Goal: Task Accomplishment & Management: Manage account settings

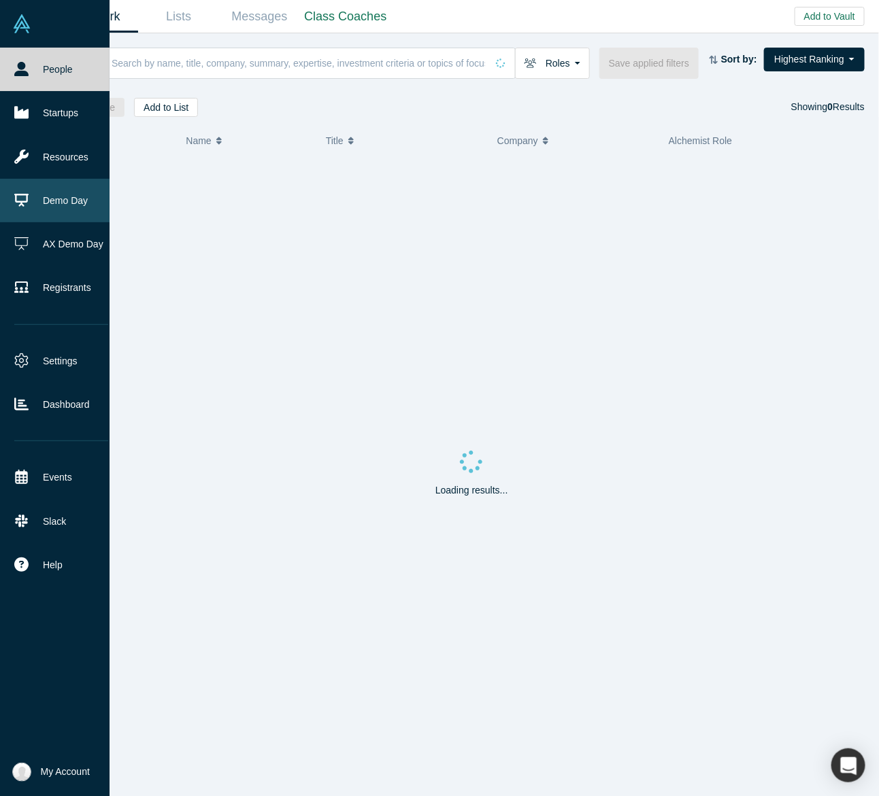
click at [31, 205] on link "Demo Day" at bounding box center [61, 201] width 122 height 44
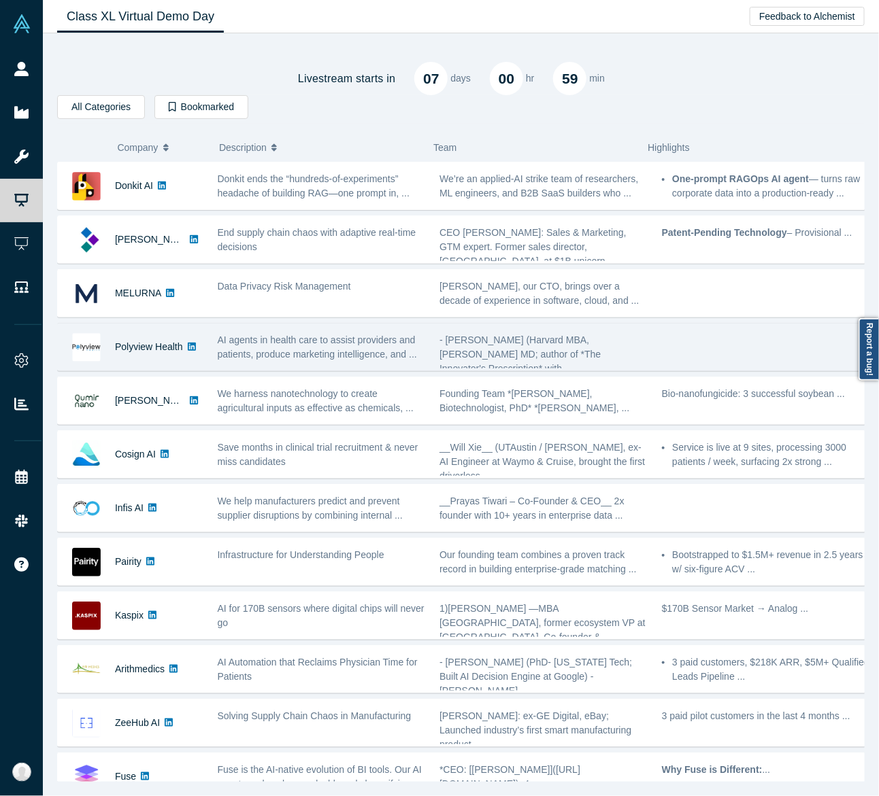
click at [279, 335] on span "AI agents in health care to assist providers and patients, produce marketing in…" at bounding box center [317, 347] width 199 height 25
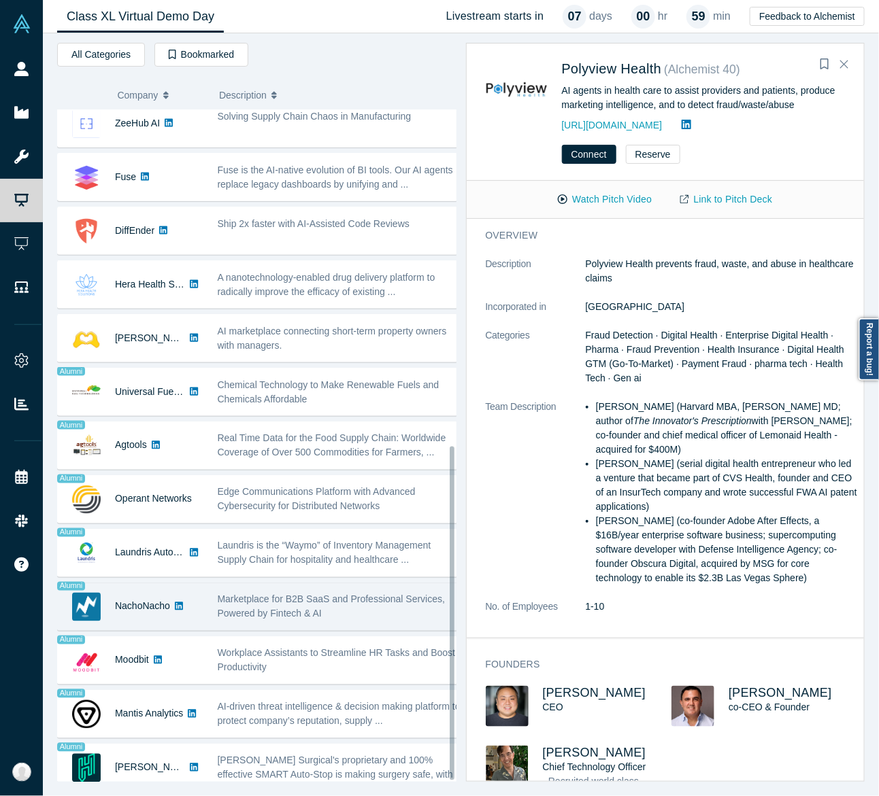
scroll to position [678, 0]
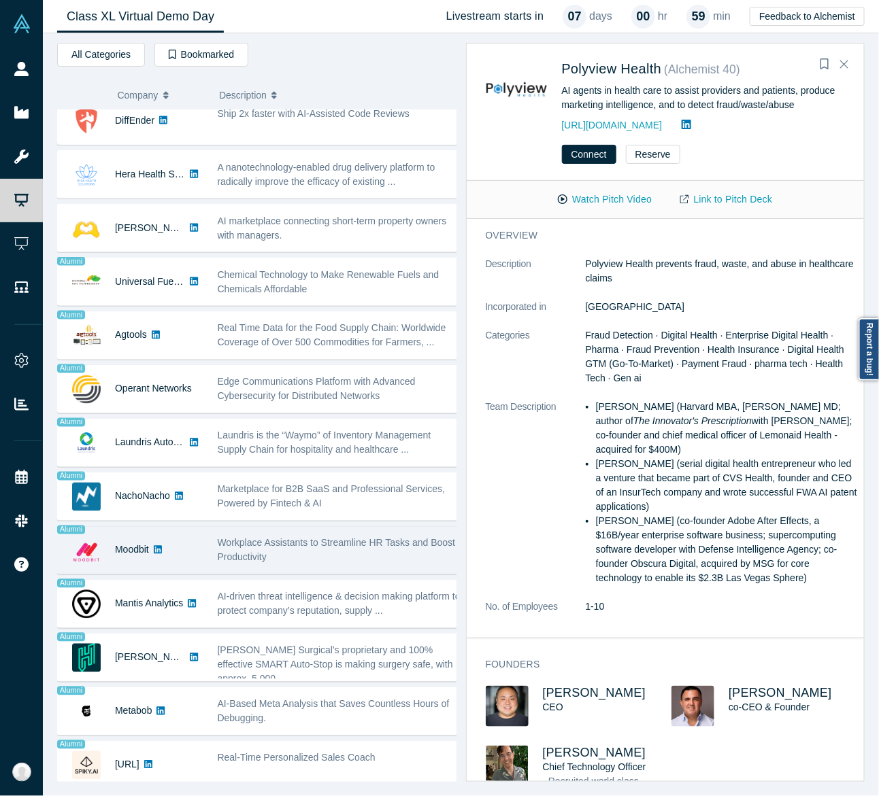
click at [243, 541] on span "Workplace Assistants to Streamline HR Tasks and Boost Productivity" at bounding box center [337, 550] width 238 height 25
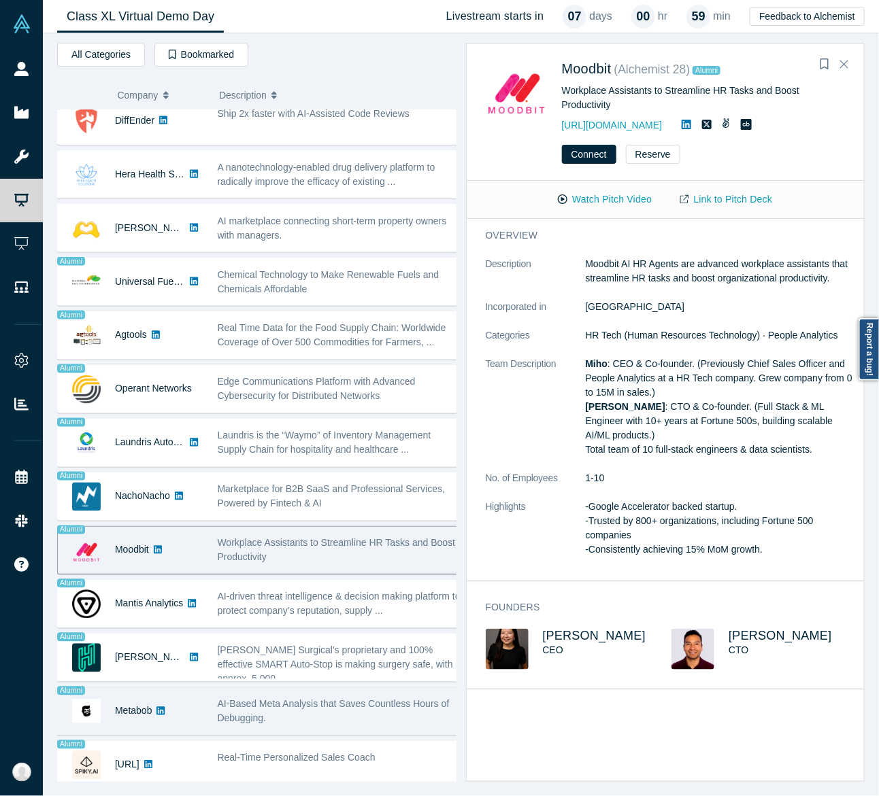
click at [262, 699] on span "AI-Based Meta Analysis that Saves Countless Hours of Debugging." at bounding box center [334, 711] width 232 height 25
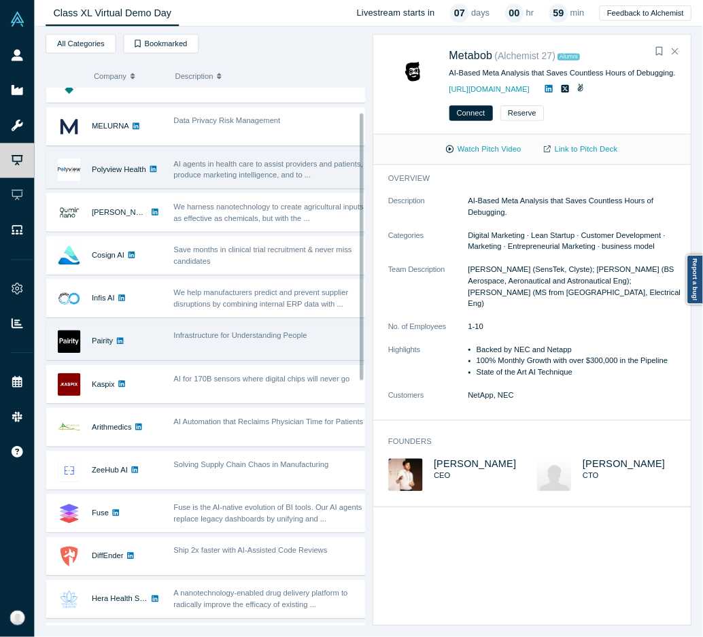
scroll to position [0, 0]
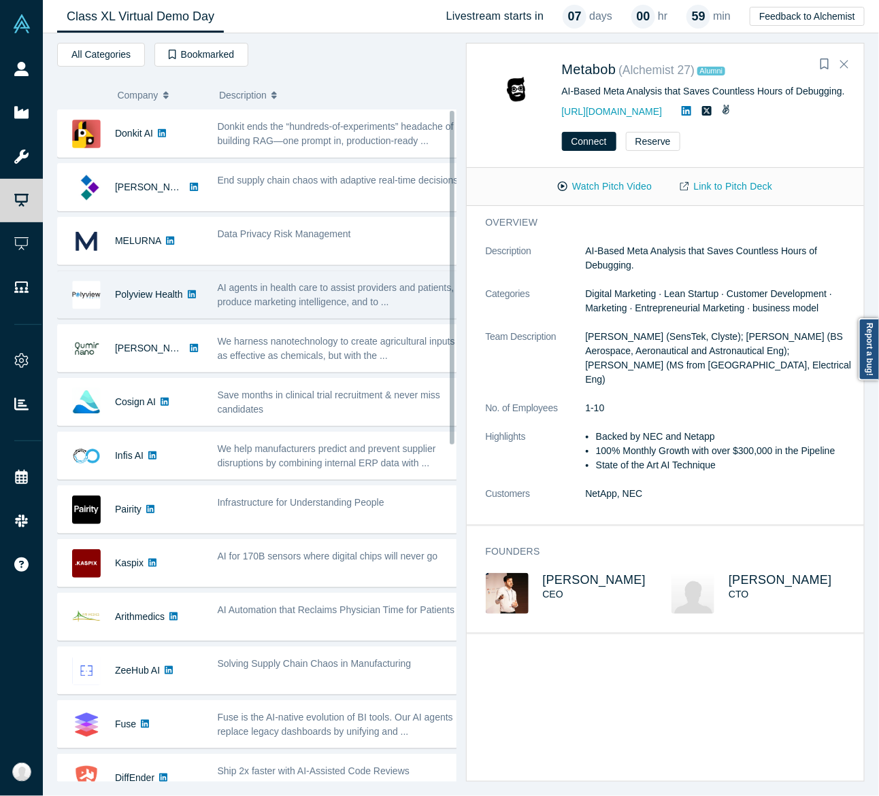
click at [313, 305] on span "AI agents in health care to assist providers and patients, produce marketing in…" at bounding box center [336, 294] width 237 height 25
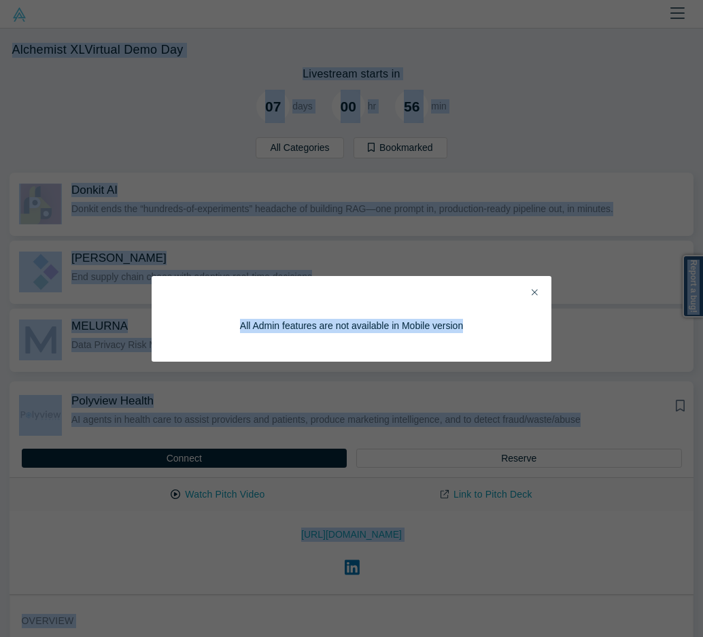
drag, startPoint x: 8, startPoint y: 417, endPoint x: 616, endPoint y: -52, distance: 768.0
click at [616, 0] on html "People Startups Resources Demo Day AX Demo Day Registrants Events Slack Contact…" at bounding box center [351, 318] width 703 height 637
click at [533, 292] on icon "Close" at bounding box center [535, 293] width 6 height 10
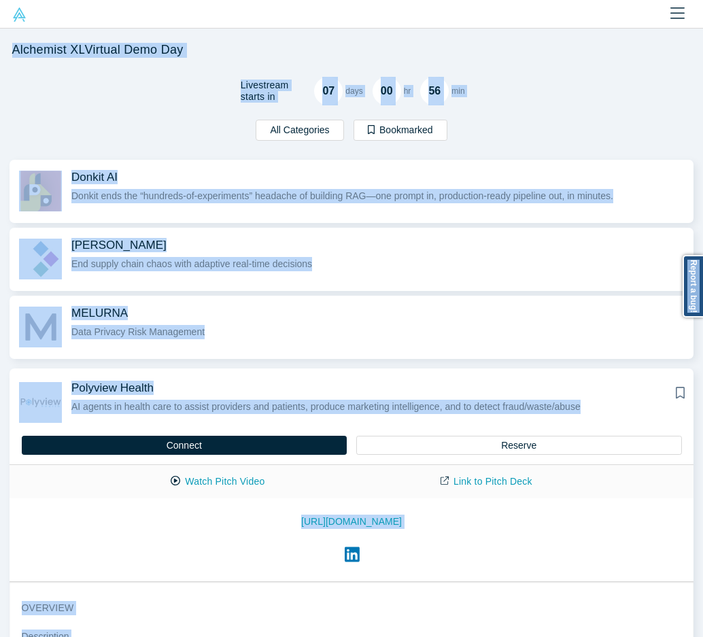
scroll to position [68, 0]
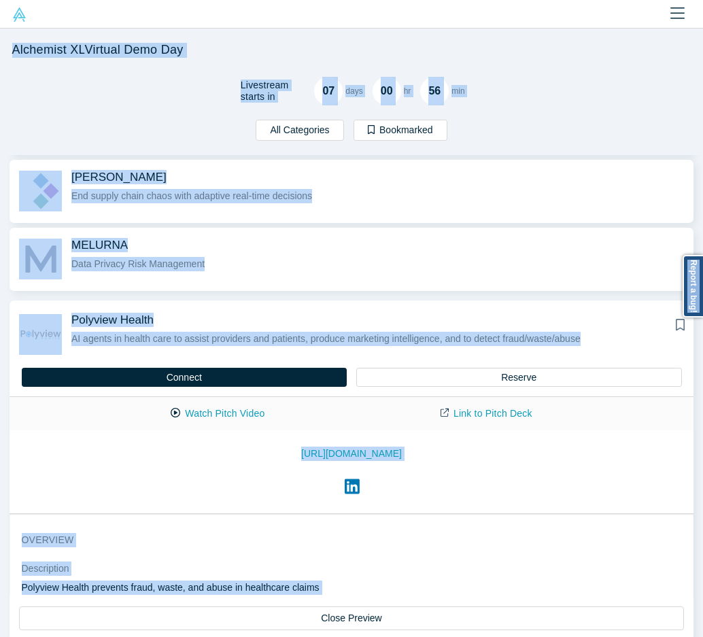
click at [507, 150] on div "All Categories AI Artificial Intelligence B2B SaaS Data Analytics Marketing AI …" at bounding box center [351, 137] width 703 height 35
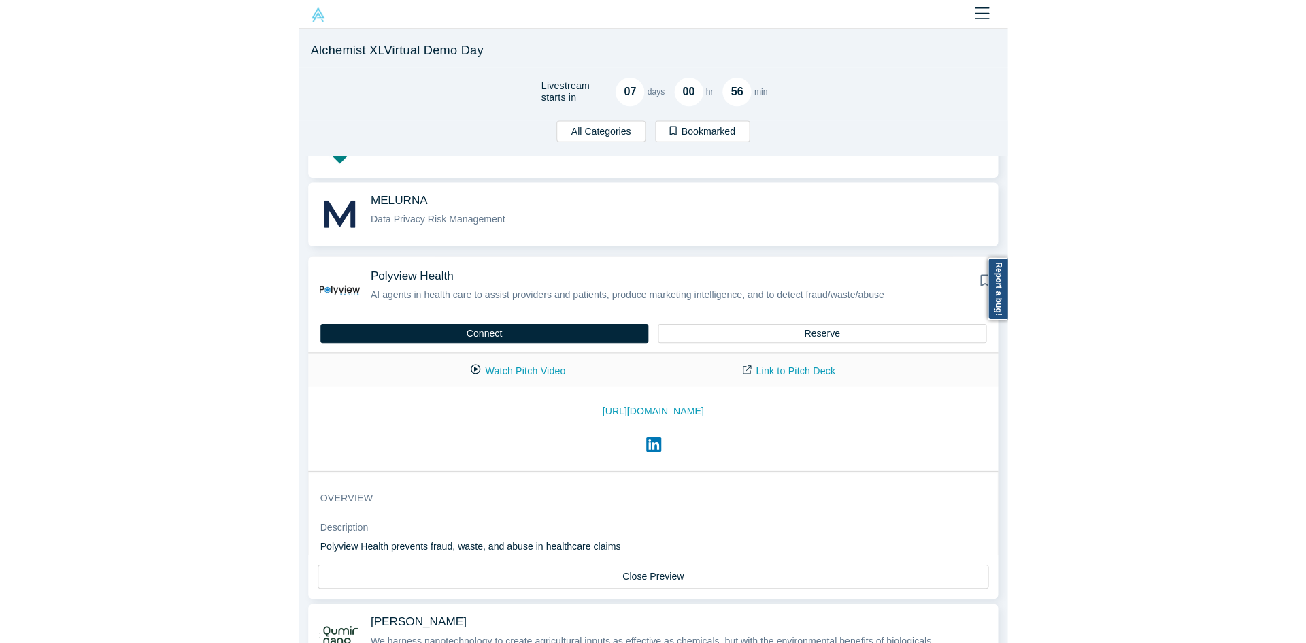
scroll to position [136, 0]
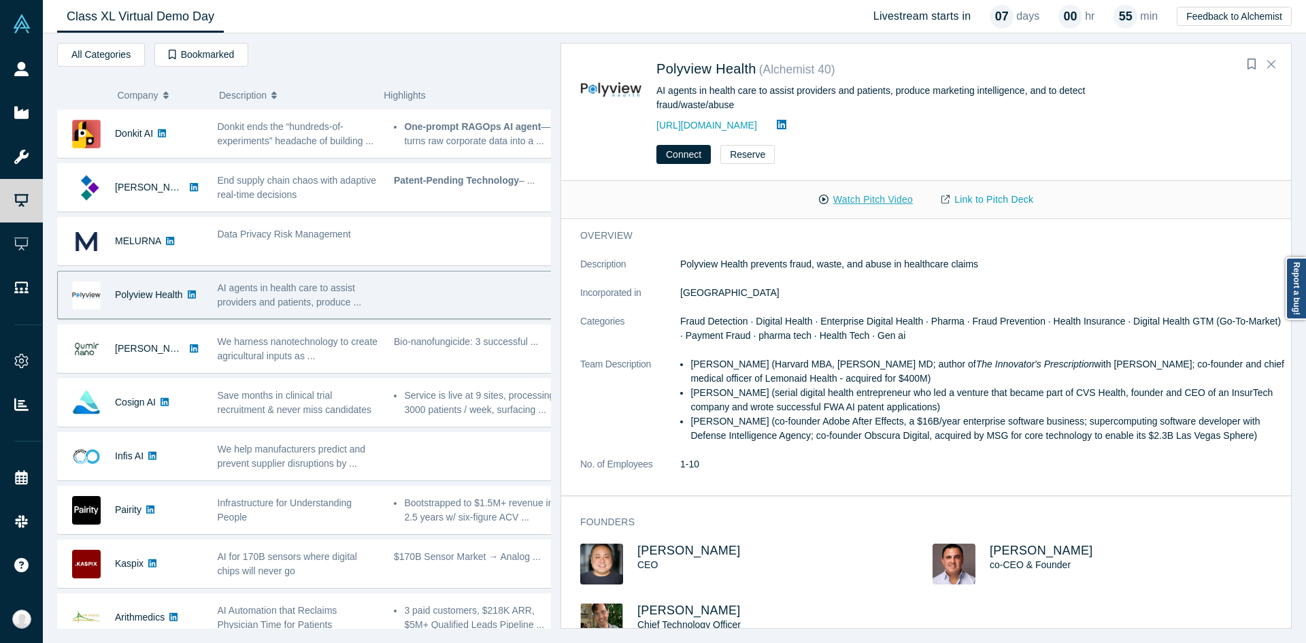
click at [838, 207] on button "Watch Pitch Video" at bounding box center [865, 200] width 122 height 24
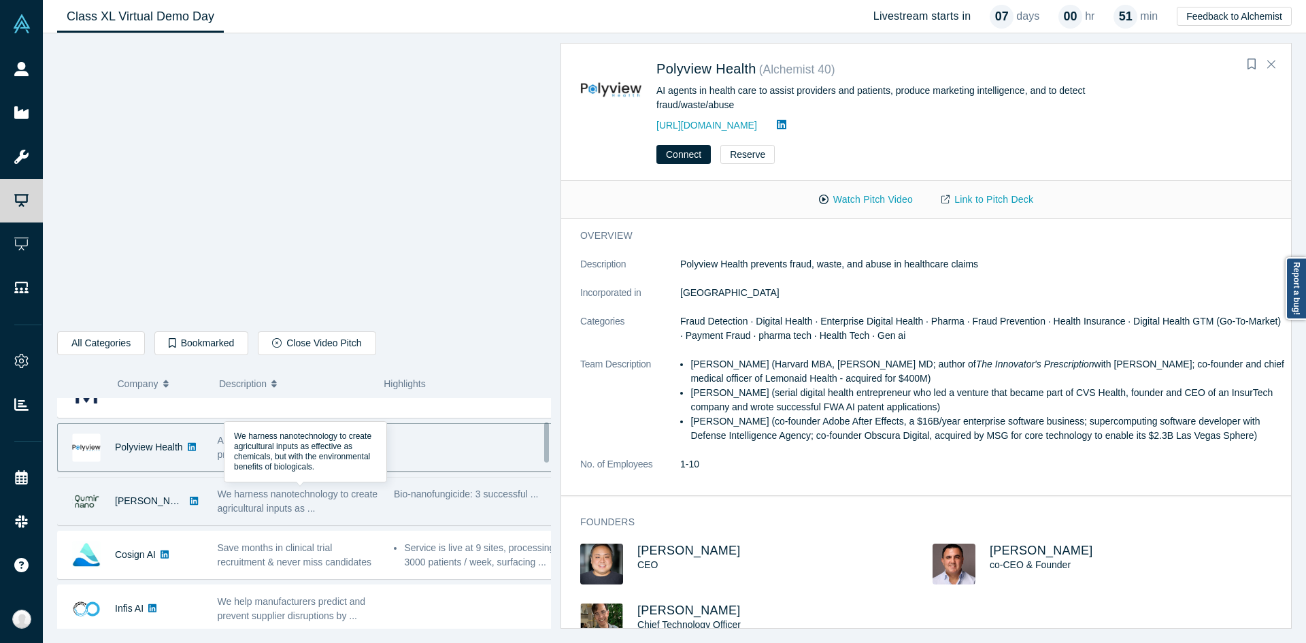
click at [245, 500] on span "We harness nanotechnology to create agricultural inputs as ..." at bounding box center [298, 500] width 160 height 25
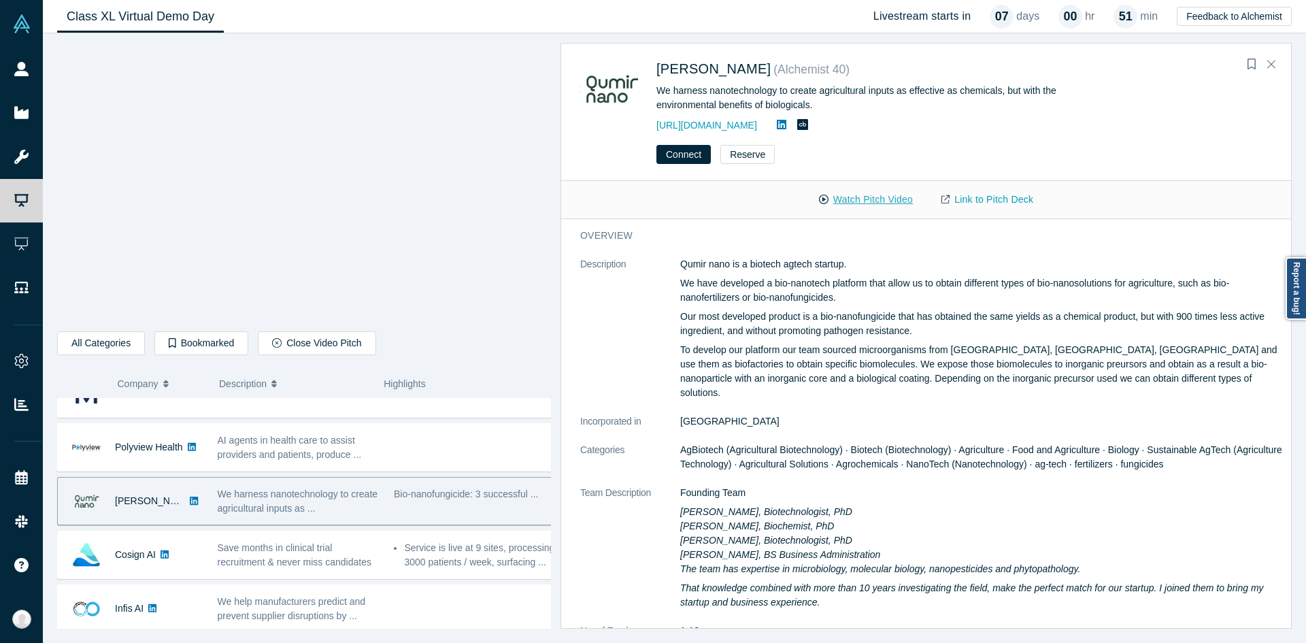
click at [845, 203] on button "Watch Pitch Video" at bounding box center [865, 200] width 122 height 24
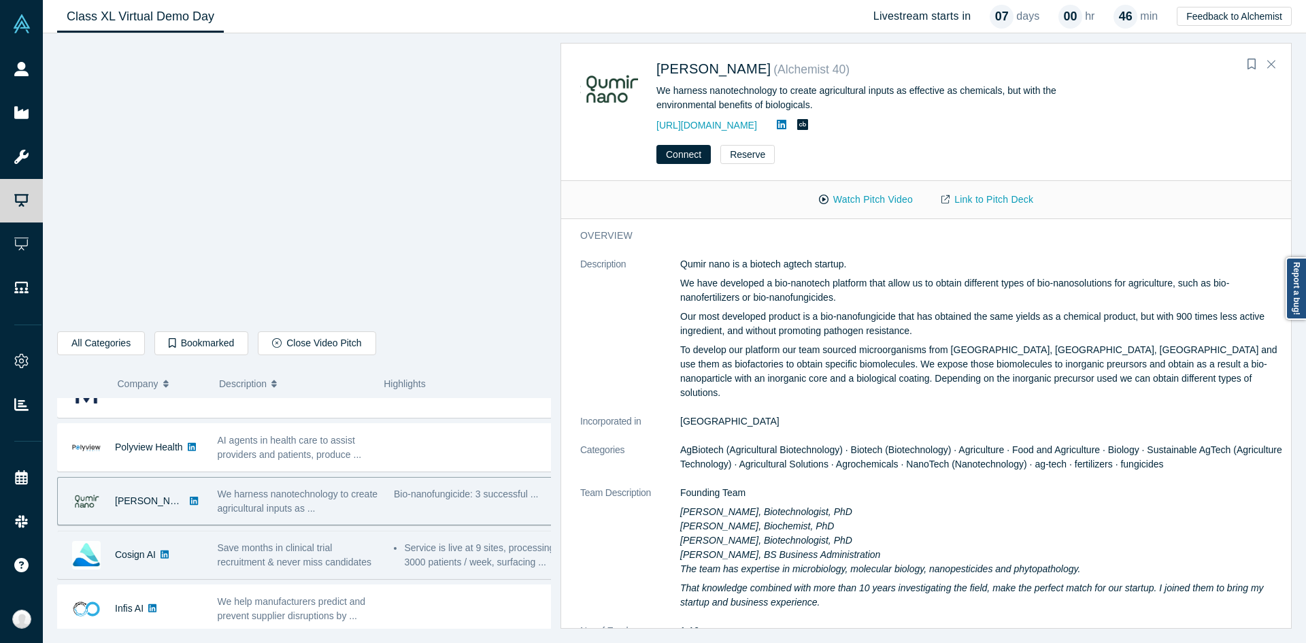
click at [313, 542] on span "Save months in clinical trial recruitment & never miss candidates" at bounding box center [295, 554] width 154 height 25
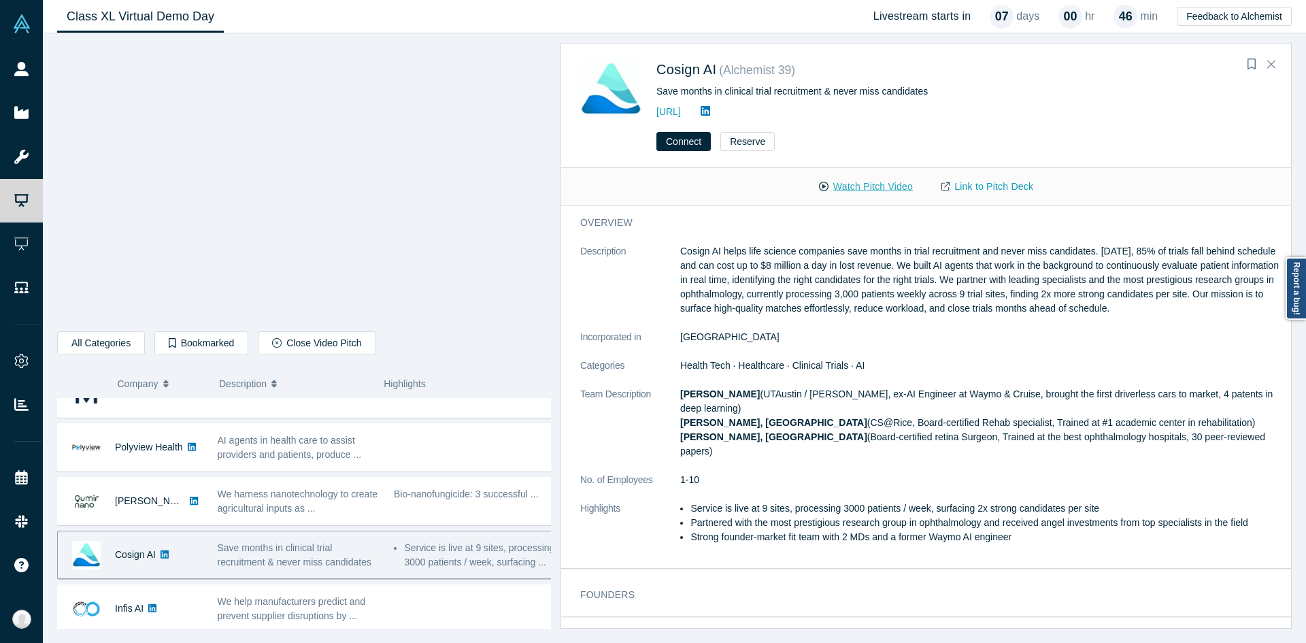
click at [877, 185] on button "Watch Pitch Video" at bounding box center [865, 187] width 122 height 24
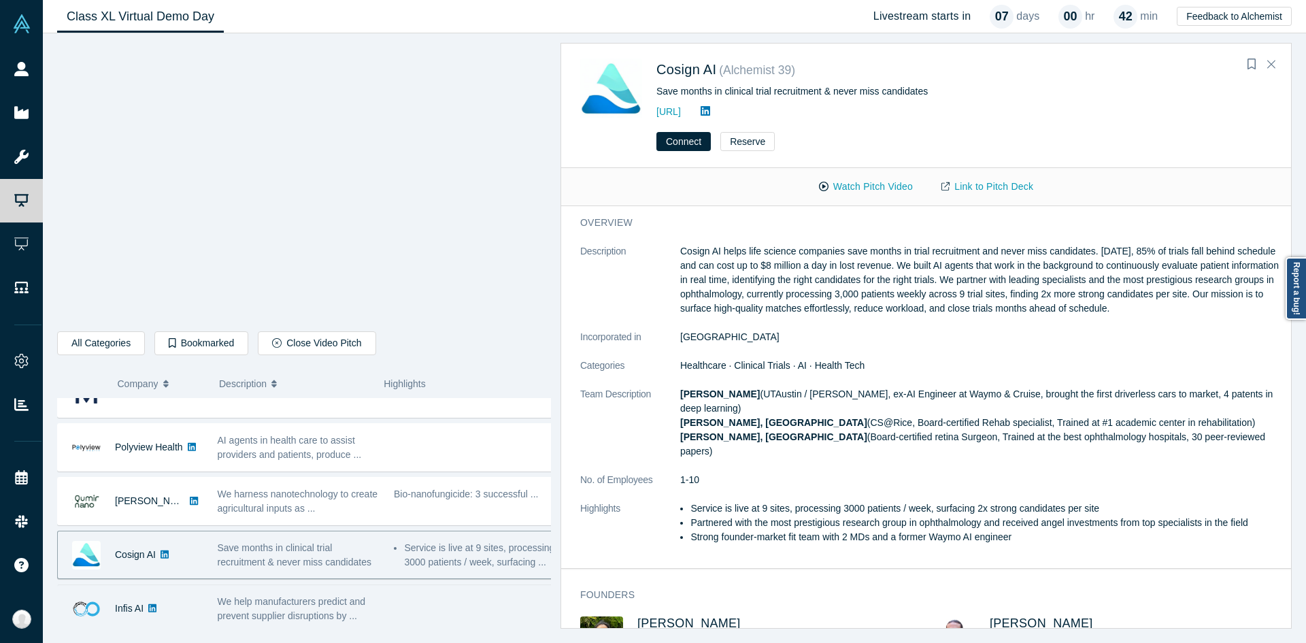
click at [307, 596] on span "We help manufacturers predict and prevent supplier disruptions by ..." at bounding box center [292, 608] width 148 height 25
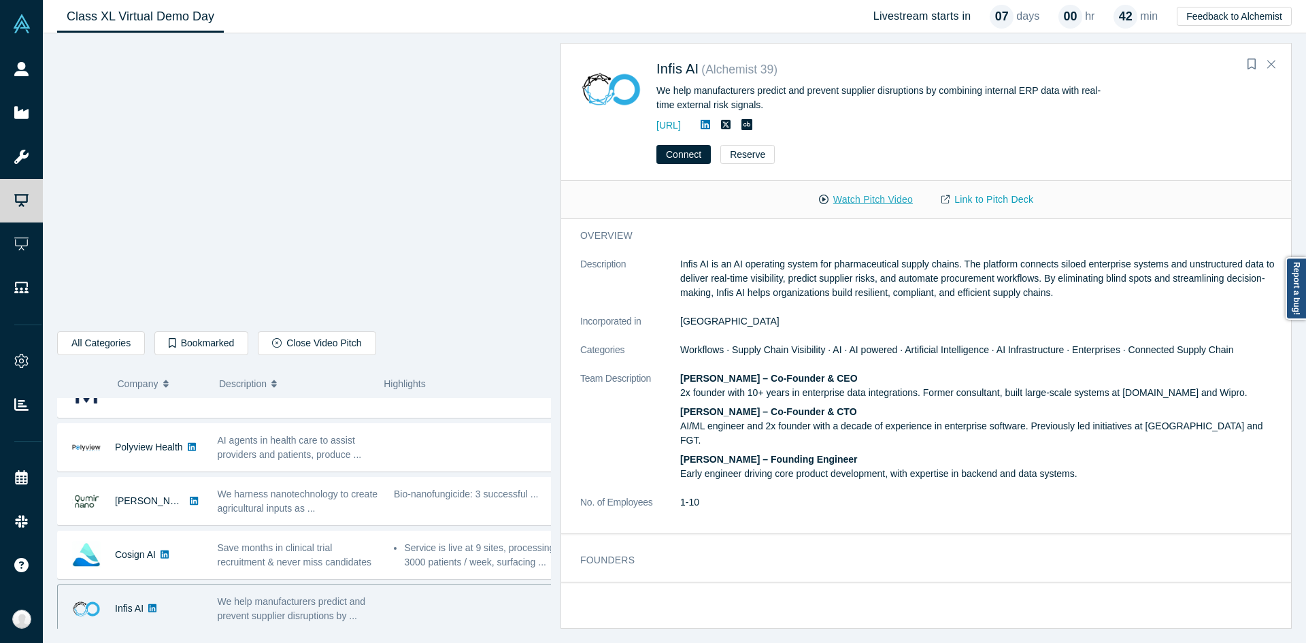
click at [853, 203] on button "Watch Pitch Video" at bounding box center [865, 200] width 122 height 24
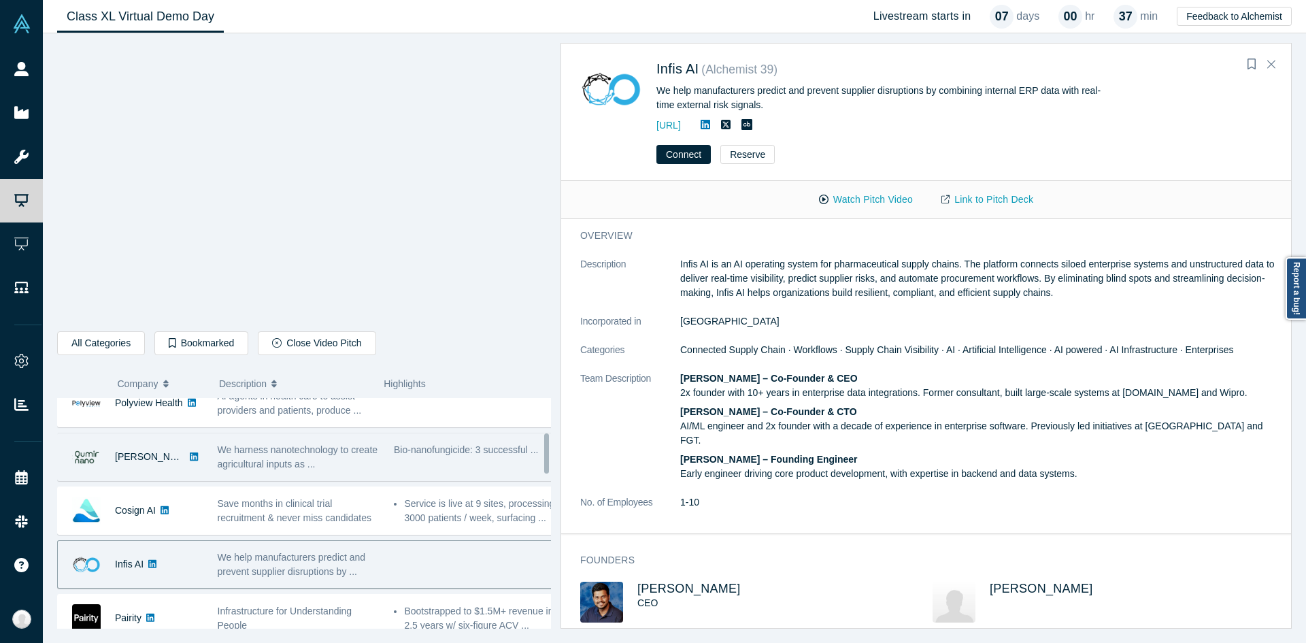
scroll to position [204, 0]
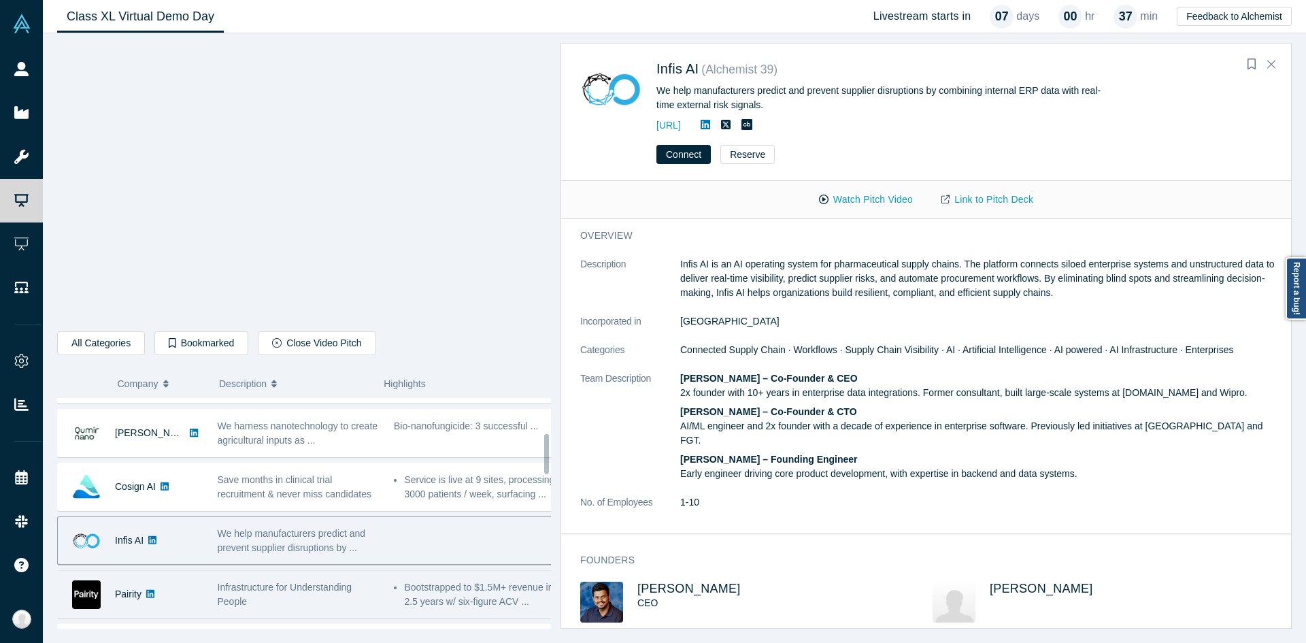
click at [298, 579] on div "Infrastructure for Understanding People" at bounding box center [298, 594] width 177 height 43
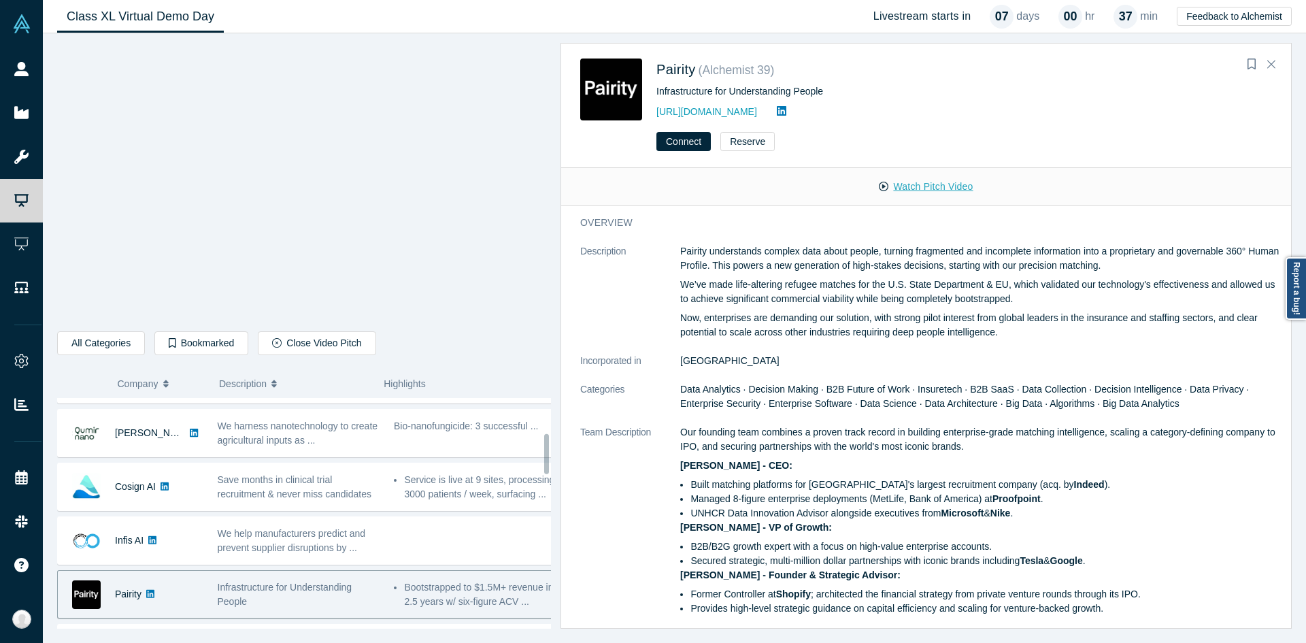
click at [878, 190] on button "Watch Pitch Video" at bounding box center [925, 187] width 122 height 24
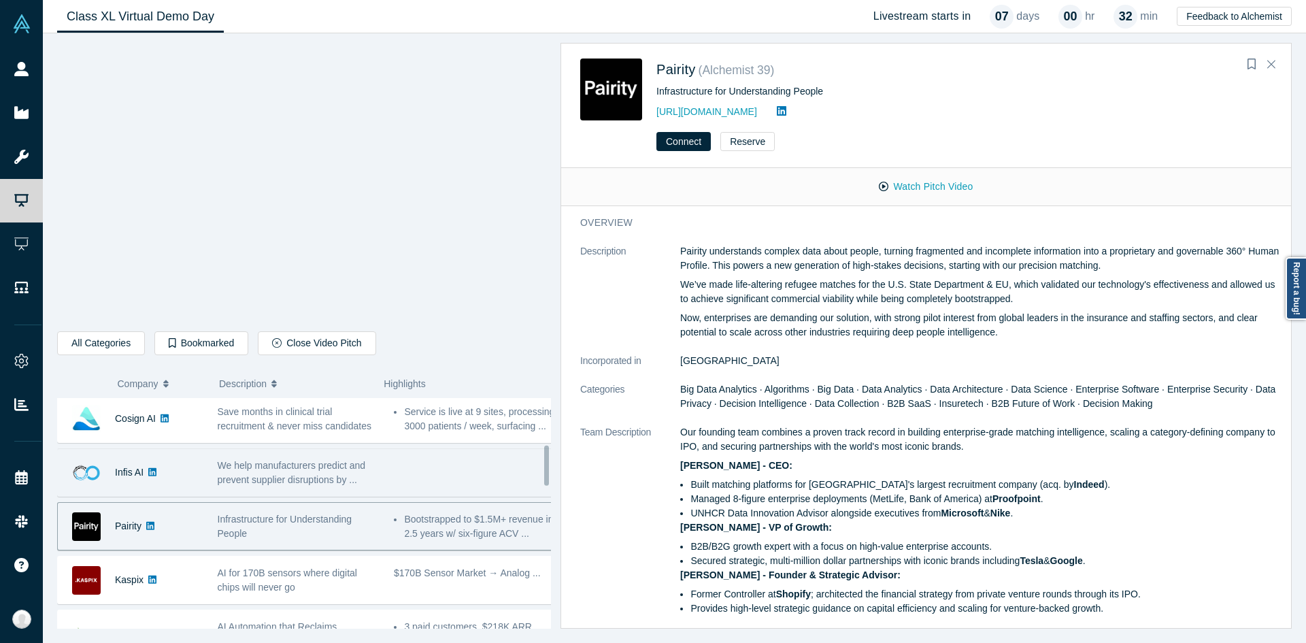
scroll to position [340, 0]
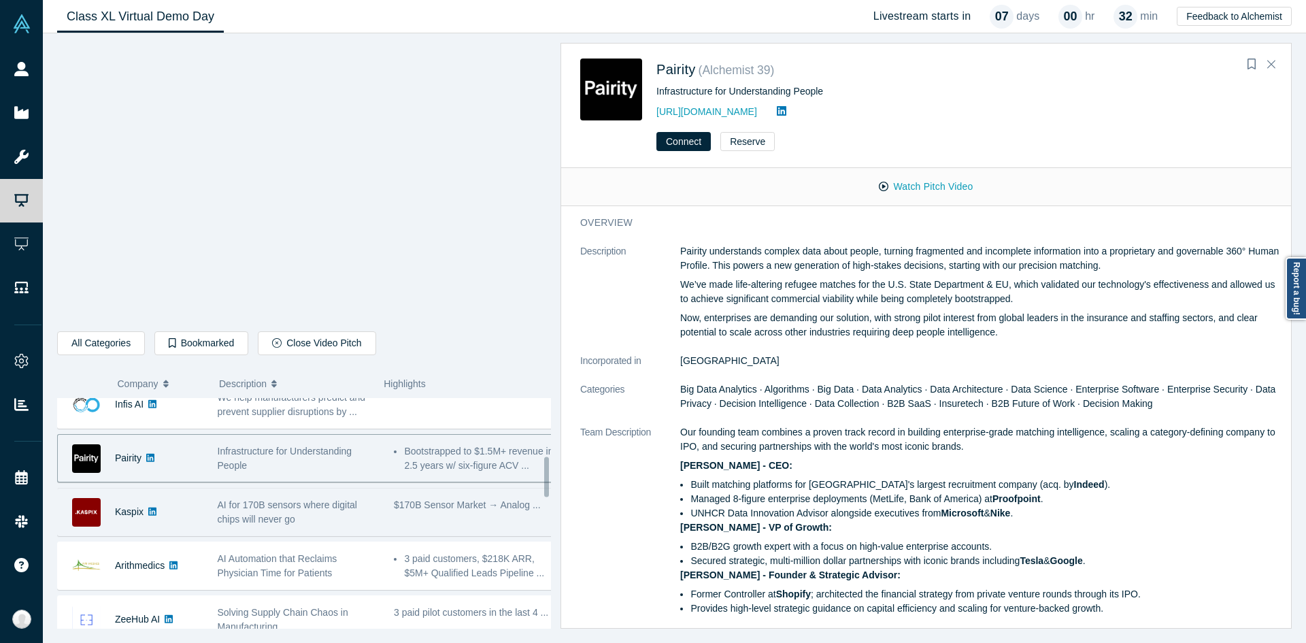
click at [274, 513] on span "AI for 170B sensors where digital chips will never go" at bounding box center [287, 511] width 139 height 25
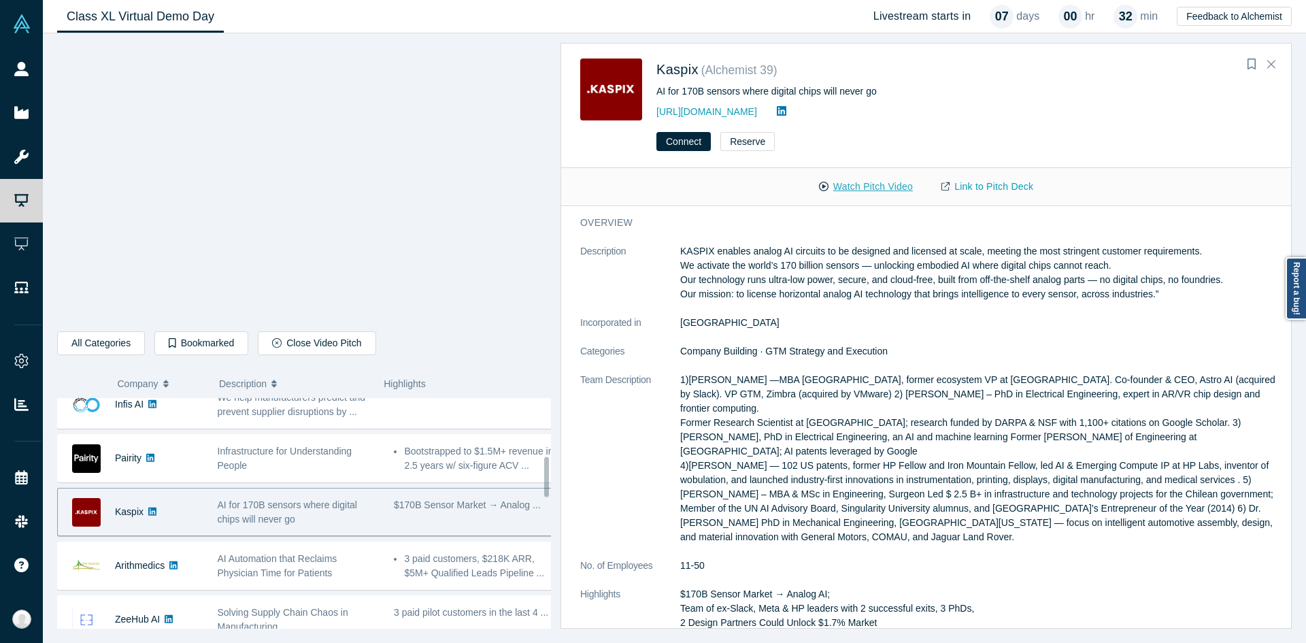
click at [832, 180] on button "Watch Pitch Video" at bounding box center [865, 187] width 122 height 24
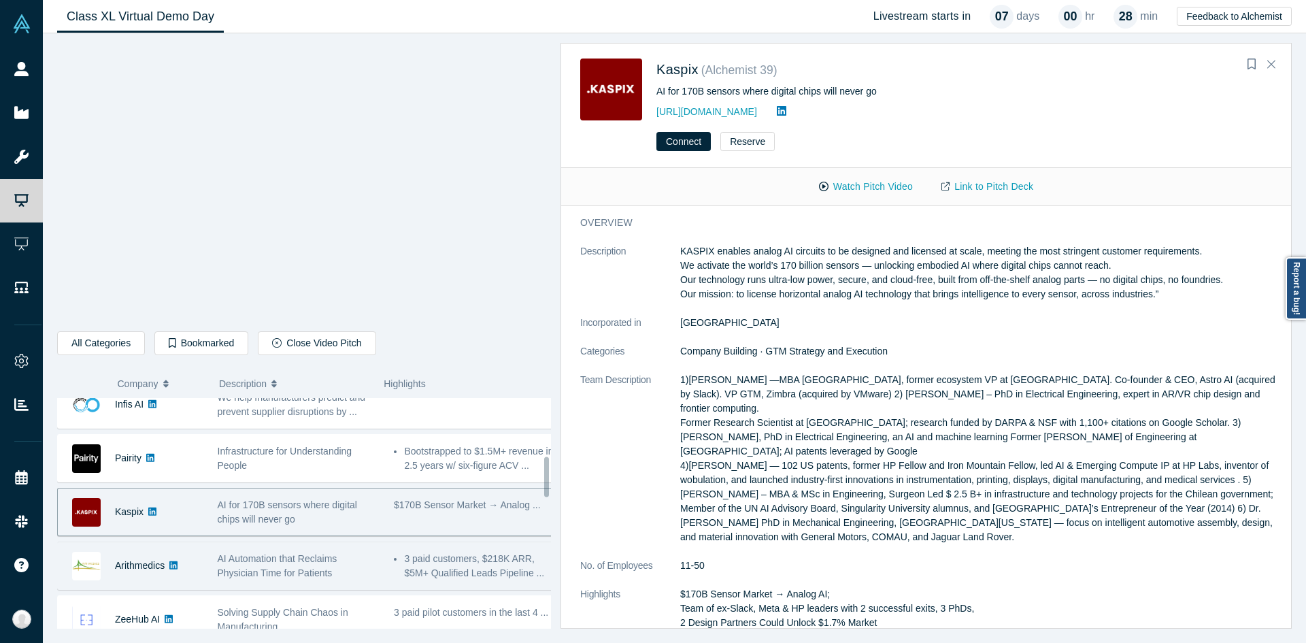
click at [271, 548] on div "AI Automation that Reclaims Physician Time for Patients" at bounding box center [298, 565] width 177 height 43
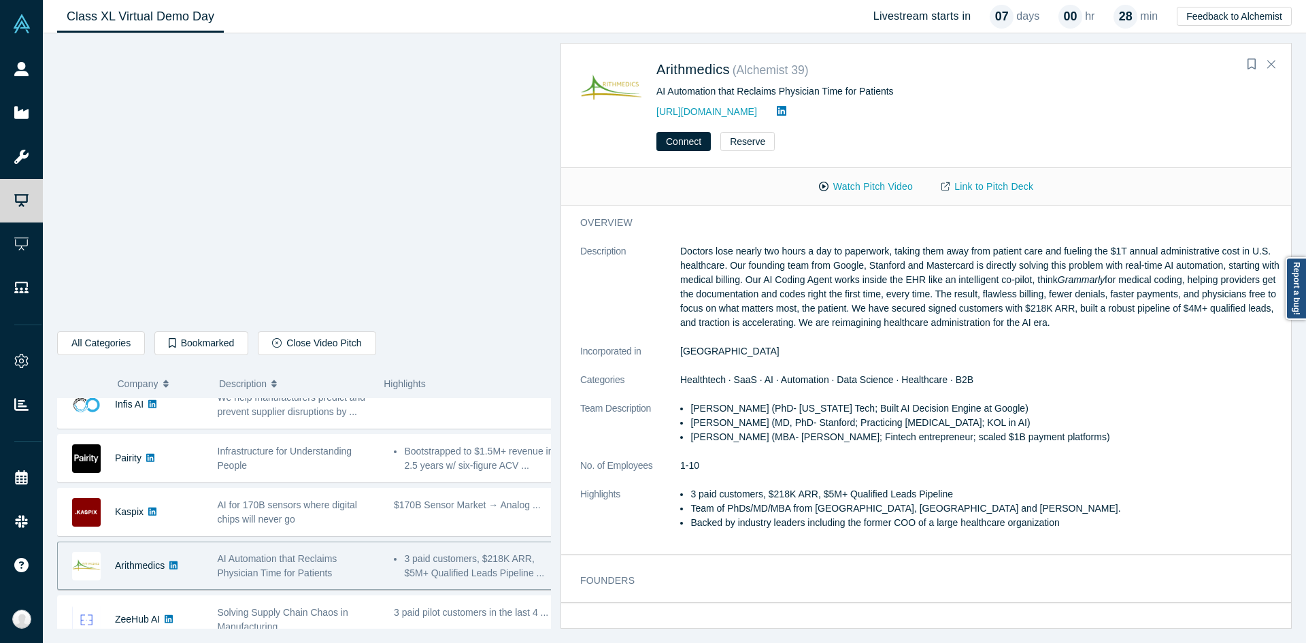
click at [852, 190] on button "Watch Pitch Video" at bounding box center [865, 187] width 122 height 24
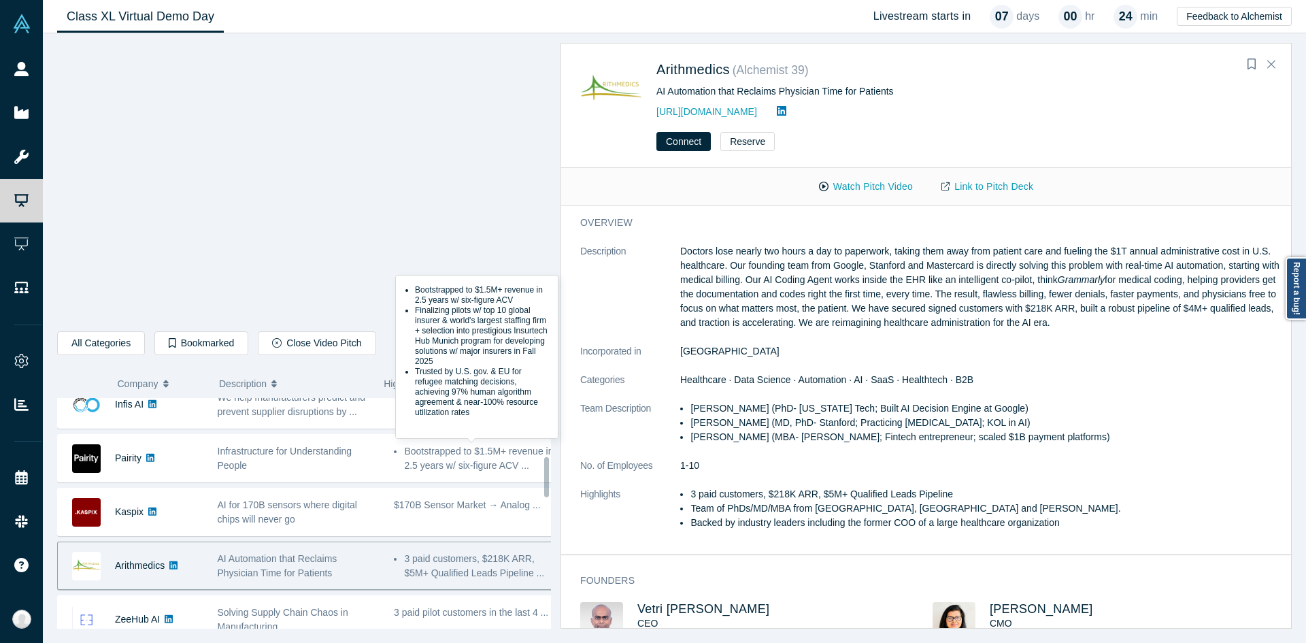
scroll to position [408, 0]
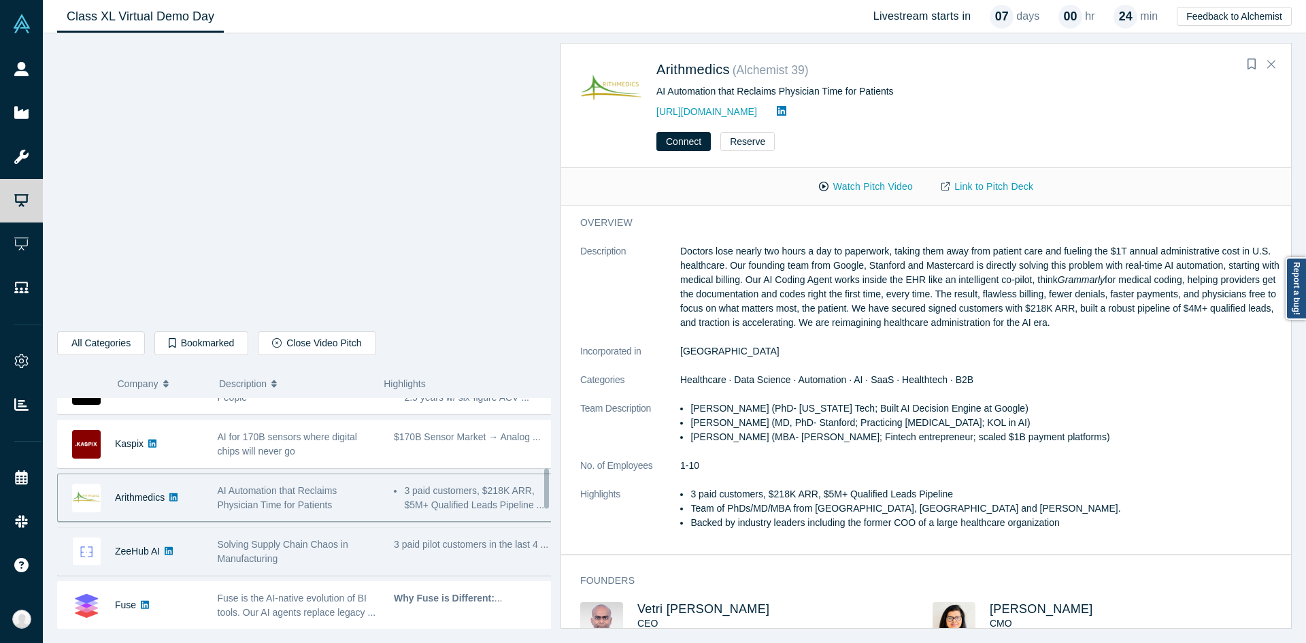
click at [263, 548] on span "Solving Supply Chain Chaos in Manufacturing" at bounding box center [283, 551] width 131 height 25
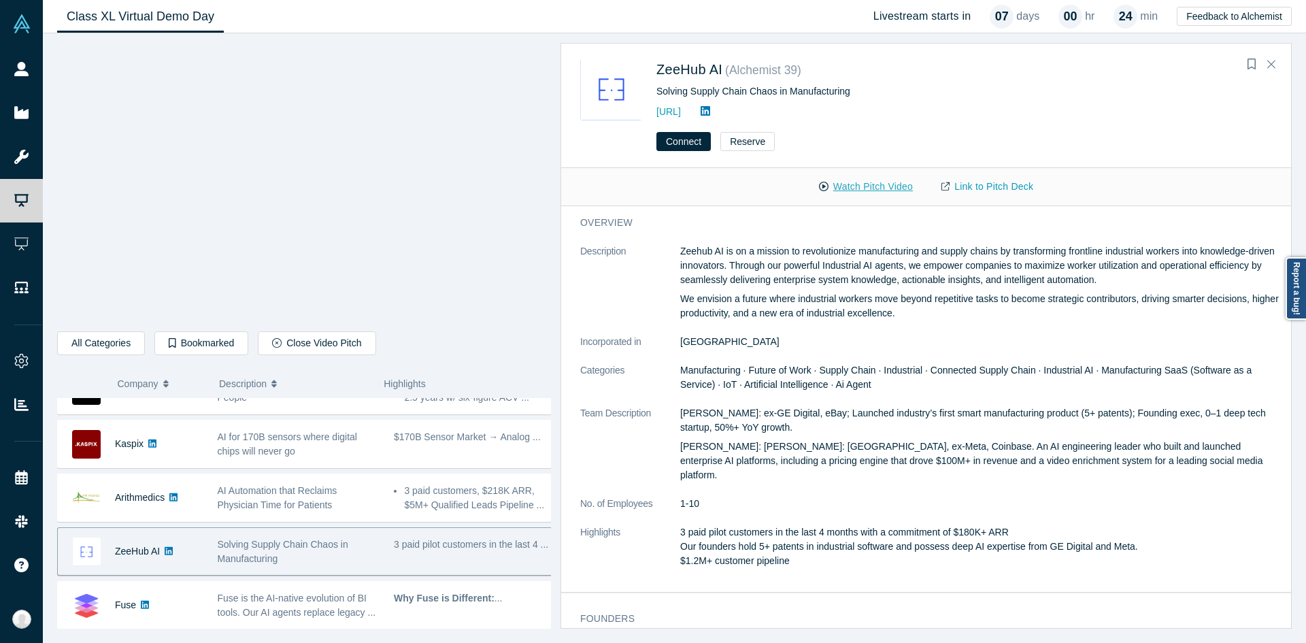
click at [857, 182] on button "Watch Pitch Video" at bounding box center [865, 187] width 122 height 24
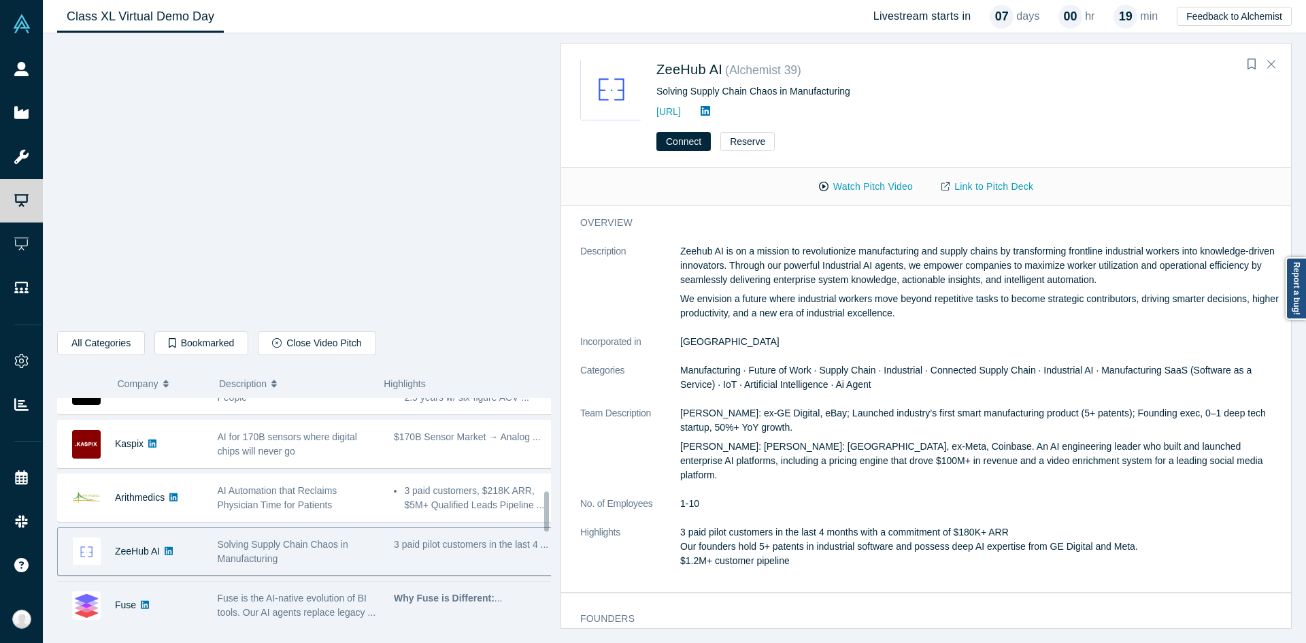
click at [281, 592] on span "Fuse is the AI-native evolution of BI tools. Our AI agents replace legacy ..." at bounding box center [297, 604] width 158 height 25
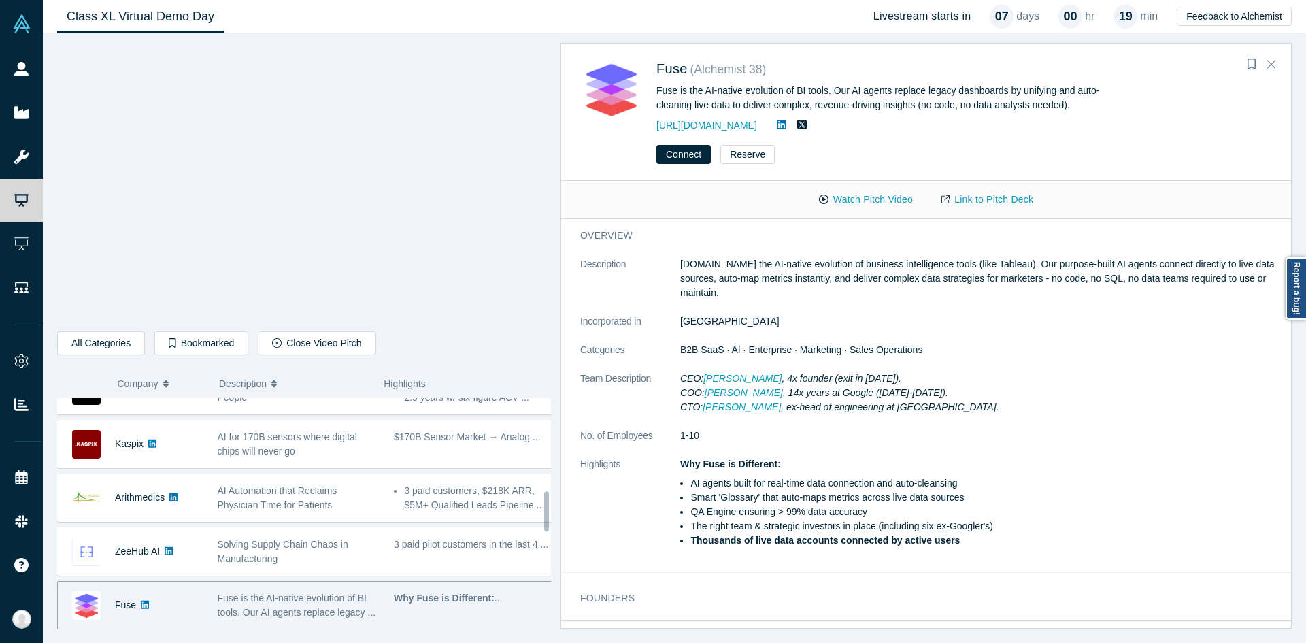
scroll to position [544, 0]
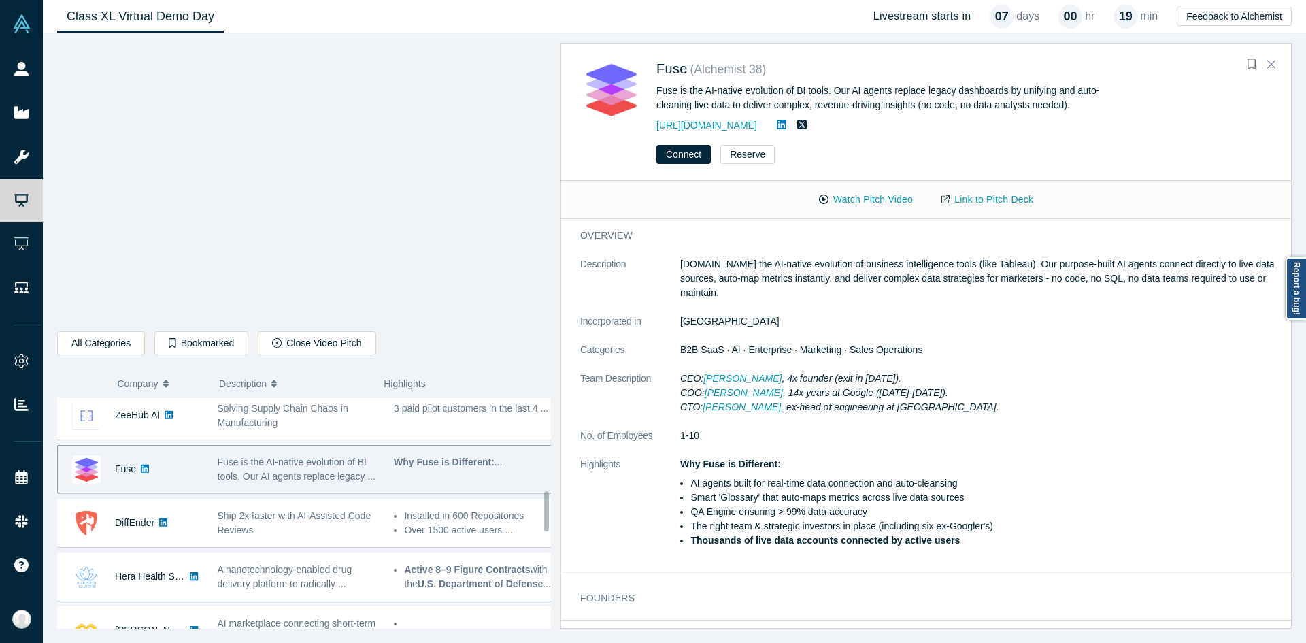
click at [841, 196] on button "Watch Pitch Video" at bounding box center [865, 200] width 122 height 24
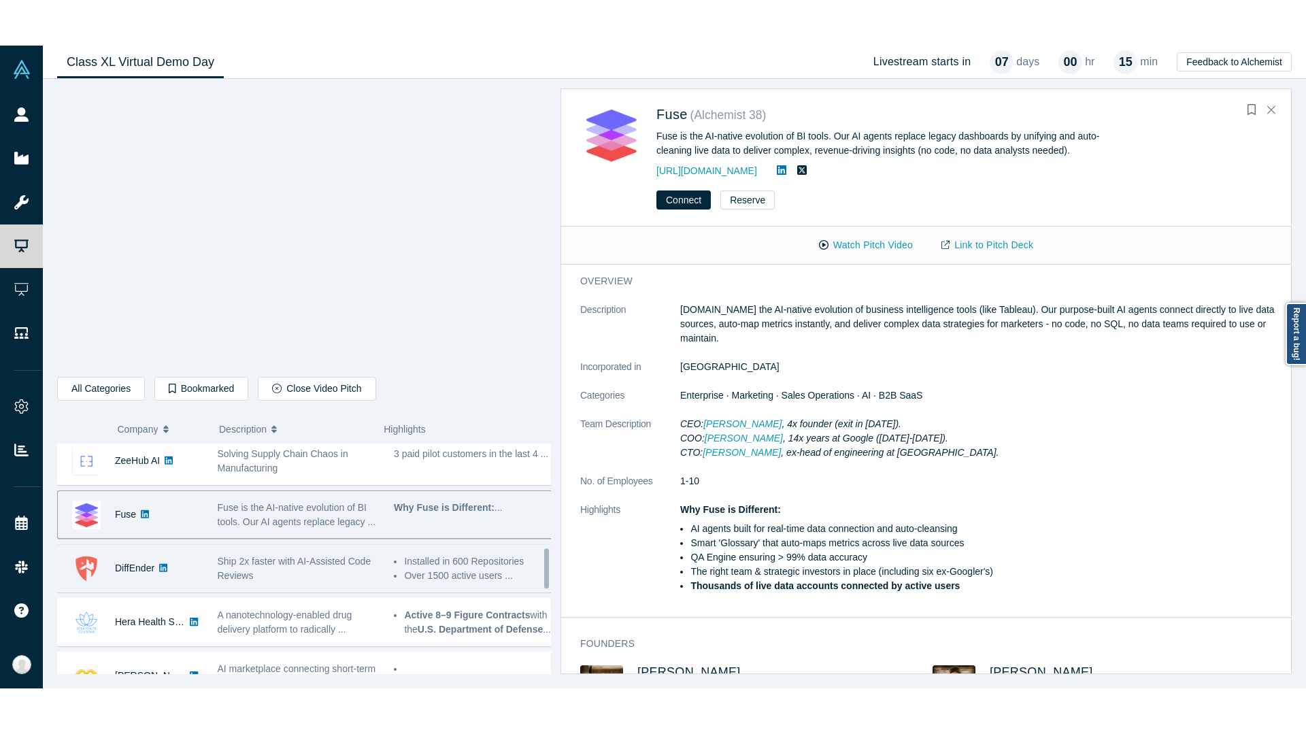
scroll to position [612, 0]
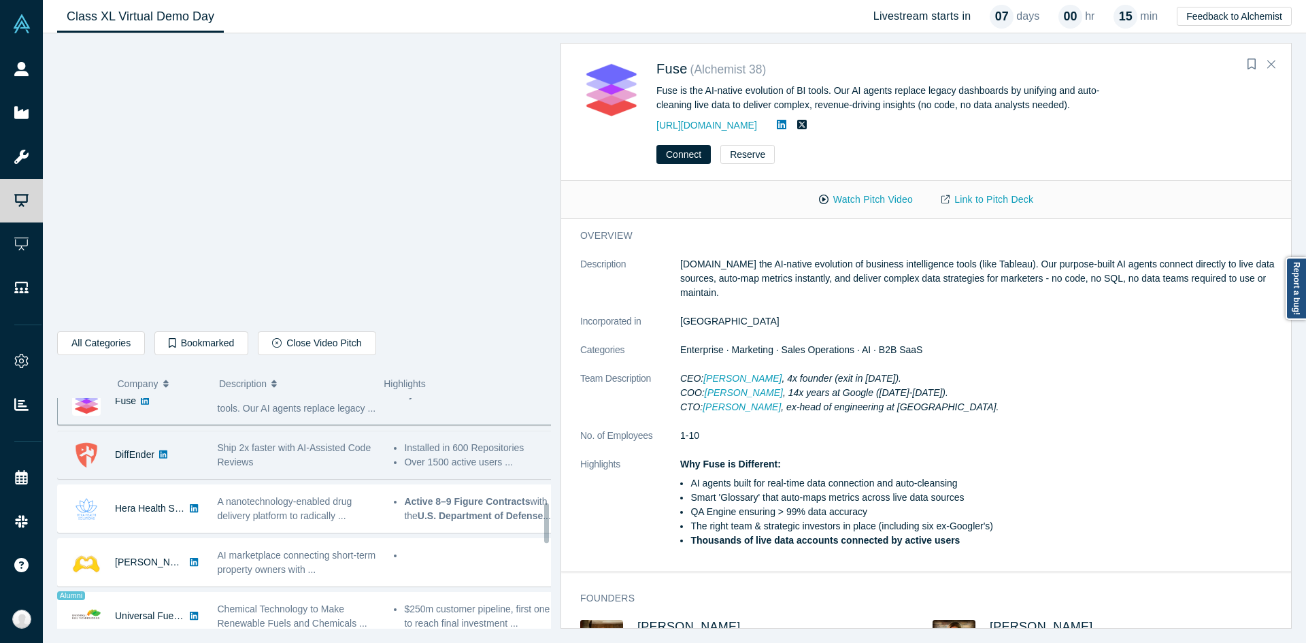
click at [256, 457] on div "Ship 2x faster with AI-Assisted Code Reviews" at bounding box center [299, 455] width 163 height 29
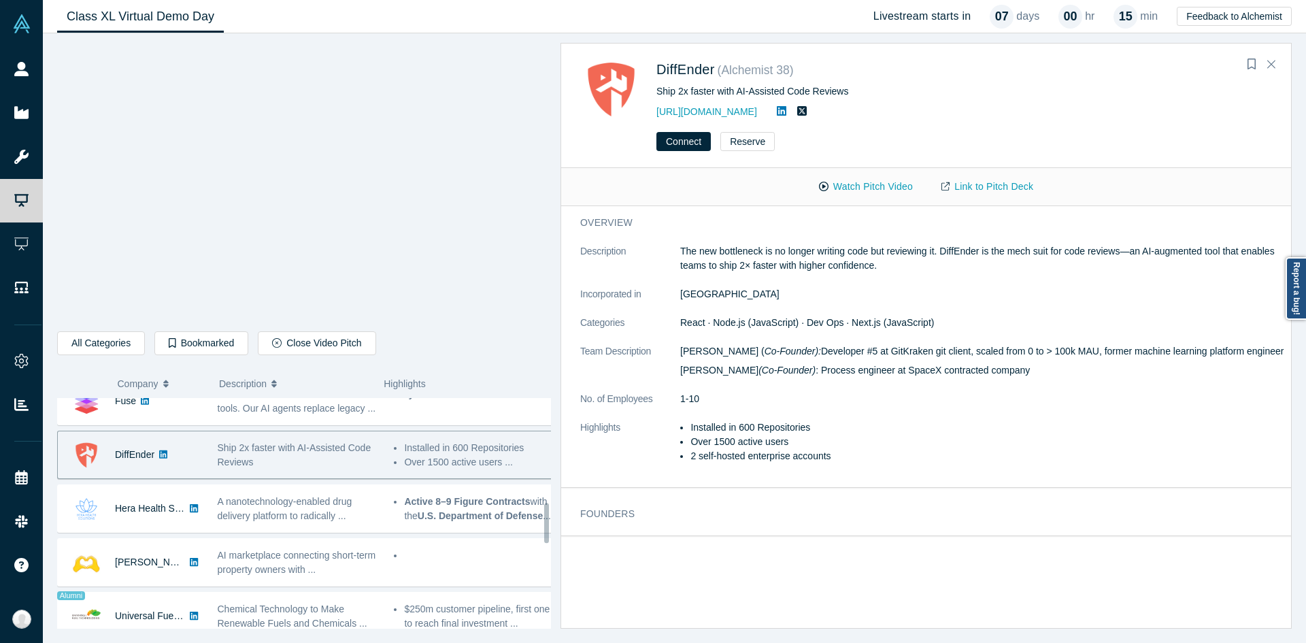
click at [878, 194] on button "Watch Pitch Video" at bounding box center [865, 187] width 122 height 24
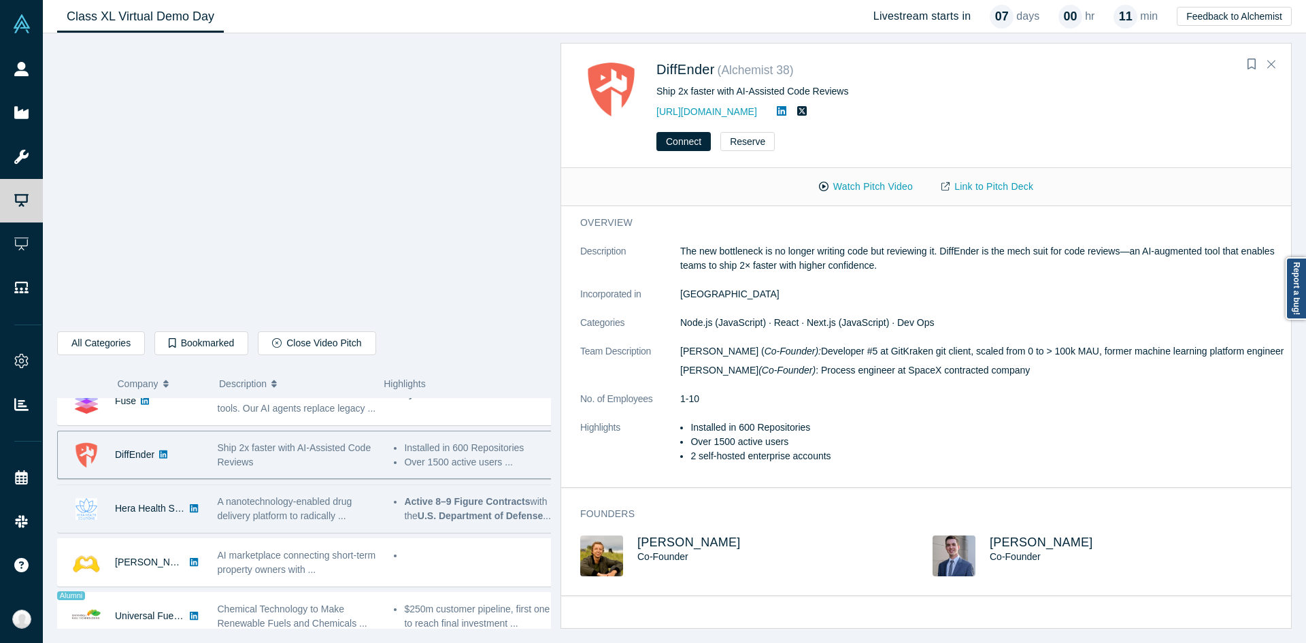
click at [268, 492] on div "A nanotechnology-enabled drug delivery platform to radically ..." at bounding box center [298, 508] width 177 height 43
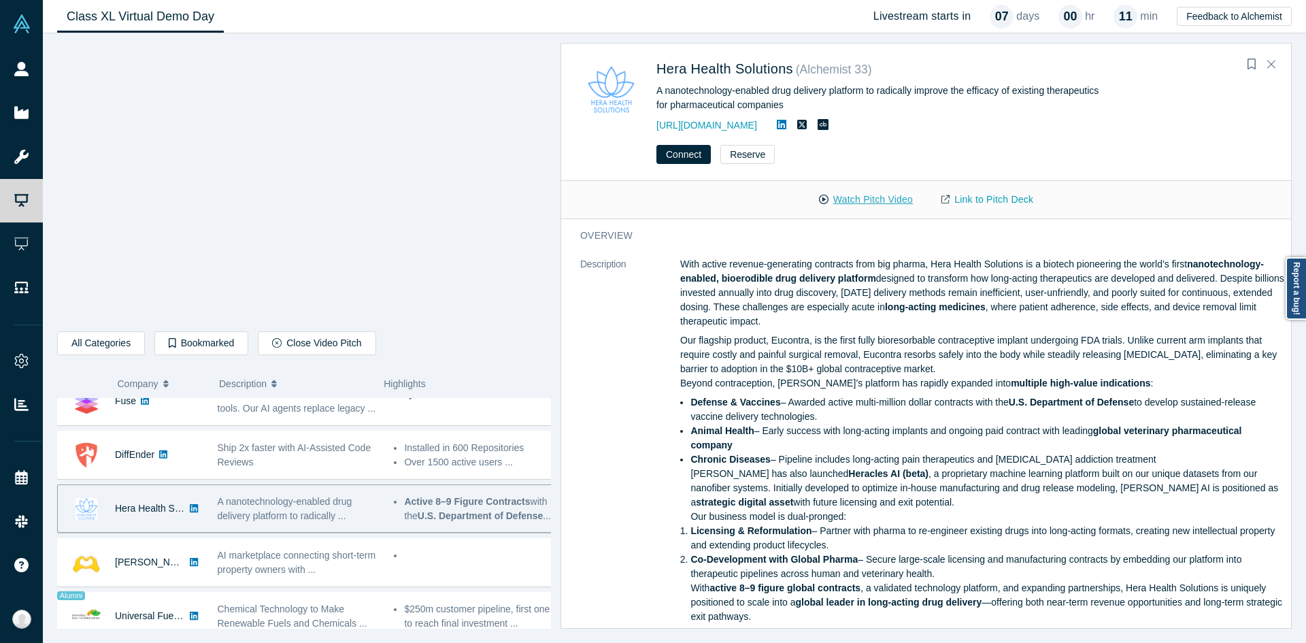
click at [847, 202] on button "Watch Pitch Video" at bounding box center [865, 200] width 122 height 24
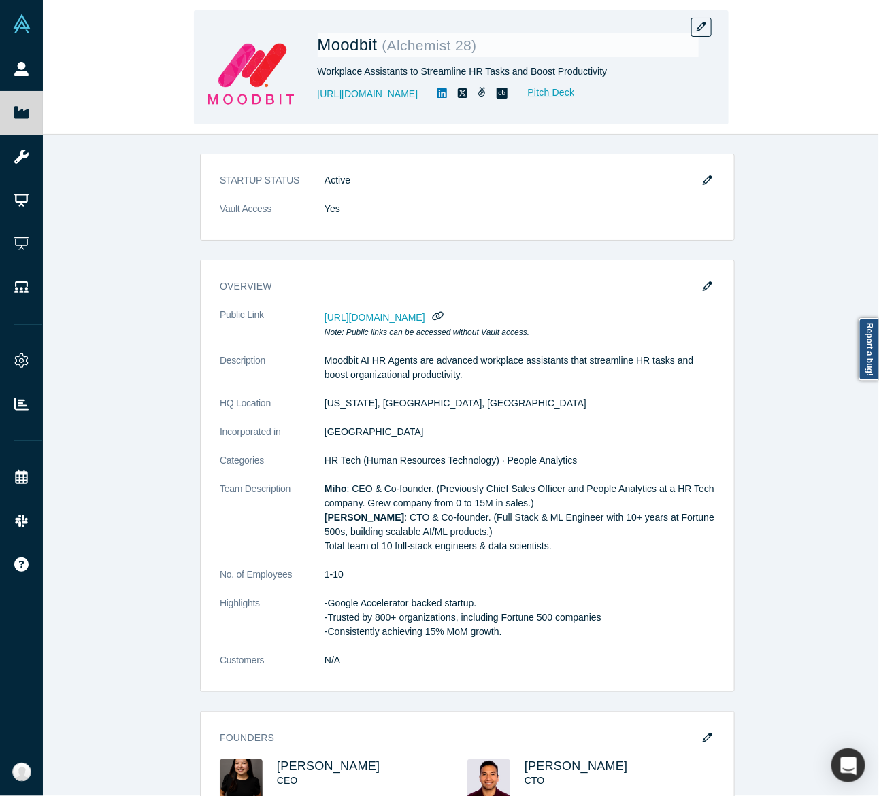
click at [152, 37] on div "Moodbit ( Alchemist 28 ) Workplace Assistants to Streamline HR Tasks and Boost …" at bounding box center [461, 68] width 836 height 134
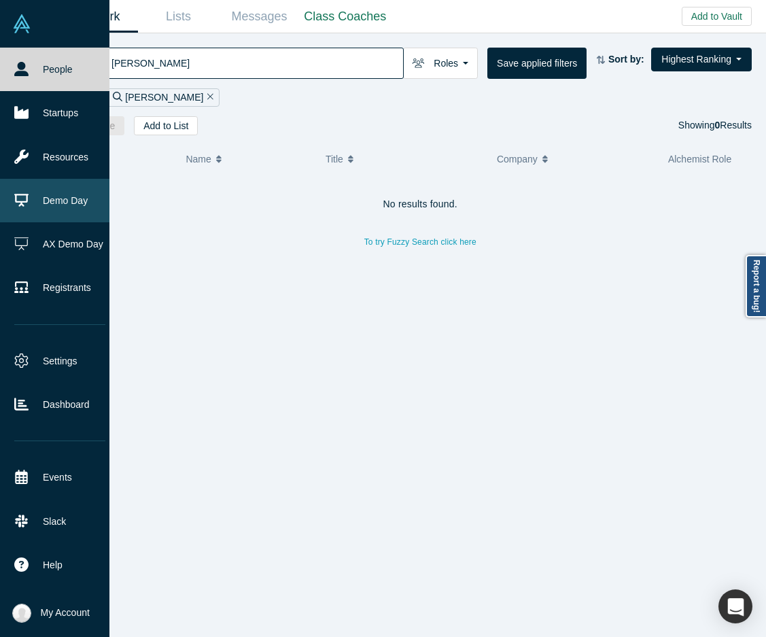
click at [37, 197] on link "Demo Day" at bounding box center [60, 201] width 120 height 44
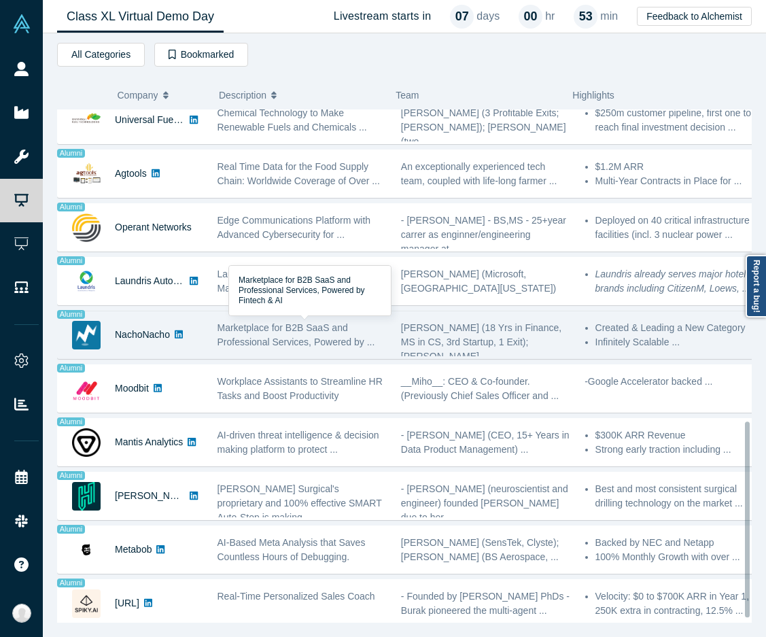
scroll to position [830, 0]
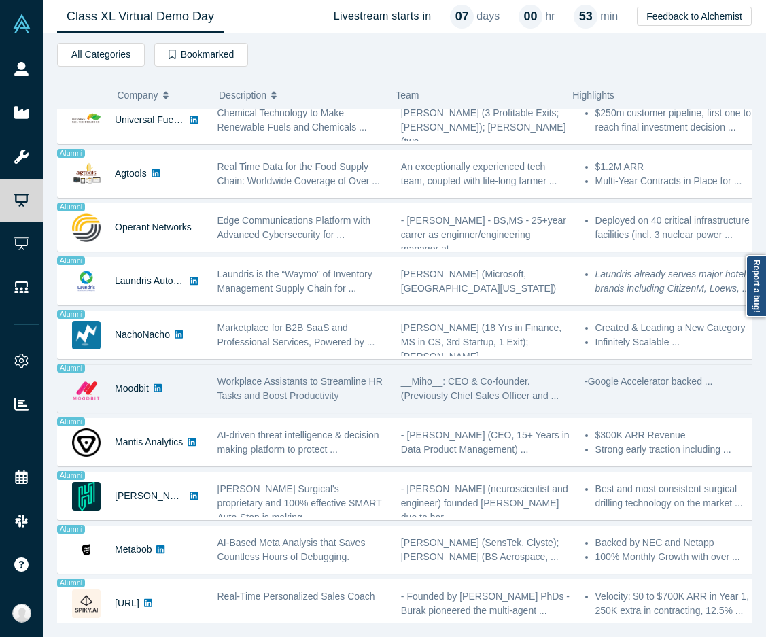
click at [210, 386] on div "Workplace Assistants to Streamline HR Tasks and Boost Productivity" at bounding box center [302, 388] width 184 height 43
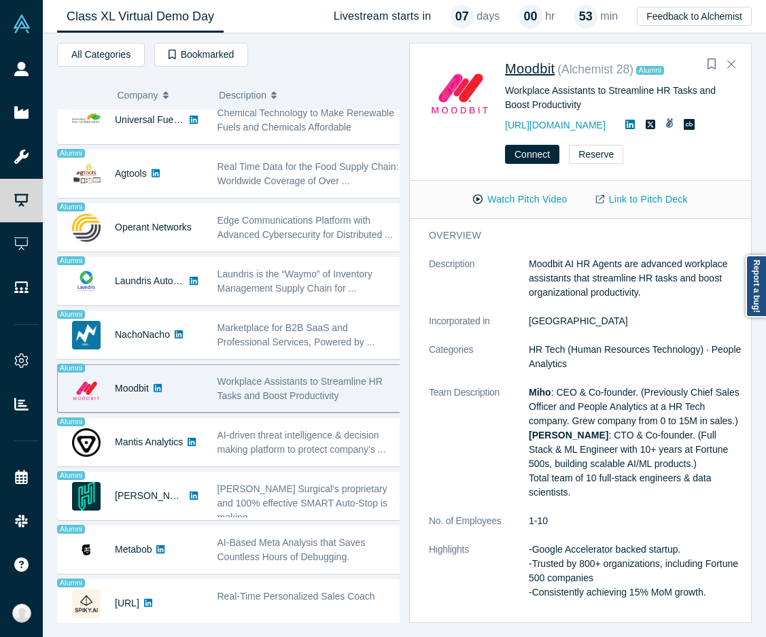
click at [545, 73] on span "Moodbit" at bounding box center [530, 68] width 50 height 15
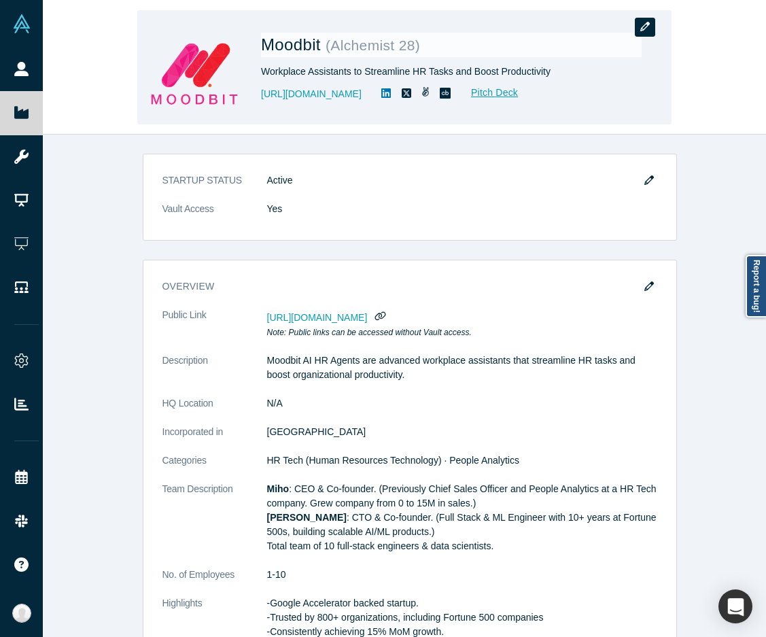
click at [649, 27] on icon "button" at bounding box center [646, 27] width 10 height 10
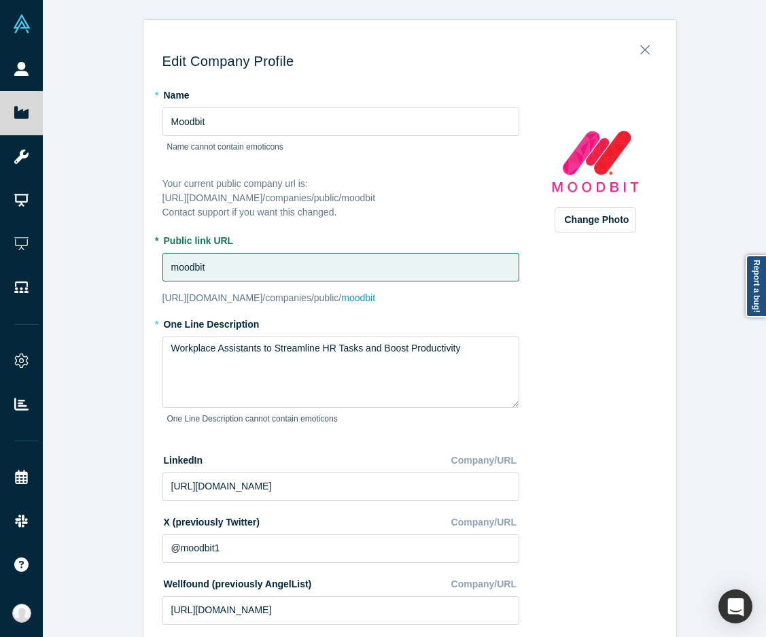
click at [702, 420] on div "Edit Company Profile * Name Moodbit Name cannot contain emoticons Your current …" at bounding box center [410, 323] width 734 height 647
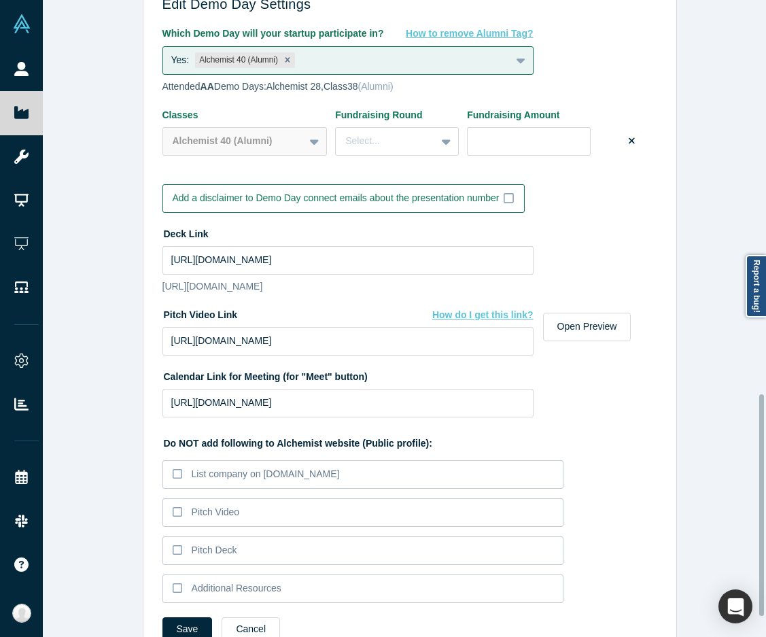
scroll to position [1191, 0]
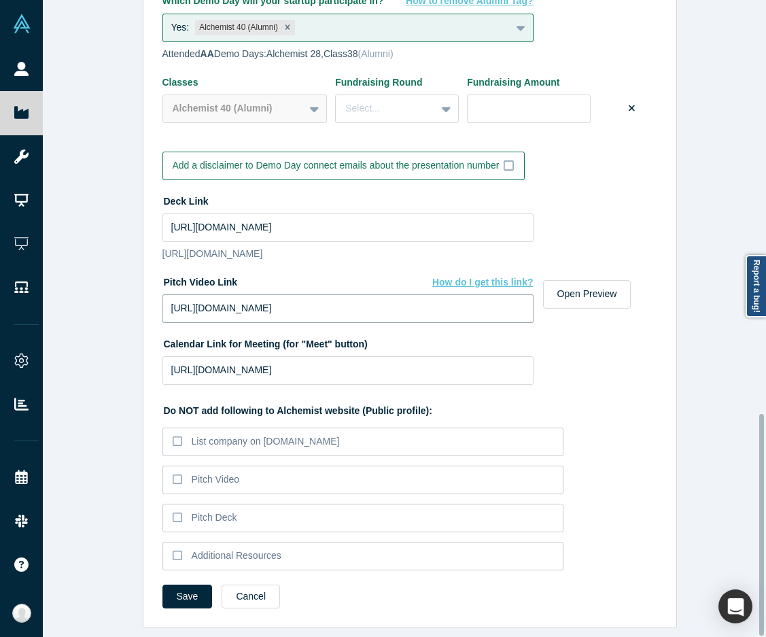
click at [396, 299] on input "https://vimeo.com/1049379275/f7a52b843e" at bounding box center [348, 308] width 371 height 29
paste input "121222803/932d9431dd?share=copy"
type input "https://vimeo.com/1121222803/932d9431dd?share=copy"
click at [174, 588] on button "Save" at bounding box center [188, 597] width 50 height 24
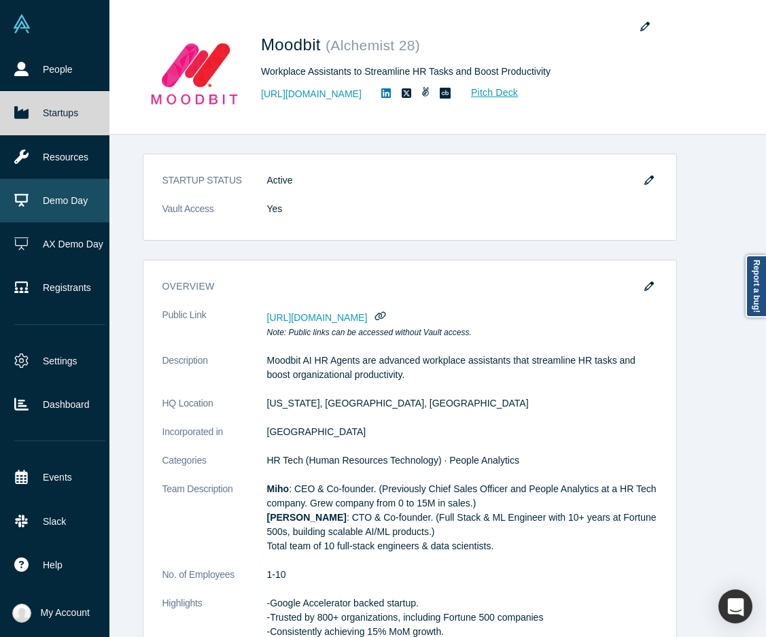
click at [82, 192] on link "Demo Day" at bounding box center [60, 201] width 120 height 44
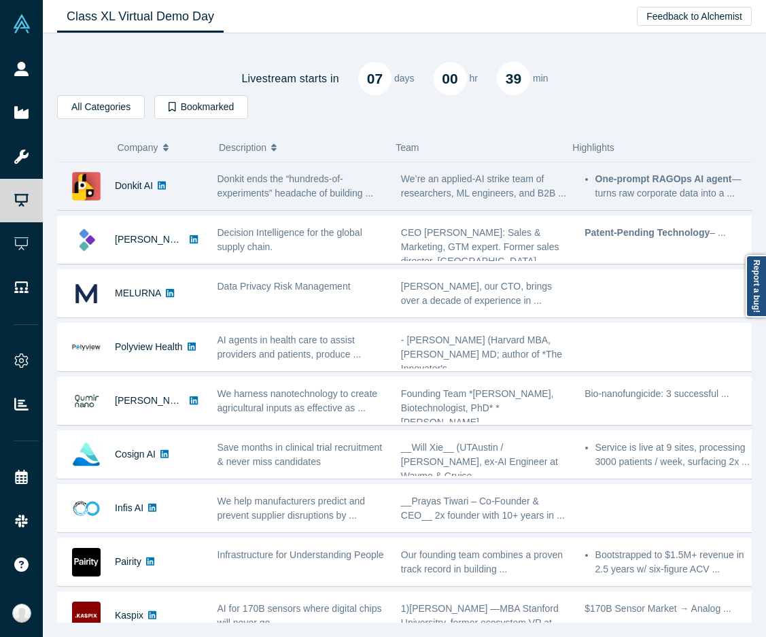
drag, startPoint x: 146, startPoint y: 187, endPoint x: 397, endPoint y: 183, distance: 251.6
click at [401, 183] on span "We’re an applied-AI strike team of researchers, ML engineers, and B2B ..." at bounding box center [483, 185] width 165 height 25
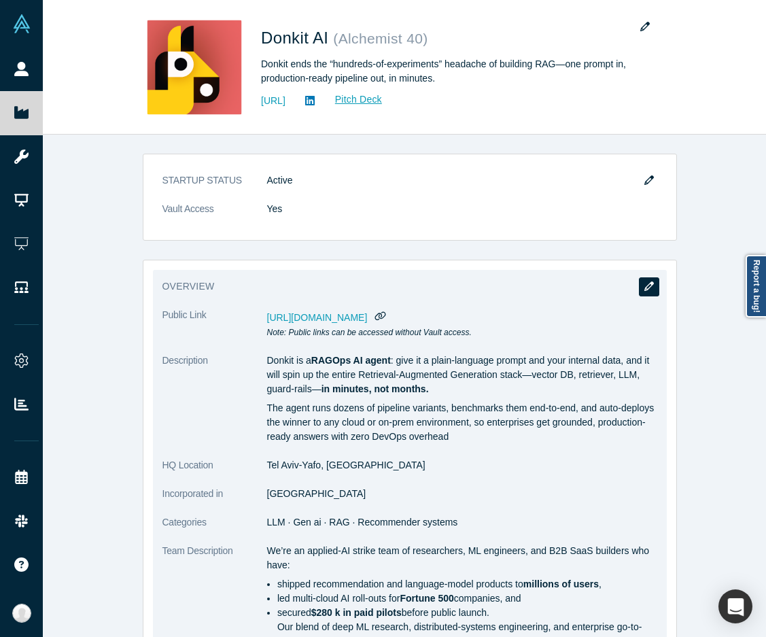
click at [645, 290] on icon "button" at bounding box center [650, 287] width 10 height 10
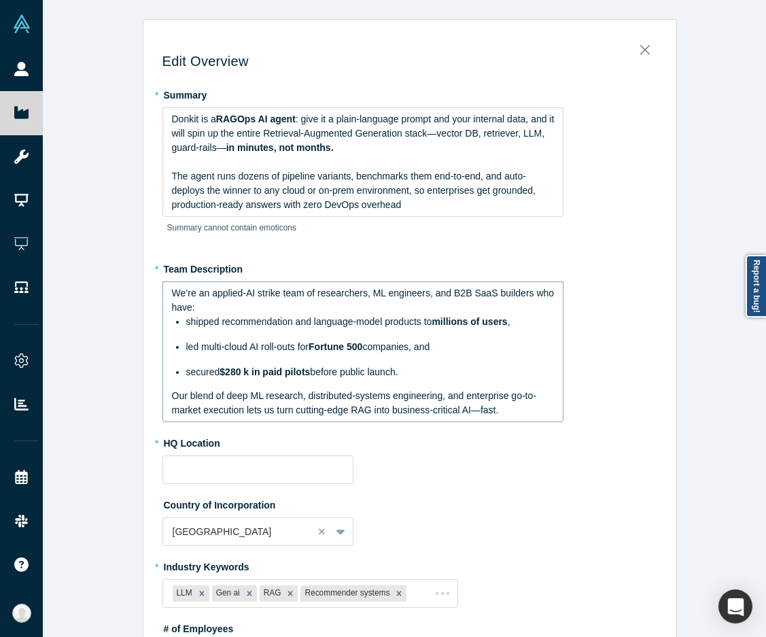
type input "Tel Aviv-Yafo, [GEOGRAPHIC_DATA]"
click at [388, 182] on span "The agent runs dozens of pipeline variants, benchmarks them end-to-end, and aut…" at bounding box center [355, 190] width 367 height 39
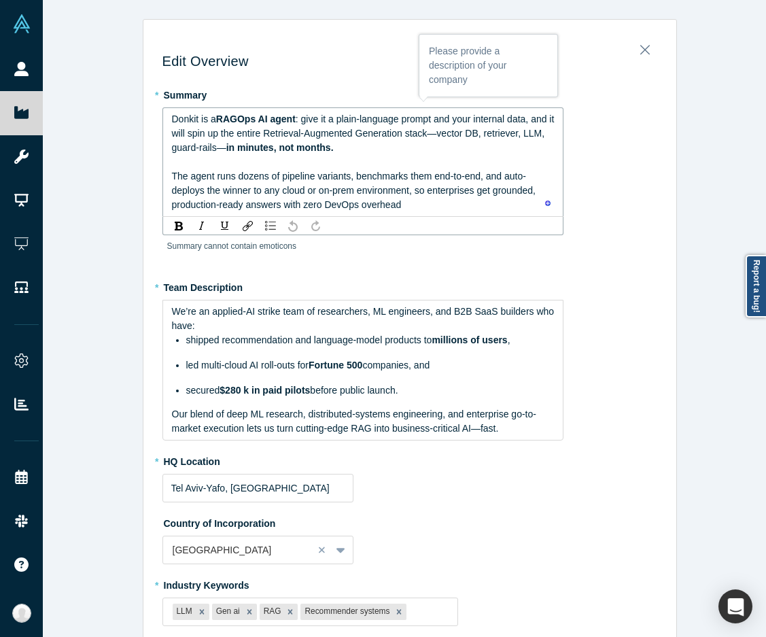
click at [313, 198] on div "The agent runs dozens of pipeline variants, benchmarks them end-to-end, and aut…" at bounding box center [363, 190] width 383 height 43
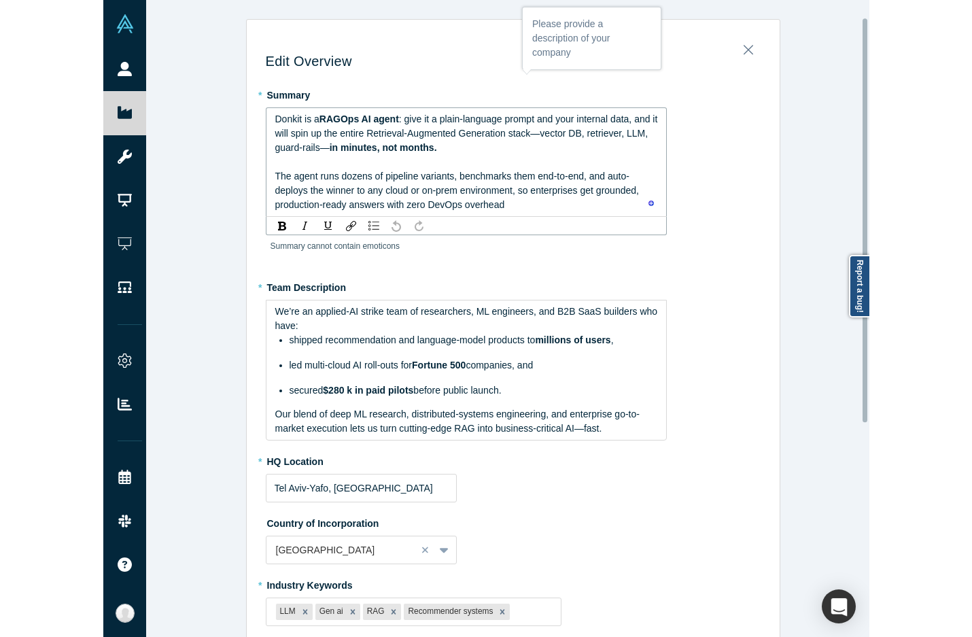
scroll to position [68, 0]
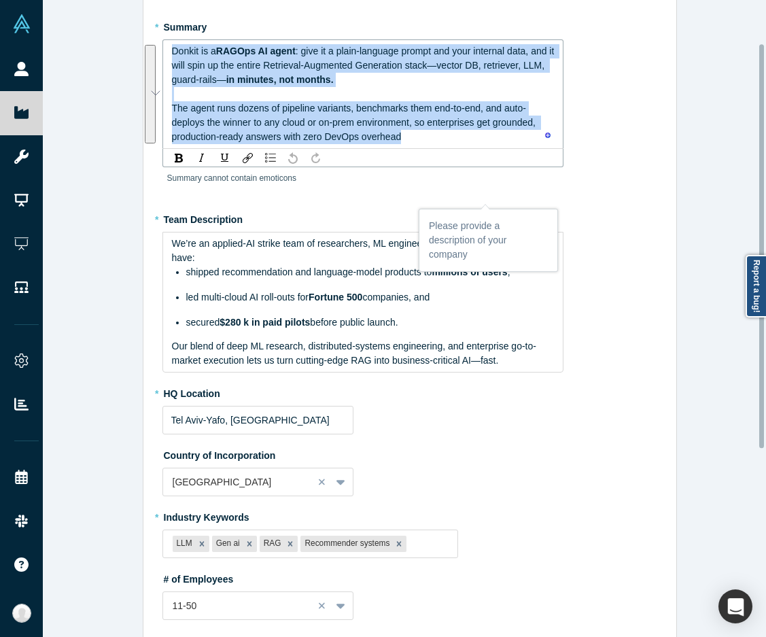
drag, startPoint x: 409, startPoint y: 135, endPoint x: 165, endPoint y: 44, distance: 260.2
click at [165, 44] on div "Donkit is a RAGOps AI agent : give it a plain-language prompt and your internal…" at bounding box center [363, 93] width 401 height 109
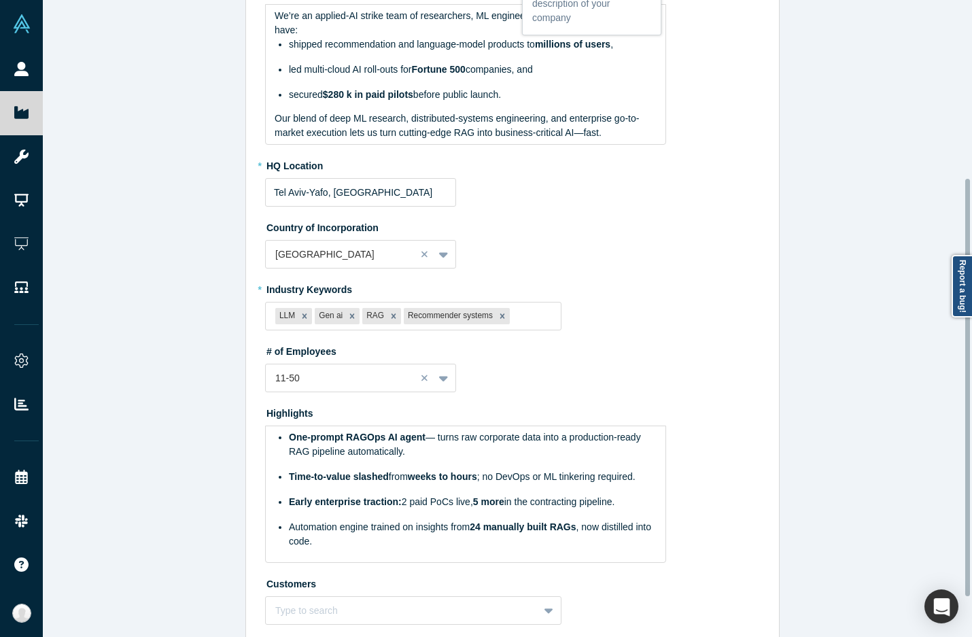
scroll to position [272, 0]
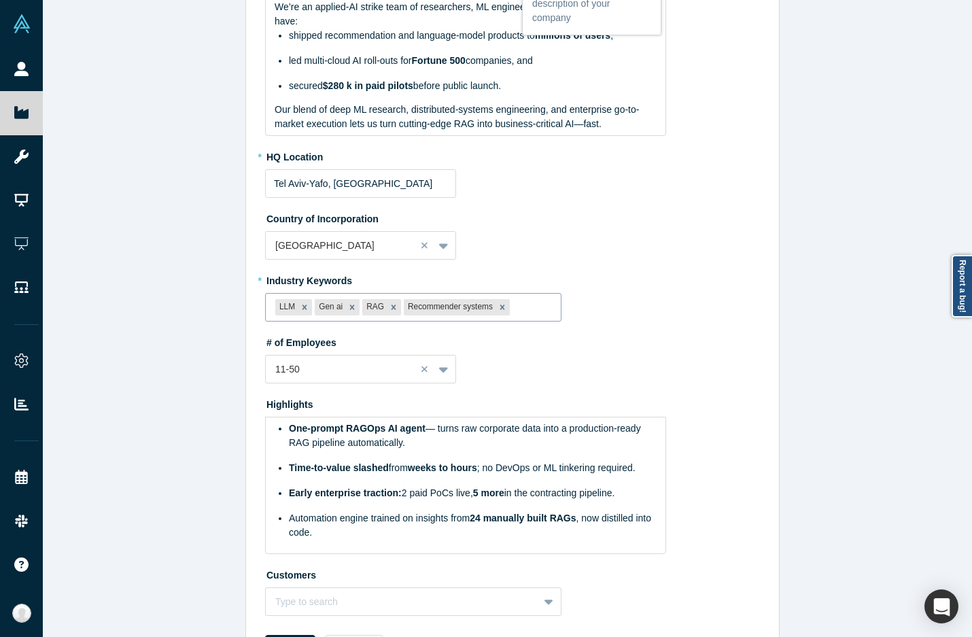
click at [524, 309] on div at bounding box center [532, 307] width 39 height 17
type input "ops"
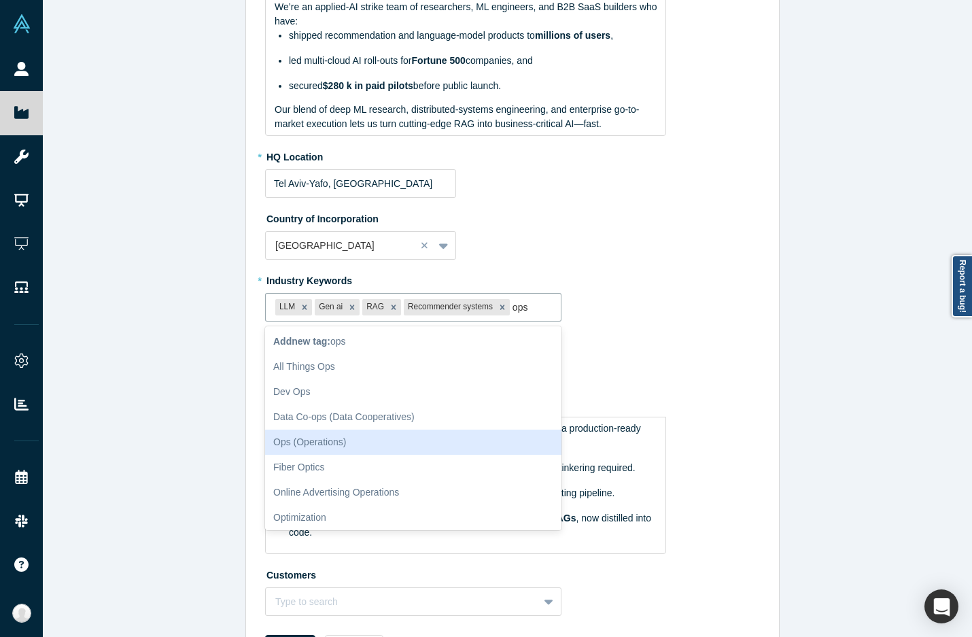
click at [299, 441] on div "Ops (Operations)" at bounding box center [413, 442] width 296 height 25
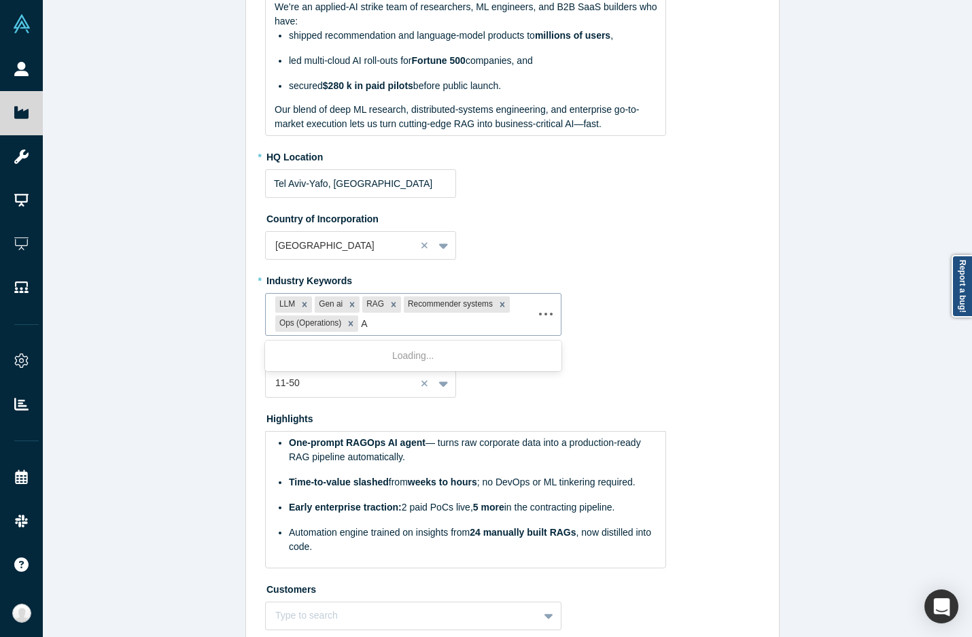
type input "AI"
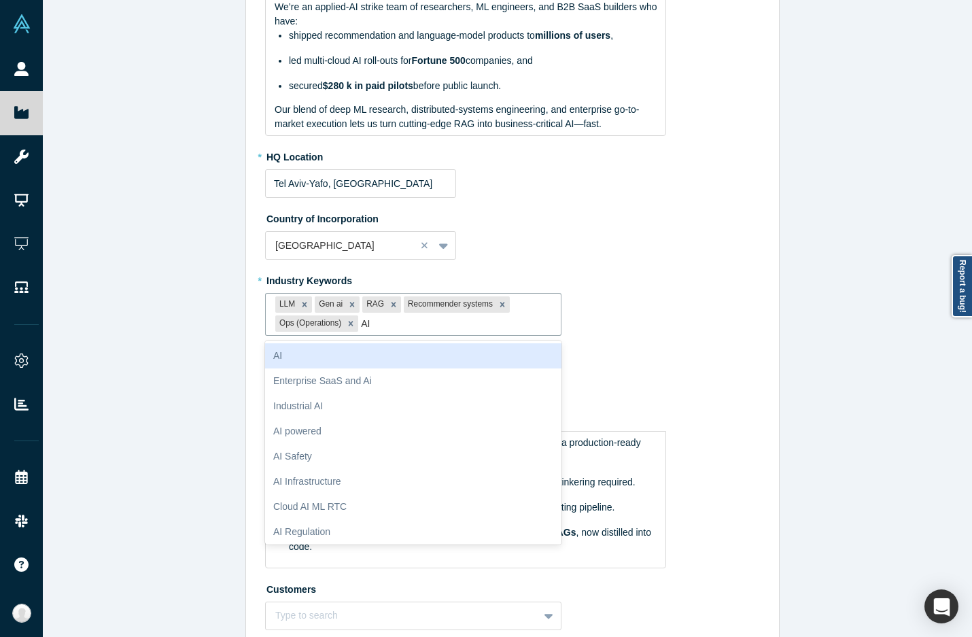
click at [435, 351] on div "AI" at bounding box center [413, 355] width 296 height 25
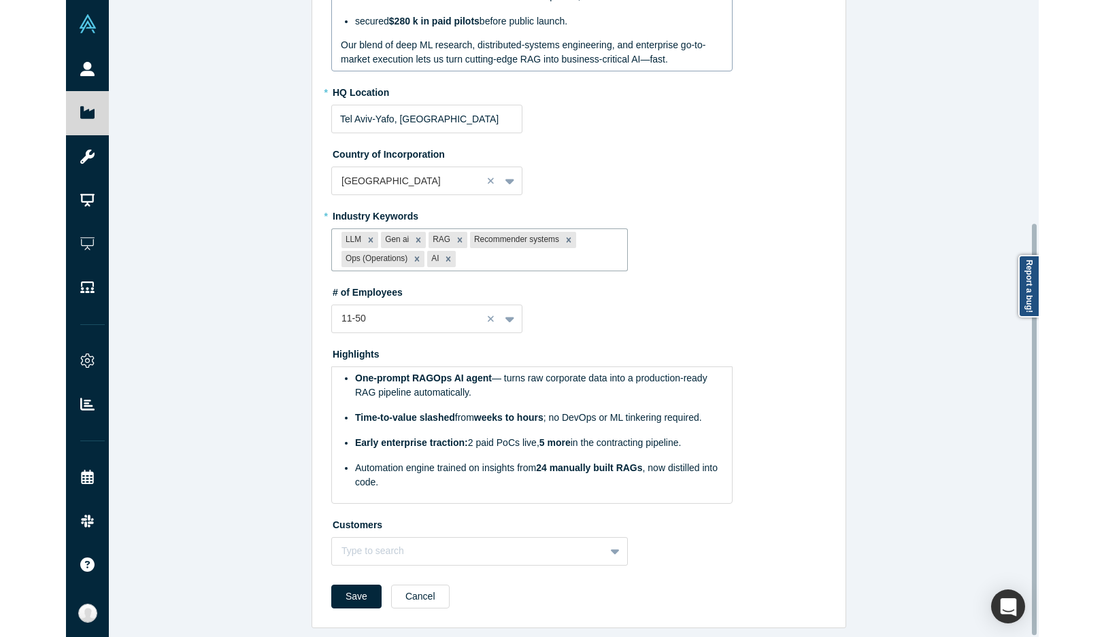
scroll to position [347, 0]
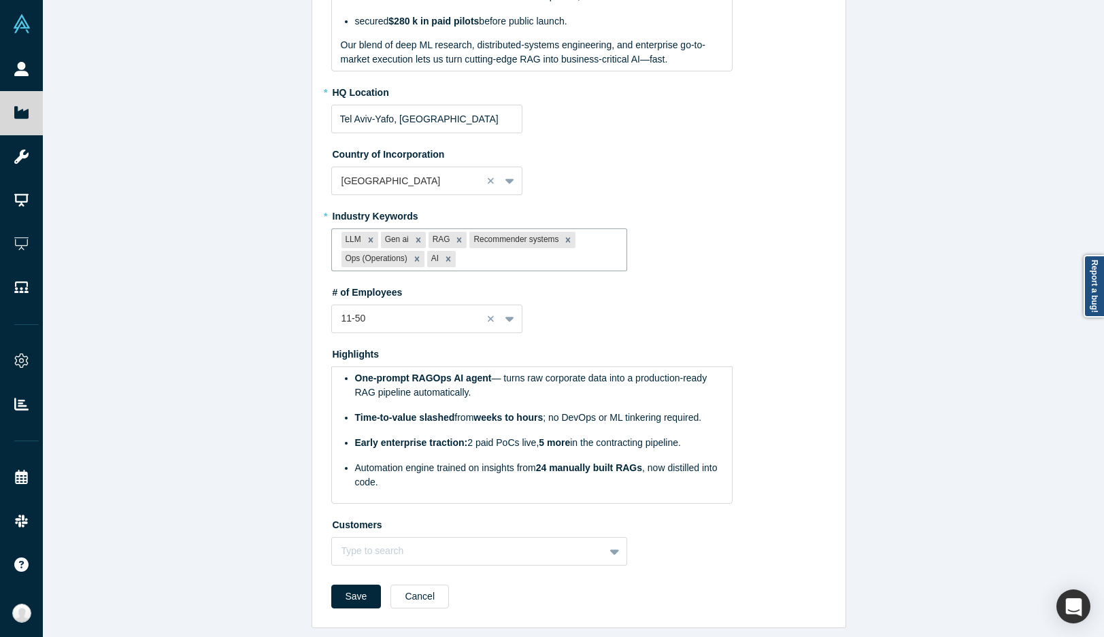
click at [276, 423] on div "Edit Overview * Summary Donkit is the context engineering AI agent. We turn mon…" at bounding box center [578, 323] width 1071 height 647
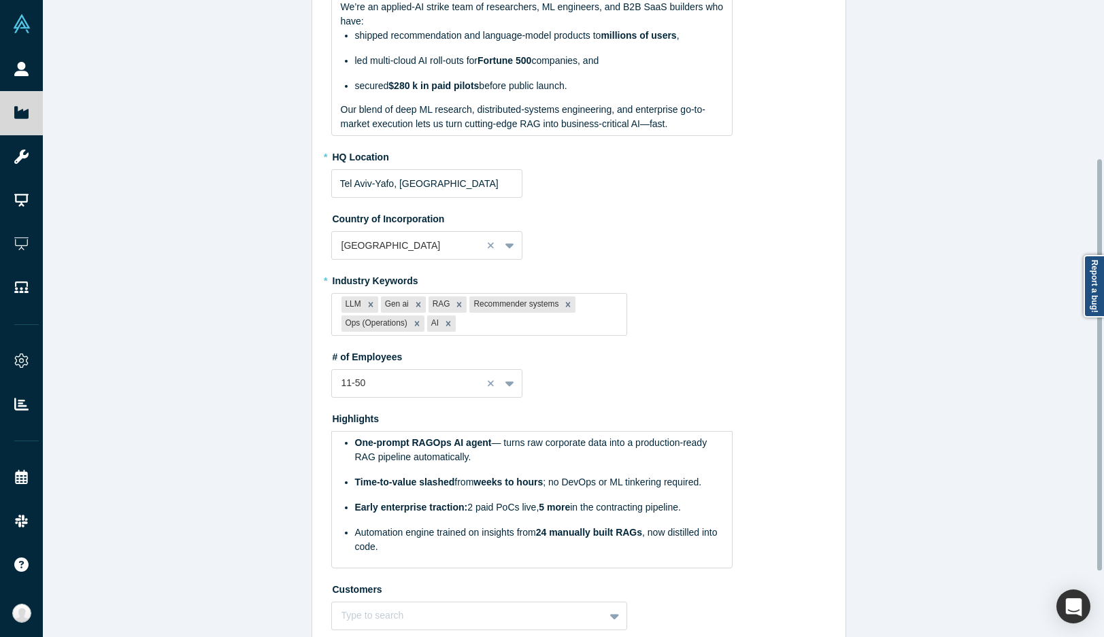
scroll to position [204, 0]
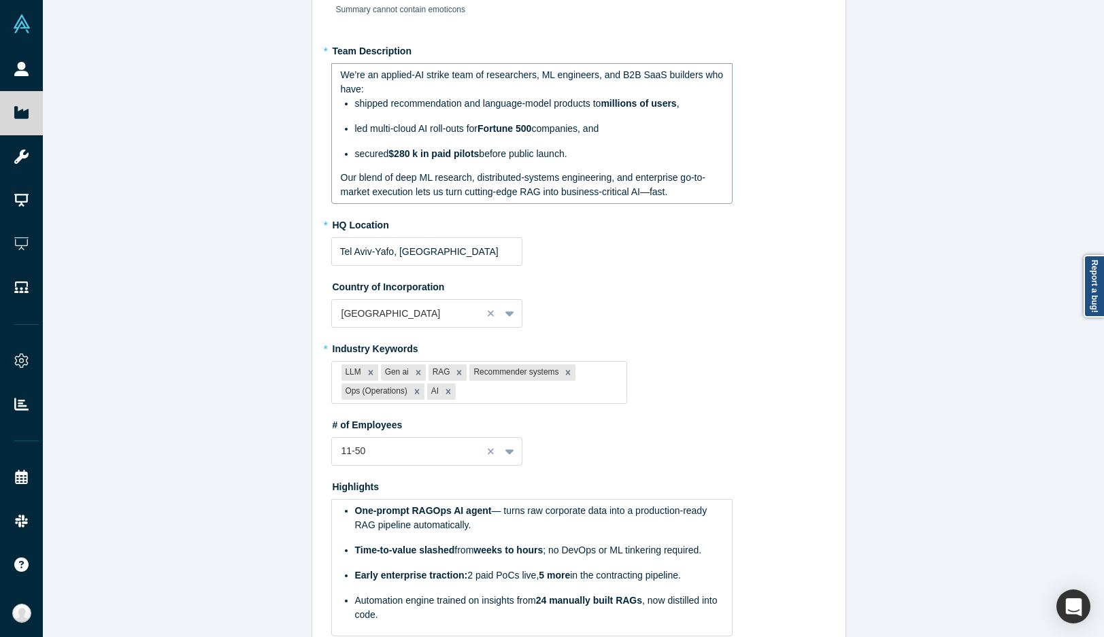
click at [490, 159] on span "before public launch." at bounding box center [523, 153] width 88 height 11
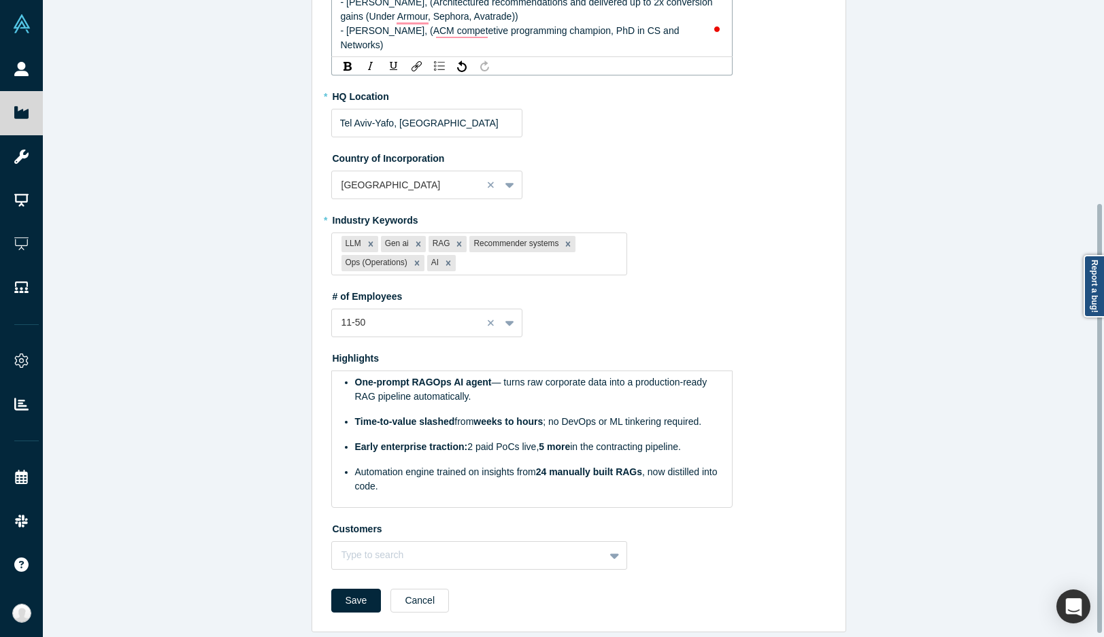
scroll to position [301, 0]
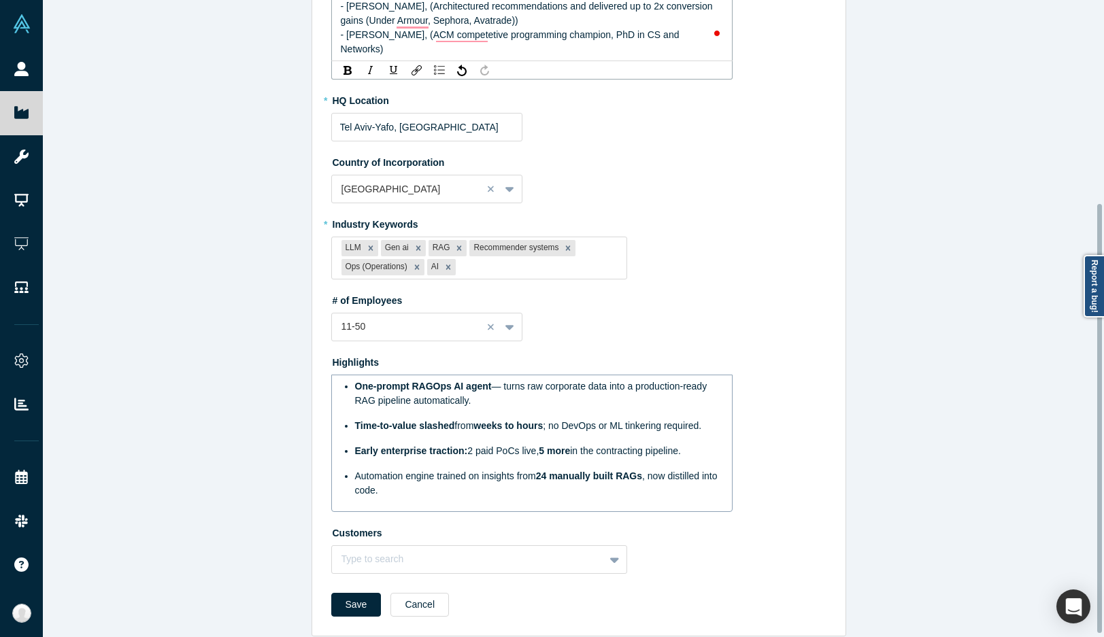
click at [461, 469] on div "Automation engine trained on insights from 24 manually built RAGs , now distill…" at bounding box center [539, 483] width 369 height 29
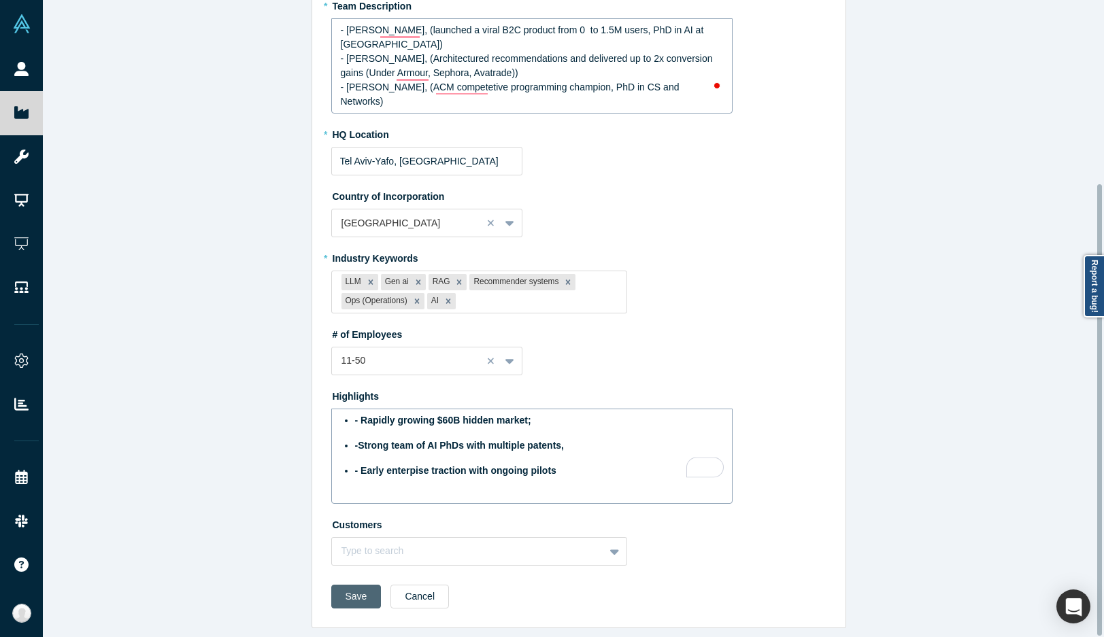
scroll to position [259, 0]
click at [341, 585] on button "Save" at bounding box center [356, 597] width 50 height 24
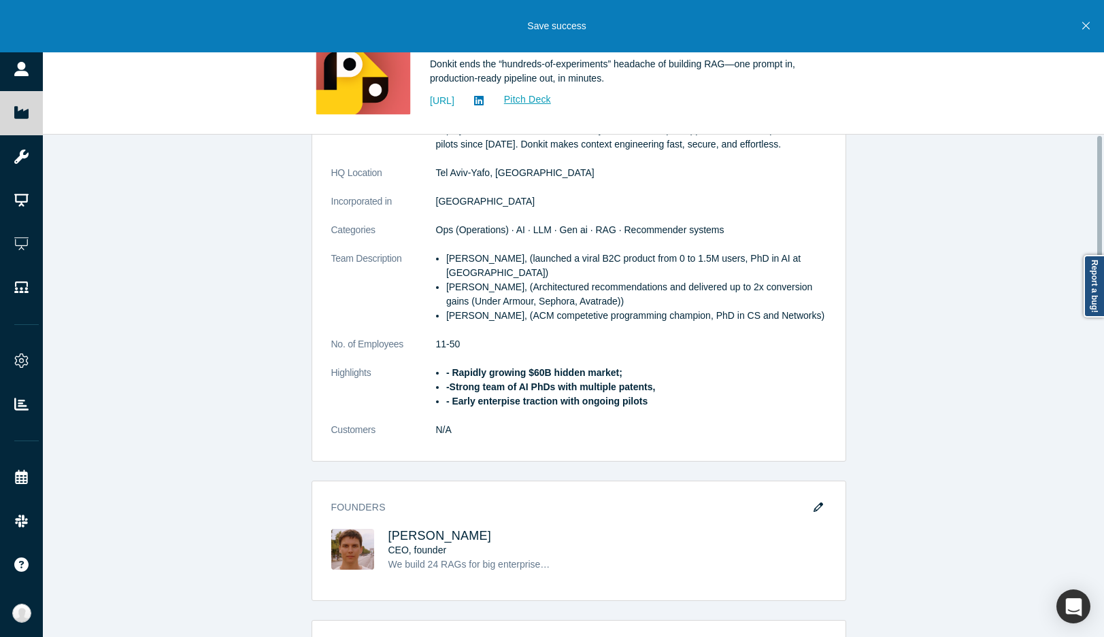
scroll to position [0, 0]
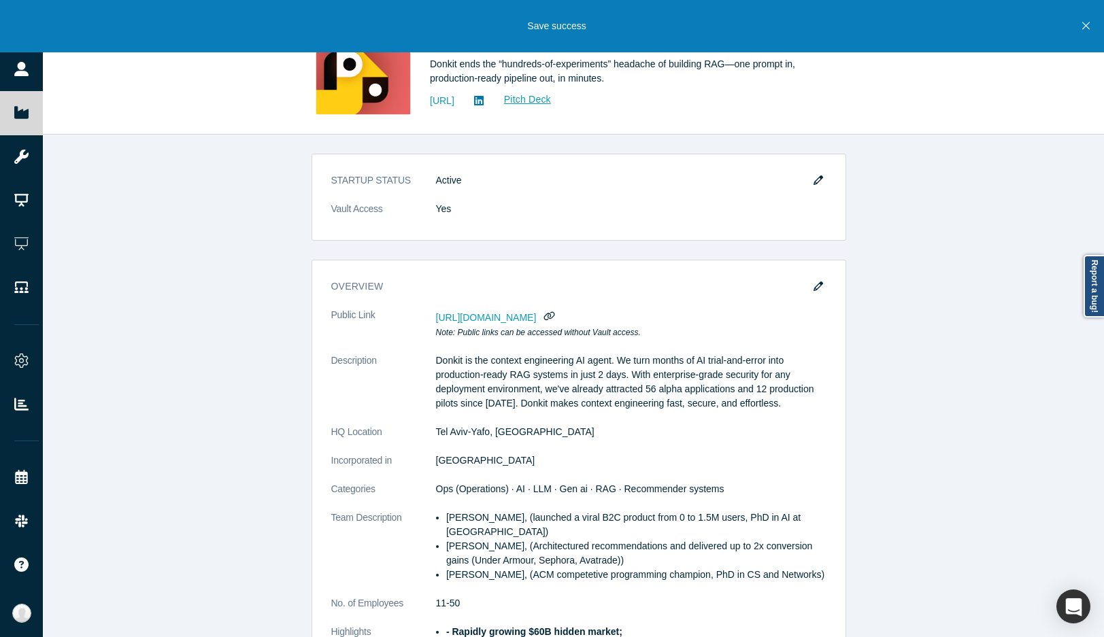
click at [766, 29] on icon "Close" at bounding box center [1085, 25] width 7 height 7
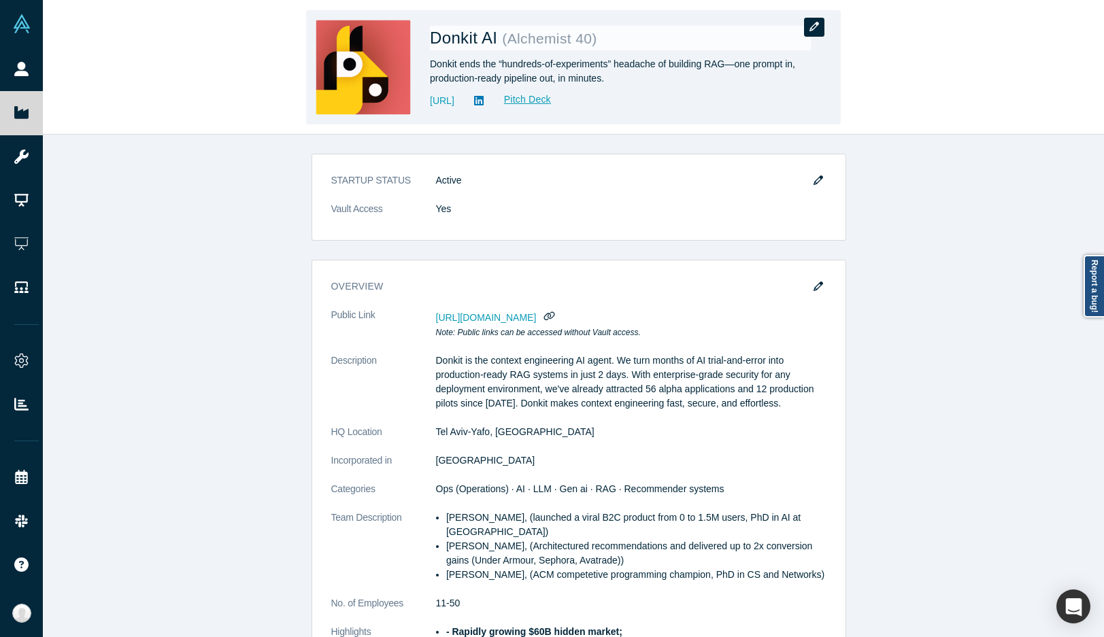
click at [766, 22] on icon "button" at bounding box center [814, 27] width 10 height 10
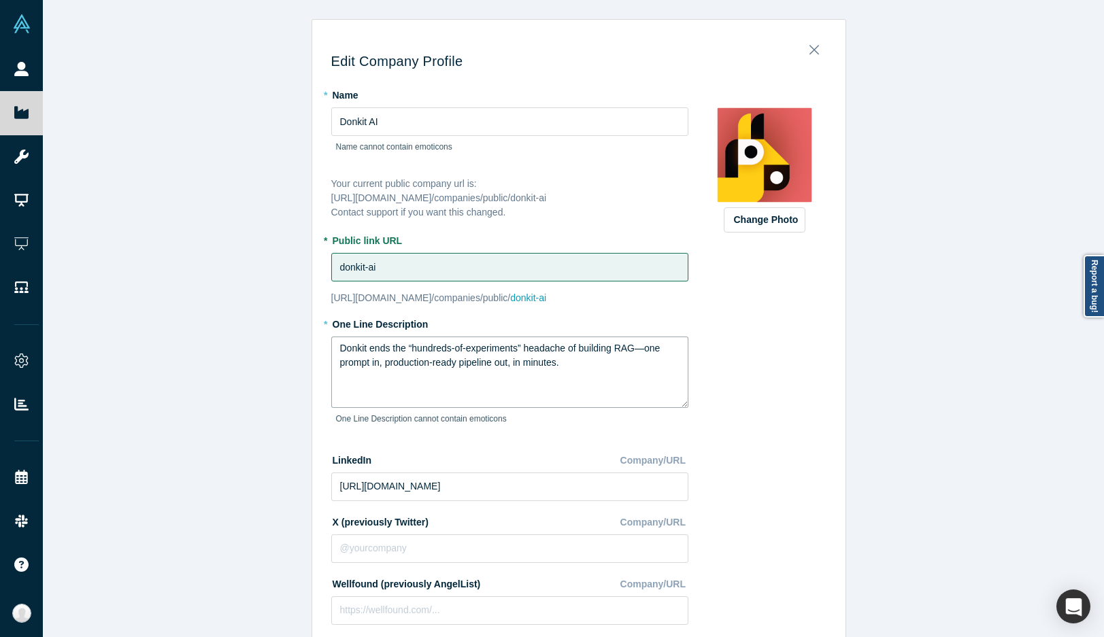
click at [418, 356] on textarea "Donkit ends the “hundreds-of-experiments” headache of building RAG—one prompt i…" at bounding box center [509, 372] width 357 height 71
paste textarea "" Secure context engineering agent for instant, accurate RAG ""
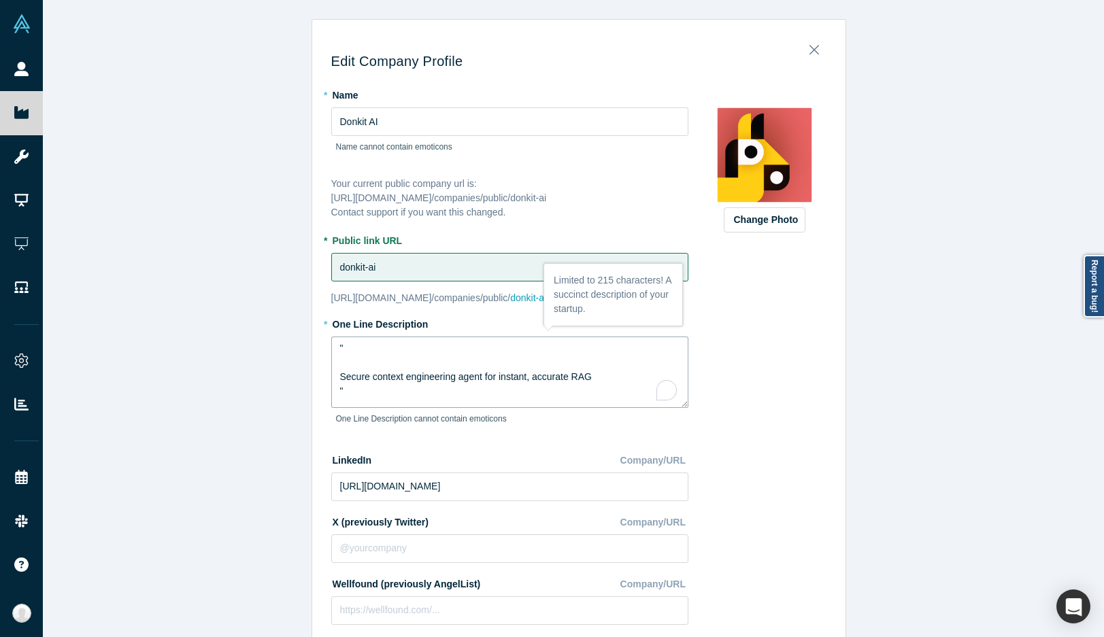
drag, startPoint x: 356, startPoint y: 392, endPoint x: 321, endPoint y: 390, distance: 34.7
click at [335, 379] on textarea "" Secure context engineering agent for instant, accurate RAG" at bounding box center [509, 372] width 357 height 71
type textarea "Secure context engineering agent for instant, accurate RAG"
click at [246, 371] on div "Edit Company Profile * Name Donkit AI Name cannot contain emoticons Your curren…" at bounding box center [578, 323] width 1071 height 647
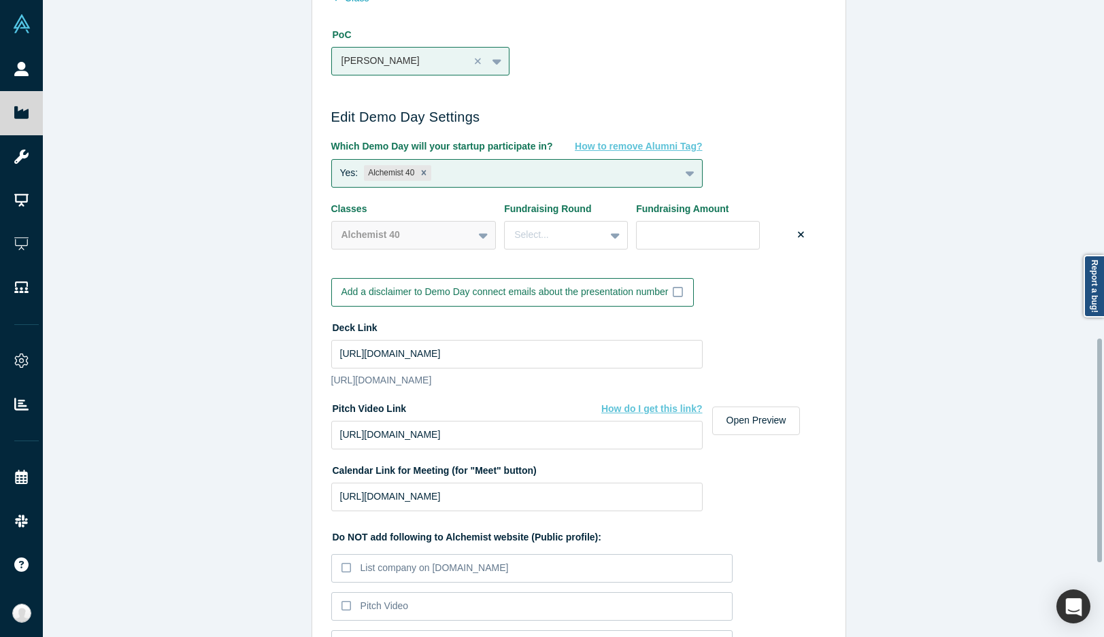
scroll to position [1172, 0]
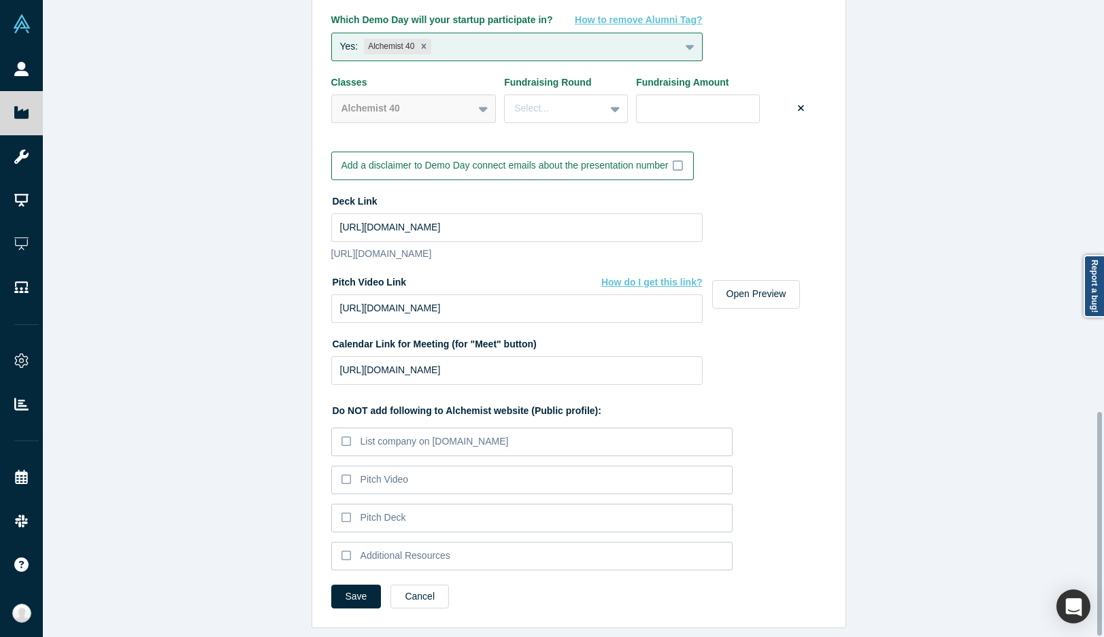
drag, startPoint x: 337, startPoint y: 589, endPoint x: 319, endPoint y: 522, distance: 68.9
click at [337, 590] on button "Save" at bounding box center [356, 597] width 50 height 24
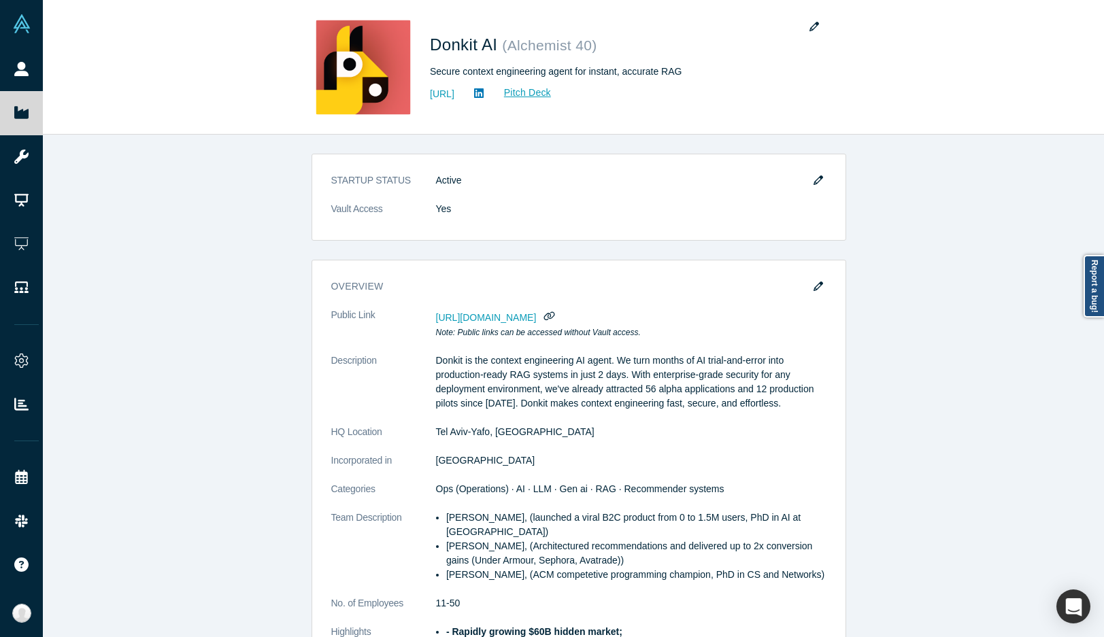
click at [297, 282] on div "STARTUP STATUS Active Vault Access Yes overview Public Link [URL][DOMAIN_NAME] …" at bounding box center [578, 391] width 1071 height 513
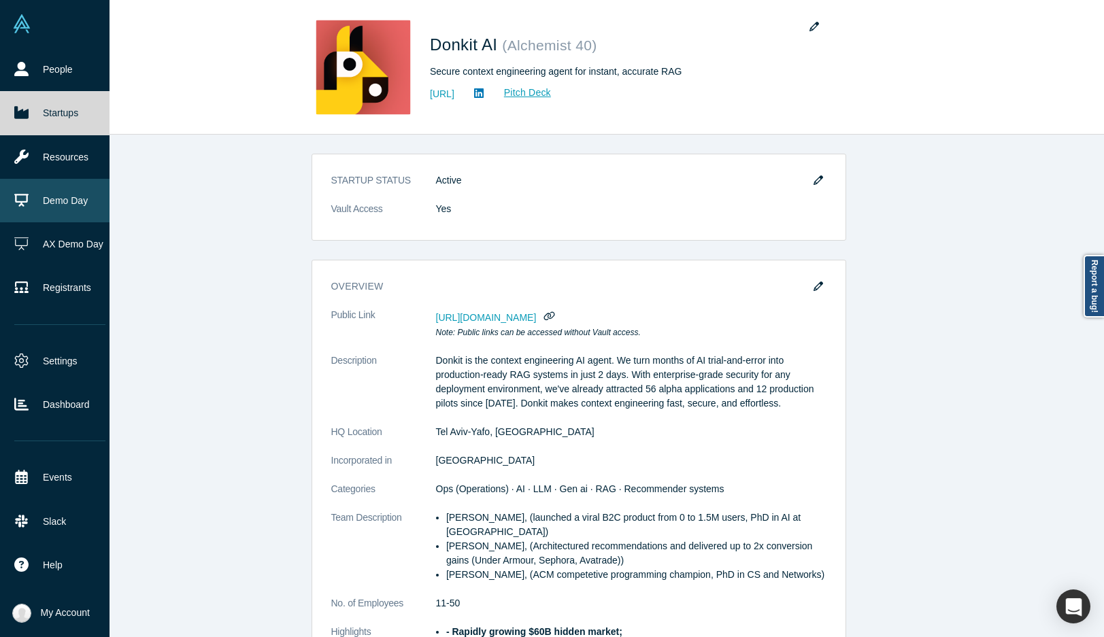
drag, startPoint x: 45, startPoint y: 202, endPoint x: 54, endPoint y: 203, distance: 9.6
click at [45, 202] on link "Demo Day" at bounding box center [60, 201] width 120 height 44
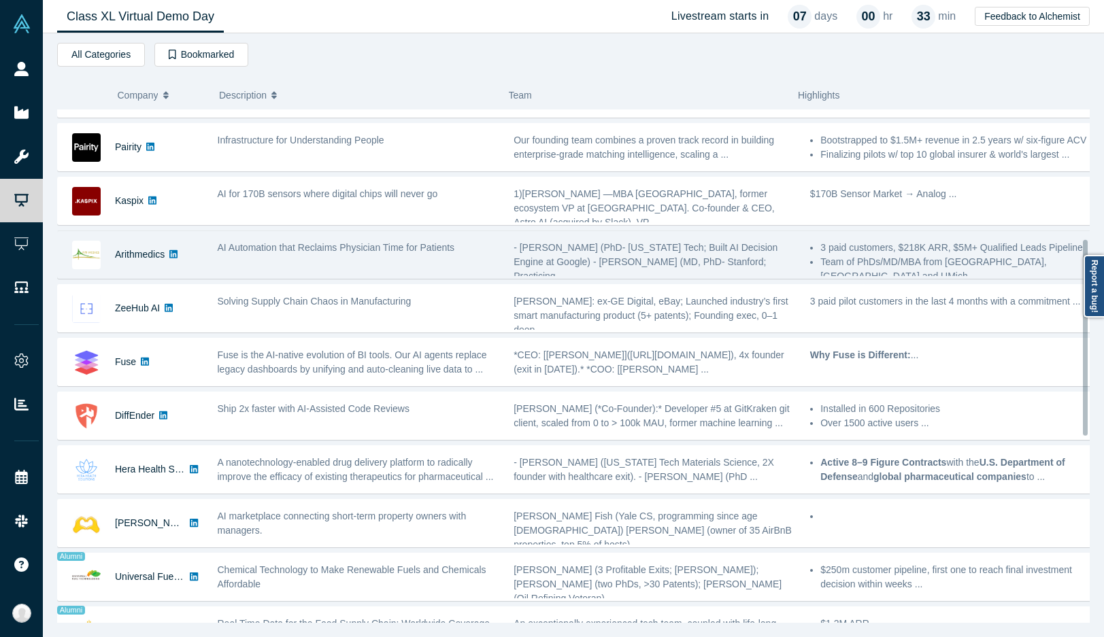
scroll to position [340, 0]
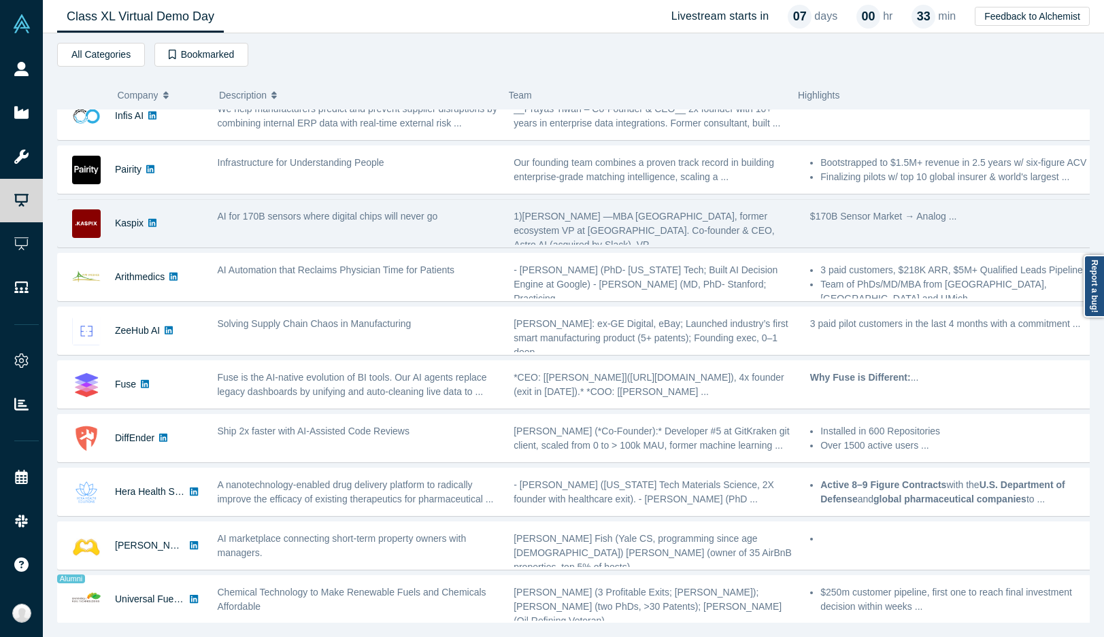
click at [318, 237] on div "AI for 170B sensors where digital chips will never go" at bounding box center [358, 223] width 296 height 43
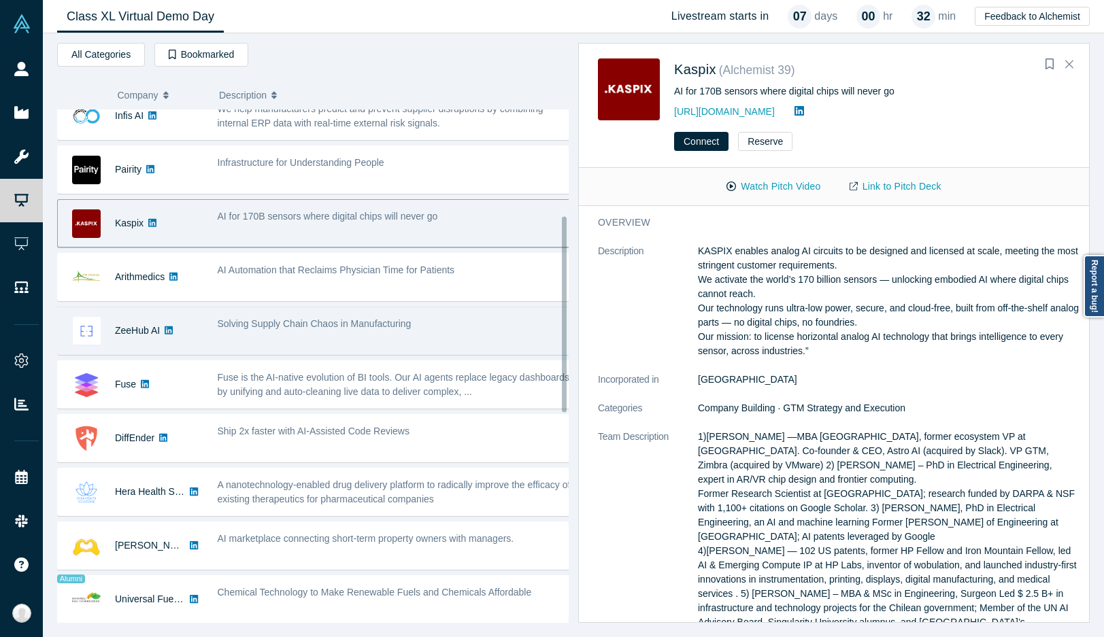
scroll to position [0, 0]
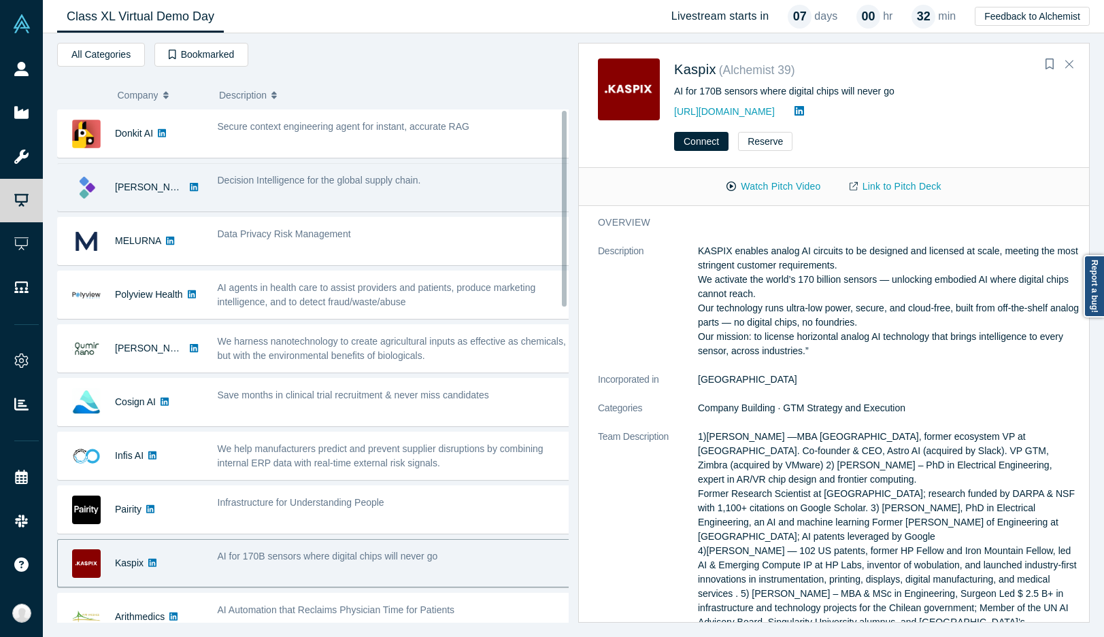
click at [374, 180] on span "Decision Intelligence for the global supply chain." at bounding box center [319, 180] width 203 height 11
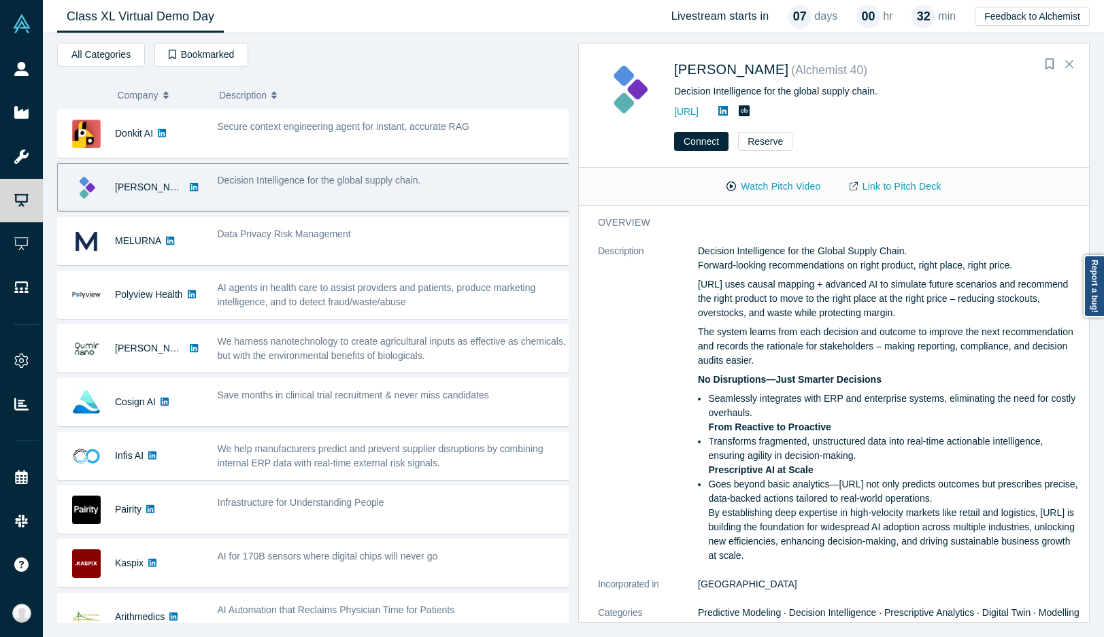
click at [664, 284] on dt "Description" at bounding box center [648, 410] width 100 height 333
click at [847, 59] on div "[PERSON_NAME] ( Alchemist 40 )" at bounding box center [867, 71] width 386 height 25
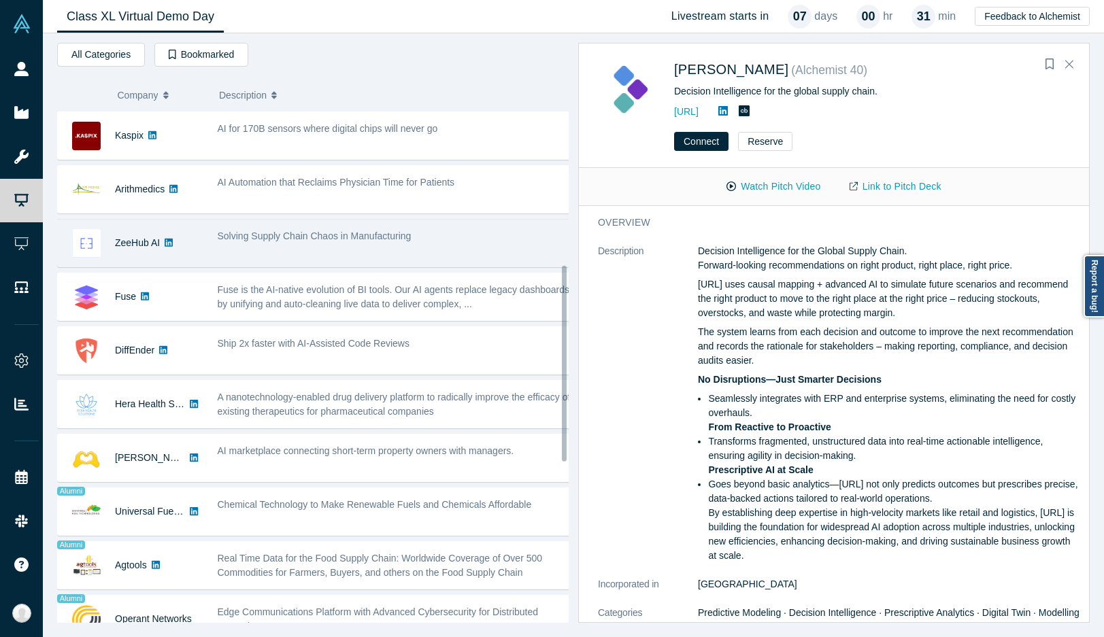
scroll to position [408, 0]
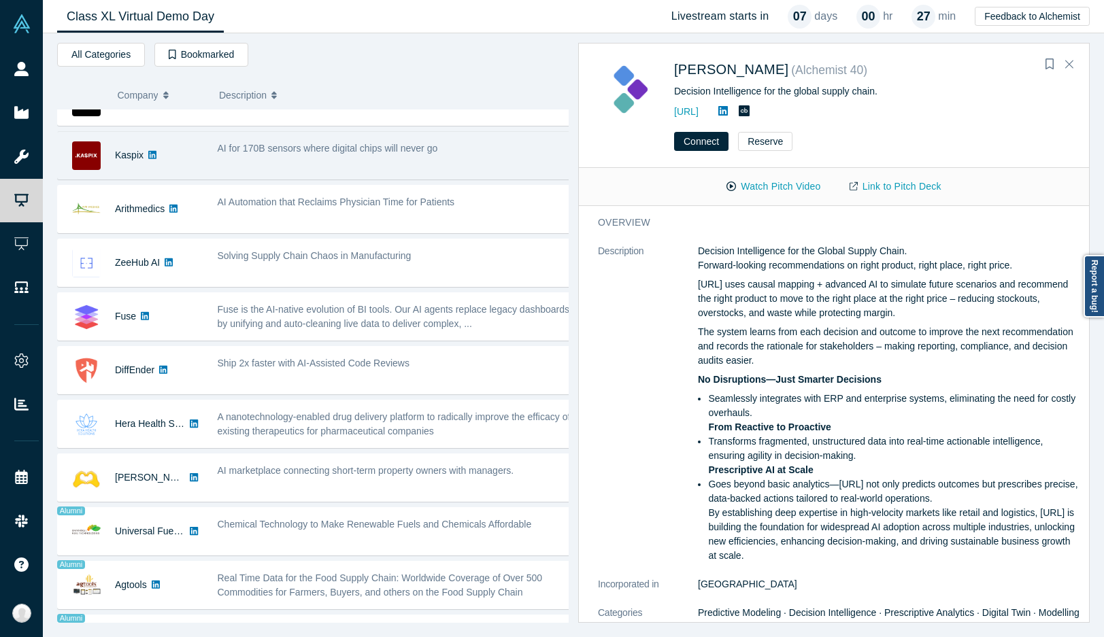
click at [366, 162] on div "AI for 170B sensors where digital chips will never go" at bounding box center [394, 155] width 368 height 43
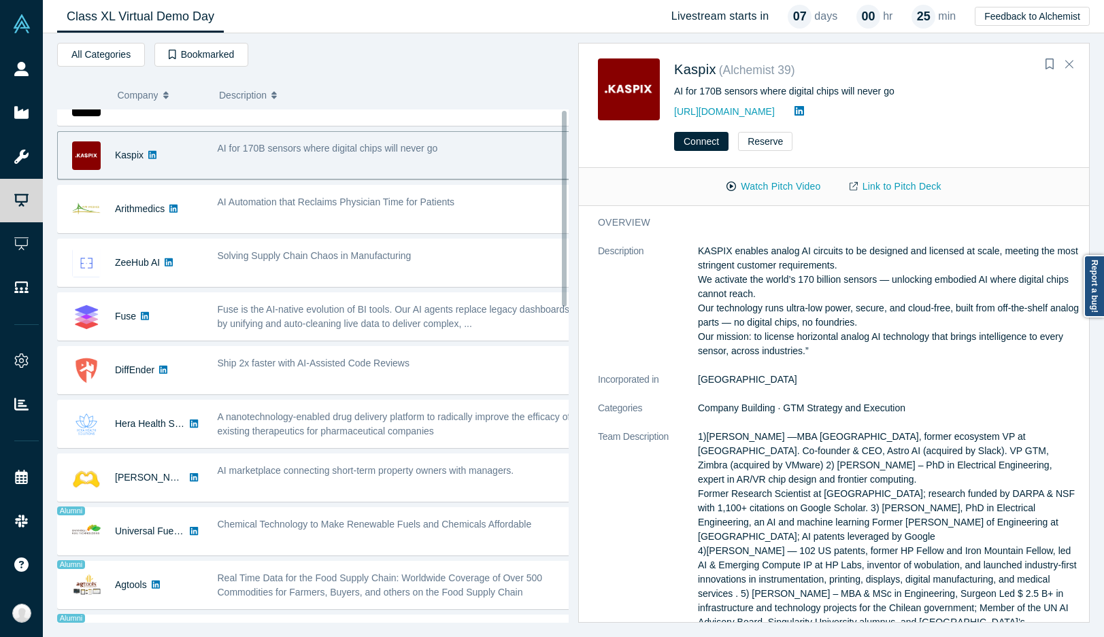
scroll to position [0, 0]
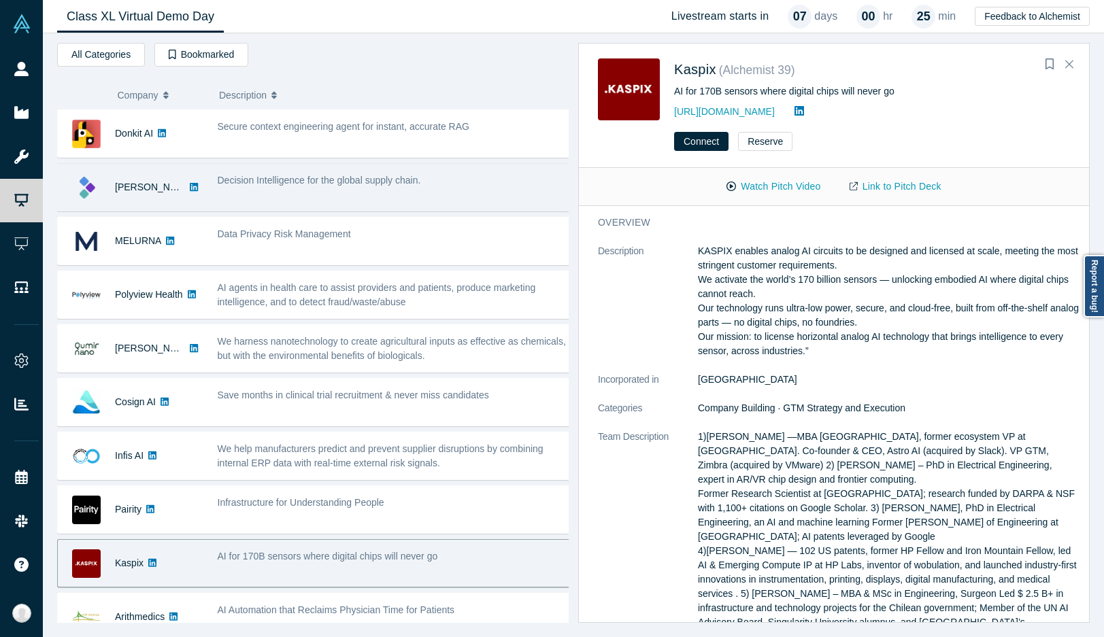
click at [203, 187] on div "Kimaru AI" at bounding box center [134, 187] width 152 height 47
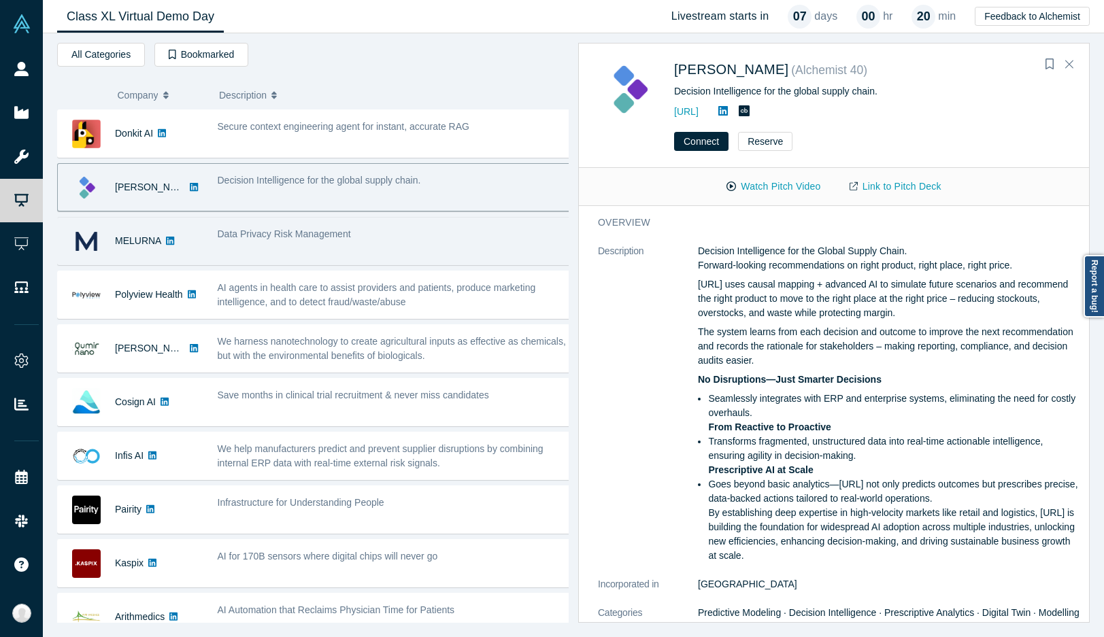
click at [268, 236] on span "Data Privacy Risk Management" at bounding box center [284, 233] width 133 height 11
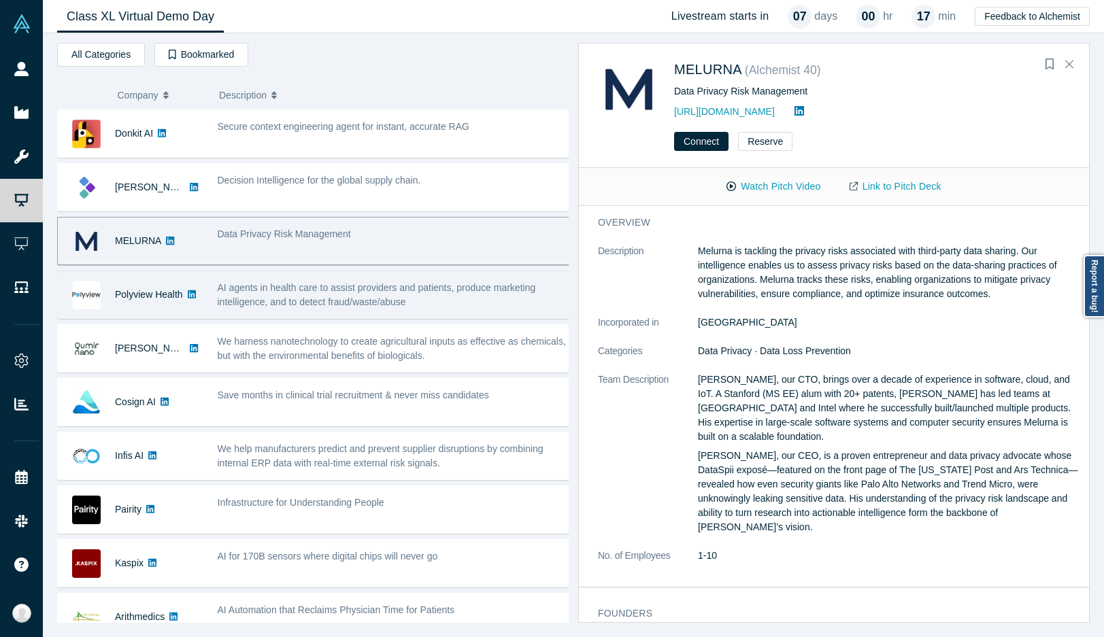
click at [273, 292] on span "AI agents in health care to assist providers and patients, produce marketing in…" at bounding box center [377, 294] width 318 height 25
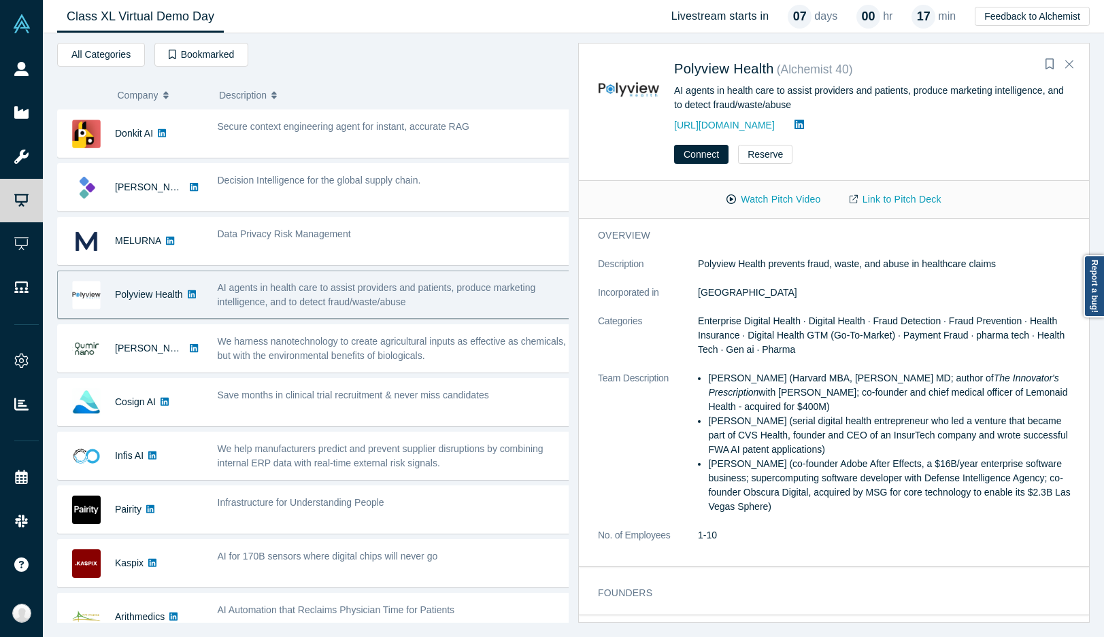
drag, startPoint x: 717, startPoint y: 69, endPoint x: 740, endPoint y: 82, distance: 25.9
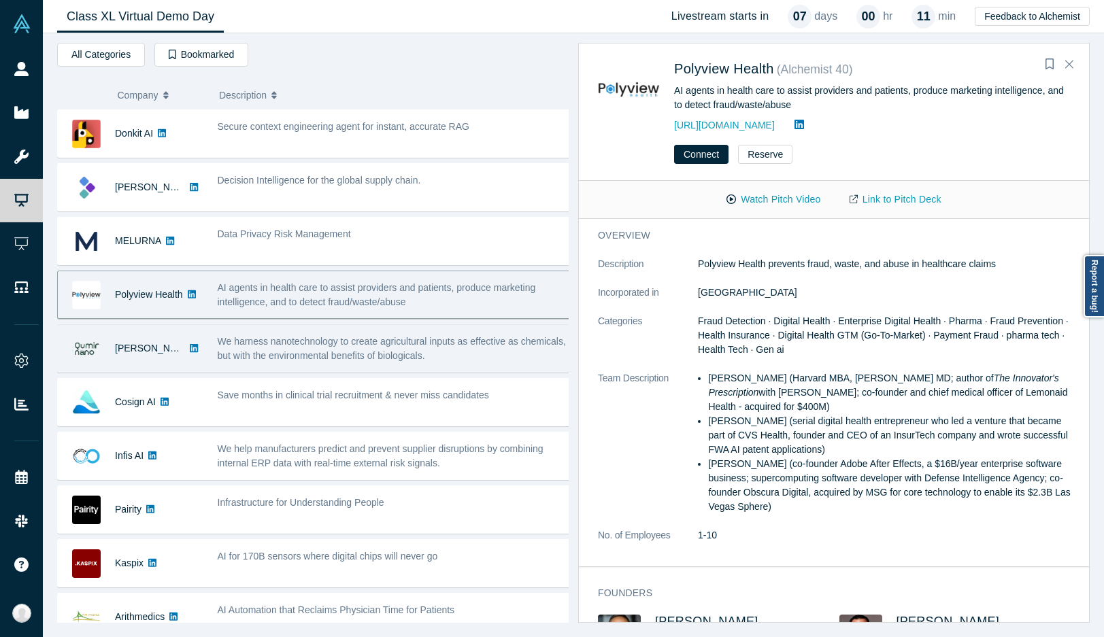
click at [337, 350] on span "We harness nanotechnology to create agricultural inputs as effective as chemica…" at bounding box center [392, 348] width 348 height 25
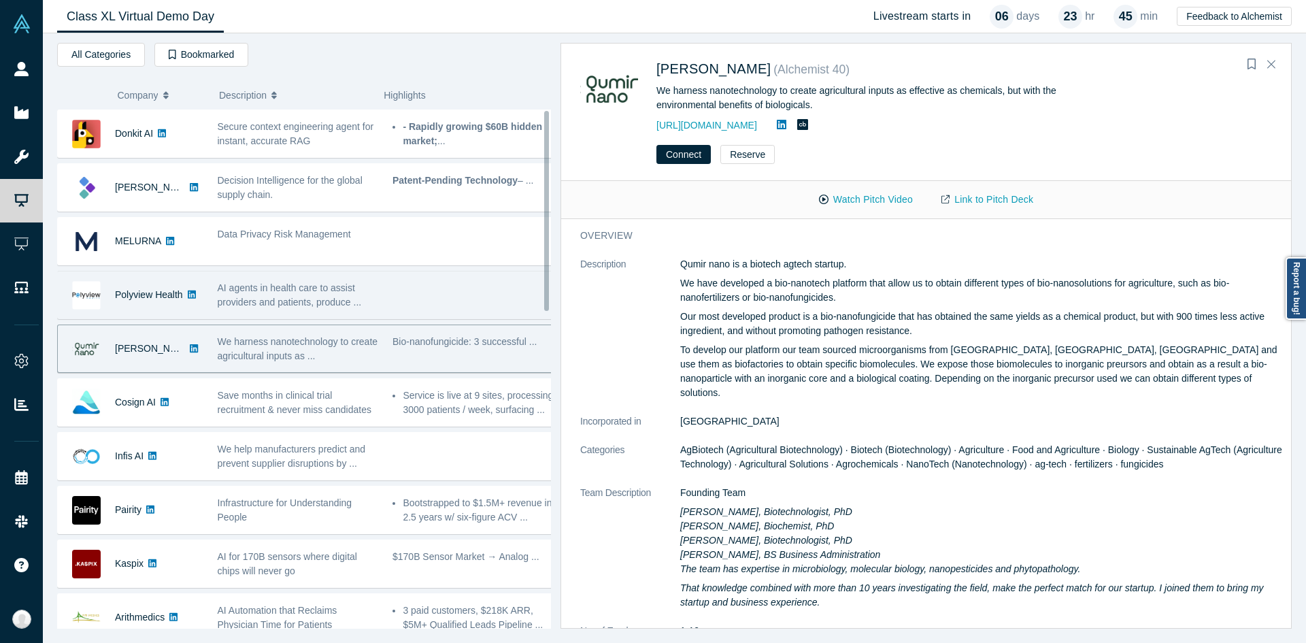
click at [423, 298] on div at bounding box center [473, 294] width 175 height 43
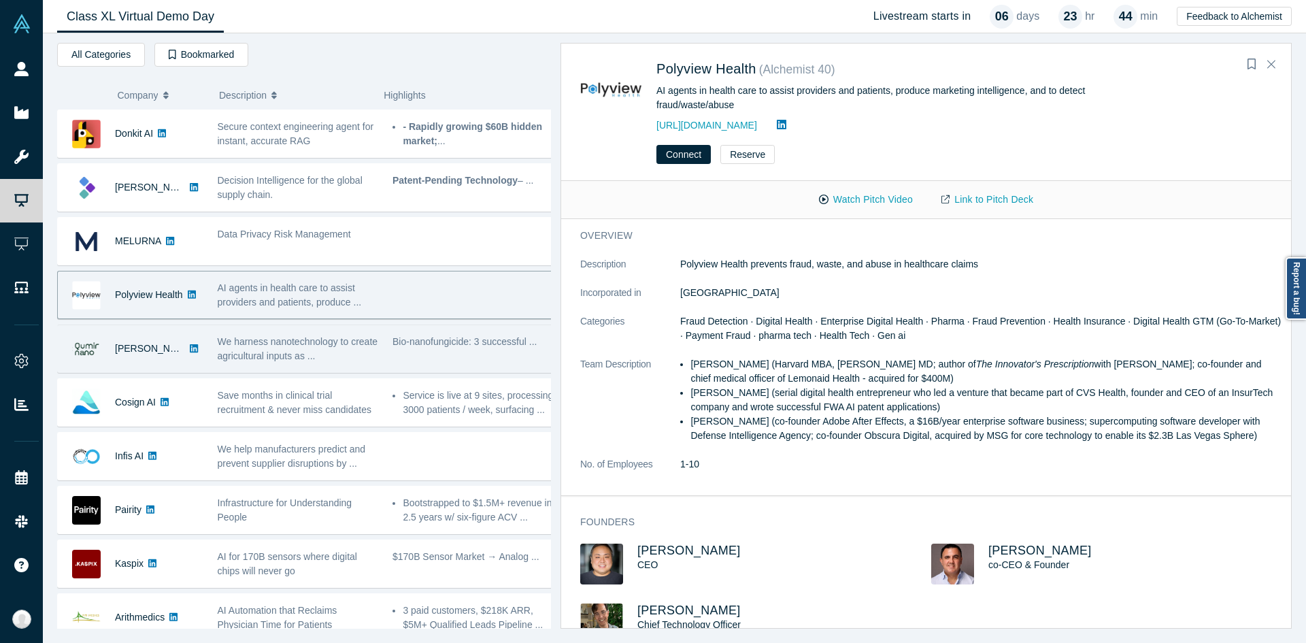
click at [321, 330] on div "We harness nanotechnology to create agricultural inputs as ..." at bounding box center [297, 348] width 175 height 43
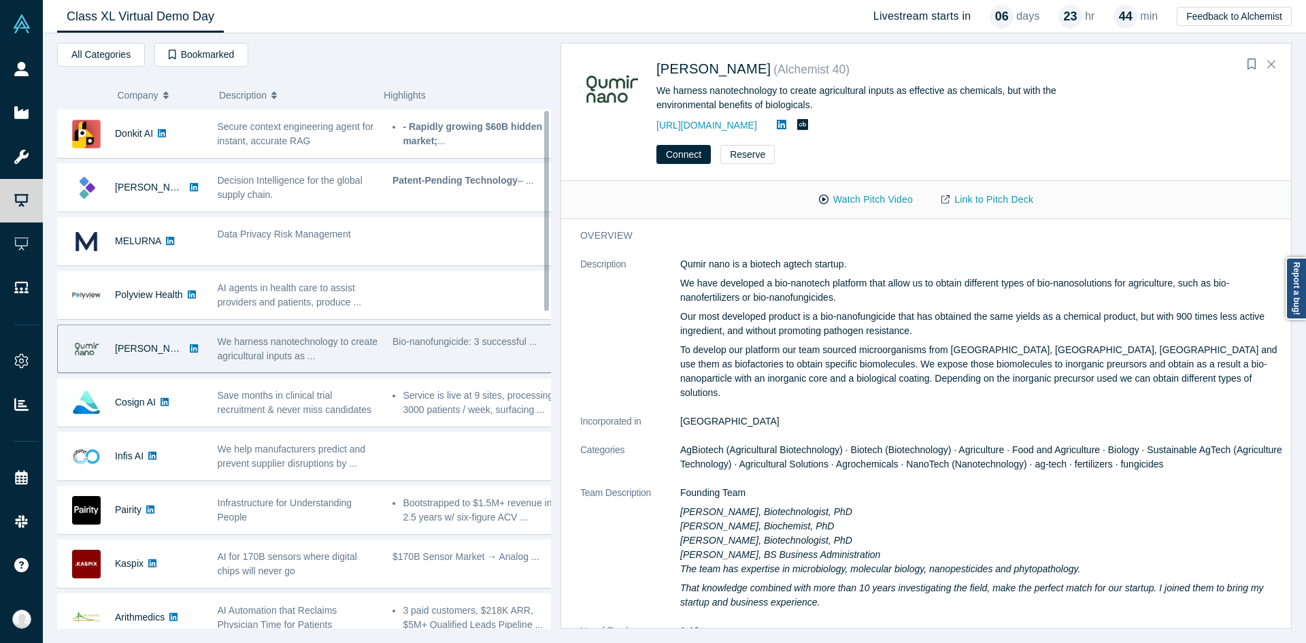
click at [454, 356] on div "Bio-nanofungicide: 3 successful ..." at bounding box center [473, 348] width 175 height 43
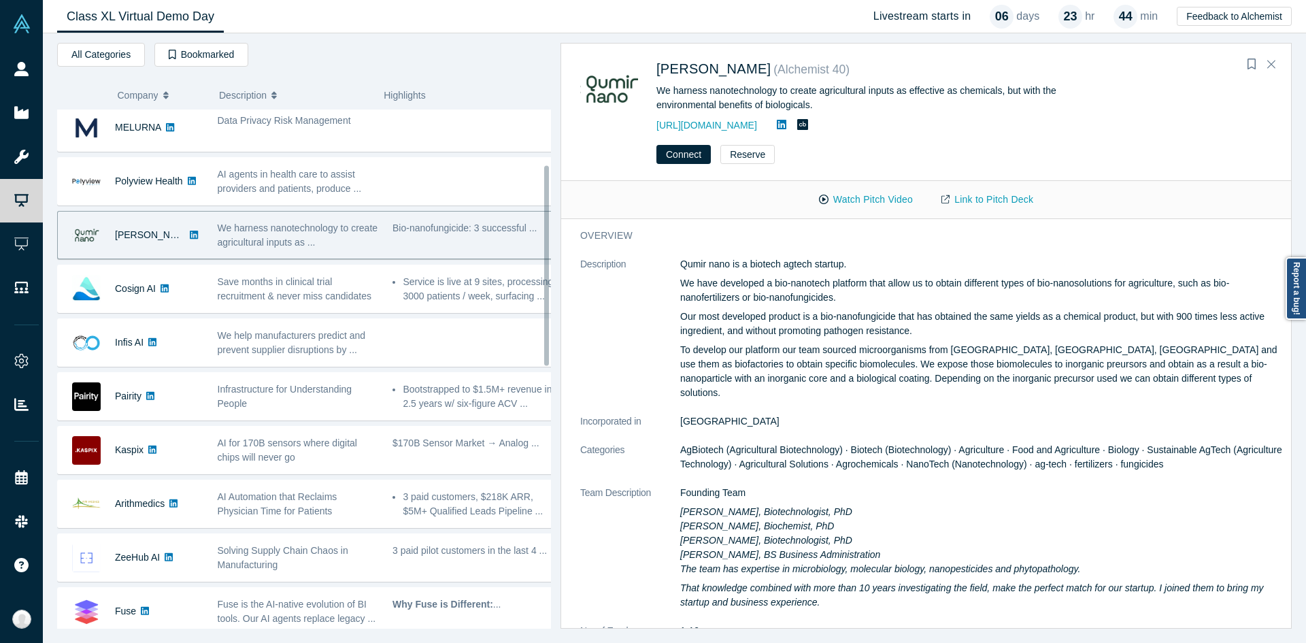
scroll to position [76, 0]
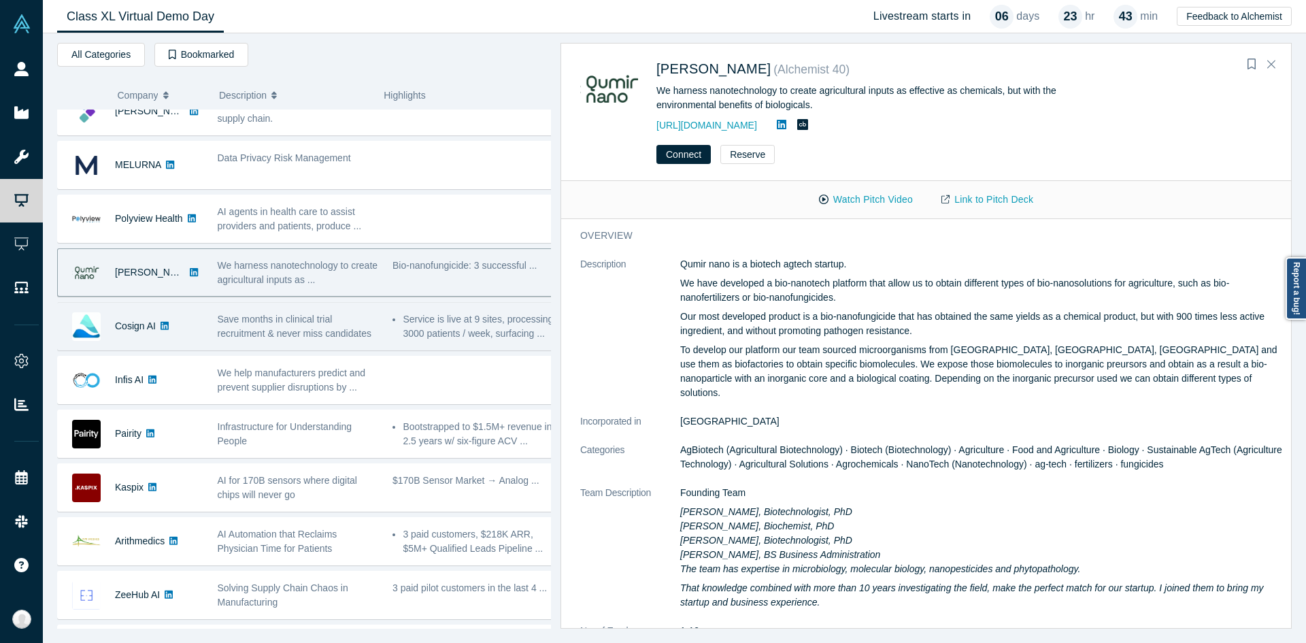
click at [292, 335] on span "Save months in clinical trial recruitment & never miss candidates" at bounding box center [295, 325] width 154 height 25
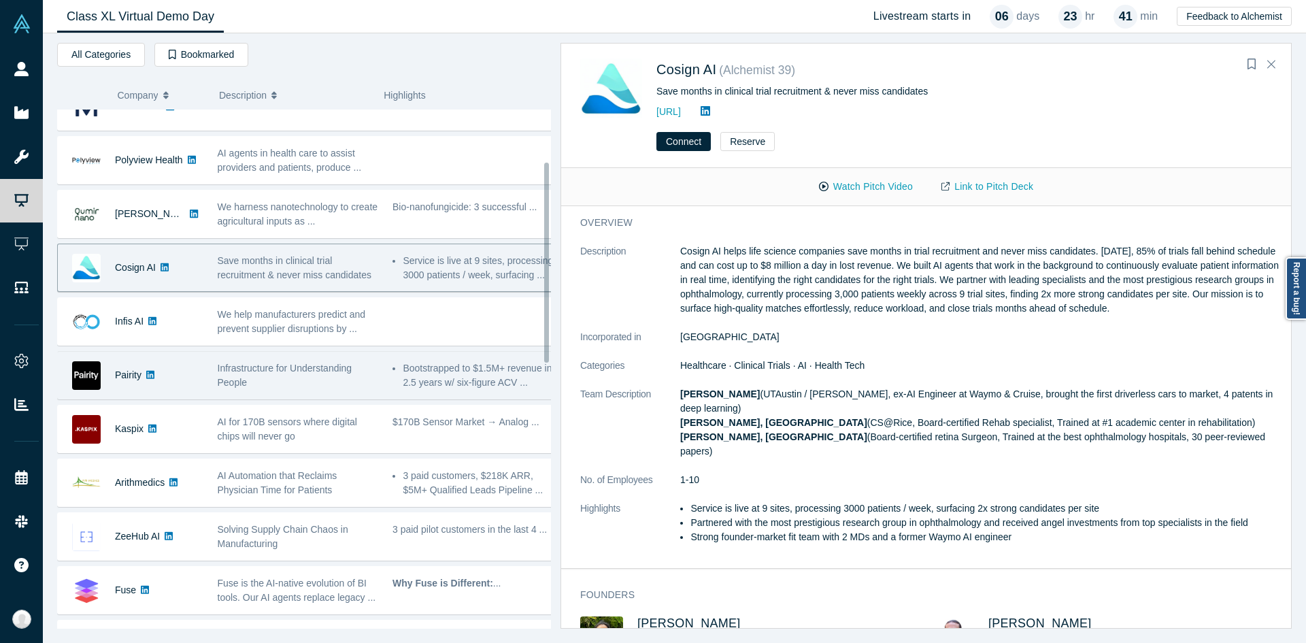
scroll to position [212, 0]
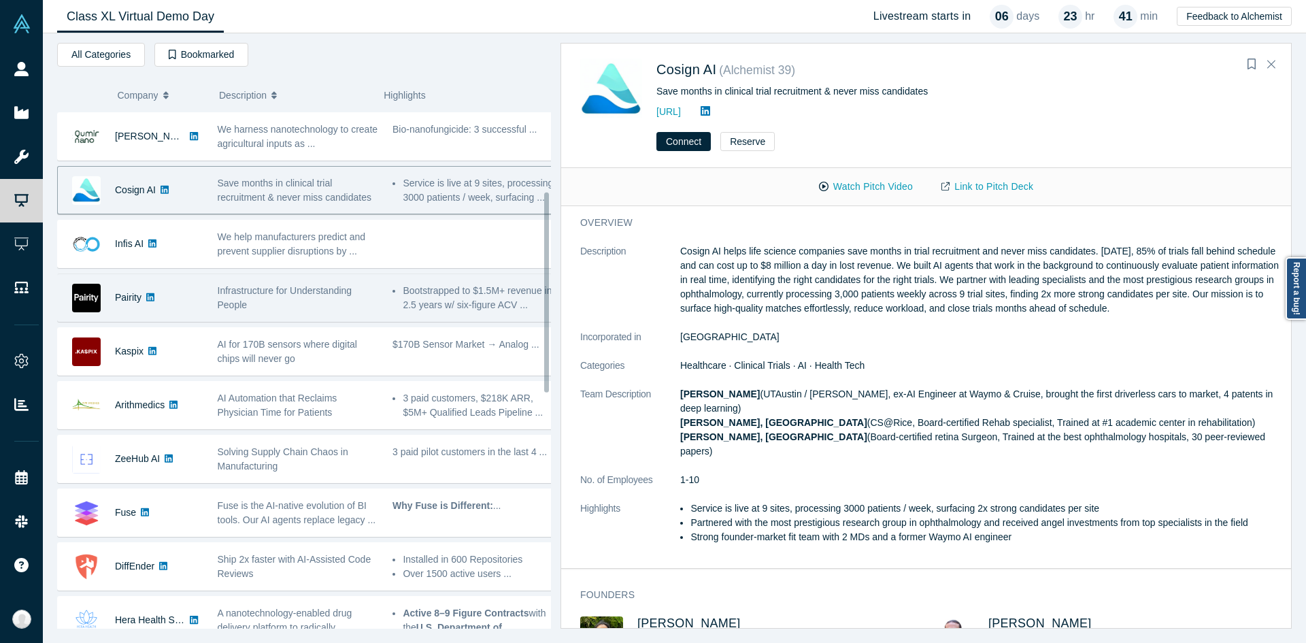
click at [248, 317] on div "Infrastructure for Understanding People" at bounding box center [297, 297] width 175 height 43
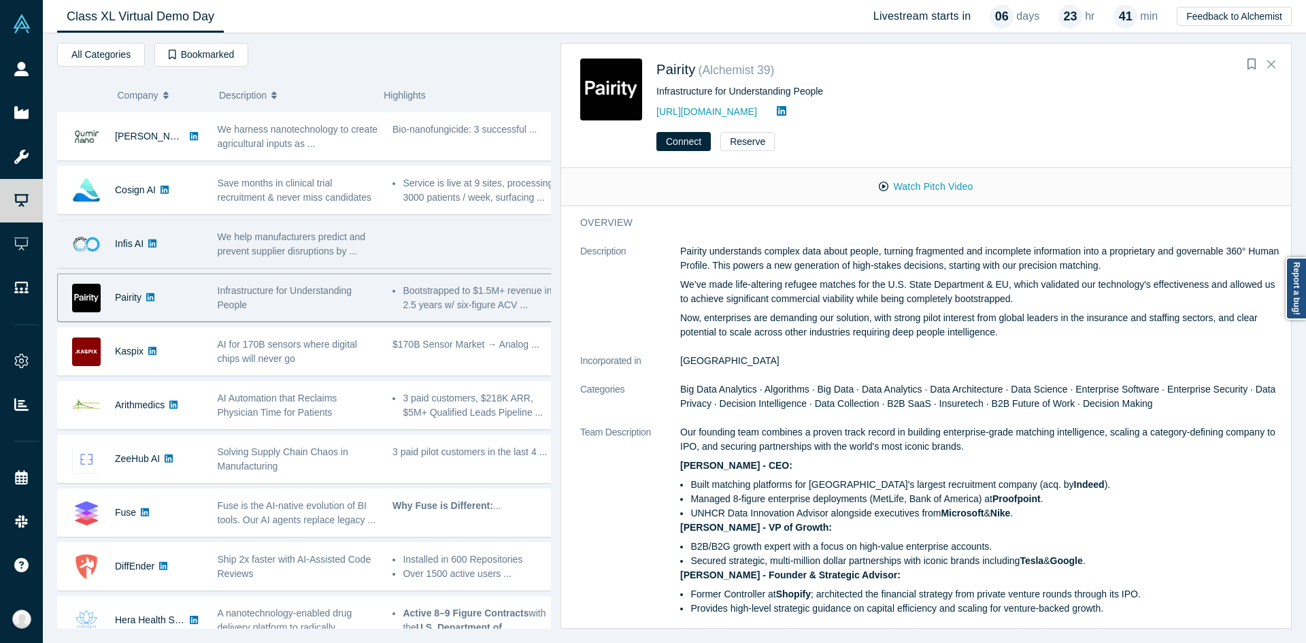
click at [313, 258] on div "We help manufacturers predict and prevent supplier disruptions by ..." at bounding box center [298, 244] width 161 height 29
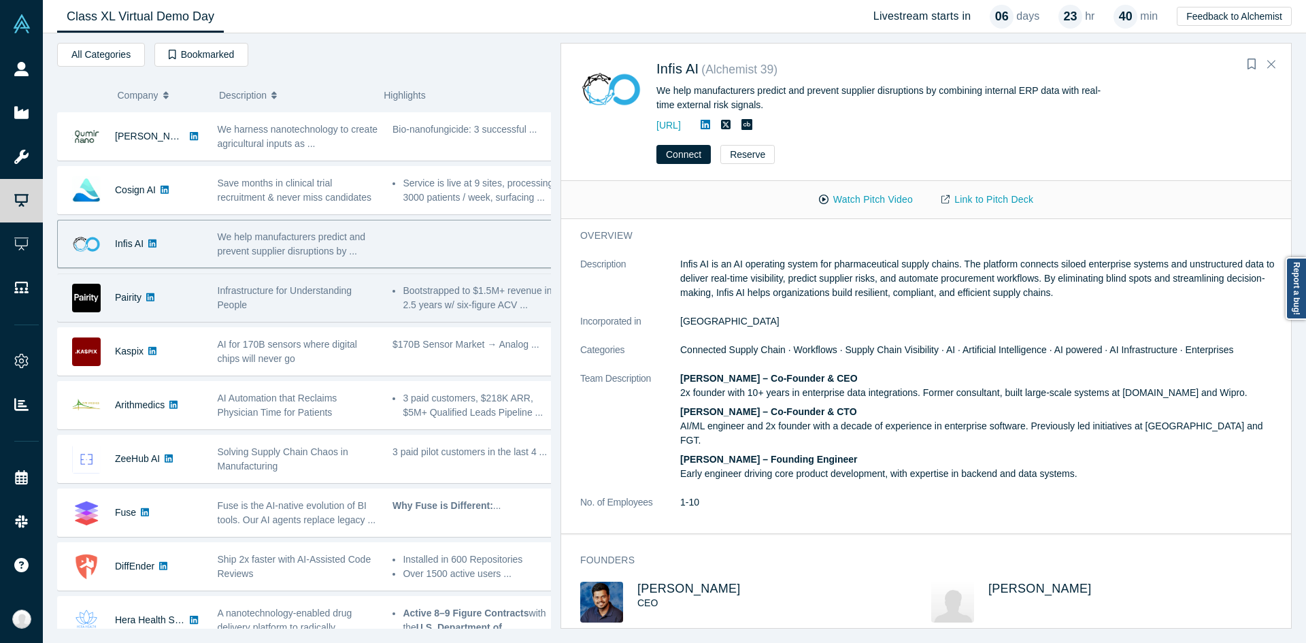
click at [338, 303] on div "Infrastructure for Understanding People" at bounding box center [298, 298] width 161 height 29
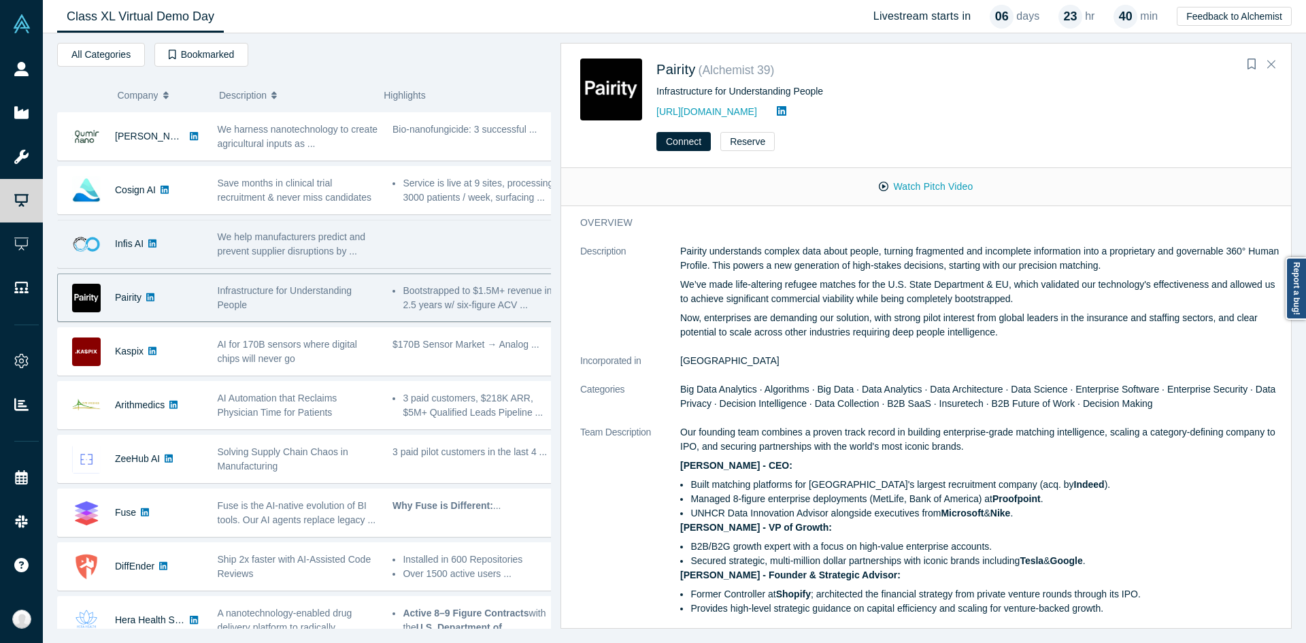
click at [345, 263] on div "We help manufacturers predict and prevent supplier disruptions by ..." at bounding box center [297, 243] width 175 height 43
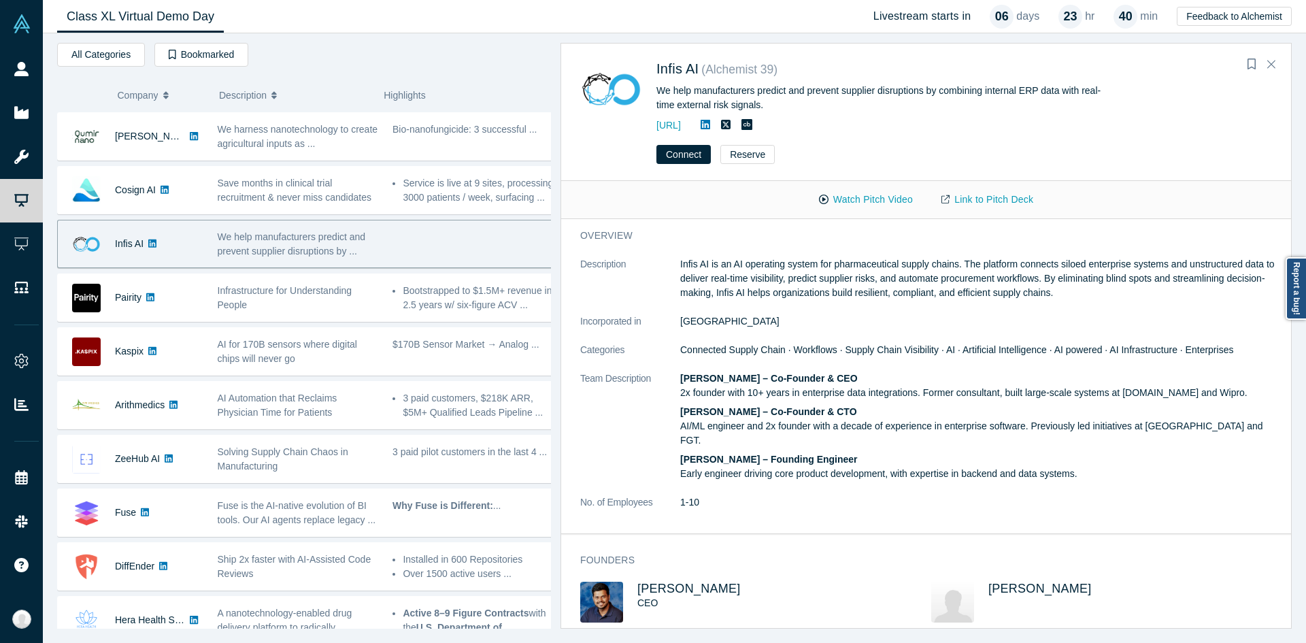
click at [343, 222] on div "We help manufacturers predict and prevent supplier disruptions by ..." at bounding box center [297, 243] width 175 height 43
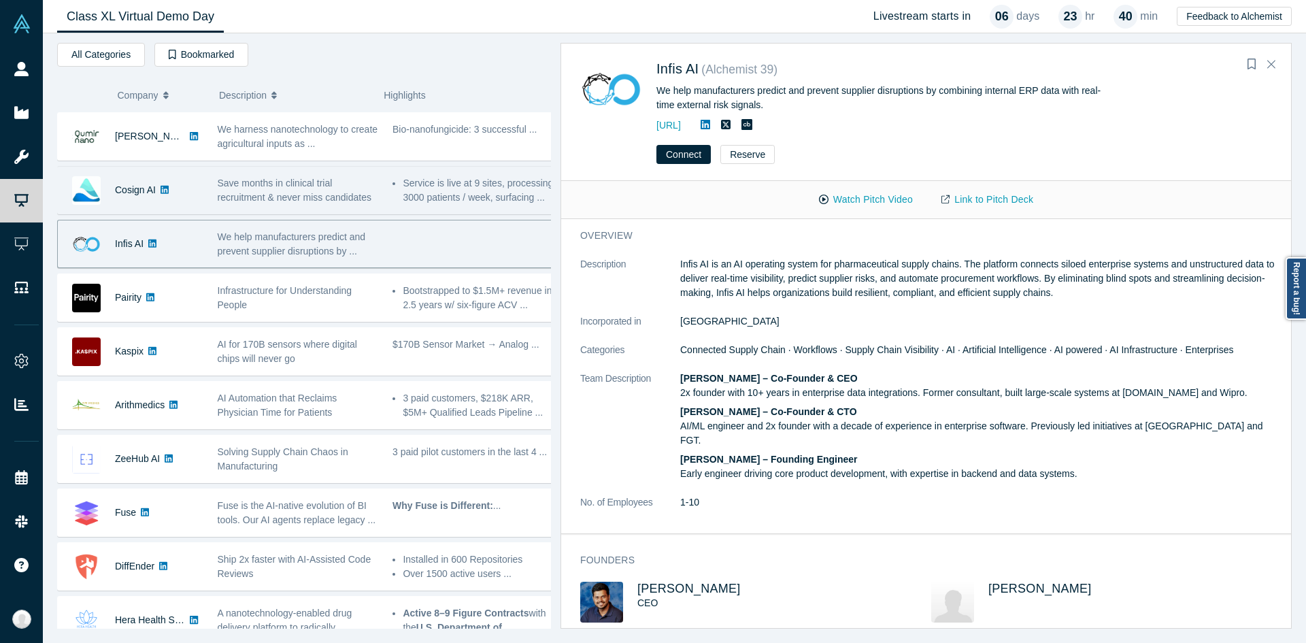
click at [342, 210] on div "Save months in clinical trial recruitment & never miss candidates" at bounding box center [297, 190] width 175 height 43
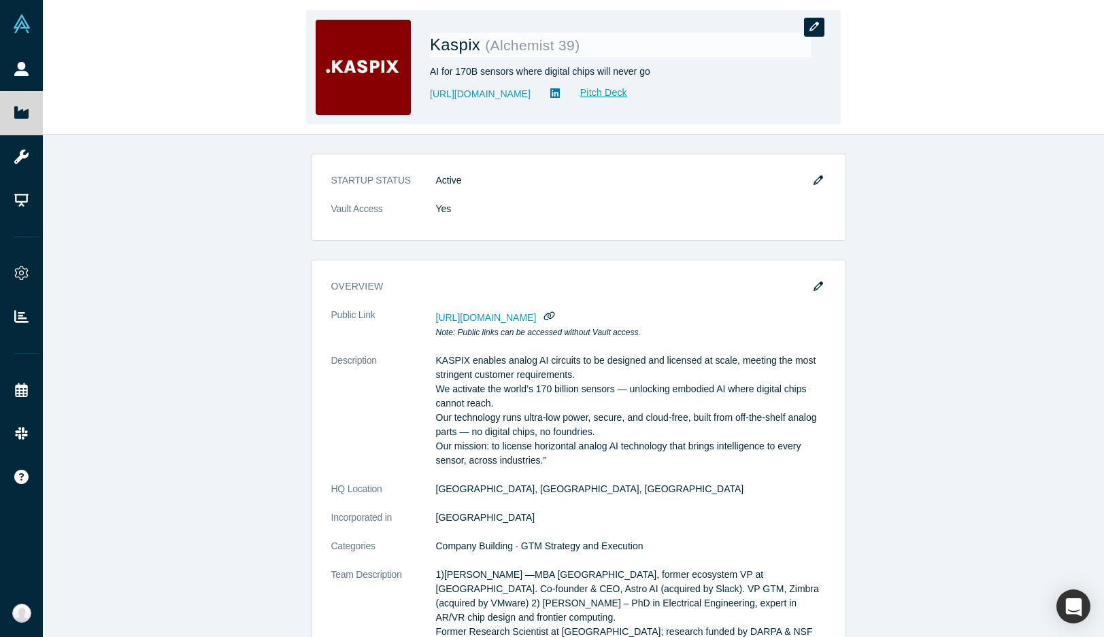
click at [817, 24] on icon "button" at bounding box center [814, 27] width 10 height 10
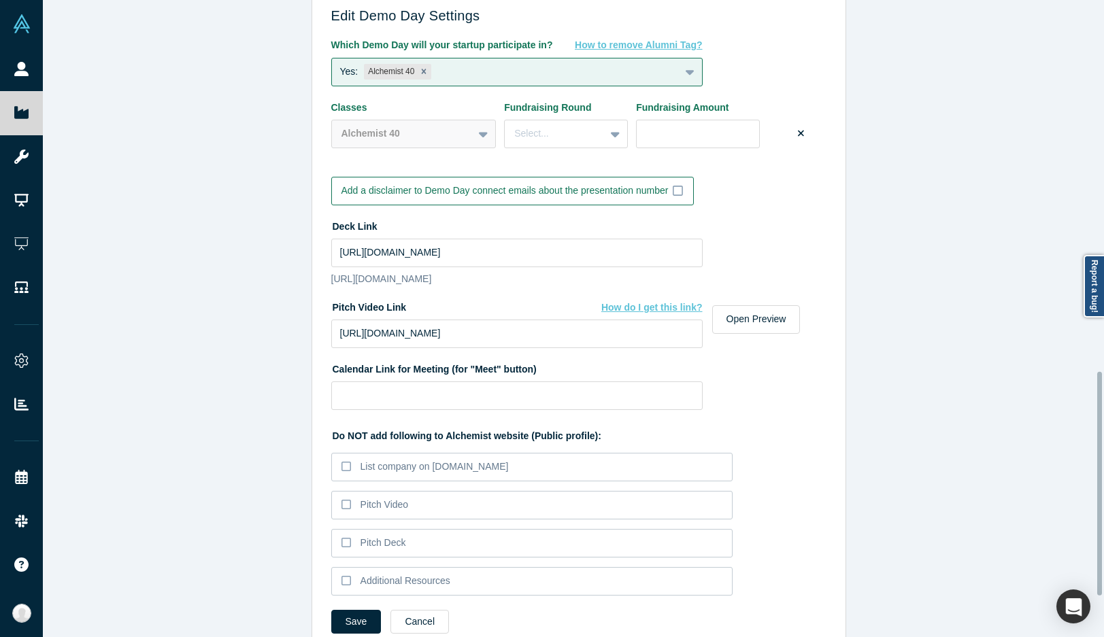
scroll to position [1156, 0]
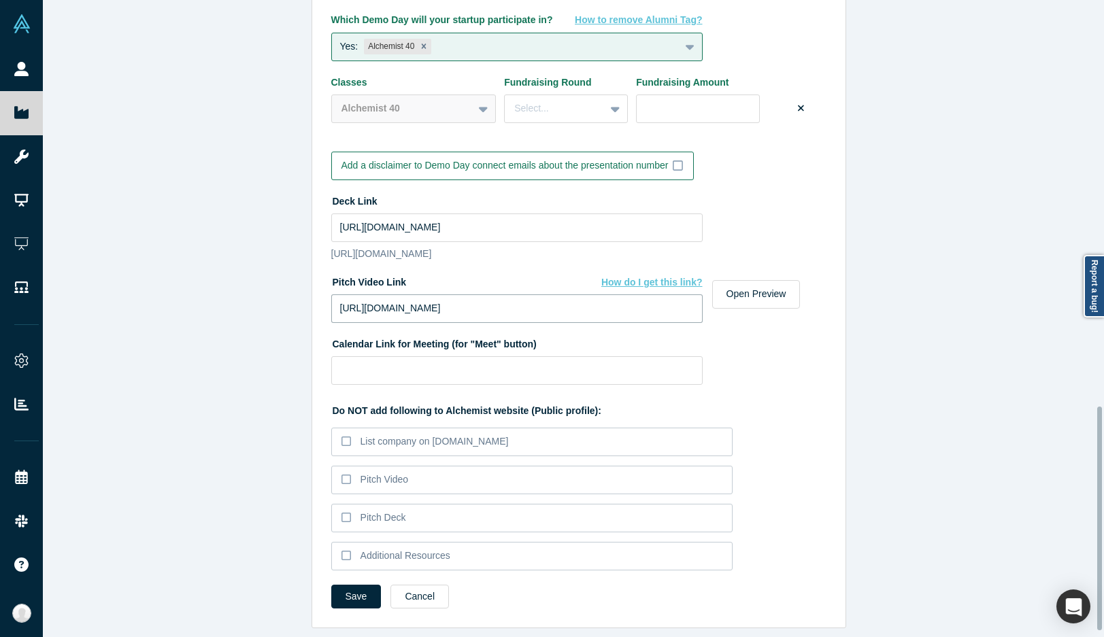
click at [455, 316] on input "[URL][DOMAIN_NAME]" at bounding box center [516, 308] width 371 height 29
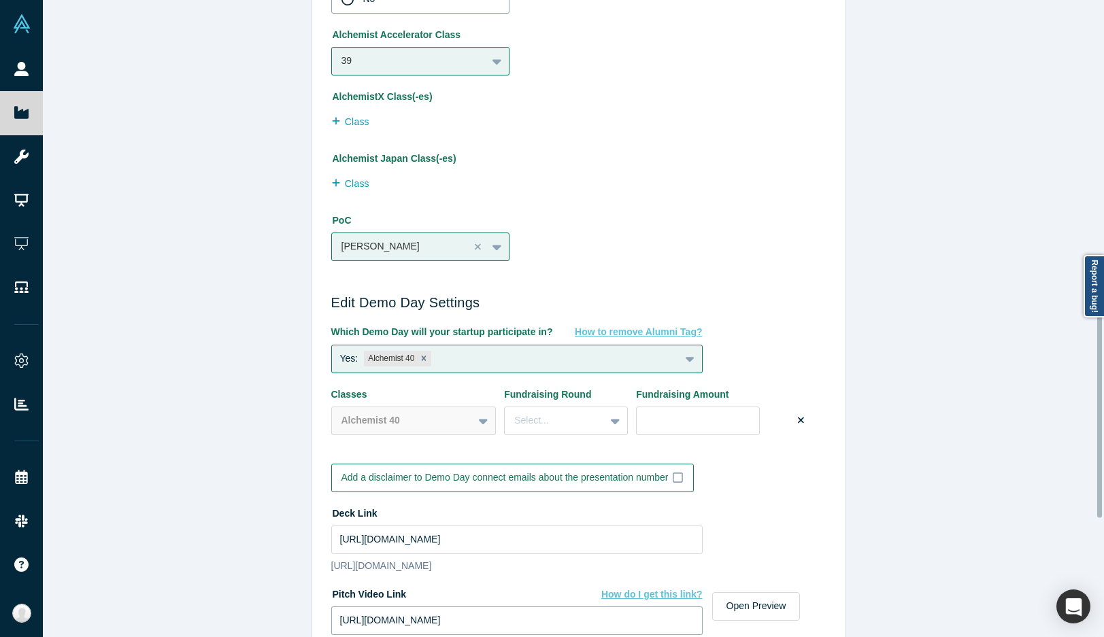
scroll to position [816, 0]
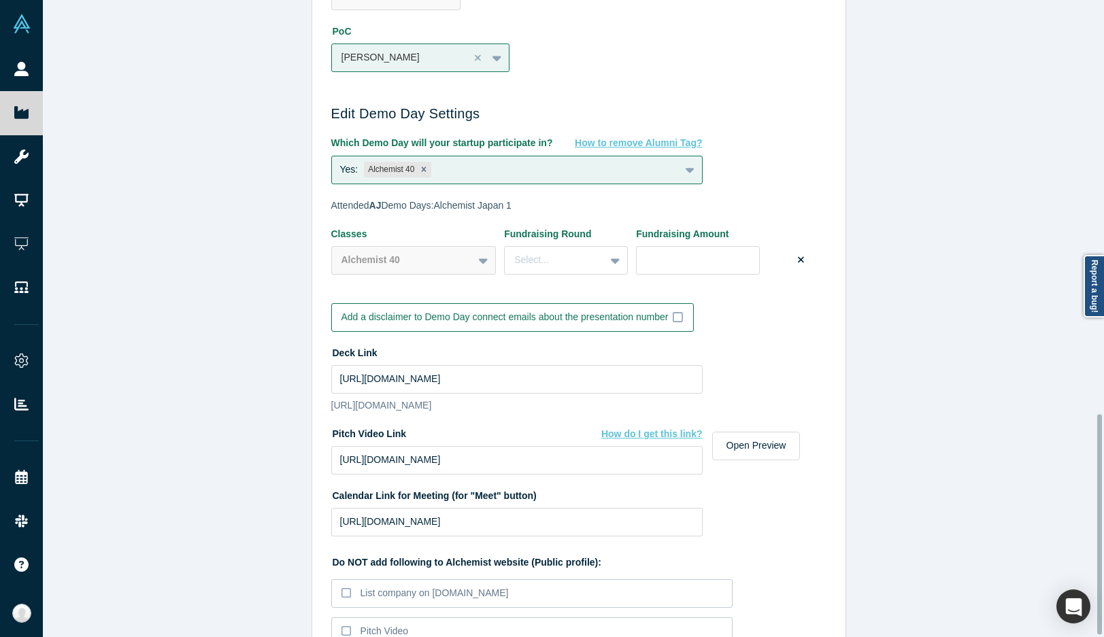
scroll to position [1200, 0]
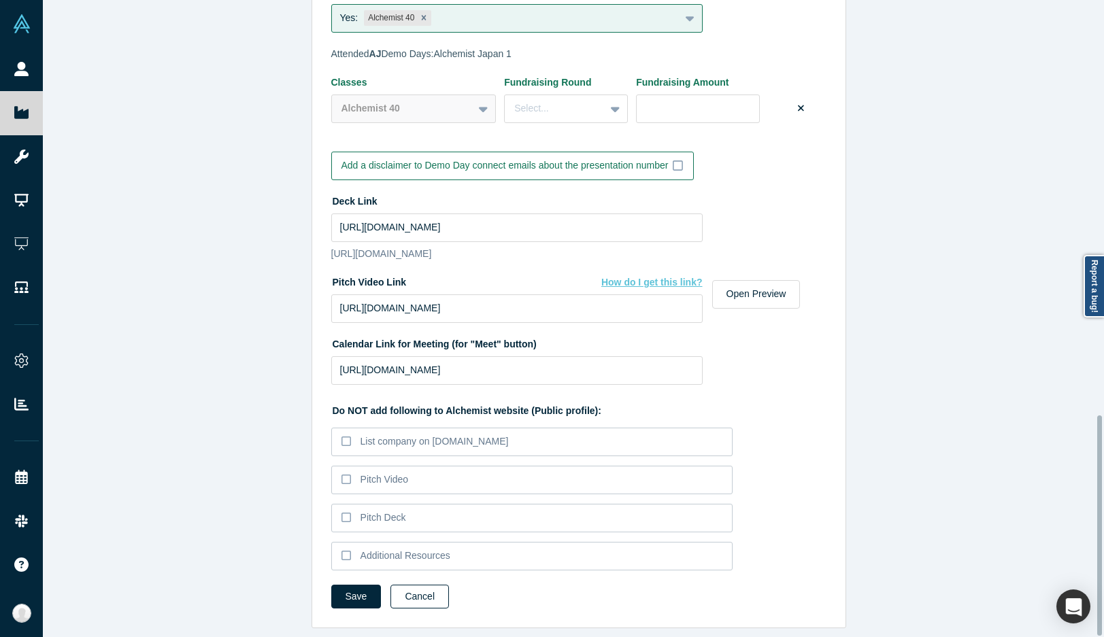
click at [394, 585] on button "Cancel" at bounding box center [419, 597] width 58 height 24
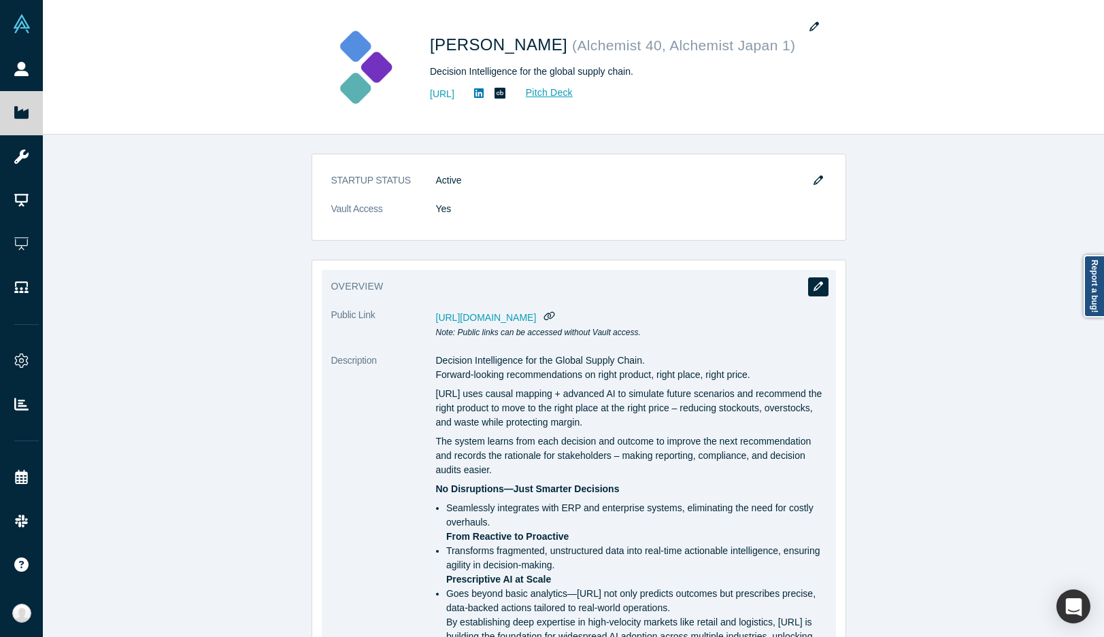
click at [823, 281] on button "button" at bounding box center [818, 286] width 20 height 19
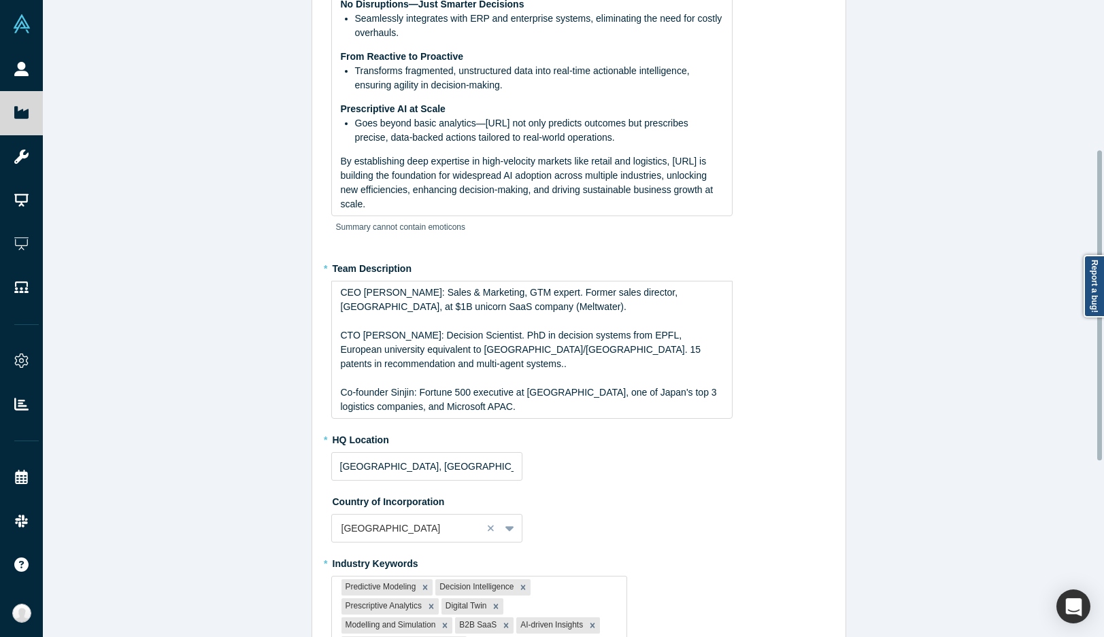
scroll to position [340, 0]
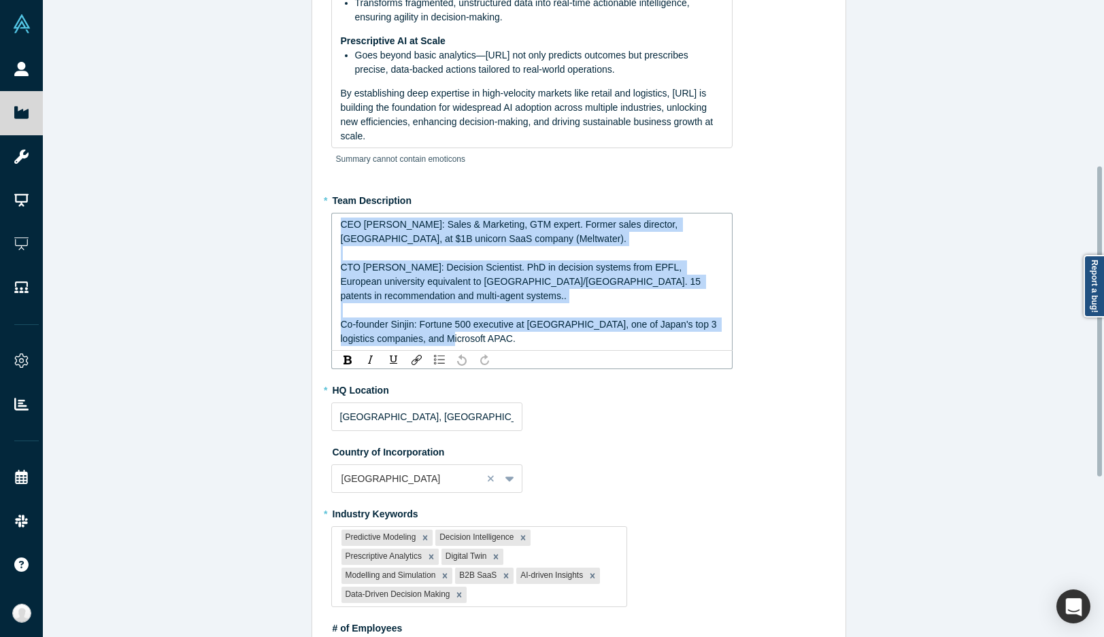
drag, startPoint x: 464, startPoint y: 329, endPoint x: 290, endPoint y: 224, distance: 204.1
click at [290, 224] on div "Edit Overview * Summary Decision Intelligence for the Global Supply Chain. Forw…" at bounding box center [578, 323] width 1071 height 647
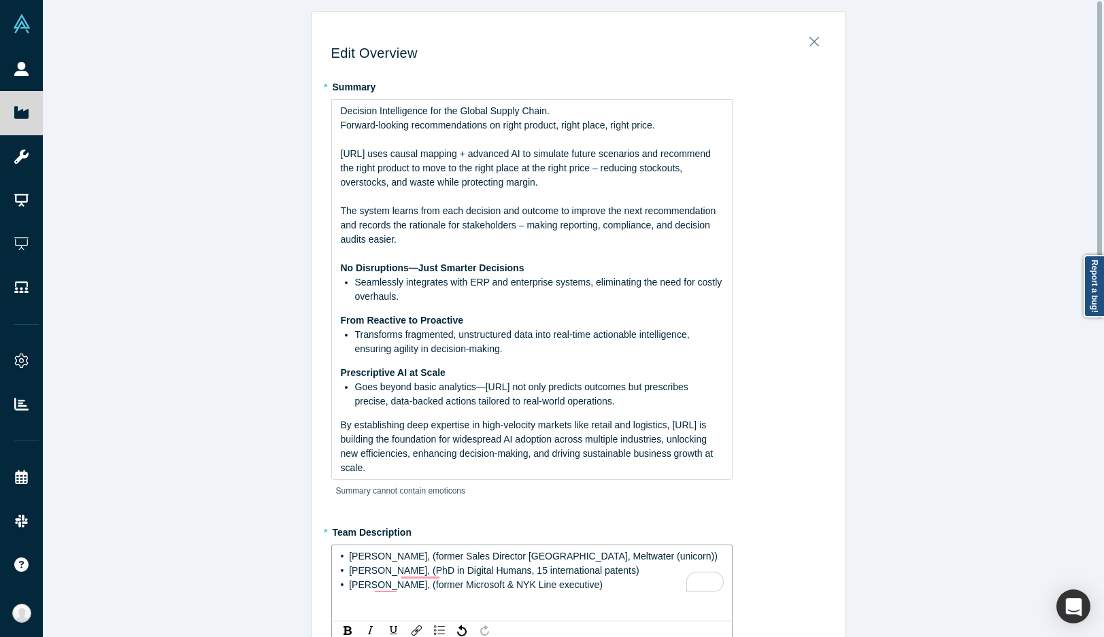
scroll to position [0, 0]
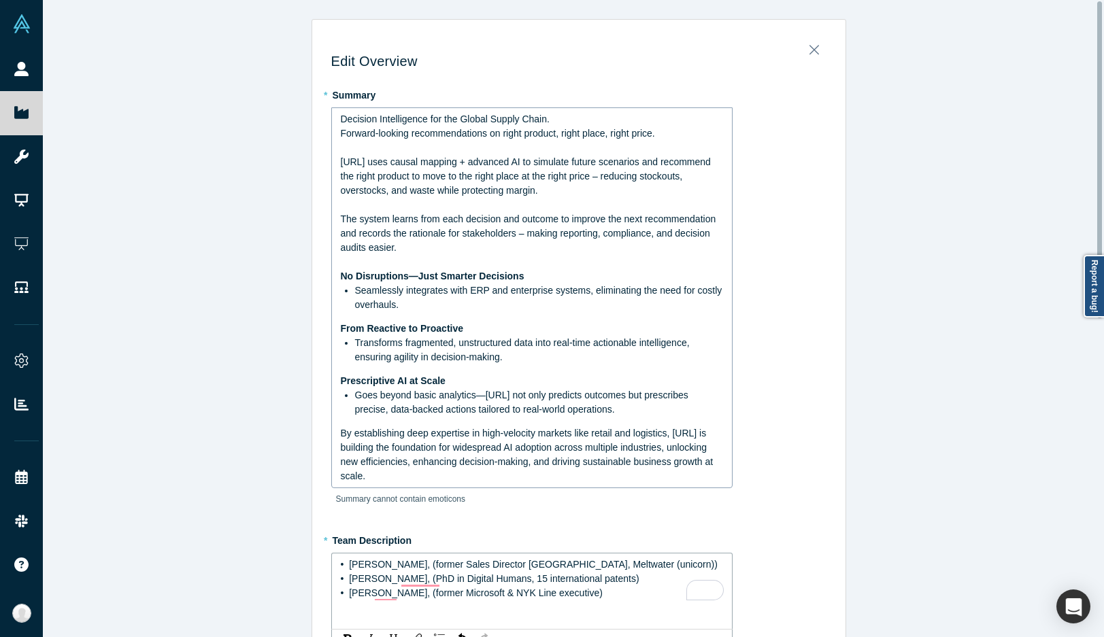
click at [416, 205] on div "rdw-editor" at bounding box center [532, 205] width 383 height 14
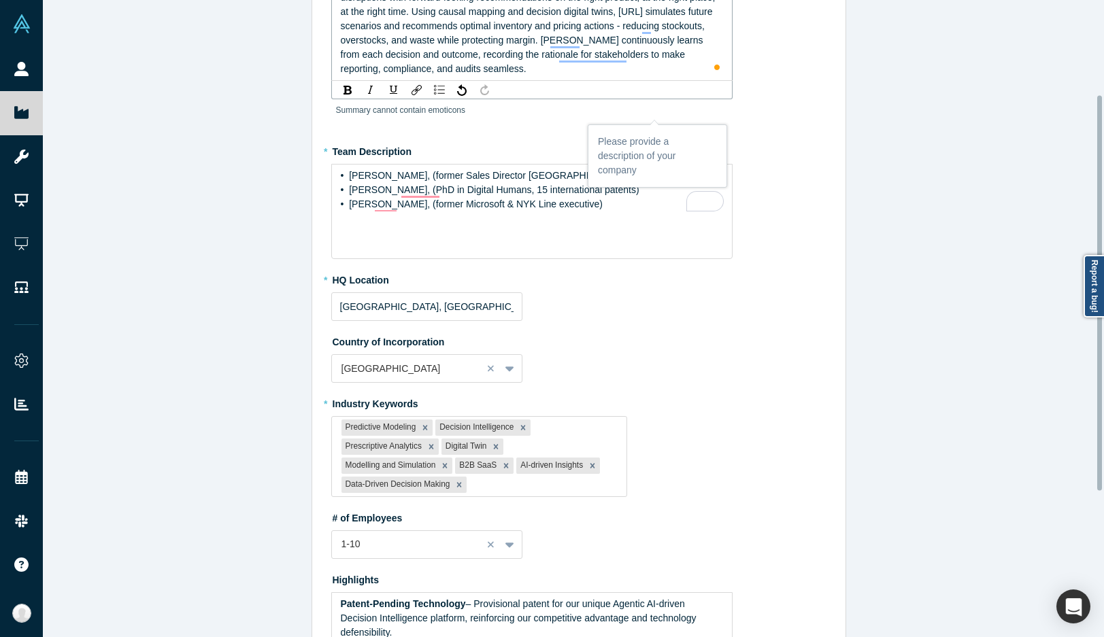
scroll to position [204, 0]
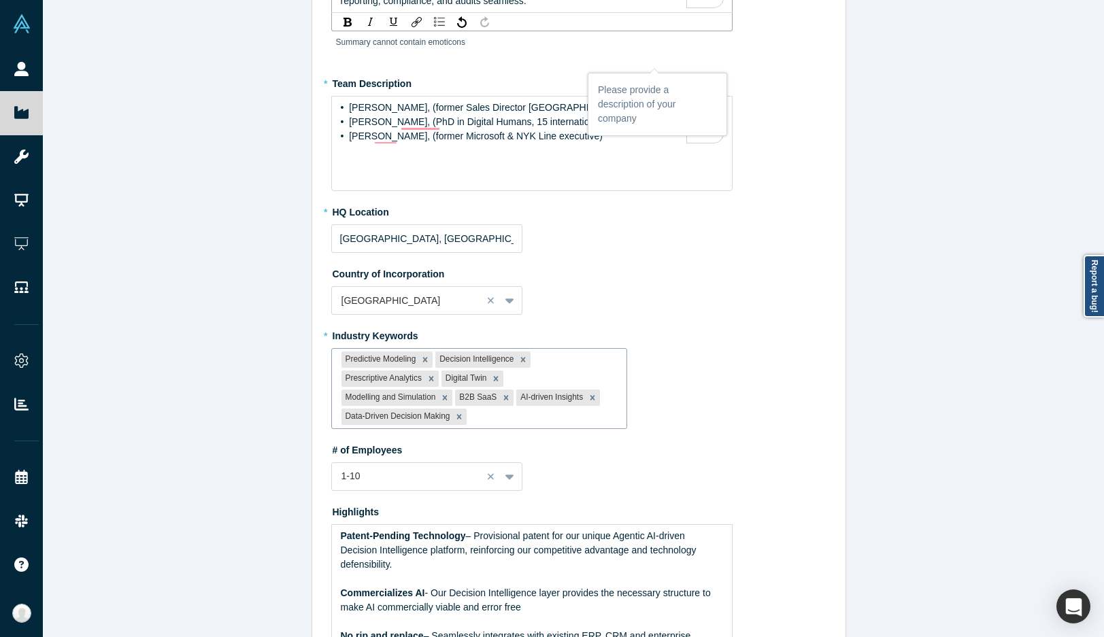
click at [513, 420] on div "Predictive Modeling Decision Intelligence Prescriptive Analytics Digital Twin M…" at bounding box center [479, 388] width 296 height 81
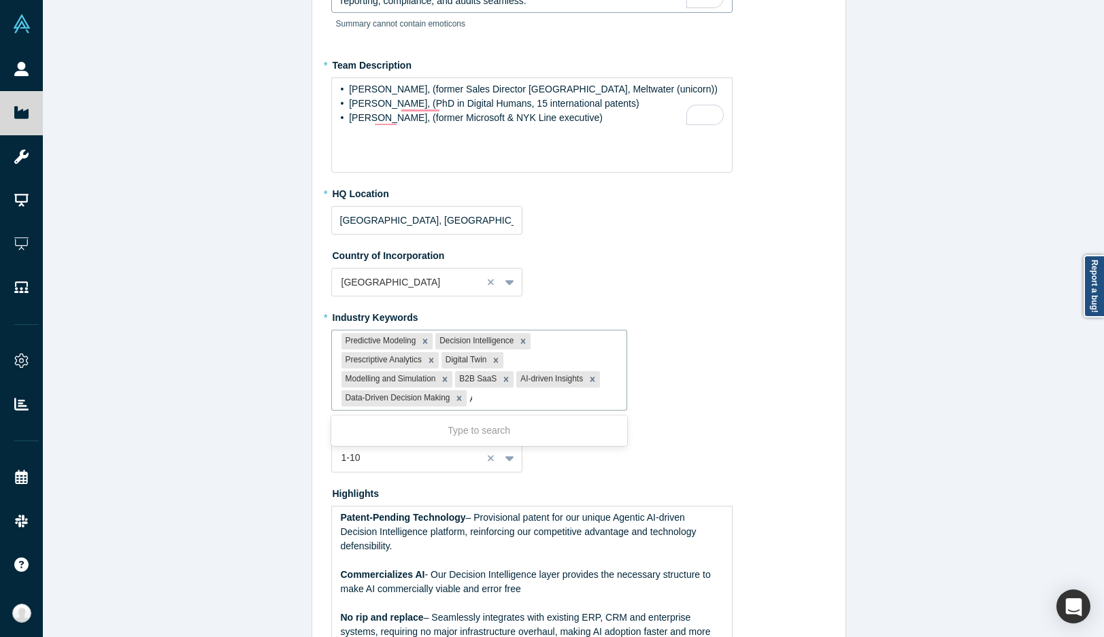
type input "AI"
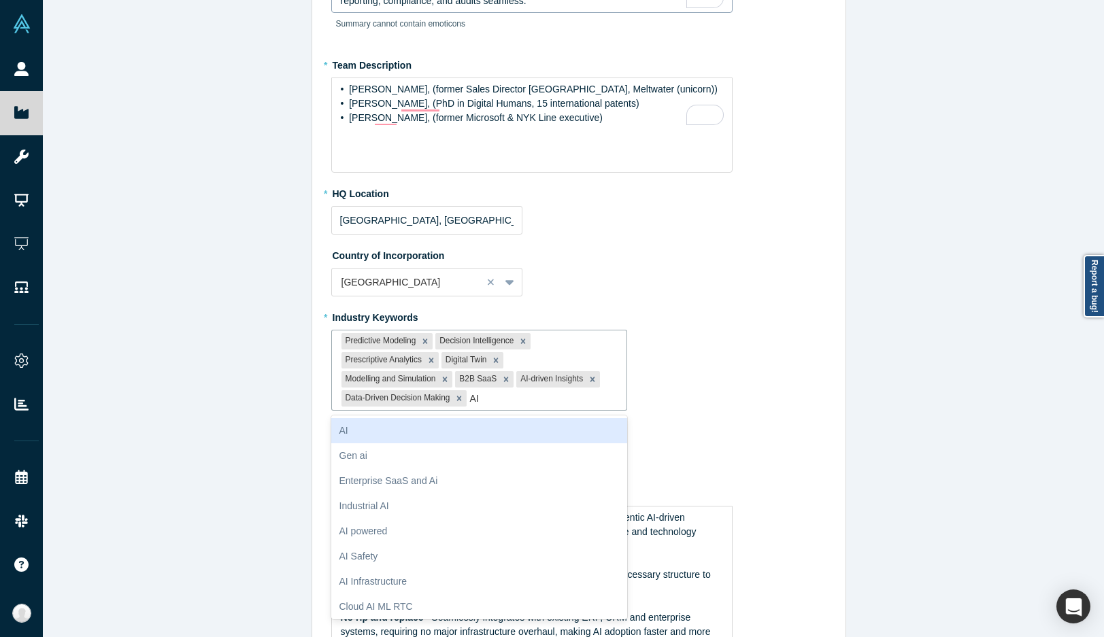
click at [488, 426] on div "AI" at bounding box center [479, 430] width 296 height 25
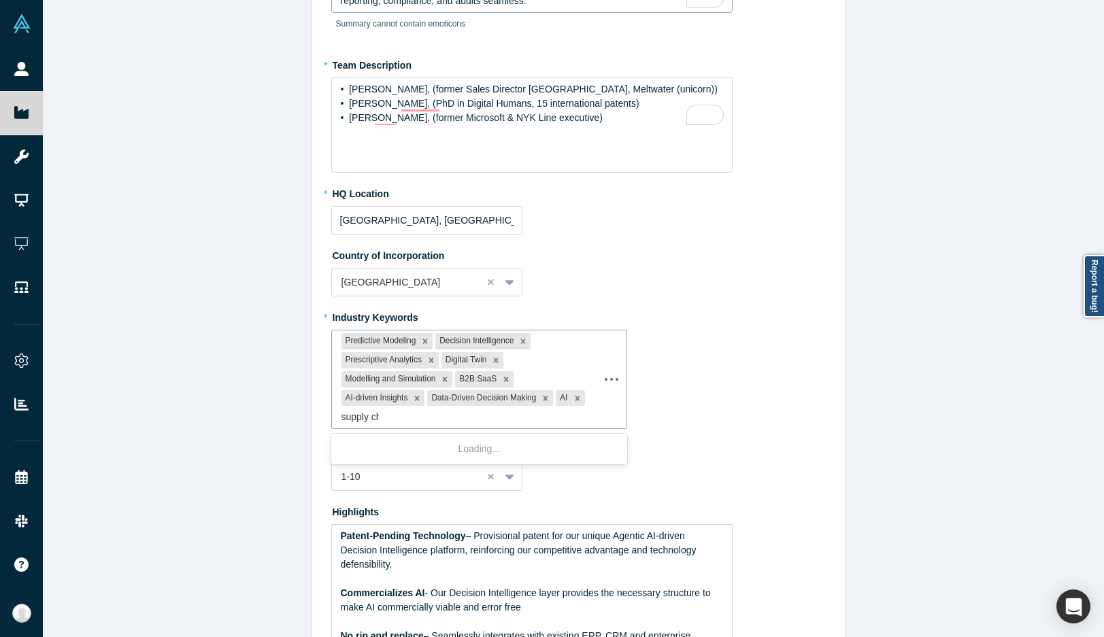
type input "supply cha"
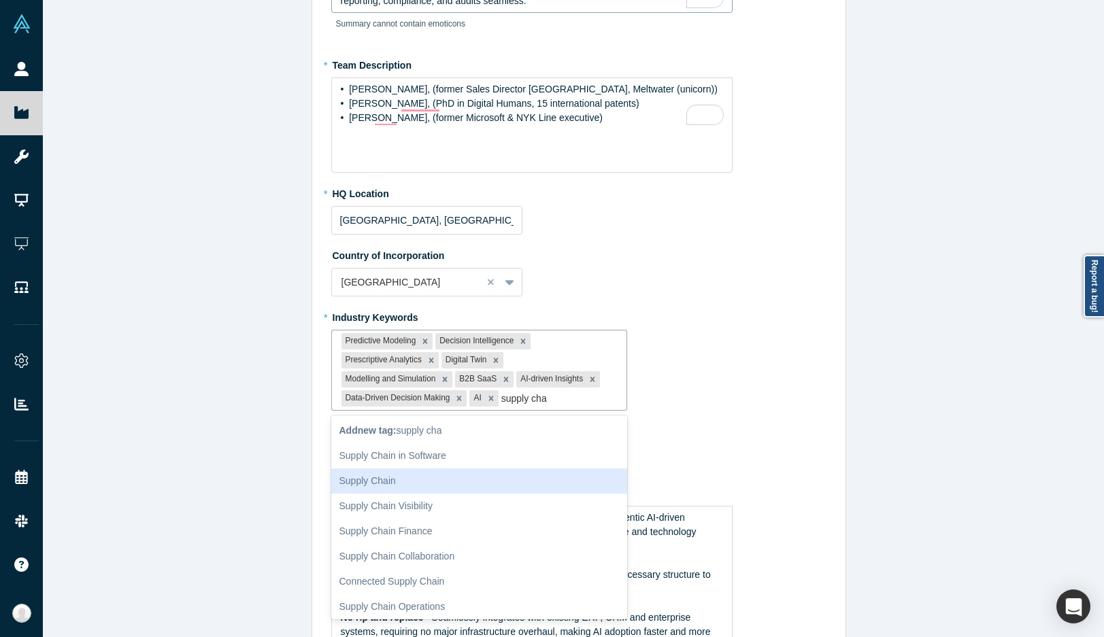
click at [477, 470] on div "Supply Chain" at bounding box center [479, 481] width 296 height 25
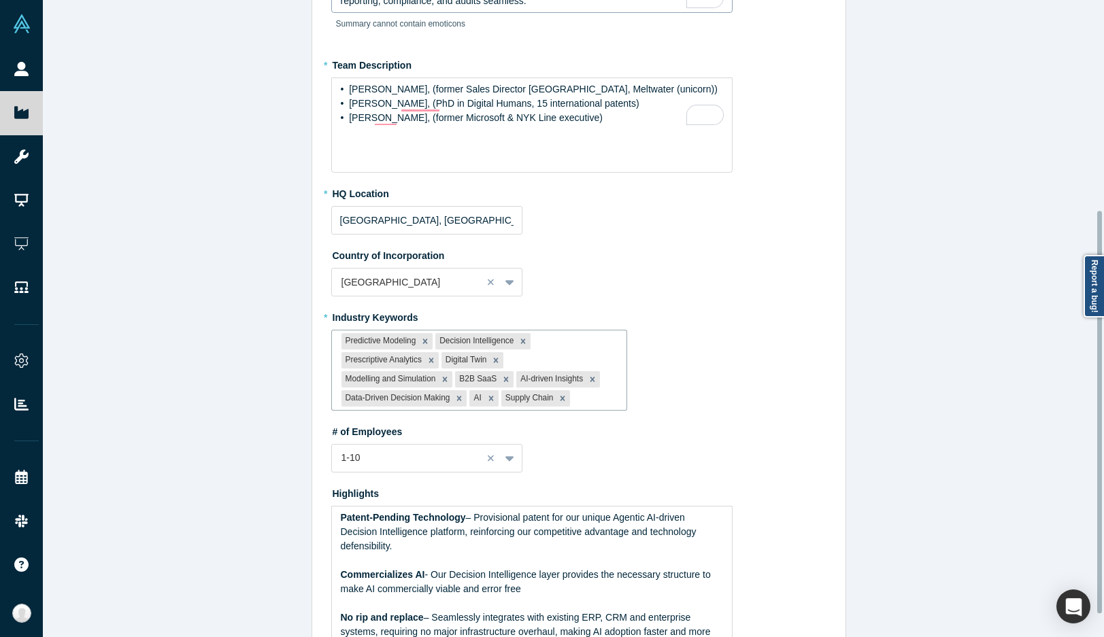
scroll to position [369, 0]
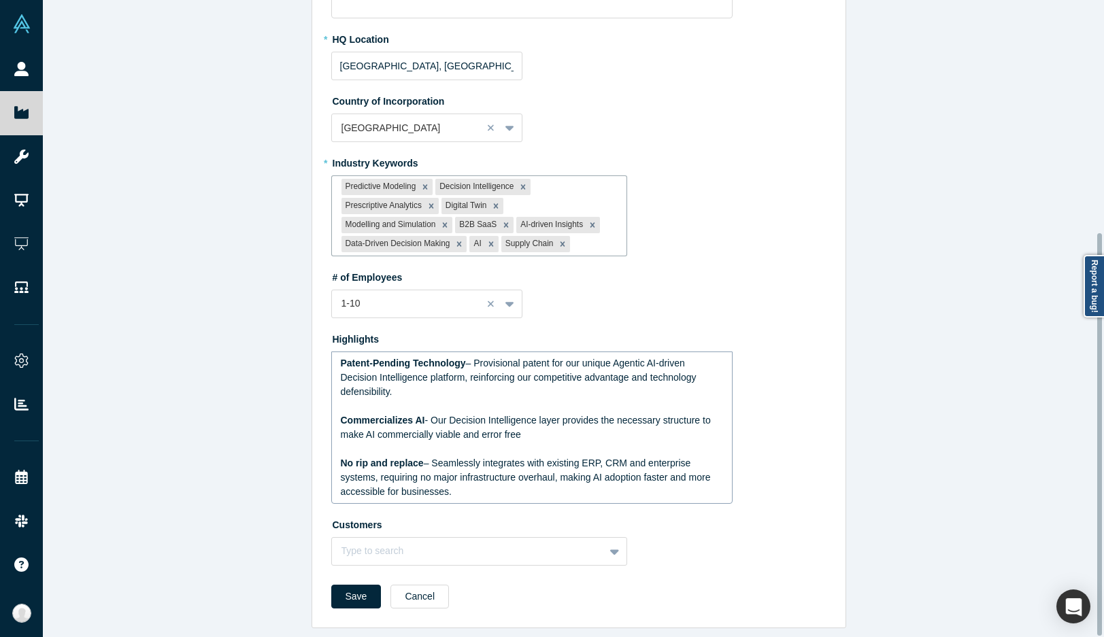
click at [414, 443] on div "rdw-editor" at bounding box center [532, 449] width 383 height 14
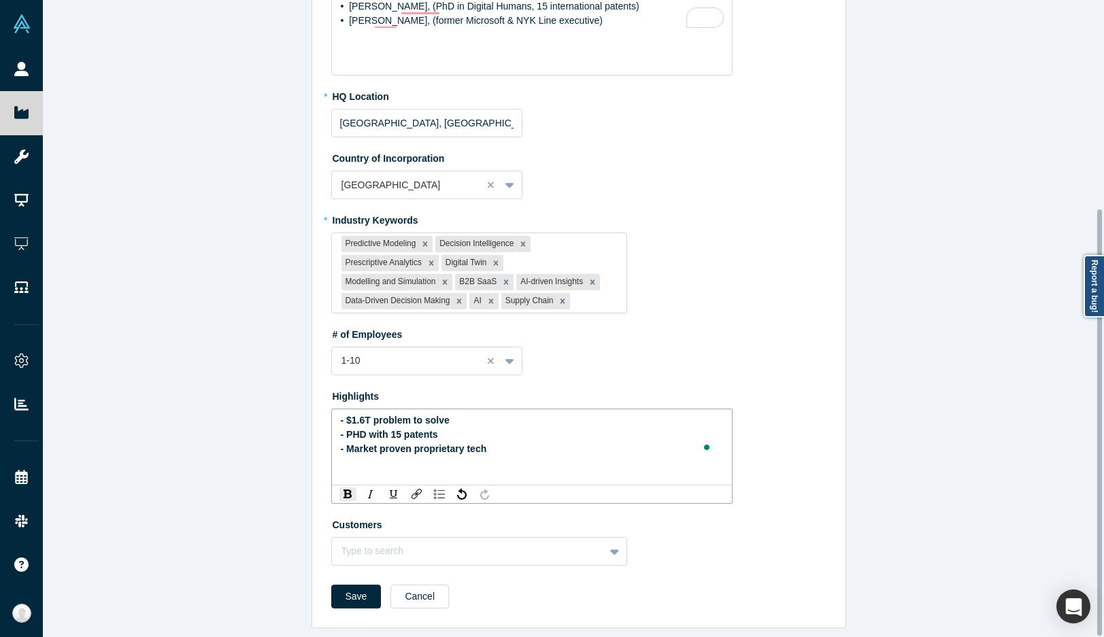
scroll to position [311, 0]
click at [237, 430] on div "Edit Overview * Summary Kimaru.ai is the decision Intelligence for the global s…" at bounding box center [578, 323] width 1071 height 647
click at [363, 586] on button "Save" at bounding box center [356, 597] width 50 height 24
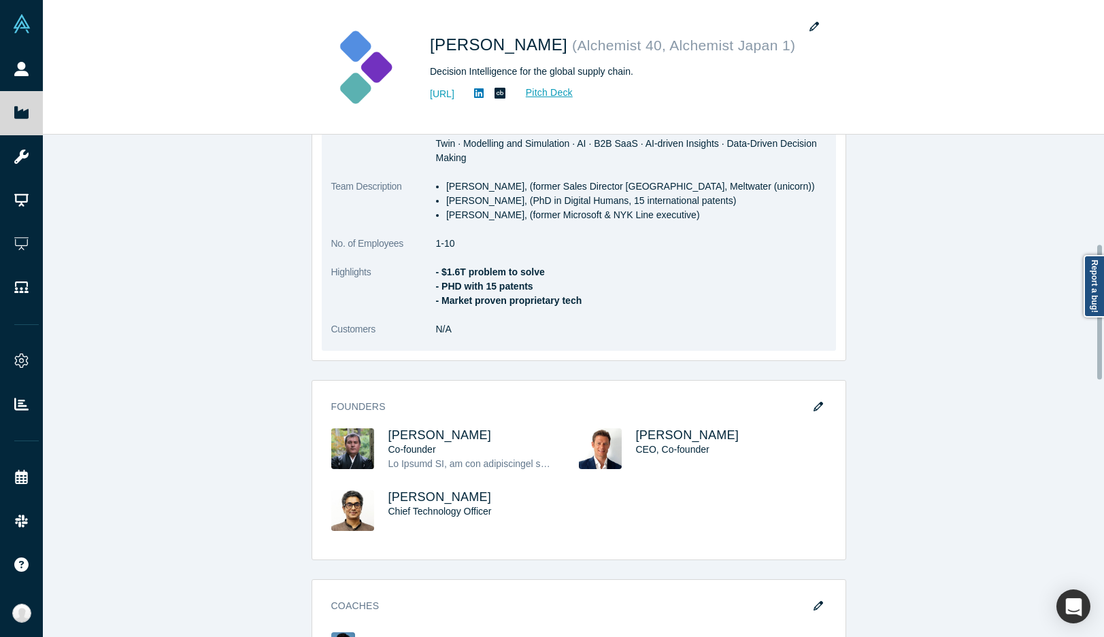
scroll to position [408, 0]
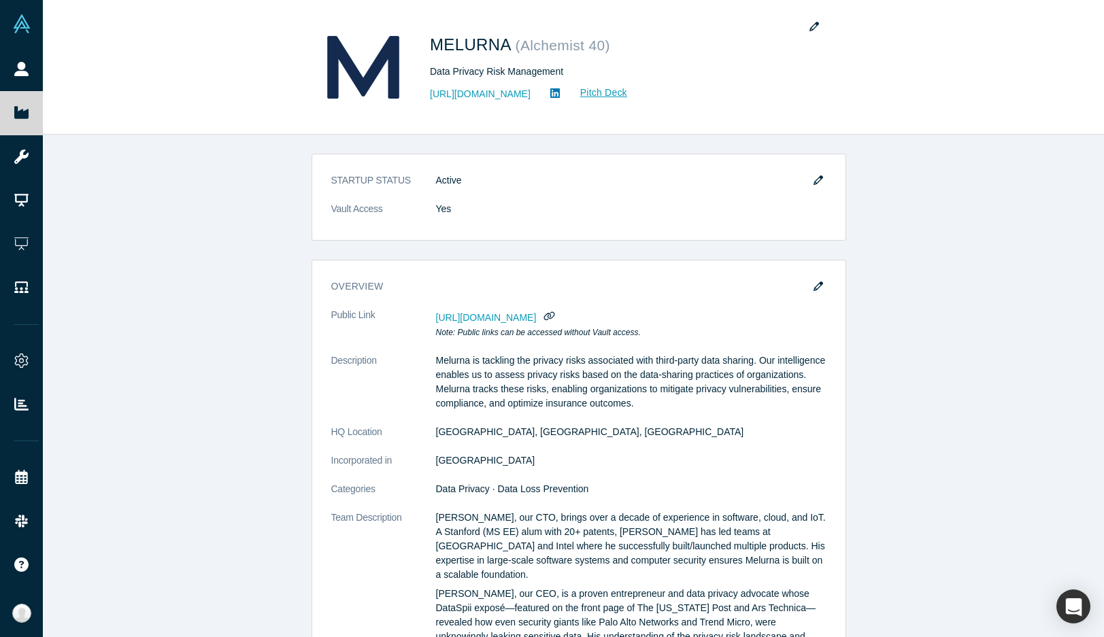
click at [279, 267] on div "STARTUP STATUS Active Vault Access Yes overview Public Link [URL][DOMAIN_NAME] …" at bounding box center [578, 391] width 1071 height 513
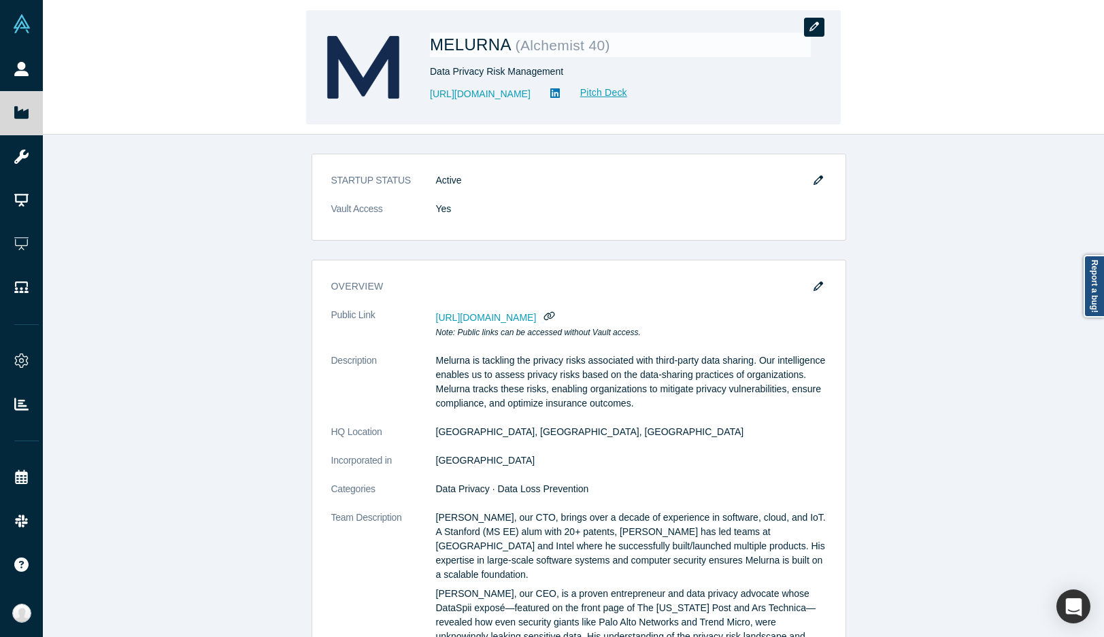
click at [811, 27] on icon "button" at bounding box center [814, 27] width 10 height 10
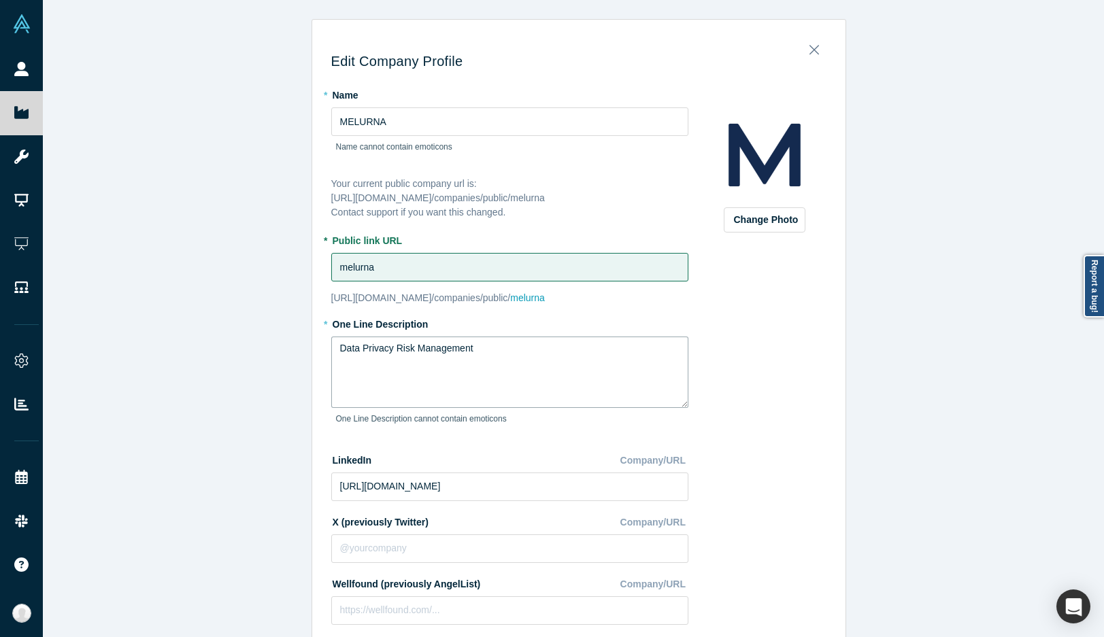
click at [382, 345] on textarea "Data Privacy Risk Management" at bounding box center [509, 372] width 357 height 71
paste textarea "Eliminate third-party data leaks"
type textarea "Eliminate third-party data leaks"
click at [239, 364] on div "Edit Company Profile * Name MELURNA Name cannot contain emoticons Your current …" at bounding box center [578, 323] width 1071 height 647
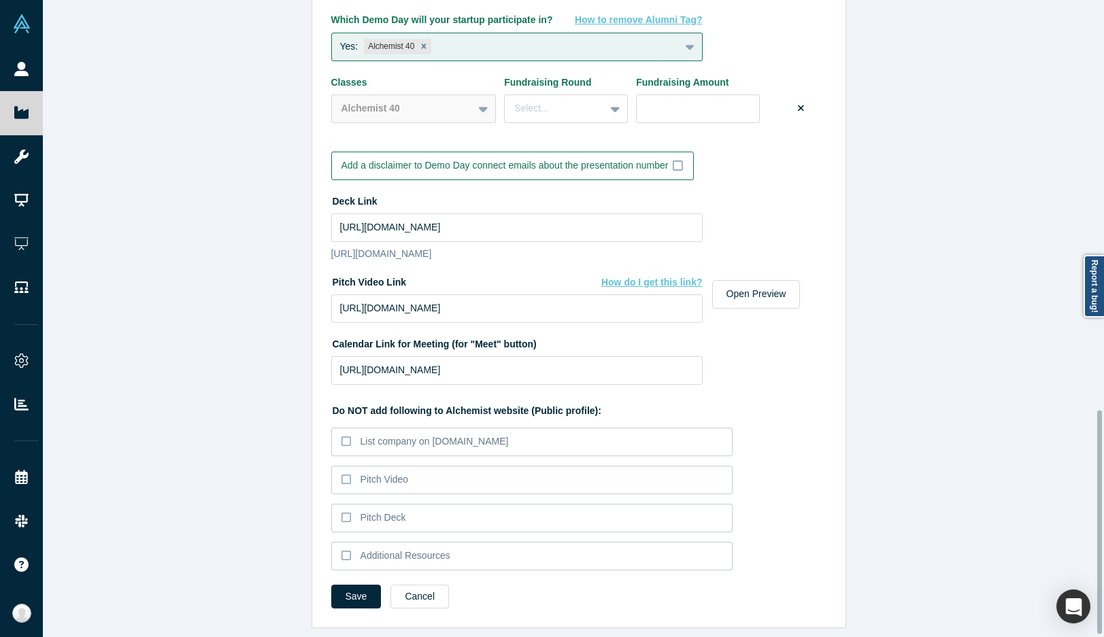
scroll to position [1172, 0]
click at [337, 585] on button "Save" at bounding box center [356, 597] width 50 height 24
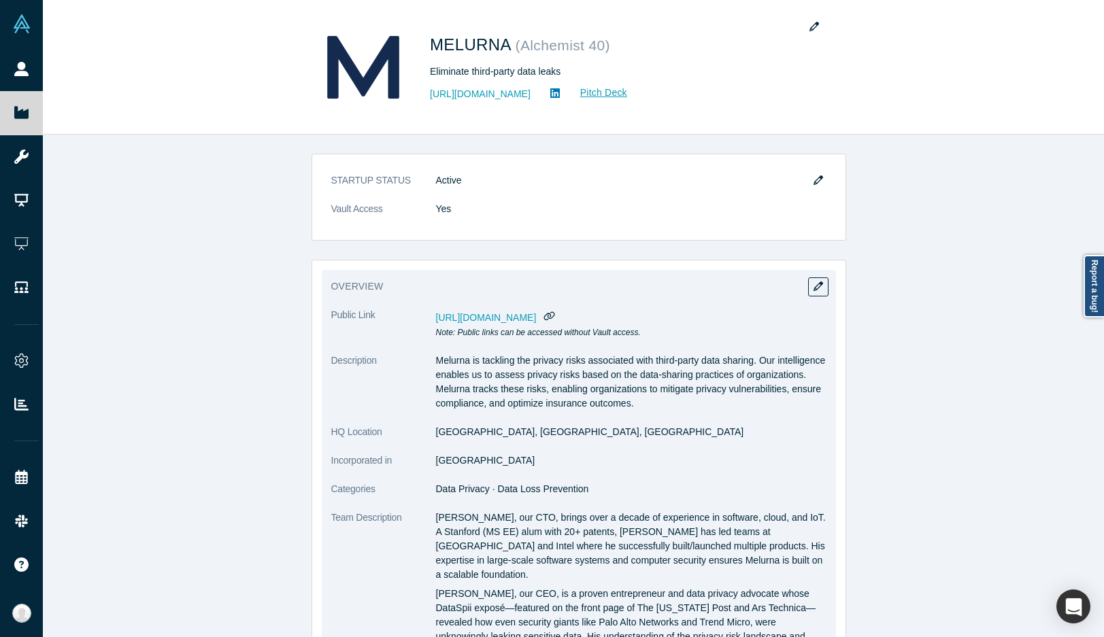
scroll to position [136, 0]
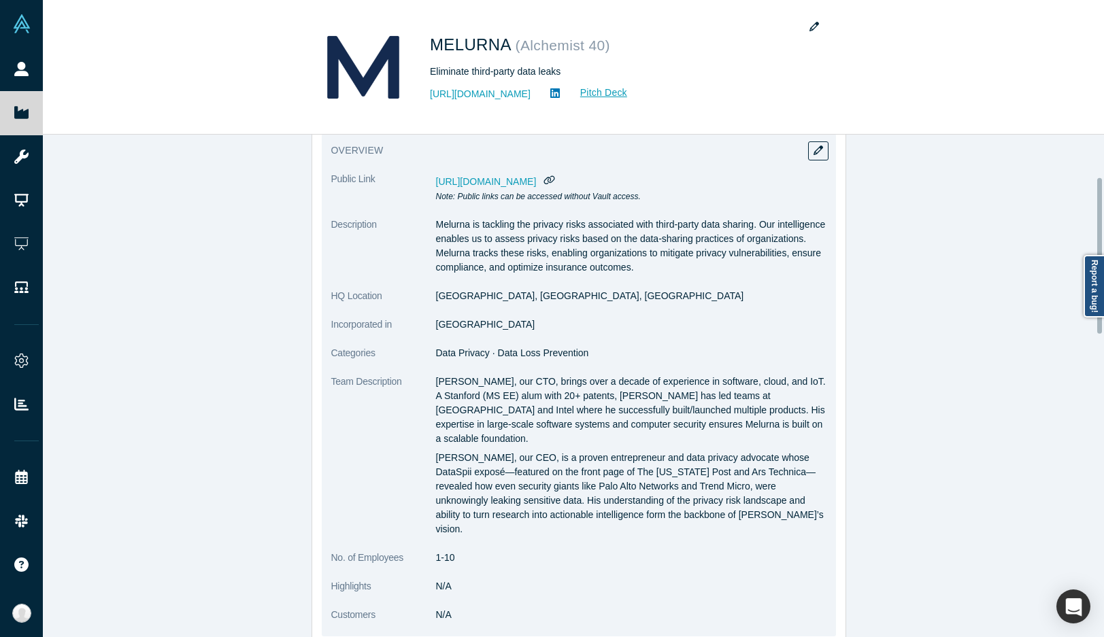
click at [826, 146] on div "overview Public Link https://vault.alchemistaccelerator.com/companies/public/me…" at bounding box center [579, 385] width 514 height 503
click at [822, 146] on button "button" at bounding box center [818, 150] width 20 height 19
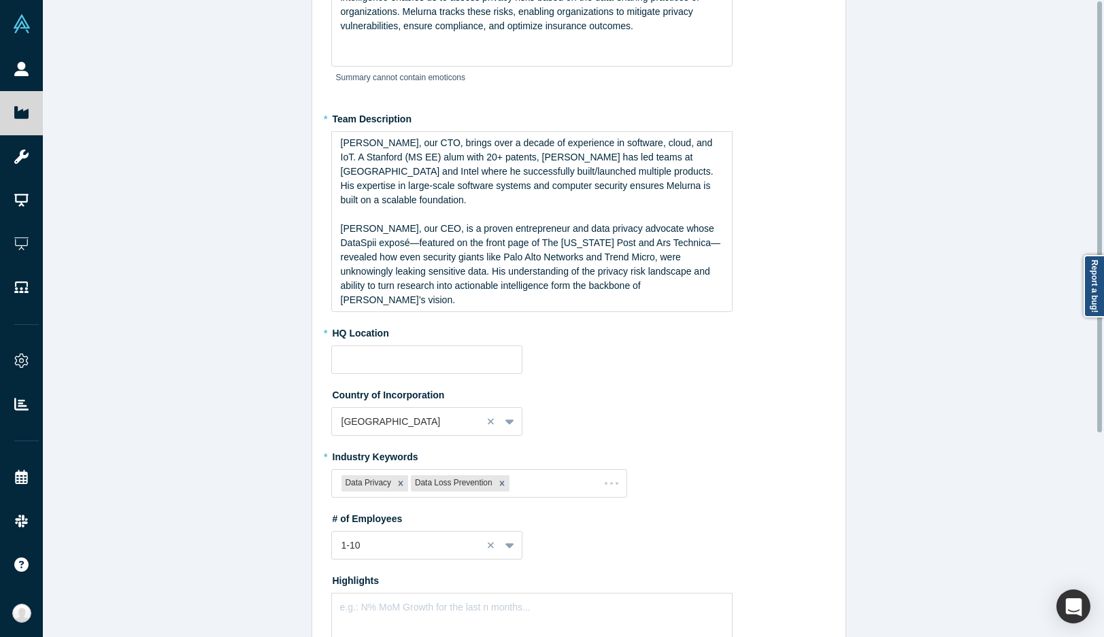
type input "San Diego, CA, USA"
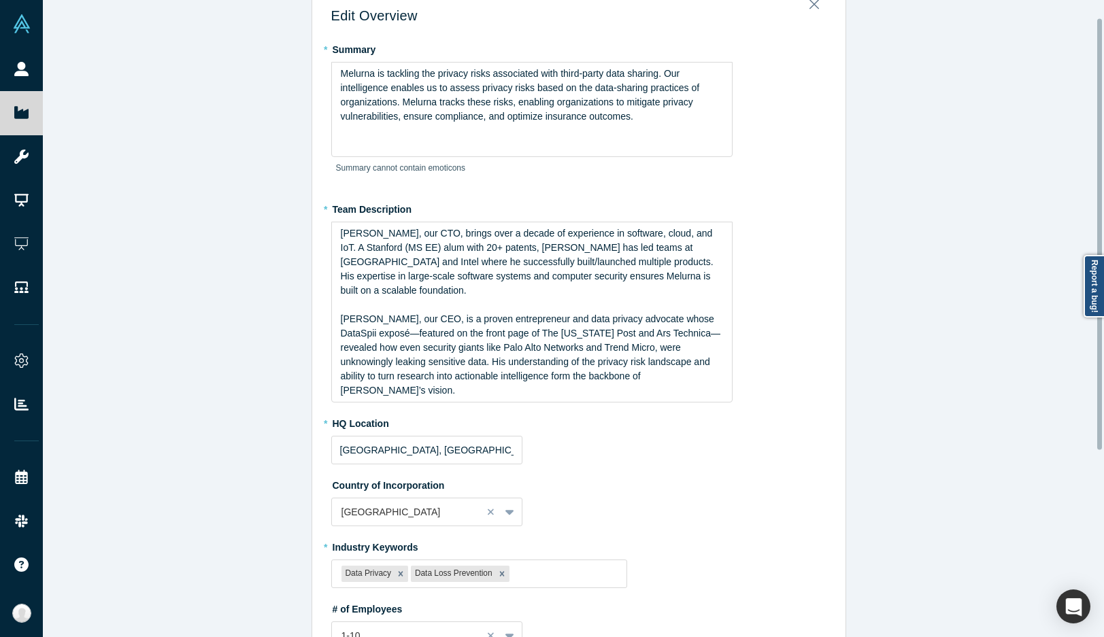
scroll to position [68, 0]
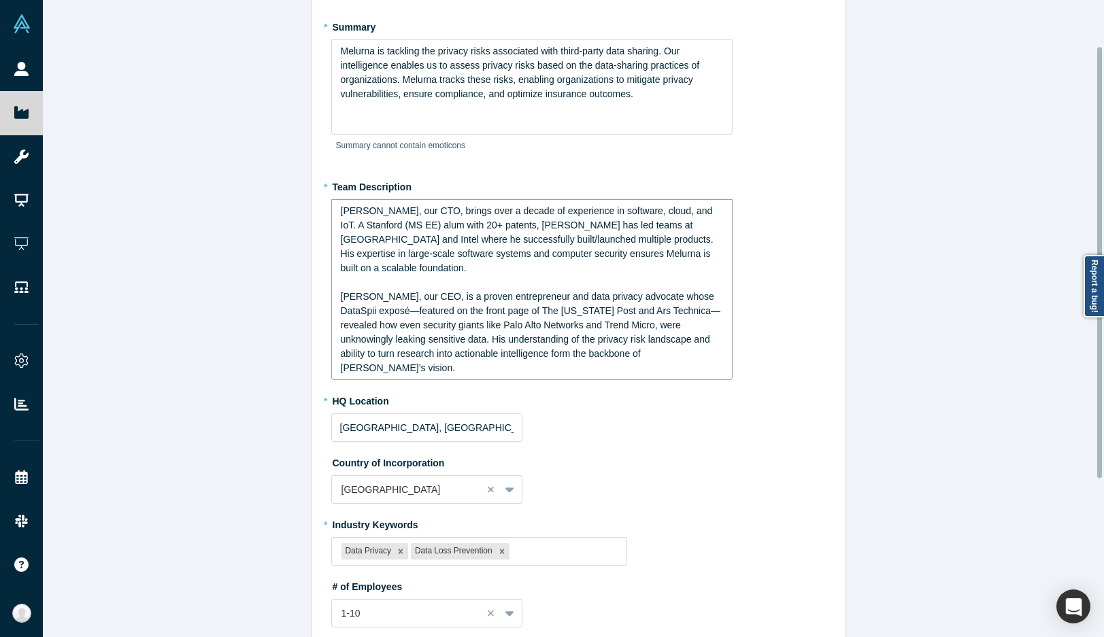
click at [409, 301] on span "Sam Jadali, our CEO, is a proven entrepreneur and data privacy advocate whose D…" at bounding box center [531, 332] width 380 height 82
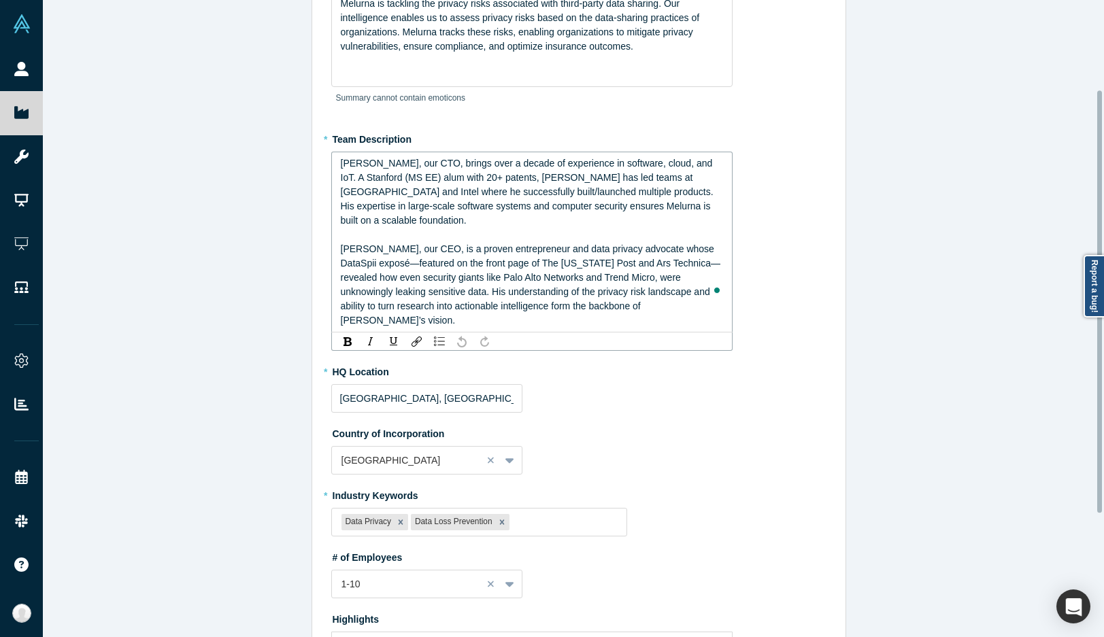
scroll to position [136, 0]
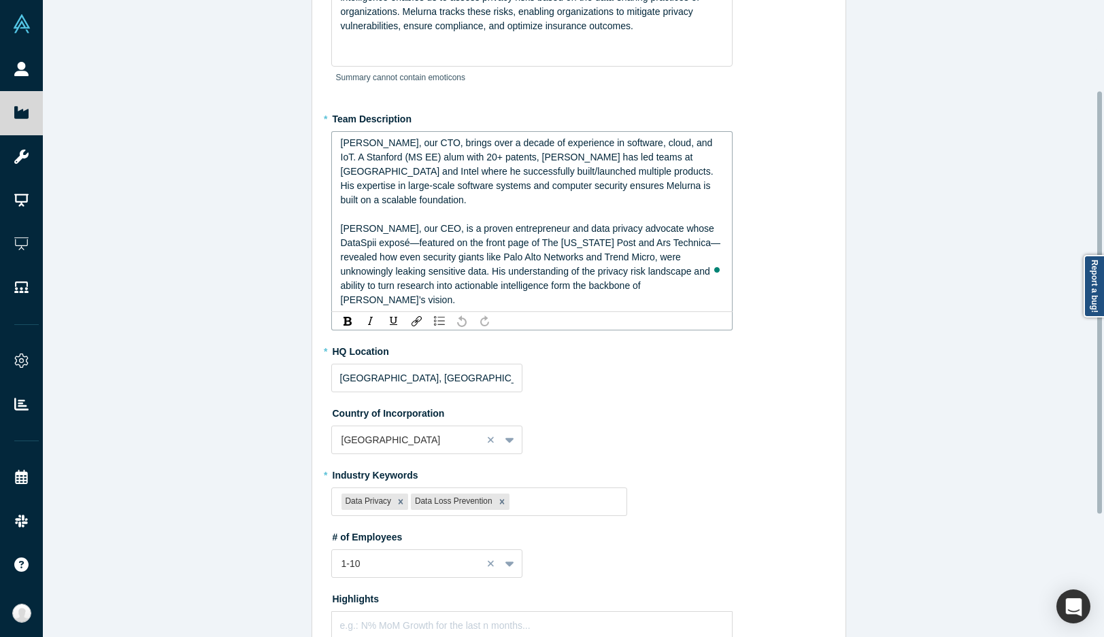
click at [434, 236] on div "Sam Jadali, our CEO, is a proven entrepreneur and data privacy advocate whose D…" at bounding box center [532, 265] width 383 height 86
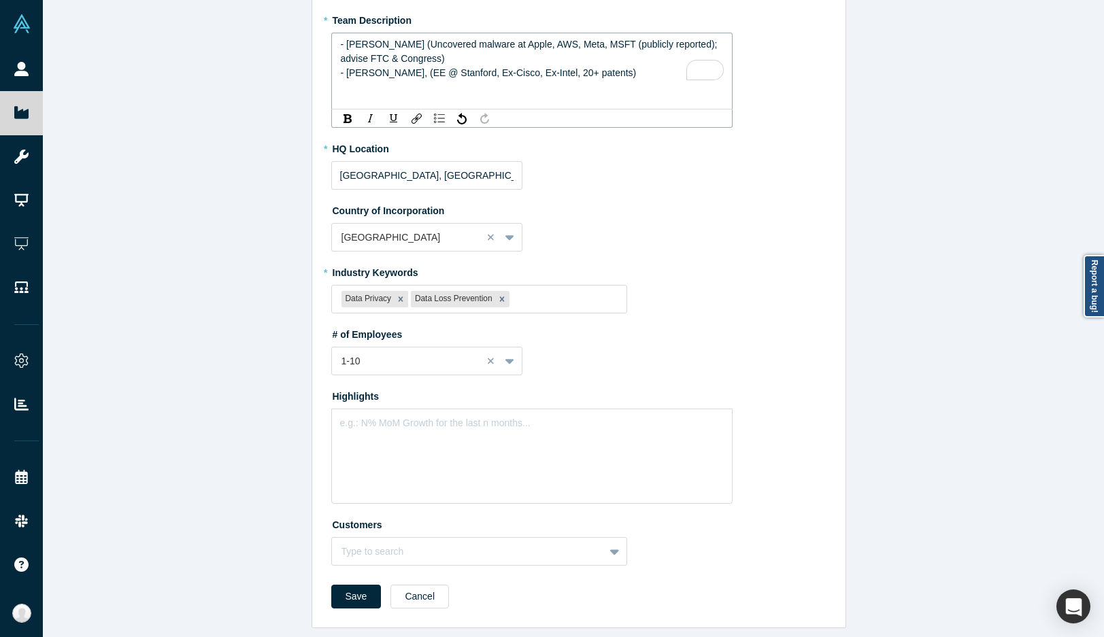
scroll to position [0, 0]
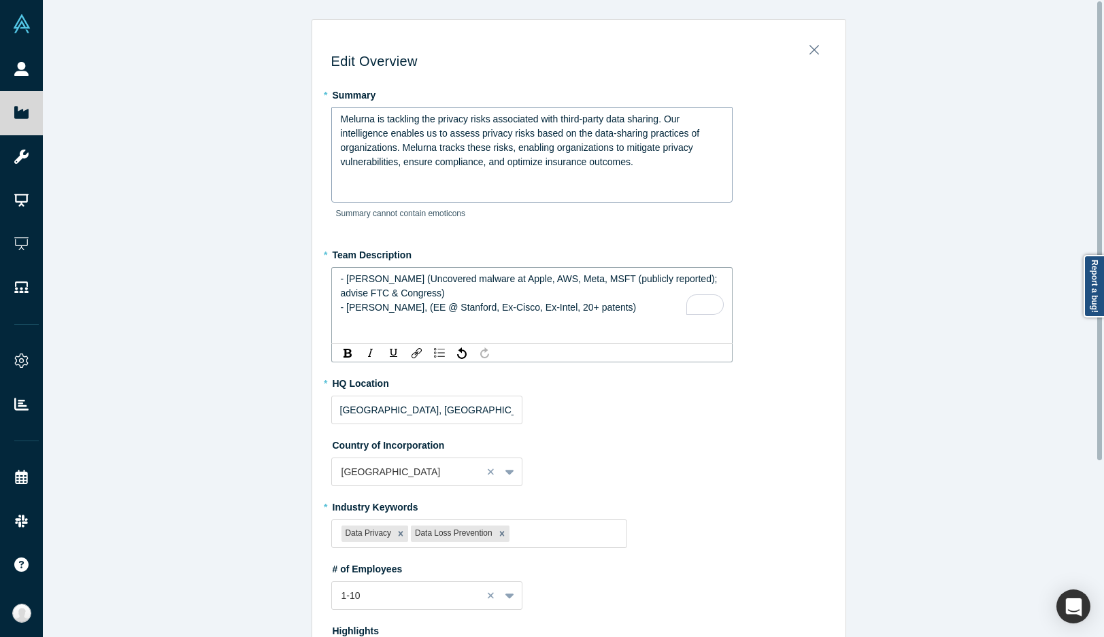
click at [457, 154] on span "Melurna is tackling the privacy risks associated with third-party data sharing.…" at bounding box center [522, 141] width 362 height 54
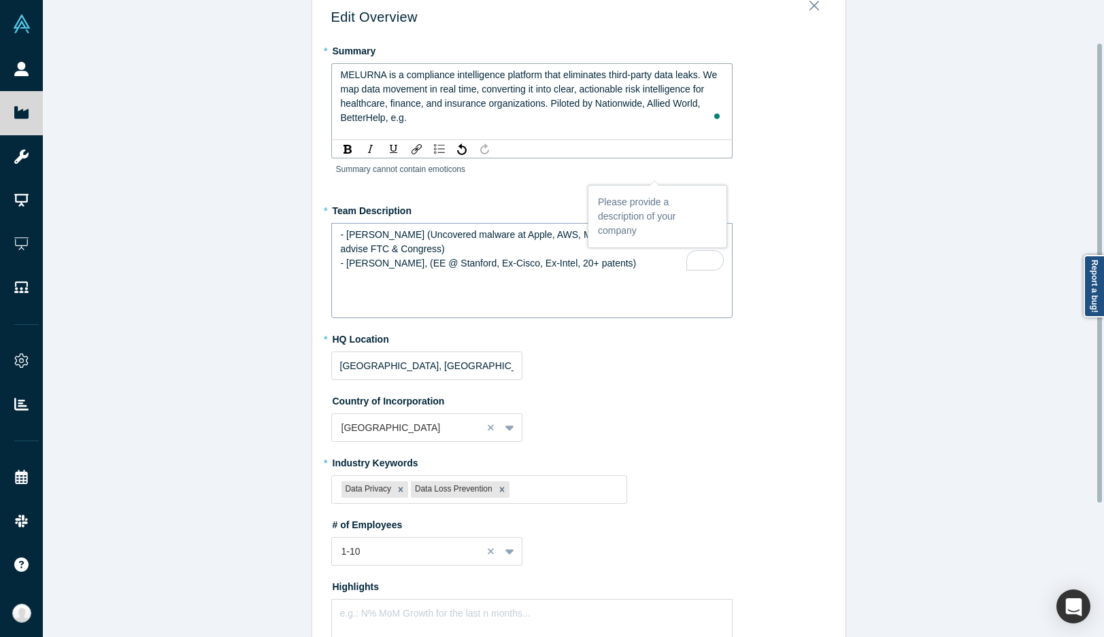
scroll to position [68, 0]
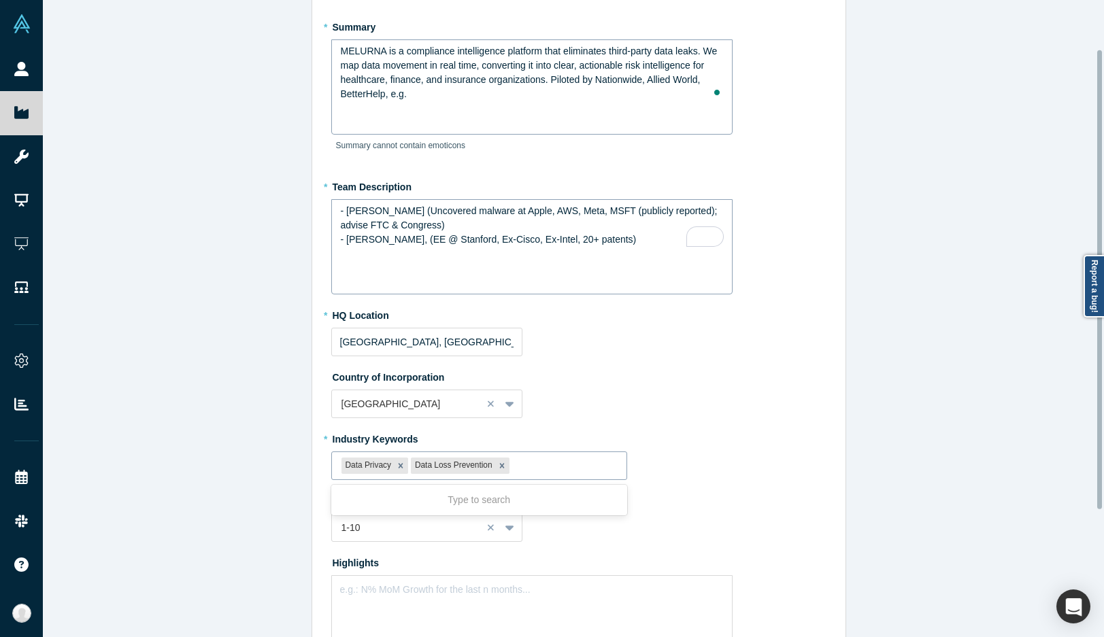
click at [530, 467] on div at bounding box center [564, 466] width 105 height 17
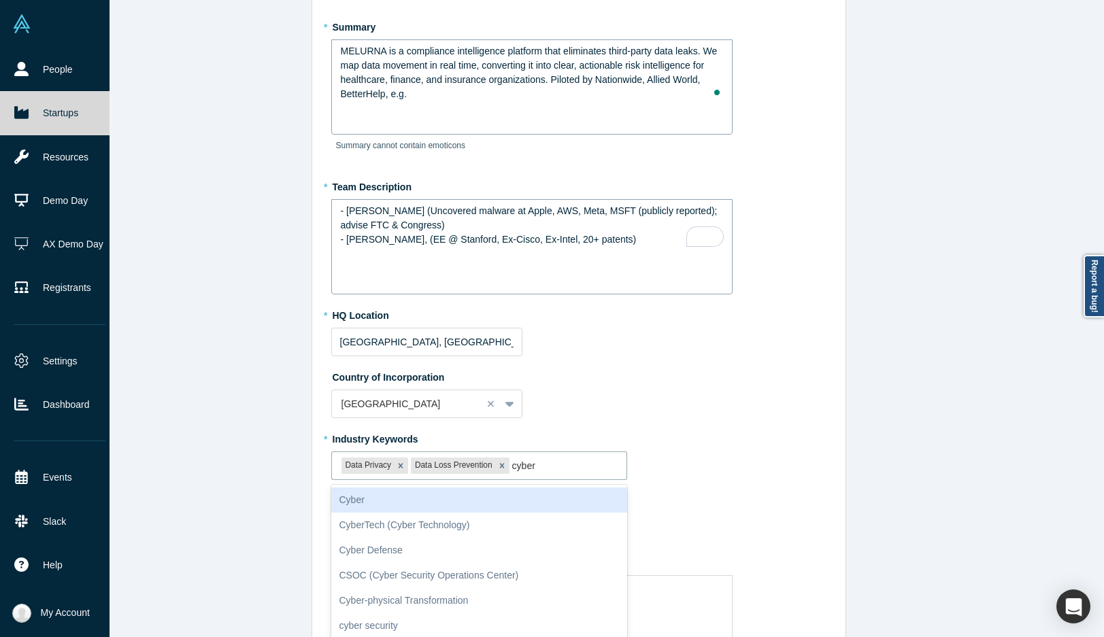
type input "cyber"
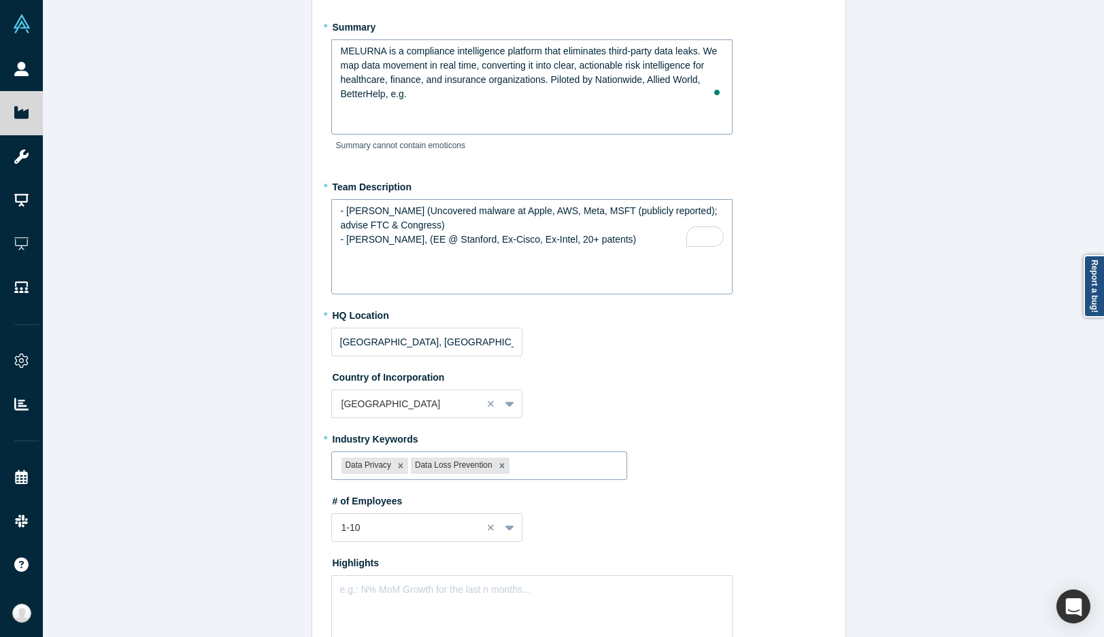
click at [528, 456] on div "Data Privacy Data Loss Prevention" at bounding box center [479, 466] width 295 height 22
type input "Cyberse"
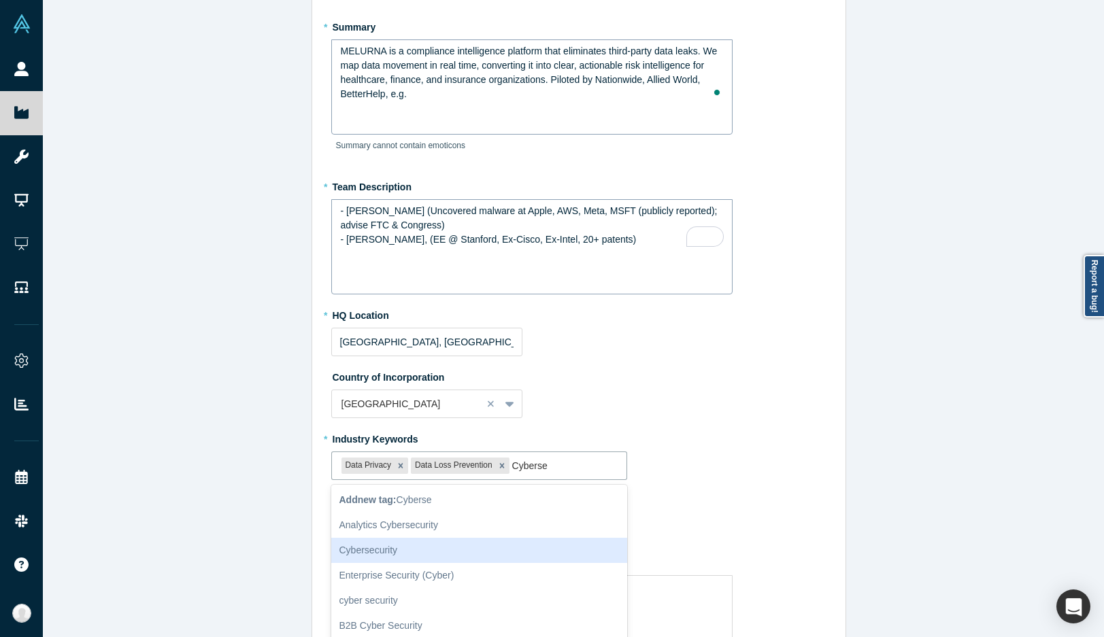
click at [390, 542] on div "Cybersecurity" at bounding box center [479, 550] width 296 height 25
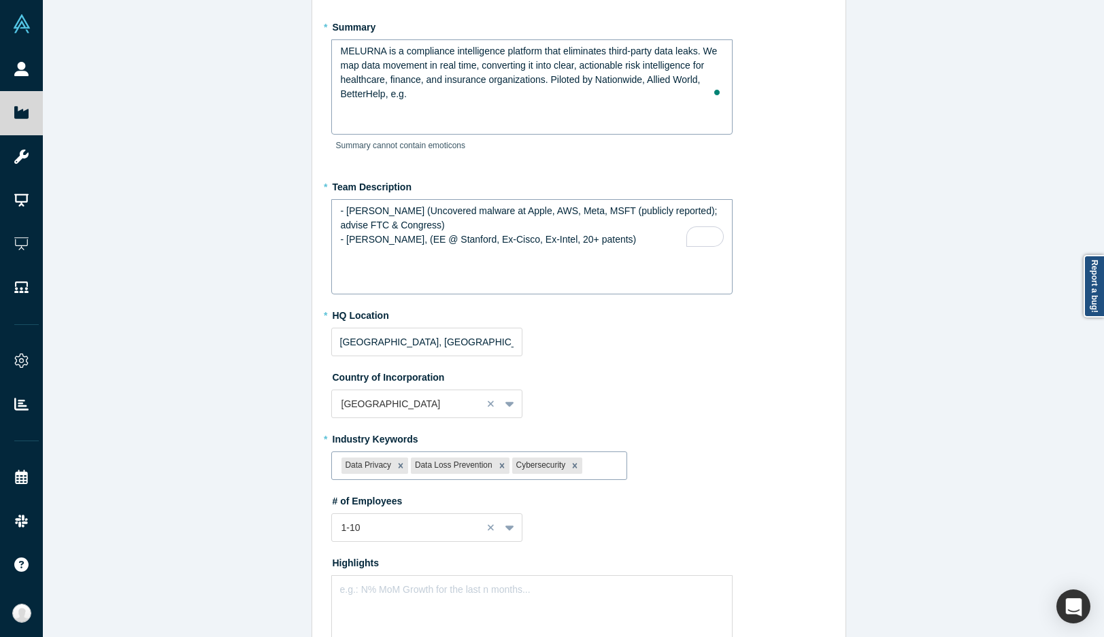
click at [586, 462] on div at bounding box center [601, 466] width 32 height 17
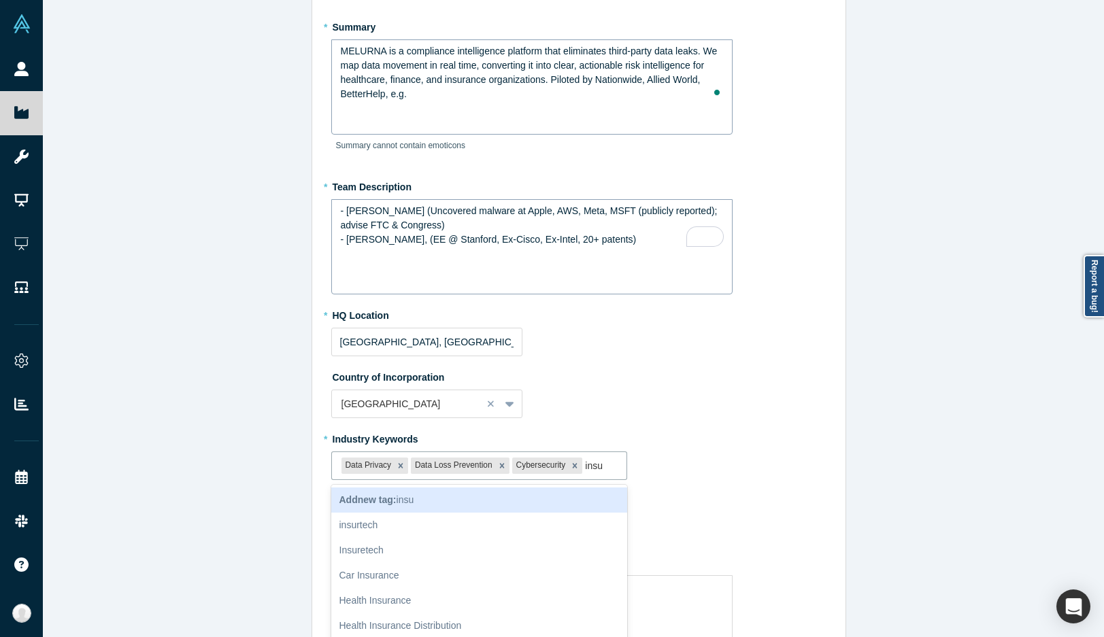
type input "insu"
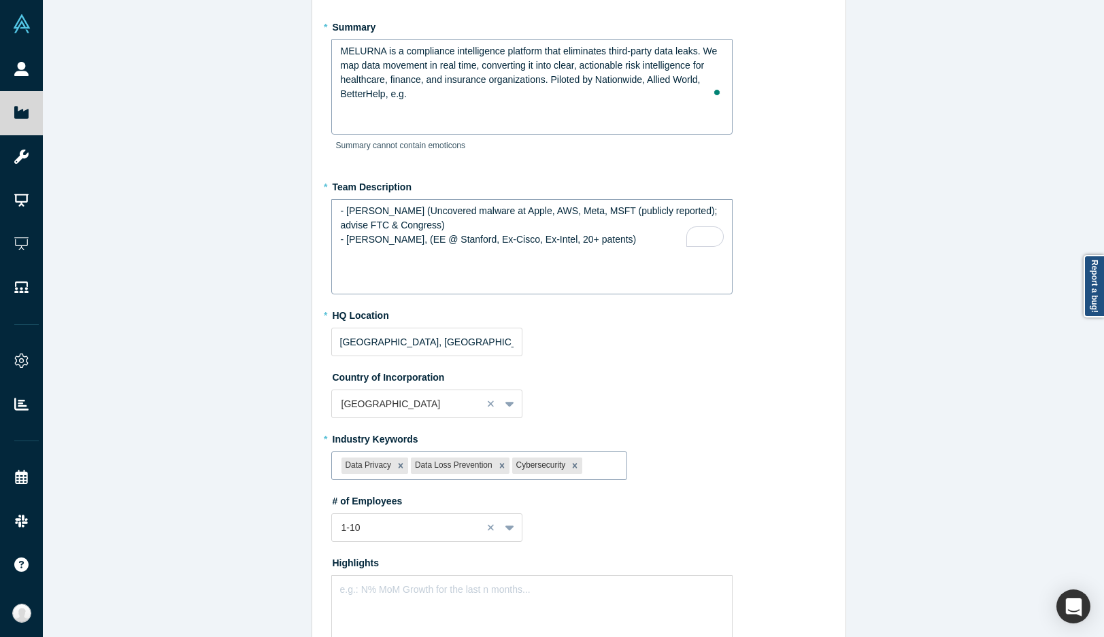
click at [598, 469] on div at bounding box center [601, 466] width 32 height 17
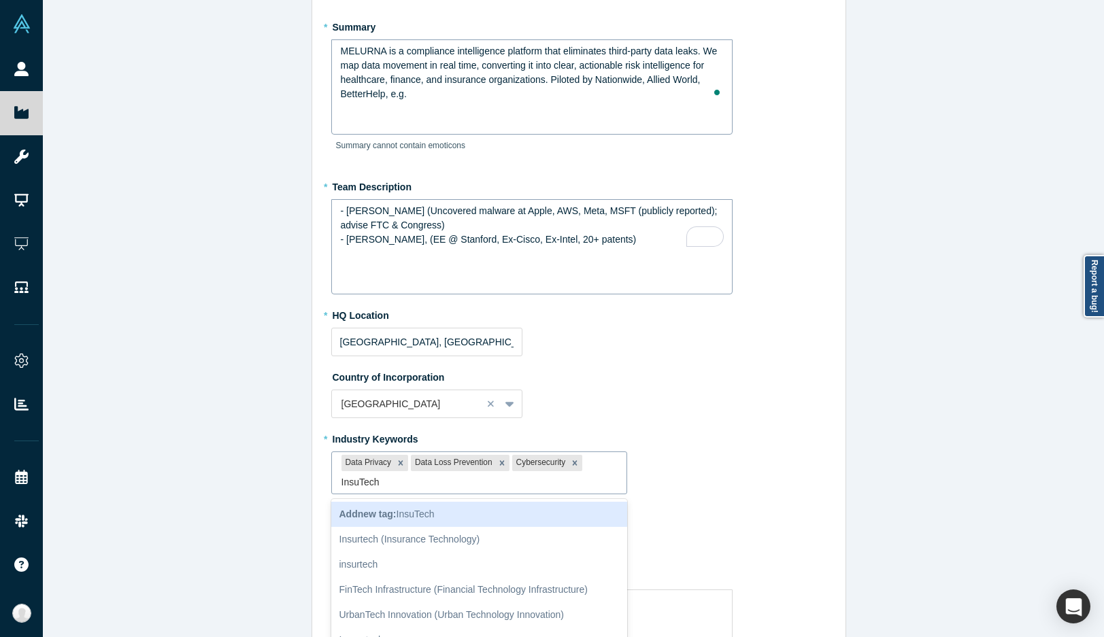
click at [348, 484] on input "InsuTech" at bounding box center [361, 482] width 41 height 14
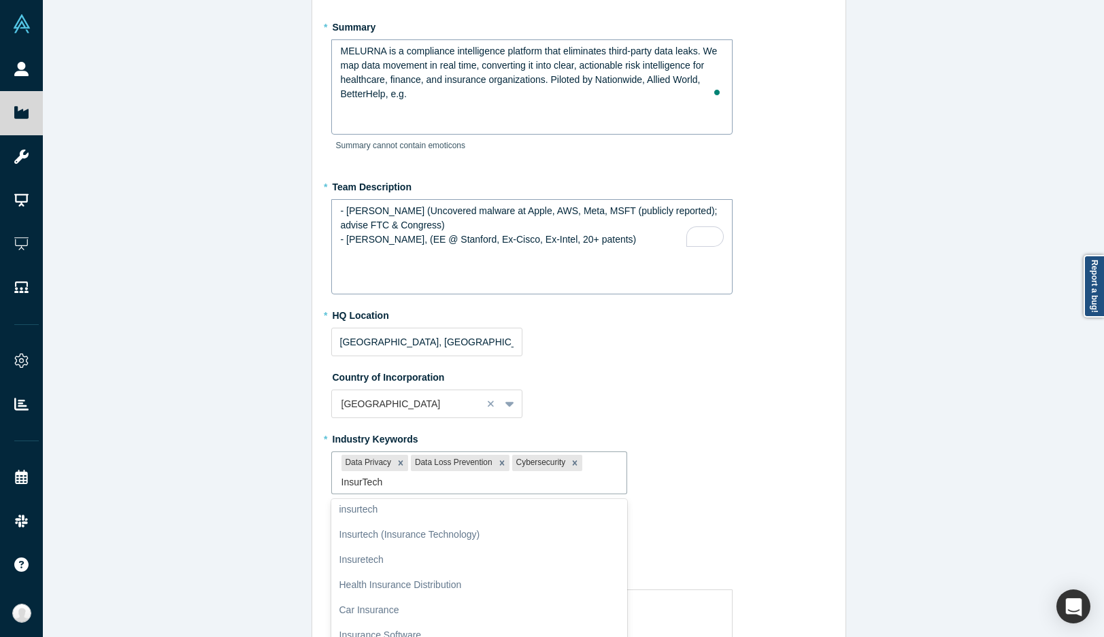
scroll to position [0, 0]
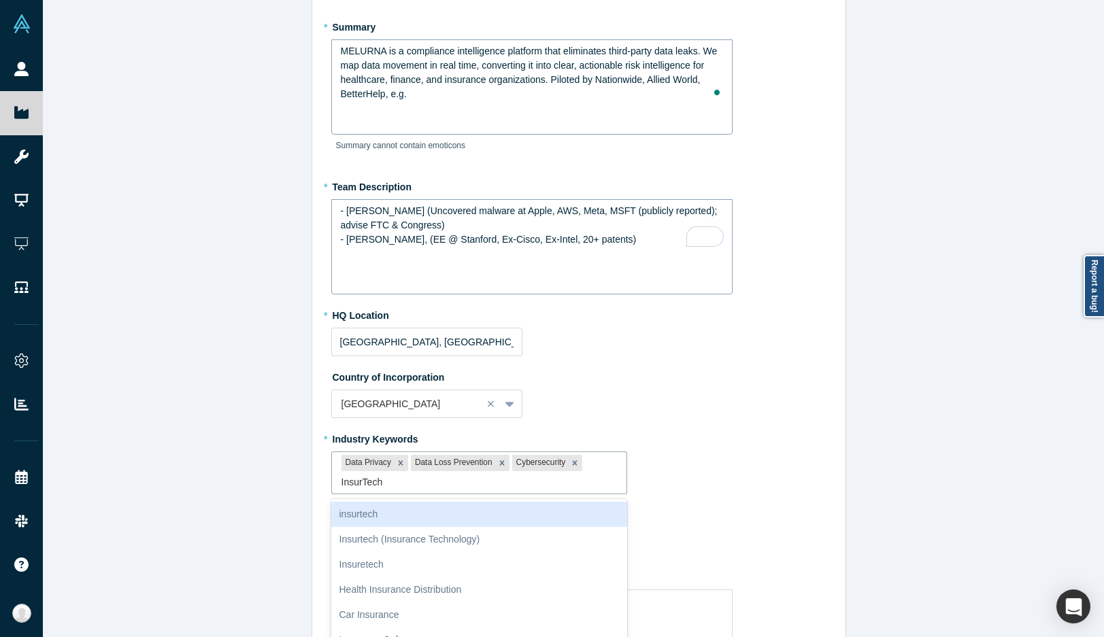
type input "InsurTech"
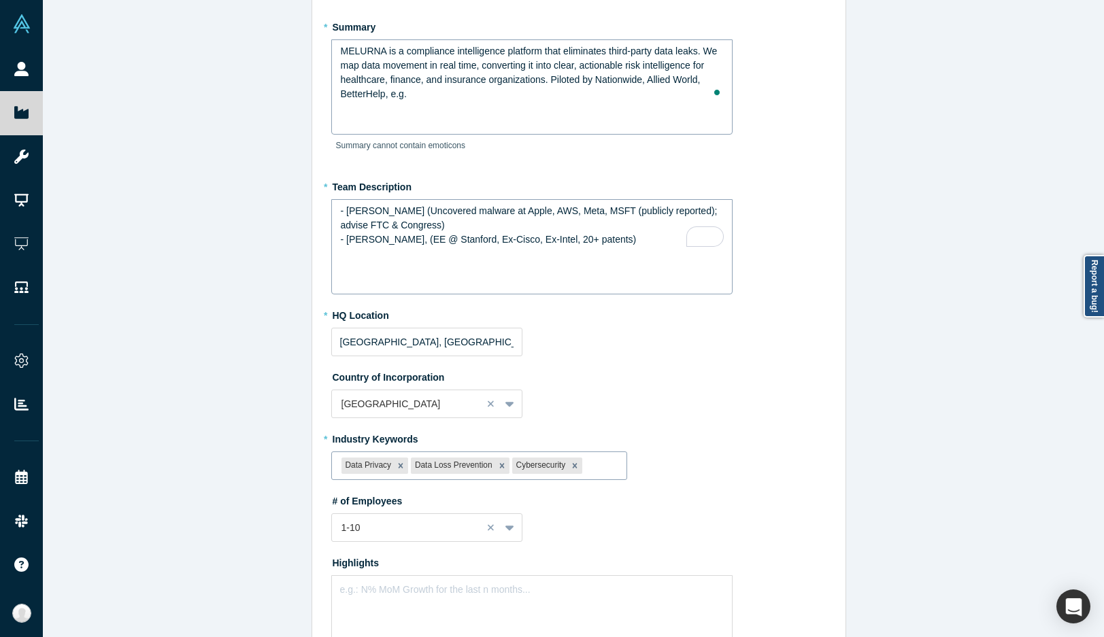
click at [585, 464] on div at bounding box center [601, 466] width 32 height 17
type input "InsurTech"
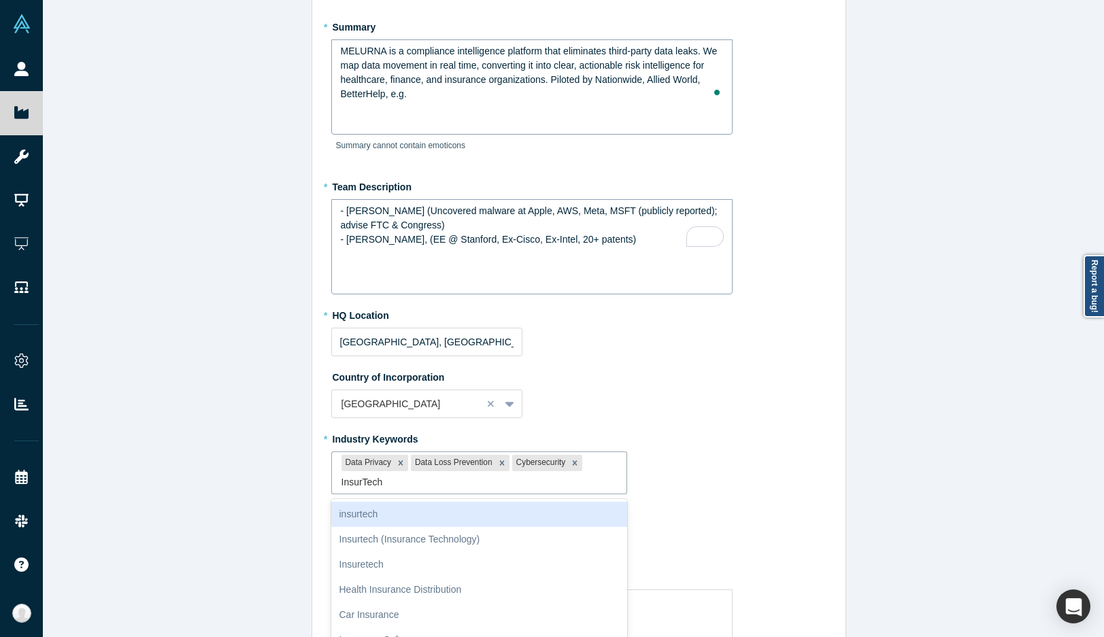
click at [408, 512] on div "insurtech" at bounding box center [479, 514] width 296 height 25
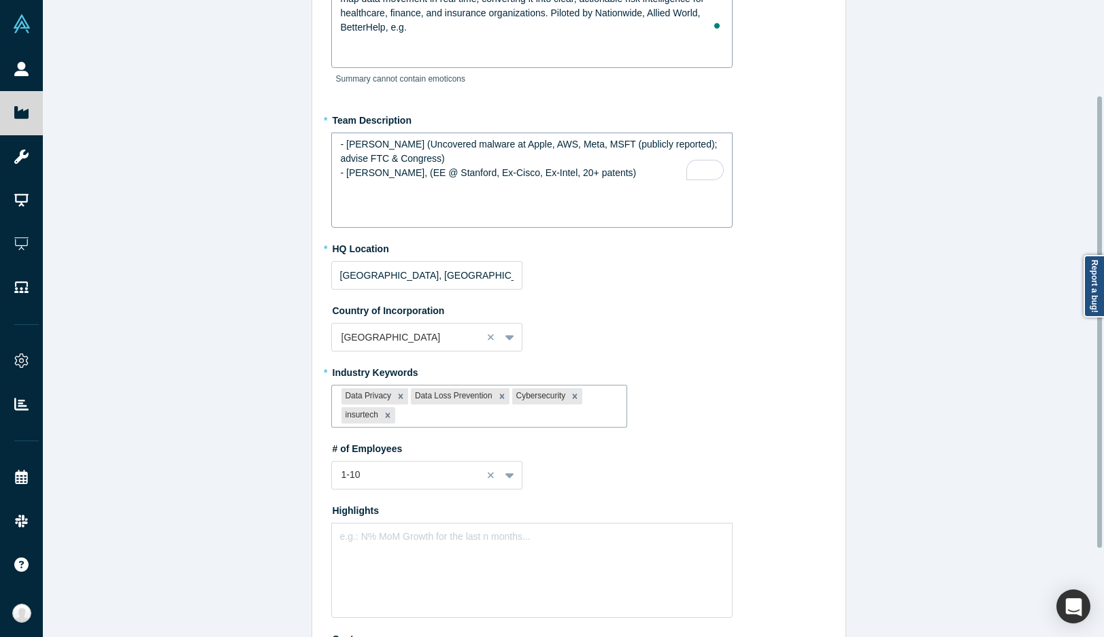
scroll to position [259, 0]
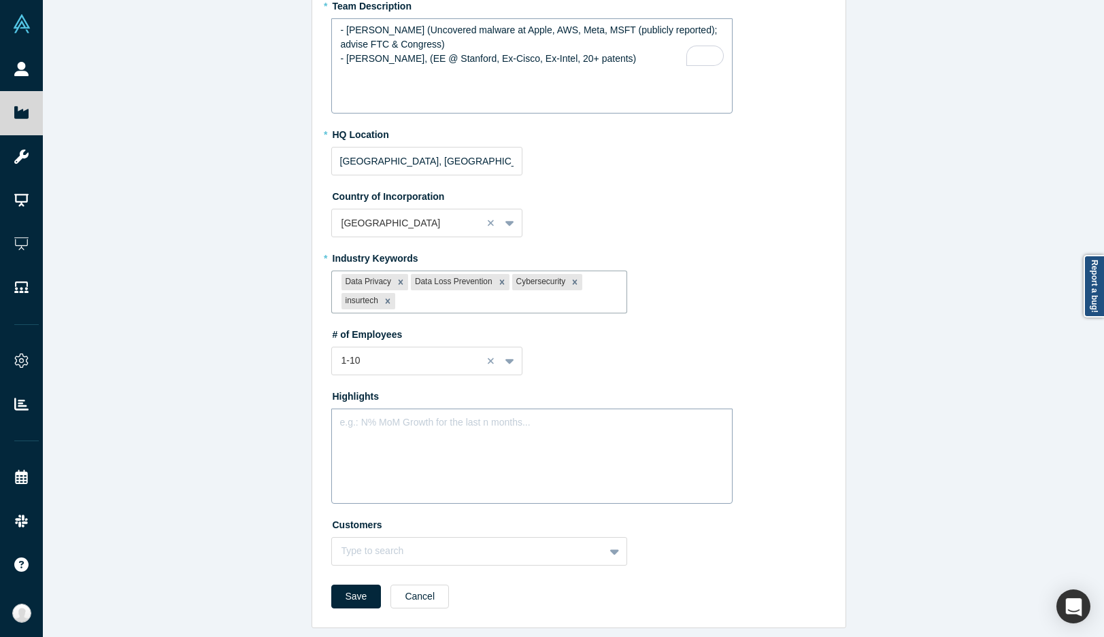
click at [396, 450] on div "e.g.: N% MoM Growth for the last n months..." at bounding box center [531, 456] width 401 height 95
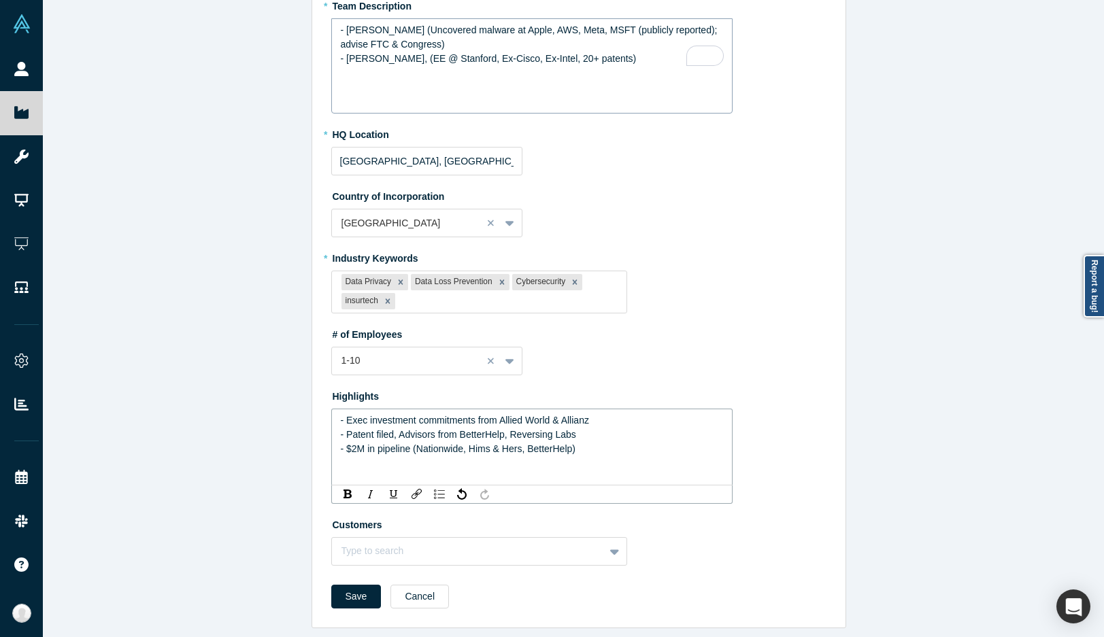
click at [243, 425] on div "Edit Overview * Summary MELURNA is a compliance intelligence platform that elim…" at bounding box center [578, 323] width 1071 height 647
click at [345, 588] on button "Save" at bounding box center [356, 597] width 50 height 24
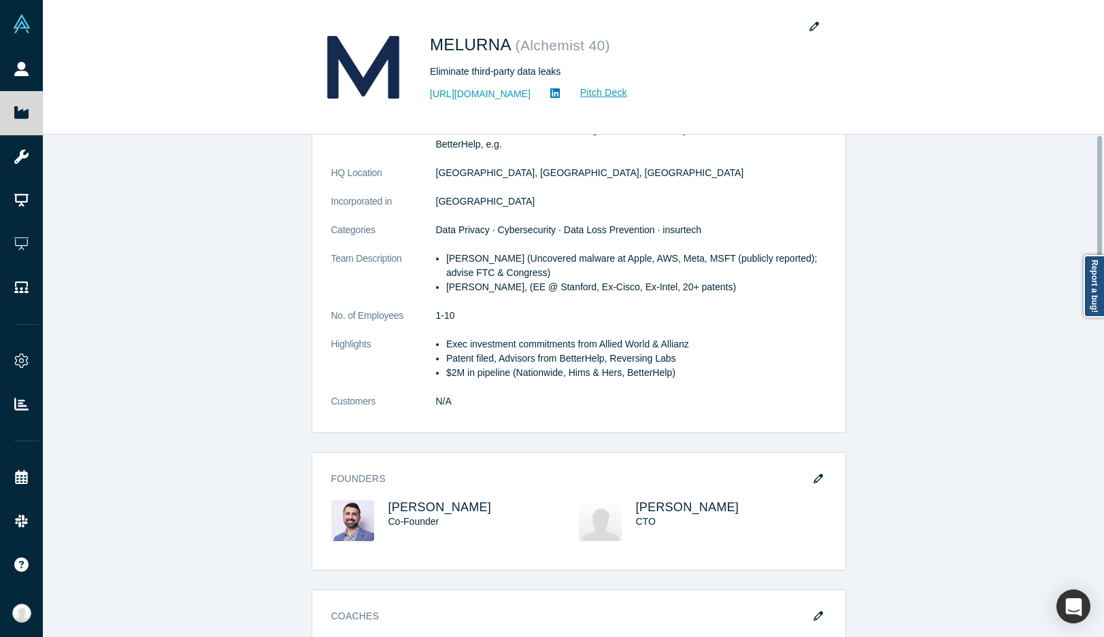
scroll to position [0, 0]
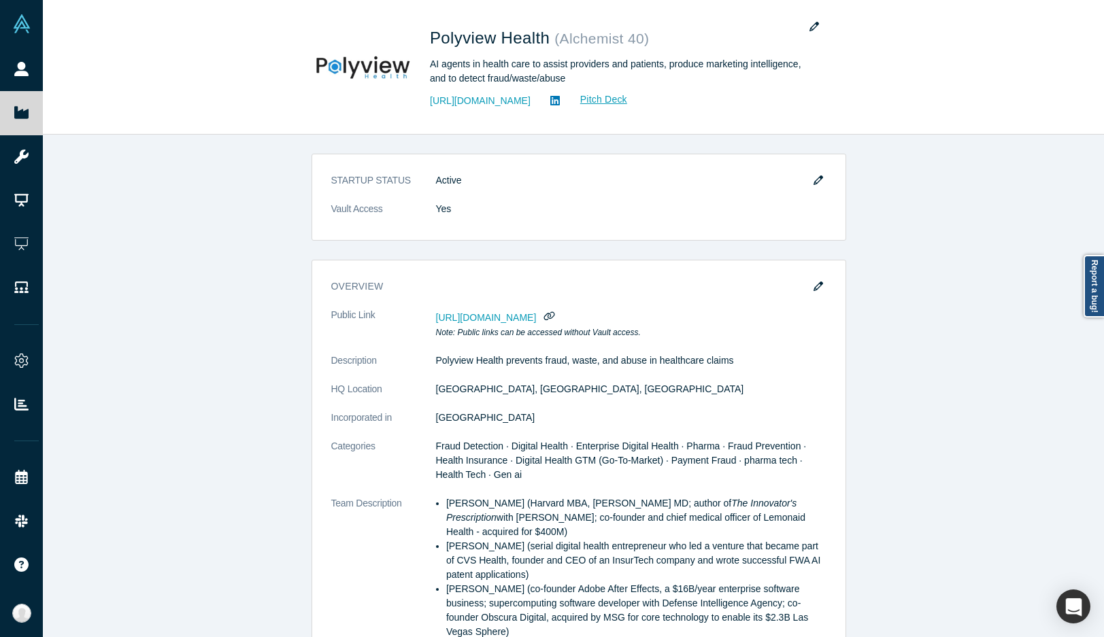
click at [923, 301] on div "STARTUP STATUS Active Vault Access Yes overview Public Link [URL][DOMAIN_NAME] …" at bounding box center [578, 391] width 1071 height 513
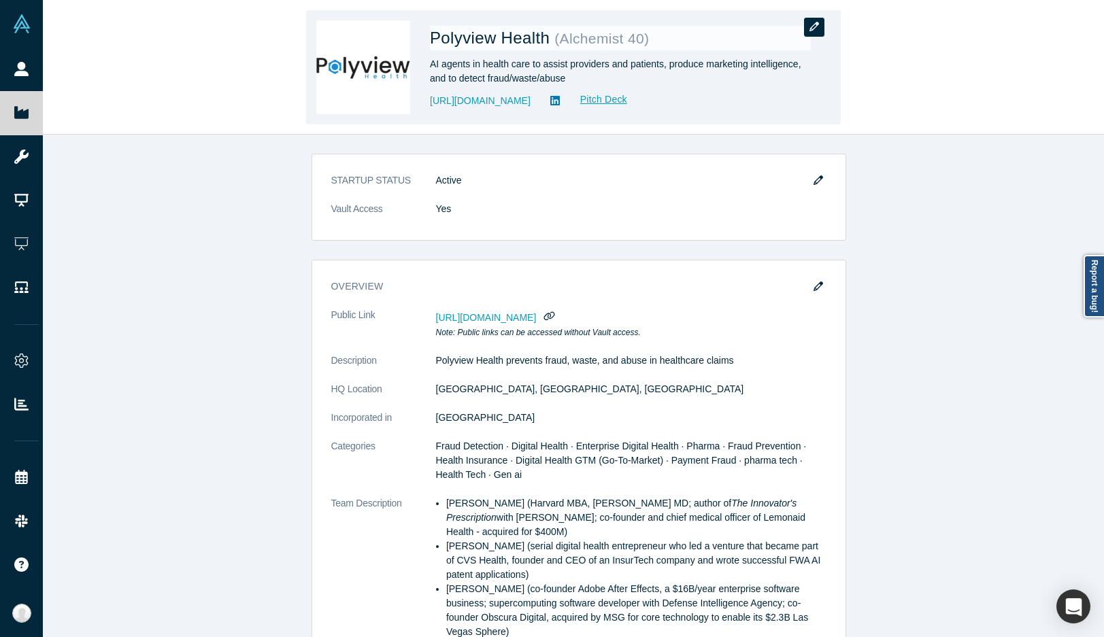
click at [813, 32] on button "button" at bounding box center [814, 27] width 20 height 19
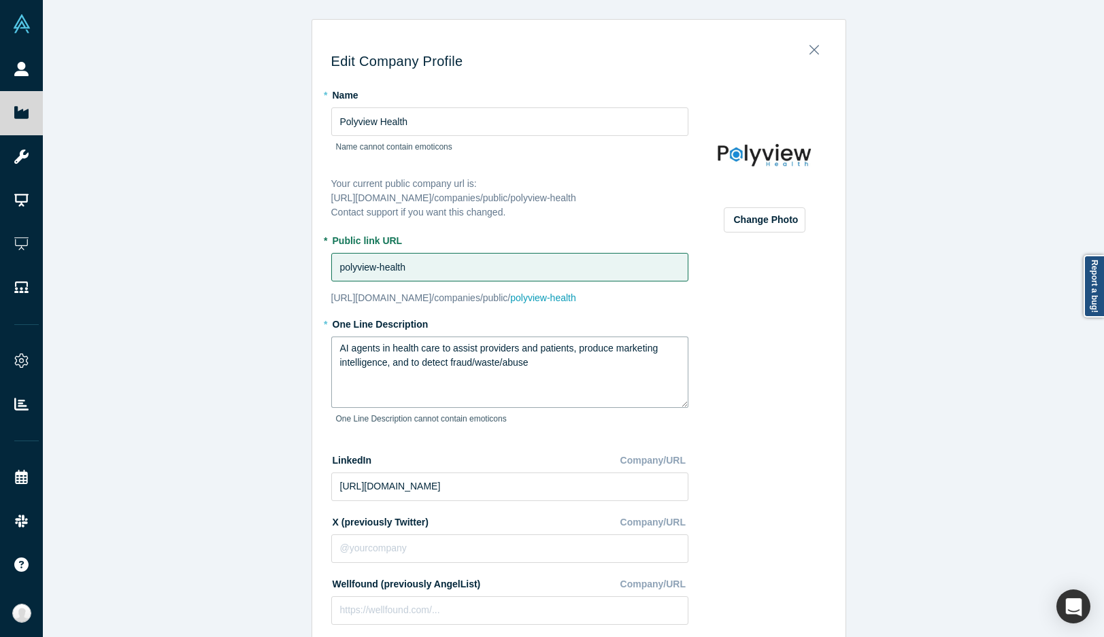
click at [402, 369] on textarea "AI agents in health care to assist providers and patients, produce marketing in…" at bounding box center [509, 372] width 357 height 71
paste textarea "Prevent fraud, waste, abuse in healthcare claims"
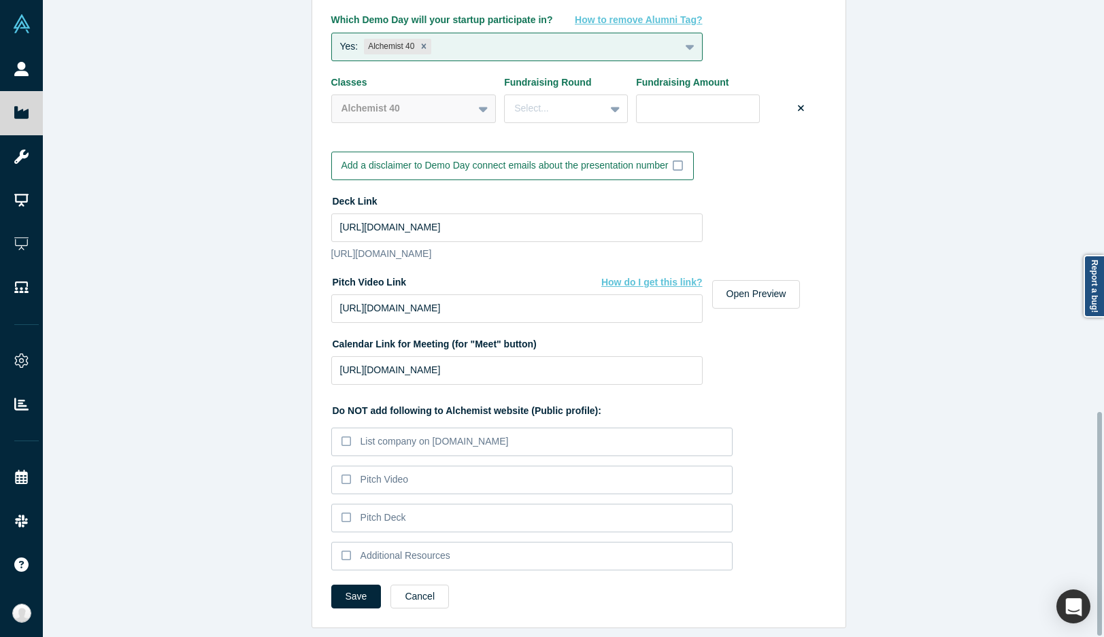
scroll to position [1172, 0]
type textarea "Prevent fraud, waste, abuse in healthcare claims"
click at [343, 585] on button "Save" at bounding box center [356, 597] width 50 height 24
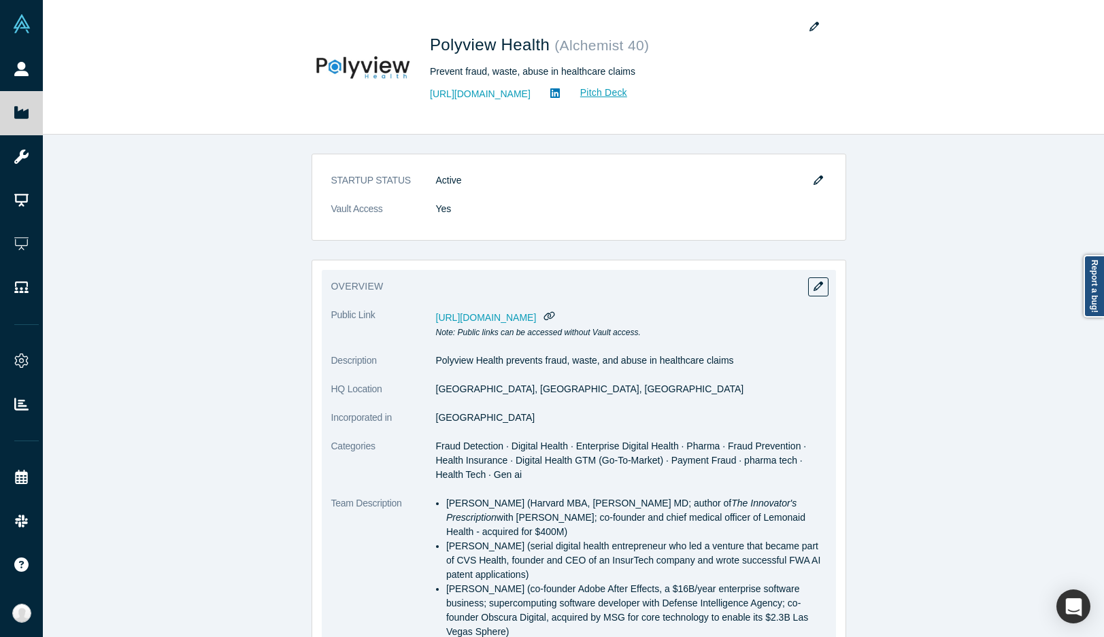
drag, startPoint x: 791, startPoint y: 282, endPoint x: 798, endPoint y: 283, distance: 6.8
click at [791, 282] on h3 "overview" at bounding box center [569, 286] width 476 height 14
click at [813, 284] on icon "button" at bounding box center [818, 287] width 10 height 10
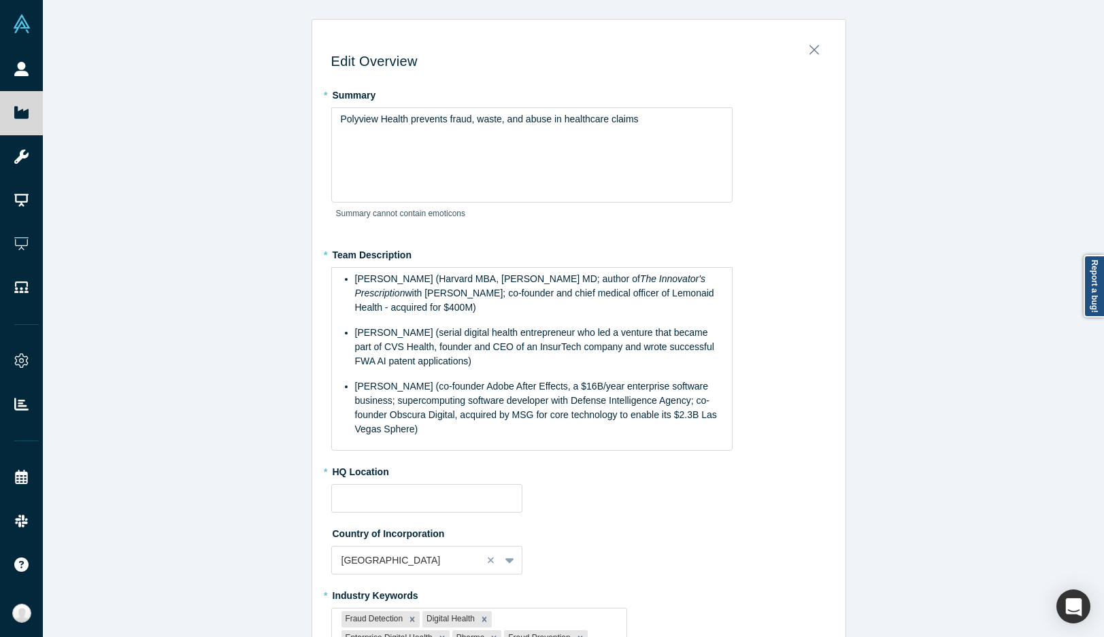
type input "[GEOGRAPHIC_DATA], [GEOGRAPHIC_DATA], [GEOGRAPHIC_DATA]"
click at [402, 364] on span "[PERSON_NAME] (serial digital health entrepreneur who led a venture that became…" at bounding box center [536, 346] width 362 height 39
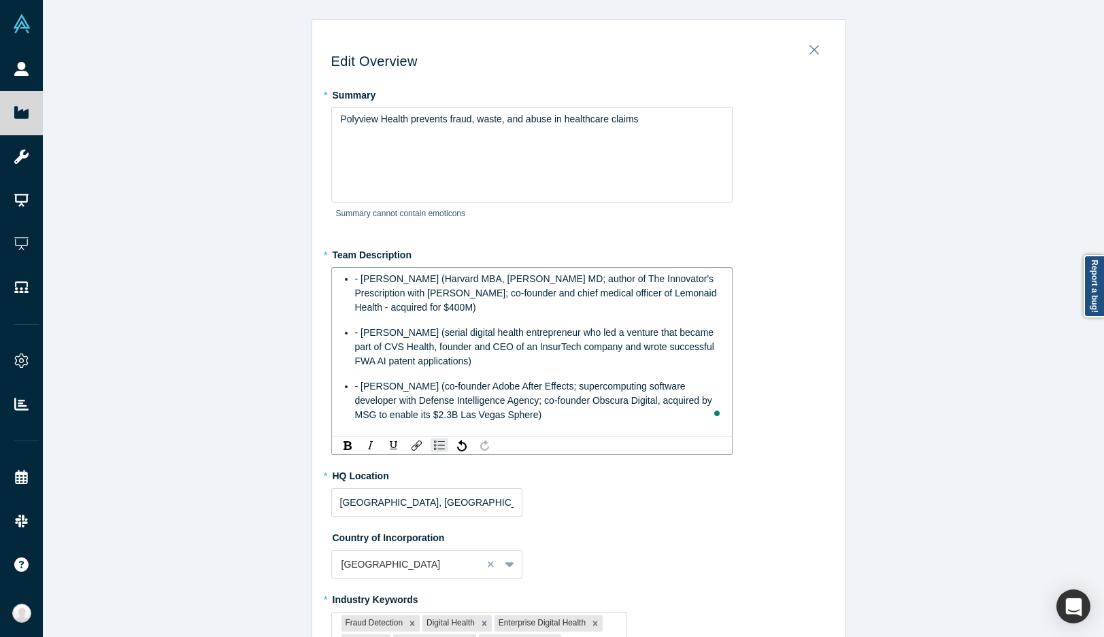
click at [355, 282] on span "- [PERSON_NAME] (Harvard MBA, [PERSON_NAME] MD; author of The Innovator's Presc…" at bounding box center [537, 292] width 364 height 39
click at [355, 333] on span "- [PERSON_NAME] (serial digital health entrepreneur who led a venture that beca…" at bounding box center [536, 346] width 362 height 39
click at [357, 388] on span "- [PERSON_NAME] (co-founder Adobe After Effects; supercomputing software develo…" at bounding box center [535, 400] width 360 height 39
click at [439, 174] on div "Polyview Health prevents fraud, waste, and abuse in healthcare claims" at bounding box center [531, 154] width 401 height 95
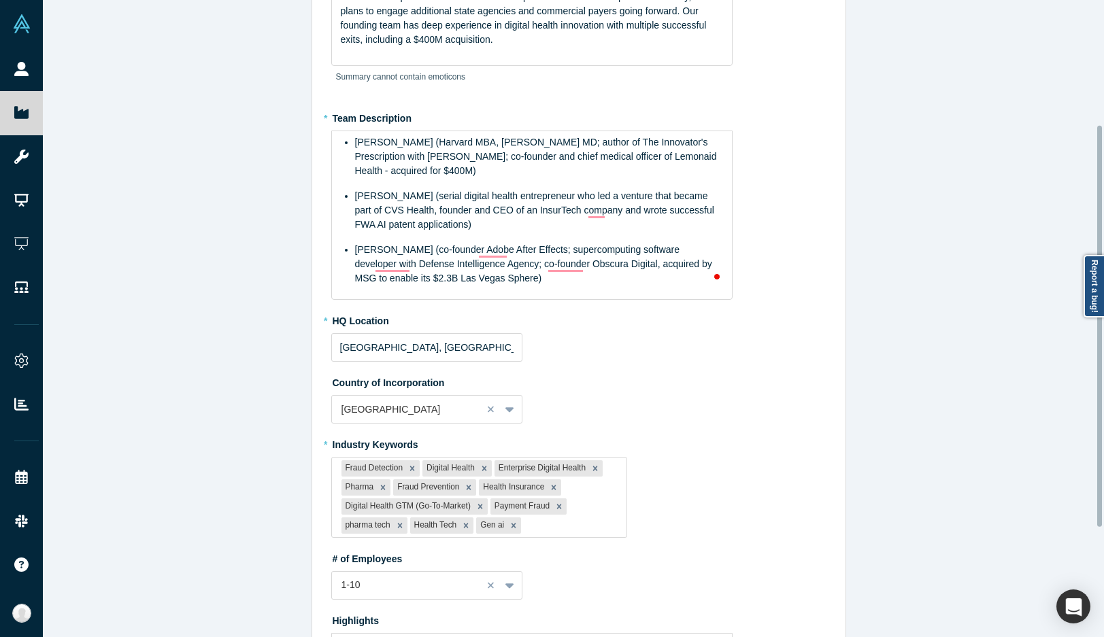
scroll to position [204, 0]
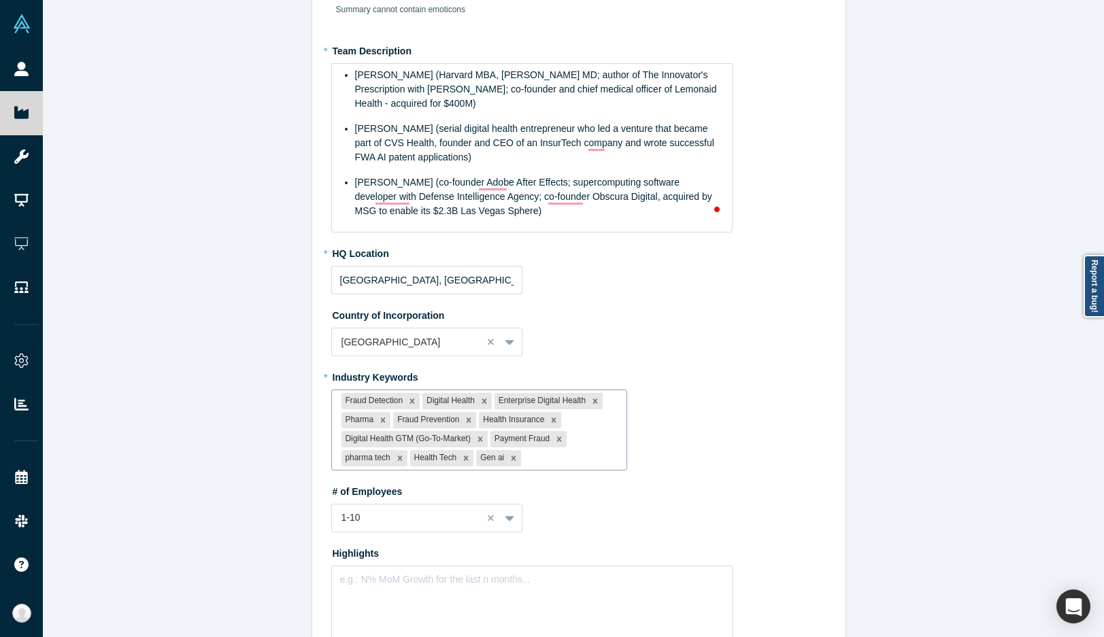
click at [547, 456] on div at bounding box center [570, 458] width 93 height 17
type input "AI"
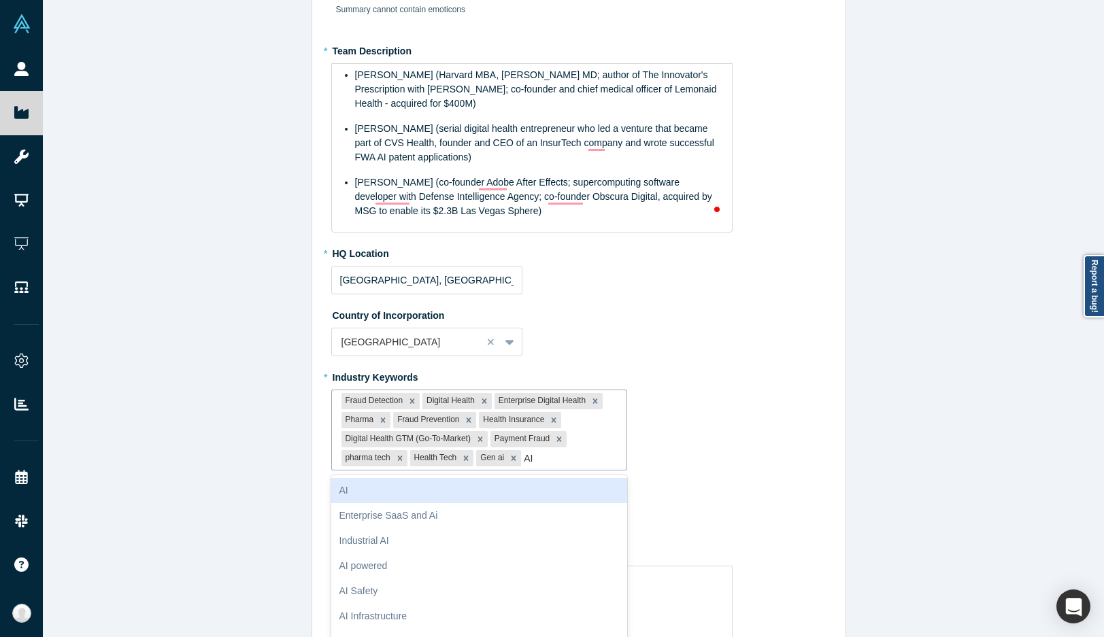
click at [411, 488] on div "AI" at bounding box center [479, 490] width 296 height 25
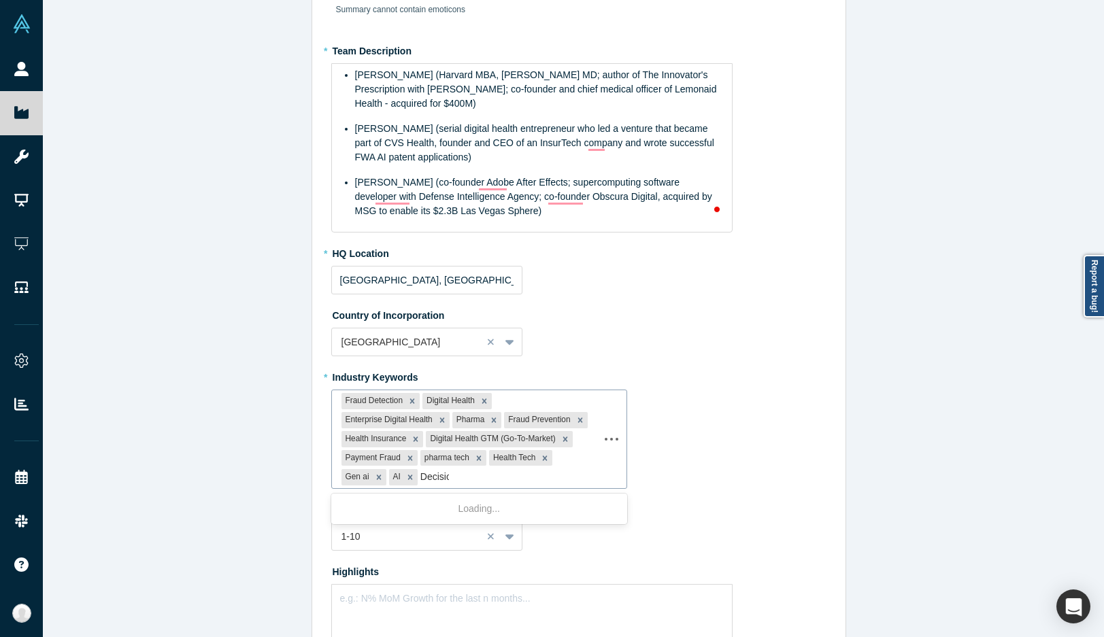
type input "Decision"
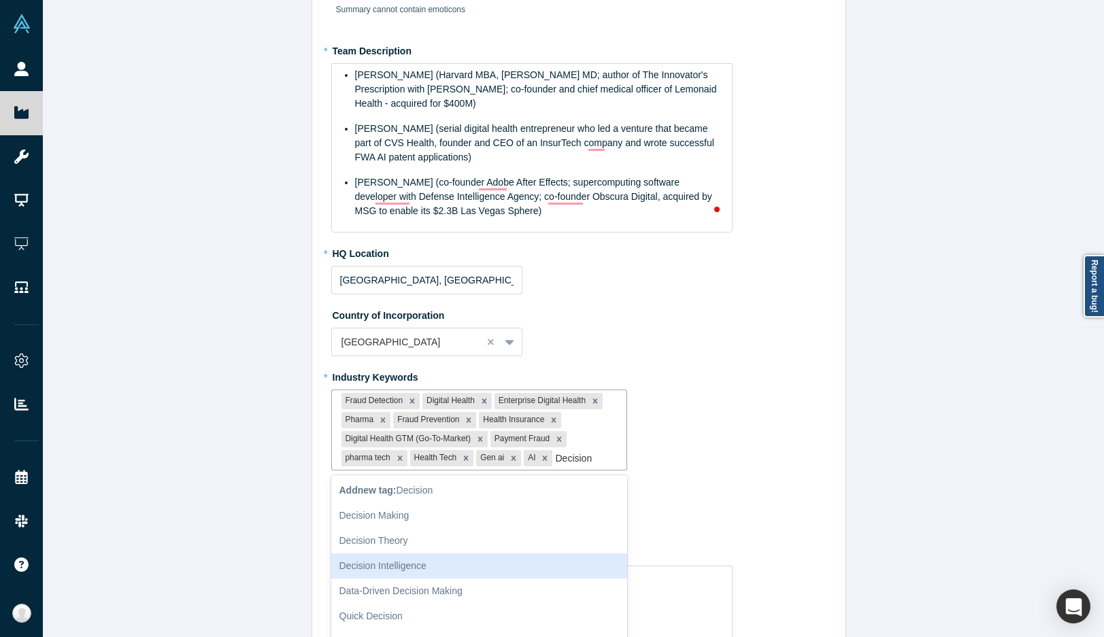
click at [447, 558] on div "Decision Intelligence" at bounding box center [479, 566] width 296 height 25
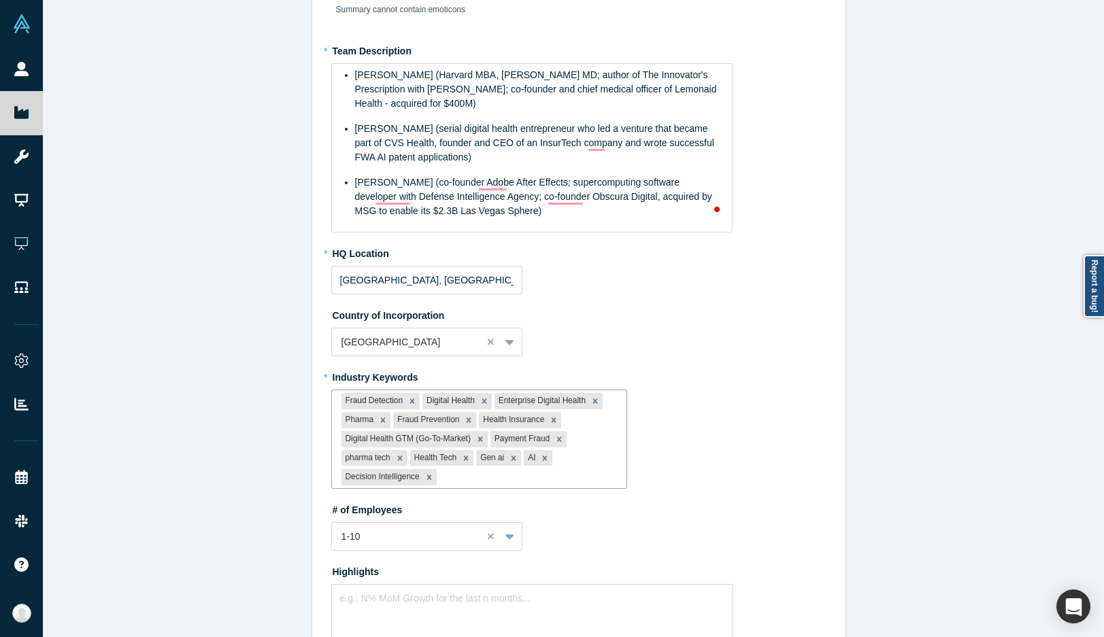
click at [277, 451] on div "Edit Overview * Summary Polyview is addressing the $1T fraud, waste, and abuse …" at bounding box center [578, 323] width 1071 height 647
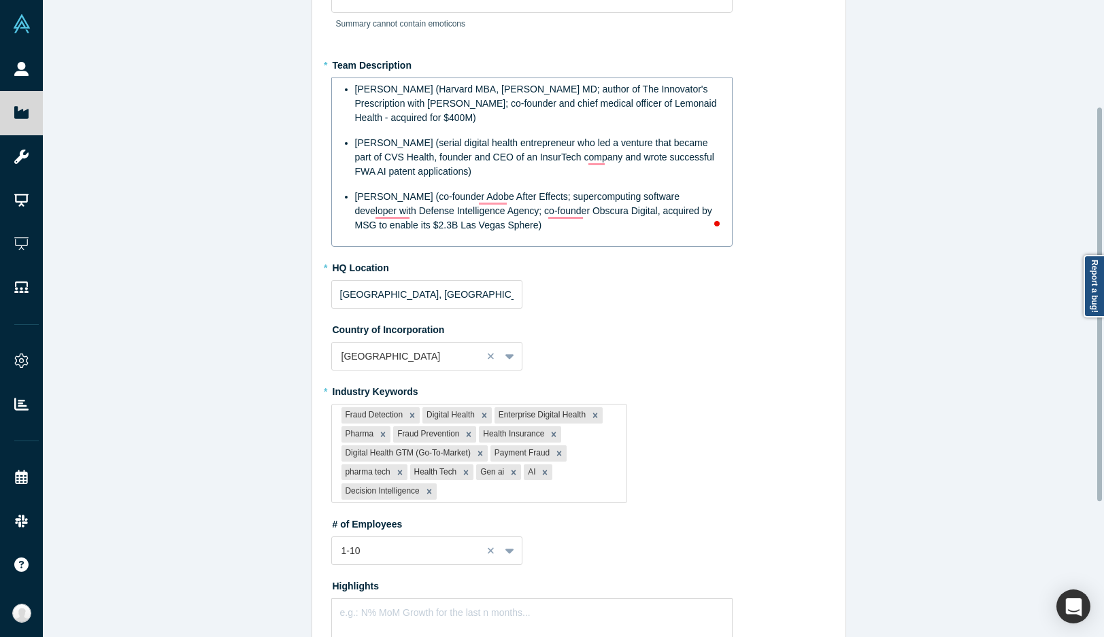
scroll to position [136, 0]
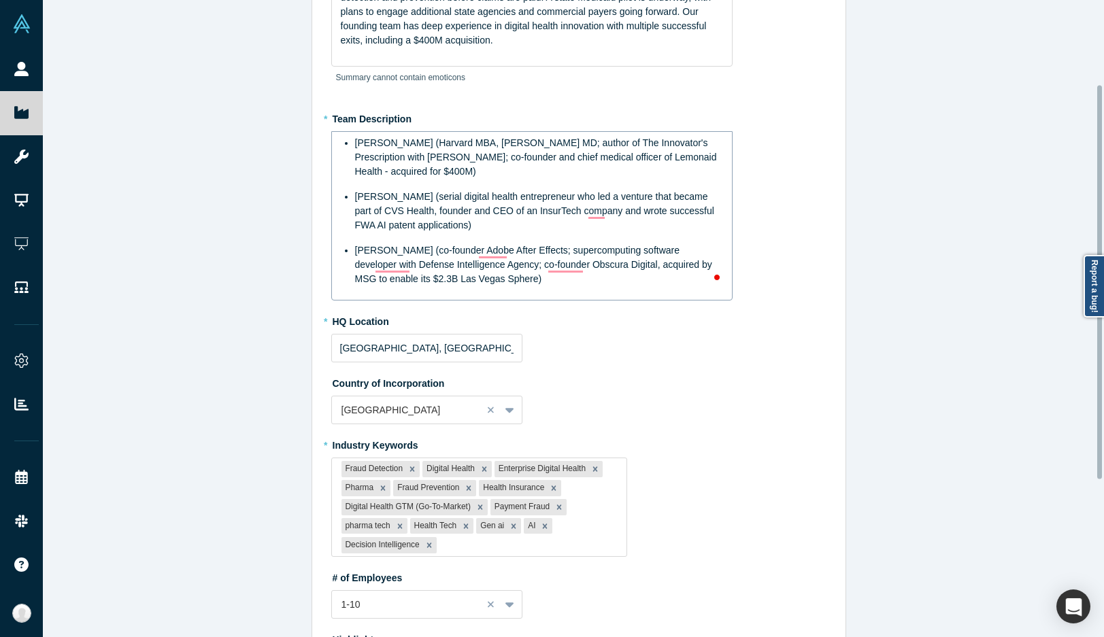
click at [355, 145] on li "[PERSON_NAME] (Harvard MBA, [PERSON_NAME] MD; author of The Innovator's Prescri…" at bounding box center [539, 157] width 369 height 43
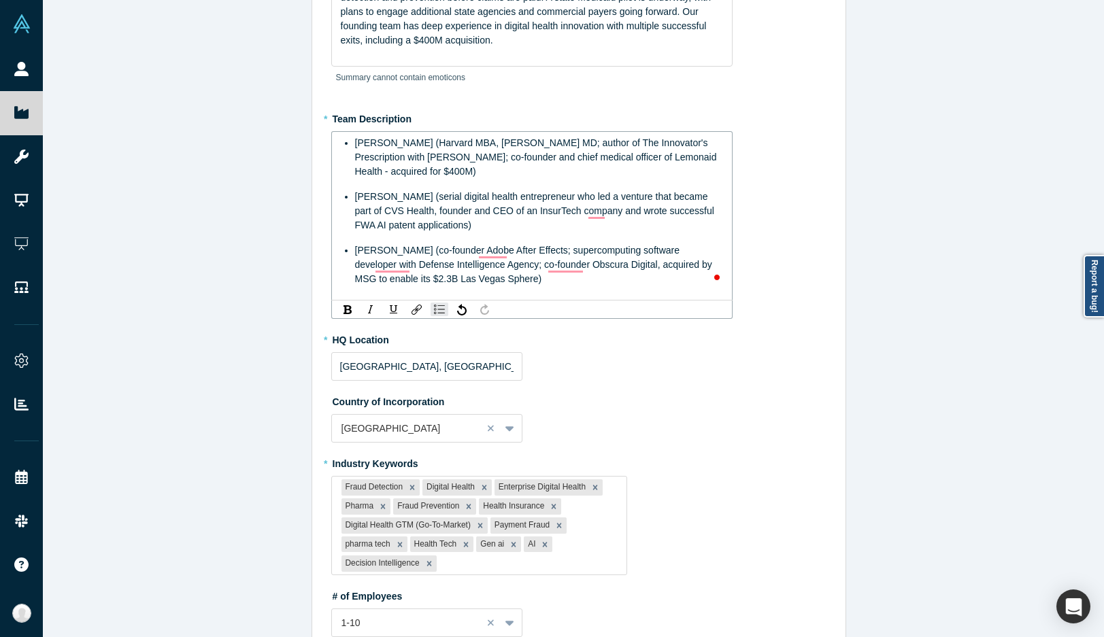
drag, startPoint x: 341, startPoint y: 145, endPoint x: 324, endPoint y: 141, distance: 18.0
click at [324, 141] on div "Edit Overview * Summary Polyview is addressing the $1T fraud, waste, and abuse …" at bounding box center [578, 391] width 533 height 996
click at [434, 311] on img "rdw-list-control" at bounding box center [439, 310] width 11 height 10
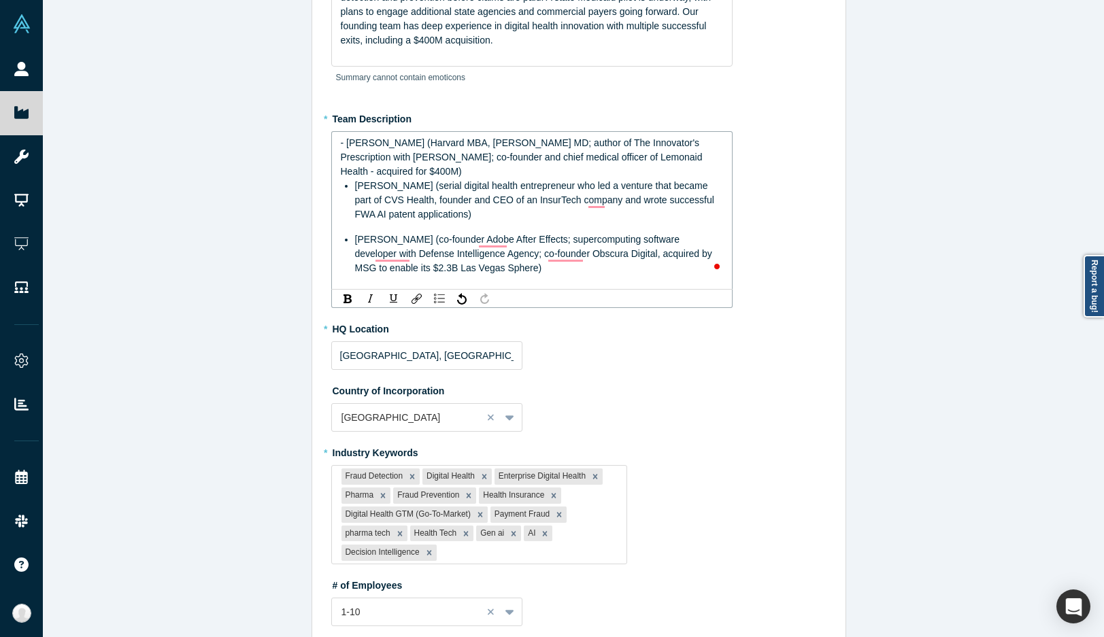
drag, startPoint x: 349, startPoint y: 189, endPoint x: 335, endPoint y: 182, distance: 16.1
click at [340, 182] on div "- [PERSON_NAME] (Harvard MBA, [PERSON_NAME] MD; author of The Innovator's Presc…" at bounding box center [532, 205] width 384 height 139
click at [435, 294] on img "rdw-list-control" at bounding box center [439, 299] width 11 height 10
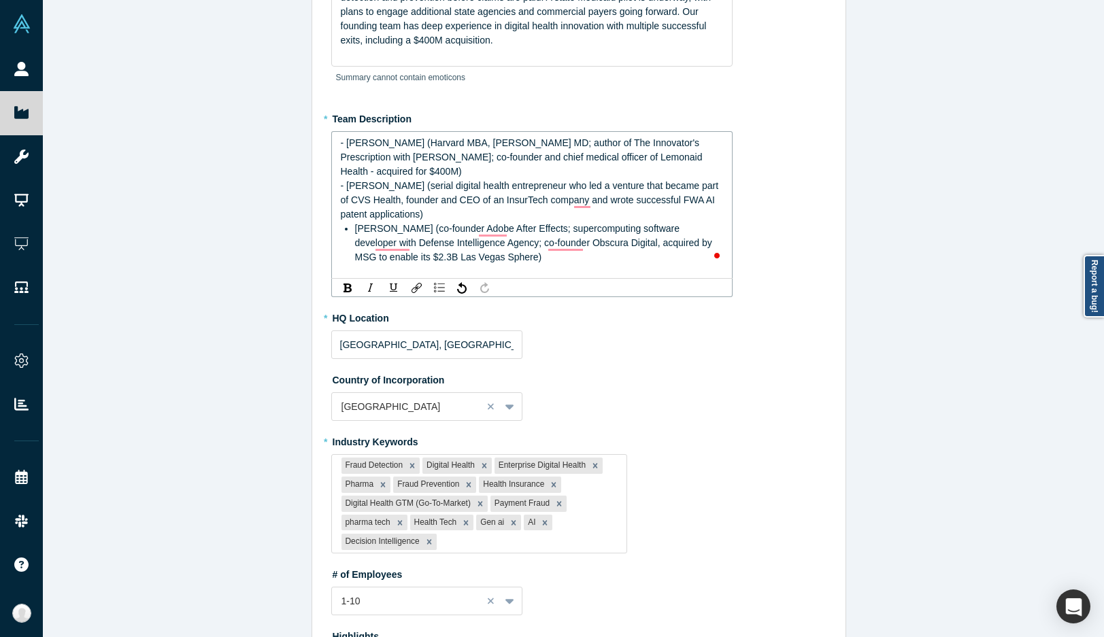
click at [355, 228] on span "[PERSON_NAME] (co-founder Adobe After Effects; supercomputing software develope…" at bounding box center [535, 242] width 360 height 39
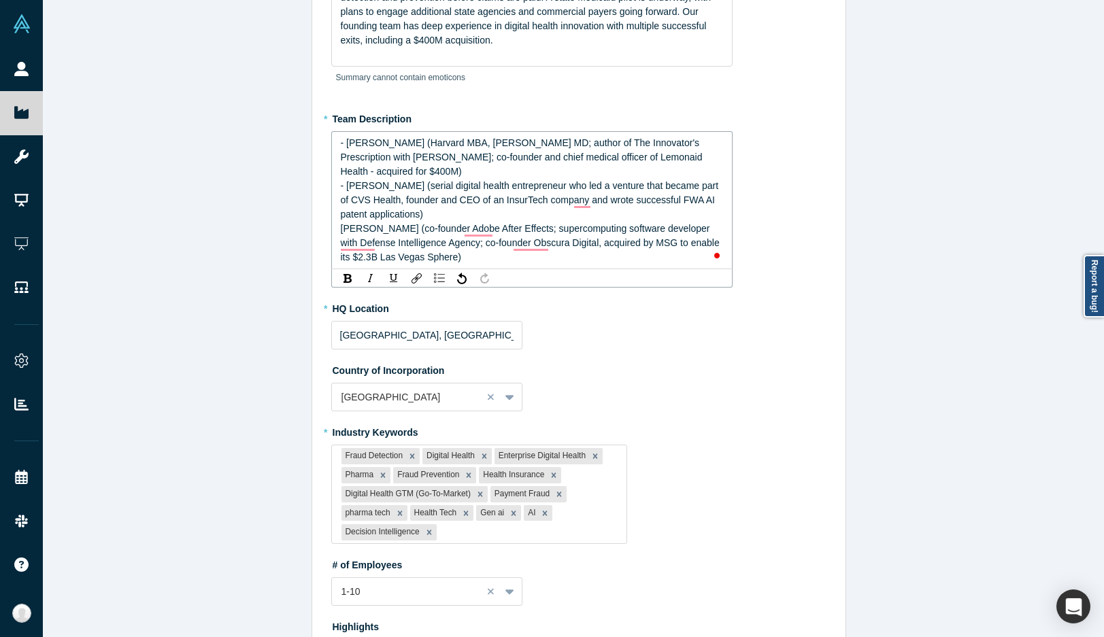
drag, startPoint x: 433, startPoint y: 279, endPoint x: 441, endPoint y: 226, distance: 53.6
click at [452, 229] on div "- [PERSON_NAME] (Harvard MBA, [PERSON_NAME] MD; author of The Innovator's Presc…" at bounding box center [531, 200] width 401 height 138
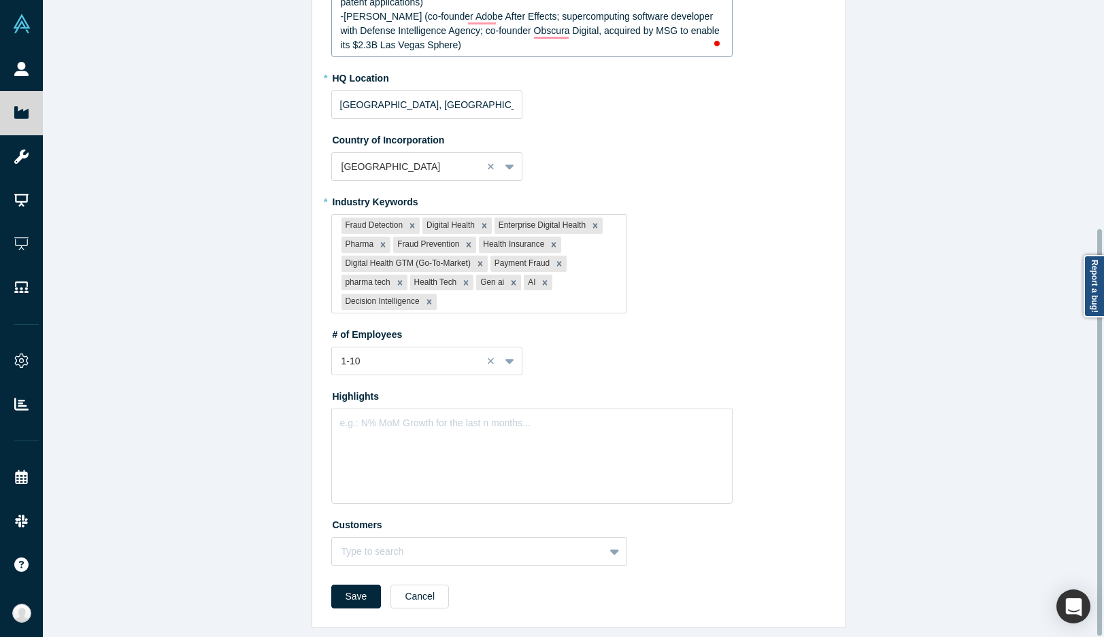
click at [194, 350] on div "Edit Overview * Summary Polyview is addressing the $1T fraud, waste, and abuse …" at bounding box center [578, 323] width 1071 height 647
click at [380, 413] on div "rdw-editor" at bounding box center [532, 420] width 383 height 14
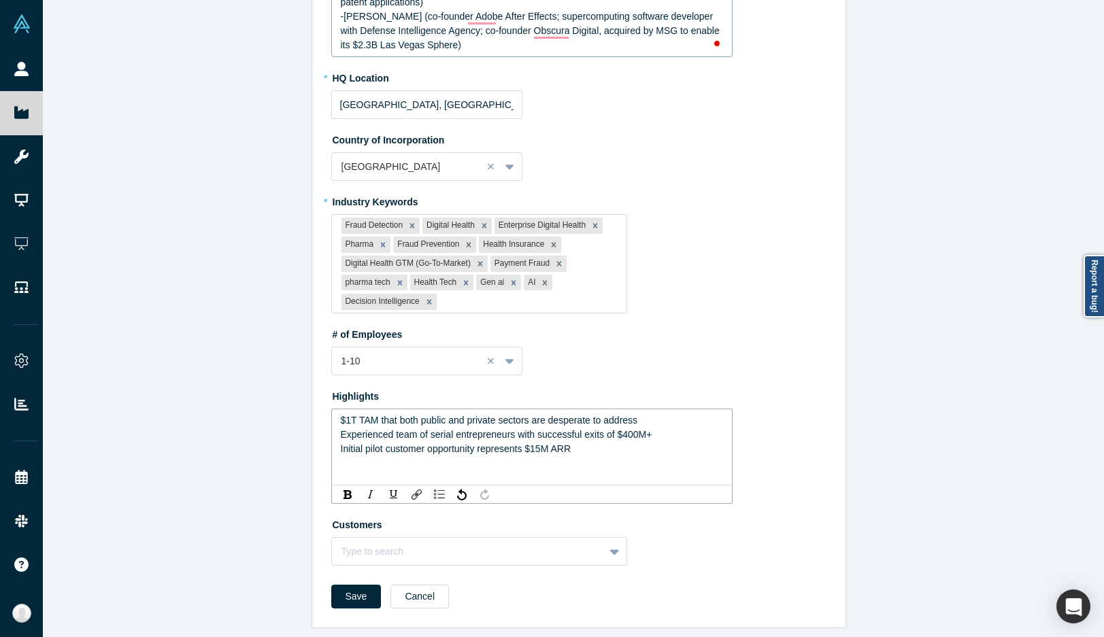
click at [341, 415] on span "$1T TAM that both public and private sectors are desperate to address" at bounding box center [489, 420] width 297 height 11
click at [341, 429] on span "Experienced team of serial entrepreneurs with successful exits of $400M+" at bounding box center [496, 434] width 311 height 11
click at [341, 443] on span "Initial pilot customer opportunity represents $15M ARR" at bounding box center [456, 448] width 231 height 11
click at [354, 585] on button "Save" at bounding box center [356, 597] width 50 height 24
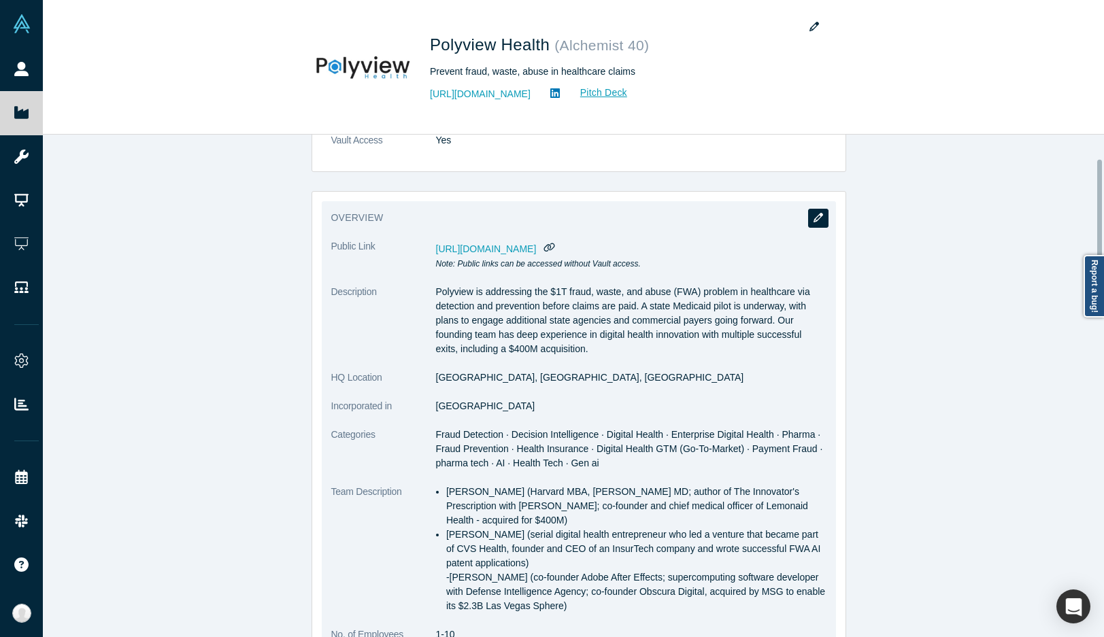
scroll to position [68, 0]
click at [813, 219] on icon "button" at bounding box center [818, 219] width 10 height 10
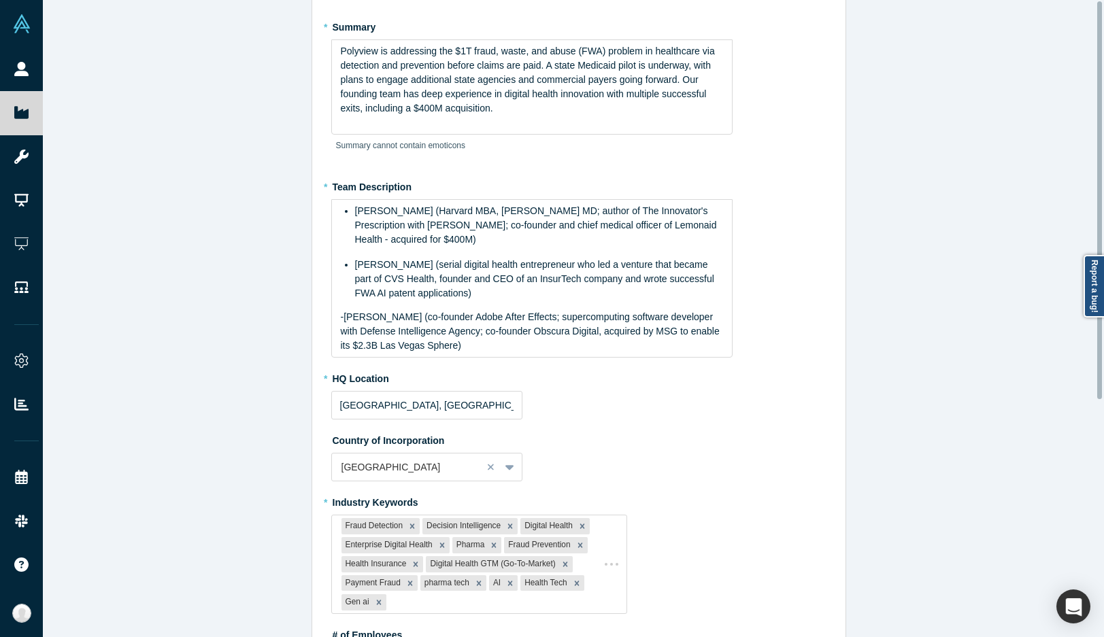
scroll to position [0, 0]
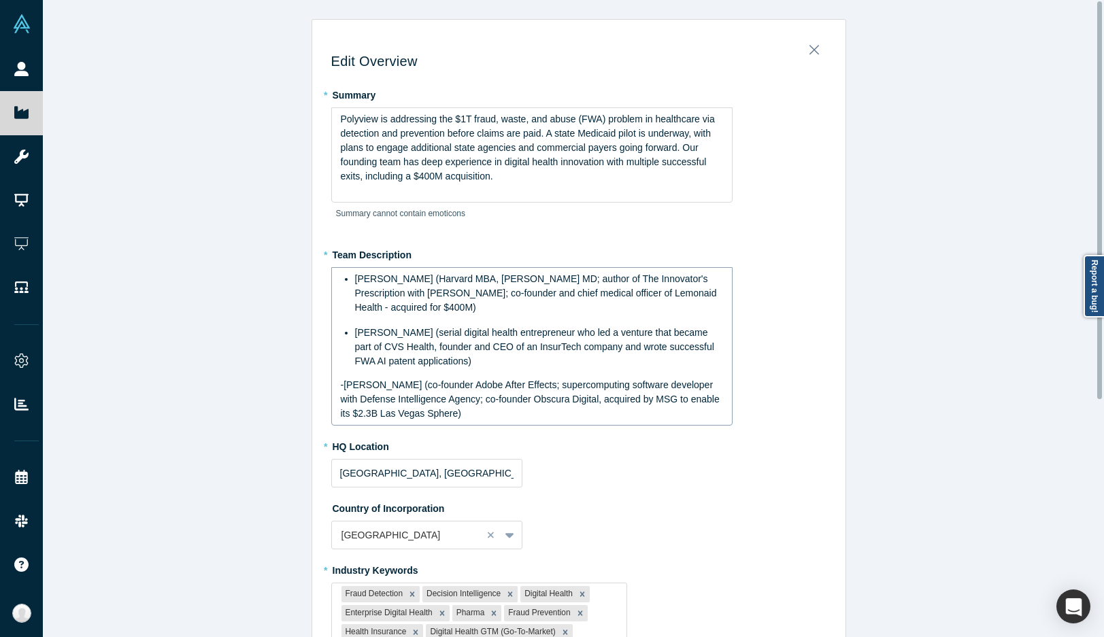
click at [347, 332] on ul "Jason Hwang (Harvard MBA, UMich MD; author of The Innovator's Prescription with…" at bounding box center [532, 320] width 383 height 97
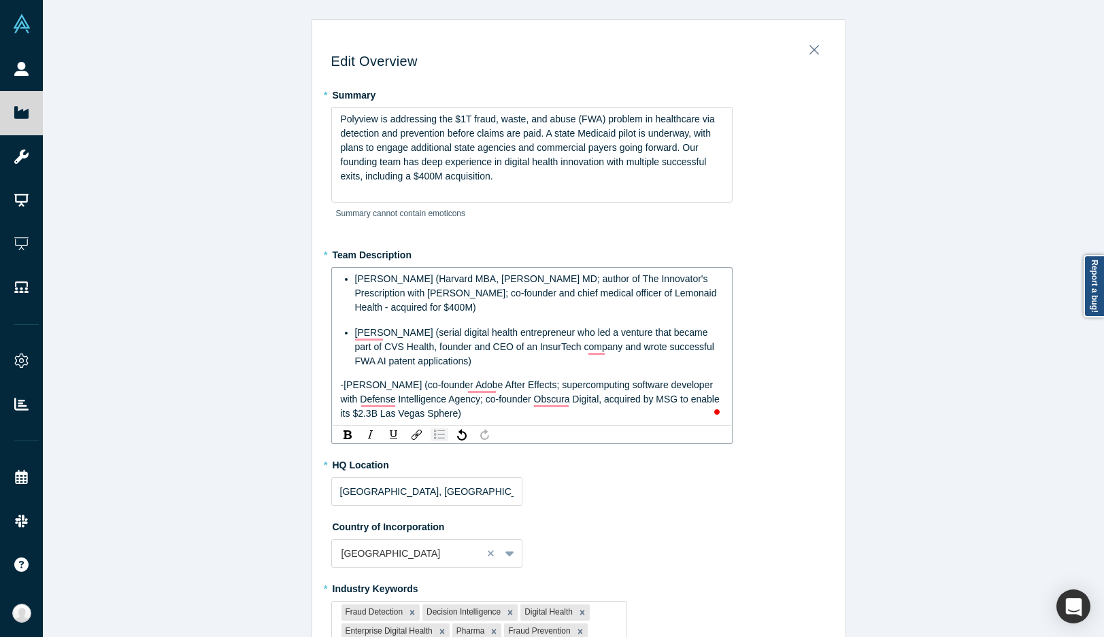
click at [434, 434] on img "rdw-list-control" at bounding box center [439, 435] width 11 height 10
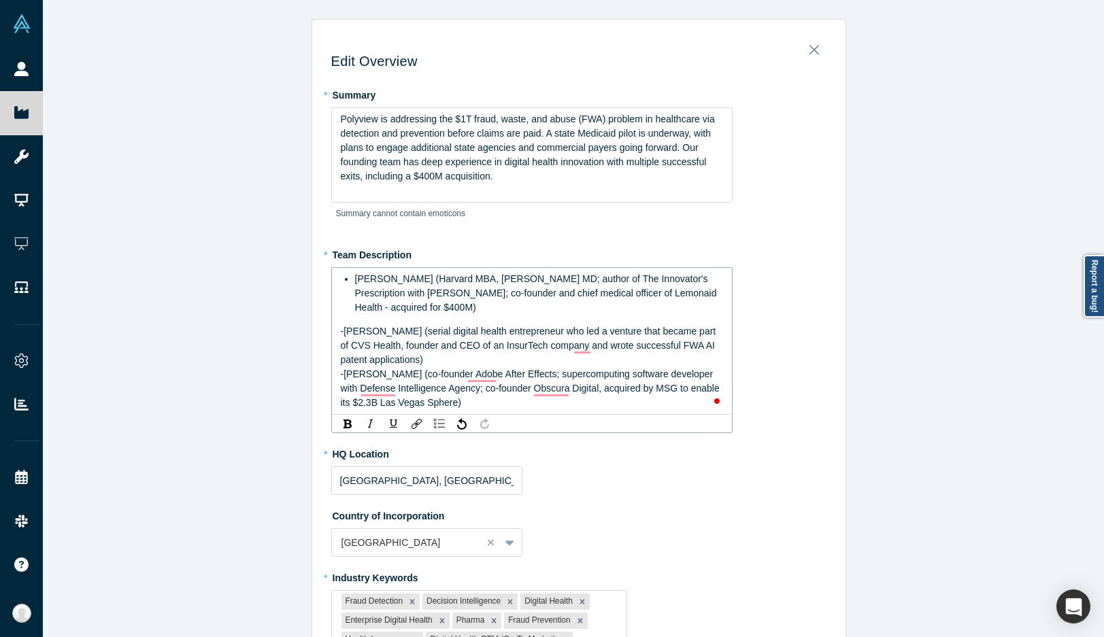
click at [345, 286] on ul "Jason Hwang (Harvard MBA, UMich MD; author of The Innovator's Prescription with…" at bounding box center [532, 293] width 383 height 43
click at [355, 278] on li "Jason Hwang (Harvard MBA, UMich MD; author of The Innovator's Prescription with…" at bounding box center [539, 293] width 369 height 43
click at [434, 423] on img "rdw-list-control" at bounding box center [439, 424] width 11 height 10
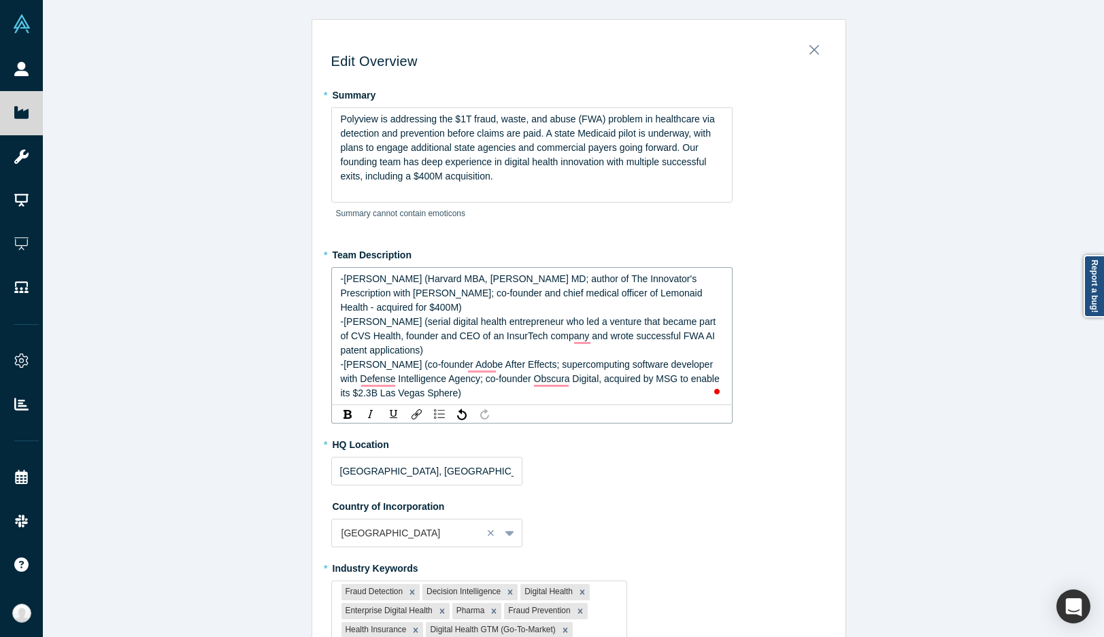
click at [420, 377] on span "-Greg Deocampo (co-founder Adobe After Effects; supercomputing software develop…" at bounding box center [531, 378] width 381 height 39
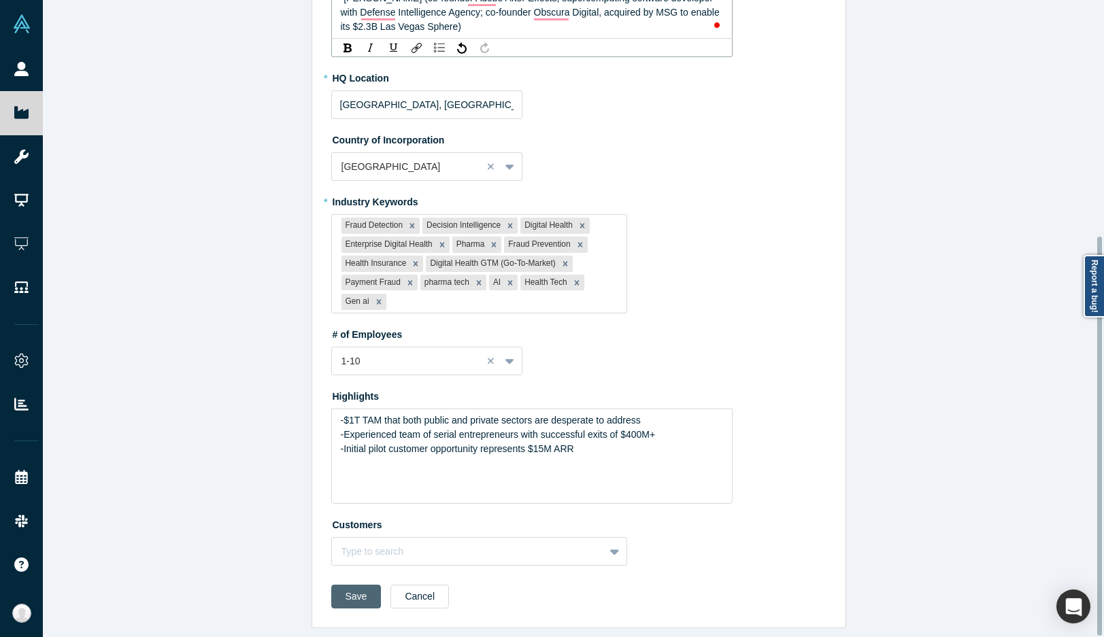
click at [357, 585] on button "Save" at bounding box center [356, 597] width 50 height 24
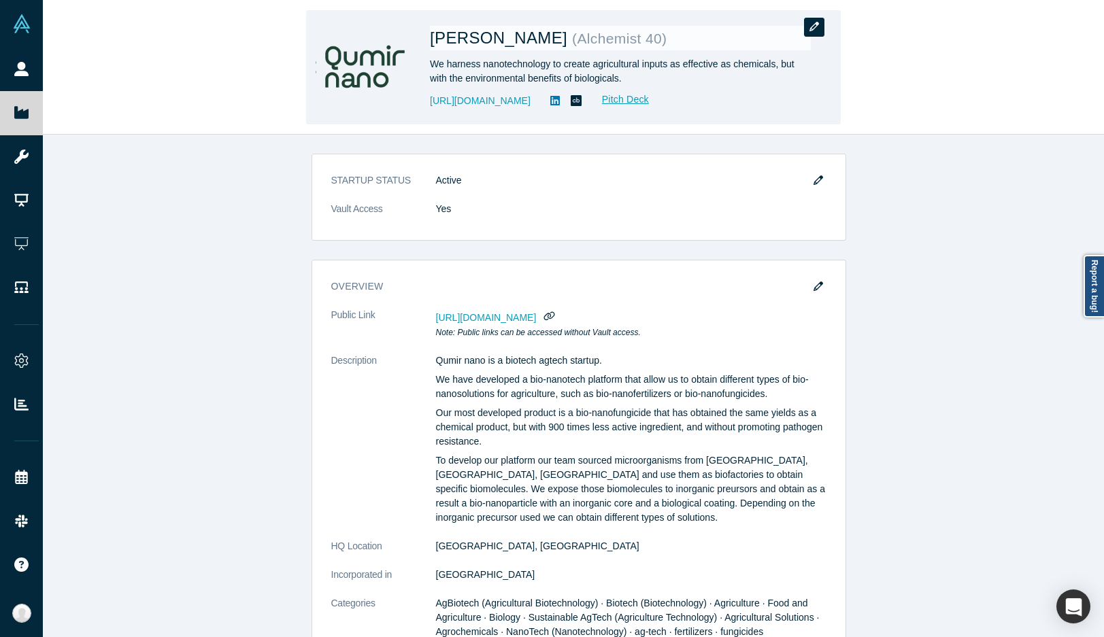
click at [824, 29] on button "button" at bounding box center [814, 27] width 20 height 19
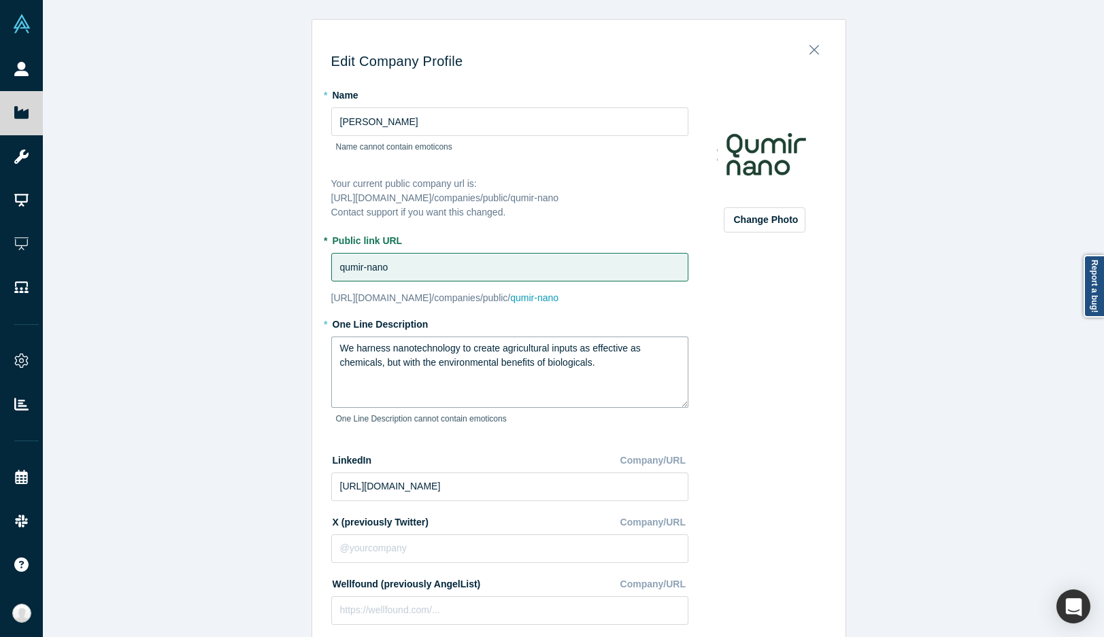
click at [408, 363] on textarea "We harness nanotechnology to create agricultural inputs as effective as chemica…" at bounding box center [509, 372] width 357 height 71
paste textarea "Unlocking efficient and sustainable farming through bio-nanotechnology."
type textarea "Unlocking efficient and sustainable farming through bio-nanotechnology."
click at [228, 373] on div "Edit Company Profile * Name [PERSON_NAME] Name cannot contain emoticons Your cu…" at bounding box center [578, 323] width 1071 height 647
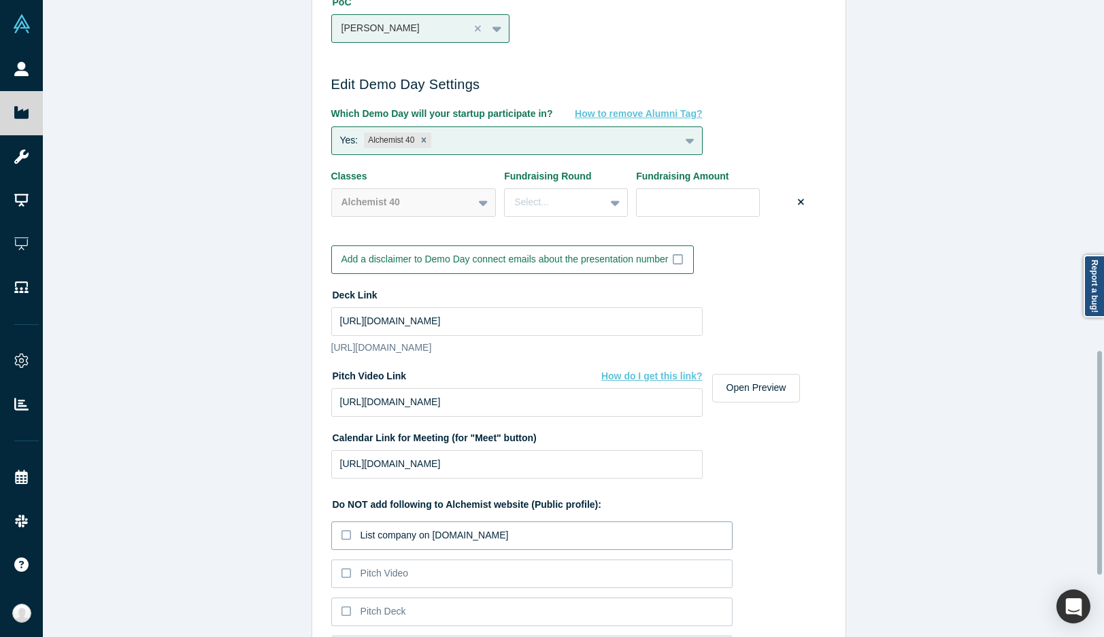
scroll to position [1172, 0]
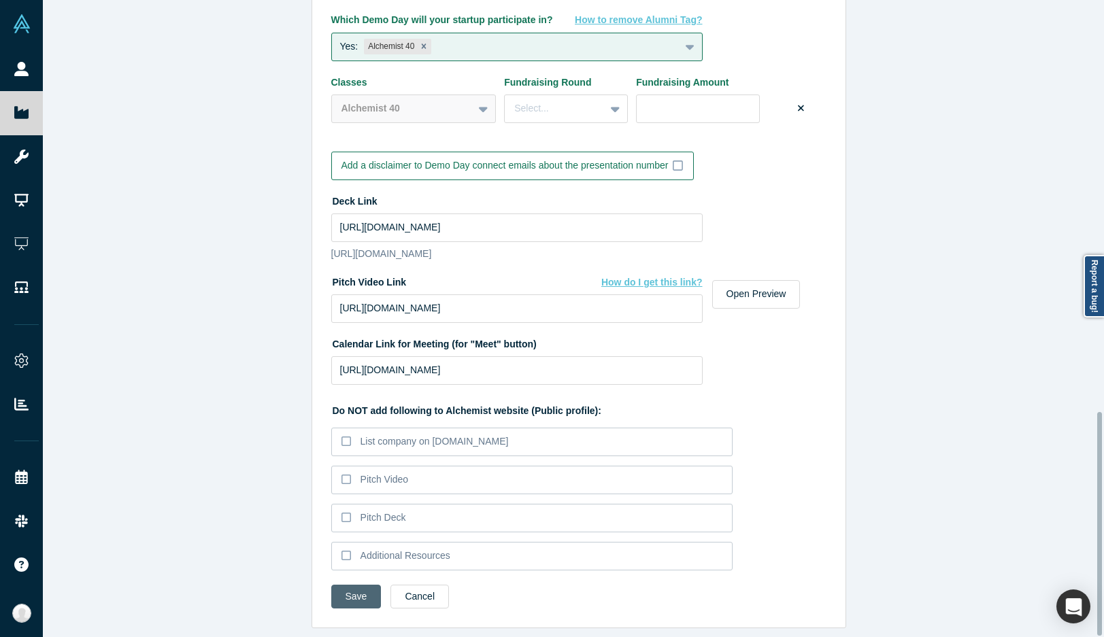
click at [350, 585] on button "Save" at bounding box center [356, 597] width 50 height 24
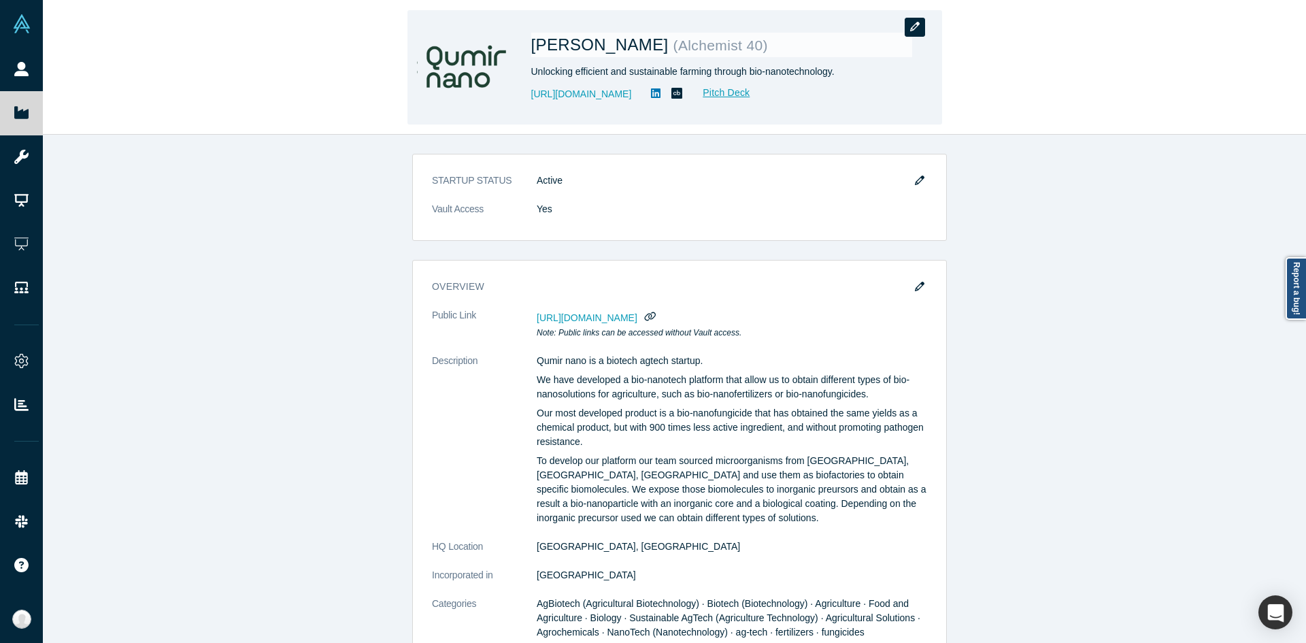
click at [919, 25] on icon "button" at bounding box center [915, 27] width 10 height 10
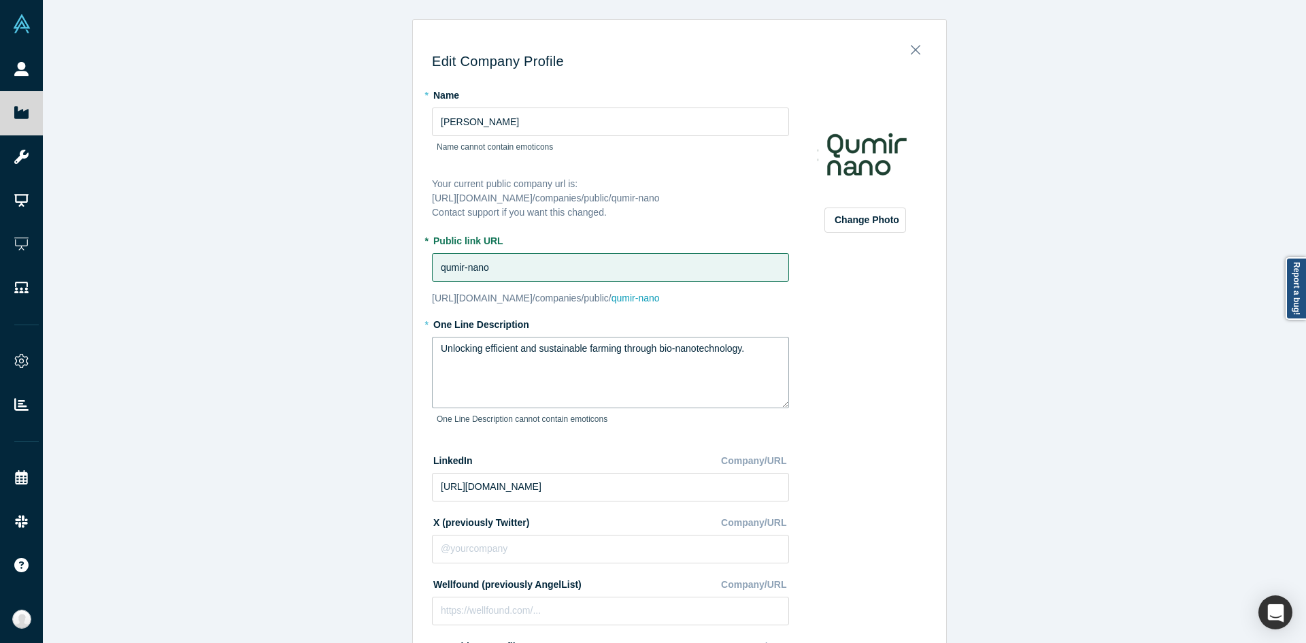
click at [504, 384] on textarea "Unlocking efficient and sustainable farming through bio-nanotechnology." at bounding box center [610, 372] width 357 height 71
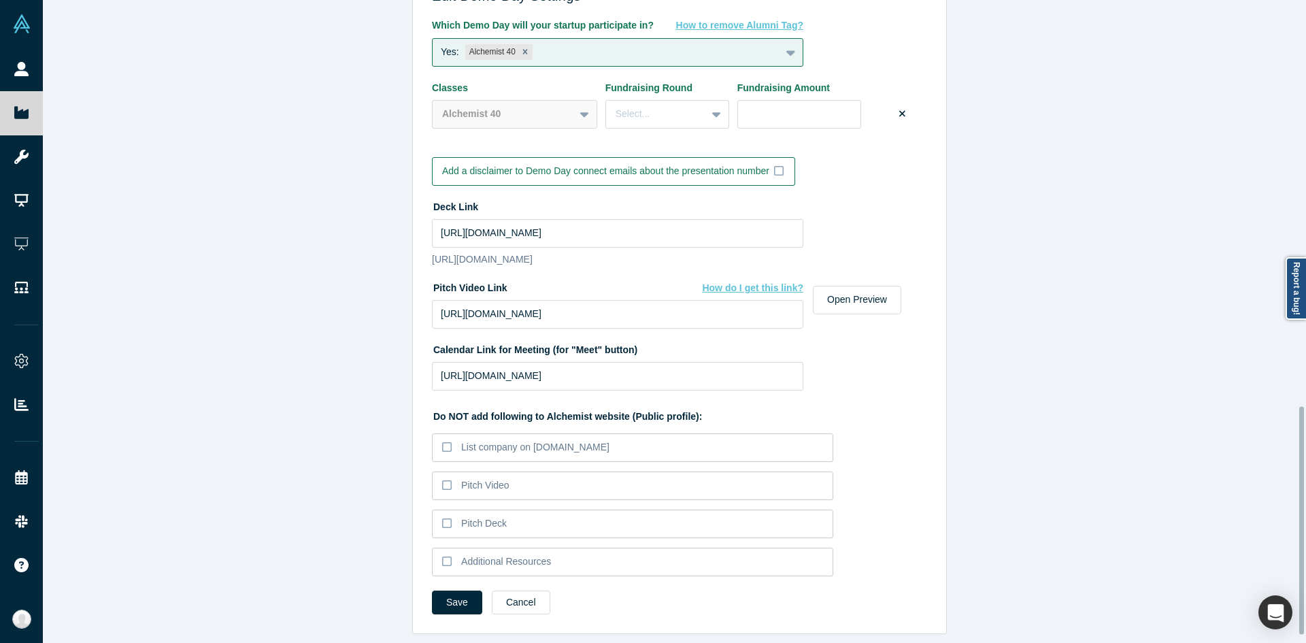
scroll to position [1166, 0]
click at [456, 591] on button "Save" at bounding box center [457, 602] width 50 height 24
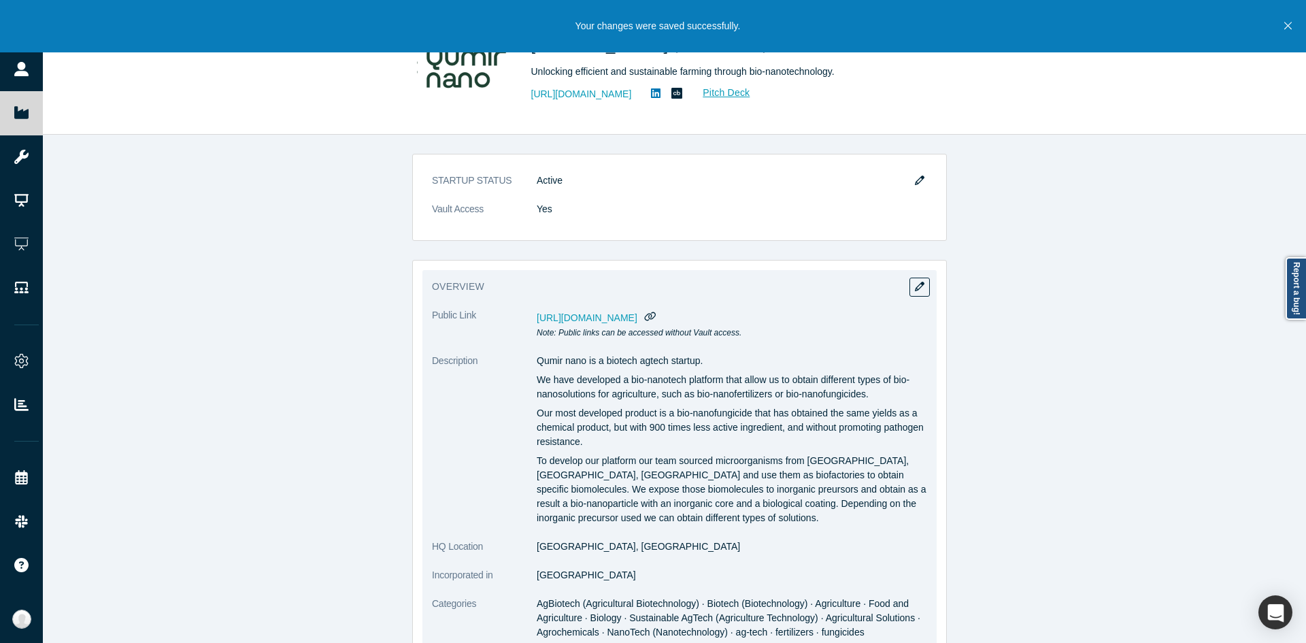
scroll to position [68, 0]
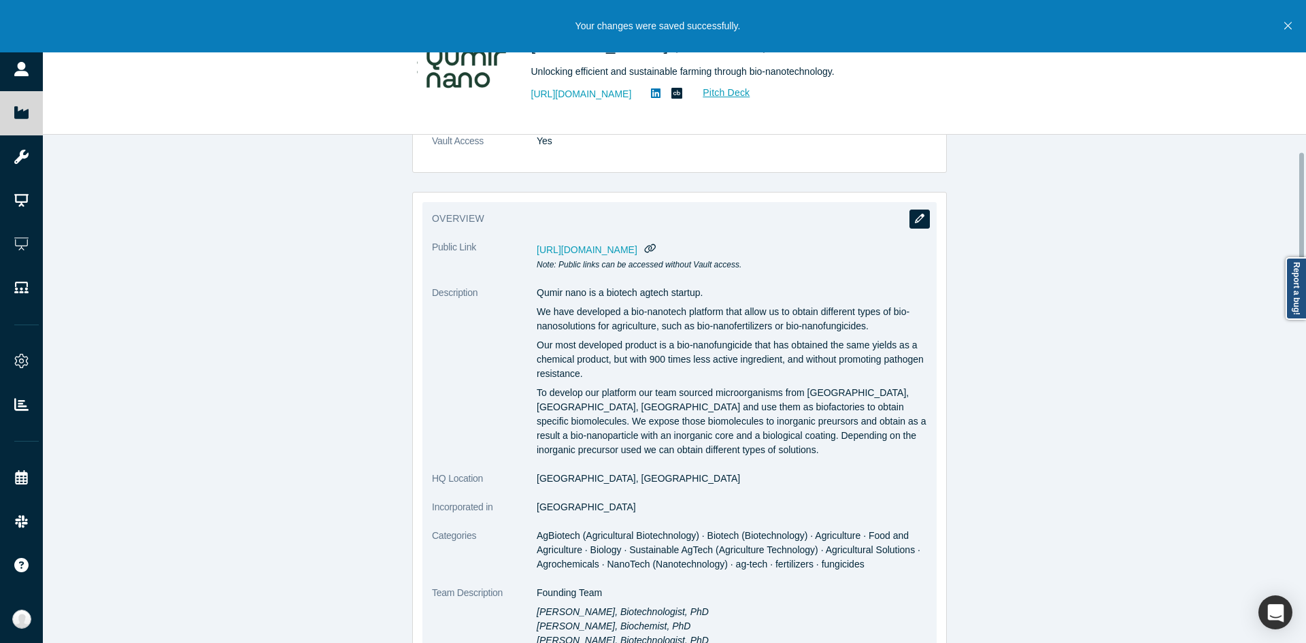
click at [910, 211] on button "button" at bounding box center [919, 218] width 20 height 19
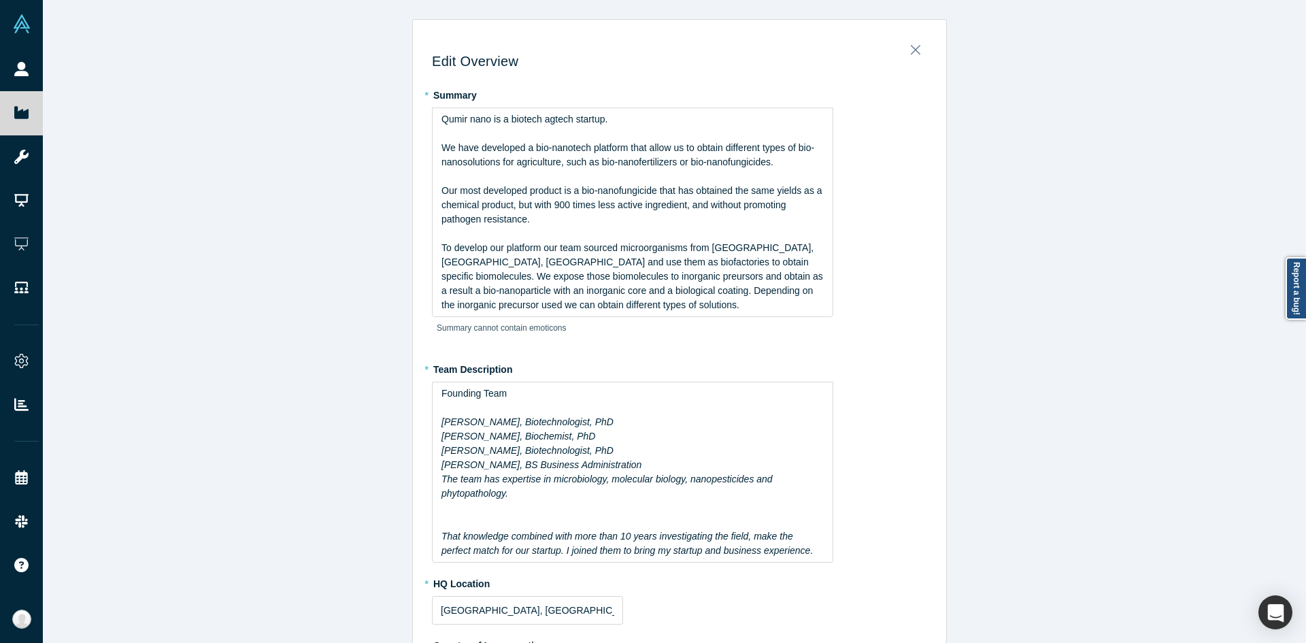
click at [354, 405] on div "Edit Overview * Summary Qumir nano is a biotech agtech startup. We have develop…" at bounding box center [679, 326] width 1273 height 653
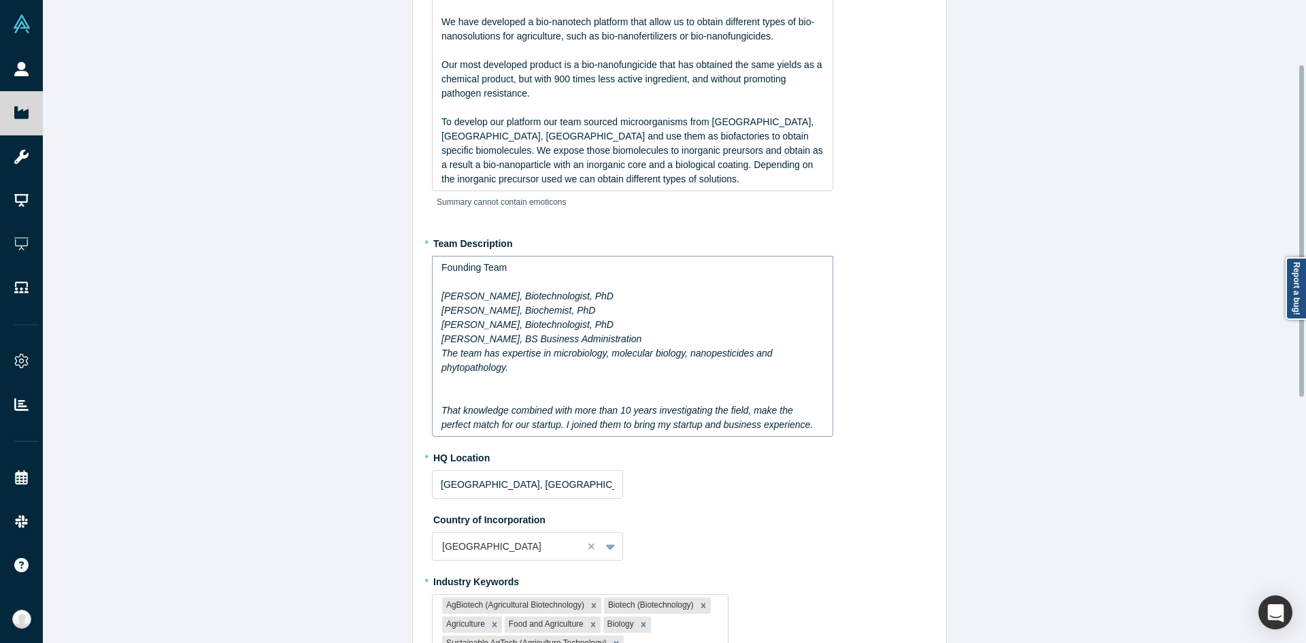
scroll to position [124, 0]
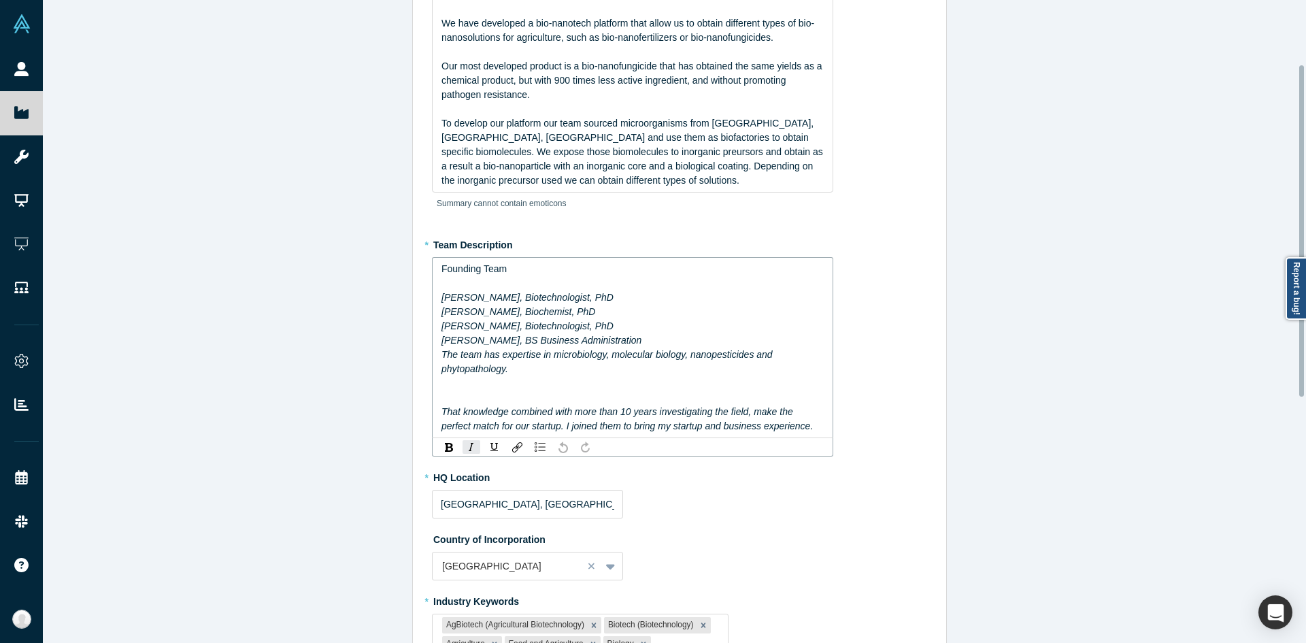
click at [546, 385] on div "To enrich screen reader interactions, please activate Accessibility in Grammarl…" at bounding box center [632, 383] width 383 height 14
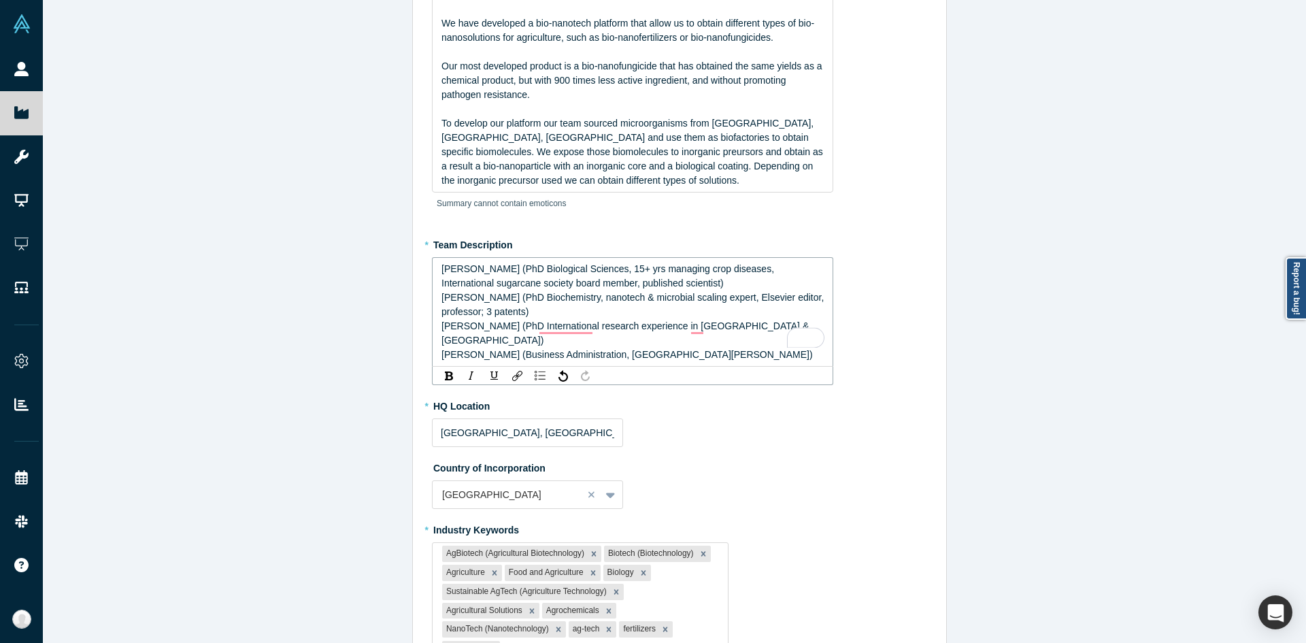
click at [685, 281] on div "Romina Bertani (PhD Biological Sciences, 15+ yrs managing crop diseases, Intern…" at bounding box center [632, 276] width 383 height 29
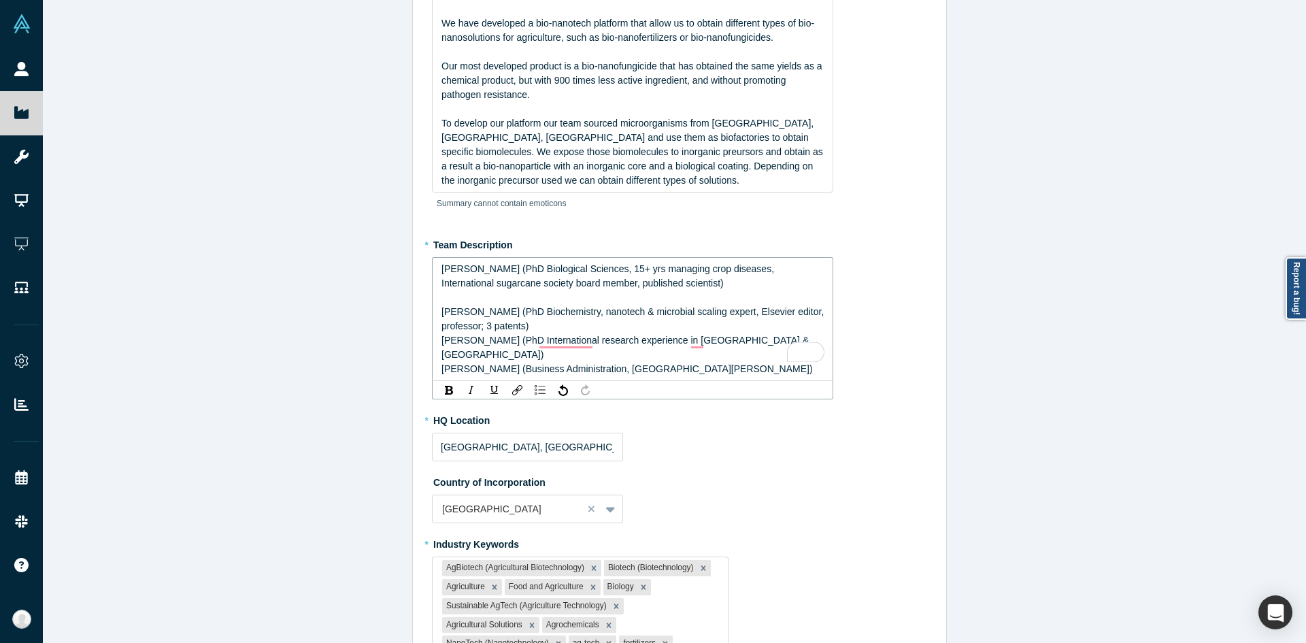
click at [616, 322] on div "Cintia Romero (PhD Biochemistry, nanotech & microbial scaling expert, Elsevier …" at bounding box center [632, 319] width 383 height 29
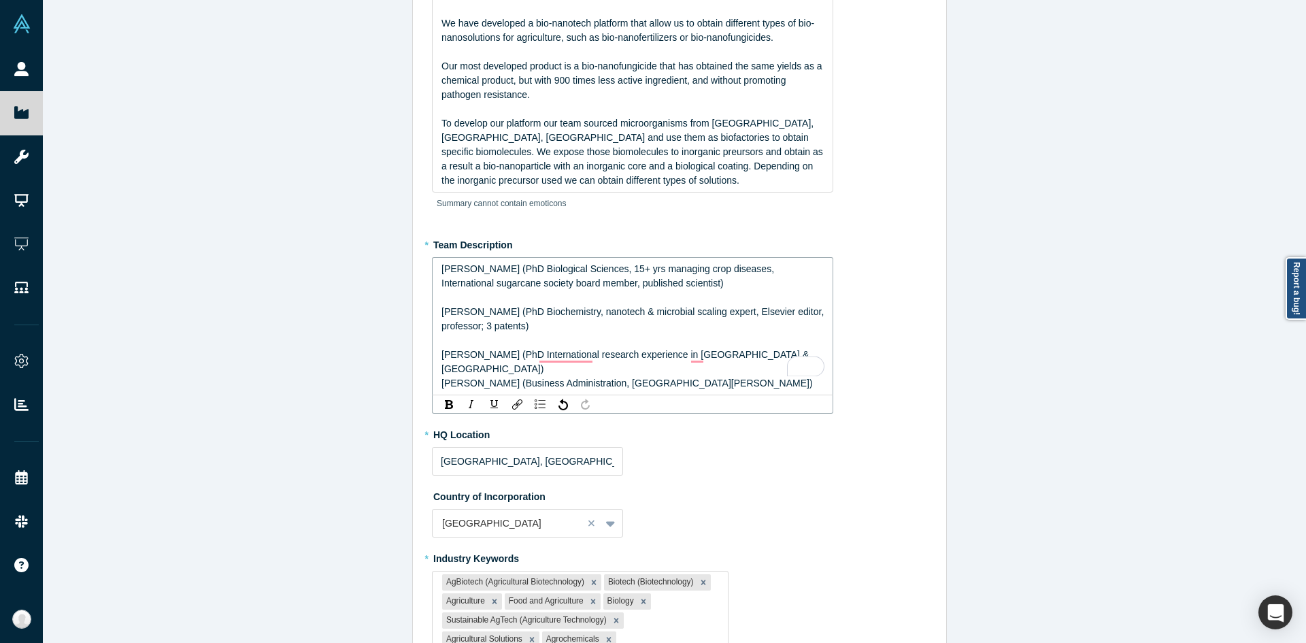
click at [441, 358] on span "José Dávila Costa (PhD International research experience in UK & Germany)" at bounding box center [626, 361] width 370 height 25
click at [441, 312] on span "Cintia Romero (PhD Biochemistry, nanotech & microbial scaling expert, Elsevier …" at bounding box center [633, 318] width 385 height 25
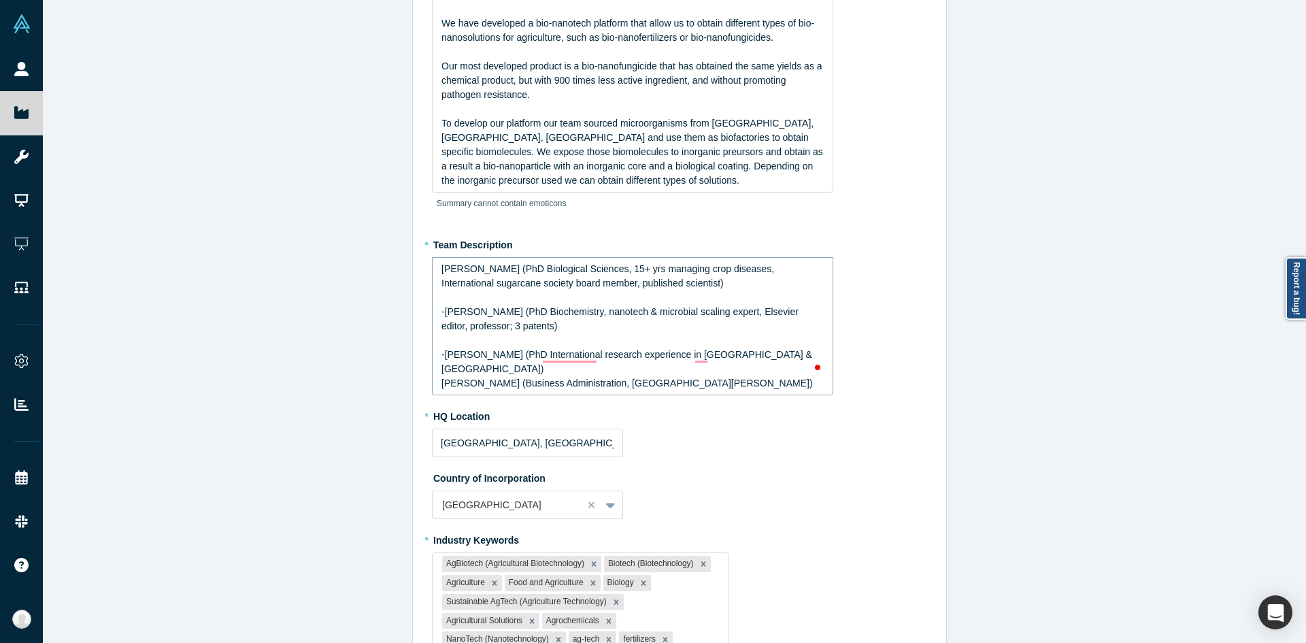
click at [441, 272] on div "Romina Bertani (PhD Biological Sciences, 15+ yrs managing crop diseases, Intern…" at bounding box center [633, 326] width 384 height 129
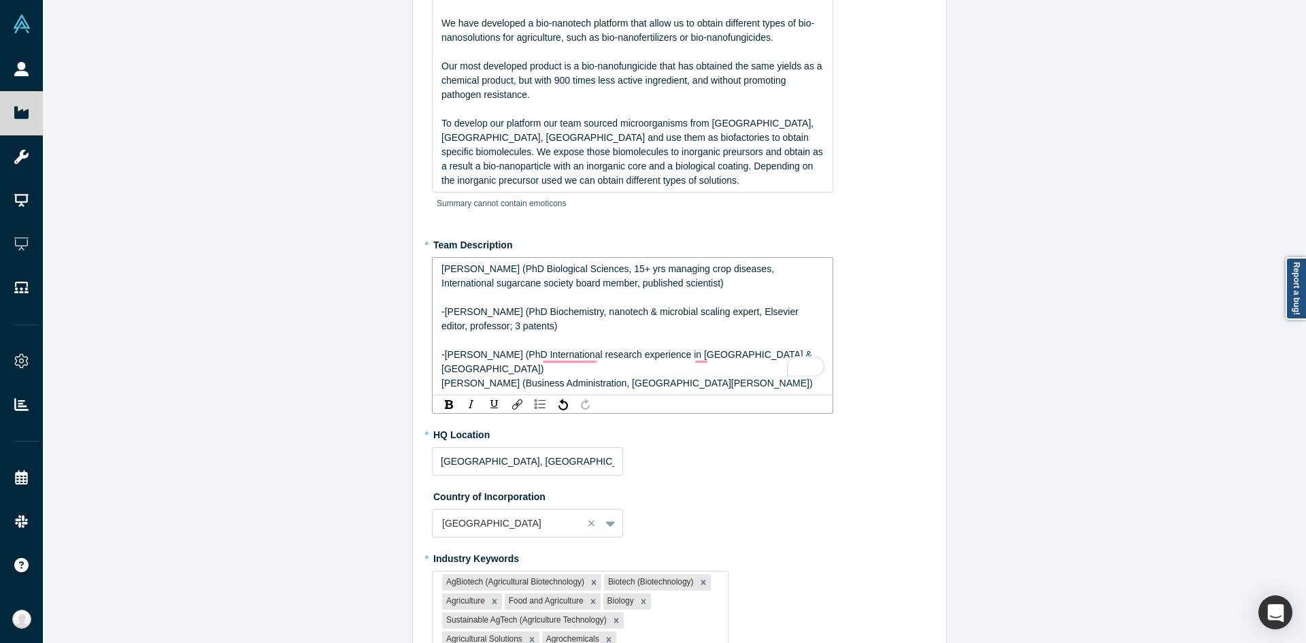
click at [441, 267] on div "Romina Bertani (PhD Biological Sciences, 15+ yrs managing crop diseases, Intern…" at bounding box center [633, 326] width 384 height 129
click at [441, 264] on span "Romina Bertani (PhD Biological Sciences, 15+ yrs managing crop diseases, Intern…" at bounding box center [608, 275] width 335 height 25
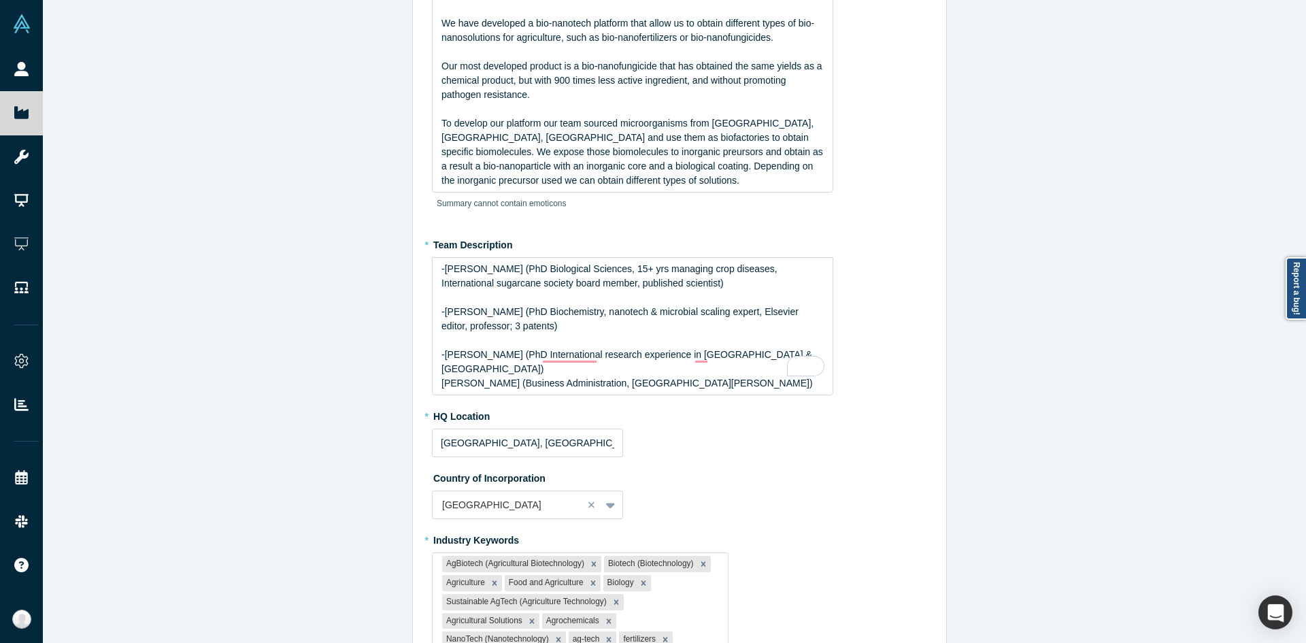
click at [305, 252] on div "Edit Overview * Summary Qumir nano is a biotech agtech startup. We have develop…" at bounding box center [679, 326] width 1273 height 653
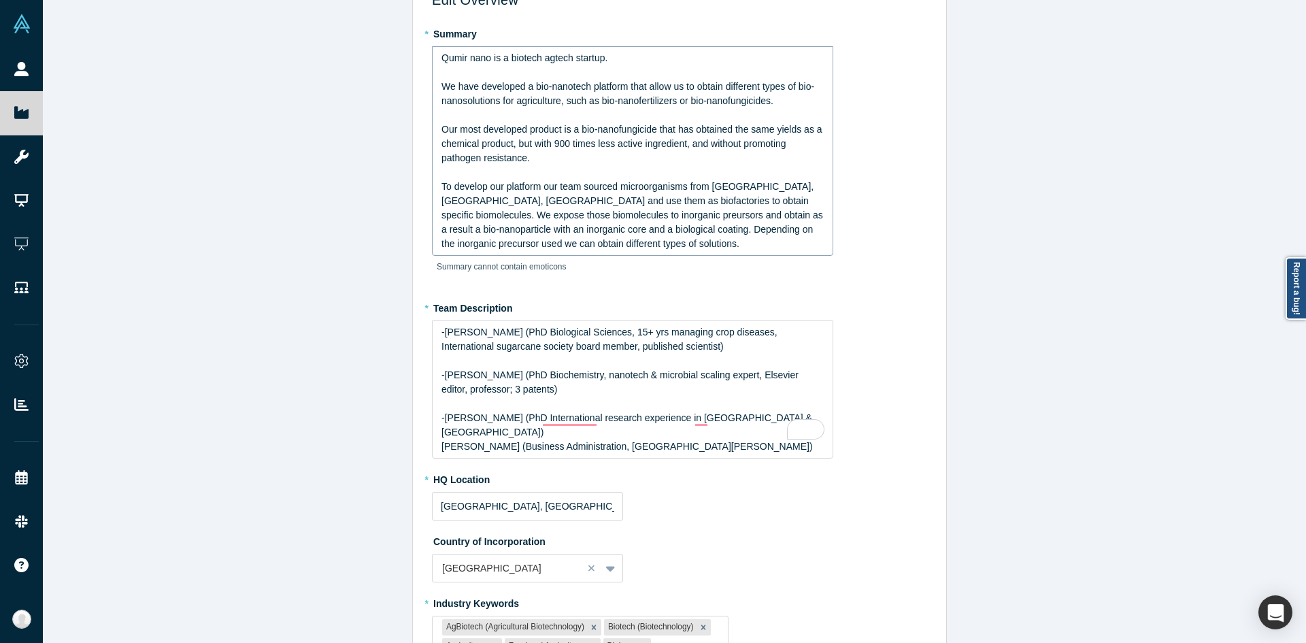
scroll to position [0, 0]
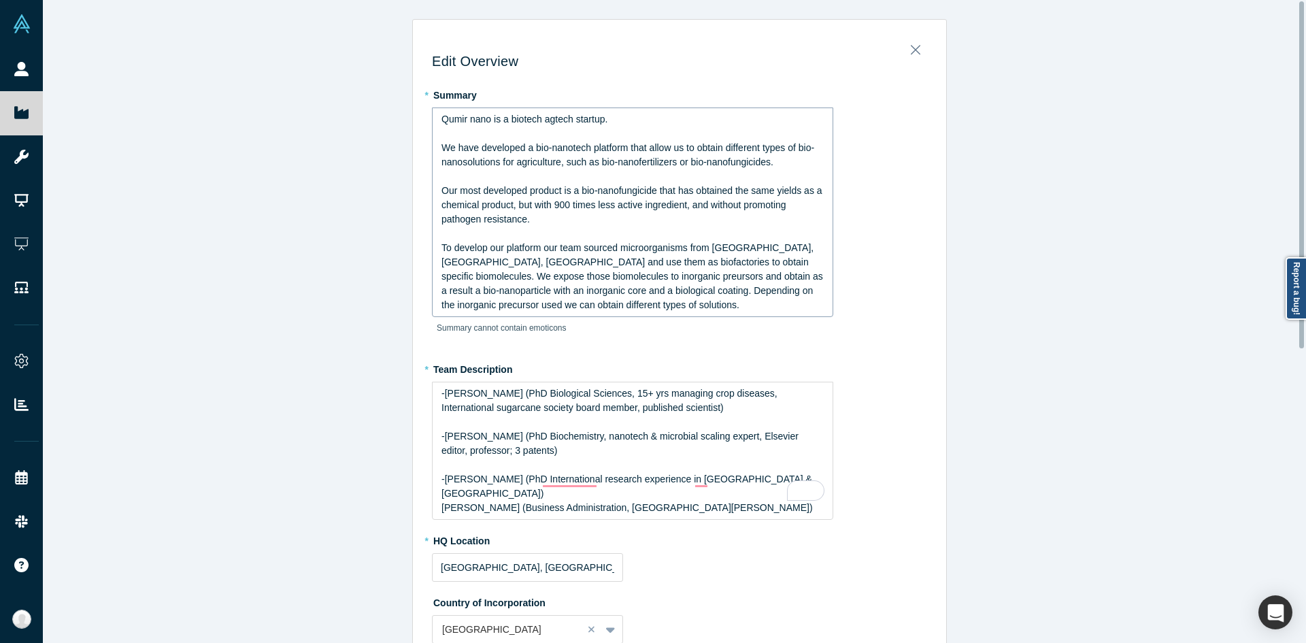
click at [557, 132] on div "rdw-editor" at bounding box center [632, 133] width 383 height 14
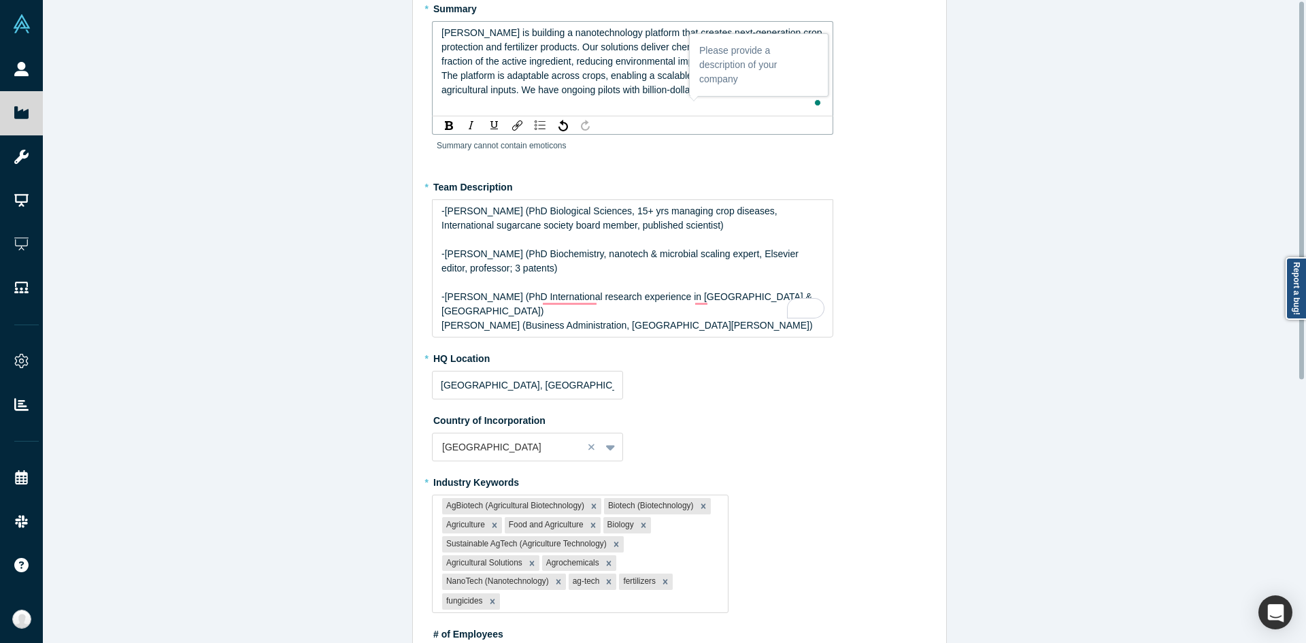
scroll to position [340, 0]
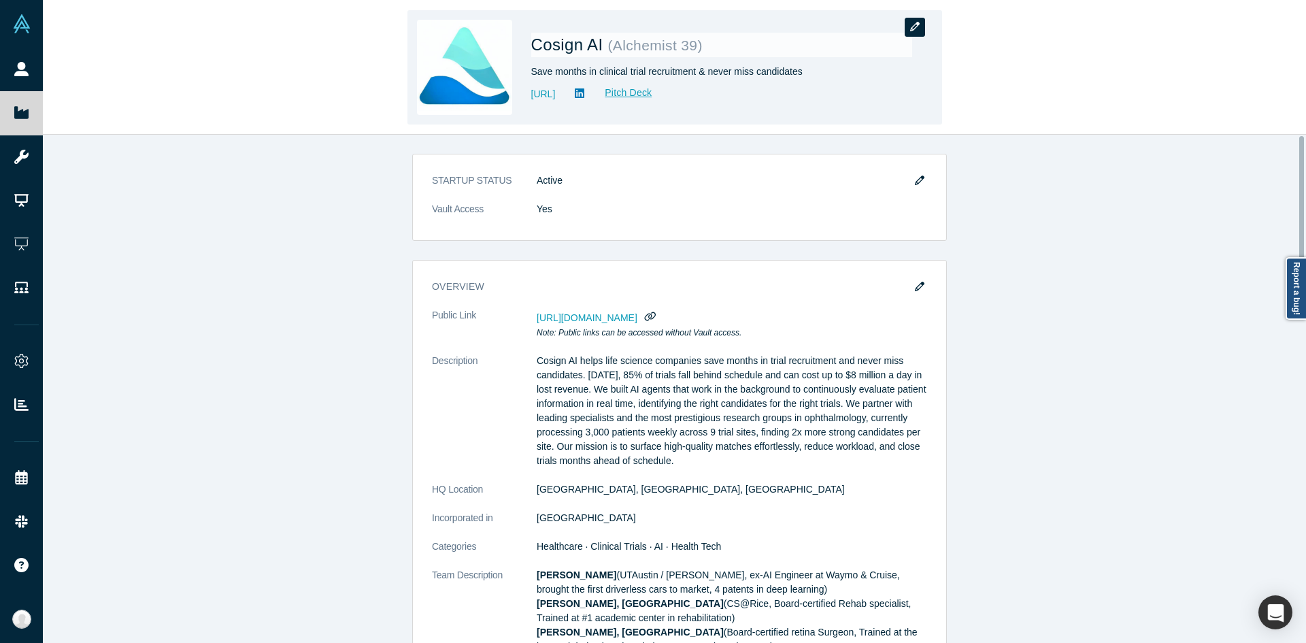
click at [919, 27] on button "button" at bounding box center [914, 27] width 20 height 19
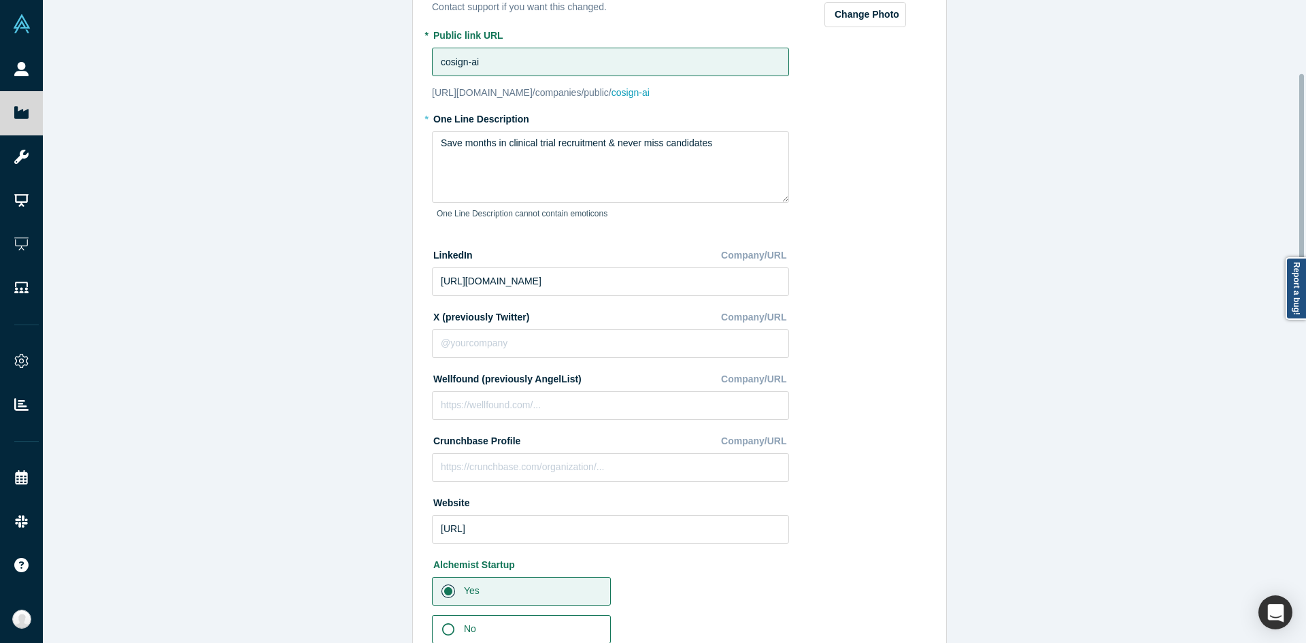
scroll to position [204, 0]
click at [581, 177] on textarea "Save months in clinical trial recruitment & never miss candidates" at bounding box center [610, 168] width 357 height 71
paste textarea "Never miss trial candidates & save months recruiting"
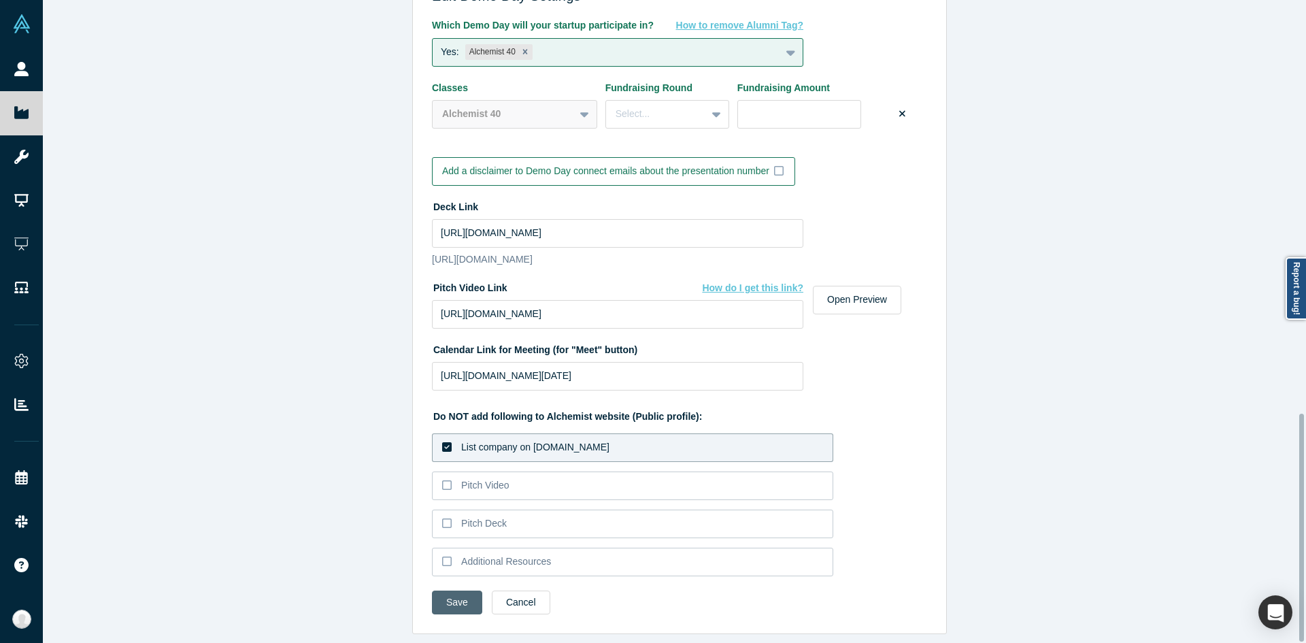
scroll to position [1166, 0]
type textarea "Never miss trial candidates & save months recruiting"
click at [459, 593] on button "Save" at bounding box center [457, 602] width 50 height 24
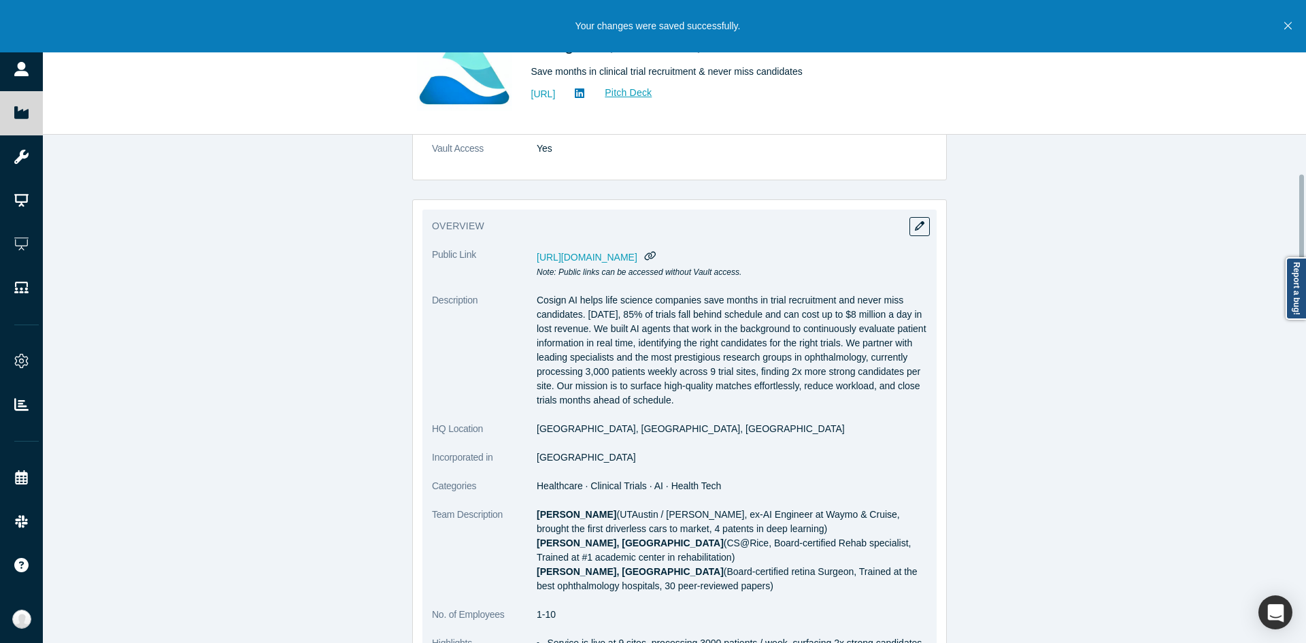
scroll to position [136, 0]
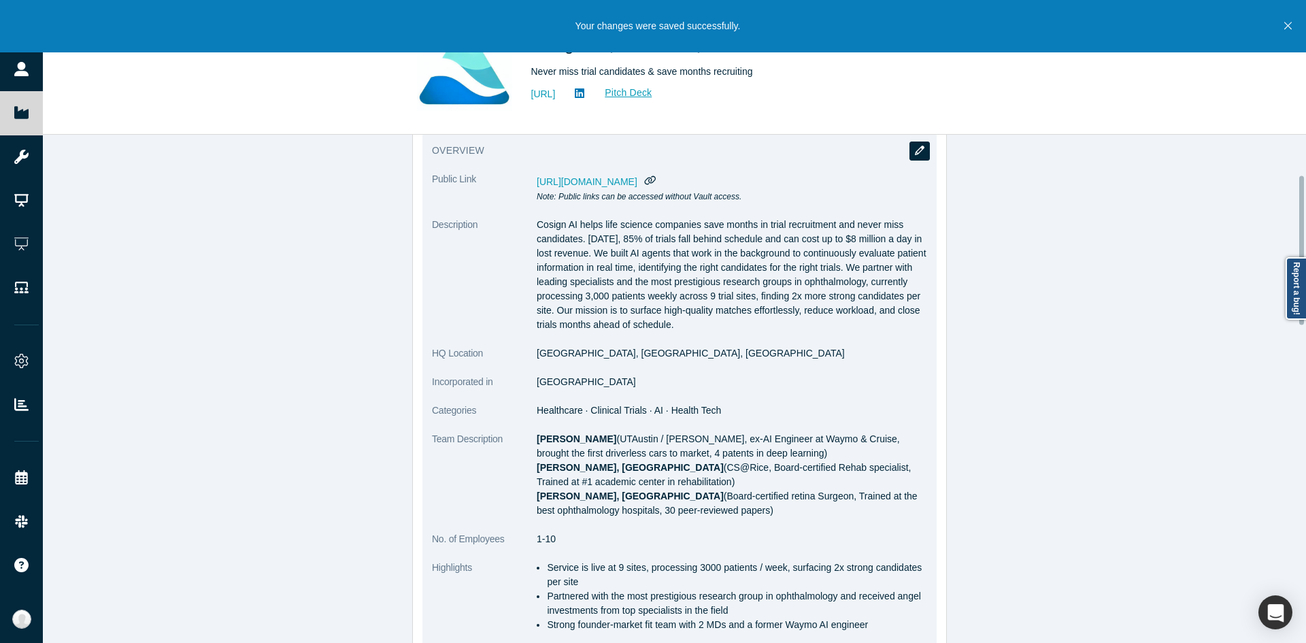
click at [915, 150] on icon "button" at bounding box center [920, 151] width 10 height 10
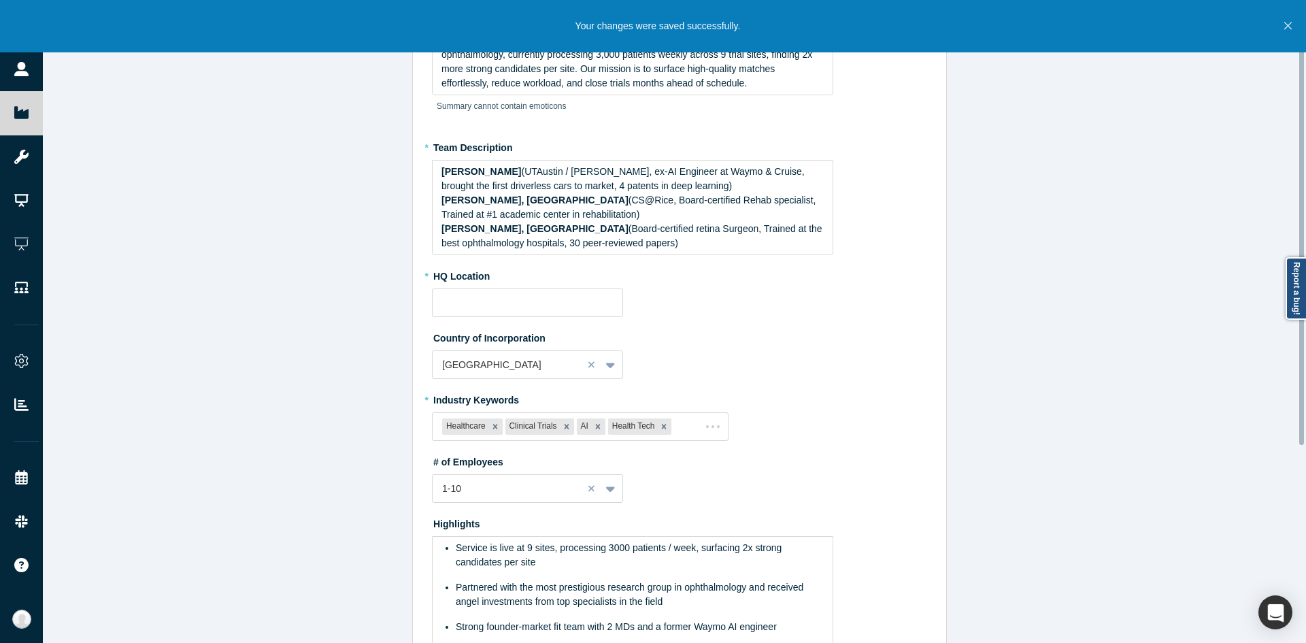
type input "San Francisco, CA, USA"
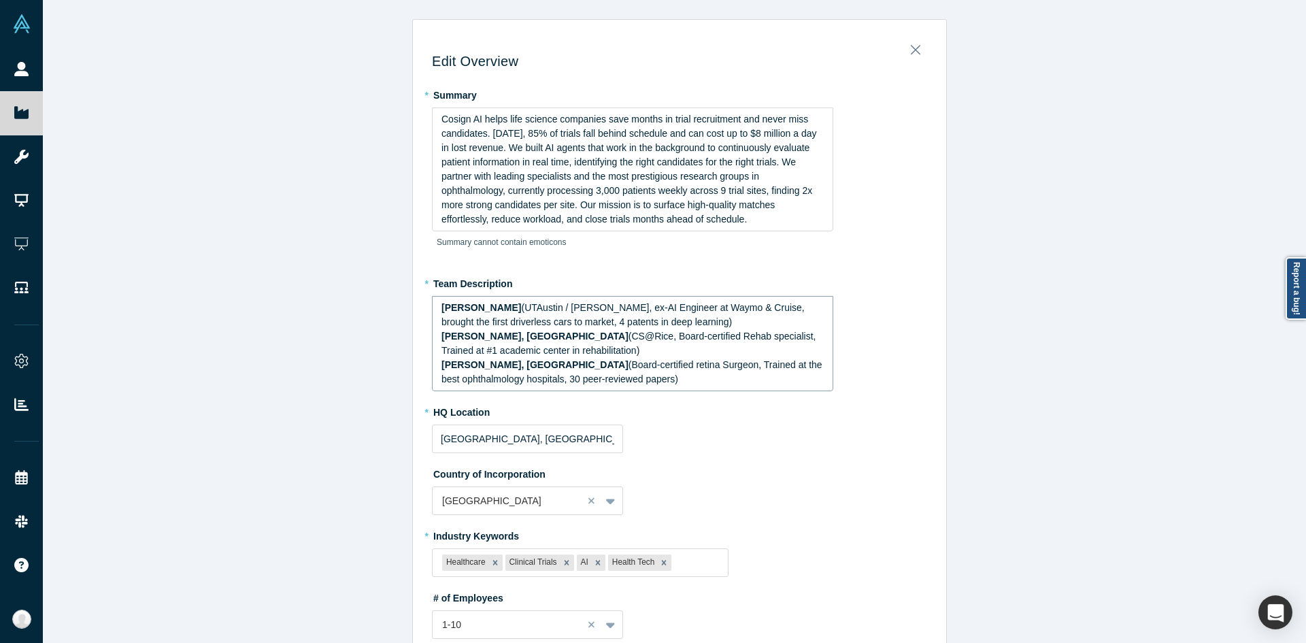
click at [636, 359] on span "(Board-certified retina Surgeon, Trained at the best ophthalmology hospitals, 3…" at bounding box center [633, 371] width 384 height 25
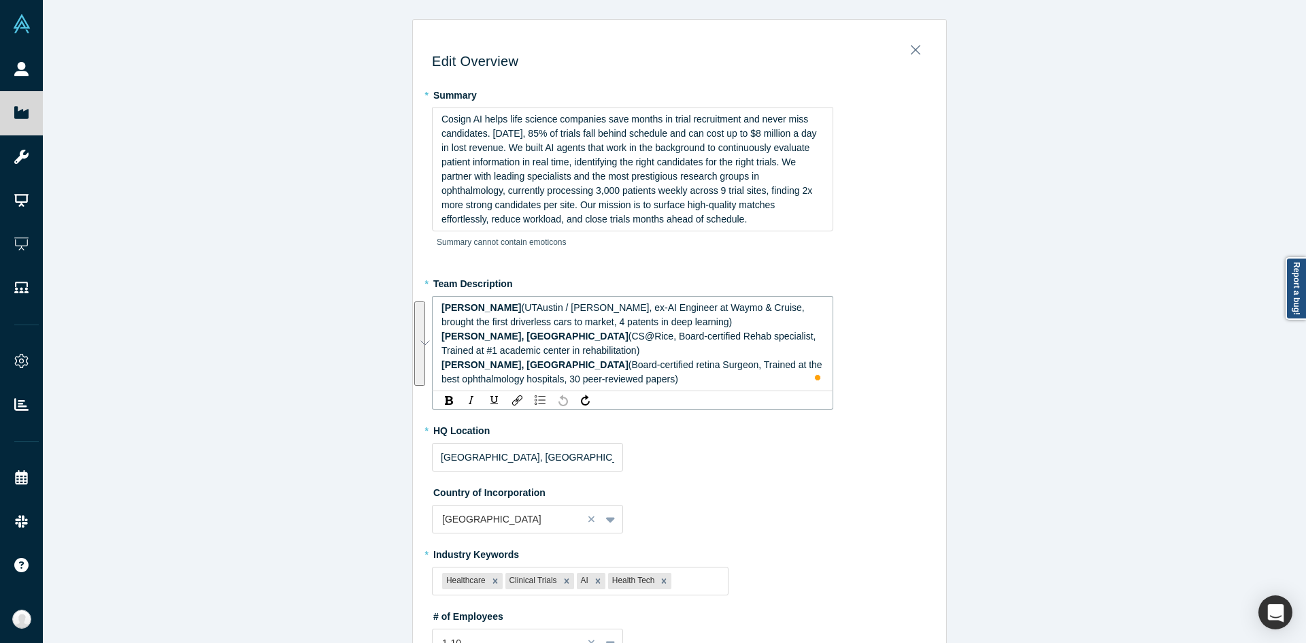
click at [654, 364] on span "(Board-certified retina Surgeon, Trained at the best ophthalmology hospitals, 3…" at bounding box center [633, 371] width 384 height 25
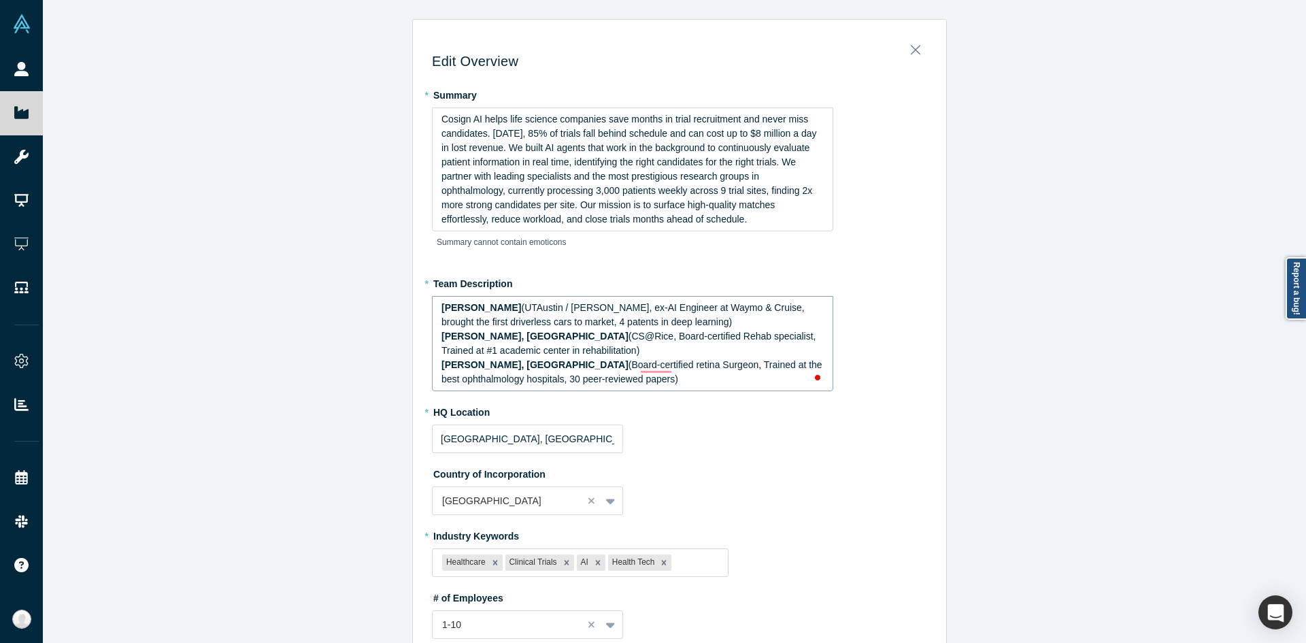
click at [581, 341] on span "(CS@Rice, Board-certified Rehab specialist, Trained at #1 academic center in re…" at bounding box center [629, 342] width 377 height 25
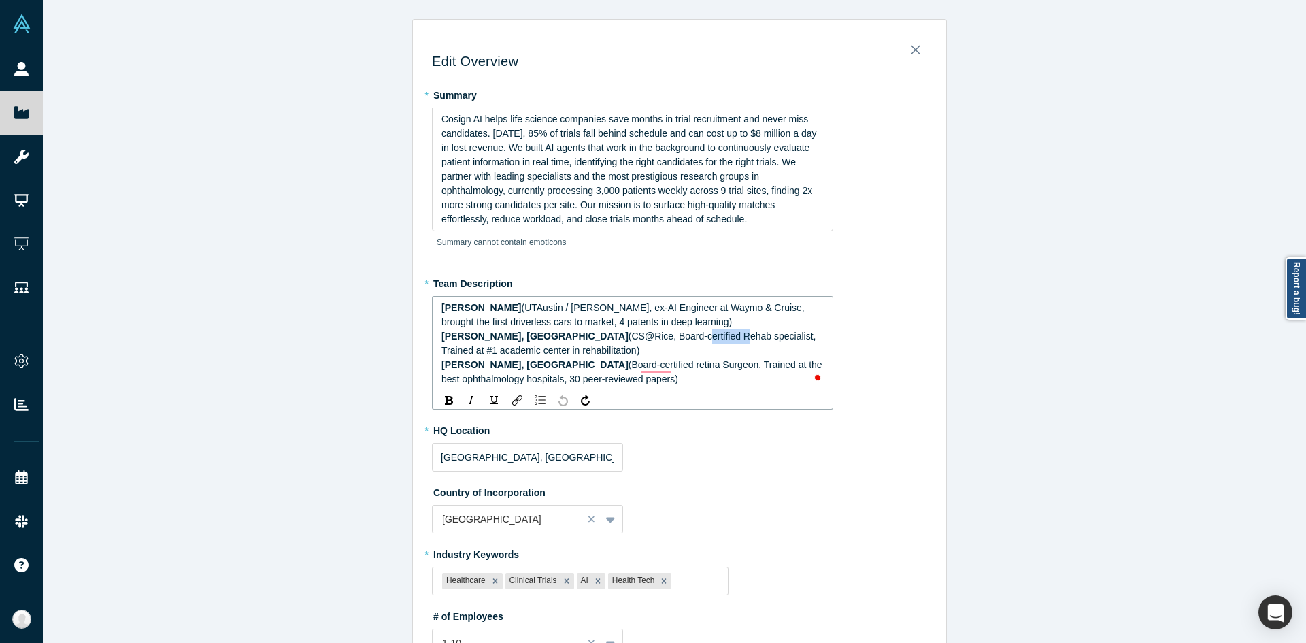
click at [581, 341] on span "(CS@Rice, Board-certified Rehab specialist, Trained at #1 academic center in re…" at bounding box center [629, 342] width 377 height 25
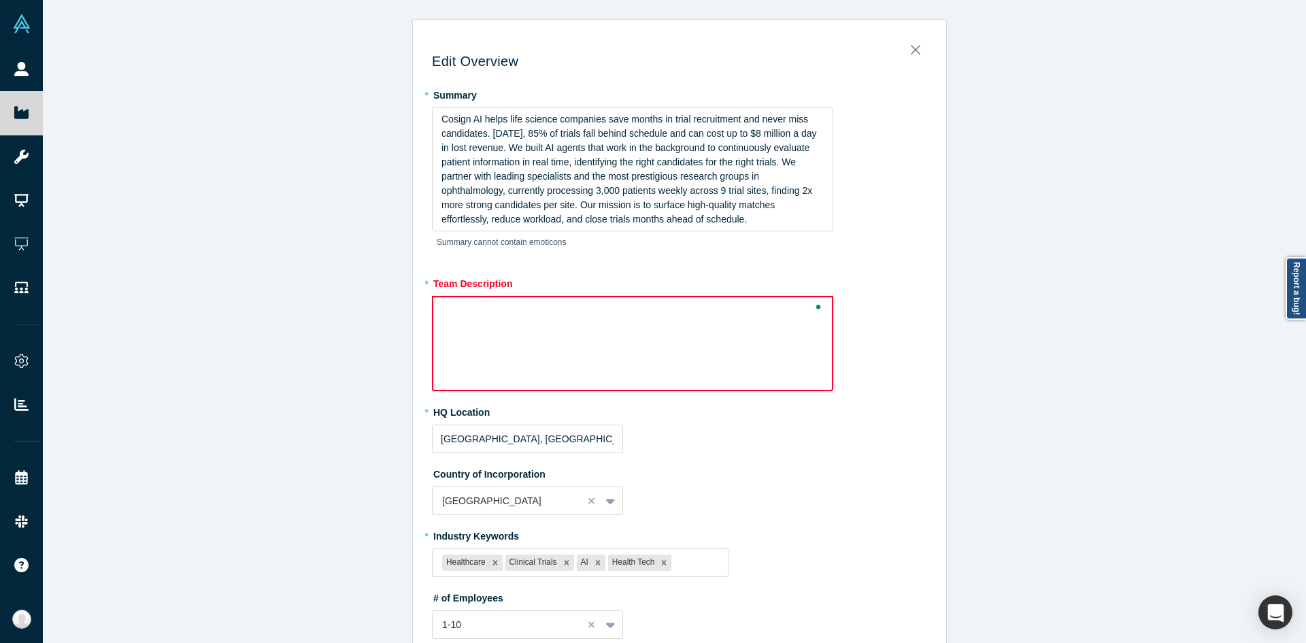
drag, startPoint x: 581, startPoint y: 325, endPoint x: 494, endPoint y: 317, distance: 87.4
drag, startPoint x: 494, startPoint y: 317, endPoint x: 462, endPoint y: 317, distance: 32.0
click at [462, 317] on div "rdw-wrapper" at bounding box center [632, 343] width 401 height 95
drag, startPoint x: 462, startPoint y: 317, endPoint x: 452, endPoint y: 286, distance: 32.7
click at [452, 286] on label "* Team Description" at bounding box center [679, 281] width 495 height 19
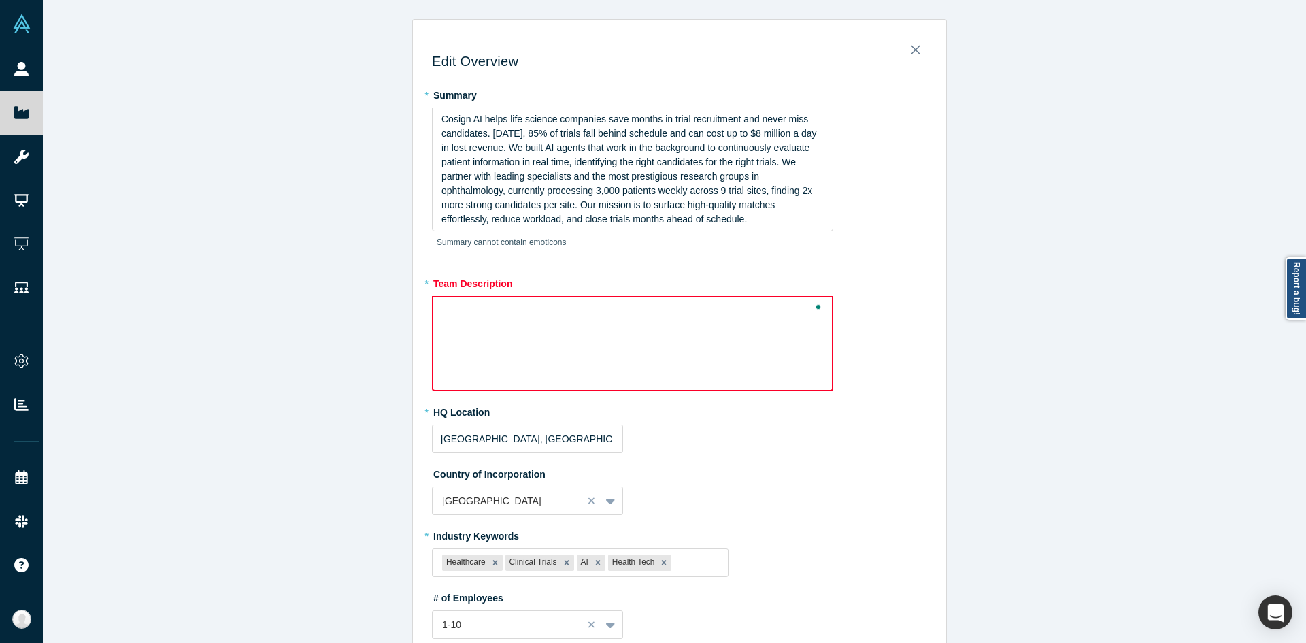
click at [460, 330] on div "rdw-wrapper" at bounding box center [632, 343] width 401 height 95
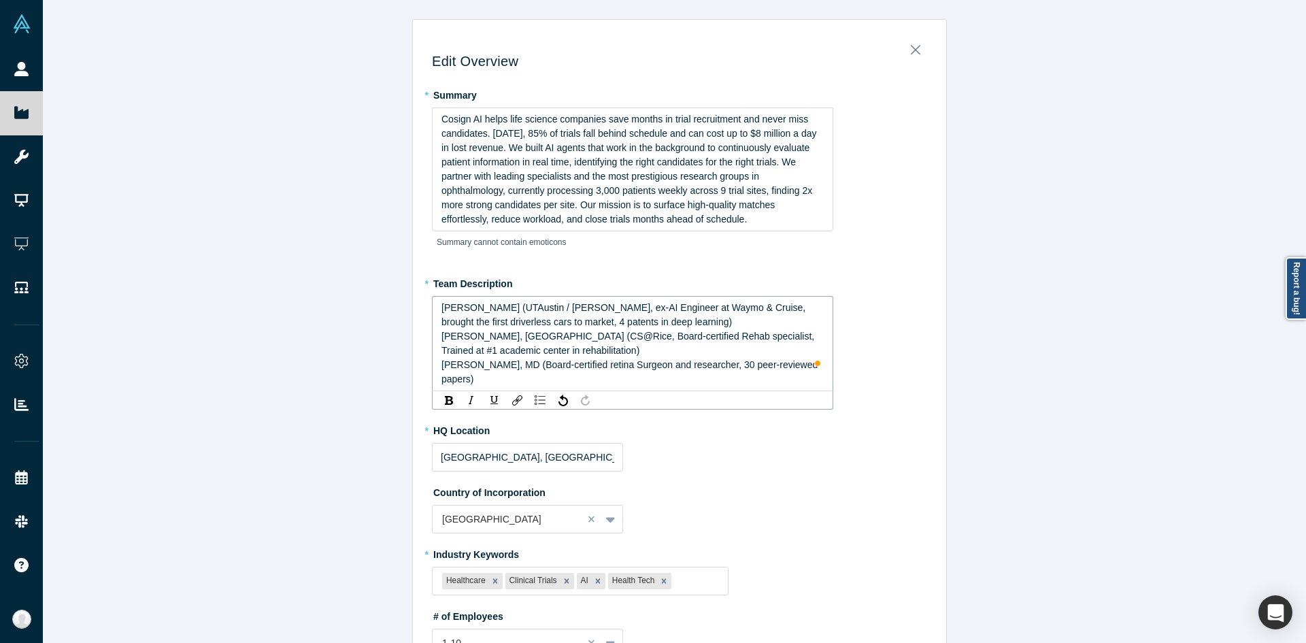
click at [622, 321] on div "Will Xie (UTAustin / Rice, ex-AI Engineer at Waymo & Cruise, brought the first …" at bounding box center [632, 315] width 383 height 29
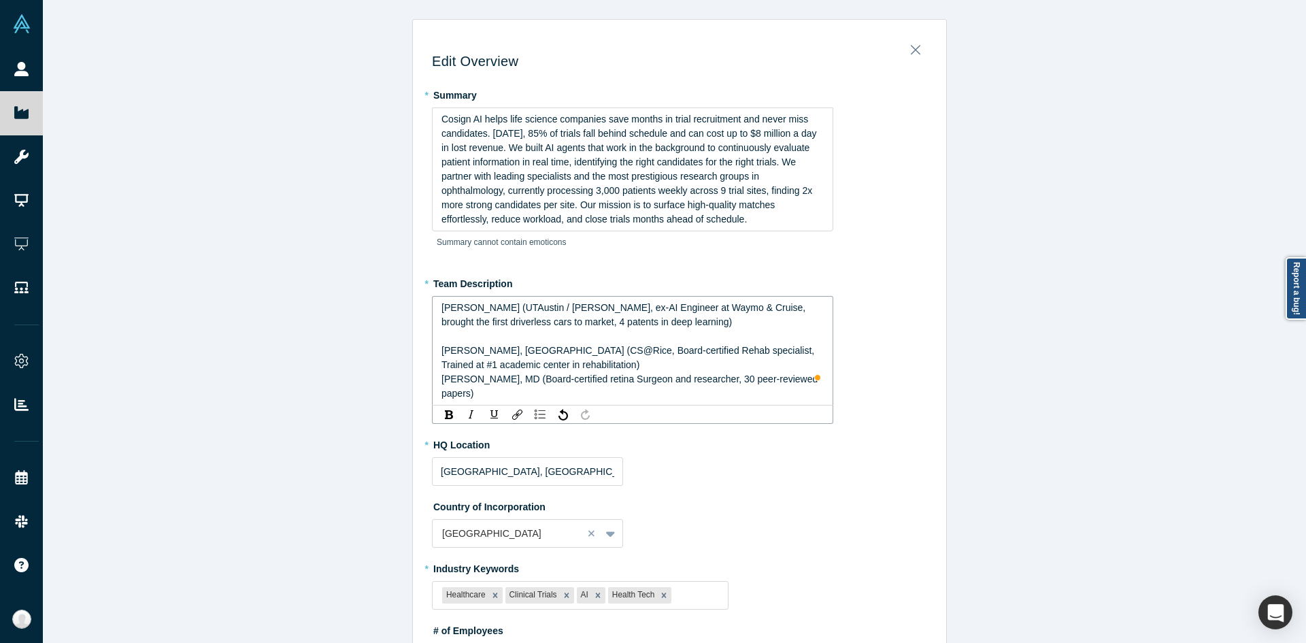
click at [596, 370] on div "Riya Fukui, MD (CS@Rice, Board-certified Rehab specialist, Trained at #1 academ…" at bounding box center [632, 357] width 383 height 29
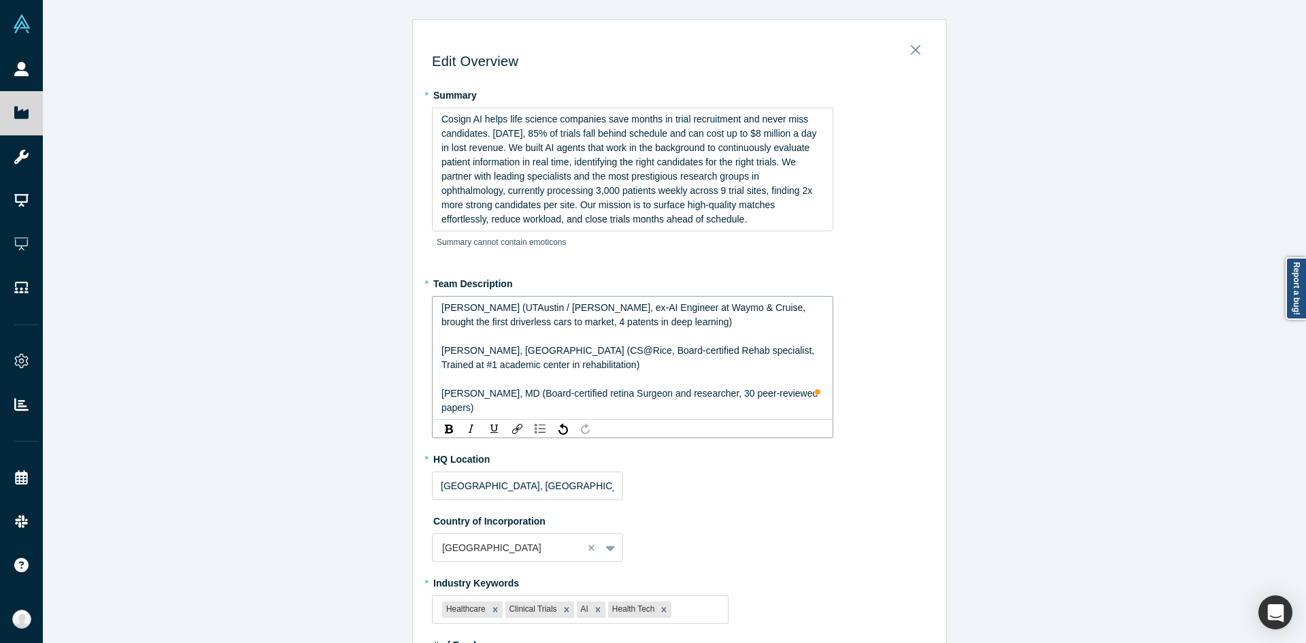
click at [441, 305] on span "Will Xie (UTAustin / Rice, ex-AI Engineer at Waymo & Cruise, brought the first …" at bounding box center [624, 314] width 367 height 25
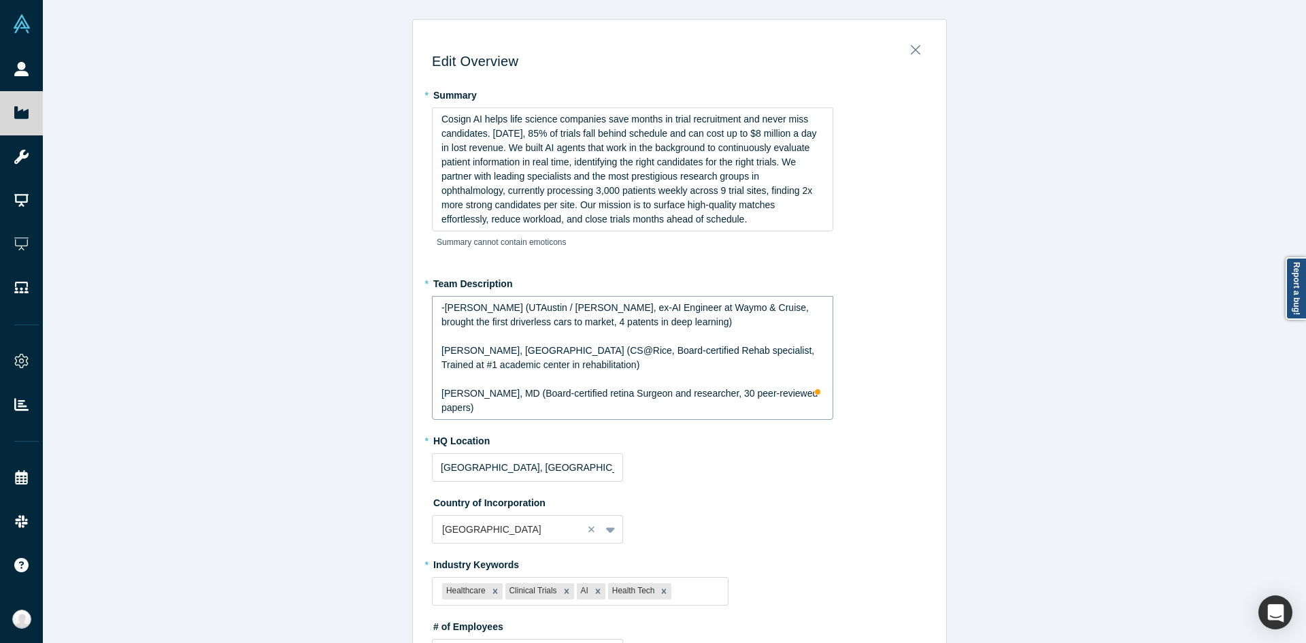
click at [435, 345] on div "-Will Xie (UTAustin / Rice, ex-AI Engineer at Waymo & Cruise, brought the first…" at bounding box center [632, 358] width 401 height 124
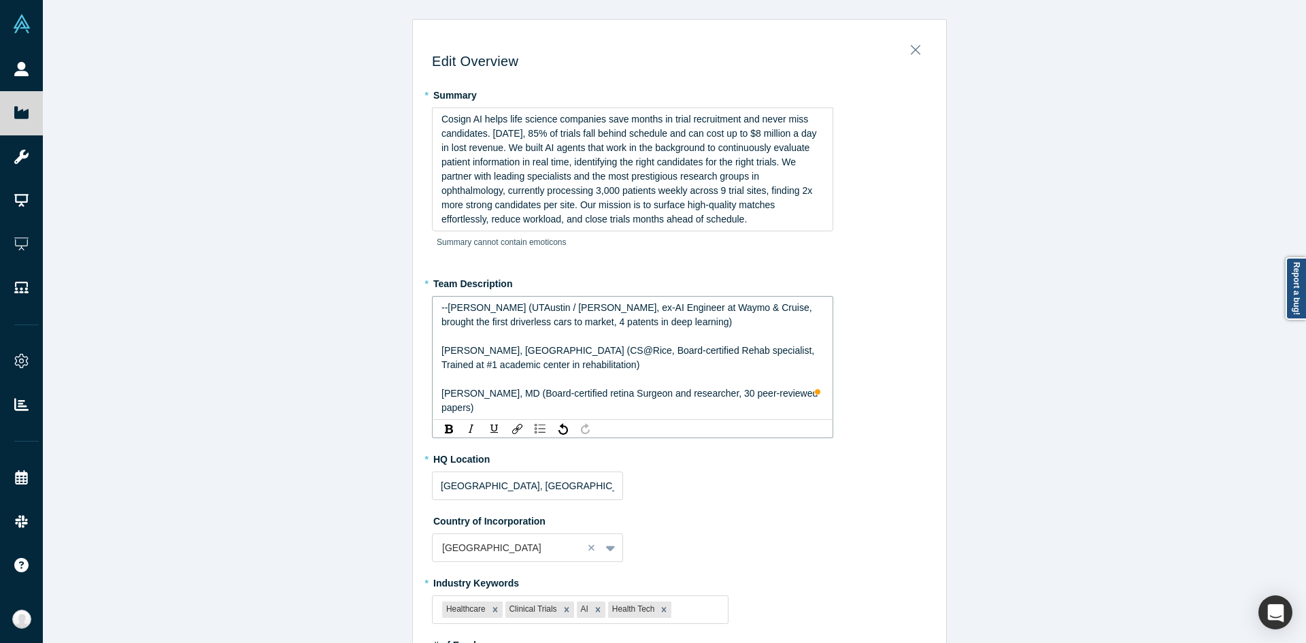
click at [441, 360] on span "Riya Fukui, MD (CS@Rice, Board-certified Rehab specialist, Trained at #1 academ…" at bounding box center [628, 357] width 375 height 25
click at [441, 350] on span "Riya Fukui, MD (CS@Rice, Board-certified Rehab specialist, Trained at #1 academ…" at bounding box center [628, 357] width 375 height 25
click at [441, 386] on div "To enrich screen reader interactions, please activate Accessibility in Grammarl…" at bounding box center [632, 379] width 383 height 14
click at [441, 390] on span "Louie Cai, MD (Board-certified retina Surgeon and researcher, 30 peer-reviewed …" at bounding box center [630, 400] width 379 height 25
click at [447, 308] on span "--Will Xie (UTAustin / Rice, ex-AI Engineer at Waymo & Cruise, brought the firs…" at bounding box center [627, 314] width 373 height 25
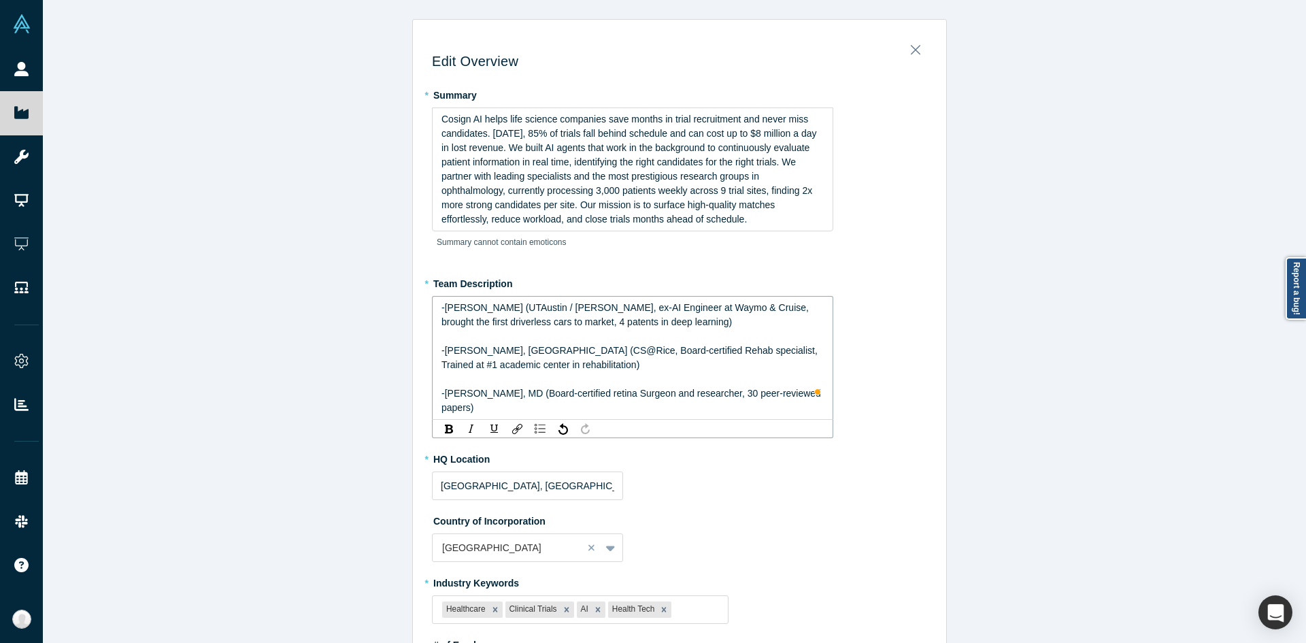
click at [523, 376] on div "To enrich screen reader interactions, please activate Accessibility in Grammarl…" at bounding box center [632, 379] width 383 height 14
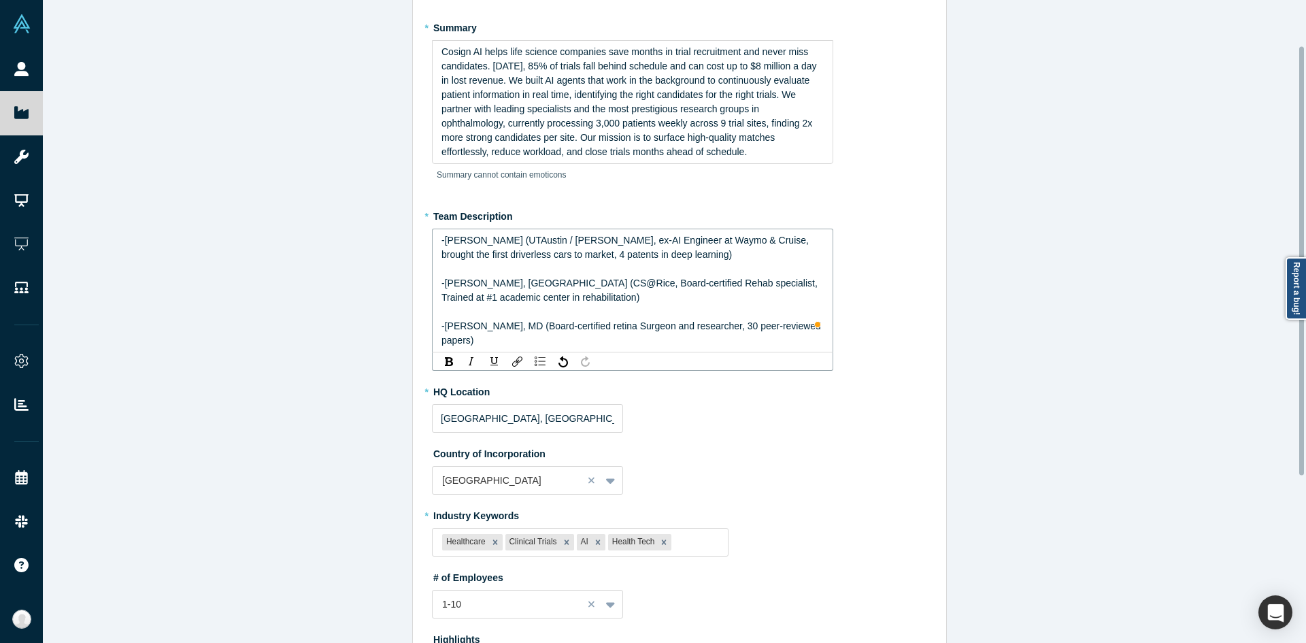
scroll to position [68, 0]
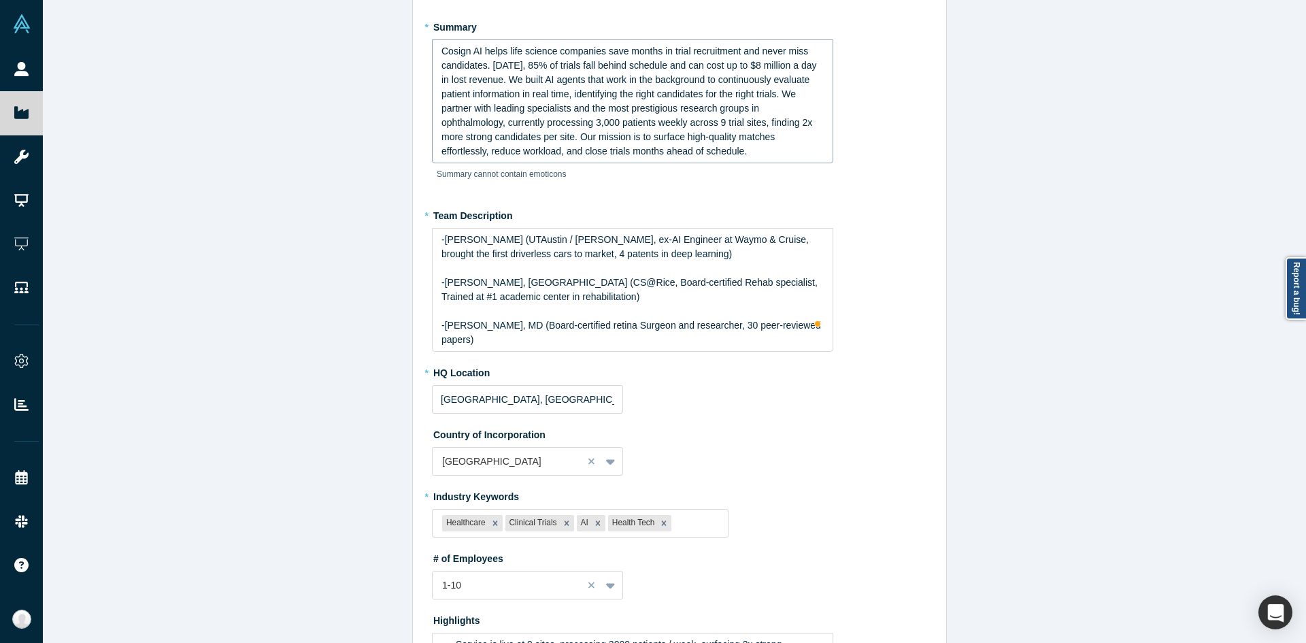
click at [618, 139] on span "Cosign AI helps life science companies save months in trial recruitment and nev…" at bounding box center [629, 101] width 377 height 111
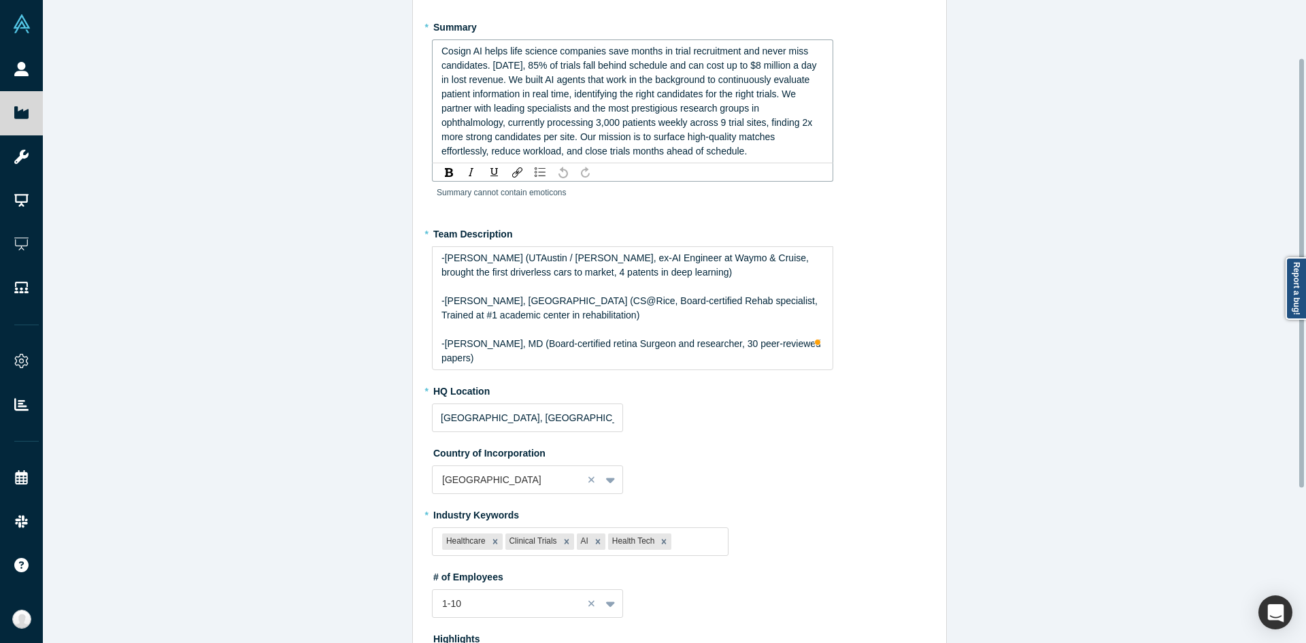
scroll to position [86, 0]
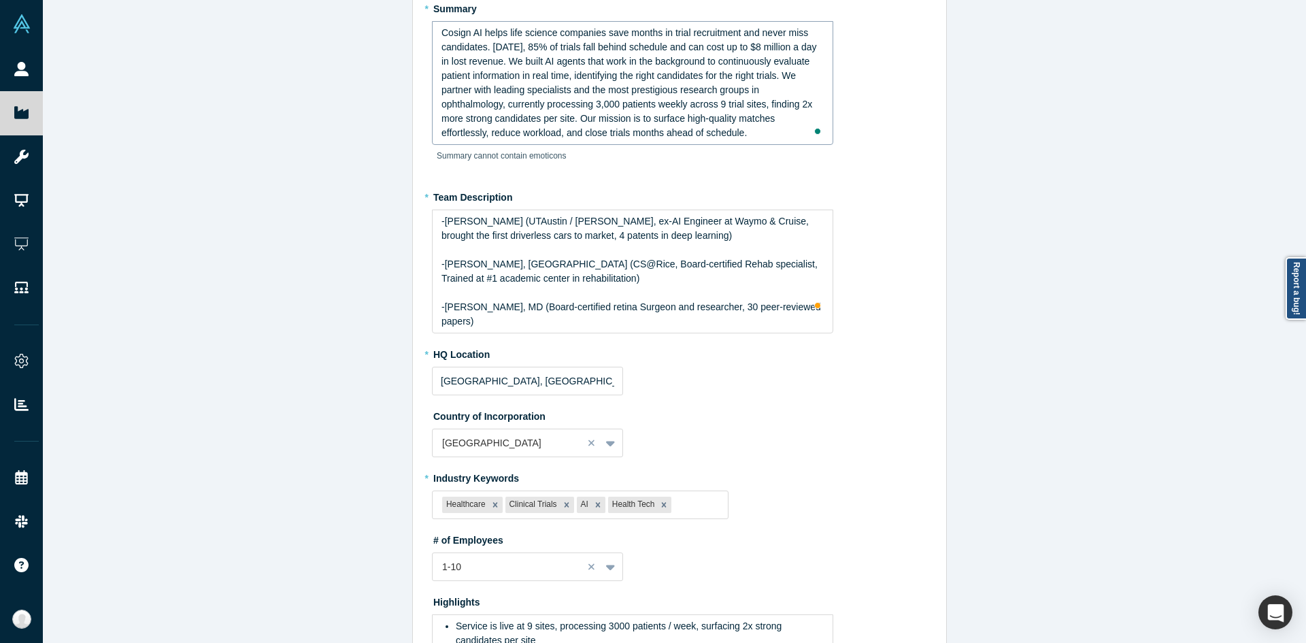
click at [586, 85] on span "Cosign AI helps life science companies save months in trial recruitment and nev…" at bounding box center [629, 82] width 377 height 111
click at [341, 201] on div "Edit Overview * Summary Cosign AI helps life science companies save months in c…" at bounding box center [679, 326] width 1273 height 653
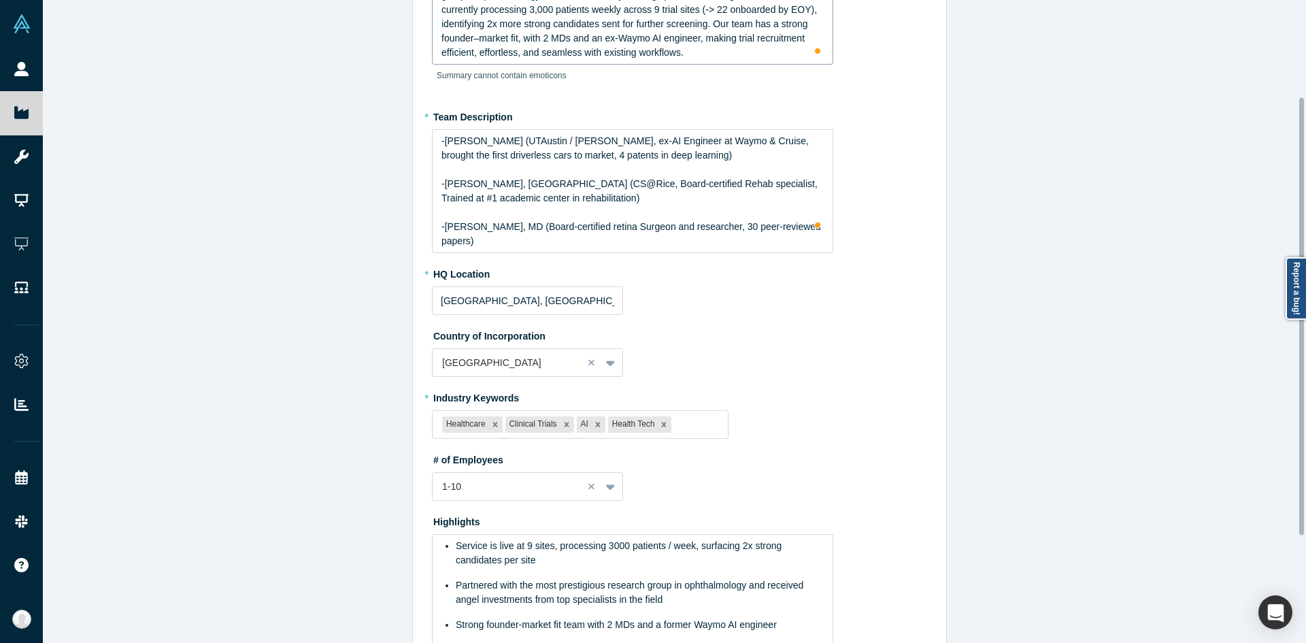
scroll to position [299, 0]
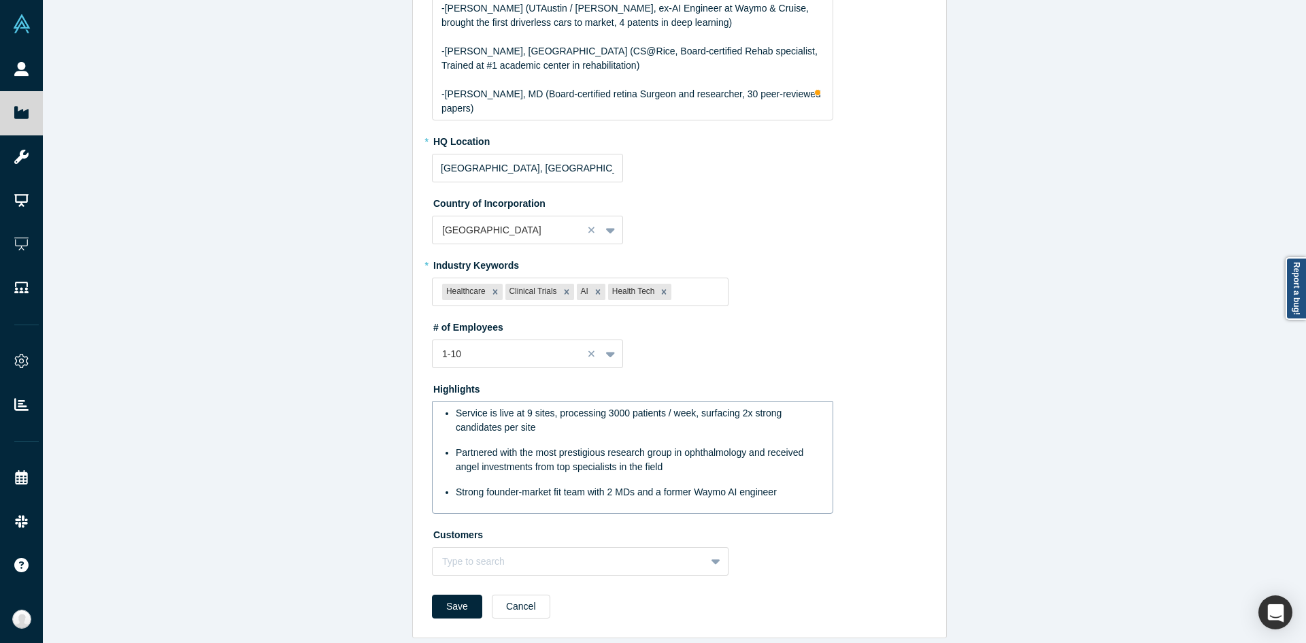
click at [615, 447] on span "Partnered with the most prestigious research group in ophthalmology and receive…" at bounding box center [631, 459] width 350 height 25
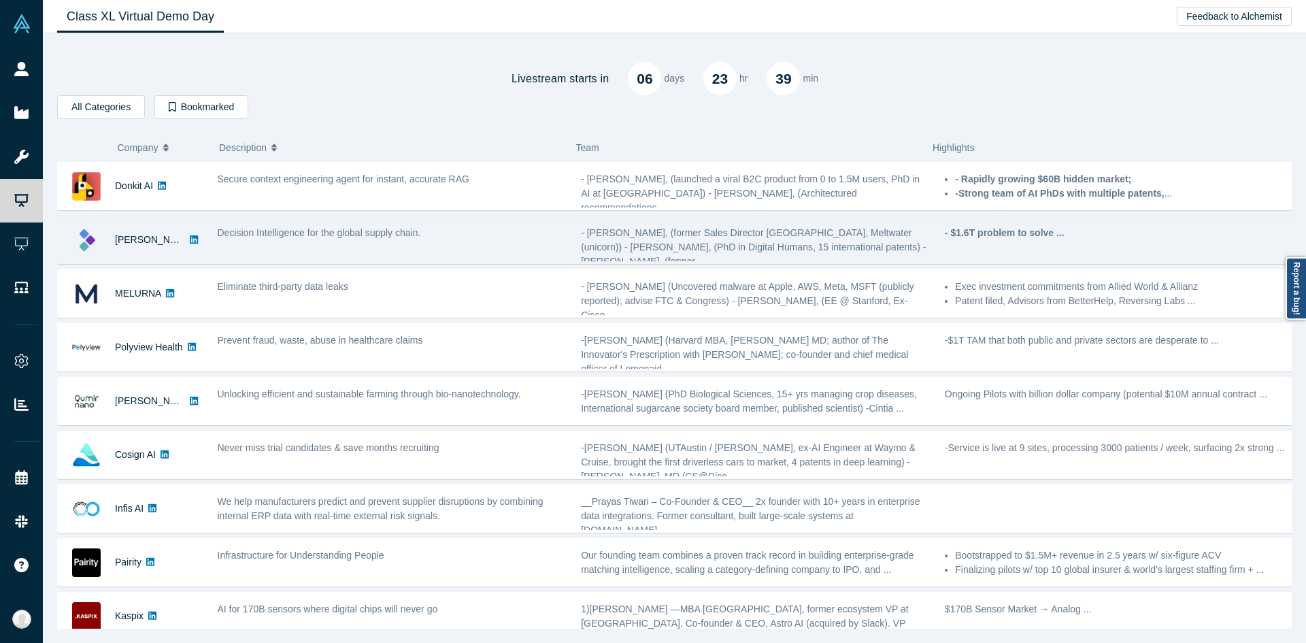
click at [1028, 257] on div "- $1.6T problem to solve ..." at bounding box center [1119, 239] width 364 height 43
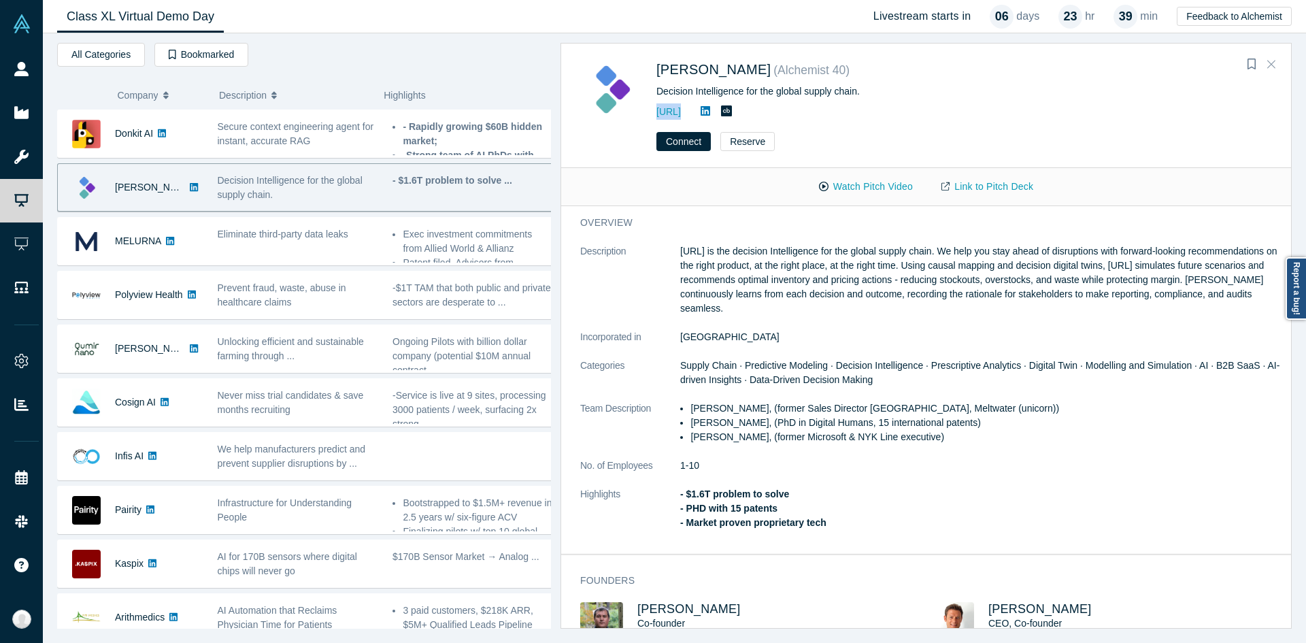
click at [1278, 54] on div "Kimaru AI ( Alchemist 40 ) Decision Intelligence for the global supply chain. h…" at bounding box center [926, 82] width 730 height 76
click at [1268, 63] on icon "Close" at bounding box center [1271, 64] width 8 height 12
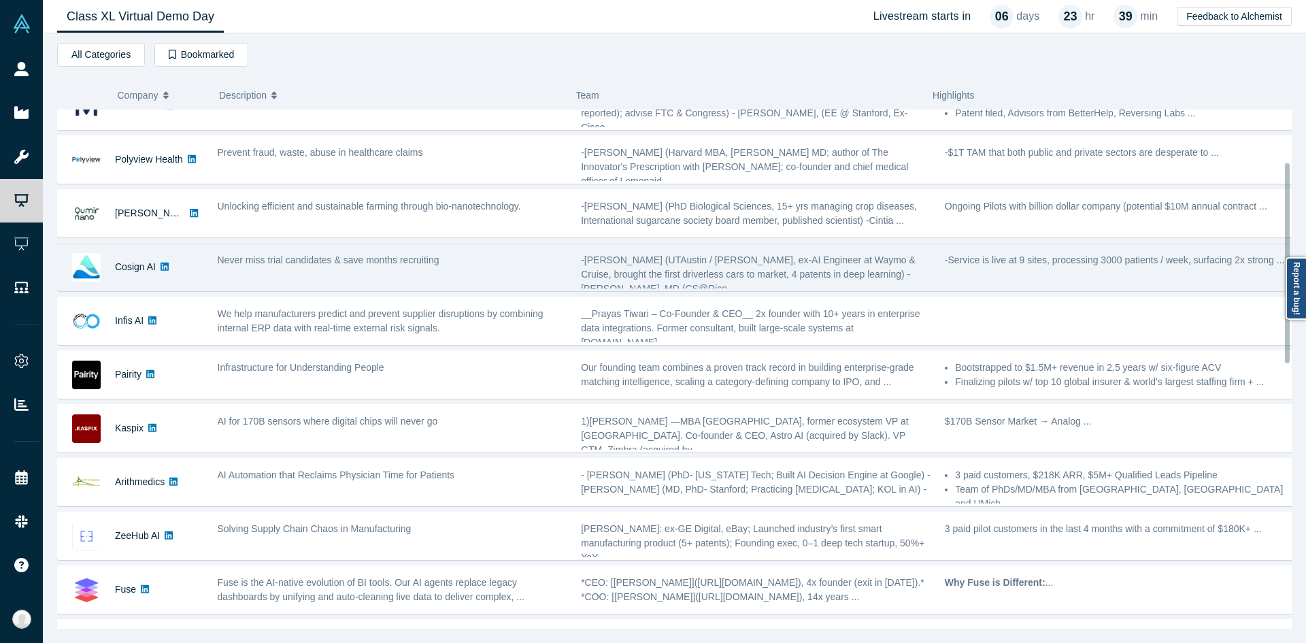
scroll to position [136, 0]
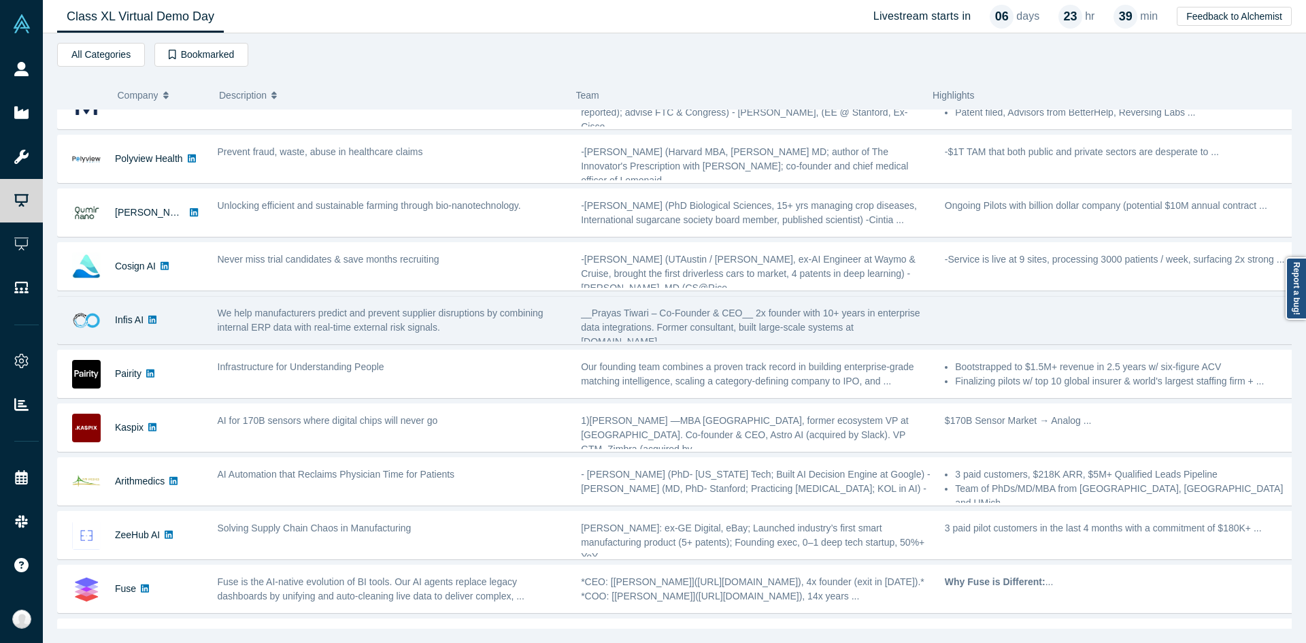
click at [224, 316] on span "We help manufacturers predict and prevent supplier disruptions by combining int…" at bounding box center [381, 319] width 326 height 25
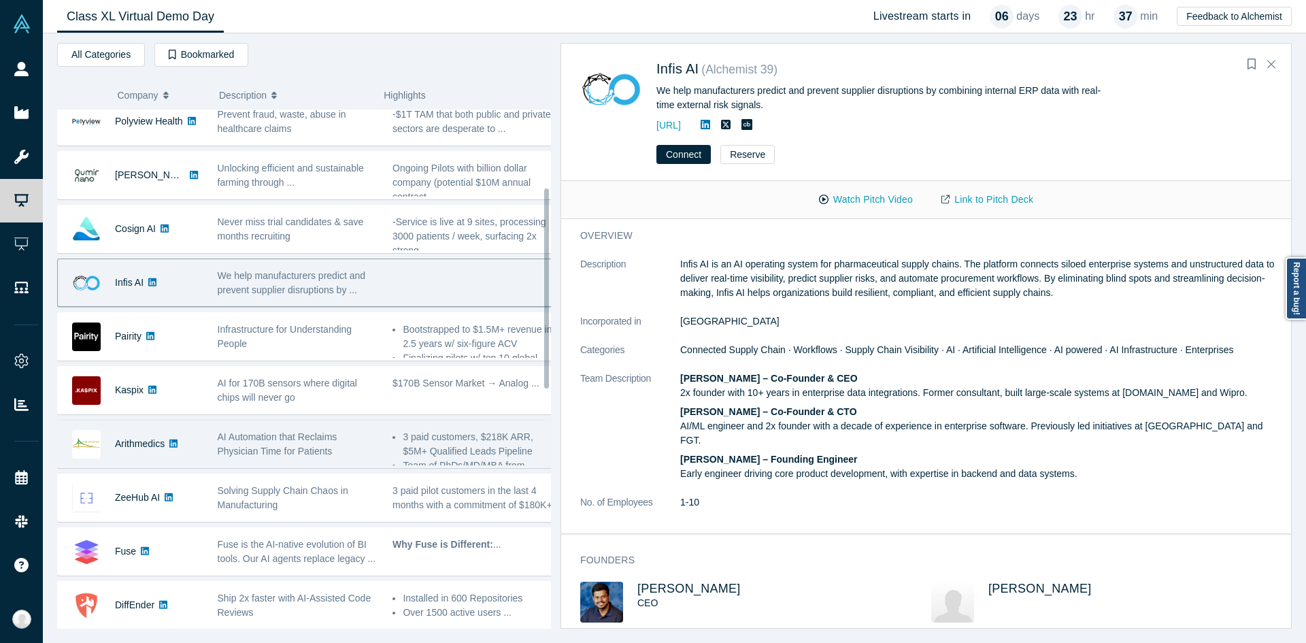
scroll to position [204, 0]
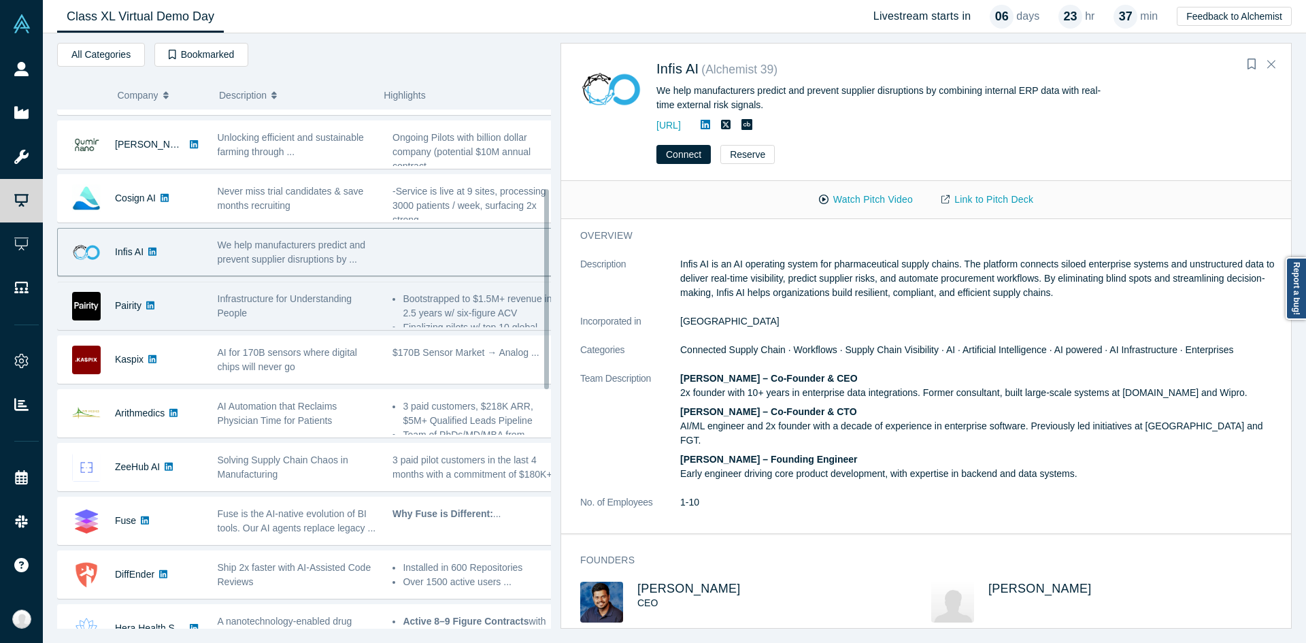
click at [275, 296] on span "Infrastructure for Understanding People" at bounding box center [285, 305] width 135 height 25
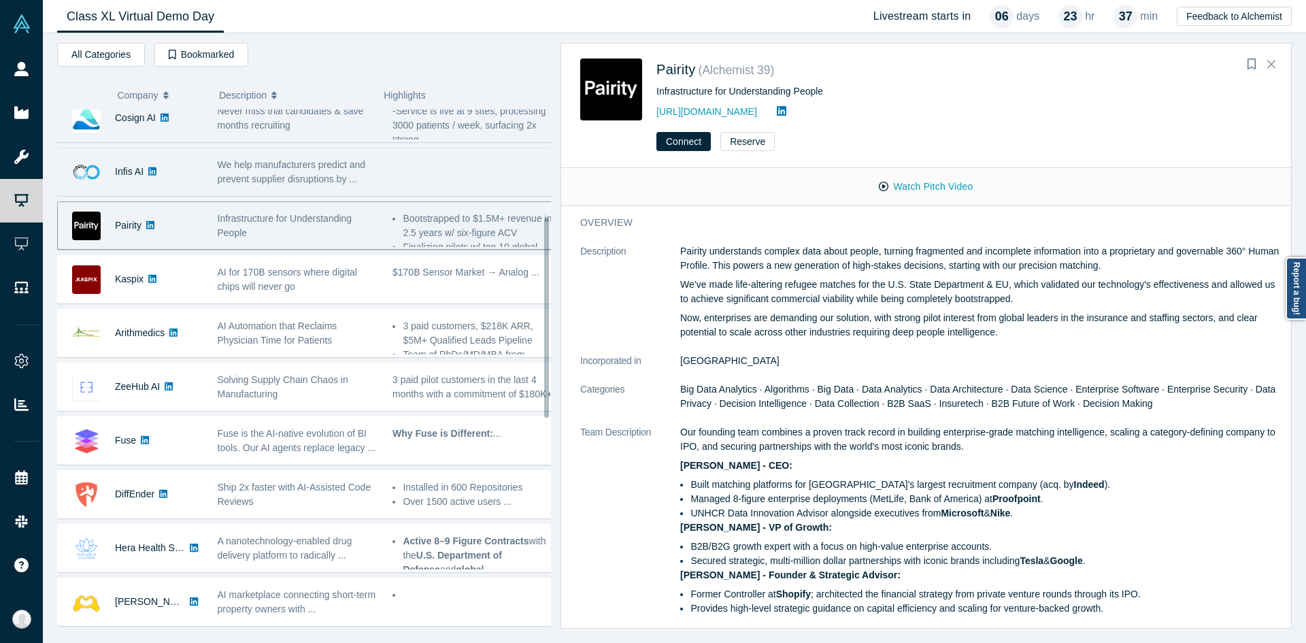
scroll to position [340, 0]
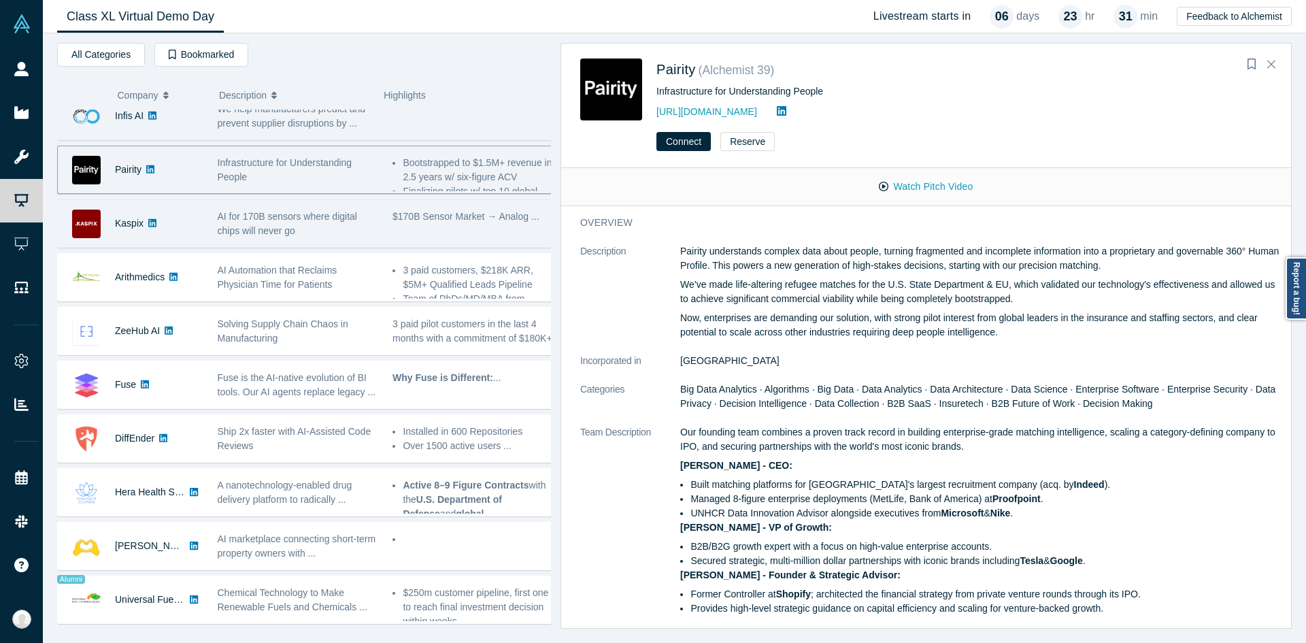
click at [226, 224] on span "AI for 170B sensors where digital chips will never go" at bounding box center [287, 223] width 139 height 25
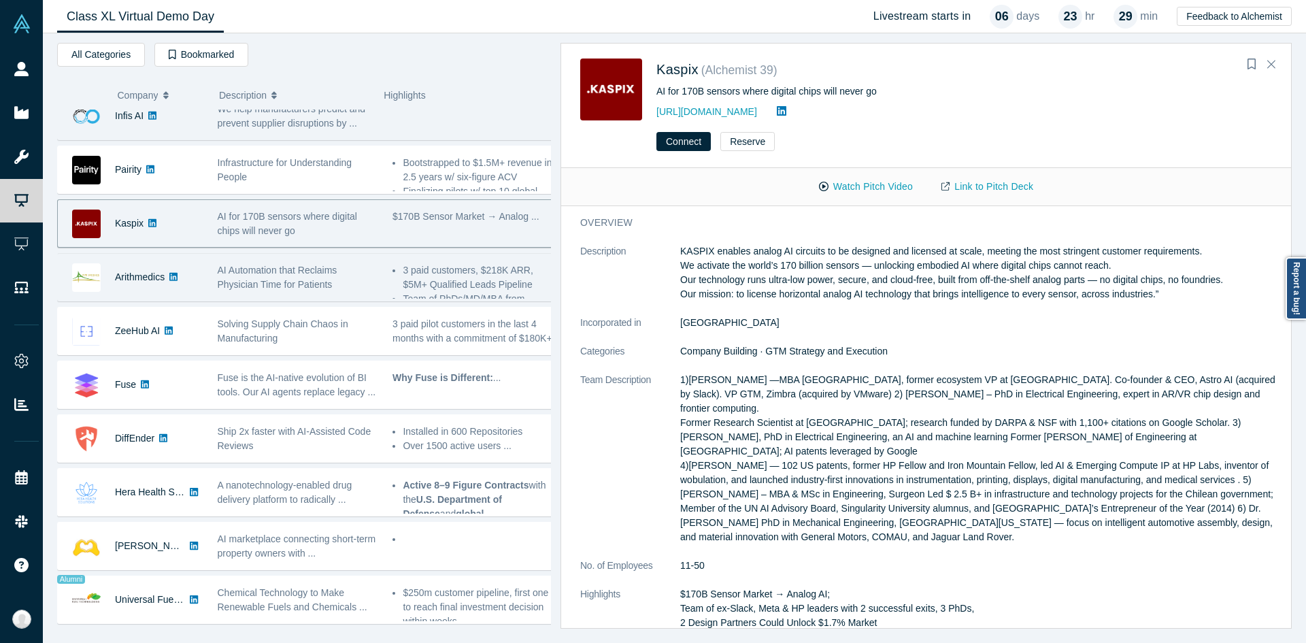
click at [306, 275] on span "AI Automation that Reclaims Physician Time for Patients" at bounding box center [278, 277] width 120 height 25
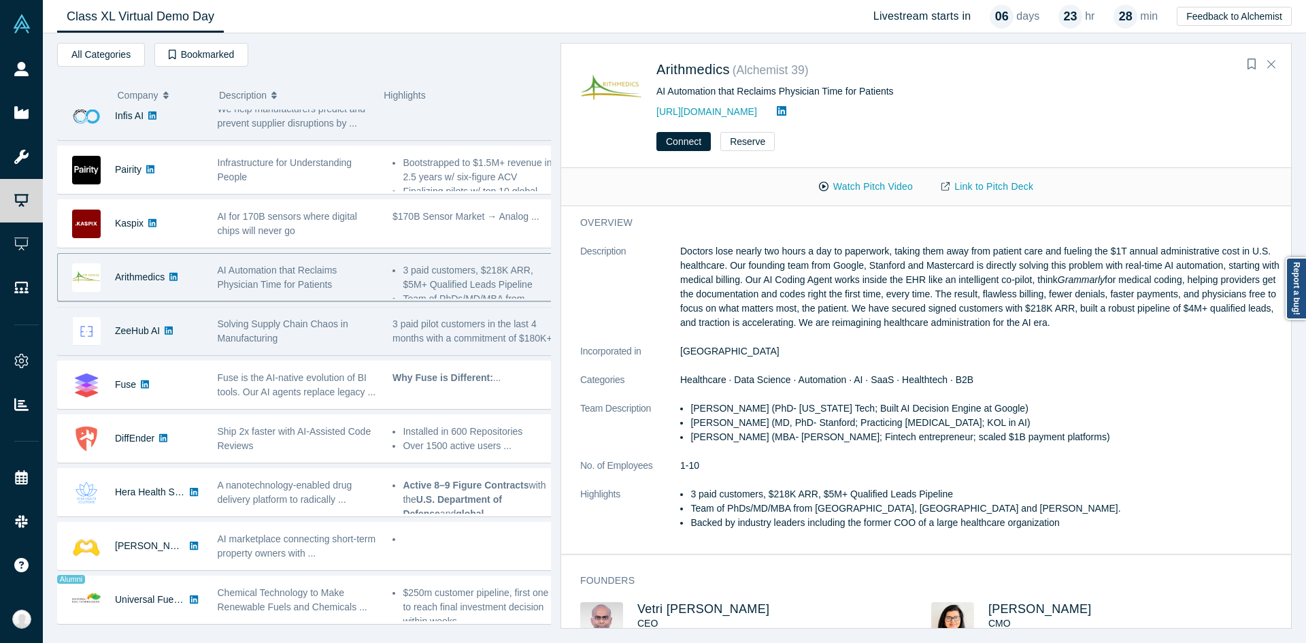
click at [346, 324] on div "Solving Supply Chain Chaos in Manufacturing" at bounding box center [298, 331] width 161 height 29
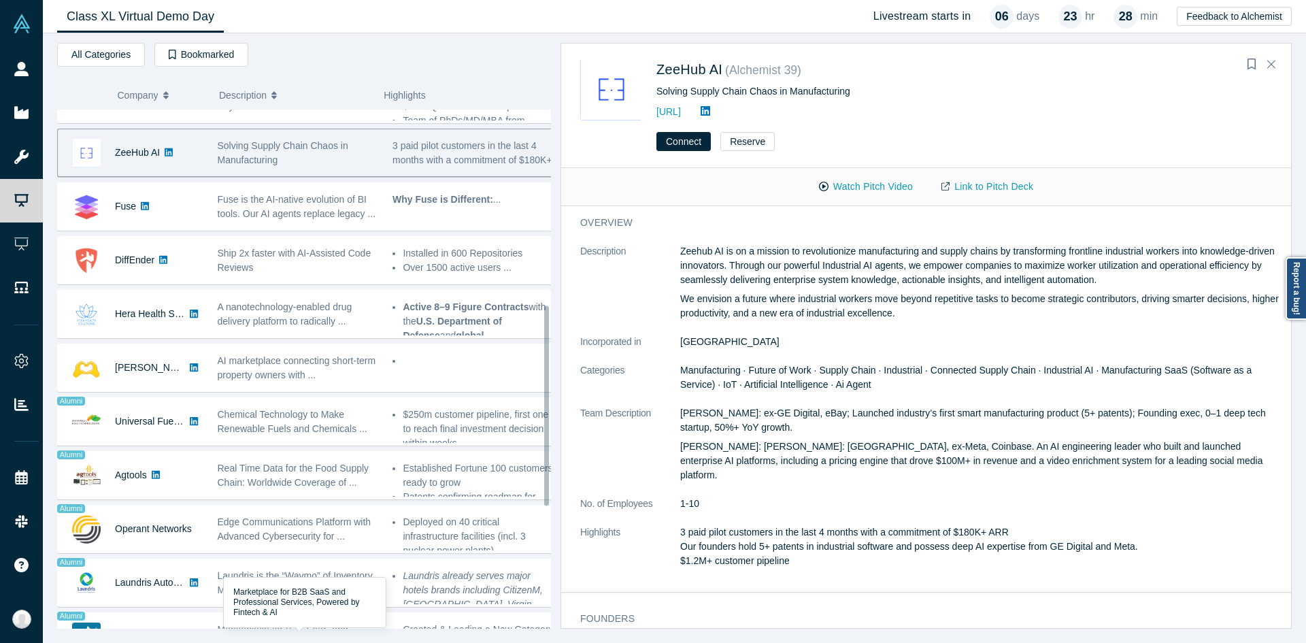
scroll to position [484, 0]
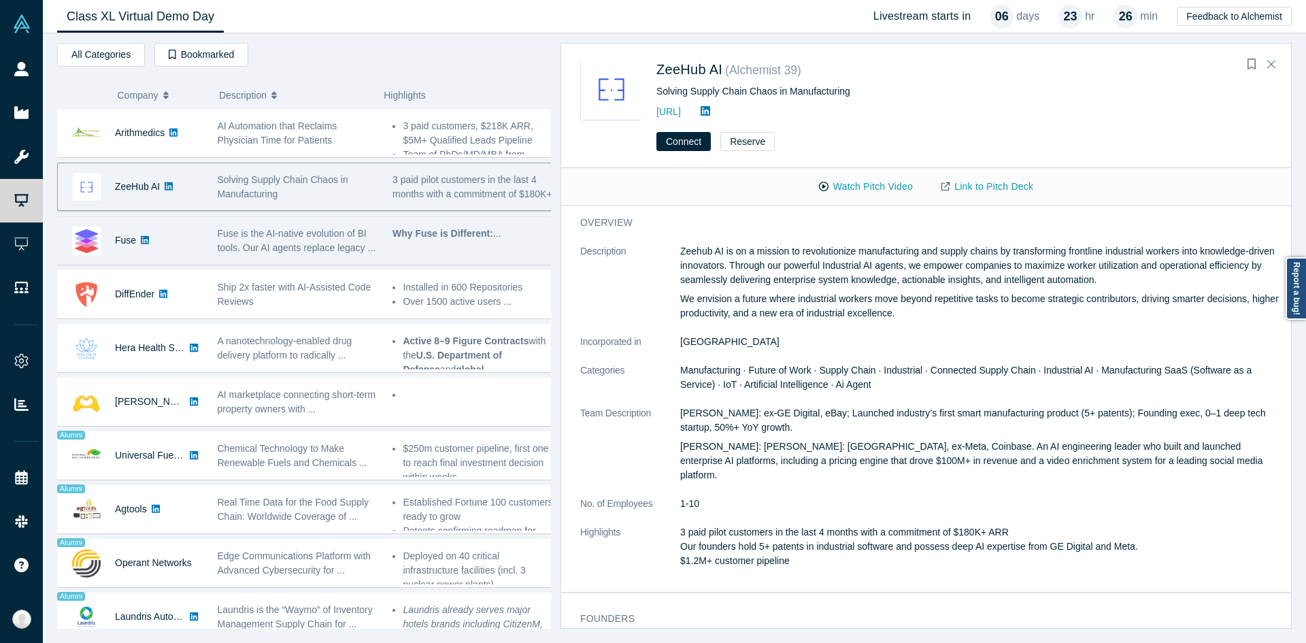
click at [269, 246] on span "Fuse is the AI-native evolution of BI tools. Our AI agents replace legacy ..." at bounding box center [297, 240] width 158 height 25
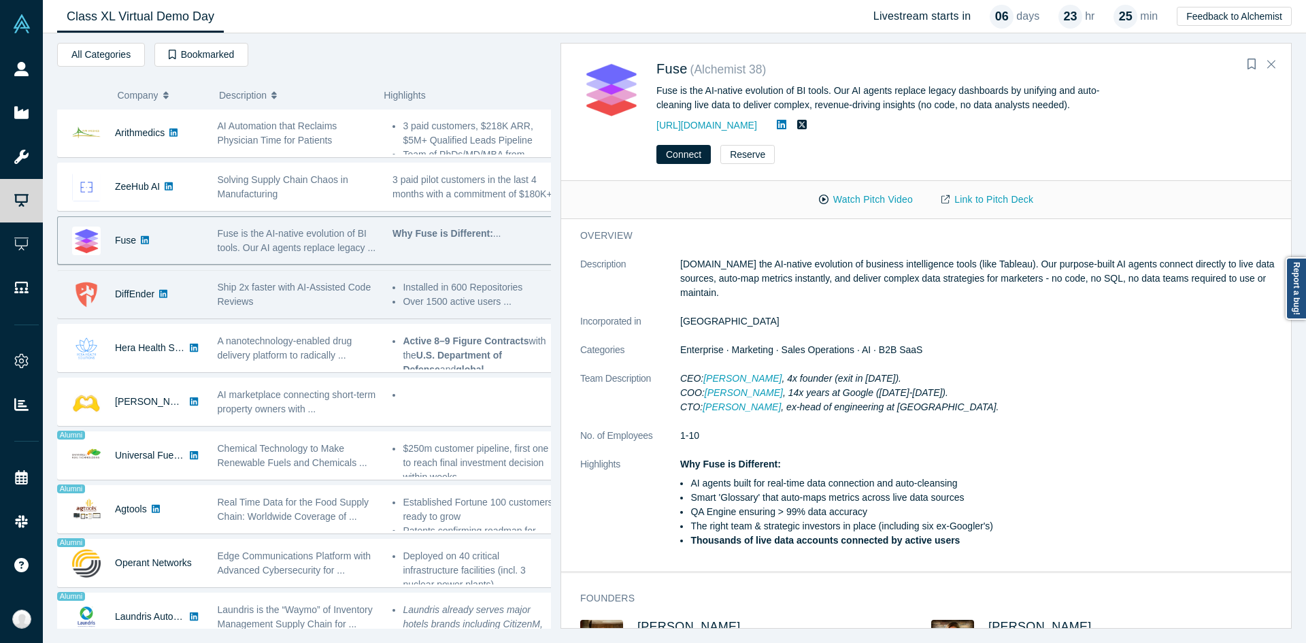
click at [246, 311] on div "Ship 2x faster with AI-Assisted Code Reviews" at bounding box center [297, 294] width 175 height 43
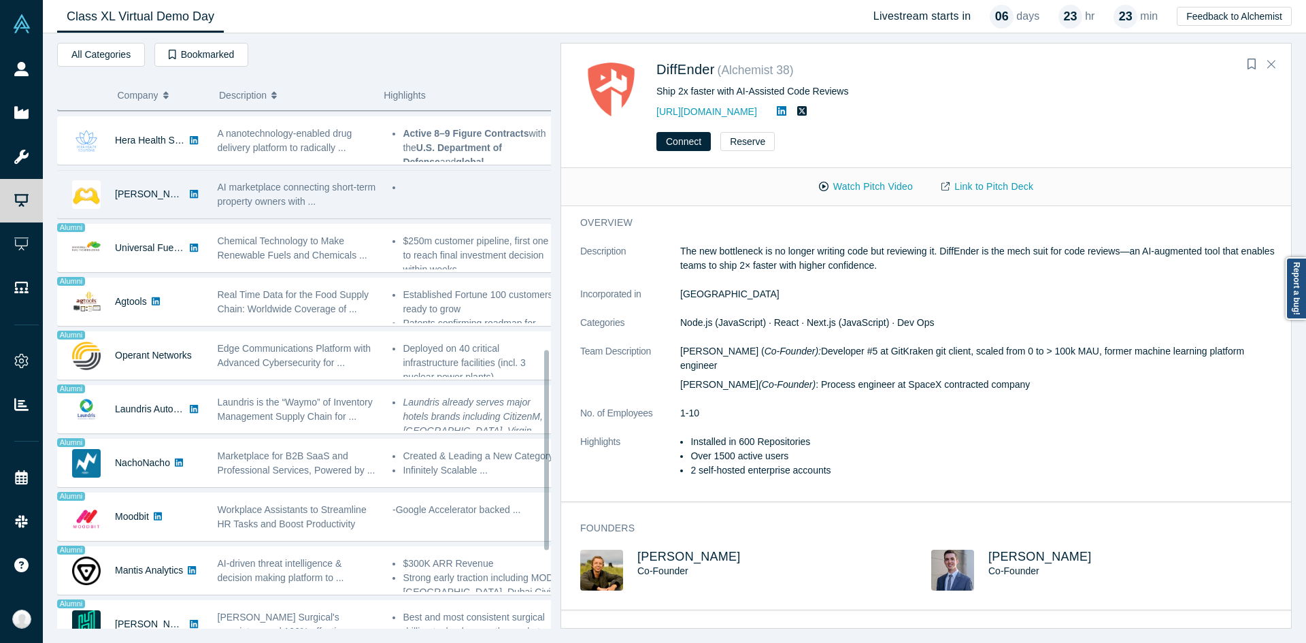
scroll to position [620, 0]
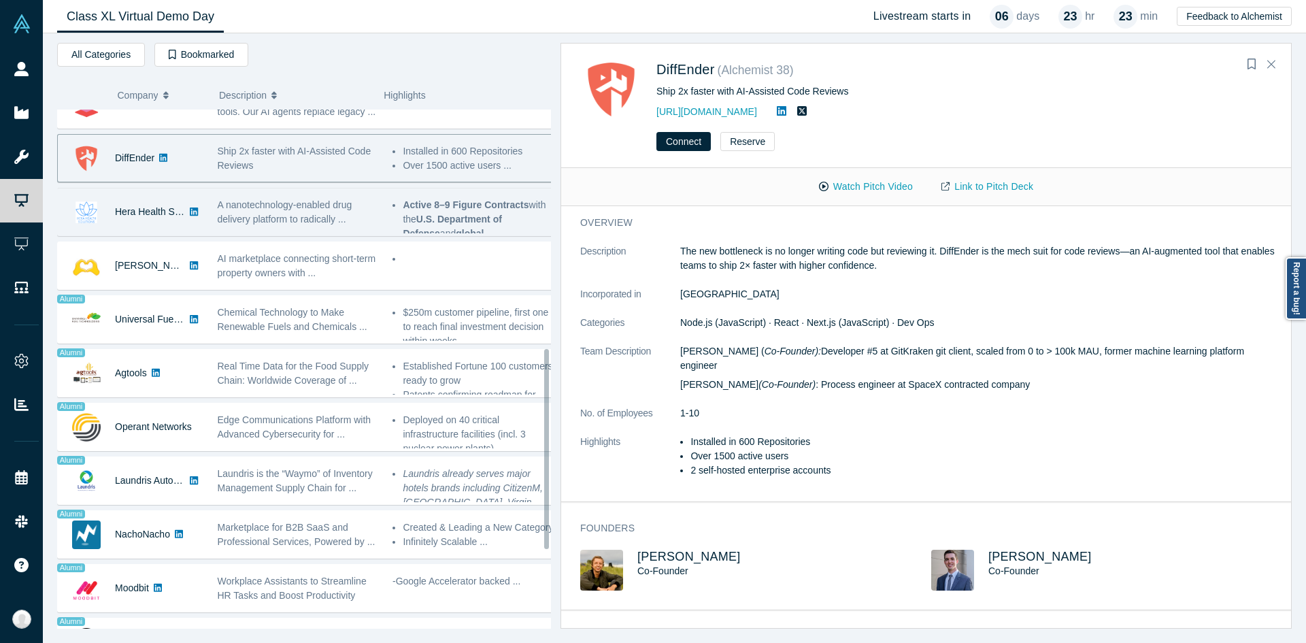
click at [267, 220] on span "A nanotechnology-enabled drug delivery platform to radically ..." at bounding box center [285, 211] width 135 height 25
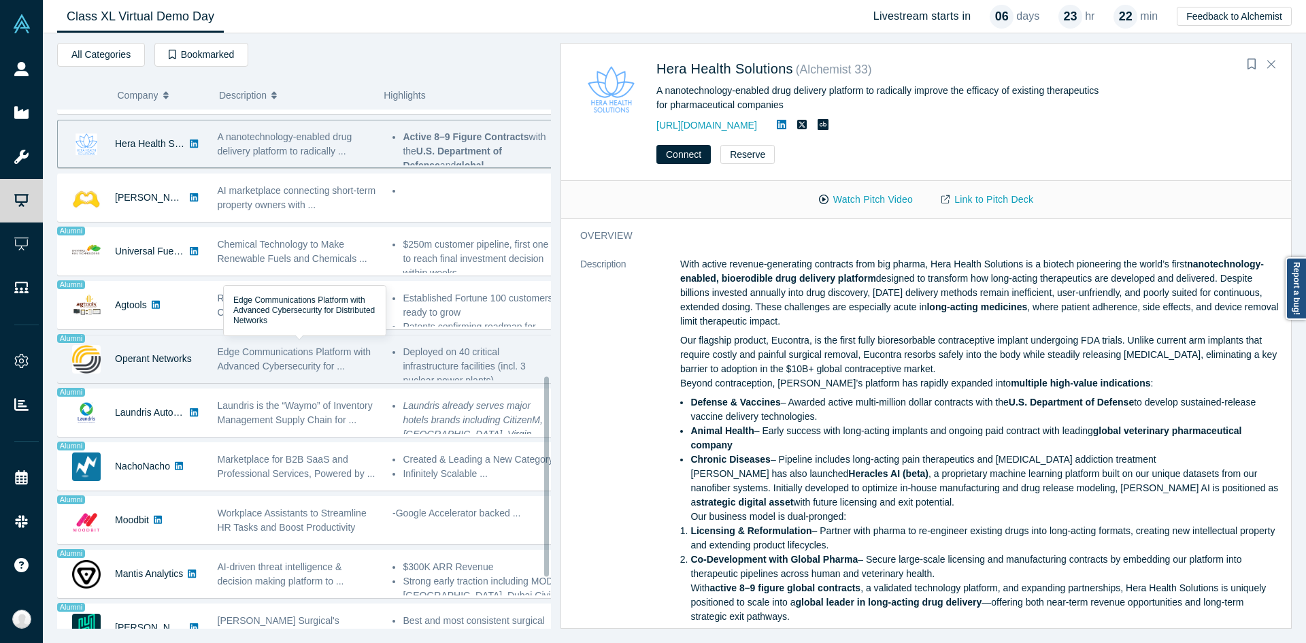
scroll to position [756, 0]
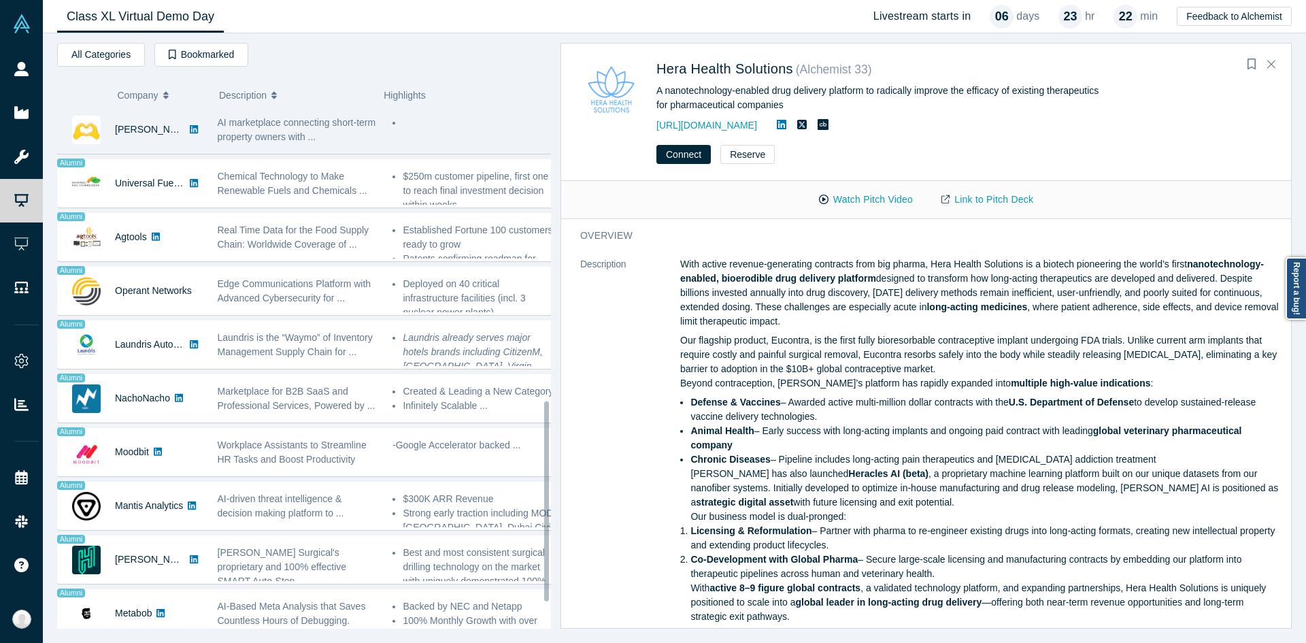
click at [262, 143] on div "AI marketplace connecting short-term property owners with ..." at bounding box center [298, 130] width 161 height 29
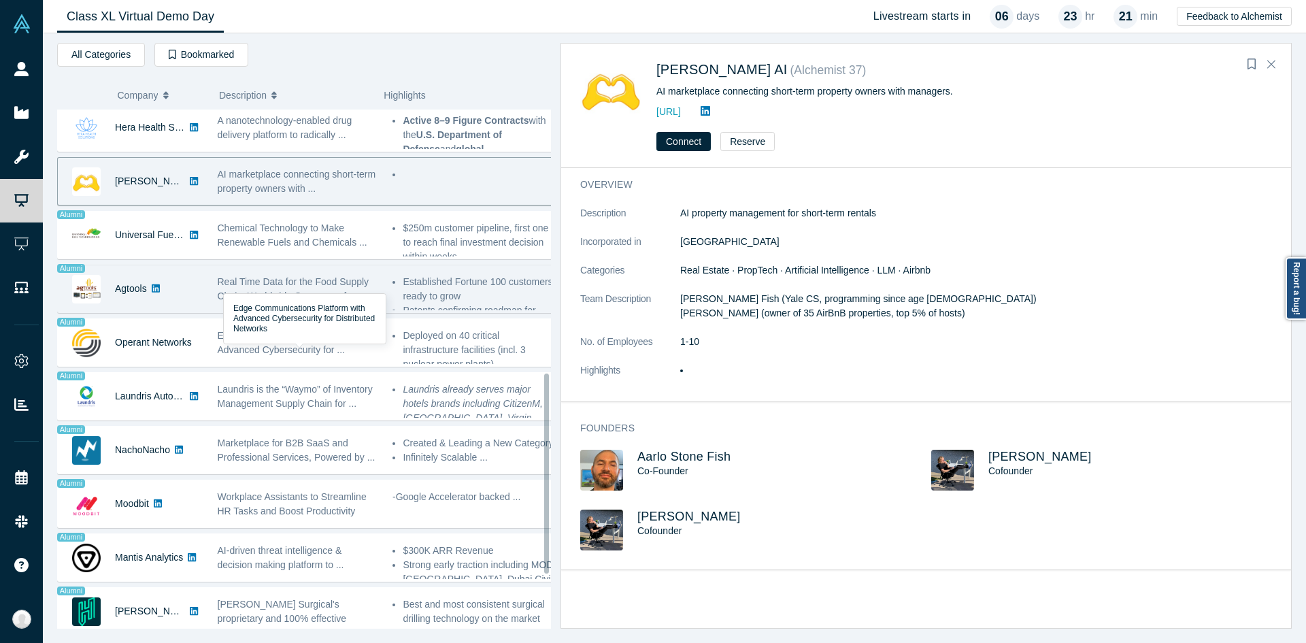
scroll to position [684, 0]
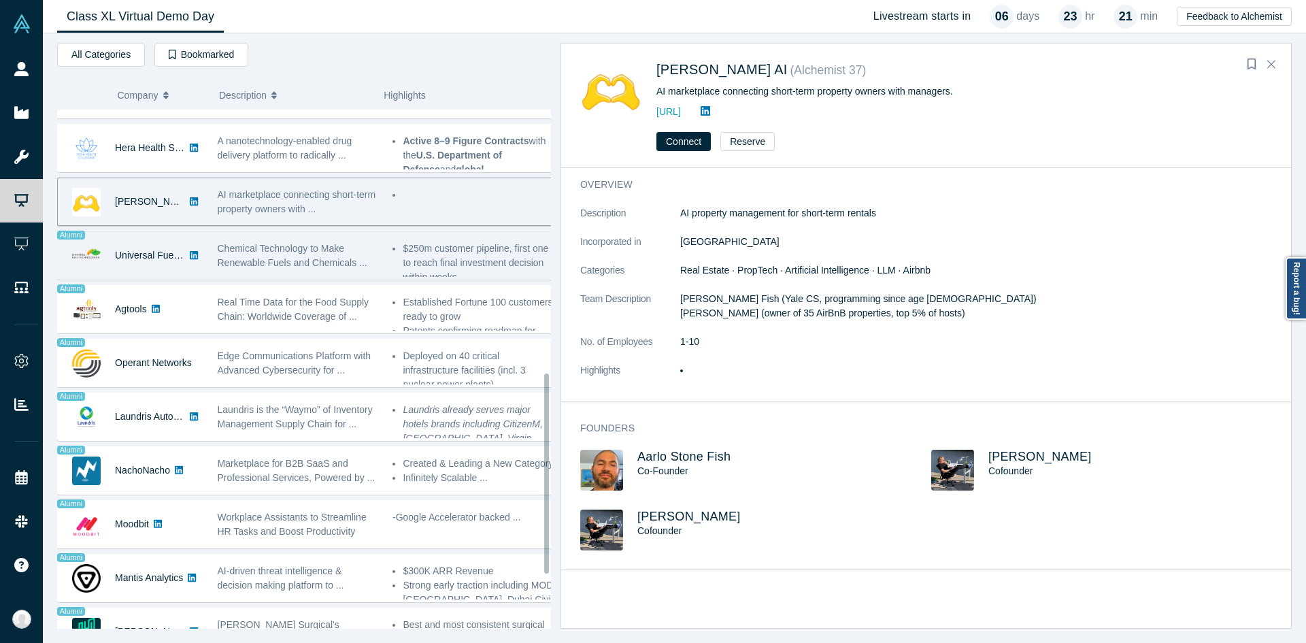
click at [290, 256] on span "Chemical Technology to Make Renewable Fuels and Chemicals ..." at bounding box center [293, 255] width 150 height 25
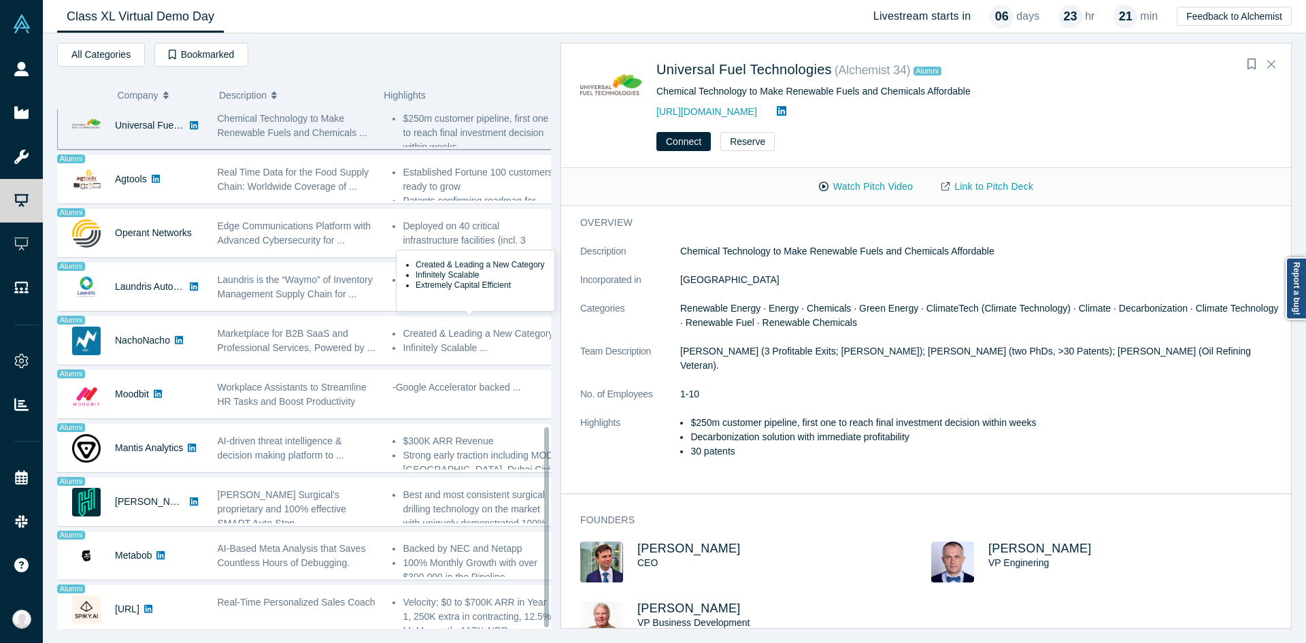
scroll to position [824, 0]
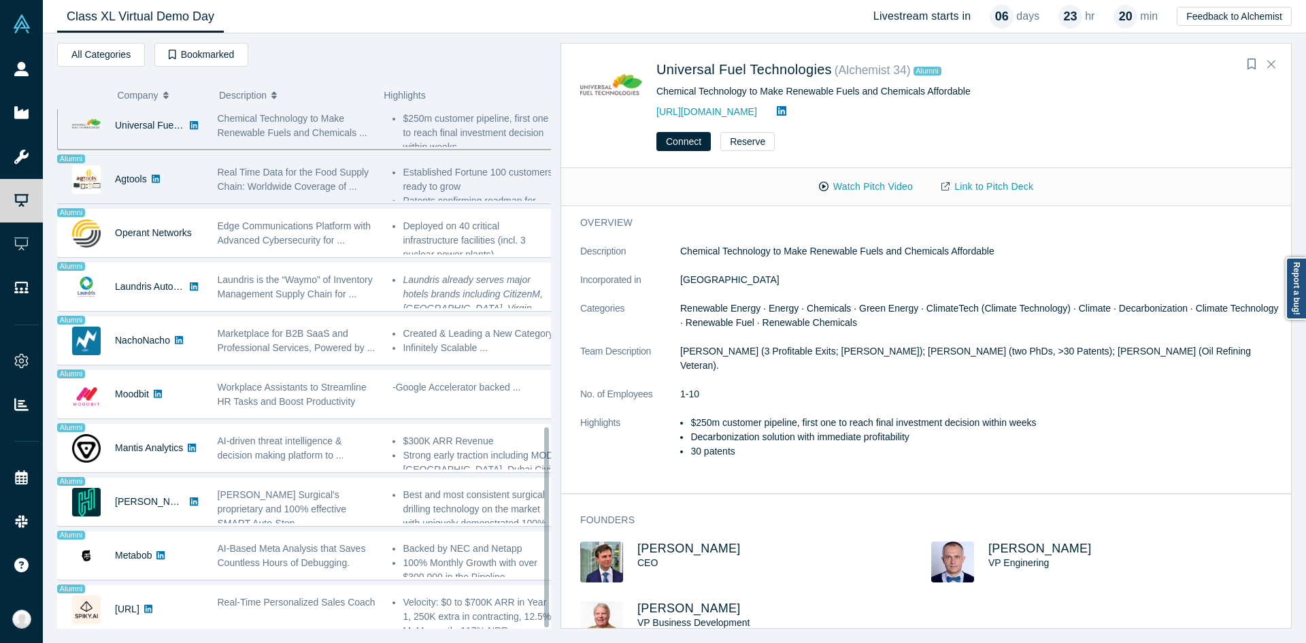
click at [256, 168] on span "Real Time Data for the Food Supply Chain: Worldwide Coverage of ..." at bounding box center [294, 179] width 152 height 25
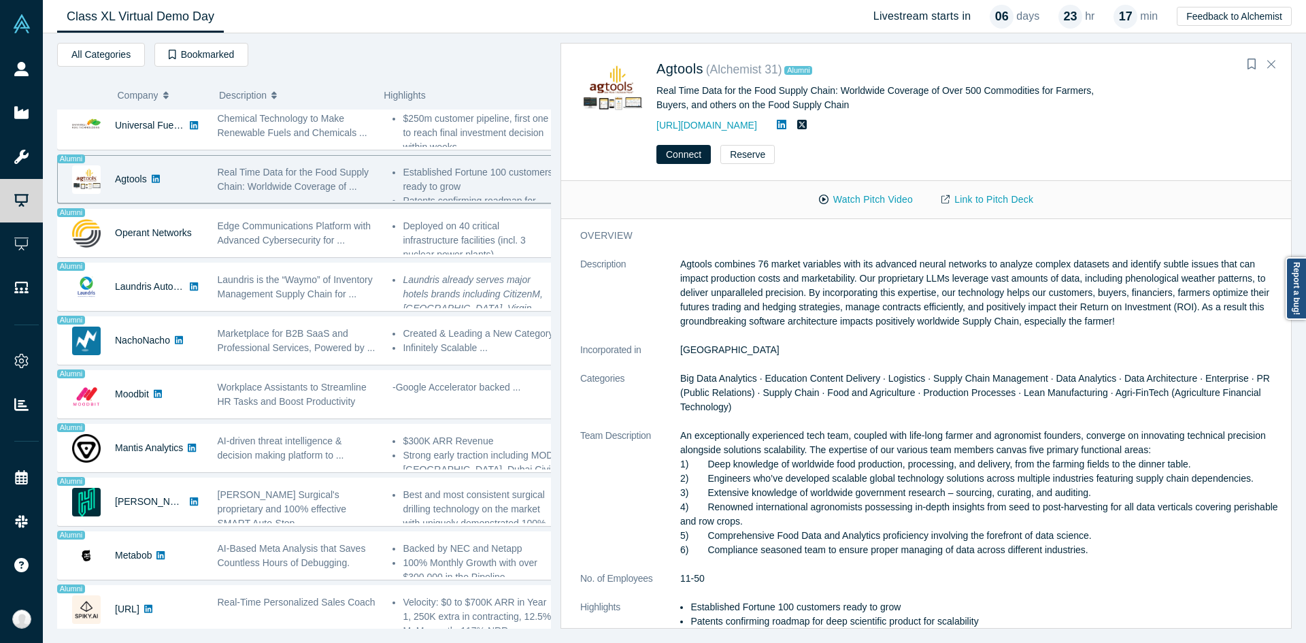
drag, startPoint x: 291, startPoint y: 234, endPoint x: 511, endPoint y: 151, distance: 234.8
click at [292, 234] on span "Edge Communications Platform with Advanced Cybersecurity for ..." at bounding box center [295, 232] width 154 height 25
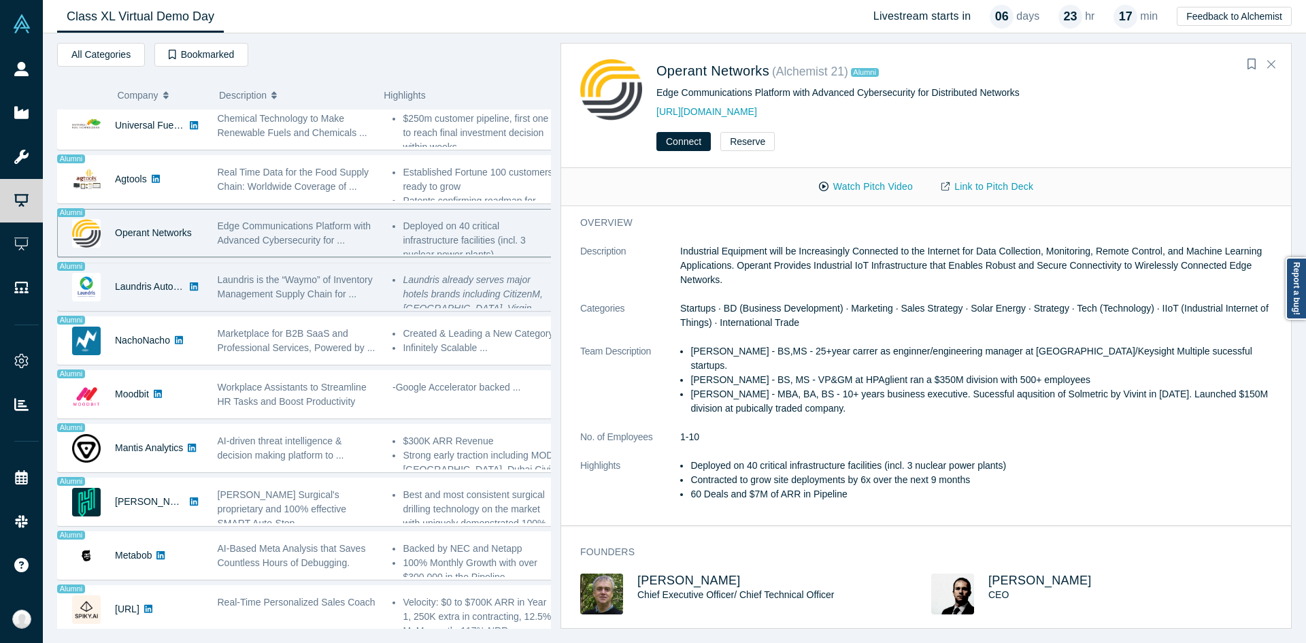
click at [245, 290] on span "Laundris is the “Waymo” of Inventory Management Supply Chain for ..." at bounding box center [295, 286] width 155 height 25
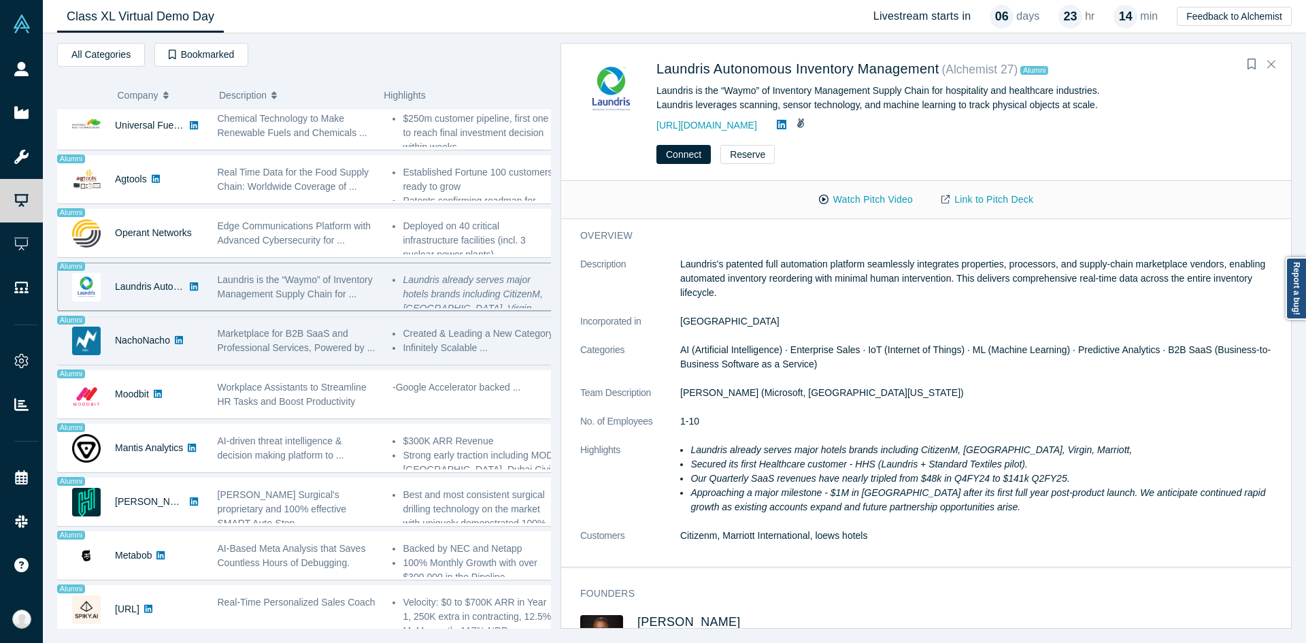
click at [307, 330] on div "Marketplace for B2B SaaS and Professional Services, Powered by ..." at bounding box center [298, 340] width 161 height 29
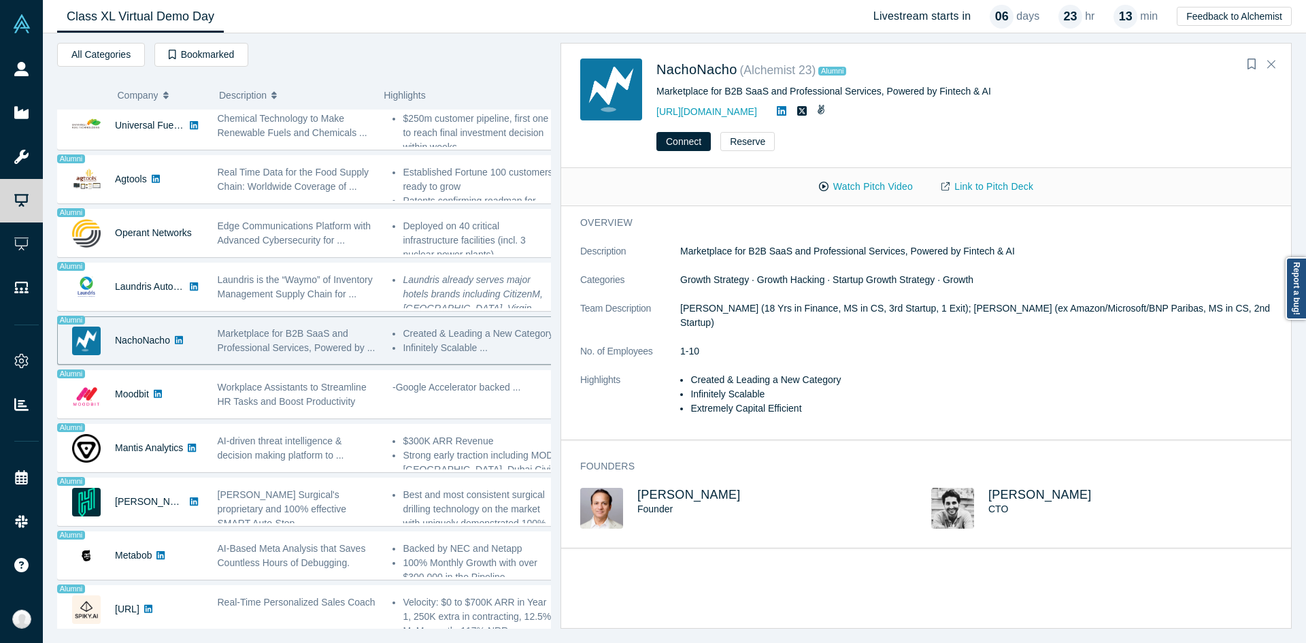
click at [305, 385] on span "Workplace Assistants to Streamline HR Tasks and Boost Productivity" at bounding box center [292, 393] width 149 height 25
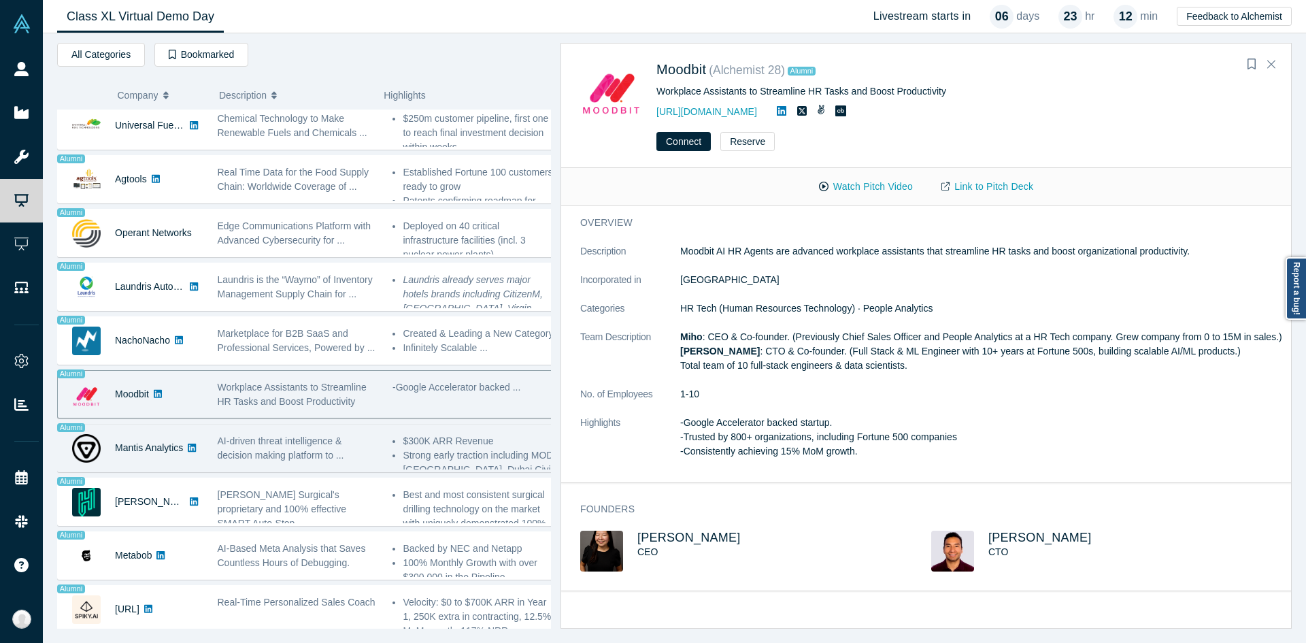
click at [237, 435] on span "AI-driven threat intelligence & decision making platform to ..." at bounding box center [281, 447] width 126 height 25
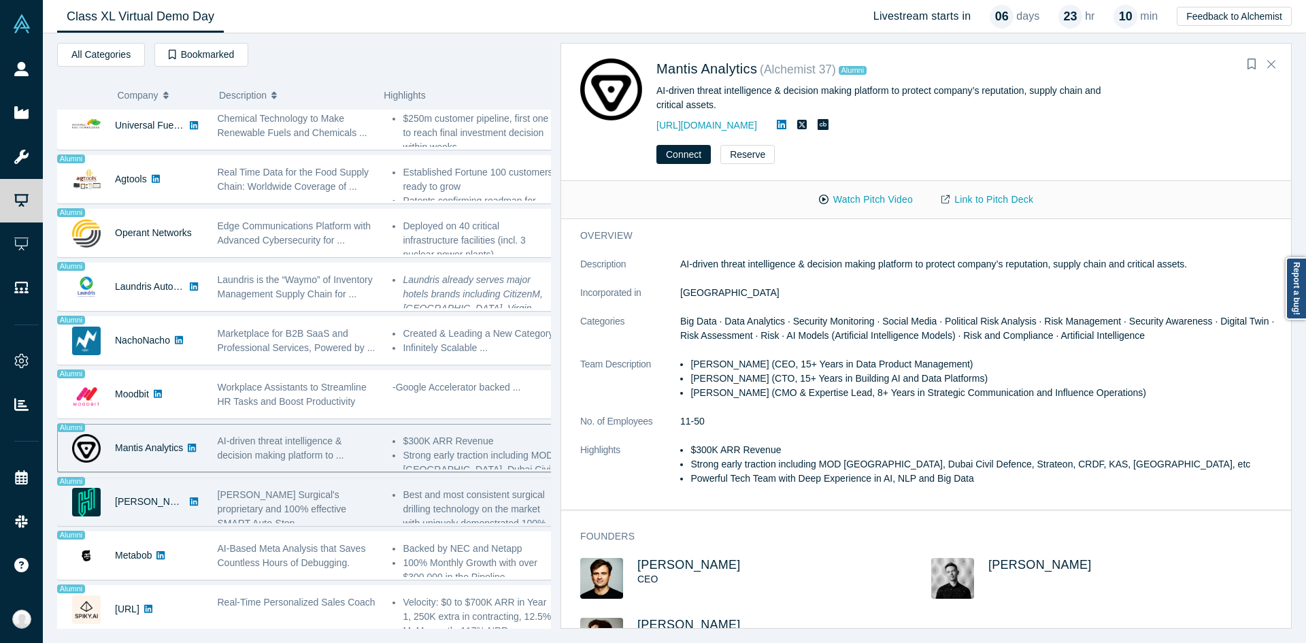
click at [185, 496] on link at bounding box center [194, 501] width 18 height 47
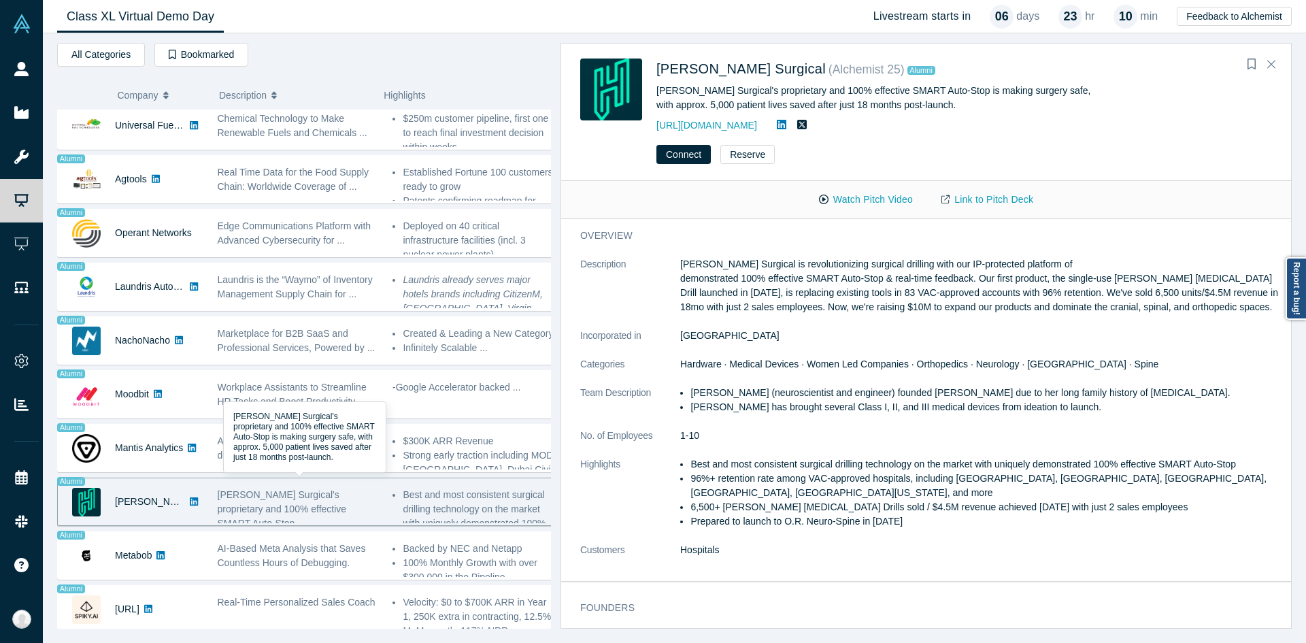
click at [319, 489] on span "Hubly Surgical's proprietary and 100% effective SMART Auto-Stop ..." at bounding box center [282, 508] width 129 height 39
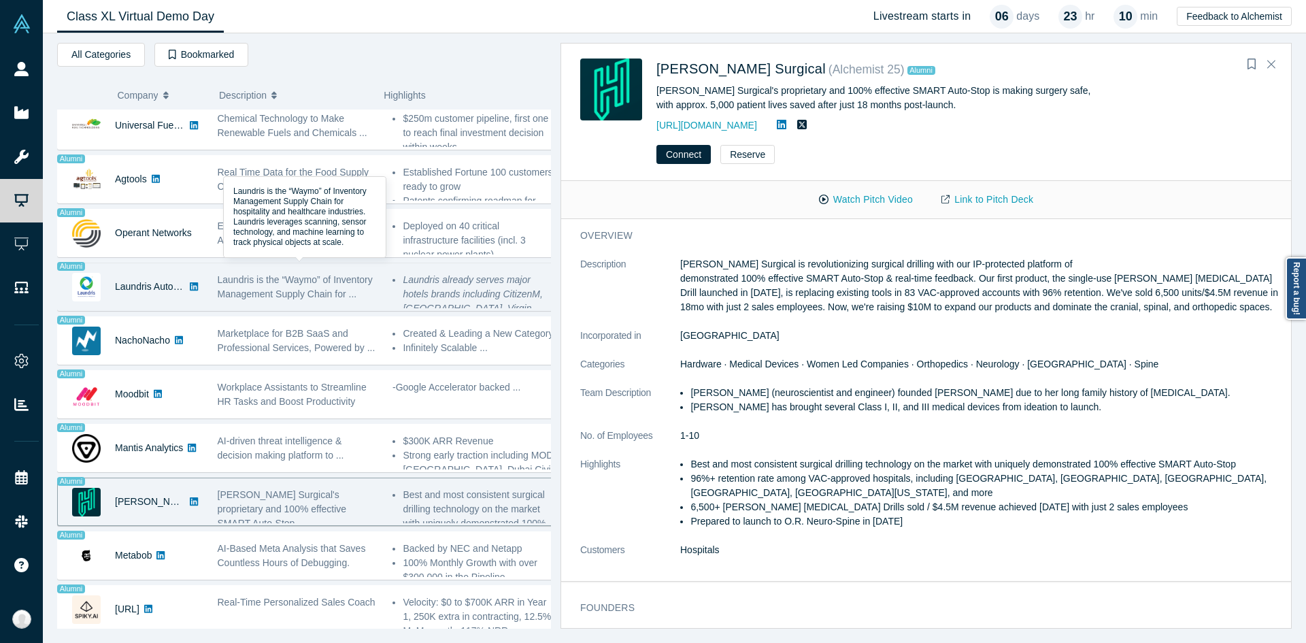
click at [313, 289] on span "Laundris is the “Waymo” of Inventory Management Supply Chain for ..." at bounding box center [295, 286] width 155 height 25
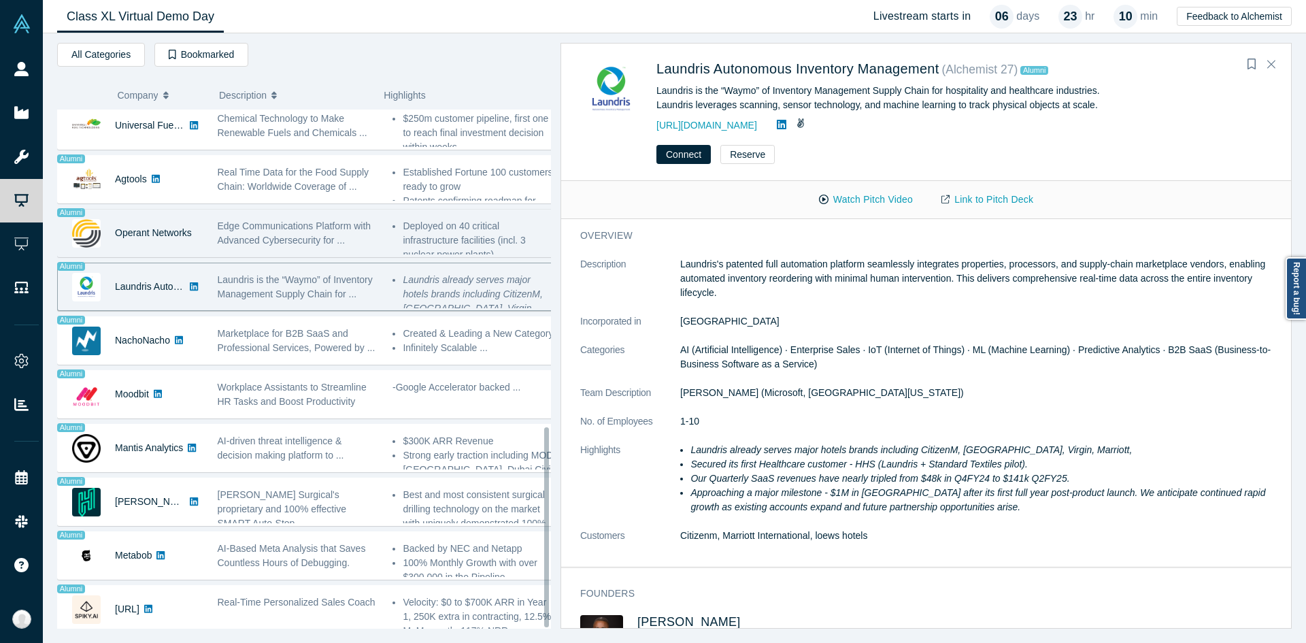
click at [269, 236] on span "Edge Communications Platform with Advanced Cybersecurity for ..." at bounding box center [295, 232] width 154 height 25
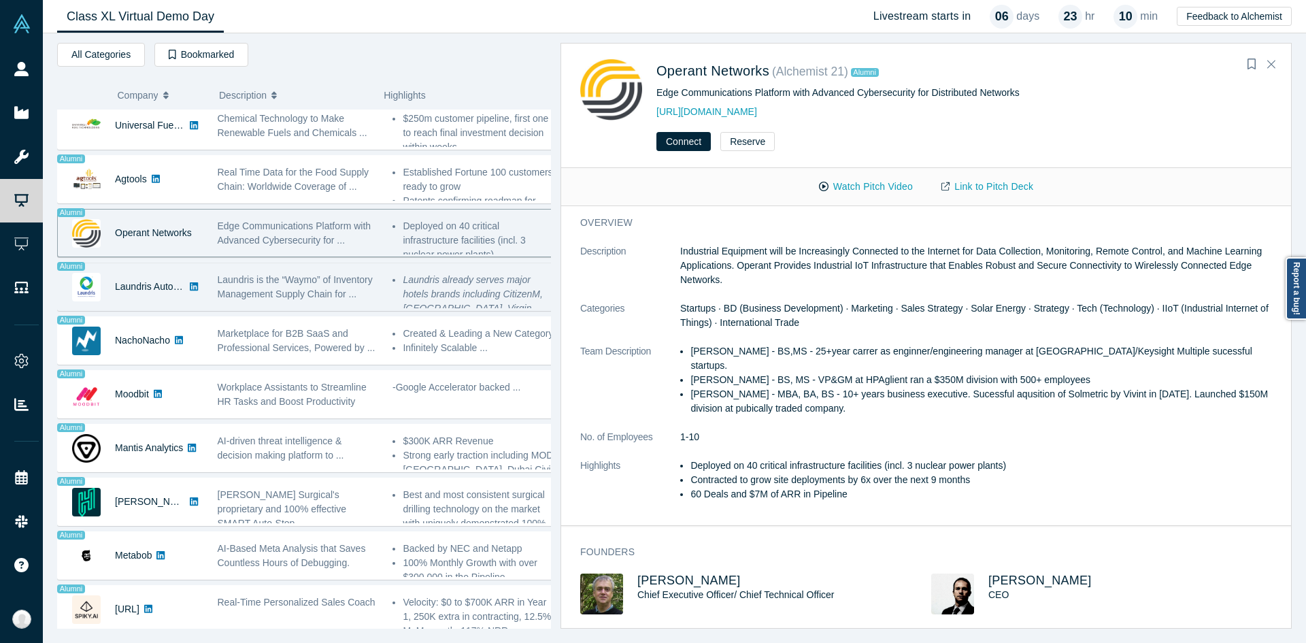
click at [269, 274] on span "Laundris is the “Waymo” of Inventory Management Supply Chain for ..." at bounding box center [295, 286] width 155 height 25
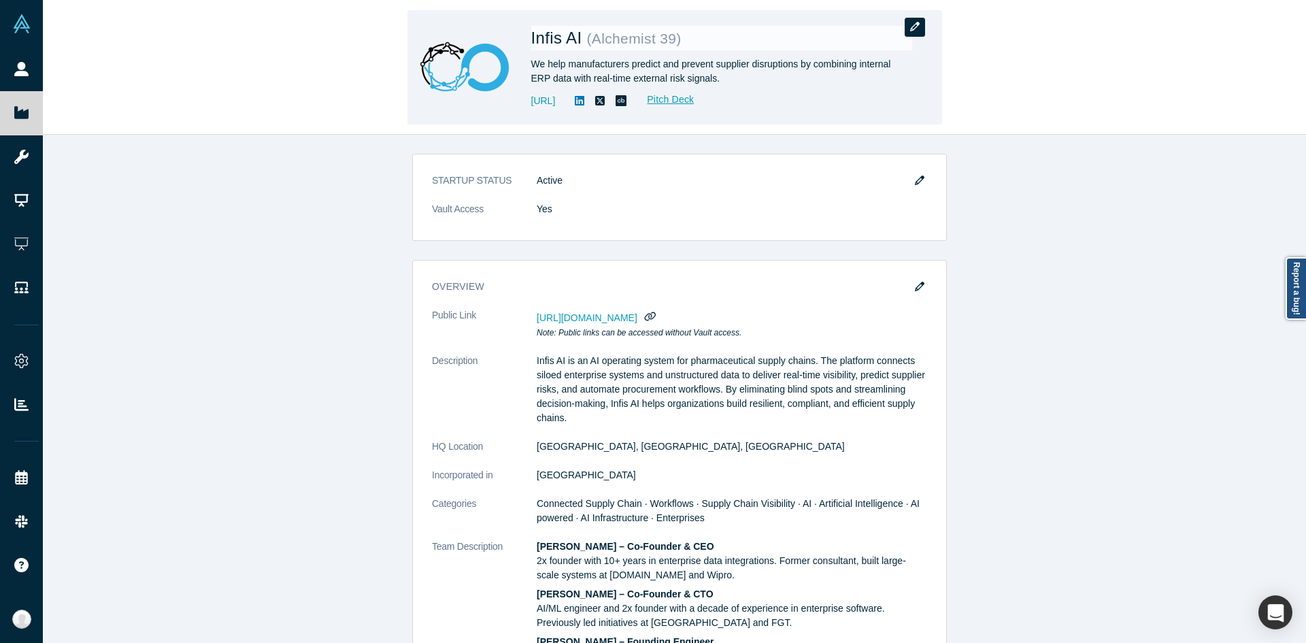
click at [915, 18] on button "button" at bounding box center [914, 27] width 20 height 19
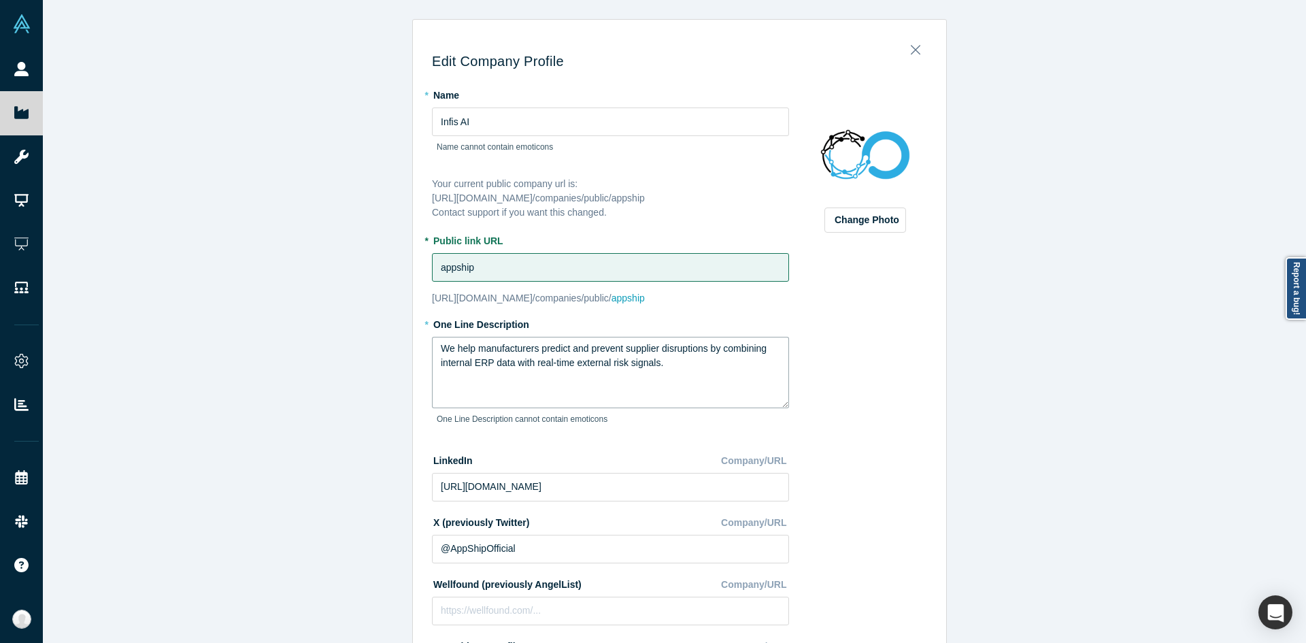
click at [534, 382] on textarea "We help manufacturers predict and prevent supplier disruptions by combining int…" at bounding box center [610, 372] width 357 height 71
paste textarea "AI for pharma supply chain reliability"
type textarea "AI for pharma supply chain reliability"
click at [400, 382] on div "Edit Company Profile * Name Infis AI Name cannot contain emoticons Your current…" at bounding box center [679, 326] width 1273 height 653
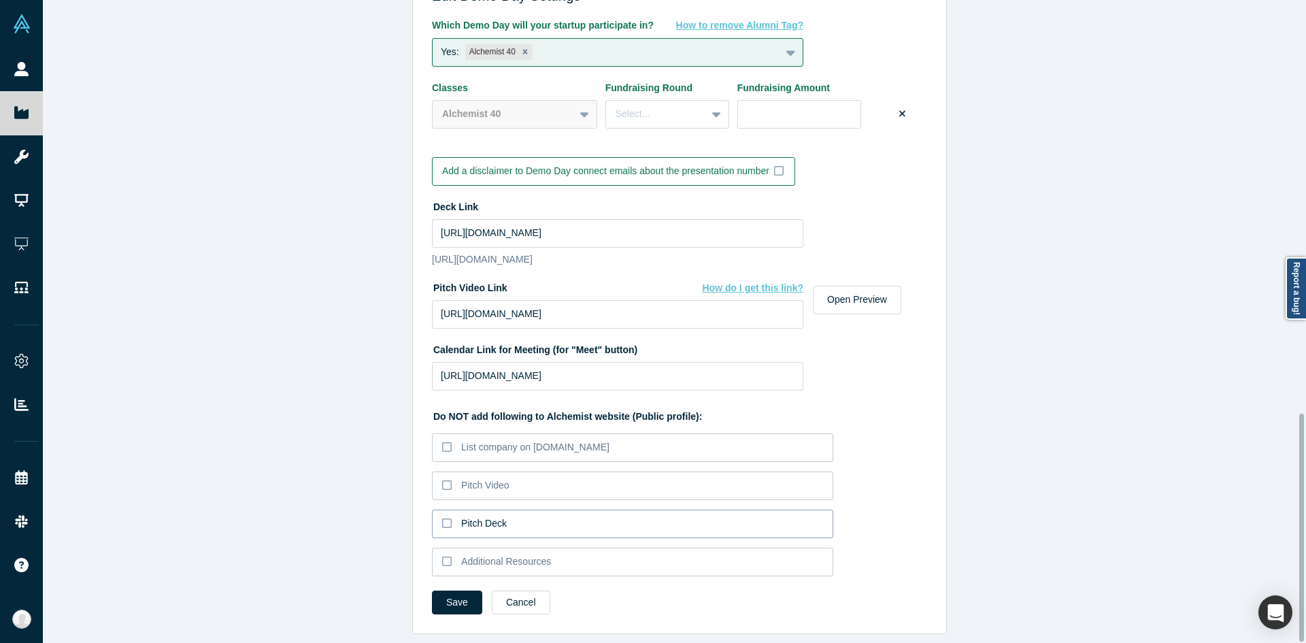
scroll to position [1166, 0]
click at [452, 595] on button "Save" at bounding box center [457, 602] width 50 height 24
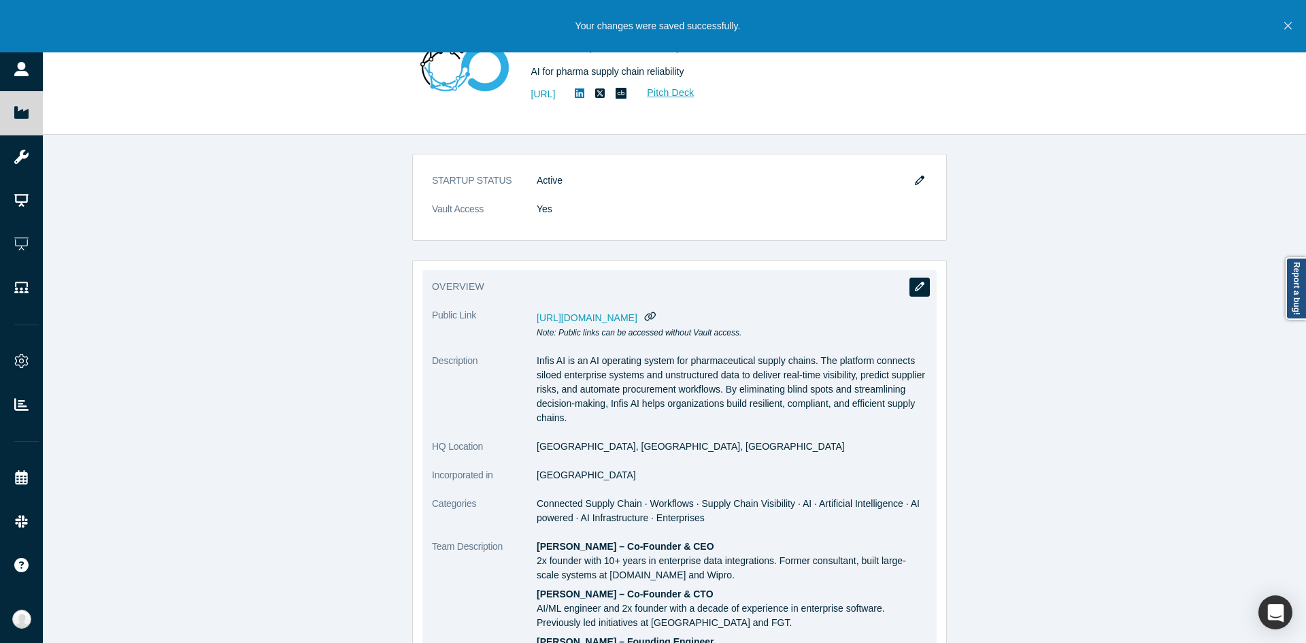
click at [909, 284] on button "button" at bounding box center [919, 286] width 20 height 19
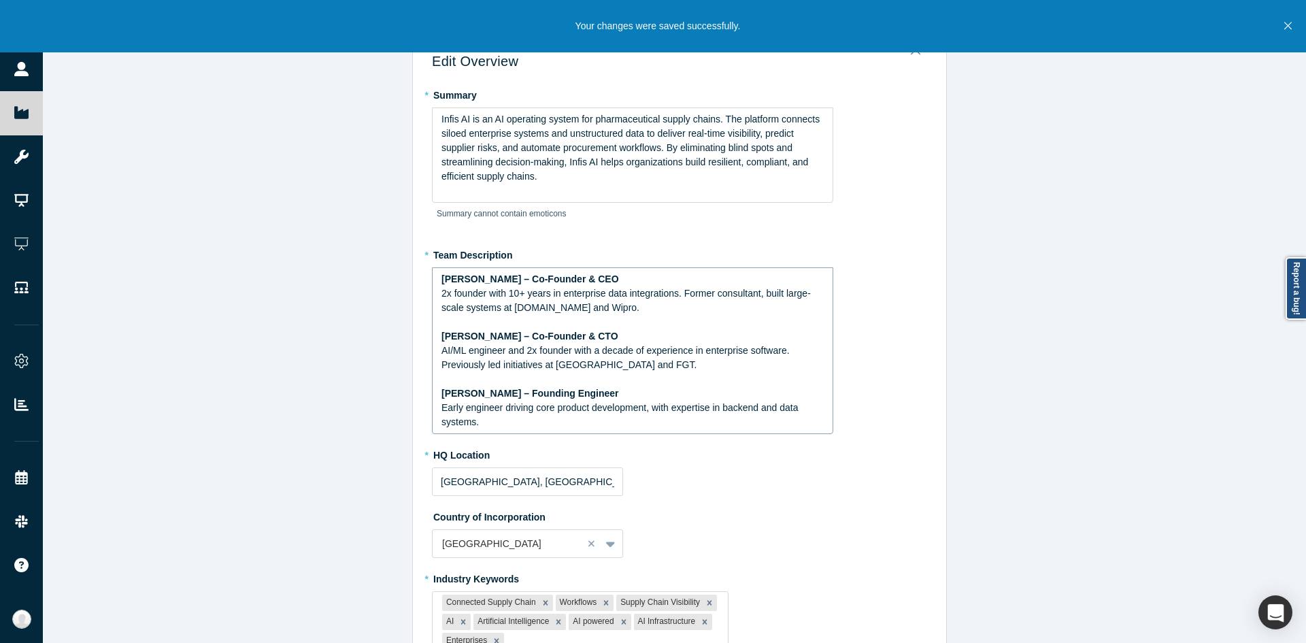
click at [578, 367] on span "AI/ML engineer and 2x founder with a decade of experience in enterprise softwar…" at bounding box center [616, 357] width 350 height 25
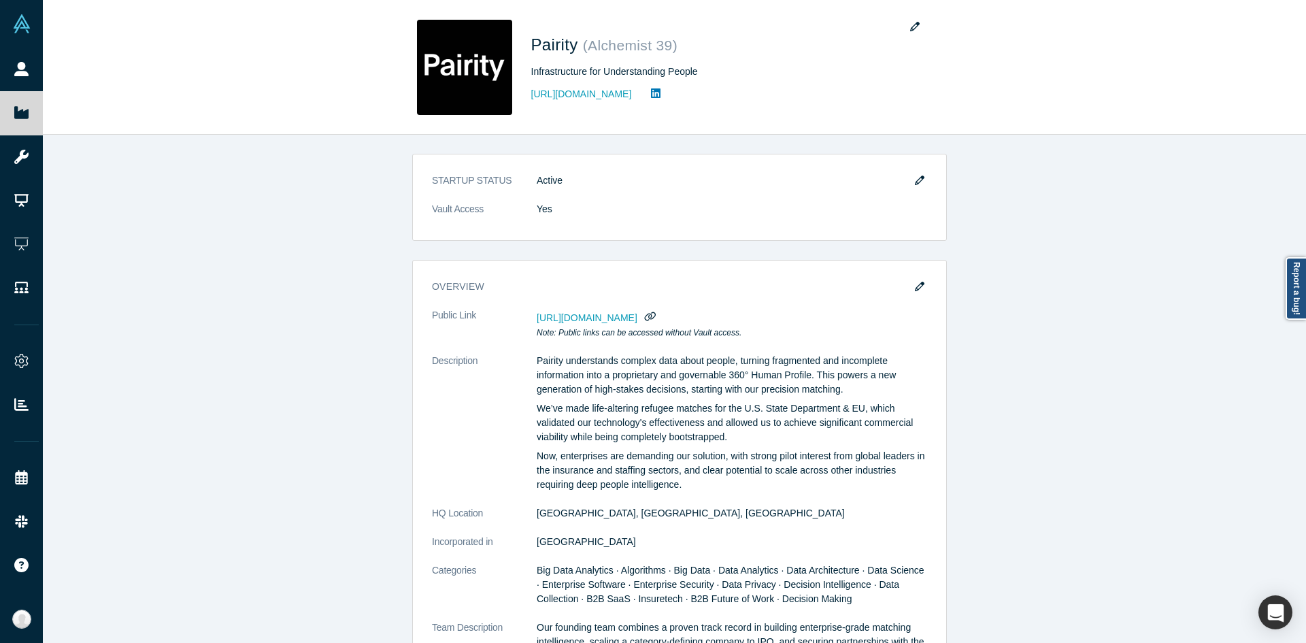
click at [1160, 333] on div "STARTUP STATUS Active Vault Access Yes overview Public Link [URL][DOMAIN_NAME] …" at bounding box center [679, 394] width 1273 height 518
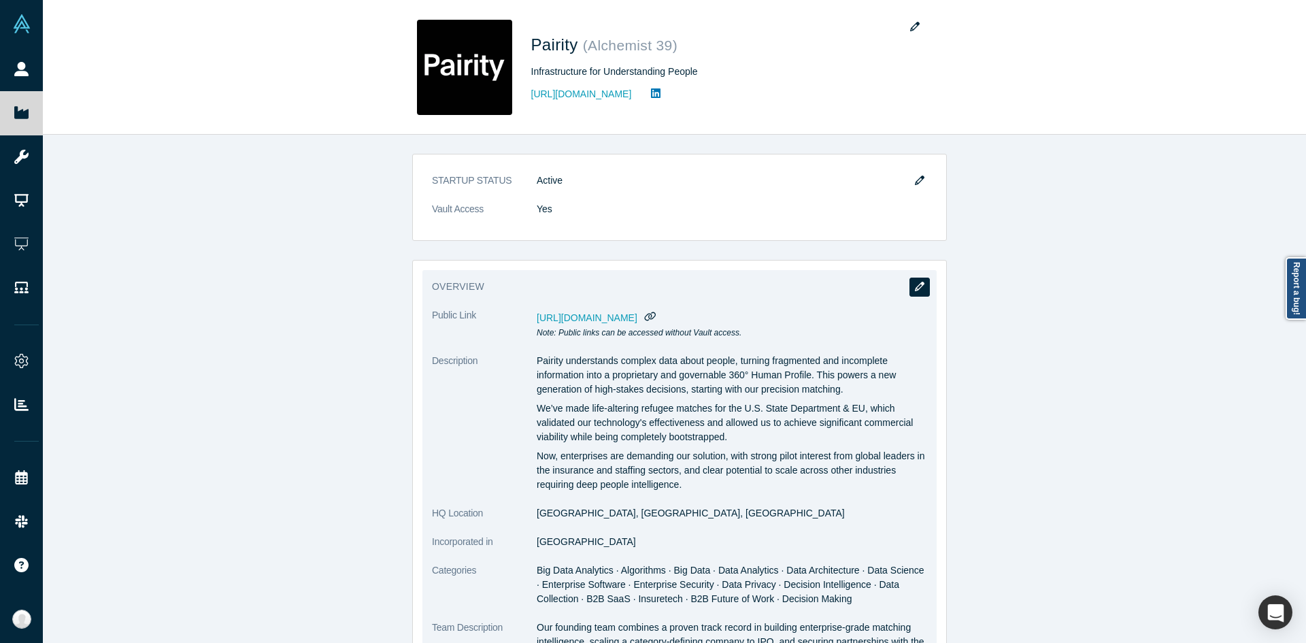
click at [919, 286] on button "button" at bounding box center [919, 286] width 20 height 19
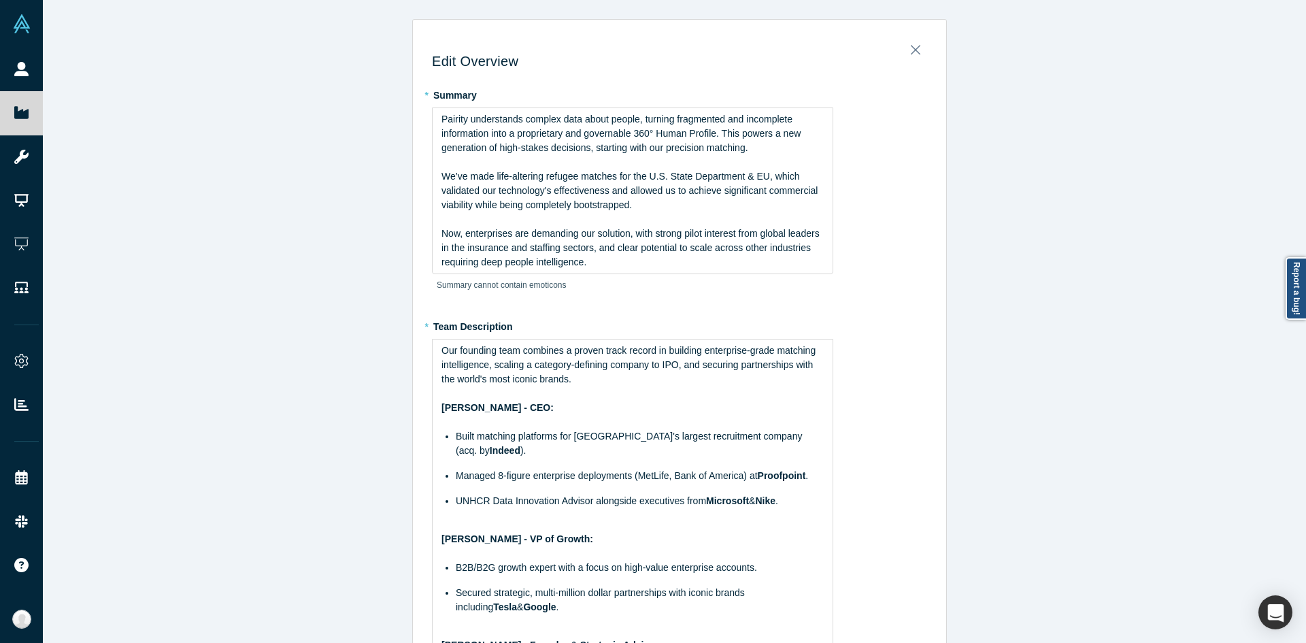
type input "[GEOGRAPHIC_DATA], [GEOGRAPHIC_DATA], [GEOGRAPHIC_DATA]"
click at [625, 453] on ul "Built matching platforms for [GEOGRAPHIC_DATA]'s largest recruitment company (a…" at bounding box center [632, 468] width 383 height 79
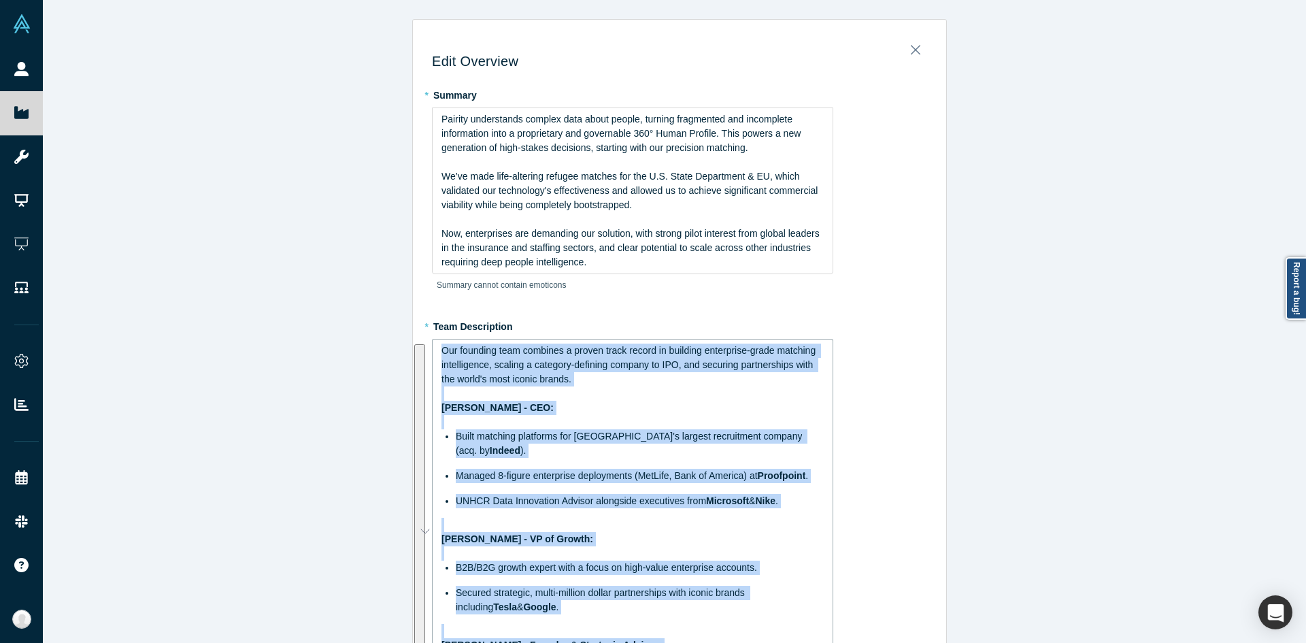
click at [621, 441] on span "Built matching platforms for [GEOGRAPHIC_DATA]'s largest recruitment company (a…" at bounding box center [630, 442] width 349 height 25
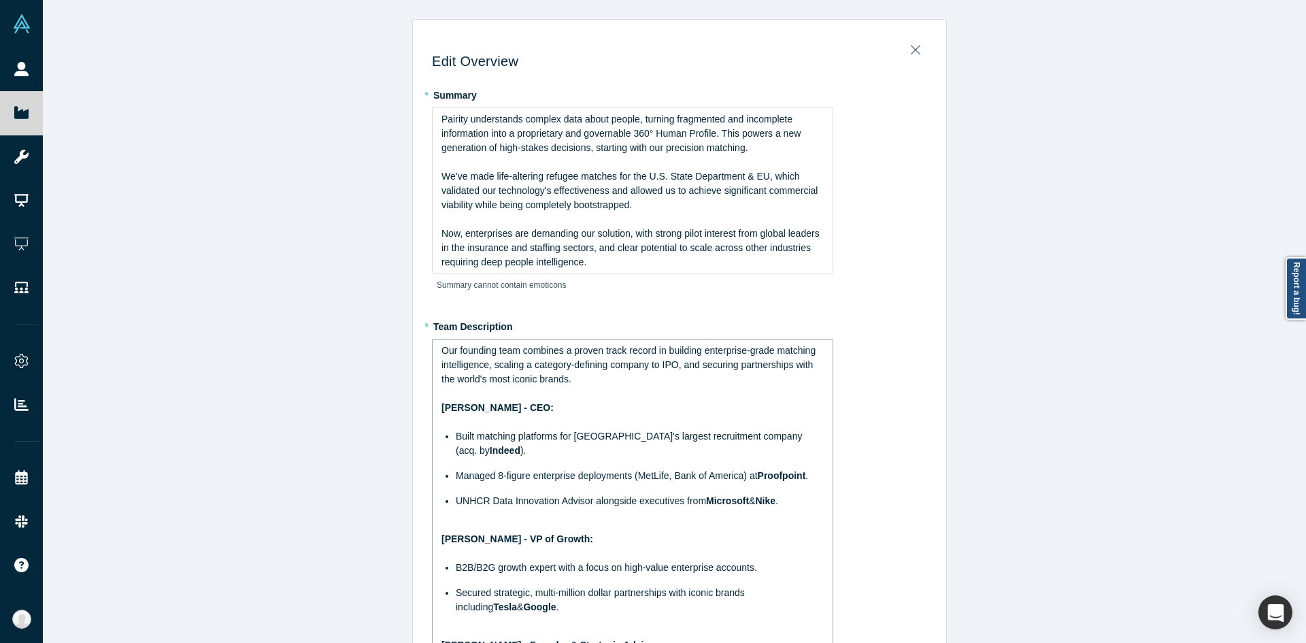
click at [591, 398] on div "To enrich screen reader interactions, please activate Accessibility in Grammarl…" at bounding box center [632, 393] width 383 height 14
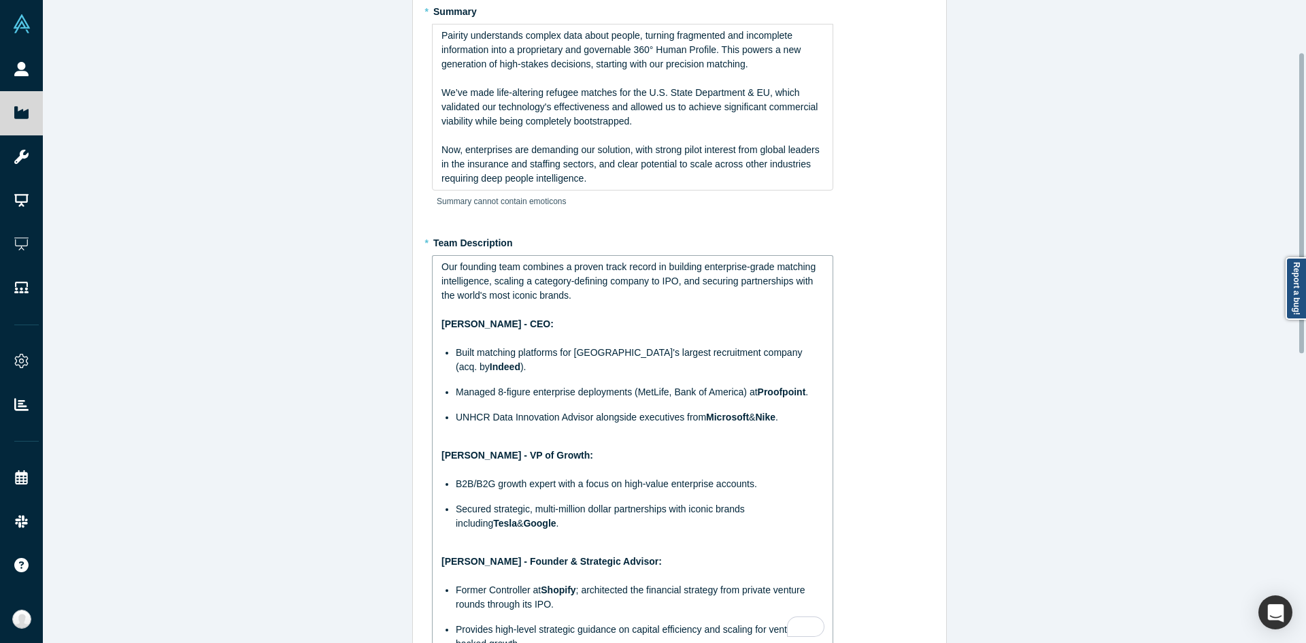
scroll to position [204, 0]
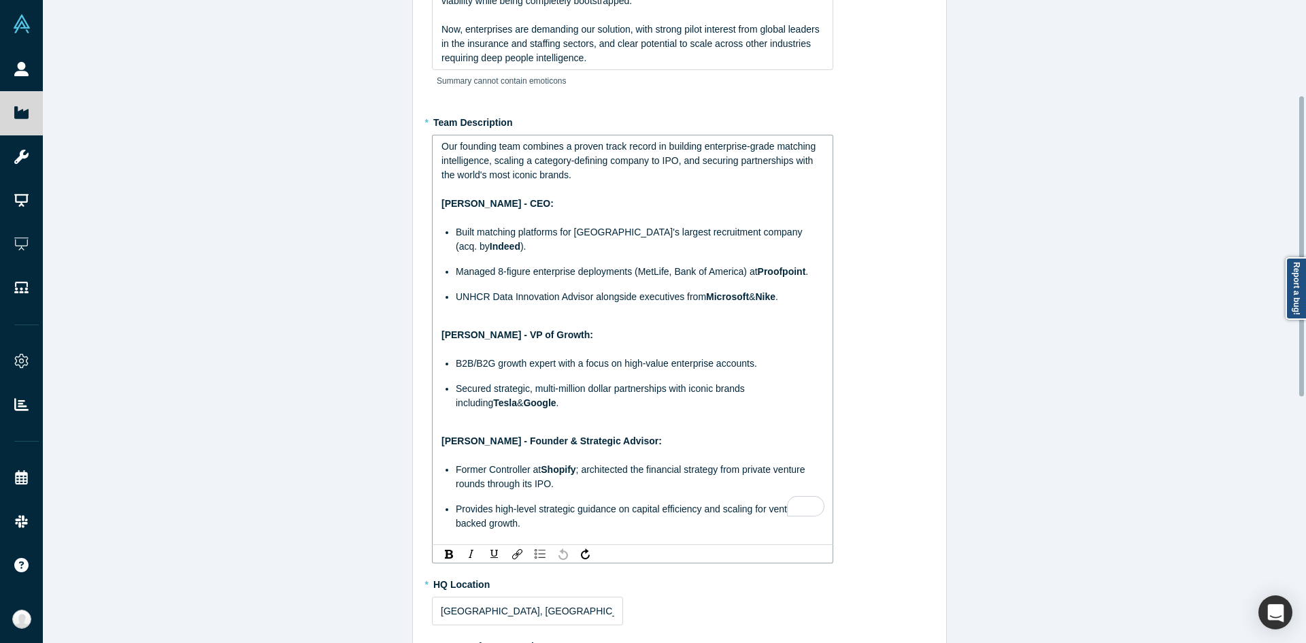
click at [639, 464] on span "; architected the financial strategy from private venture rounds through its IP…" at bounding box center [632, 476] width 352 height 25
click at [456, 233] on span "Built matching platforms for Canada's largest recruitment company (acq. by" at bounding box center [630, 238] width 349 height 25
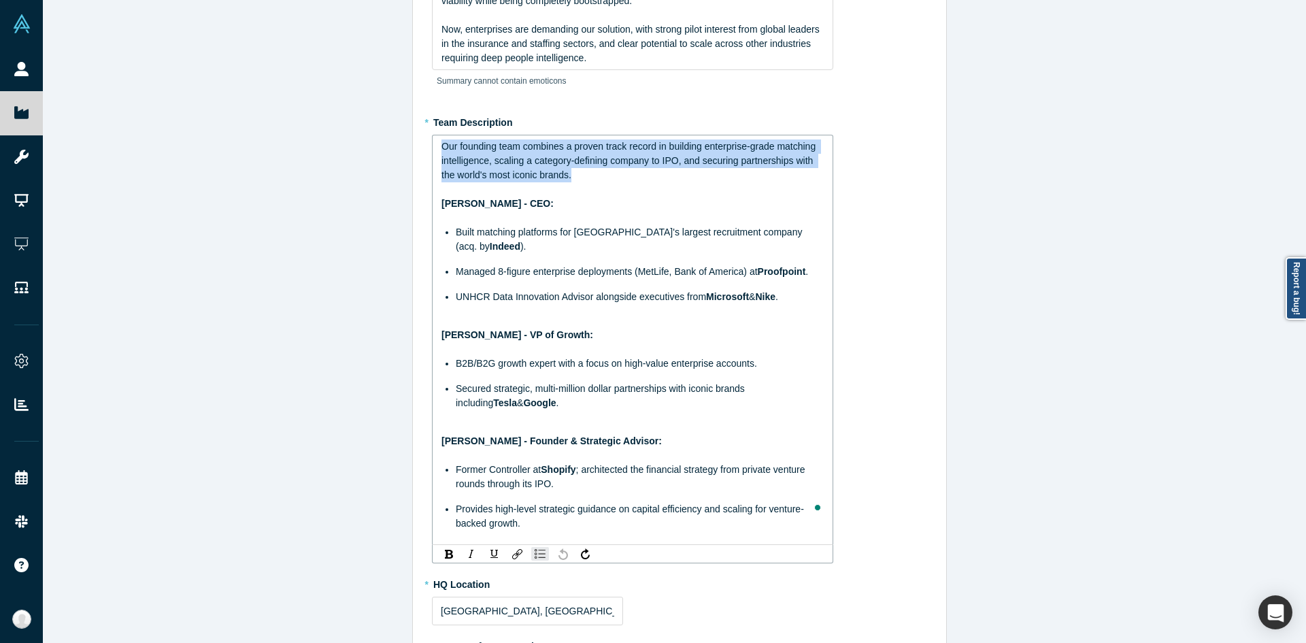
drag, startPoint x: 408, startPoint y: 140, endPoint x: 354, endPoint y: 126, distance: 55.6
click at [354, 126] on div "Edit Overview * Summary Pairity understands complex data about people, turning …" at bounding box center [679, 326] width 1273 height 653
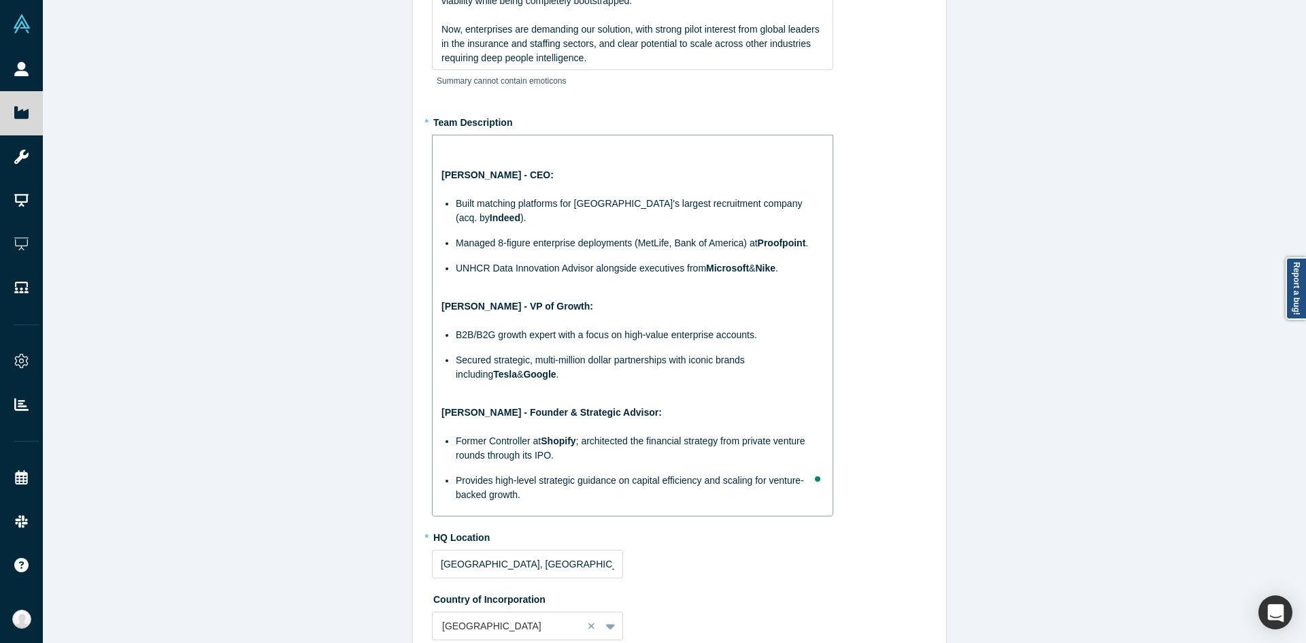
click at [603, 262] on span "UNHCR Data Innovation Advisor alongside executives from" at bounding box center [581, 267] width 250 height 11
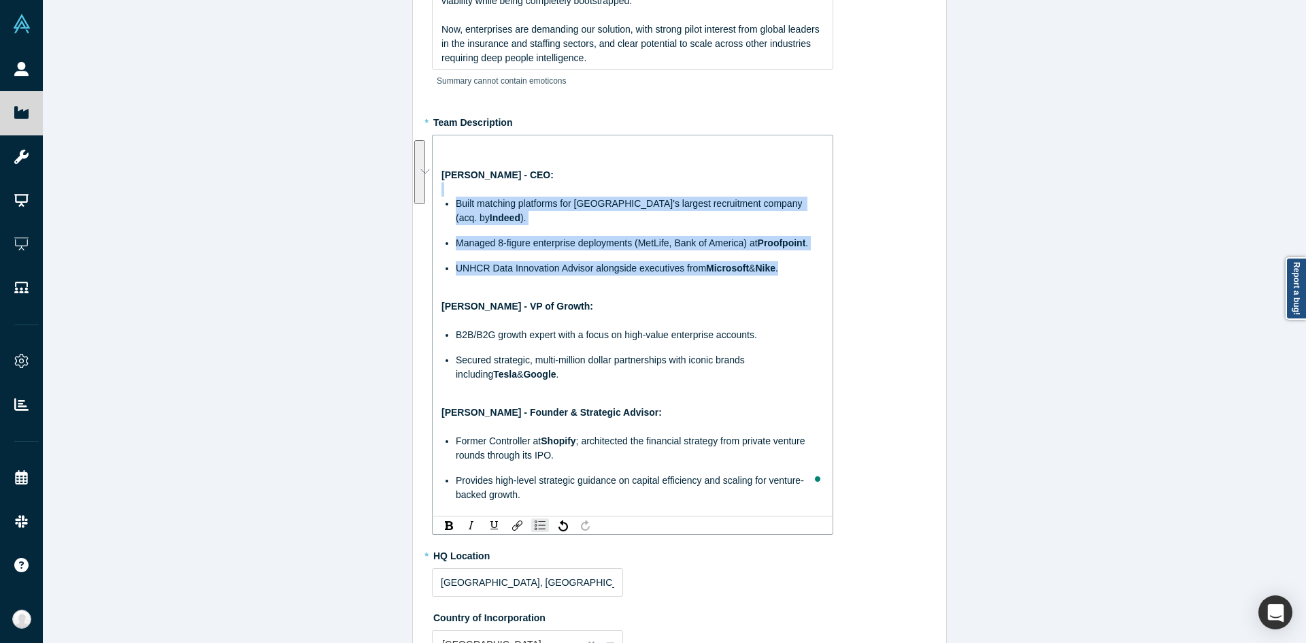
drag, startPoint x: 558, startPoint y: 221, endPoint x: 432, endPoint y: 194, distance: 128.7
click at [432, 194] on div "Gotam Bhardwaj - CEO: Built matching platforms for Canada's largest recruitment…" at bounding box center [632, 325] width 401 height 381
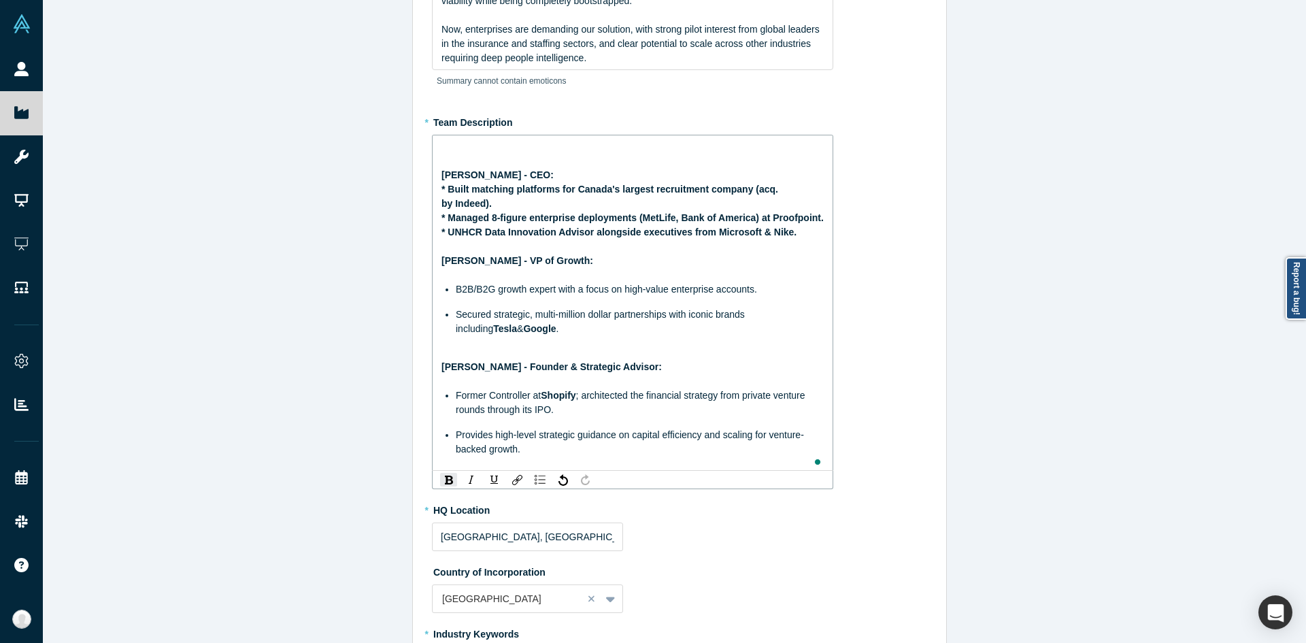
click at [443, 237] on span "* UNHCR Data Innovation Advisor alongside executives from Microsoft & Nike." at bounding box center [618, 231] width 355 height 11
click at [441, 223] on span "* Managed 8-figure enterprise deployments (MetLife, Bank of America) at Proofpo…" at bounding box center [632, 217] width 382 height 11
click at [443, 191] on span "* Built matching platforms for Canada's largest recruitment company (acq. by In…" at bounding box center [610, 196] width 339 height 25
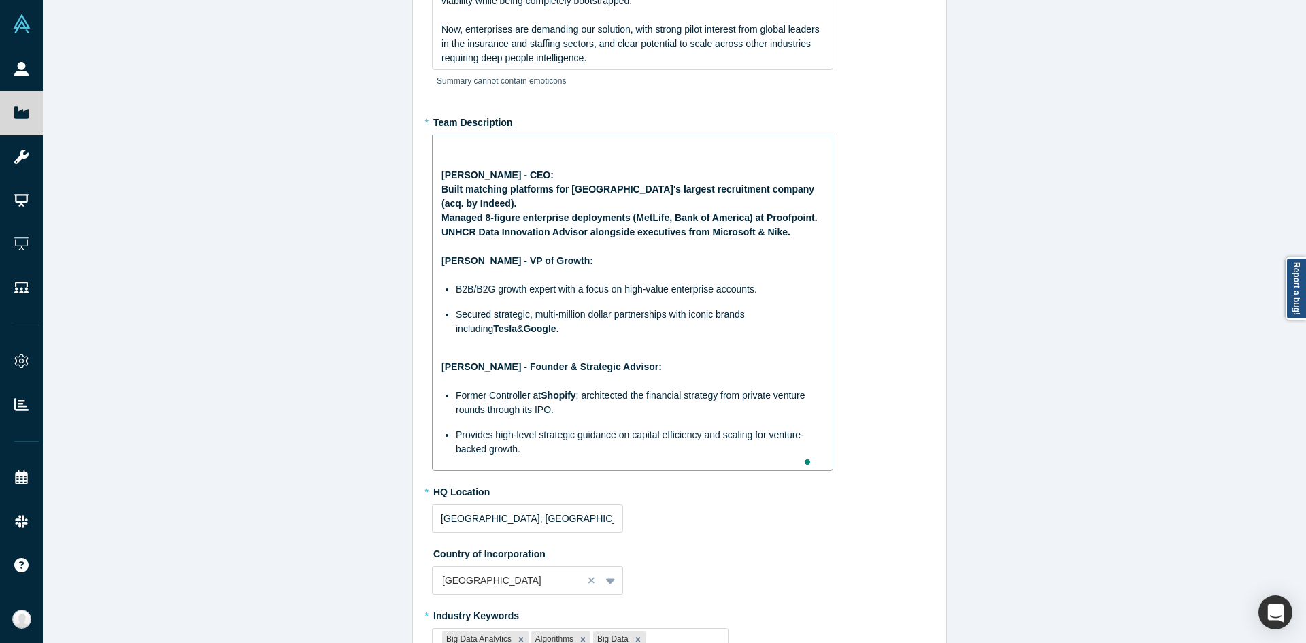
click at [433, 175] on div "Gotam Bhardwaj - CEO: Built matching platforms for Canada's largest recruitment…" at bounding box center [632, 303] width 401 height 336
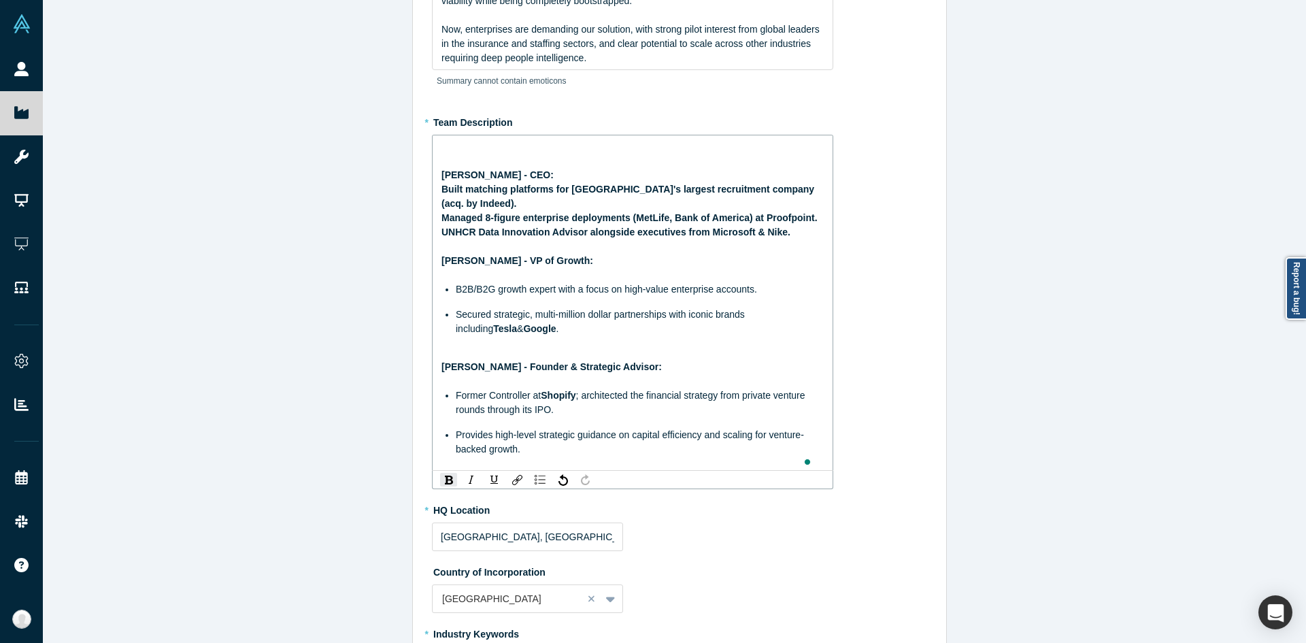
click at [441, 169] on span "Gotam Bhardwaj - CEO:" at bounding box center [497, 174] width 112 height 11
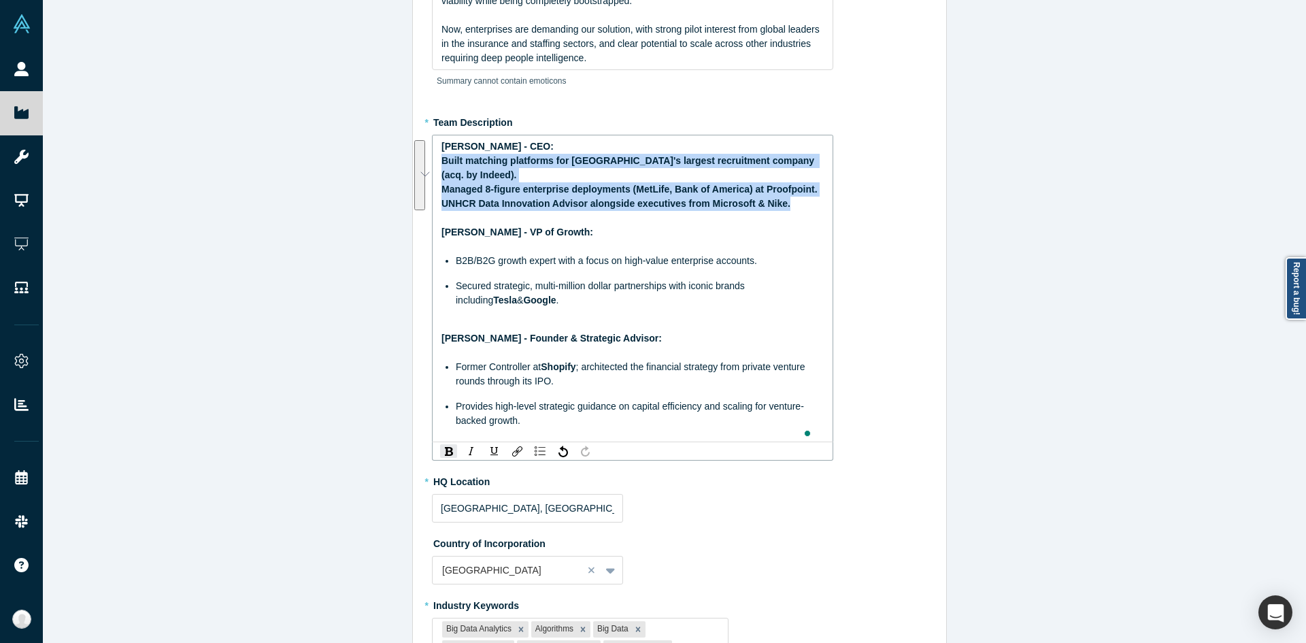
drag, startPoint x: 801, startPoint y: 218, endPoint x: 426, endPoint y: 163, distance: 378.6
click at [426, 163] on div "Edit Overview * Summary Pairity understands complex data about people, turning …" at bounding box center [679, 439] width 534 height 1248
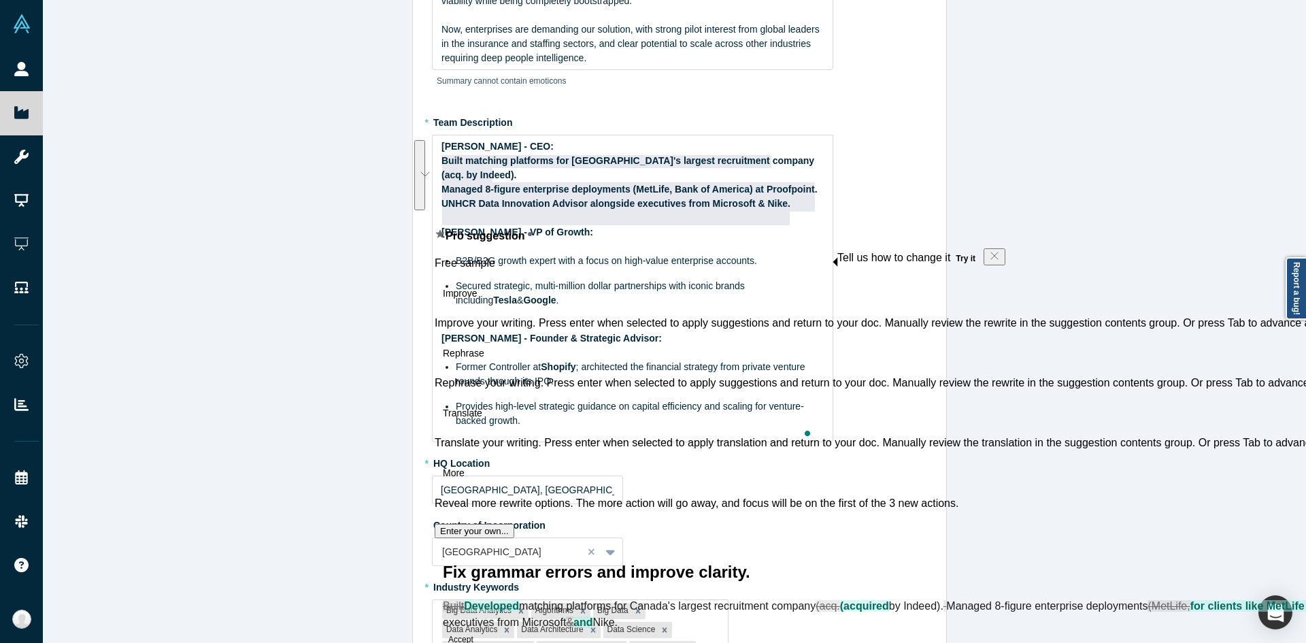
click at [552, 197] on div "Managed 8-figure enterprise deployments (MetLife, Bank of America) at Proofpoin…" at bounding box center [632, 189] width 383 height 14
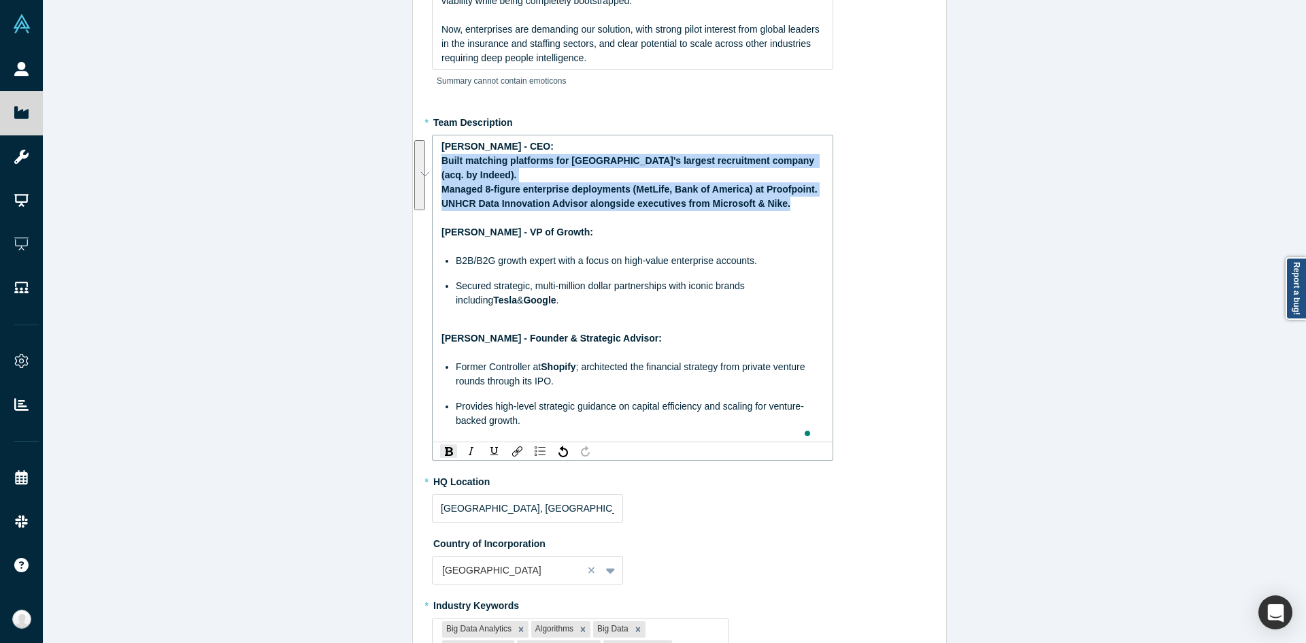
drag, startPoint x: 796, startPoint y: 217, endPoint x: 426, endPoint y: 158, distance: 374.0
click at [426, 158] on div "Edit Overview * Summary Pairity understands complex data about people, turning …" at bounding box center [679, 439] width 534 height 1248
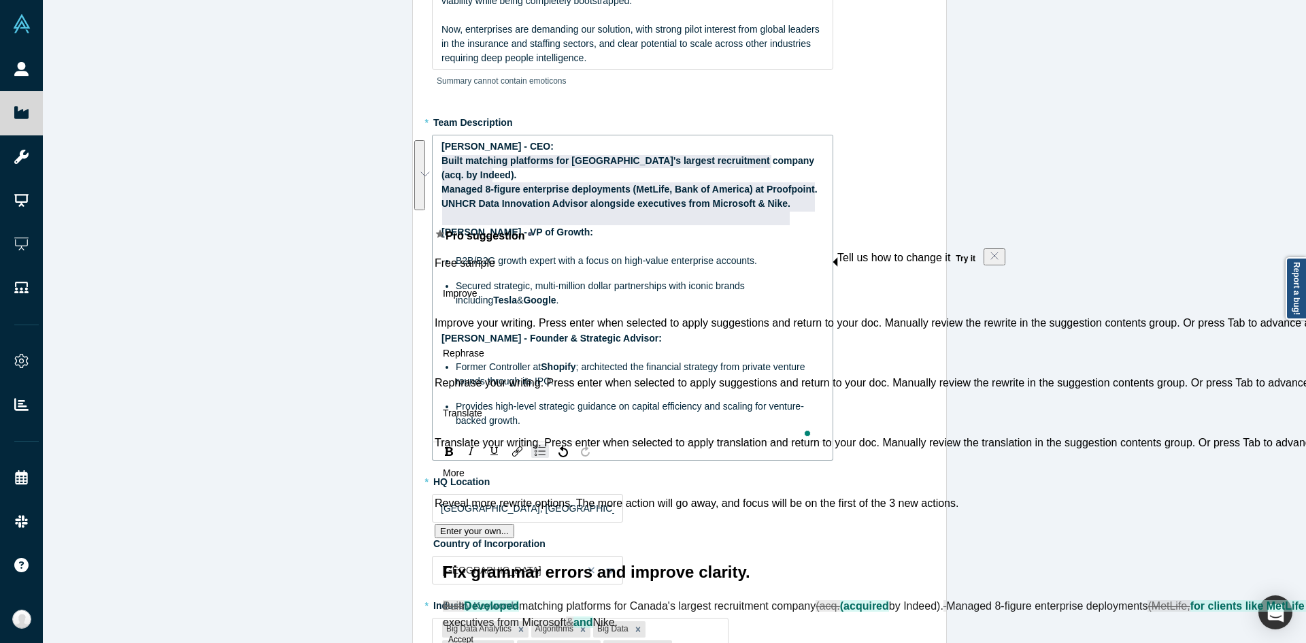
click at [620, 197] on div "Managed 8-figure enterprise deployments (MetLife, Bank of America) at Proofpoin…" at bounding box center [632, 189] width 383 height 14
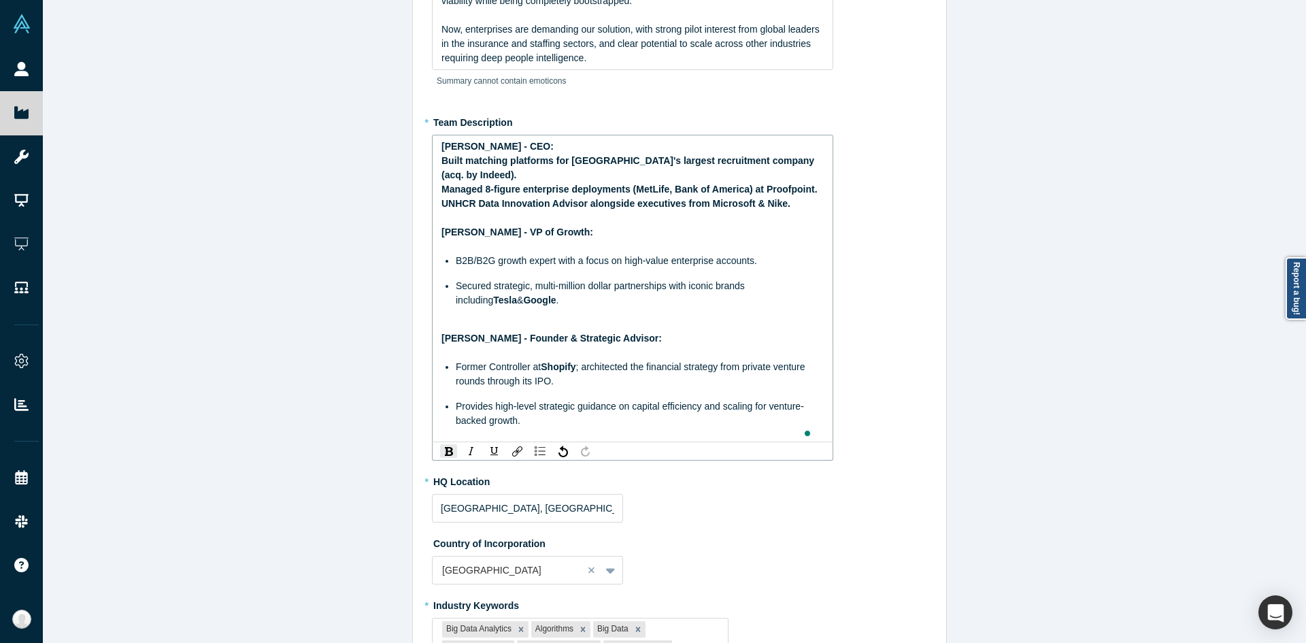
click at [558, 197] on div "Managed 8-figure enterprise deployments (MetLife, Bank of America) at Proofpoin…" at bounding box center [632, 189] width 383 height 14
click at [508, 209] on span "UNHCR Data Innovation Advisor alongside executives from Microsoft & Nike." at bounding box center [615, 203] width 349 height 11
click at [770, 209] on span "UNHCR Data Innovation Advisor alongside executives from Microsoft & Nike." at bounding box center [615, 203] width 349 height 11
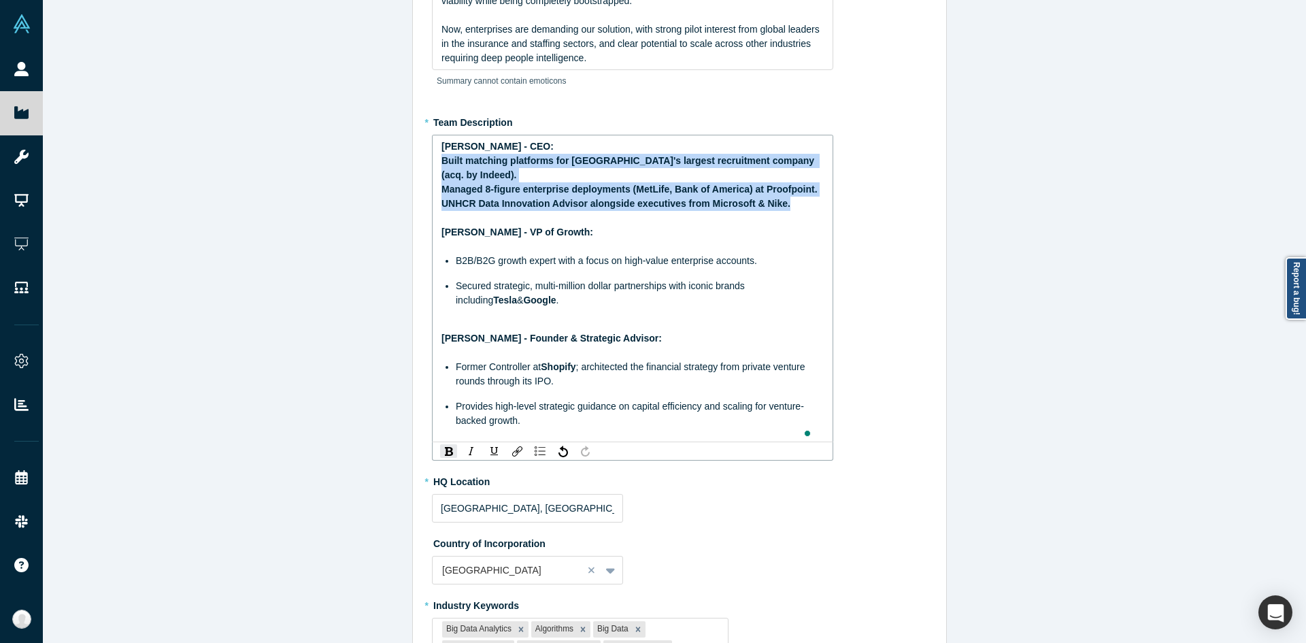
click at [430, 163] on div "Edit Overview * Summary Pairity understands complex data about people, turning …" at bounding box center [679, 439] width 534 height 1248
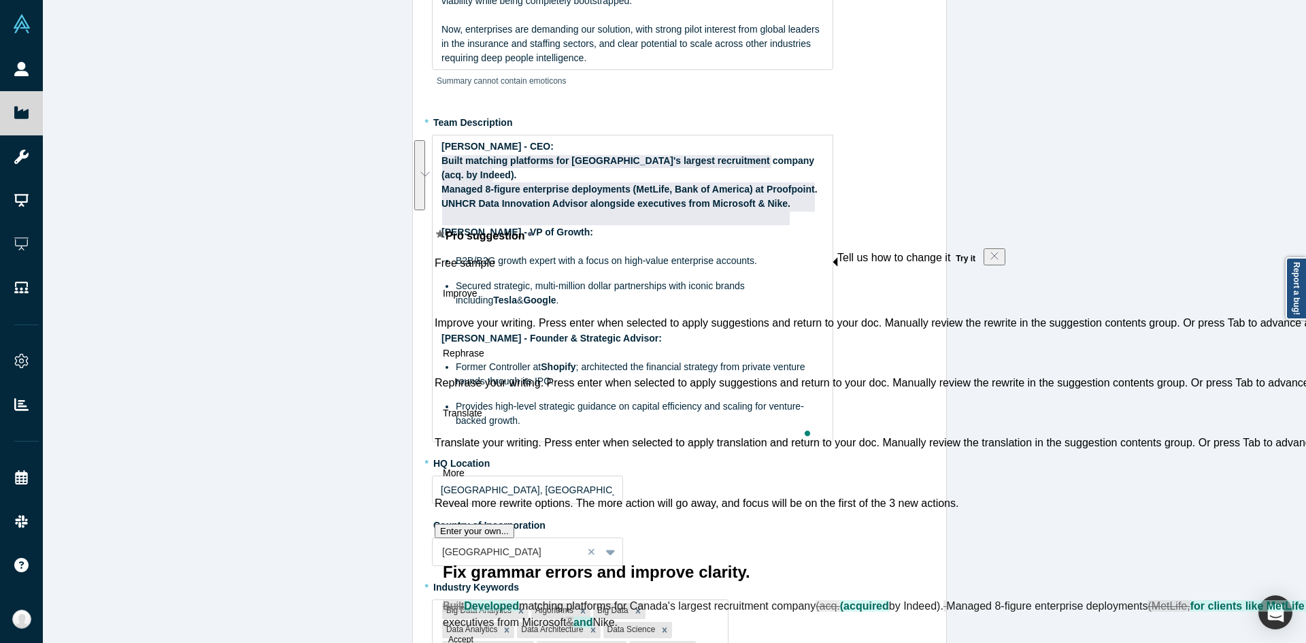
click at [870, 413] on div "* Team Description Gotam Bhardwaj - CEO: Built matching platforms for Canada's …" at bounding box center [679, 276] width 495 height 331
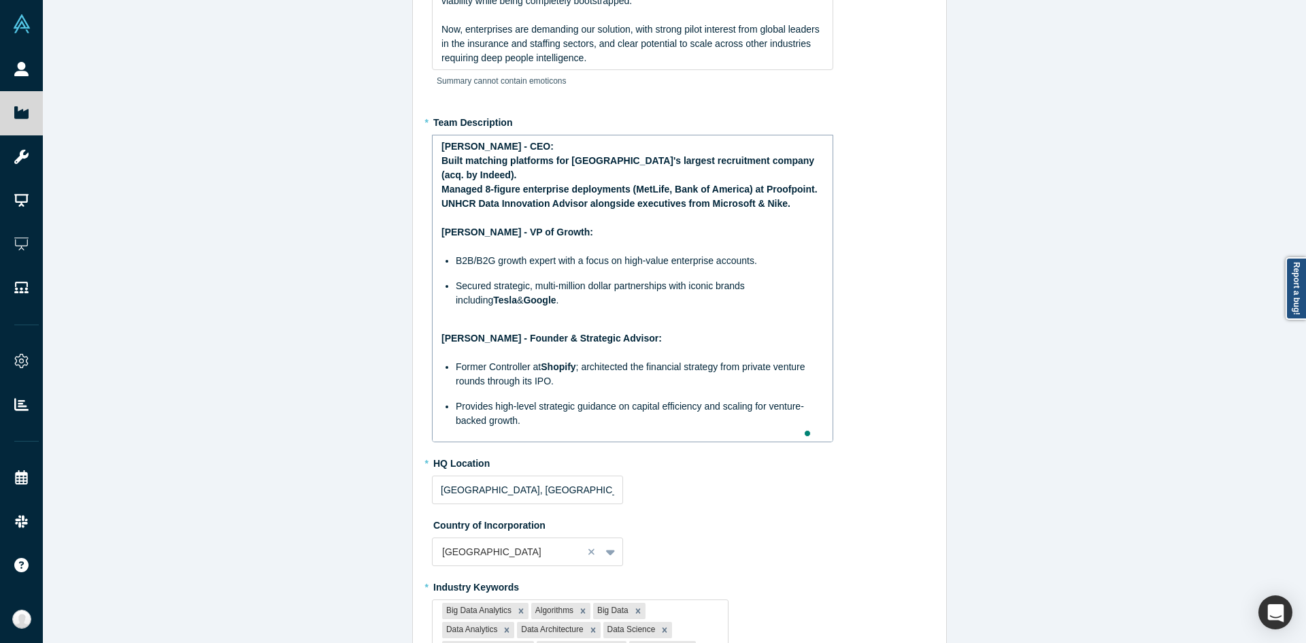
click at [667, 197] on div "Managed 8-figure enterprise deployments (MetLife, Bank of America) at Proofpoin…" at bounding box center [632, 189] width 383 height 14
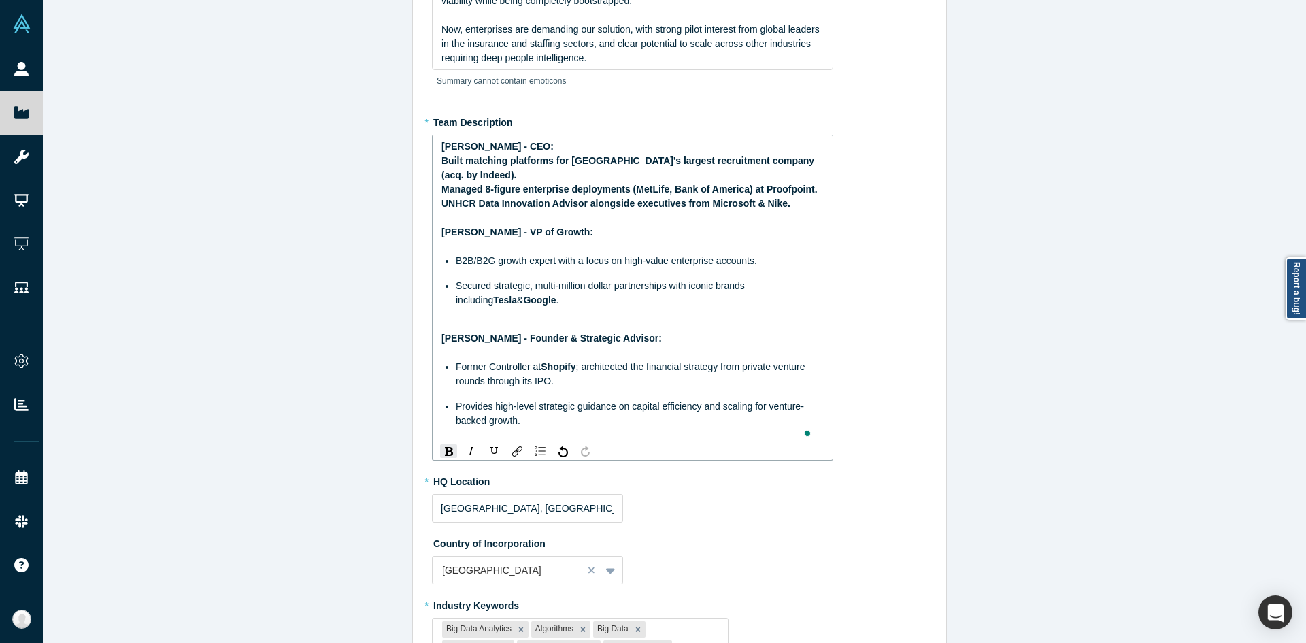
click at [571, 209] on span "UNHCR Data Innovation Advisor alongside executives from Microsoft & Nike." at bounding box center [615, 203] width 349 height 11
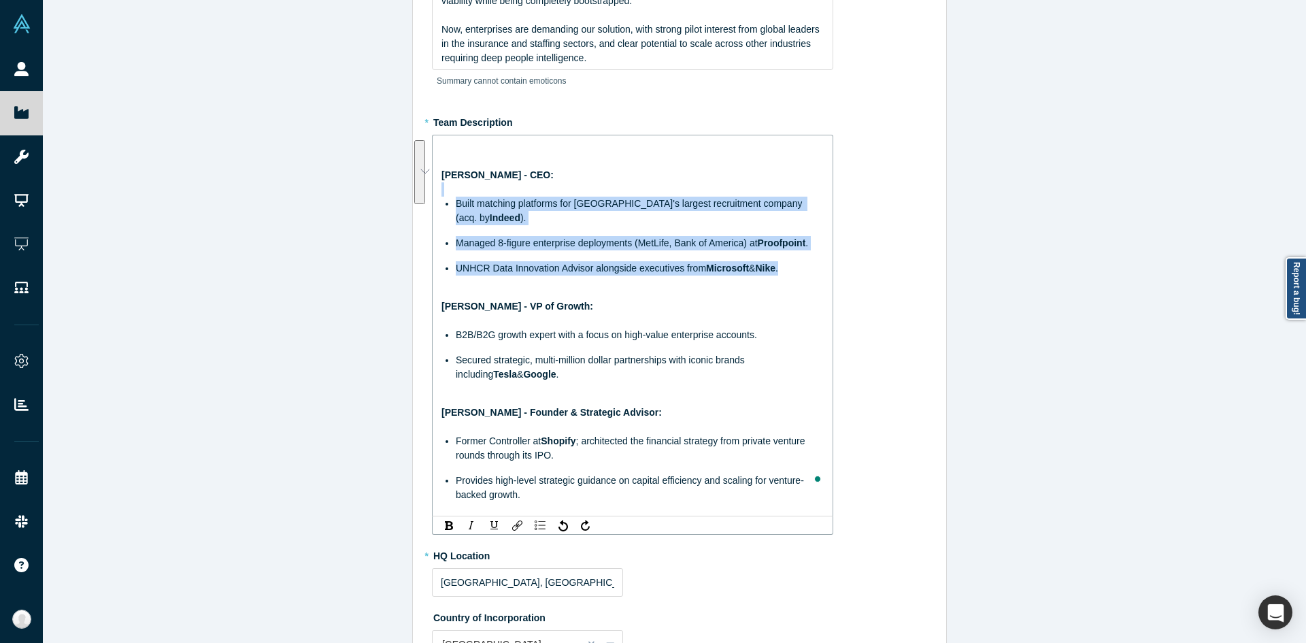
click at [505, 219] on ul "Built matching platforms for Canada's largest recruitment company (acq. by Inde…" at bounding box center [632, 236] width 383 height 79
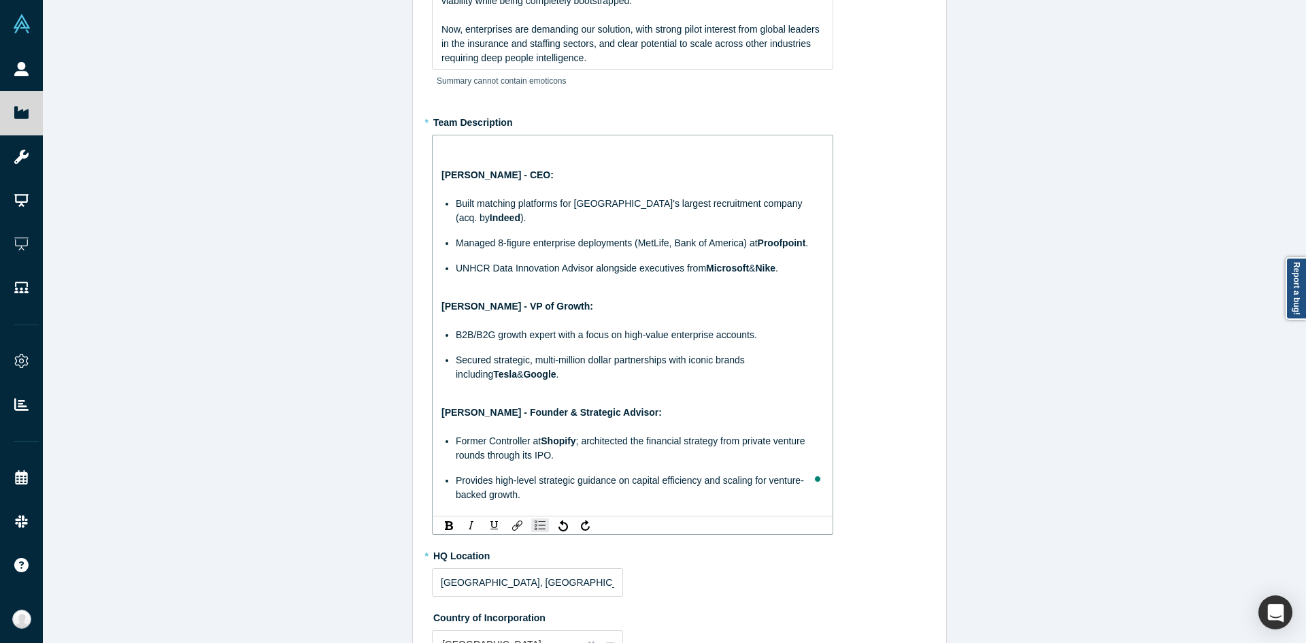
click at [441, 174] on span "Gotam Bhardwaj - CEO:" at bounding box center [497, 174] width 112 height 11
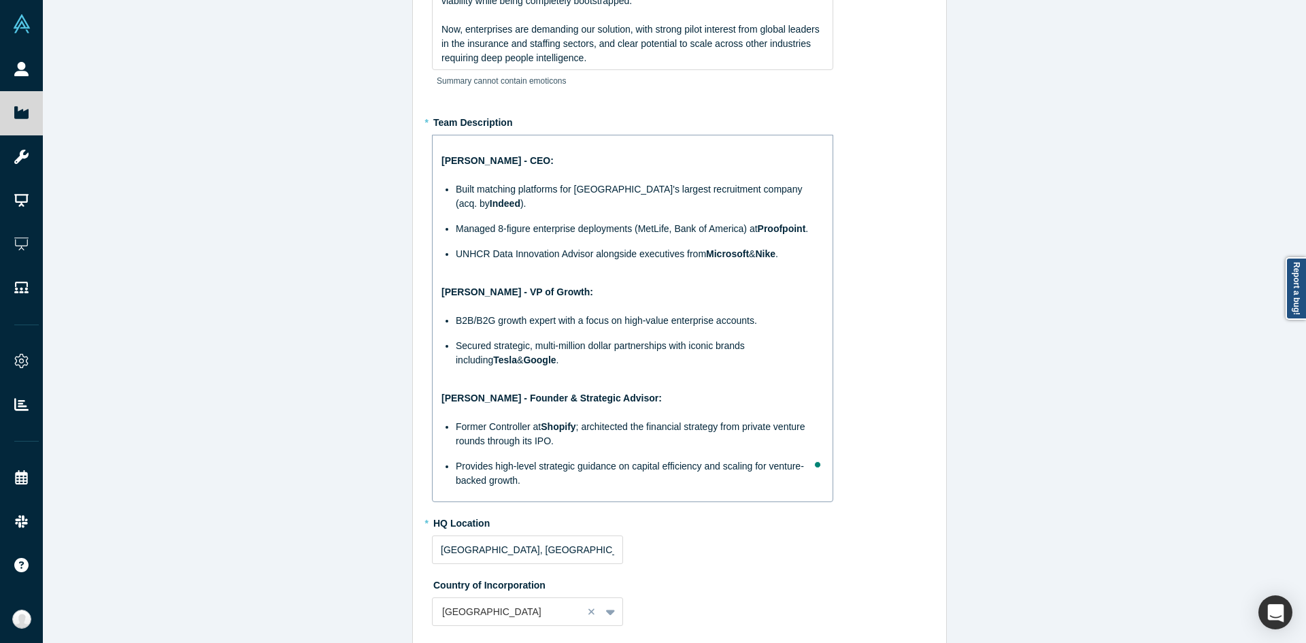
click at [776, 247] on div "Gotam Bhardwaj - CEO: Built matching platforms for Canada's largest recruitment…" at bounding box center [632, 313] width 383 height 348
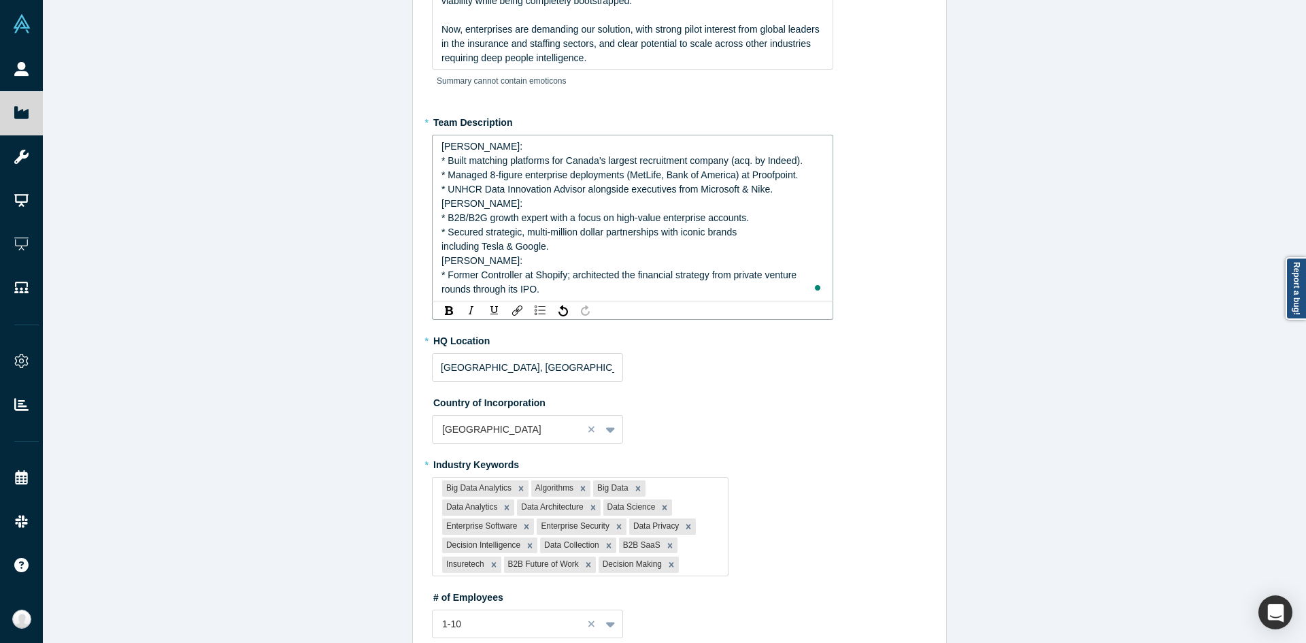
click at [441, 148] on span "Gotam Bhardwaj:" at bounding box center [481, 146] width 81 height 11
click at [441, 205] on span "Radboud Reijn:" at bounding box center [481, 203] width 81 height 11
click at [441, 260] on span "Mike Gagnon:" at bounding box center [481, 260] width 81 height 11
drag, startPoint x: 442, startPoint y: 278, endPoint x: 432, endPoint y: 277, distance: 9.6
click at [432, 277] on div "-Gotam Bhardwaj: * Built matching platforms for Canada's largest recruitment co…" at bounding box center [632, 218] width 401 height 167
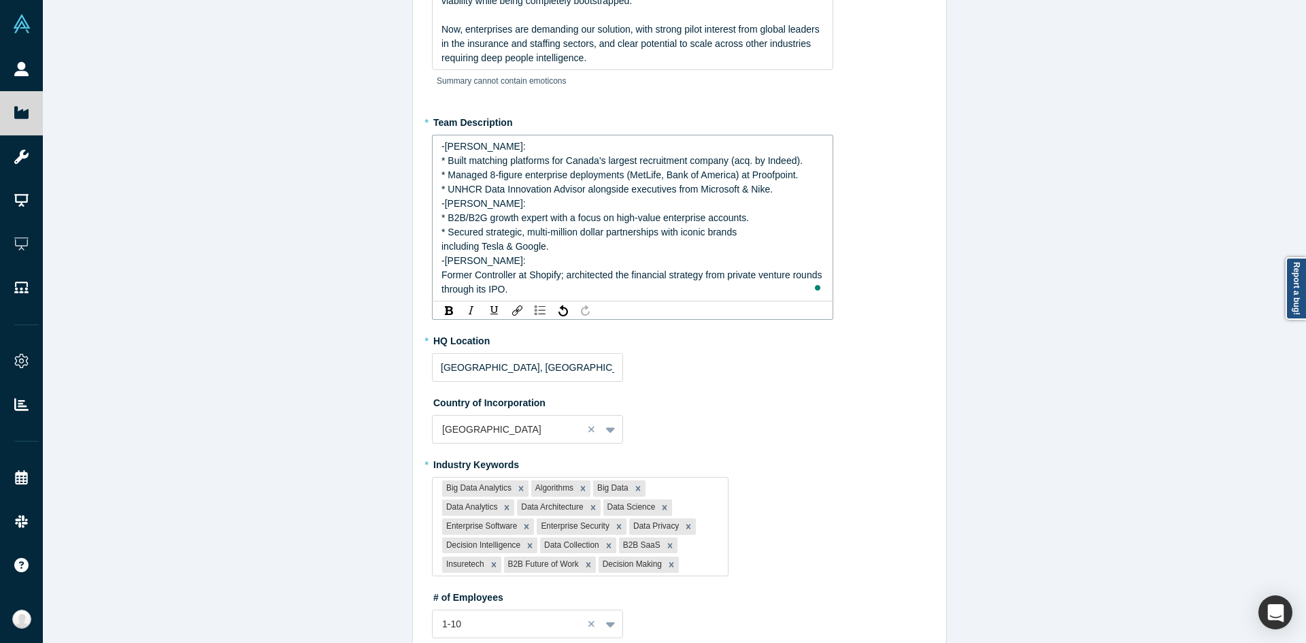
click at [441, 162] on span "* Built matching platforms for Canada's largest recruitment company (acq. by In…" at bounding box center [621, 160] width 361 height 11
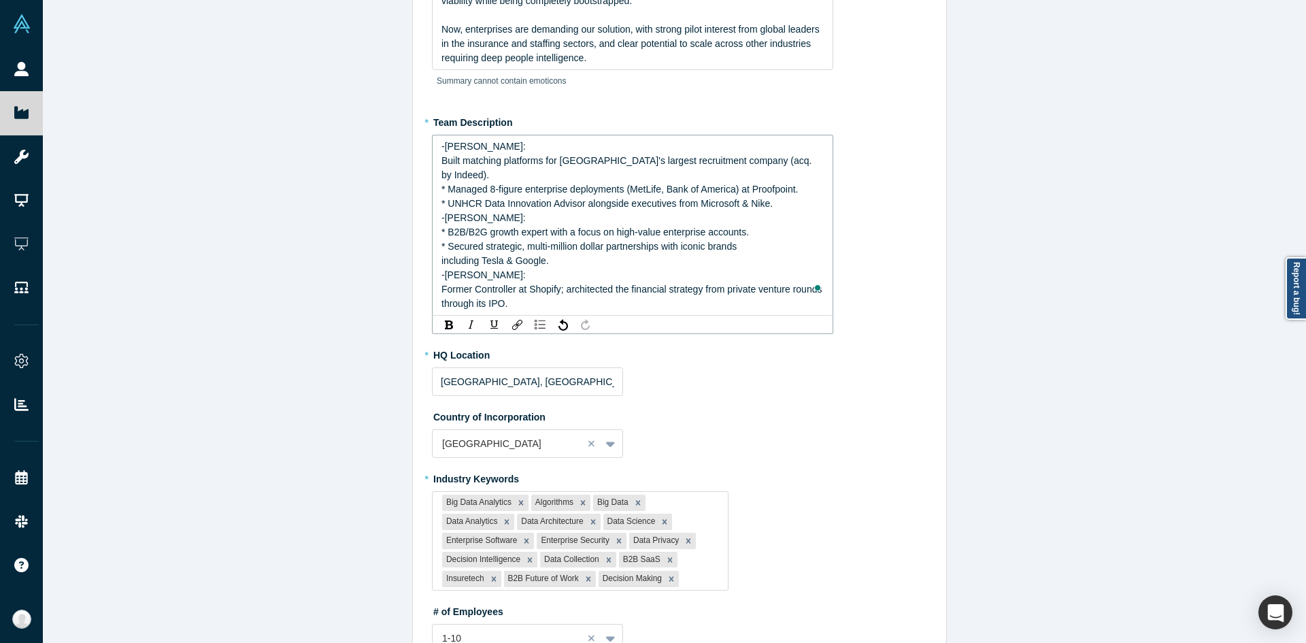
click at [441, 198] on span "* UNHCR Data Innovation Advisor alongside executives from Microsoft & Nike." at bounding box center [606, 203] width 331 height 11
click at [445, 184] on span "* Managed 8-figure enterprise deployments (MetLife, Bank of America) at Proofpo…" at bounding box center [619, 189] width 357 height 11
click at [441, 226] on span "* B2B/B2G growth expert with a focus on high-value enterprise accounts." at bounding box center [594, 231] width 307 height 11
click at [444, 241] on span "* Secured strategic, multi-million dollar partnerships with iconic brands inclu…" at bounding box center [590, 253] width 298 height 25
click at [515, 284] on span "Former Controller at Shopify; architected the financial strategy from private v…" at bounding box center [632, 296] width 383 height 25
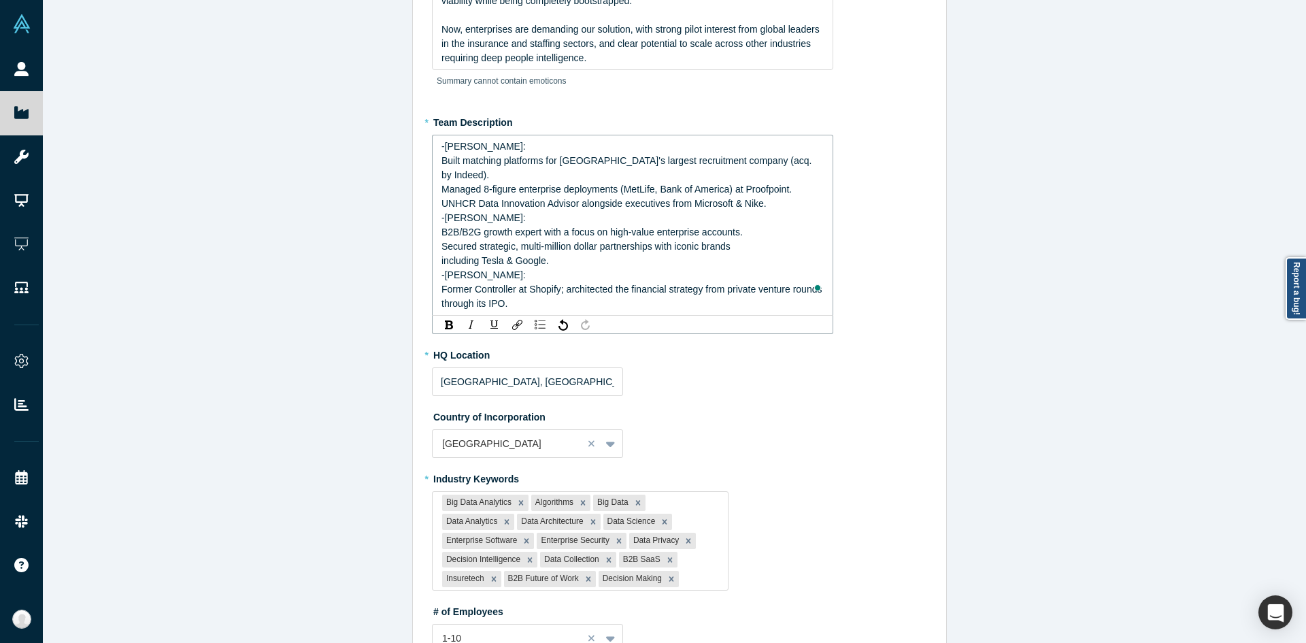
click at [483, 269] on span "-Mike Gagnon:" at bounding box center [483, 274] width 84 height 11
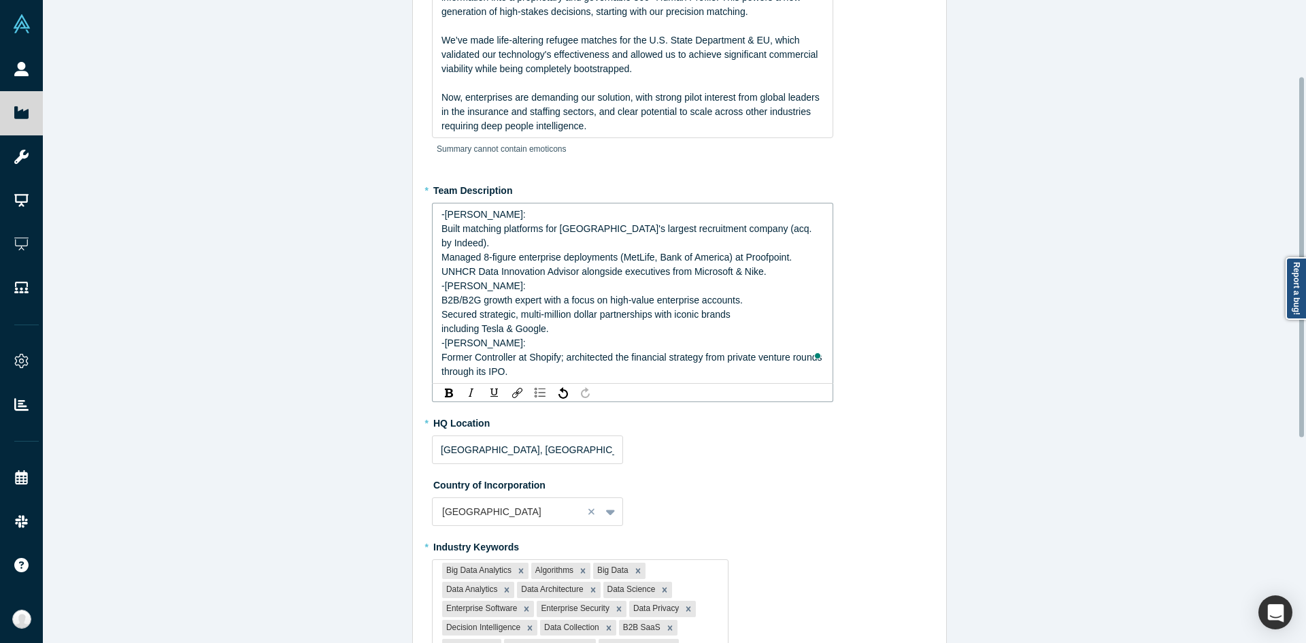
click at [528, 266] on span "UNHCR Data Innovation Advisor alongside executives from Microsoft & Nike." at bounding box center [603, 271] width 325 height 11
click at [510, 293] on div "B2B/B2G growth expert with a focus on high-value enterprise accounts." at bounding box center [632, 300] width 383 height 14
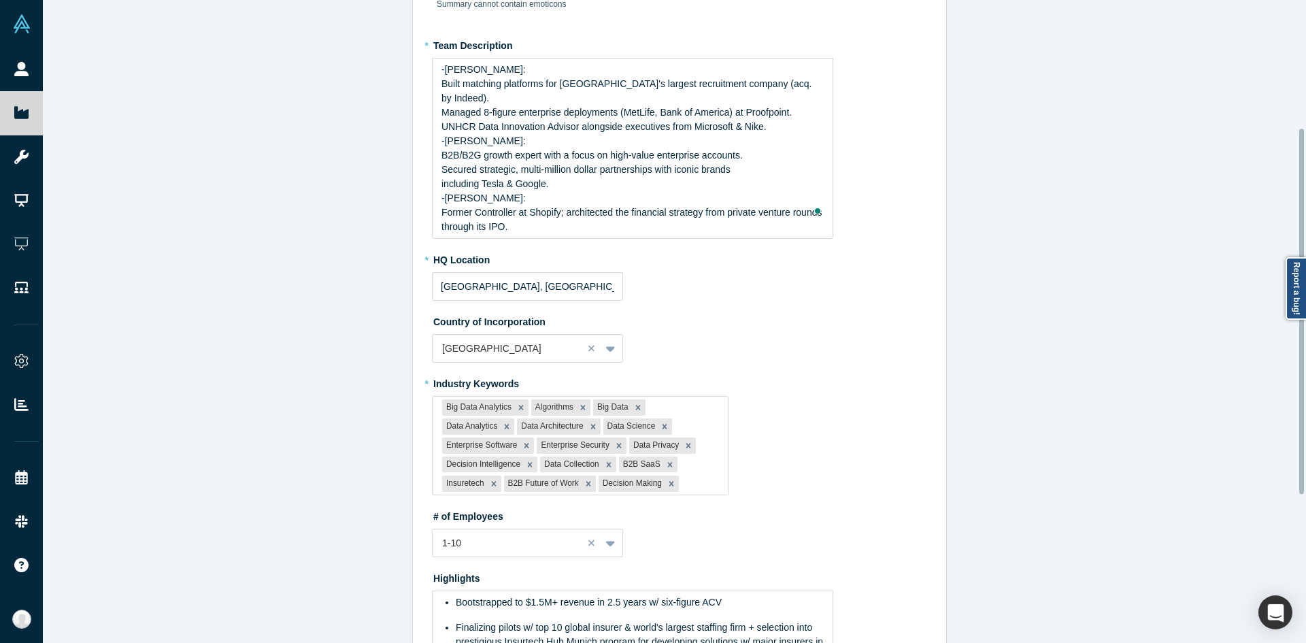
scroll to position [76, 0]
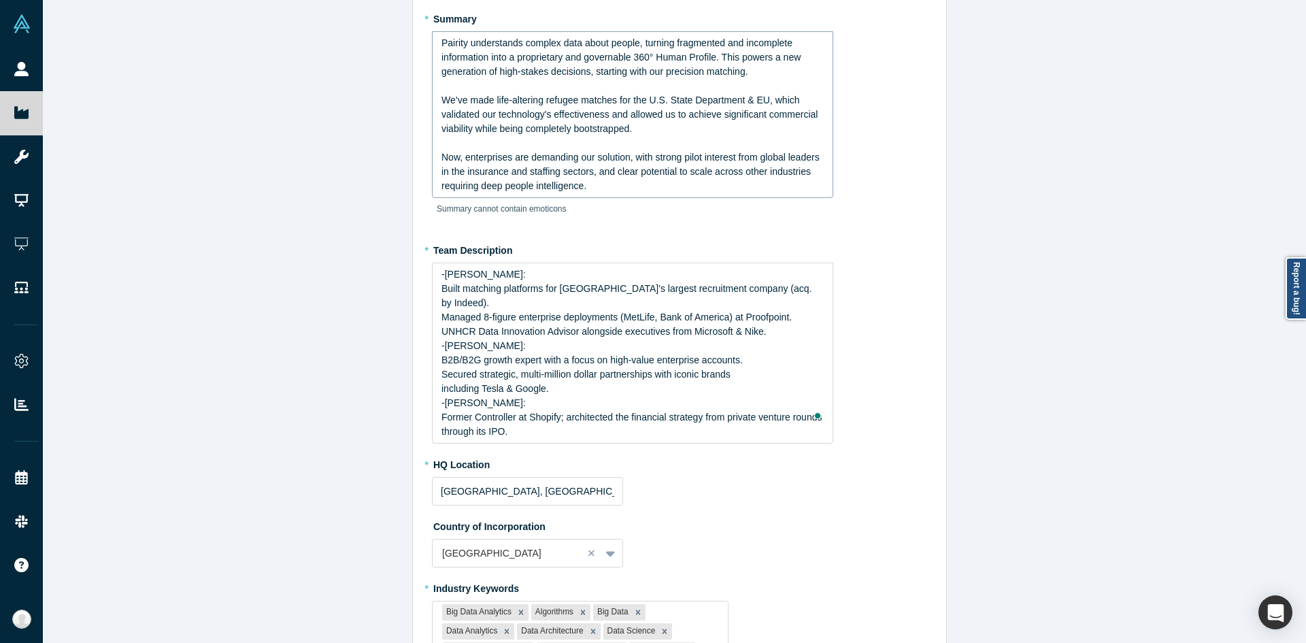
click at [605, 160] on div "Now, enterprises are demanding our solution, with strong pilot interest from gl…" at bounding box center [632, 171] width 383 height 43
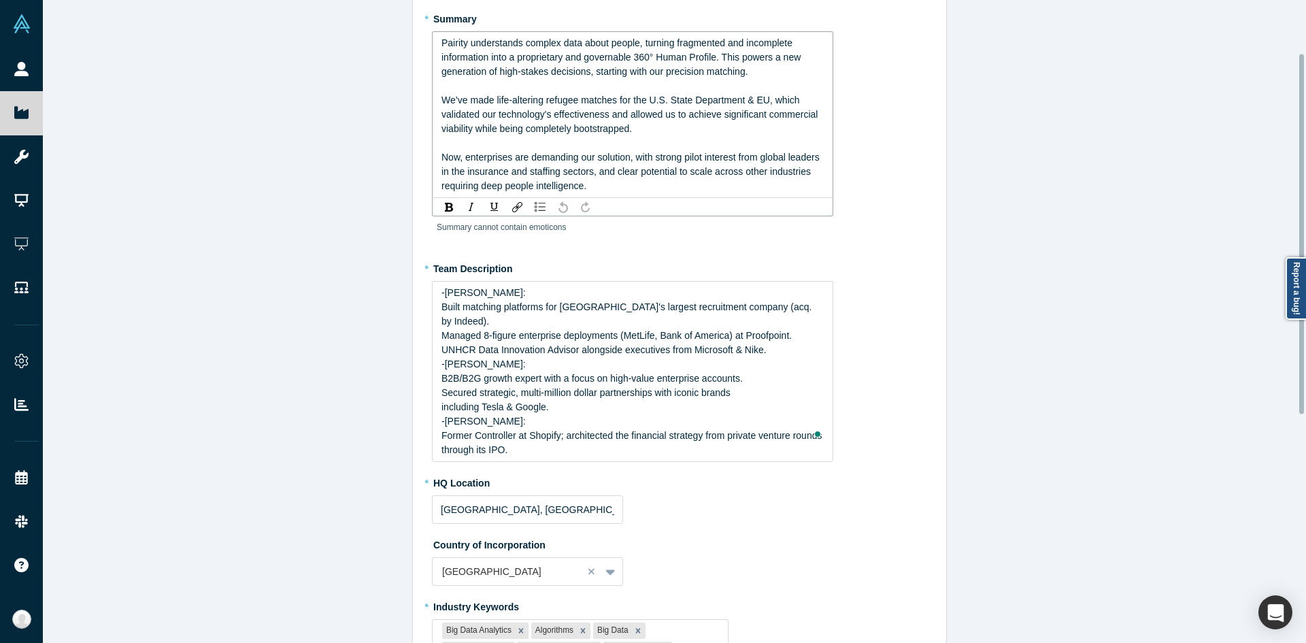
scroll to position [95, 0]
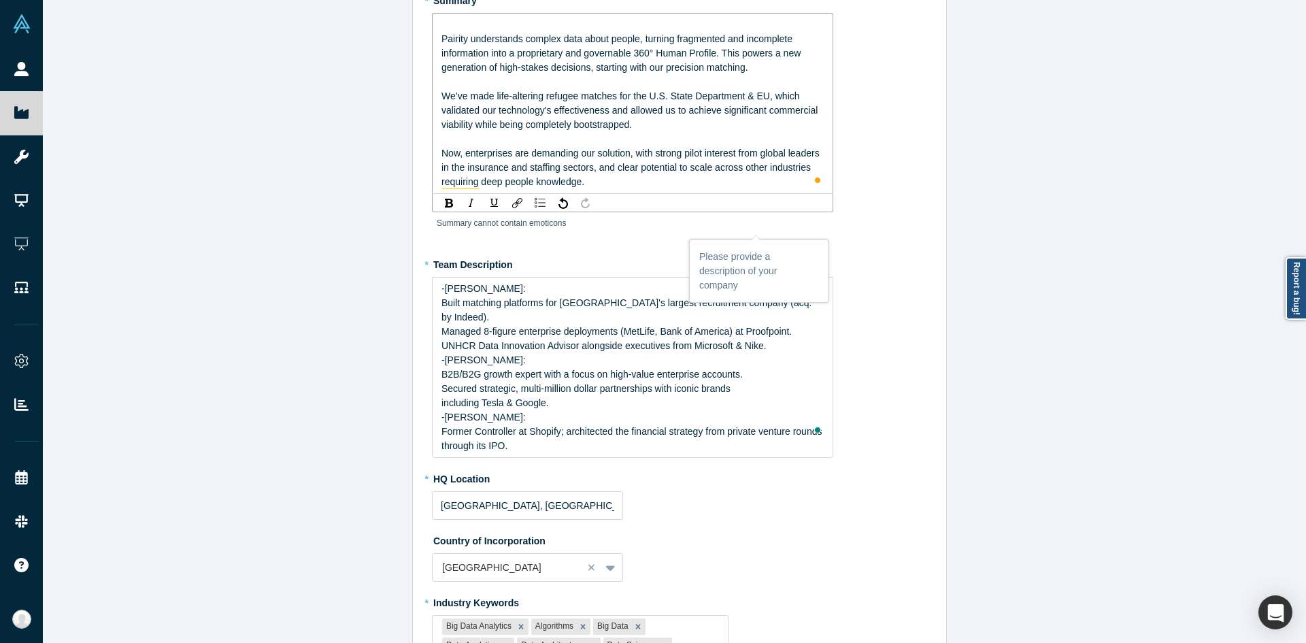
click at [441, 36] on span "Pairity understands complex data about people, turning fragmented and incomplet…" at bounding box center [622, 52] width 362 height 39
click at [441, 34] on span "Pairity understands complex data about people, turning fragmented and incomplet…" at bounding box center [622, 52] width 362 height 39
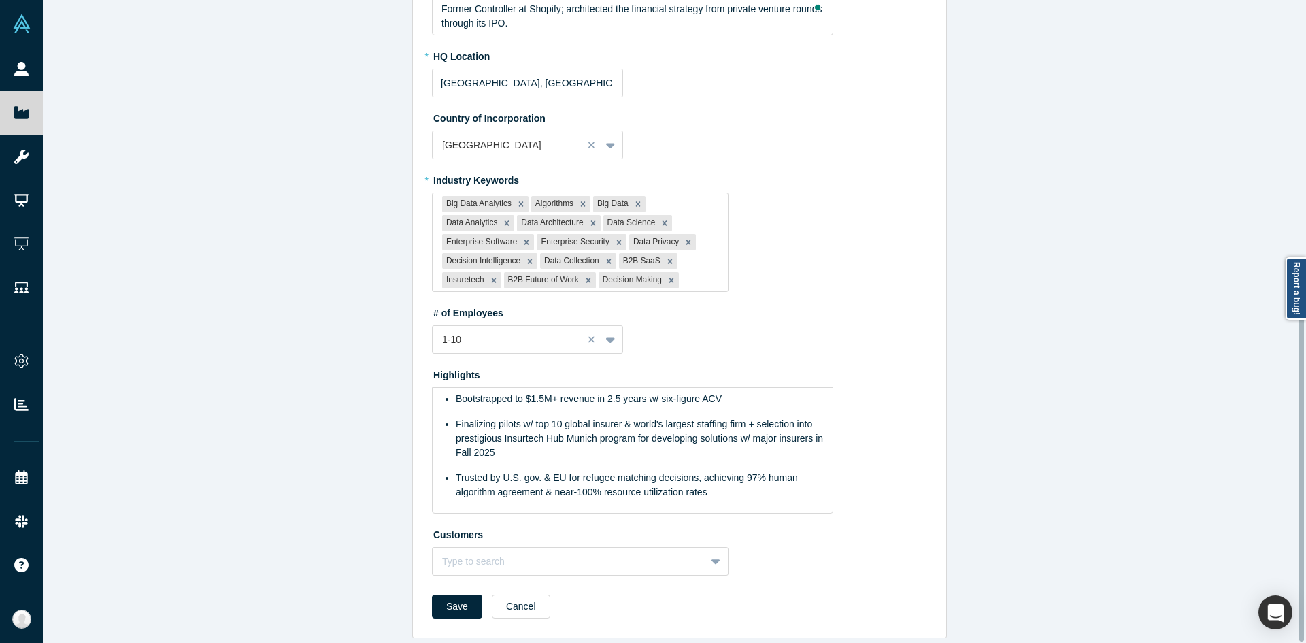
scroll to position [484, 0]
click at [795, 433] on div "Finalizing pilots w/ top 10 global insurer & world's largest staffing firm + se…" at bounding box center [640, 438] width 369 height 43
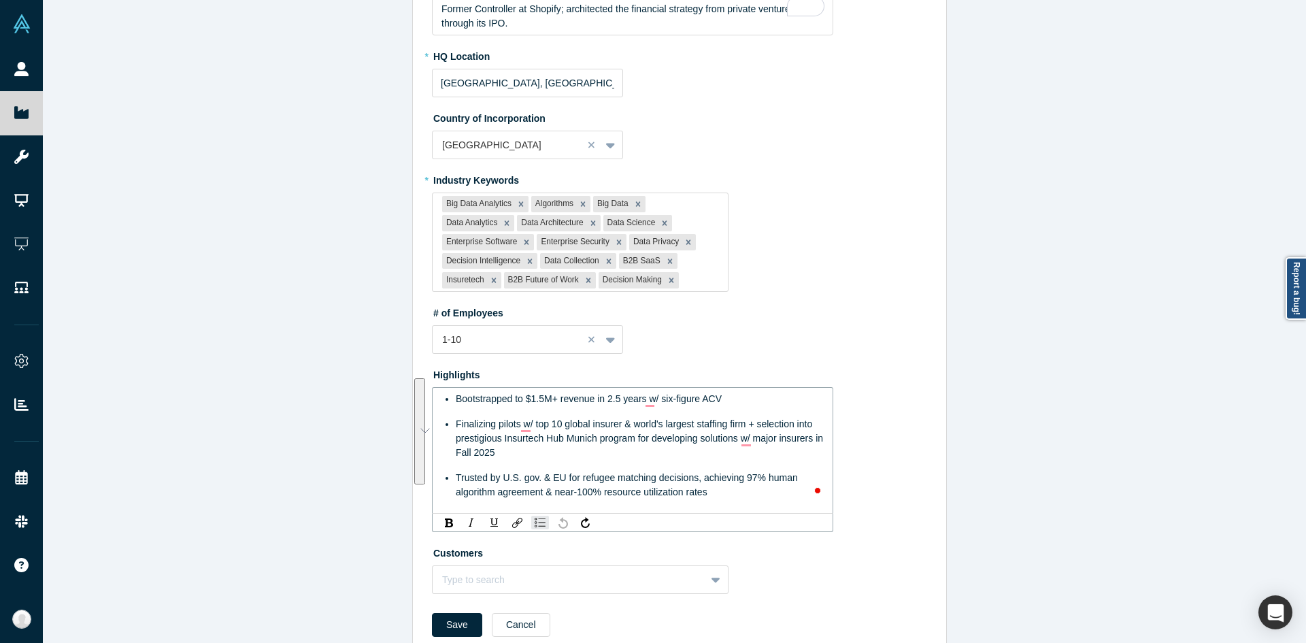
click at [619, 421] on span "Finalizing pilots w/ top 10 global insurer & world's largest staffing firm + se…" at bounding box center [641, 437] width 370 height 39
click at [456, 393] on span "*Bootstrapped to $1.5M+ revenue in 2.5 years w/ six-figure ACV" at bounding box center [591, 398] width 270 height 11
click at [456, 418] on span "*Finalizing pilots w/ top 10 global insurer & world's largest staffing firm + s…" at bounding box center [641, 437] width 370 height 39
click at [456, 472] on span "*Trusted by U.S. gov. & EU for refugee matching decisions, achieving 97% human …" at bounding box center [630, 484] width 348 height 25
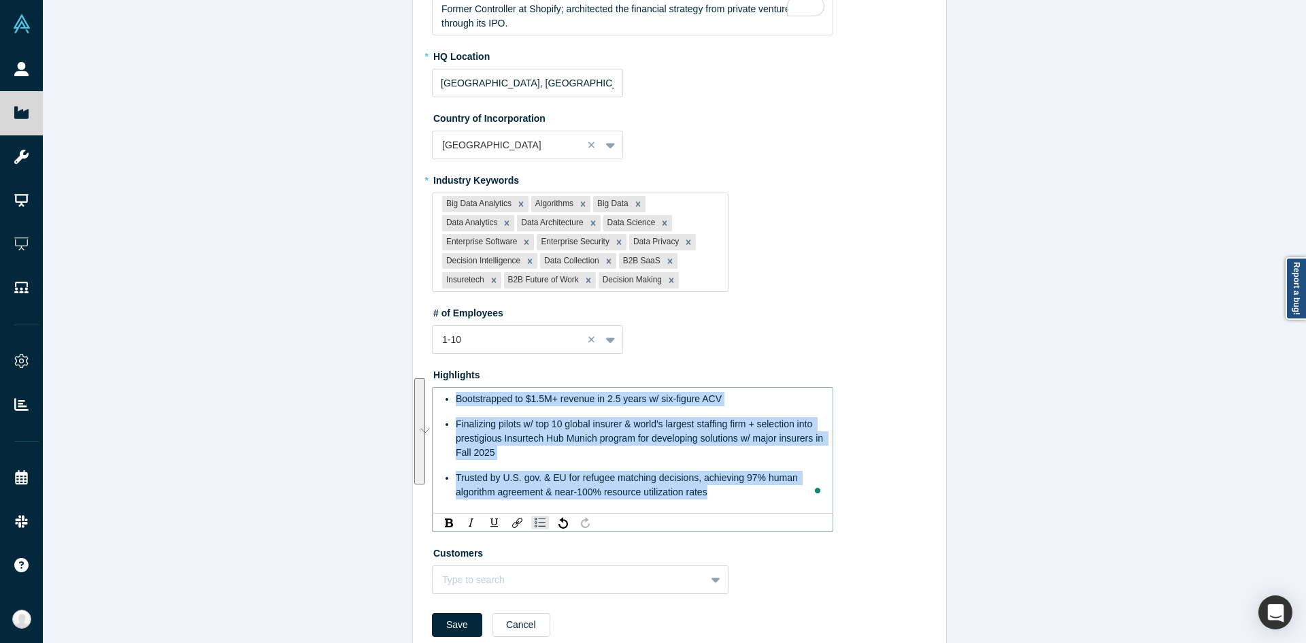
drag, startPoint x: 581, startPoint y: 452, endPoint x: 368, endPoint y: 384, distance: 223.7
click at [368, 384] on div "Edit Overview * Summary Pairity understands complex data about people, turning …" at bounding box center [679, 326] width 1273 height 653
click at [537, 515] on div "rdw-list-control" at bounding box center [540, 522] width 18 height 14
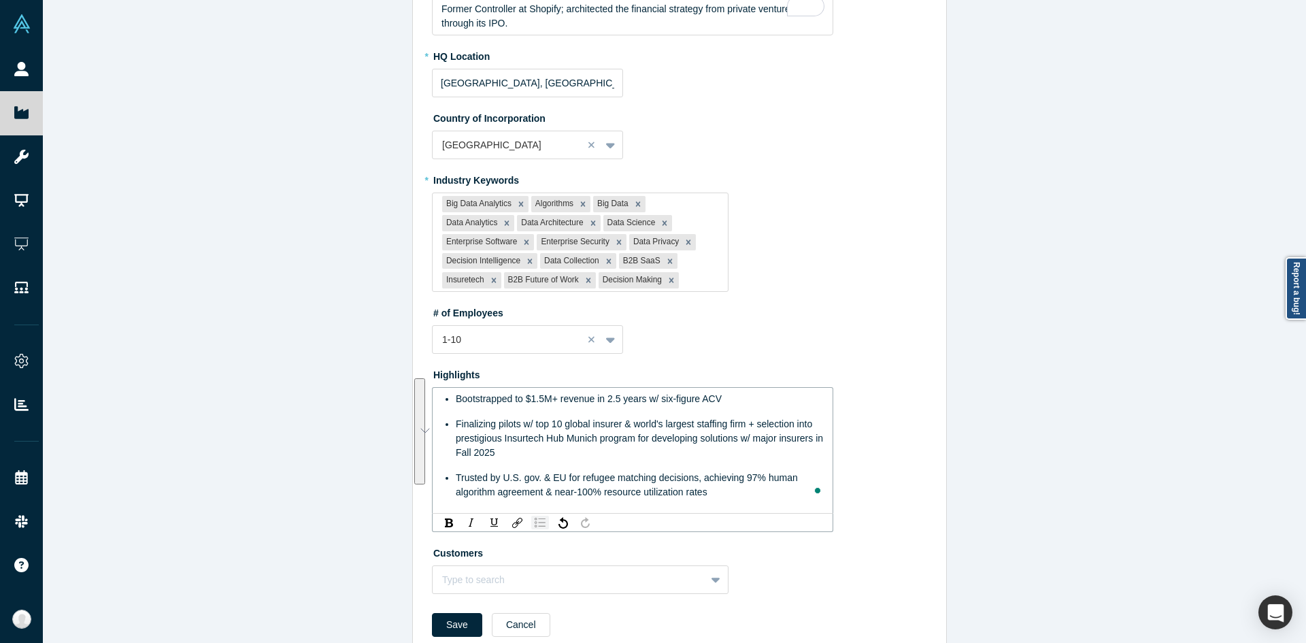
scroll to position [471, 0]
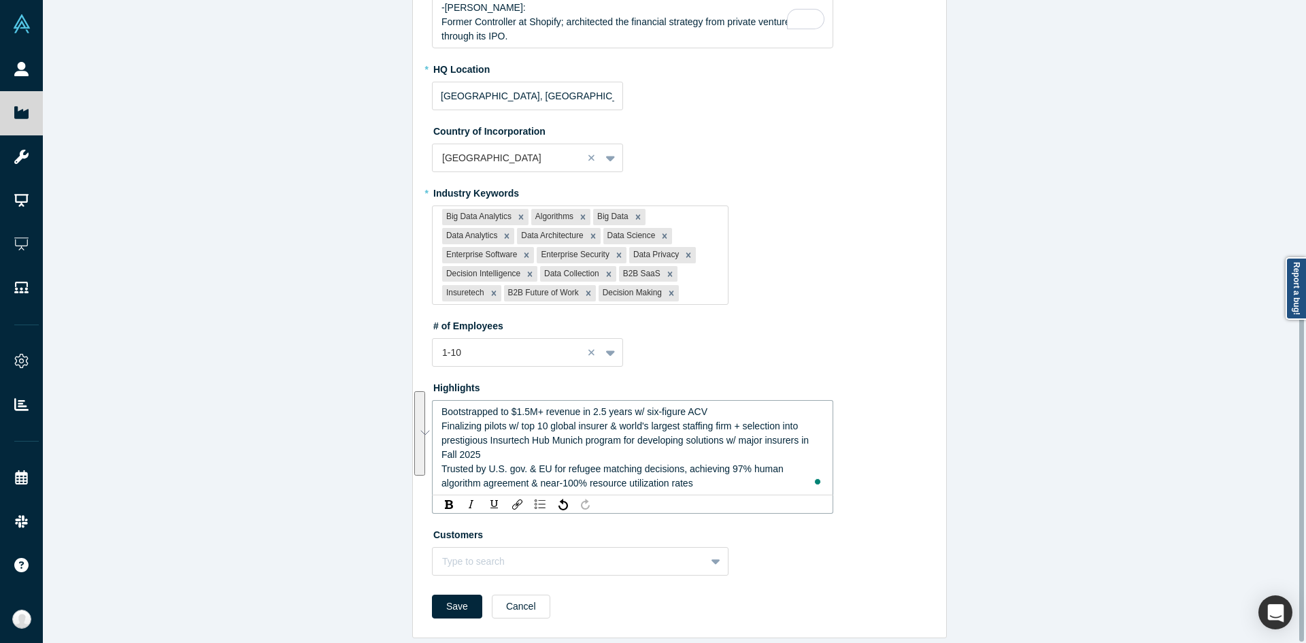
click at [464, 428] on span "Finalizing pilots w/ top 10 global insurer & world's largest staffing firm + se…" at bounding box center [626, 439] width 370 height 39
click at [441, 406] on span "Bootstrapped to $1.5M+ revenue in 2.5 years w/ six-figure ACV" at bounding box center [574, 411] width 266 height 11
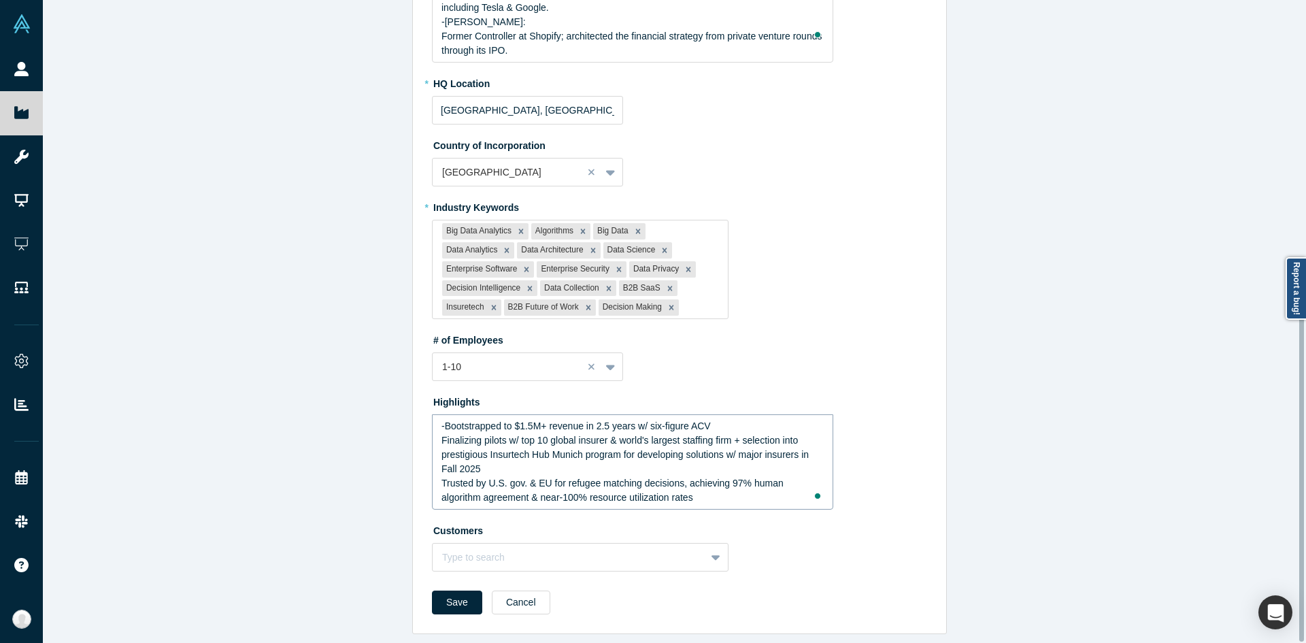
click at [441, 419] on div "-Bootstrapped to $1.5M+ revenue in 2.5 years w/ six-figure ACV Finalizing pilot…" at bounding box center [633, 462] width 384 height 86
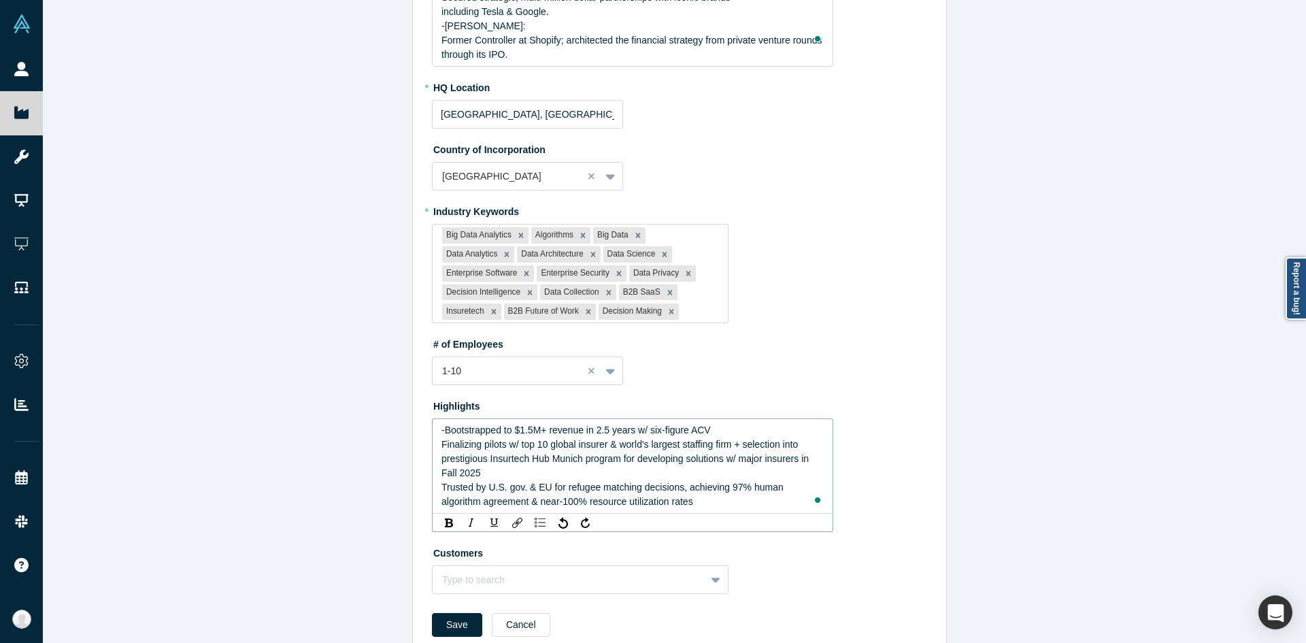
click at [452, 442] on span "Finalizing pilots w/ top 10 global insurer & world's largest staffing firm + se…" at bounding box center [626, 458] width 370 height 39
click at [435, 432] on div "-Bootstrapped to $1.5M+ revenue in 2.5 years w/ six-figure ACV Finalizing pilot…" at bounding box center [632, 465] width 401 height 95
click at [441, 439] on span "Finalizing pilots w/ top 10 global insurer & world's largest staffing firm + se…" at bounding box center [626, 458] width 370 height 39
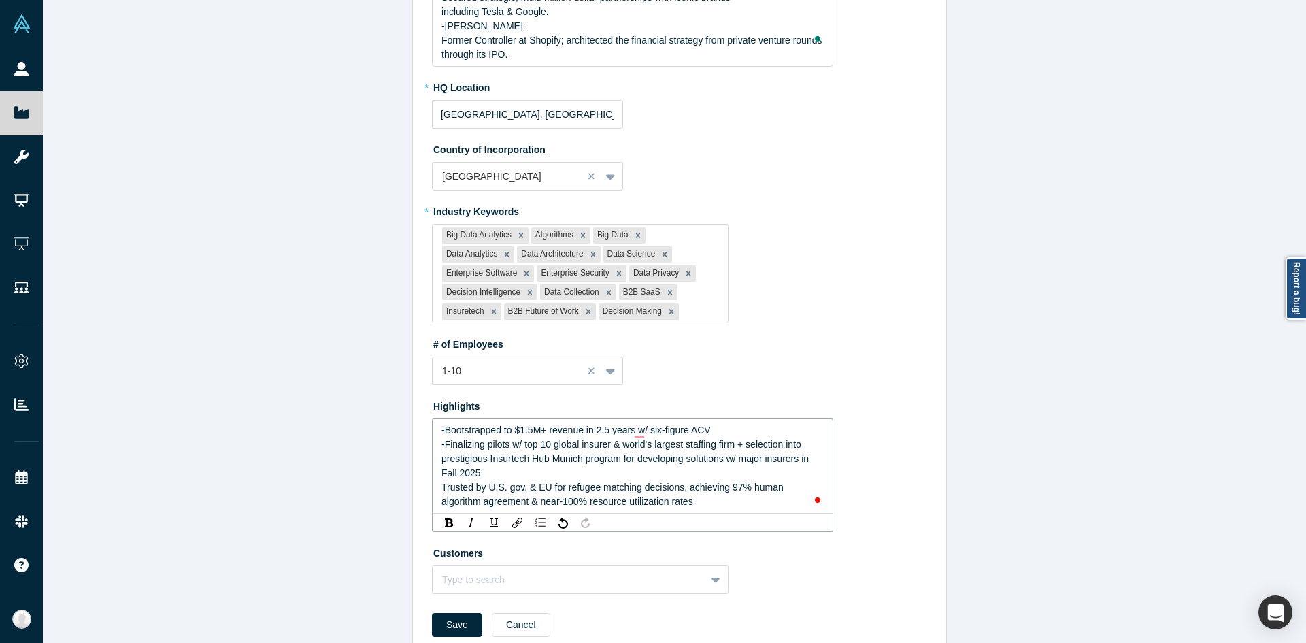
click at [441, 481] on span "Trusted by U.S. gov. & EU for refugee matching decisions, achieving 97% human a…" at bounding box center [613, 493] width 345 height 25
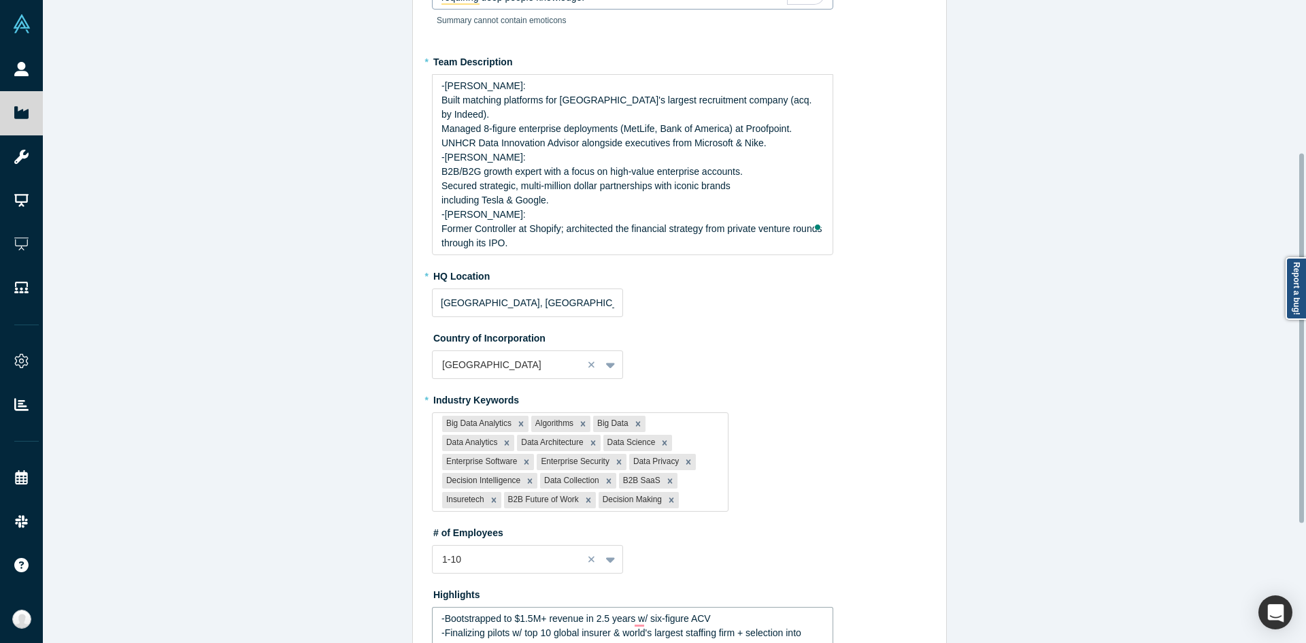
scroll to position [0, 0]
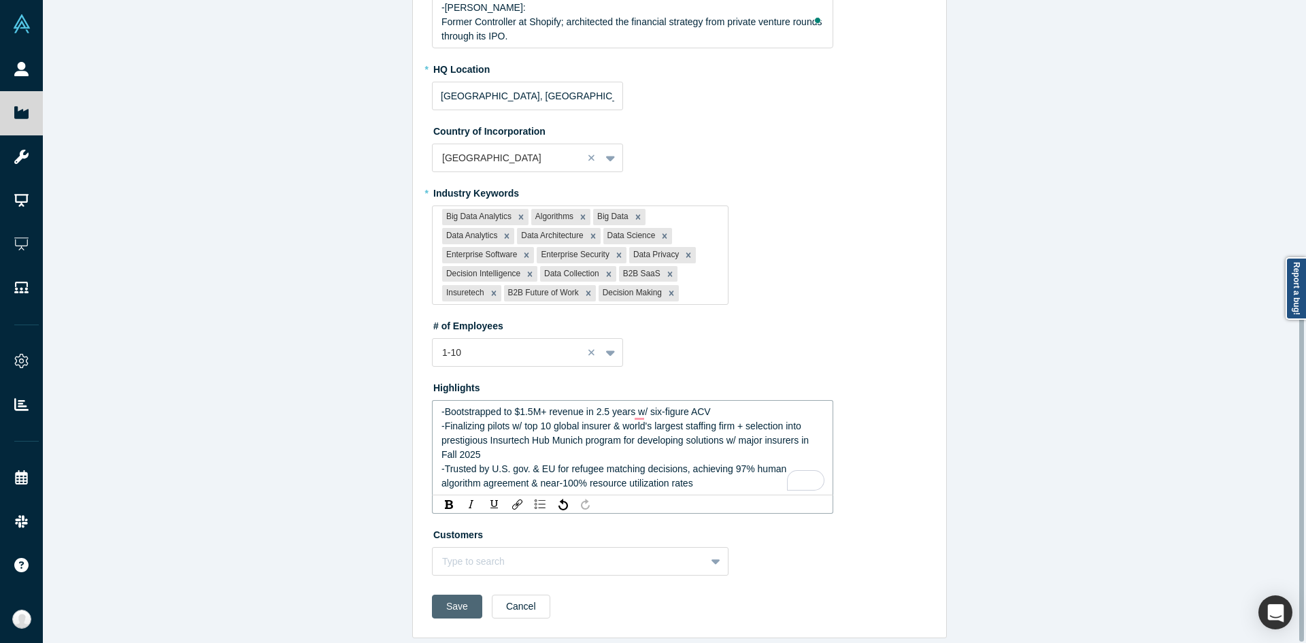
click at [458, 594] on button "Save" at bounding box center [457, 606] width 50 height 24
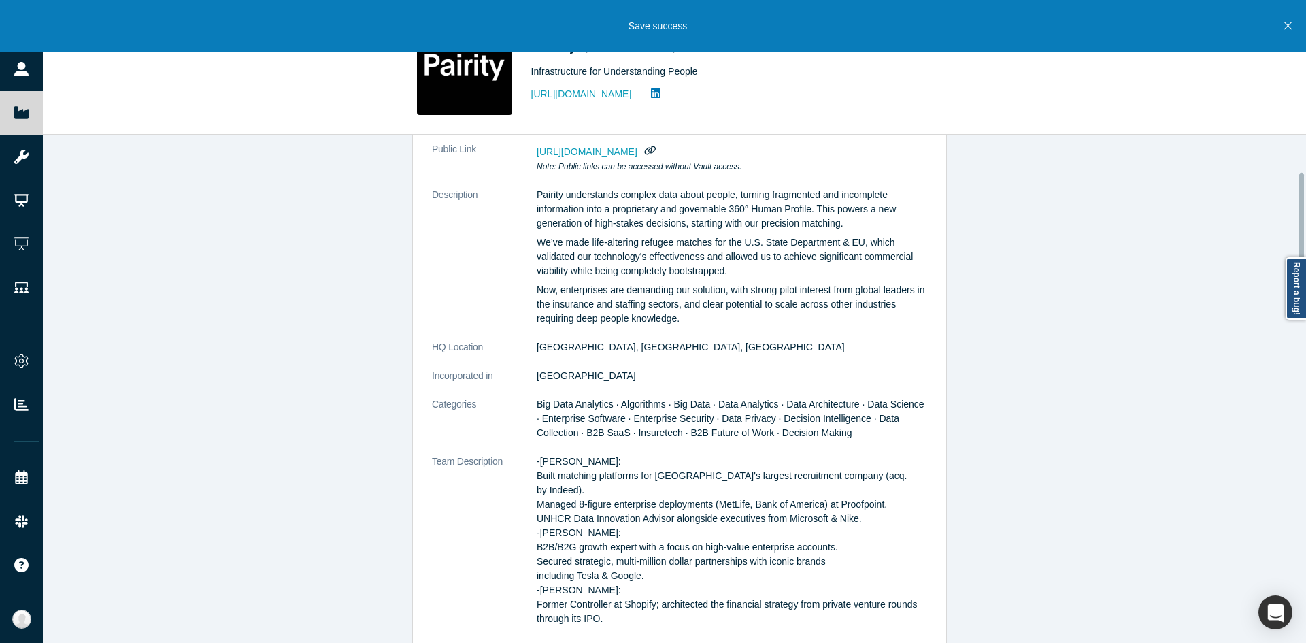
scroll to position [136, 0]
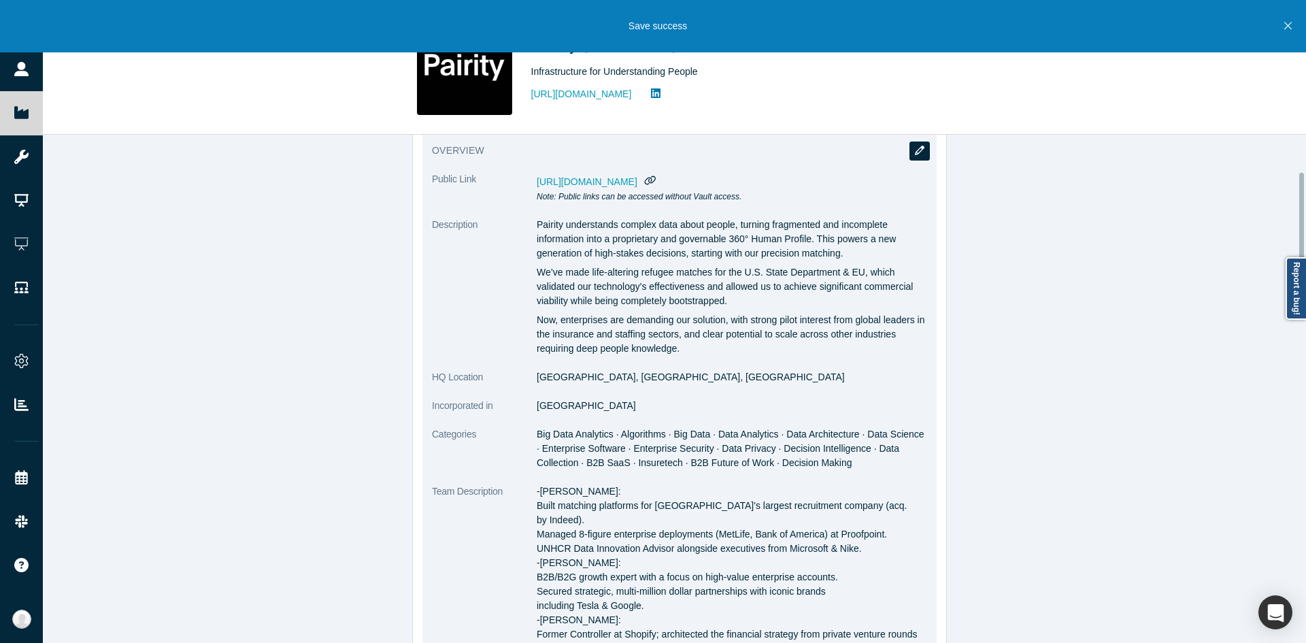
click at [915, 155] on icon "button" at bounding box center [920, 151] width 10 height 10
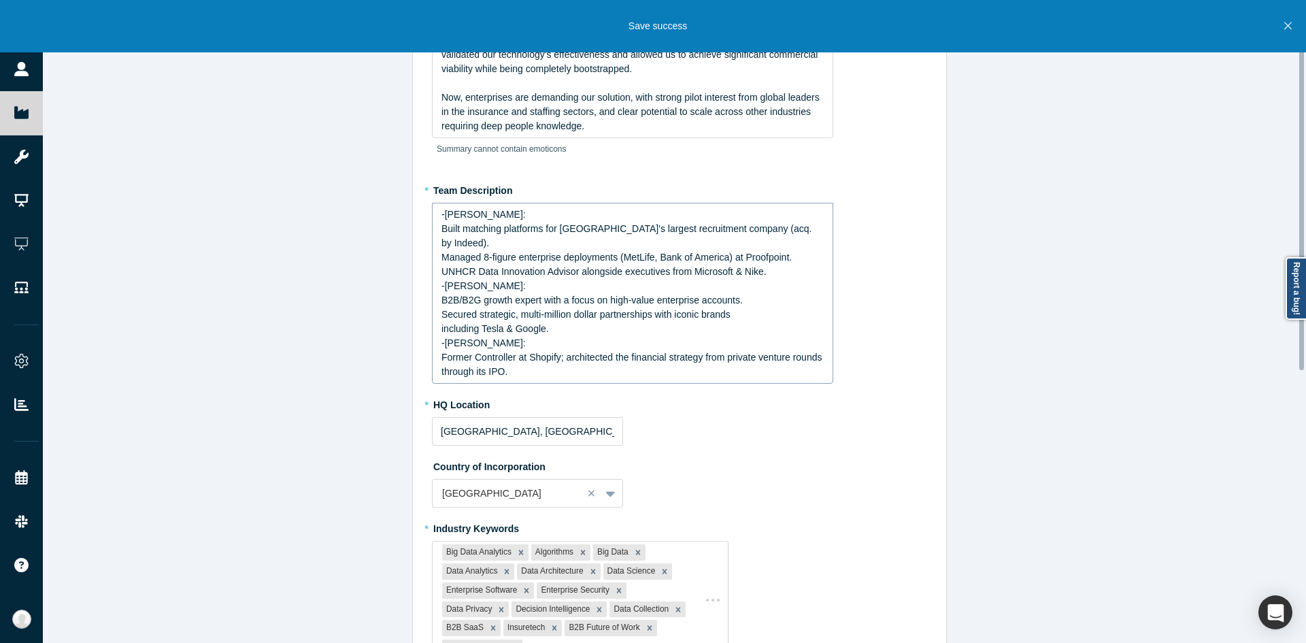
scroll to position [0, 0]
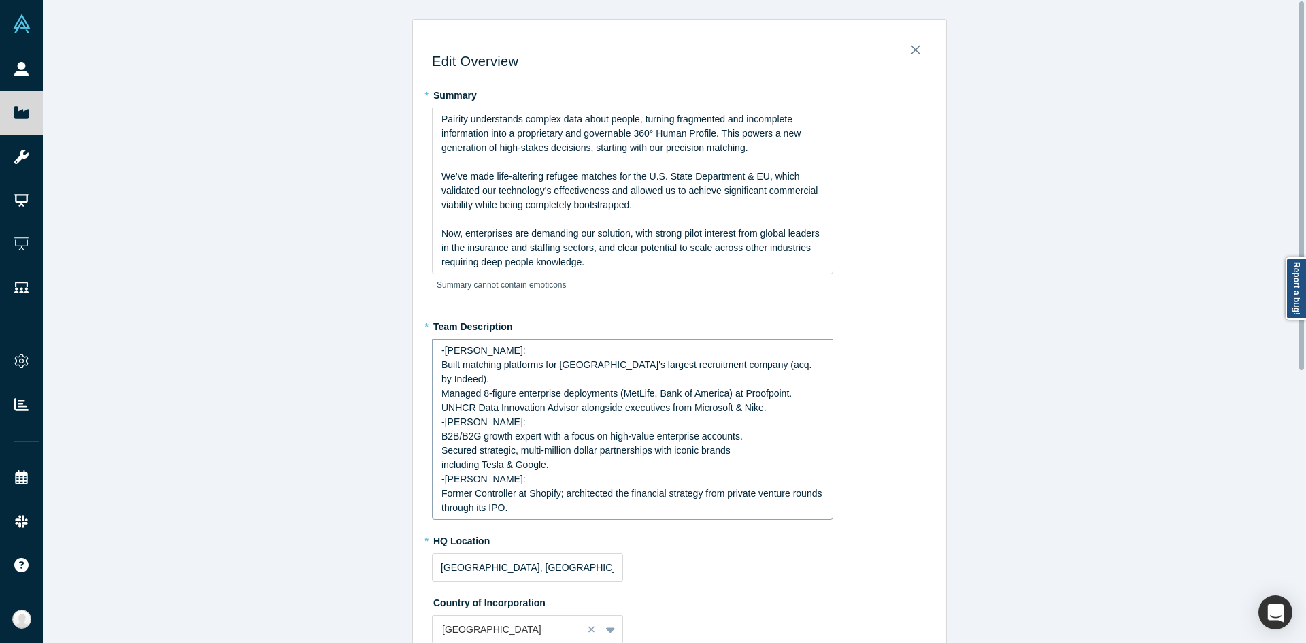
click at [780, 401] on div "UNHCR Data Innovation Advisor alongside executives from Microsoft & Nike." at bounding box center [632, 408] width 383 height 14
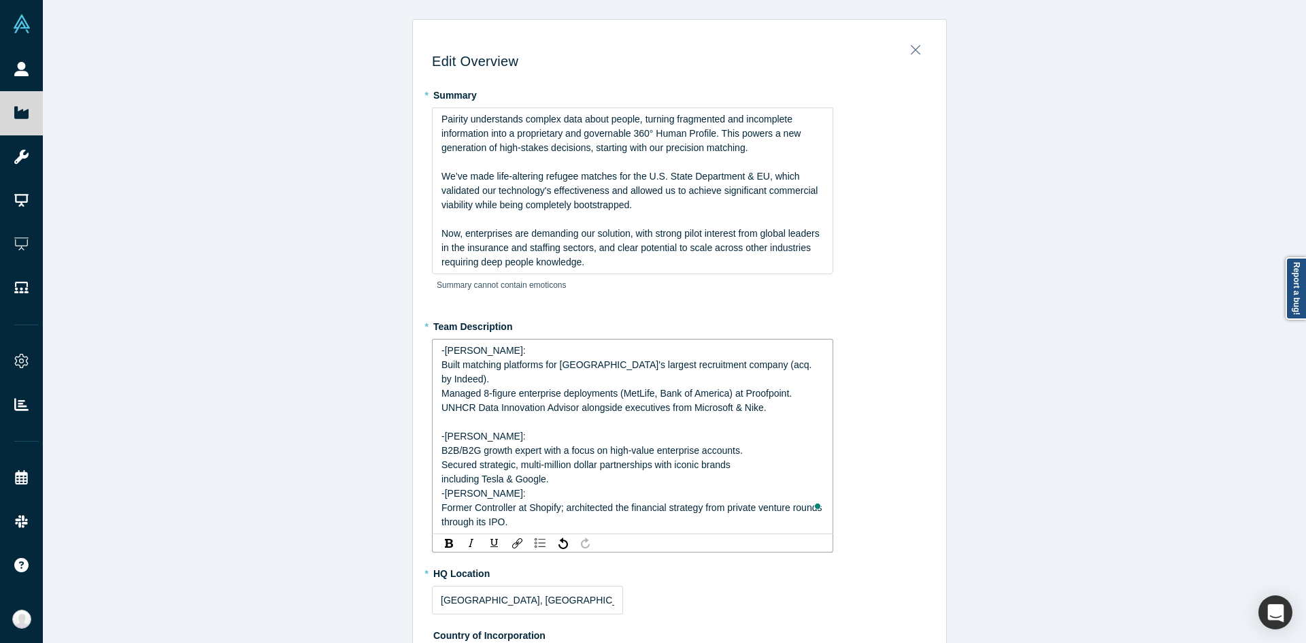
click at [734, 469] on div "Secured strategic, multi-million dollar partnerships with iconic brands includi…" at bounding box center [632, 472] width 383 height 29
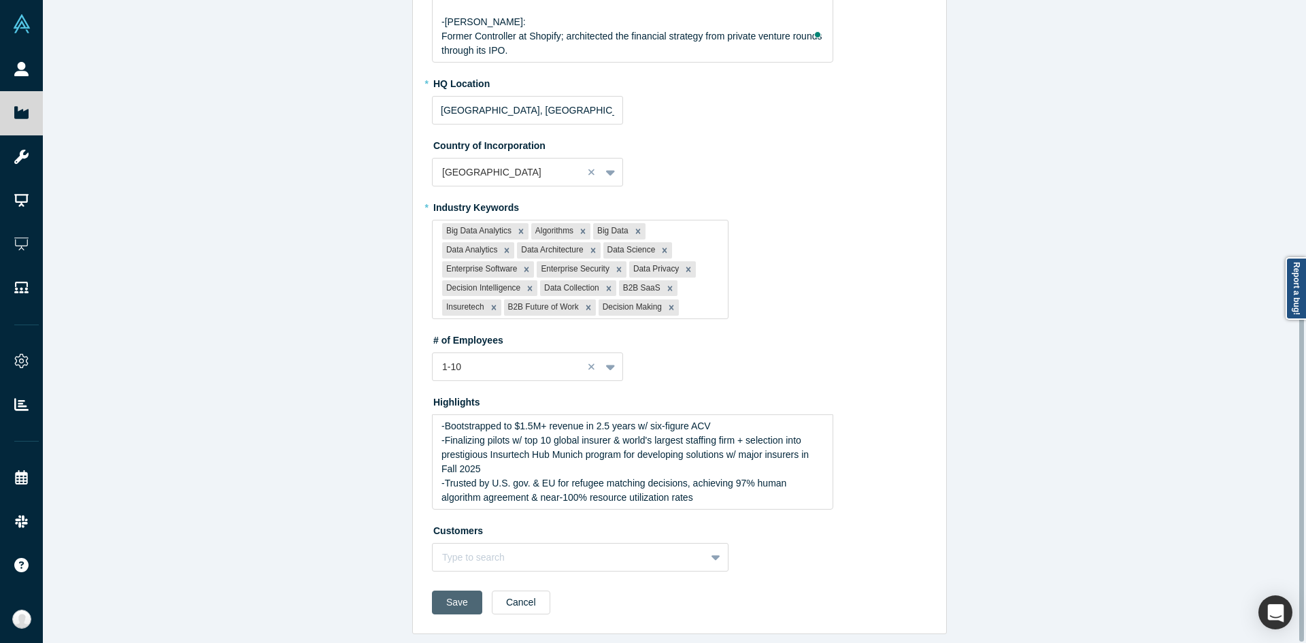
scroll to position [481, 0]
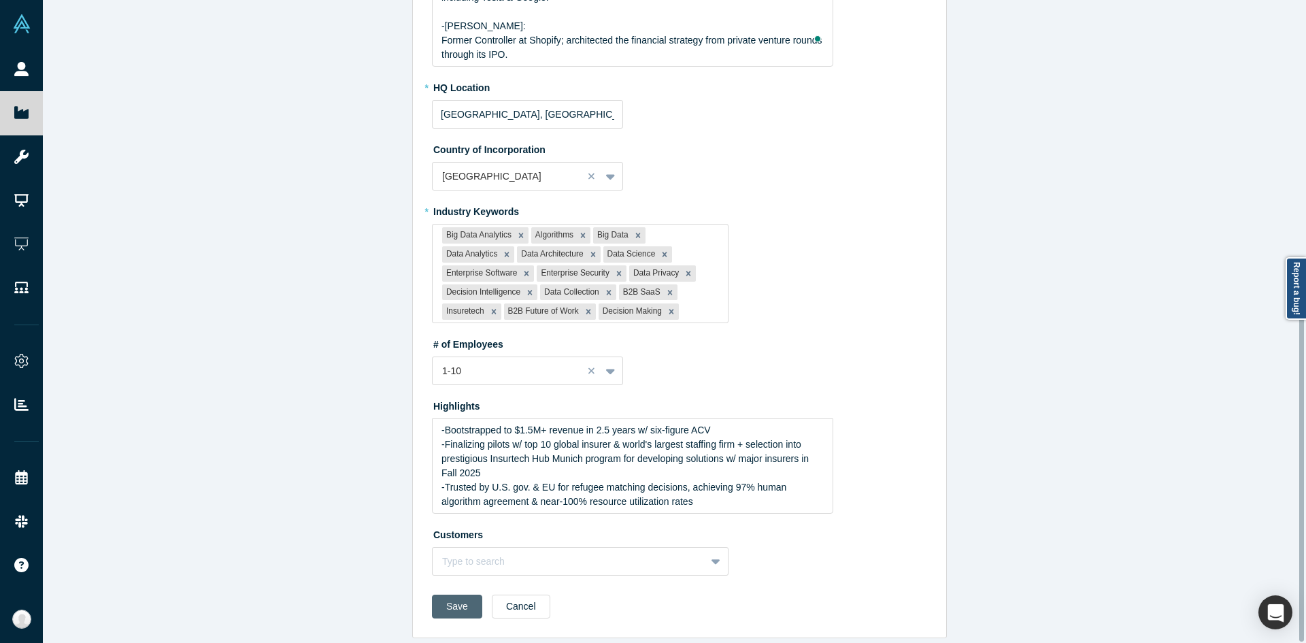
click at [453, 601] on button "Save" at bounding box center [457, 606] width 50 height 24
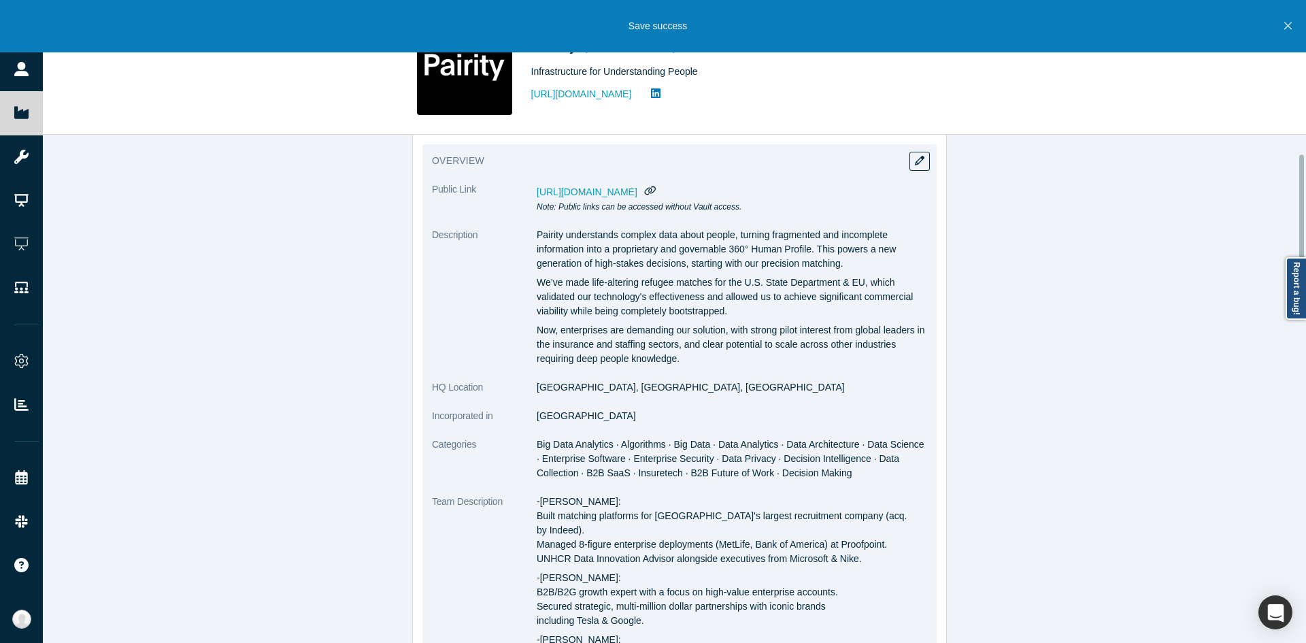
scroll to position [68, 0]
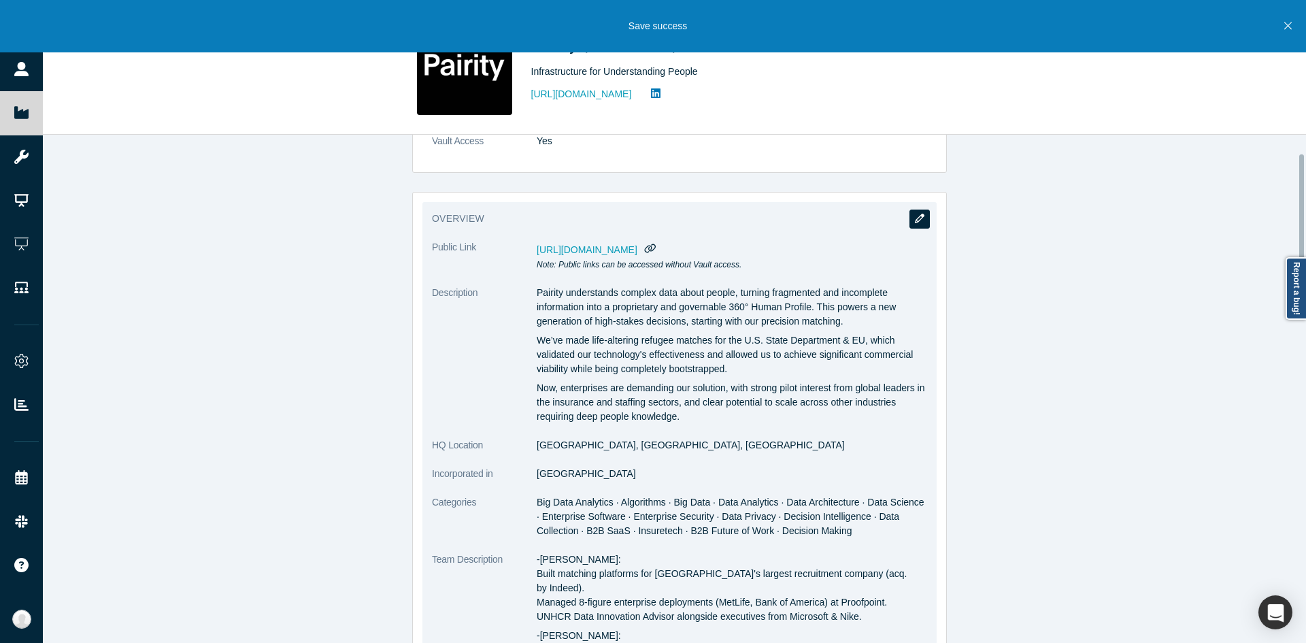
click at [913, 209] on button "button" at bounding box center [919, 218] width 20 height 19
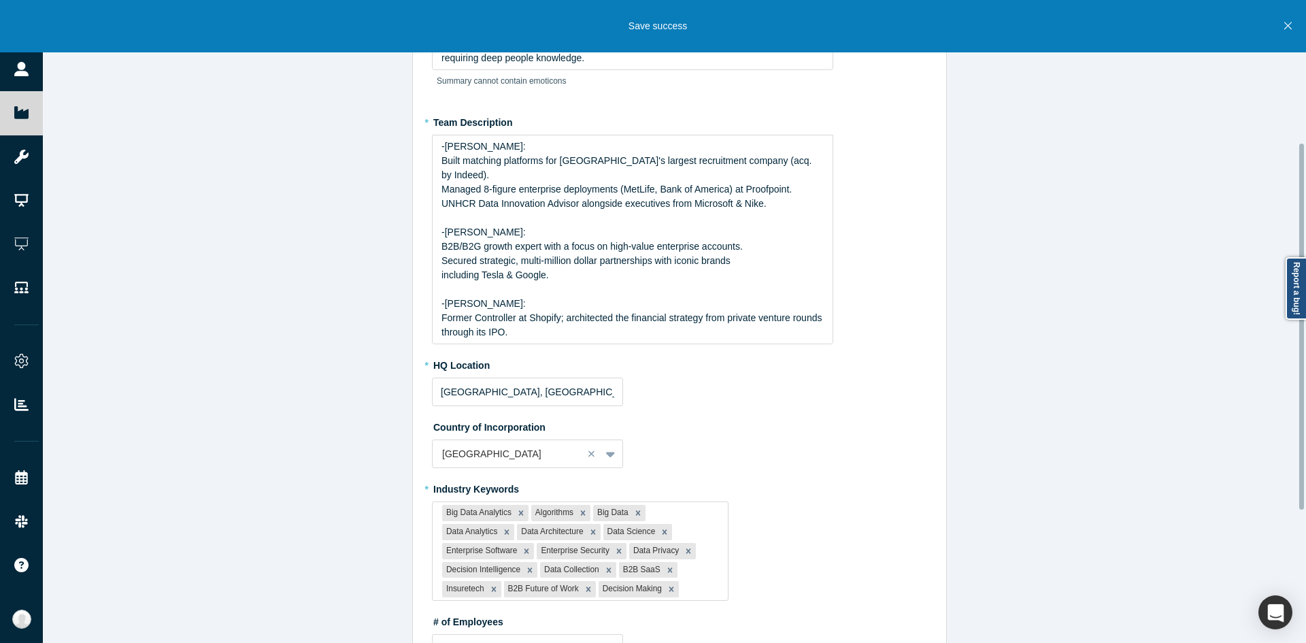
scroll to position [476, 0]
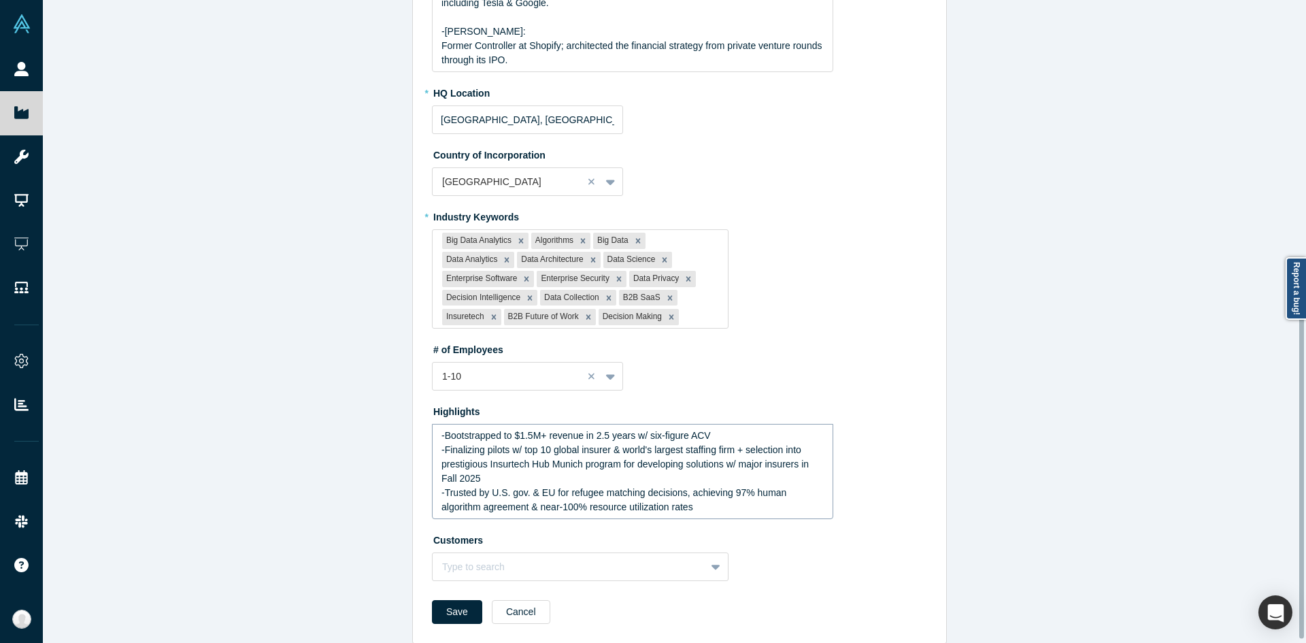
click at [750, 428] on div "-Bootstrapped to $1.5M+ revenue in 2.5 years w/ six-figure ACV" at bounding box center [632, 435] width 383 height 14
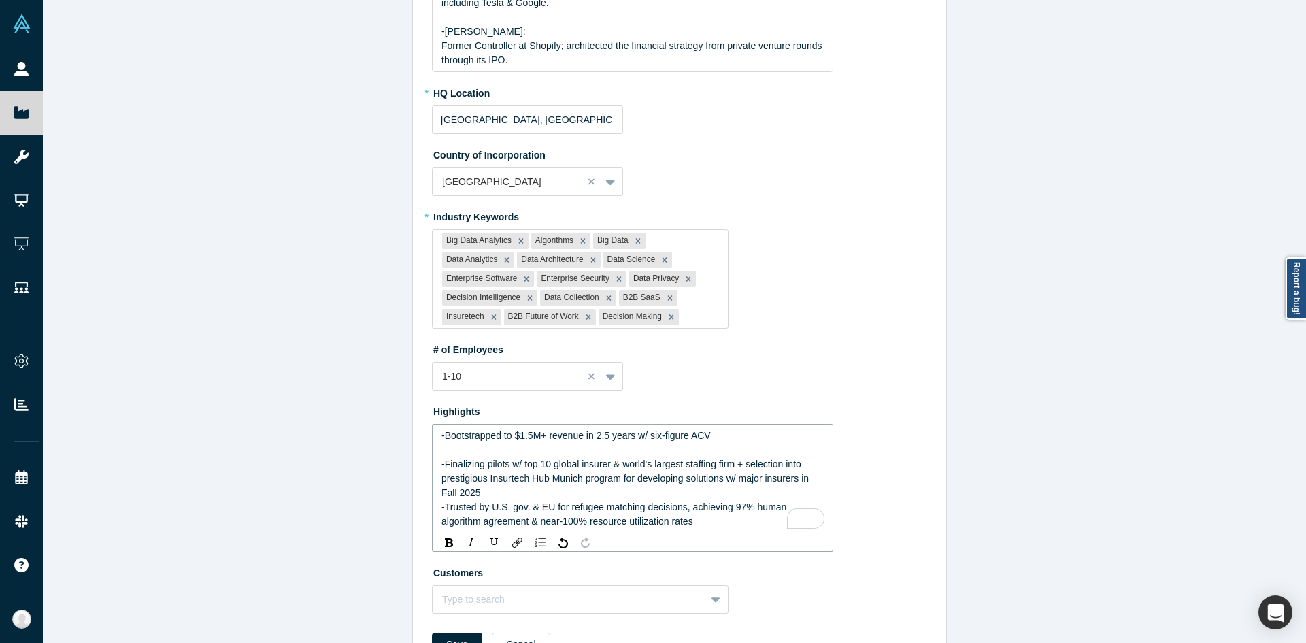
click at [600, 479] on div "-Finalizing pilots w/ top 10 global insurer & world's largest staffing firm + s…" at bounding box center [632, 478] width 383 height 43
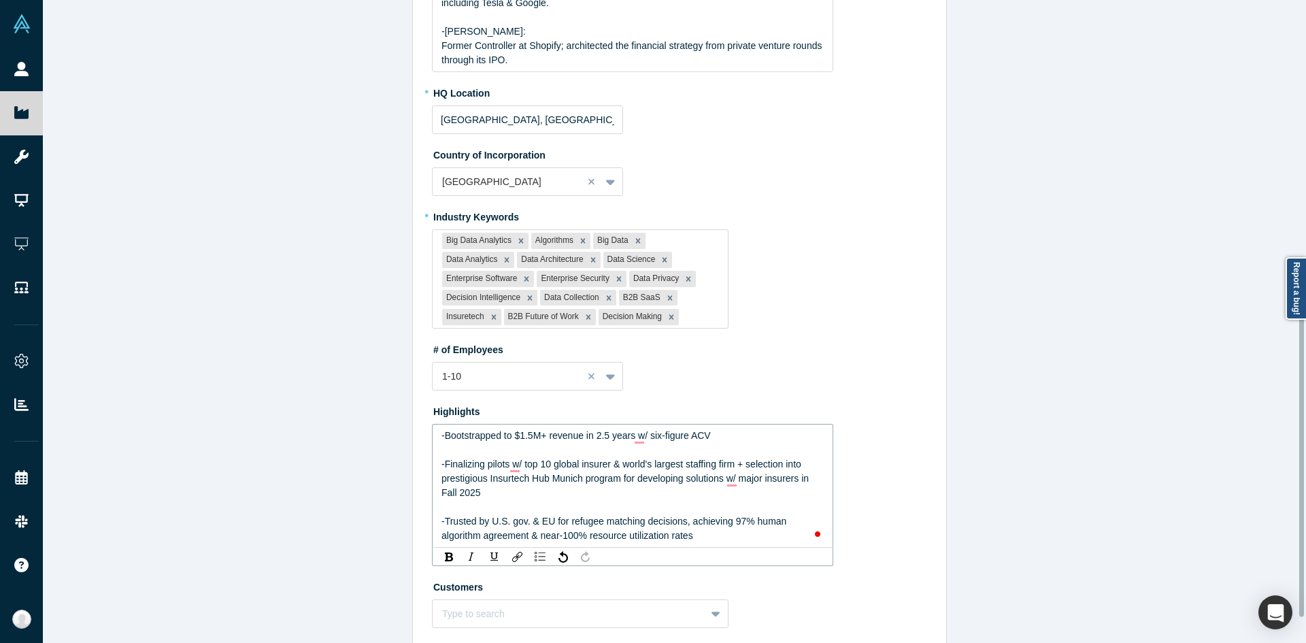
scroll to position [528, 0]
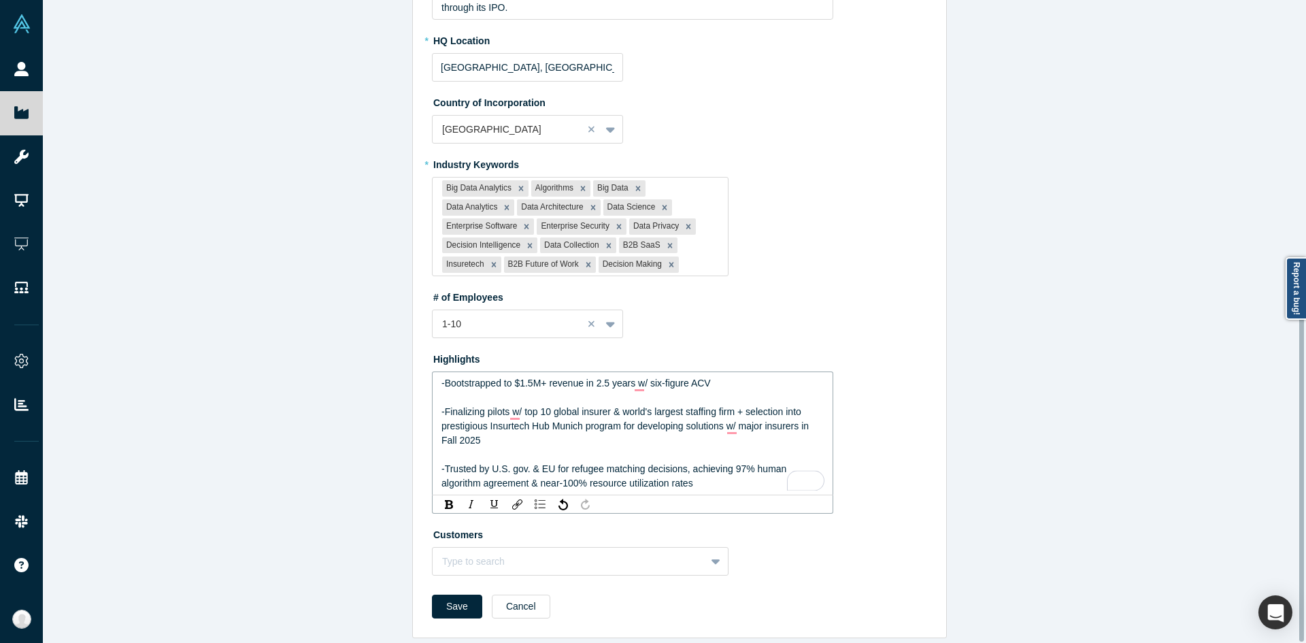
click at [452, 575] on form "* Summary Pairity understands complex data about people, turning fragmented and…" at bounding box center [679, 91] width 495 height 1072
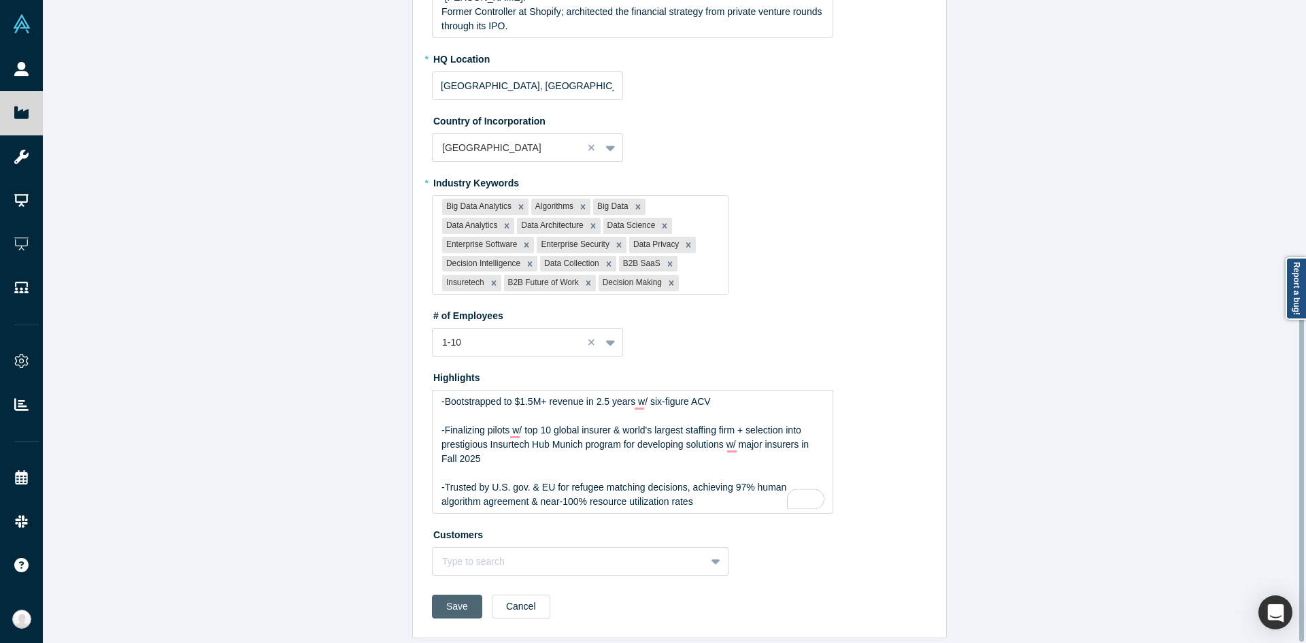
click at [452, 594] on button "Save" at bounding box center [457, 606] width 50 height 24
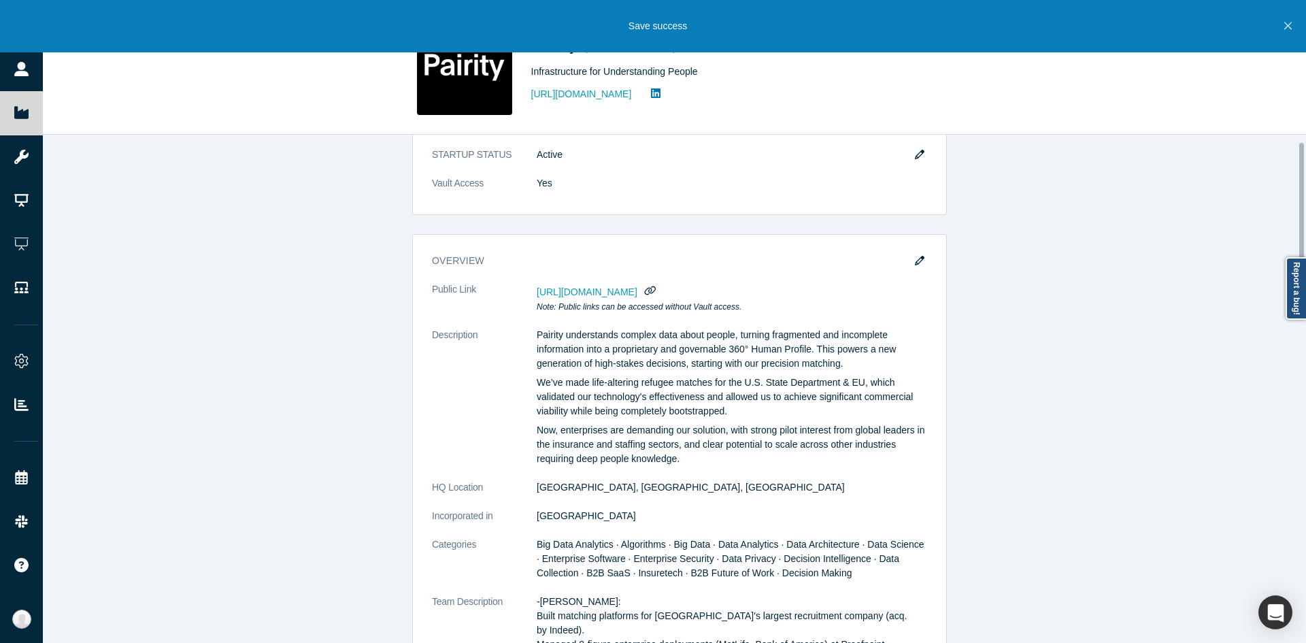
scroll to position [0, 0]
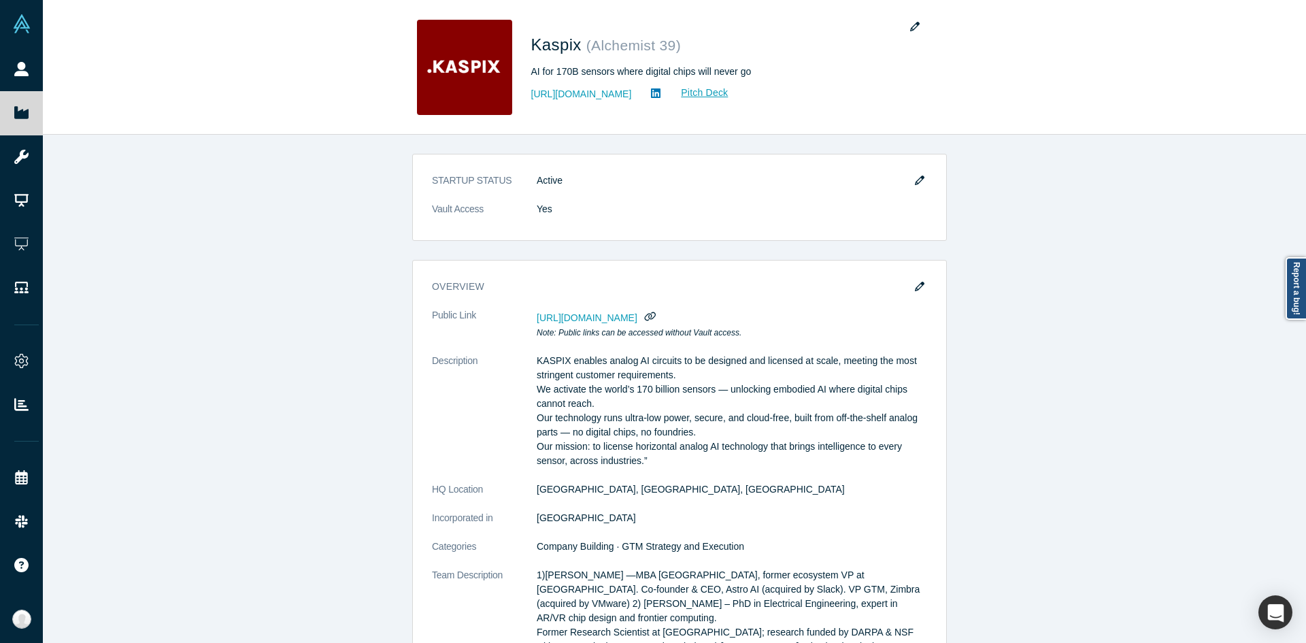
click at [988, 292] on div "STARTUP STATUS Active Vault Access Yes overview Public Link [URL][DOMAIN_NAME] …" at bounding box center [679, 394] width 1273 height 518
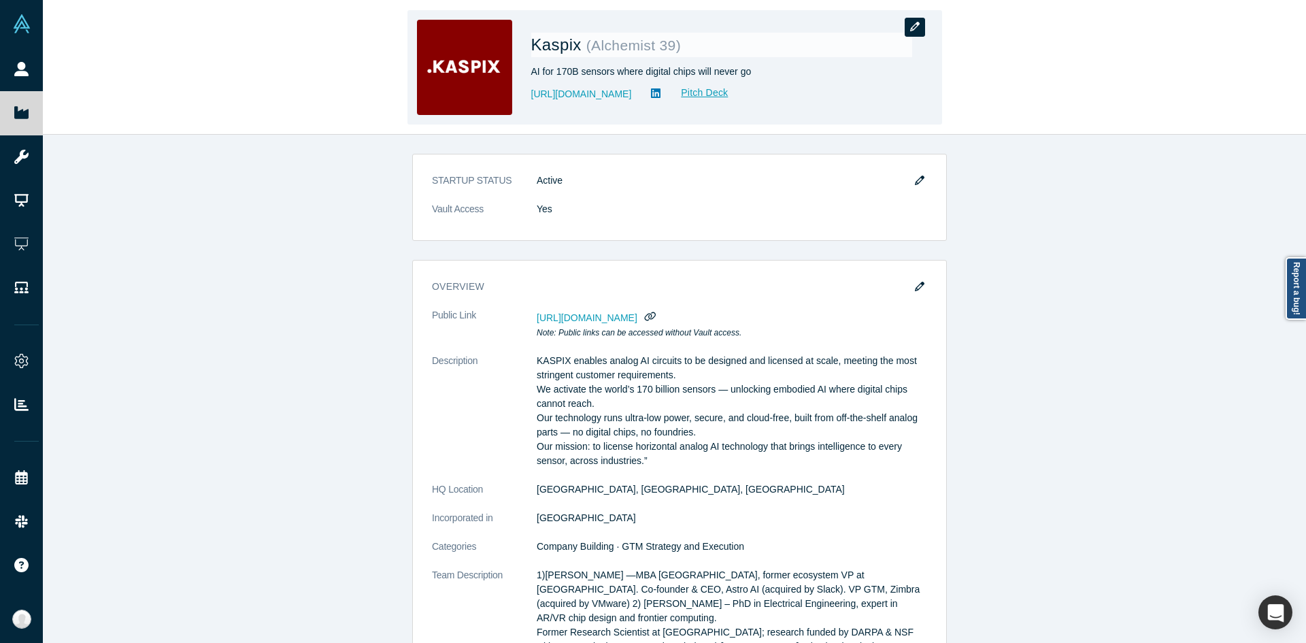
click at [921, 27] on button "button" at bounding box center [914, 27] width 20 height 19
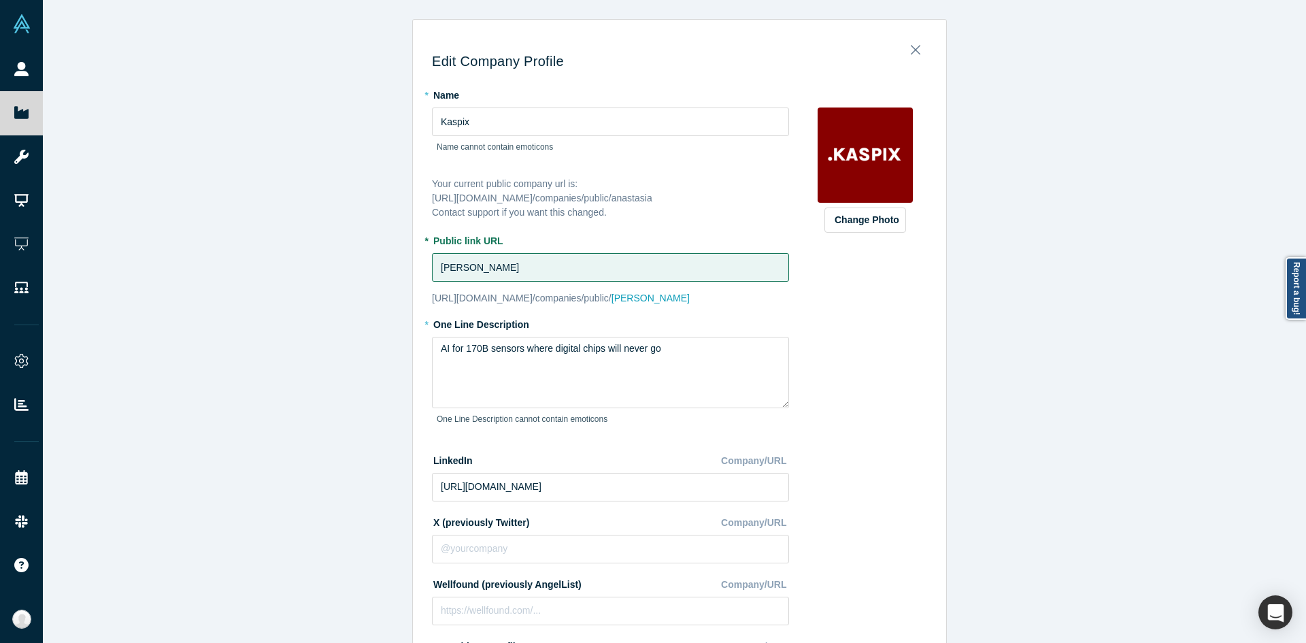
click at [314, 307] on div "Edit Company Profile * Name Kaspix Name cannot contain emoticons Your current p…" at bounding box center [679, 326] width 1273 height 653
click at [588, 362] on textarea "AI for 170B sensors where digital chips will never go" at bounding box center [610, 372] width 357 height 71
paste textarea "AI for 170 billion sensors where digital chips can't reach"
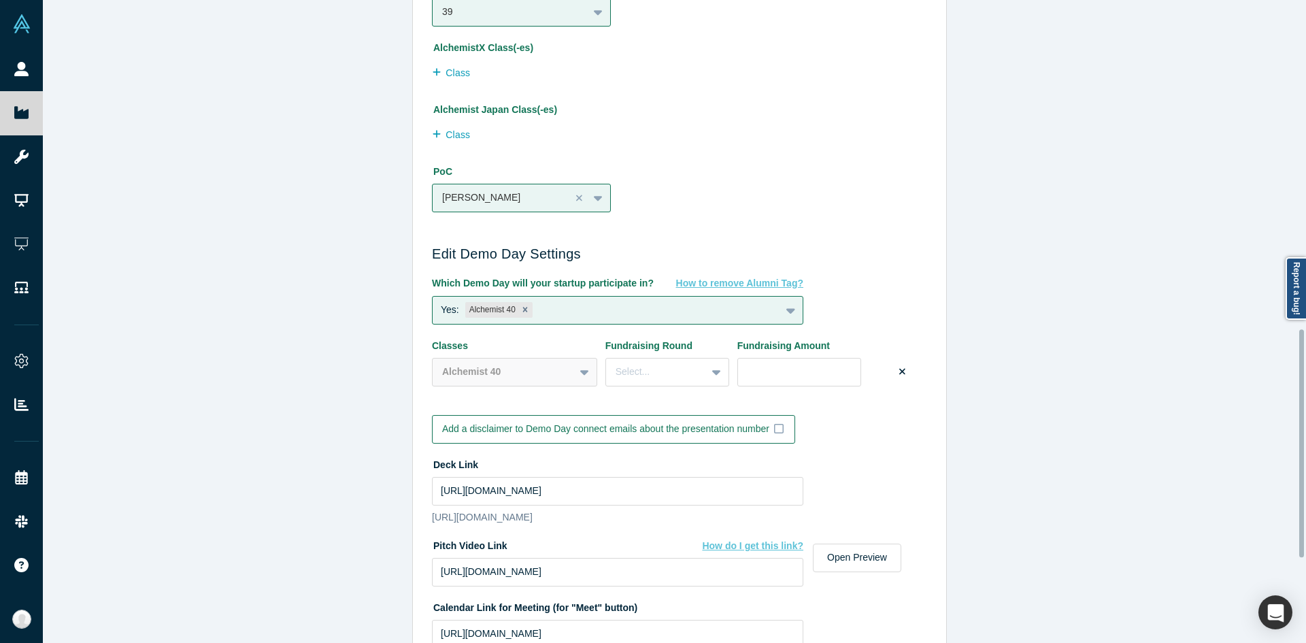
scroll to position [1166, 0]
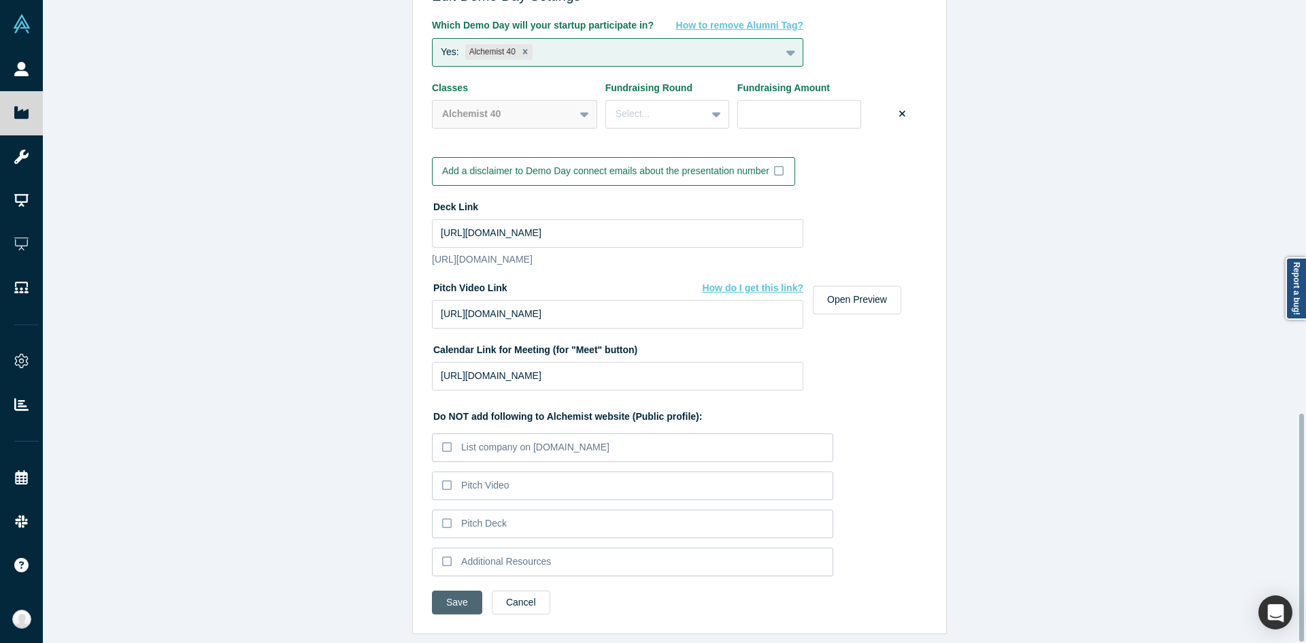
type textarea "AI for 170 billion sensors where digital chips can't reach"
click at [441, 591] on button "Save" at bounding box center [457, 602] width 50 height 24
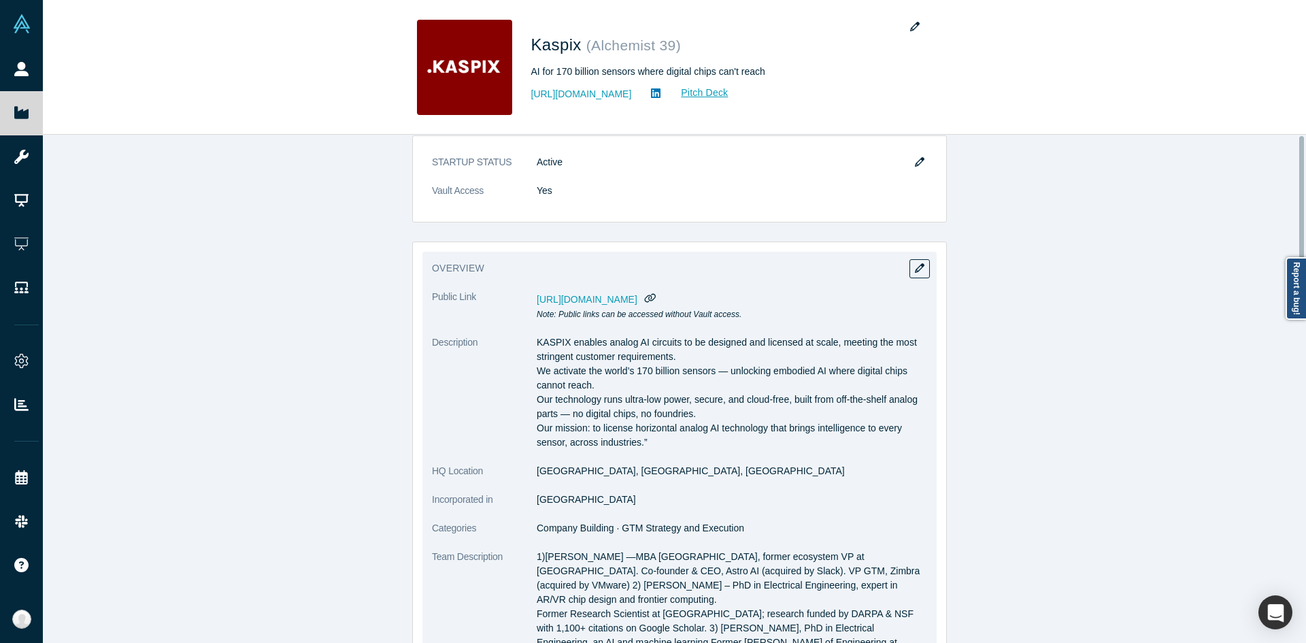
scroll to position [0, 0]
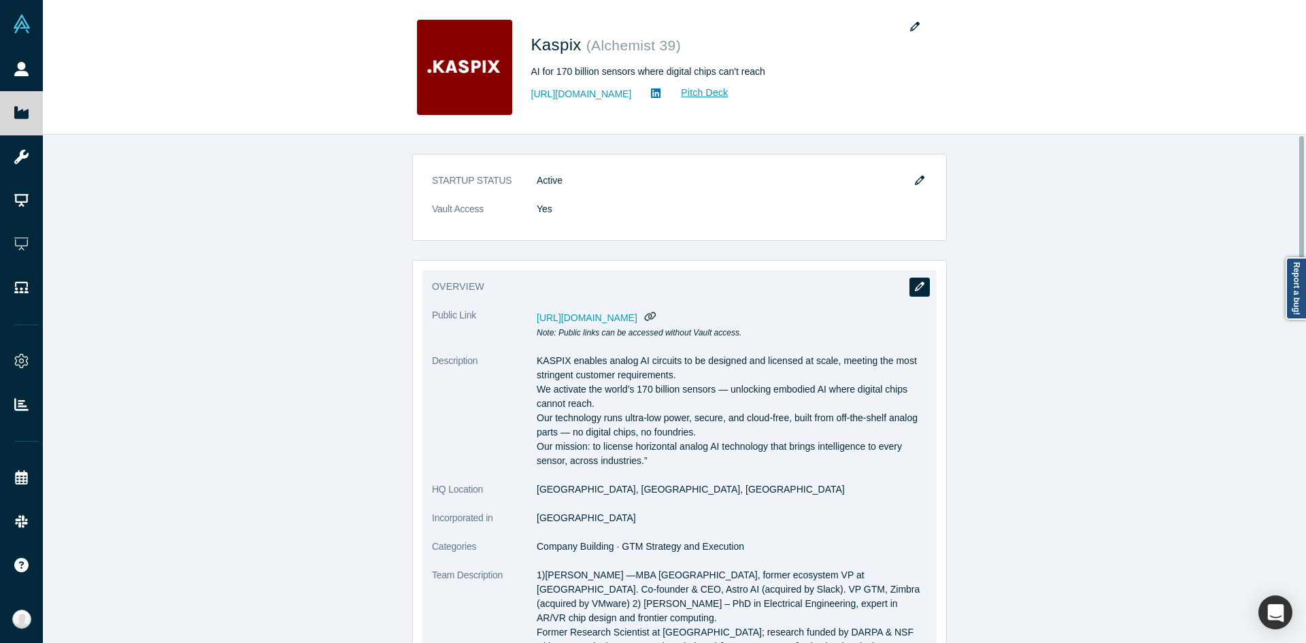
click at [917, 288] on icon "button" at bounding box center [920, 287] width 10 height 10
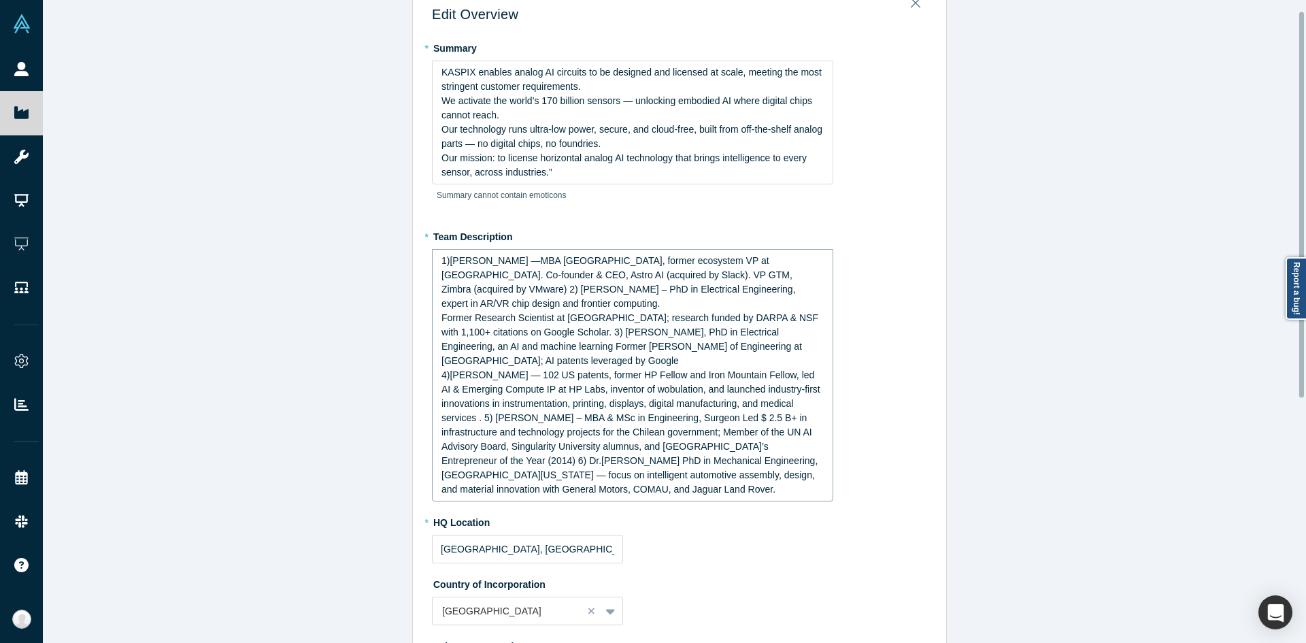
scroll to position [68, 0]
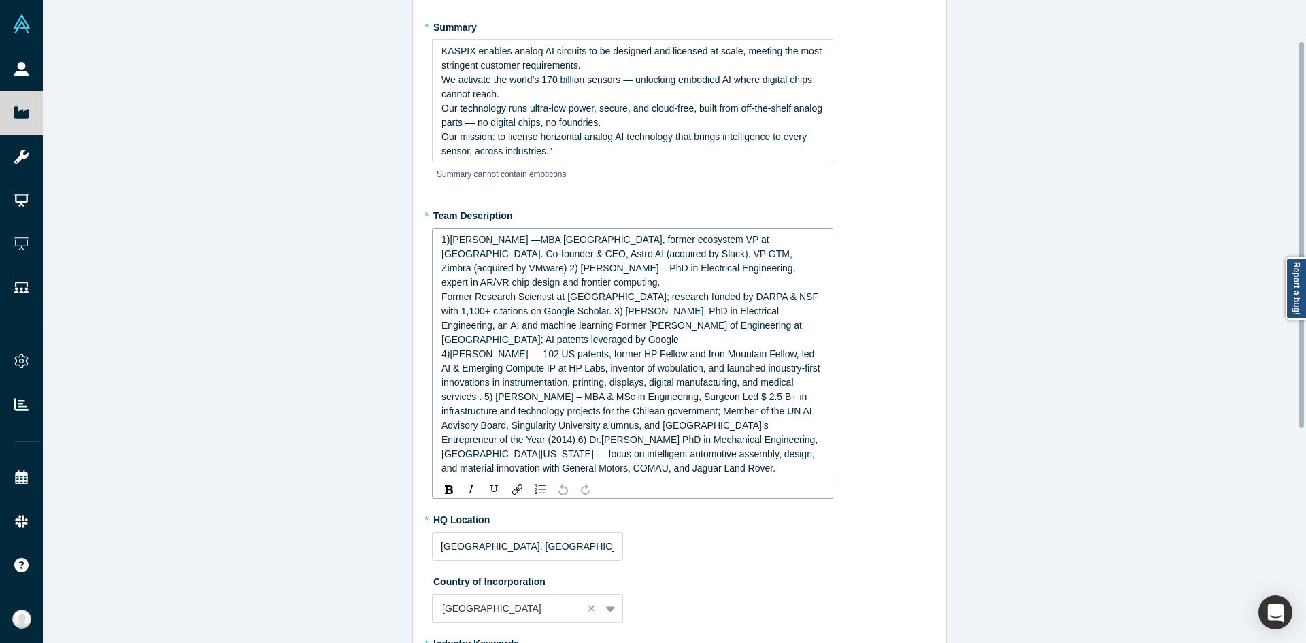
click at [604, 428] on span "4)[PERSON_NAME] — 102 US patents, former HP Fellow and Iron Mountain Fellow, le…" at bounding box center [631, 410] width 381 height 125
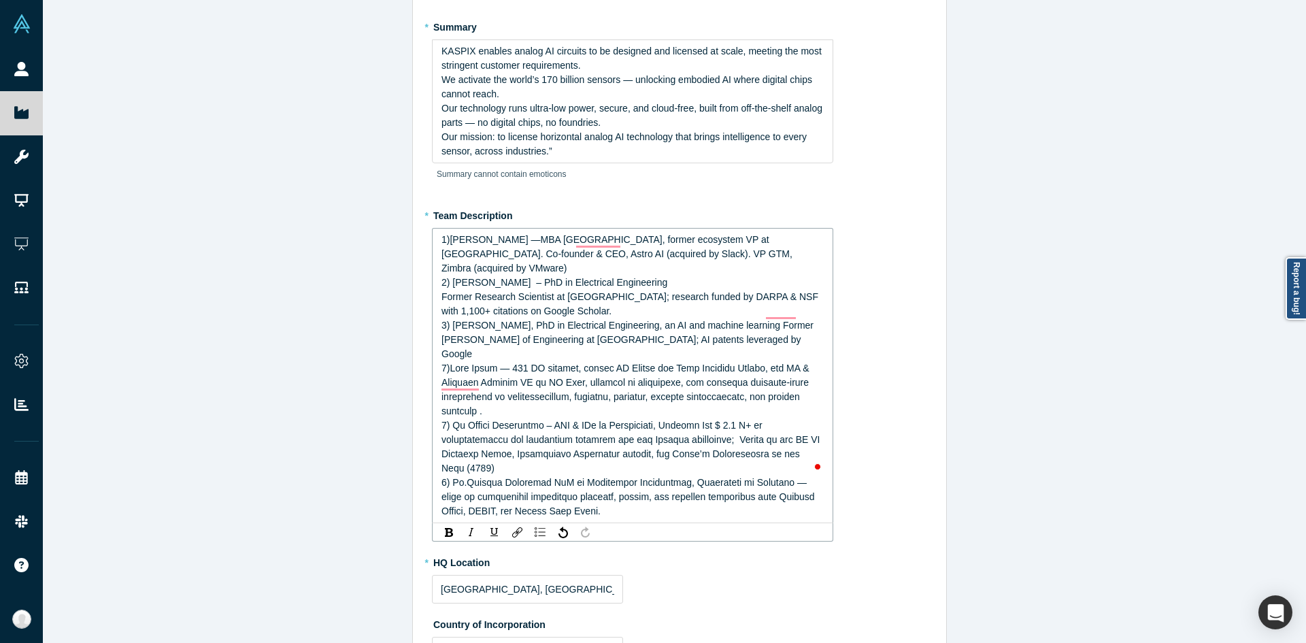
click at [768, 257] on span "1)[PERSON_NAME] —MBA [GEOGRAPHIC_DATA], former ecosystem VP at [GEOGRAPHIC_DATA…" at bounding box center [785, 261] width 689 height 54
click at [571, 311] on span "Former Research Scientist at [GEOGRAPHIC_DATA]; research funded by DARPA & NSF …" at bounding box center [948, 325] width 1014 height 68
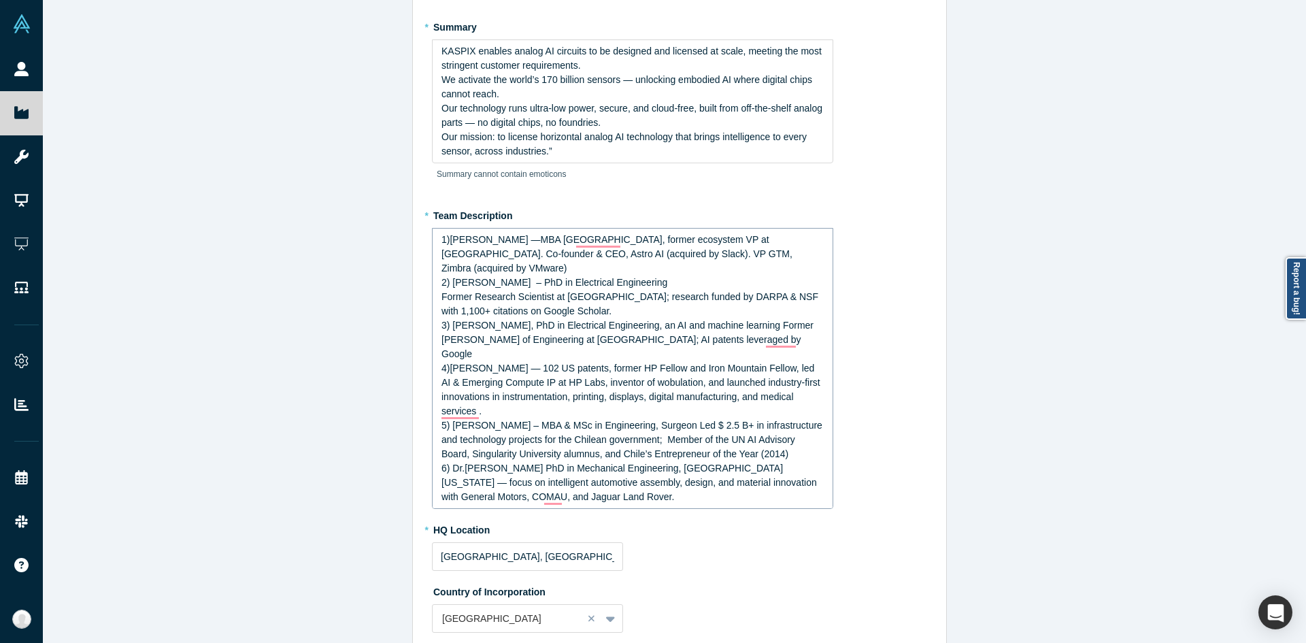
click at [680, 158] on div "KASPIX enables analog AI circuits to be designed and licensed at scale, meeting…" at bounding box center [632, 101] width 401 height 124
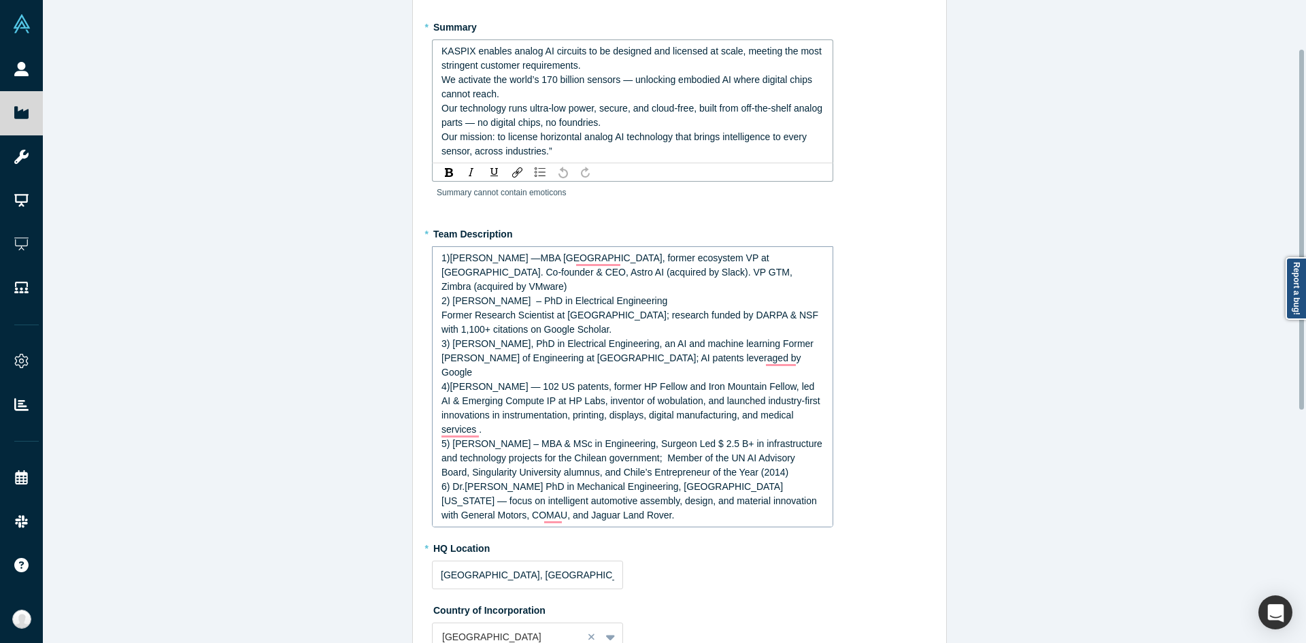
scroll to position [86, 0]
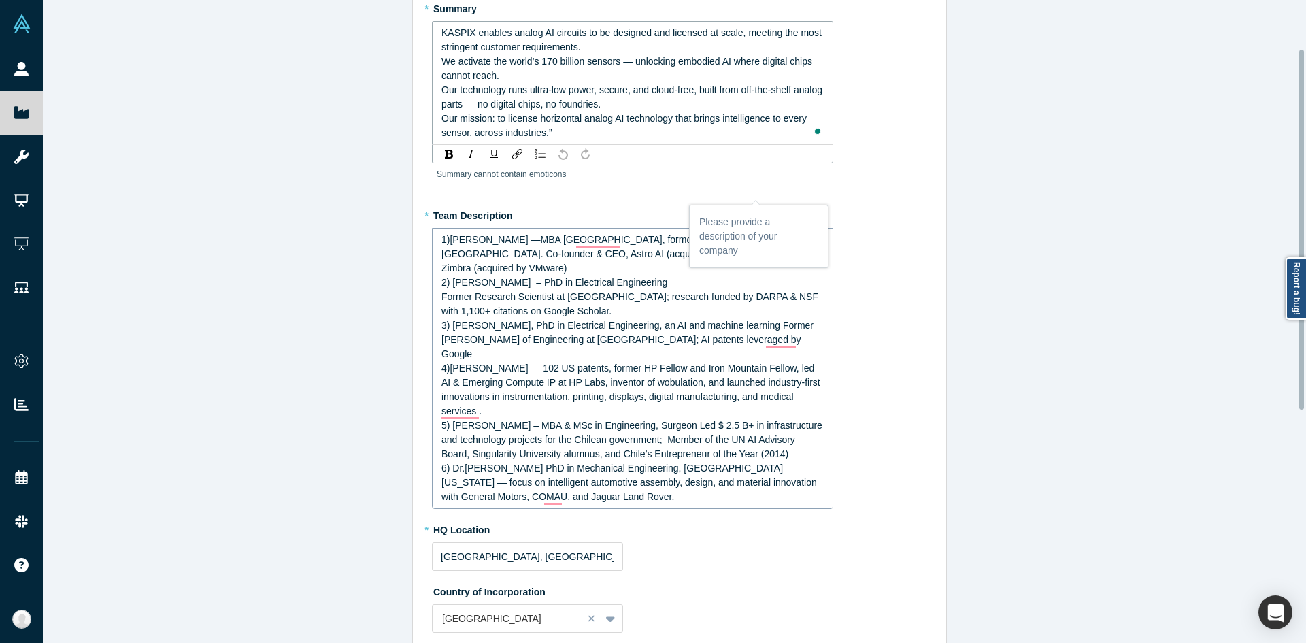
click at [677, 129] on div "Our mission: to license horizontal analog AI technology that brings intelligenc…" at bounding box center [632, 126] width 383 height 29
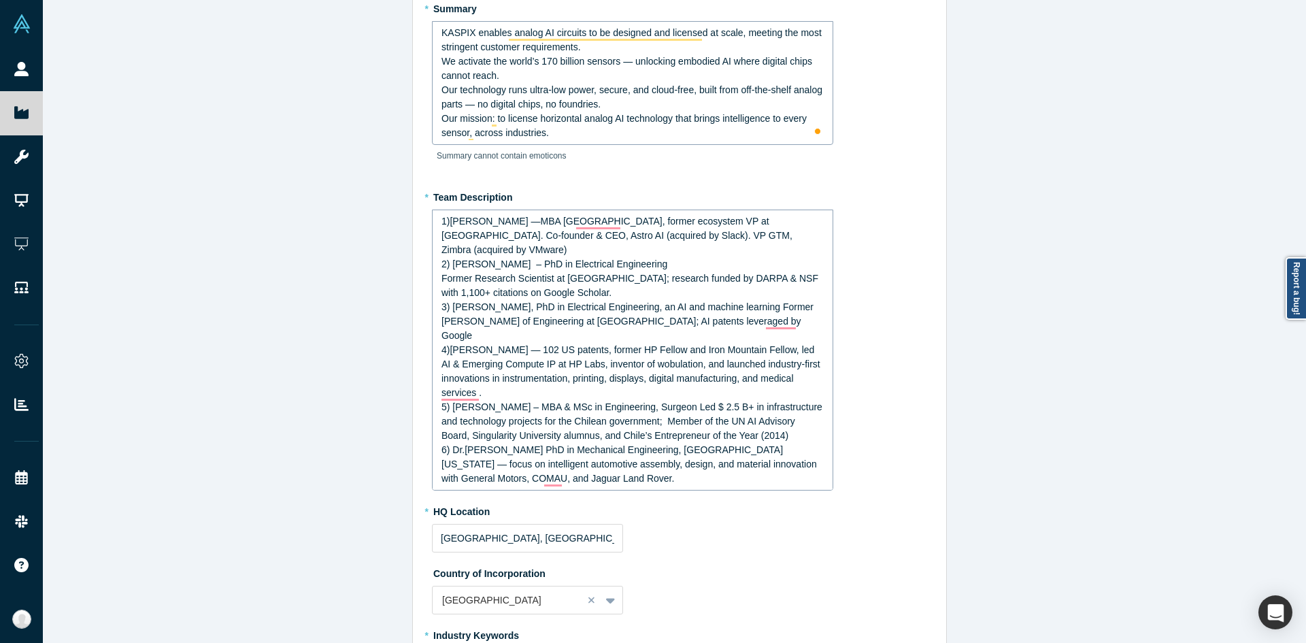
click at [1049, 389] on div "Edit Overview * Summary KASPIX enables analog AI circuits to be designed and li…" at bounding box center [679, 326] width 1273 height 653
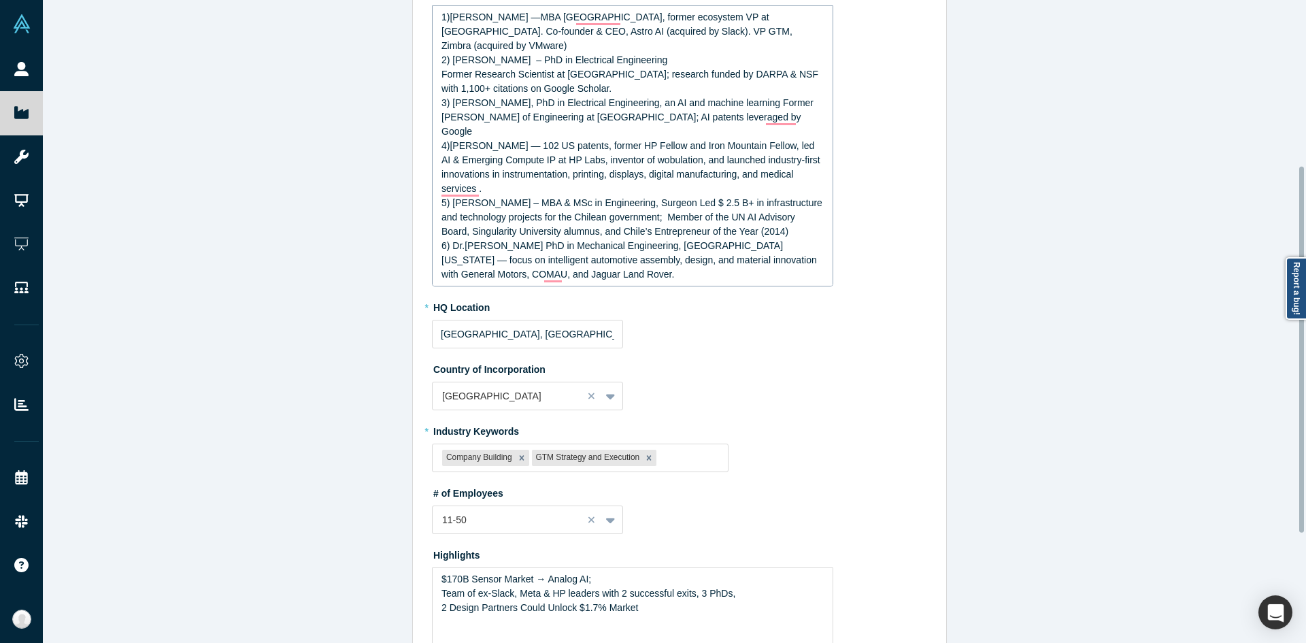
scroll to position [482, 0]
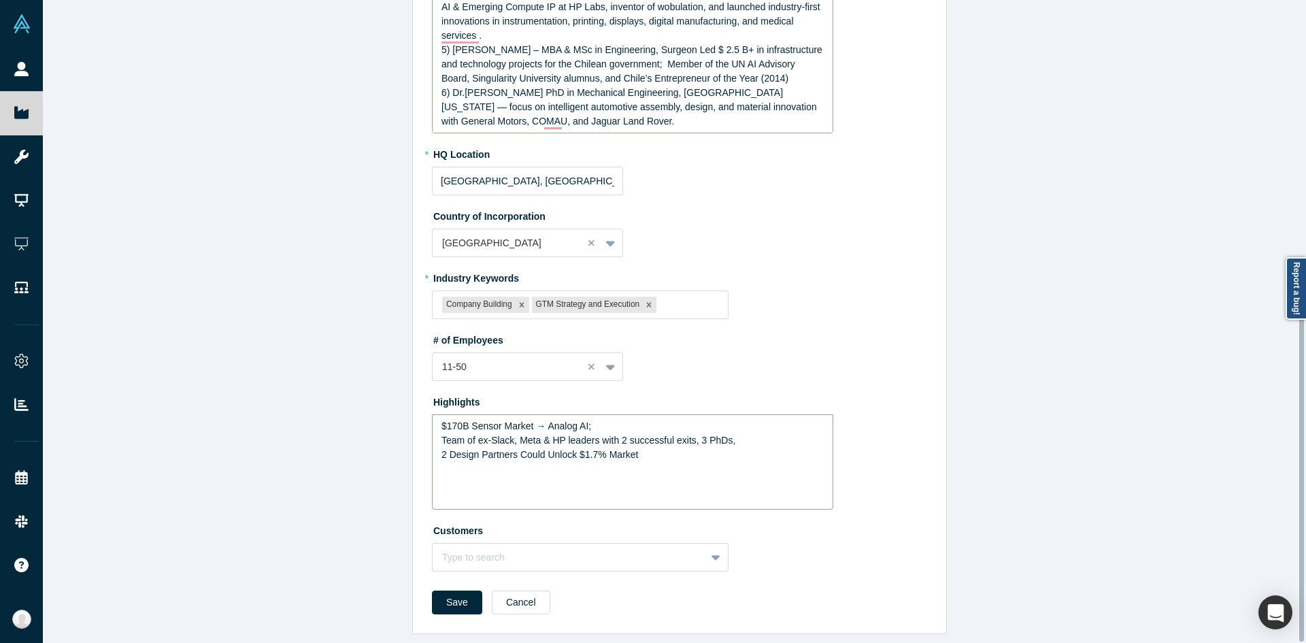
click at [615, 458] on div "$170B Sensor Market → Analog AI; Team of ex-Slack, Meta & HP leaders with 2 suc…" at bounding box center [632, 461] width 401 height 95
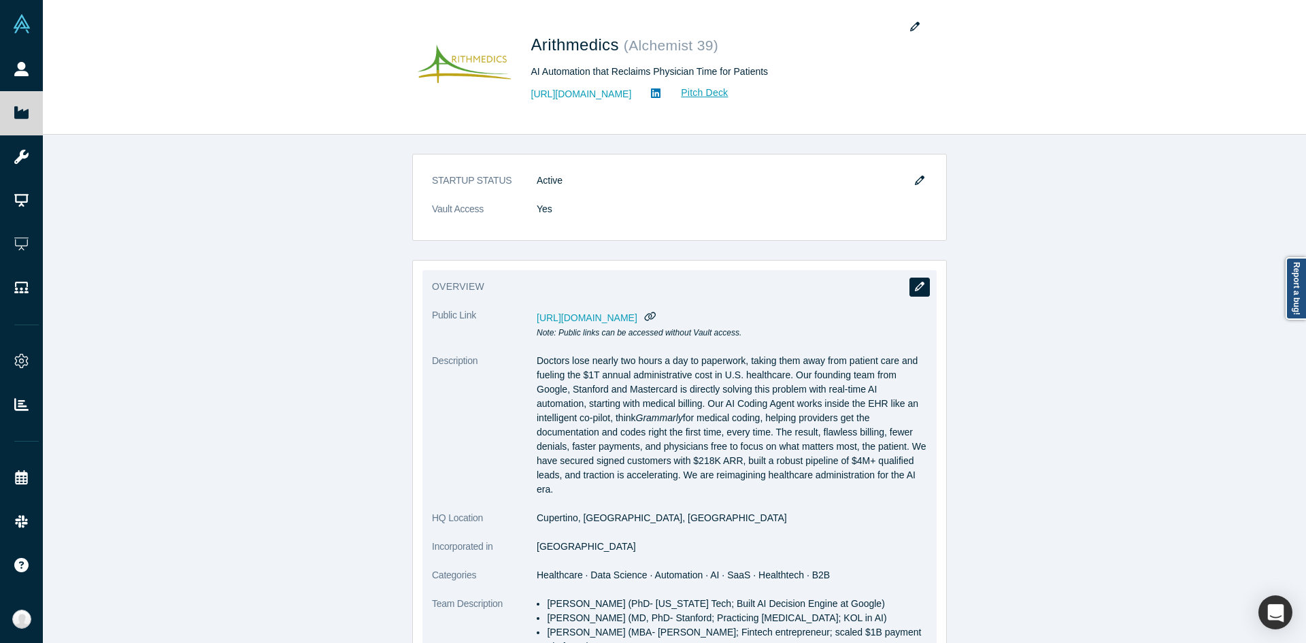
click at [923, 290] on button "button" at bounding box center [919, 286] width 20 height 19
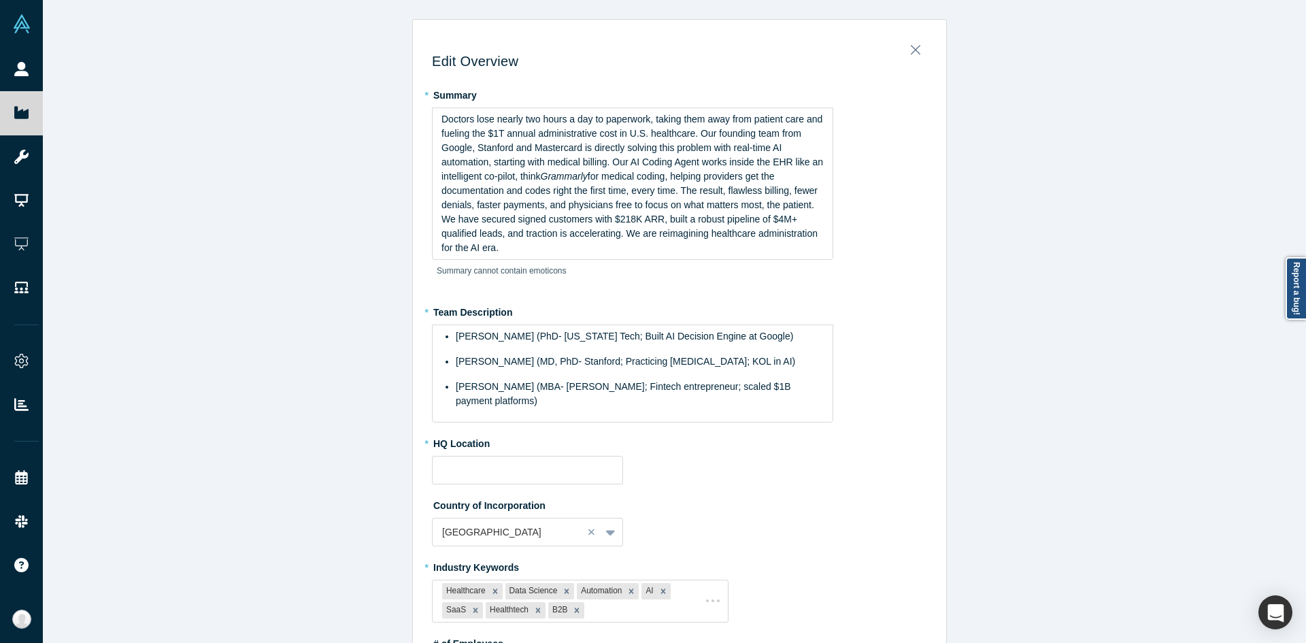
type input "Cupertino, [GEOGRAPHIC_DATA], [GEOGRAPHIC_DATA]"
click at [940, 413] on div "Edit Overview * Summary Doctors lose nearly two hours a day to paperwork, takin…" at bounding box center [679, 491] width 533 height 924
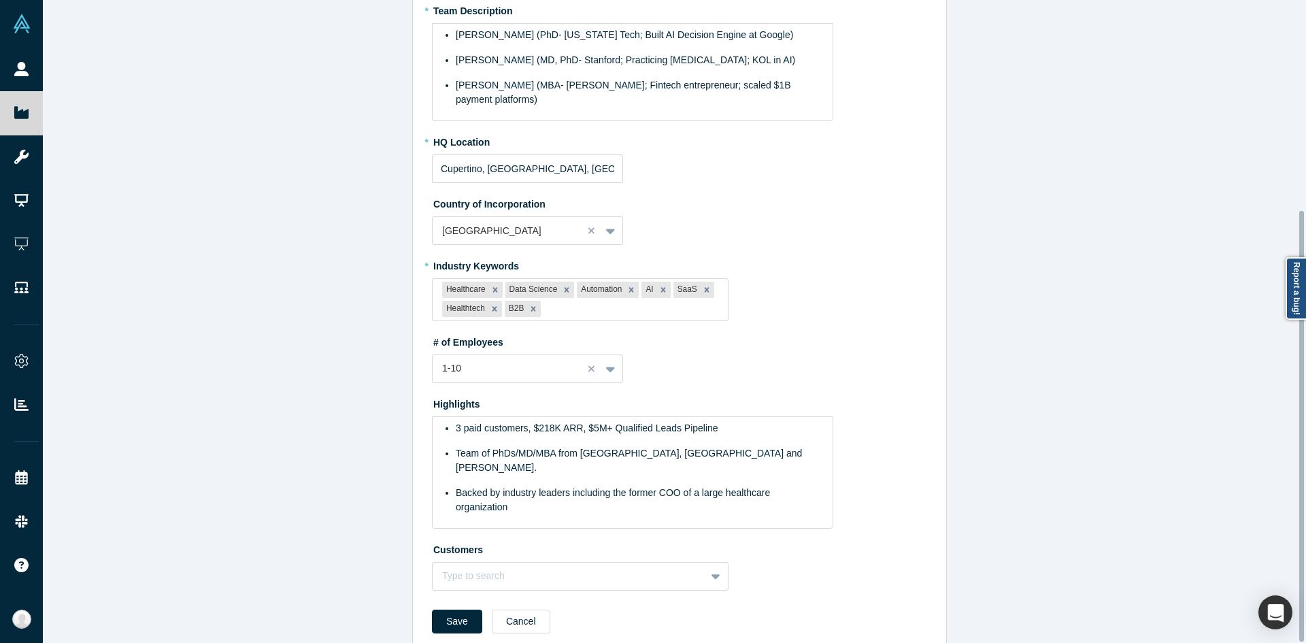
scroll to position [313, 0]
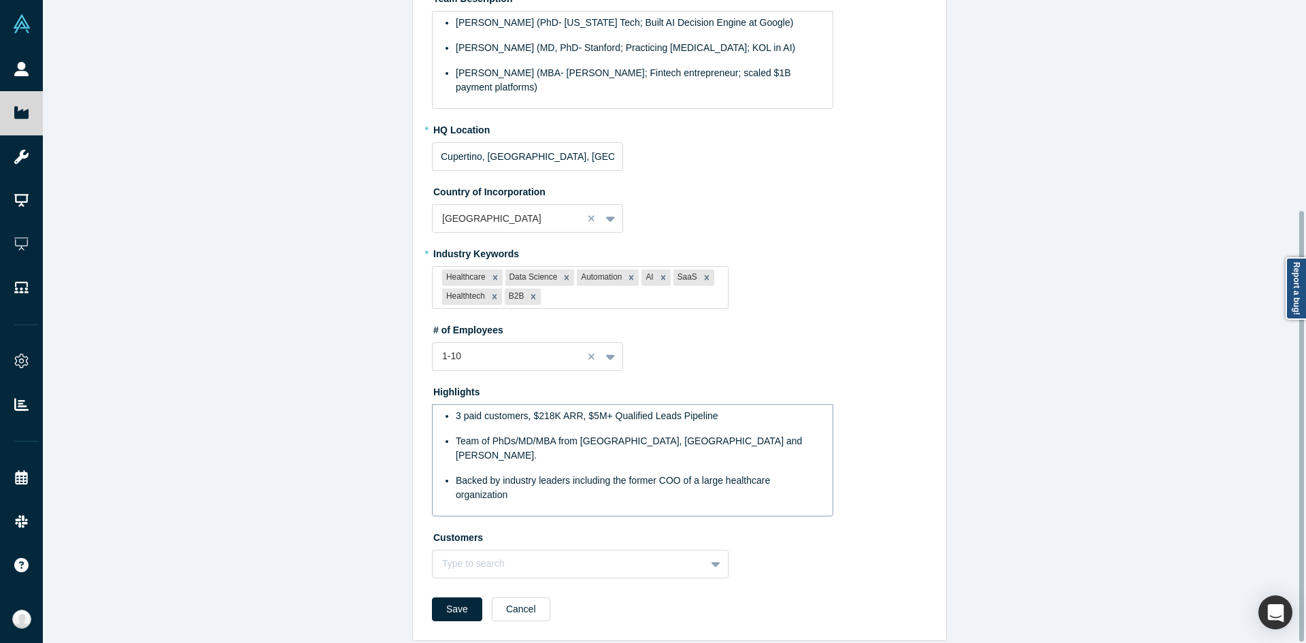
click at [666, 475] on div "3 paid customers, $218K ARR, $5M+ Qualified Leads Pipeline Team of PhDs/MD/MBA …" at bounding box center [632, 460] width 401 height 112
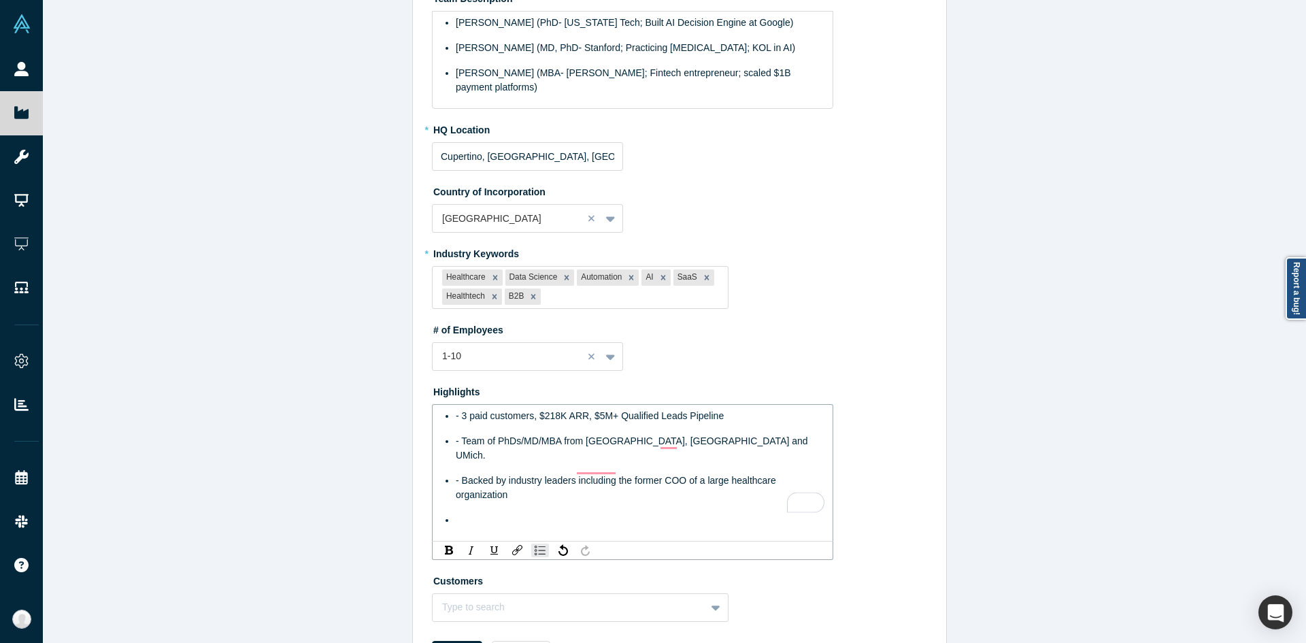
click at [531, 513] on div "To enrich screen reader interactions, please activate Accessibility in Grammarl…" at bounding box center [640, 520] width 369 height 14
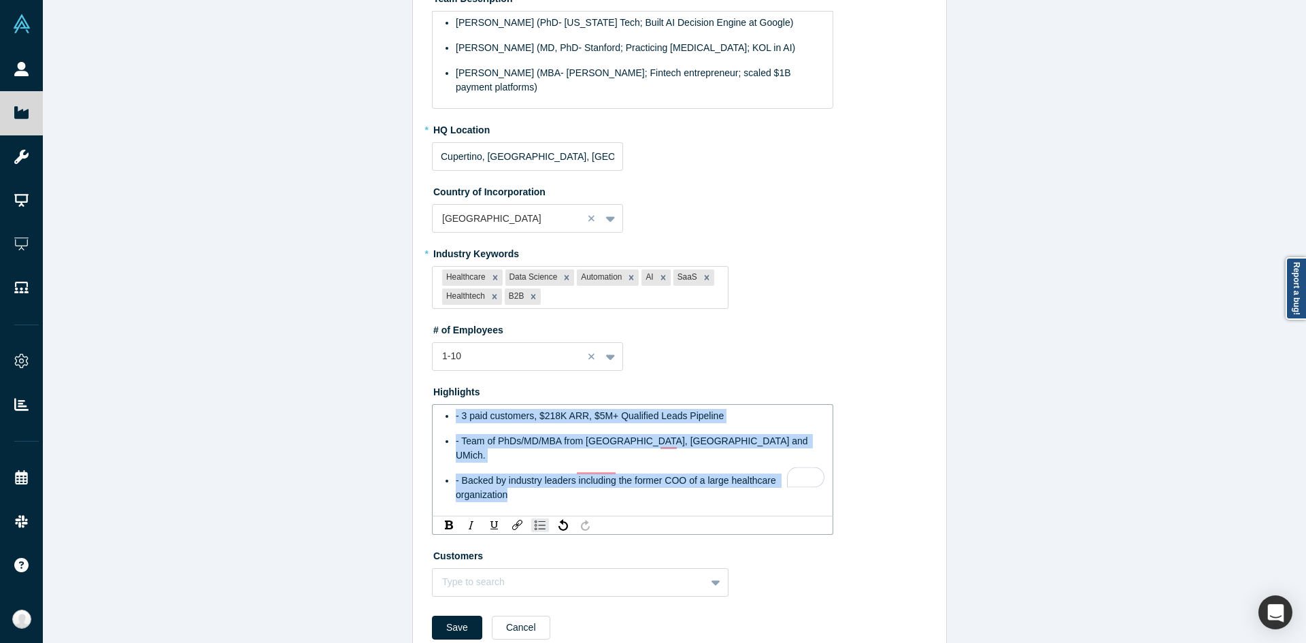
drag, startPoint x: 535, startPoint y: 478, endPoint x: 415, endPoint y: 408, distance: 138.7
click at [415, 408] on div "Edit Overview * Summary Doctors lose nearly two hours a day to paperwork, takin…" at bounding box center [679, 187] width 533 height 943
click at [536, 520] on img "rdw-list-control" at bounding box center [539, 525] width 11 height 10
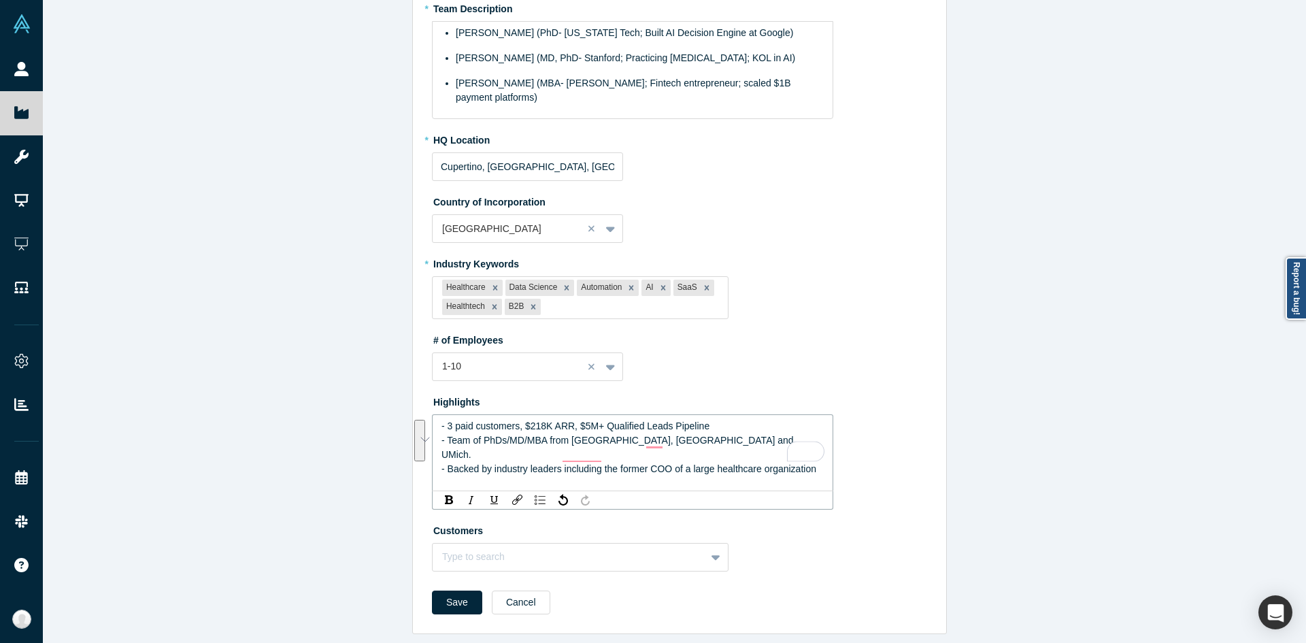
click at [481, 453] on div "- 3 paid customers, $218K ARR, $5M+ Qualified Leads Pipeline - Team of PhDs/MD/…" at bounding box center [632, 452] width 401 height 77
click at [489, 452] on div "- 3 paid customers, $218K ARR, $5M+ Qualified Leads Pipeline - Team of PhDs/MD/…" at bounding box center [632, 452] width 401 height 77
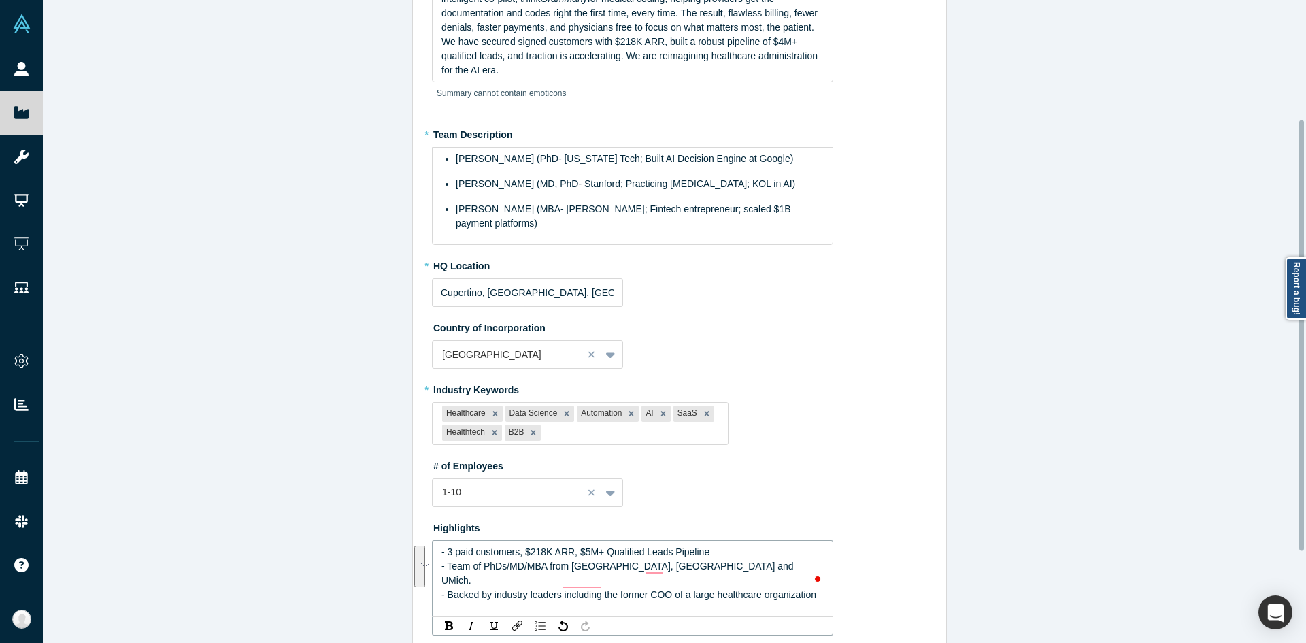
click at [389, 476] on div "Edit Overview * Summary Doctors lose nearly two hours a day to paperwork, takin…" at bounding box center [679, 326] width 1273 height 653
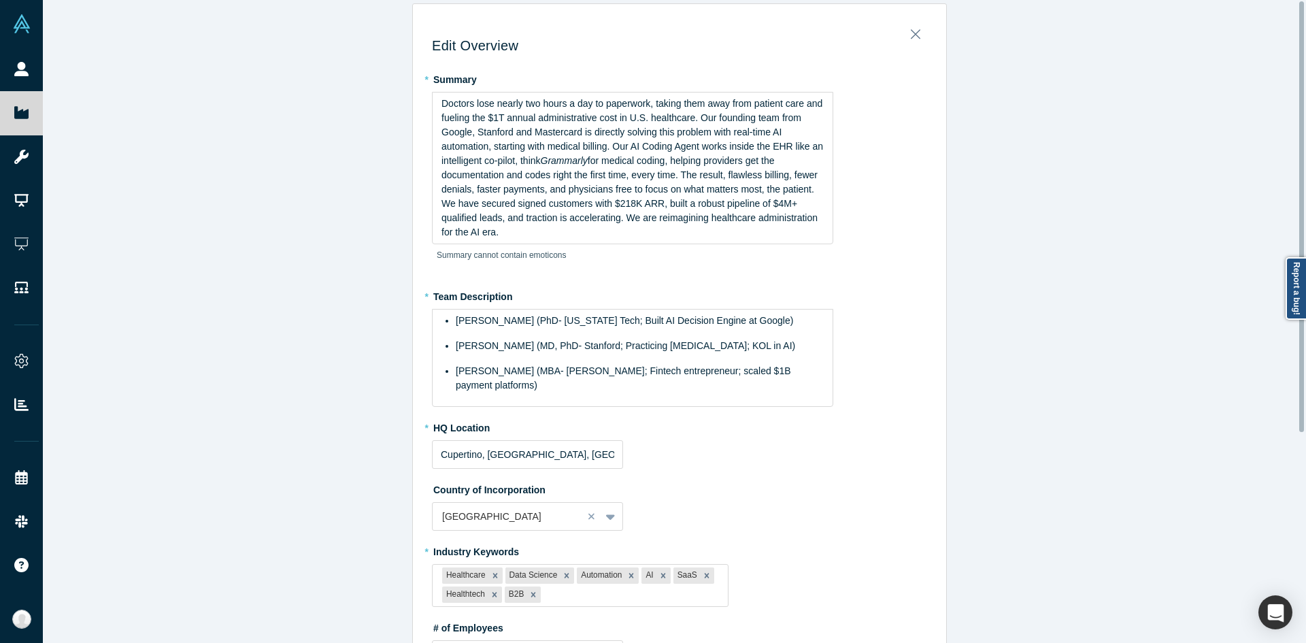
scroll to position [0, 0]
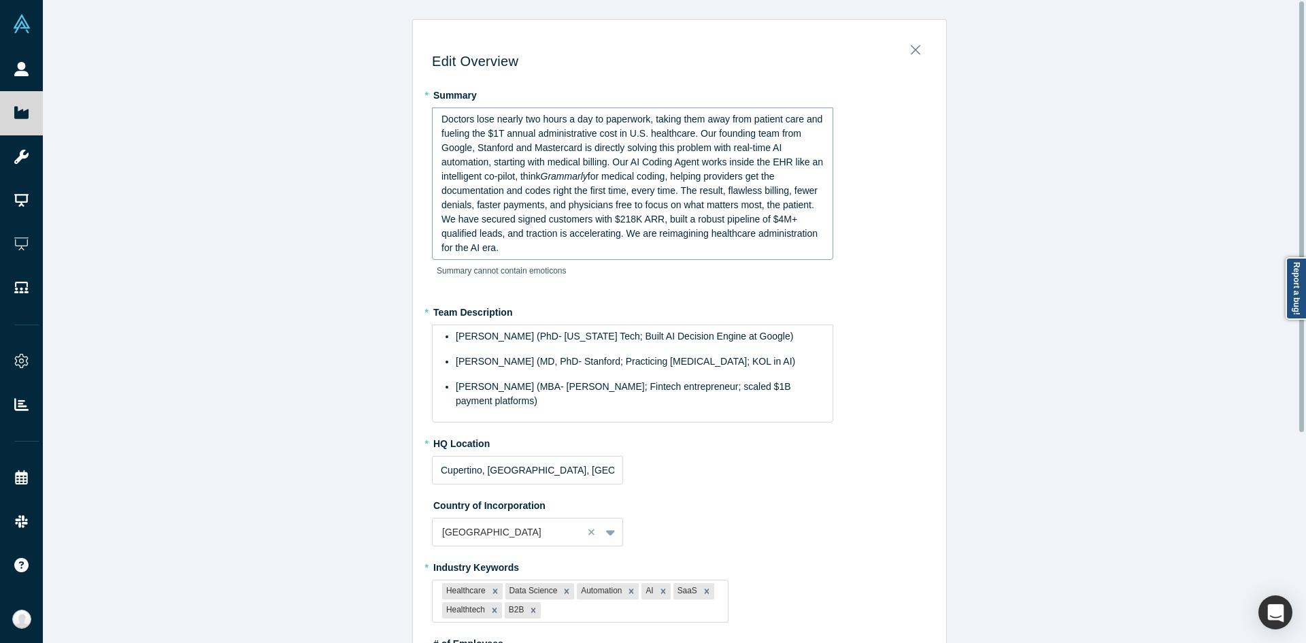
click at [658, 193] on span "for medical coding, helping providers get the documentation and codes right the…" at bounding box center [630, 212] width 379 height 82
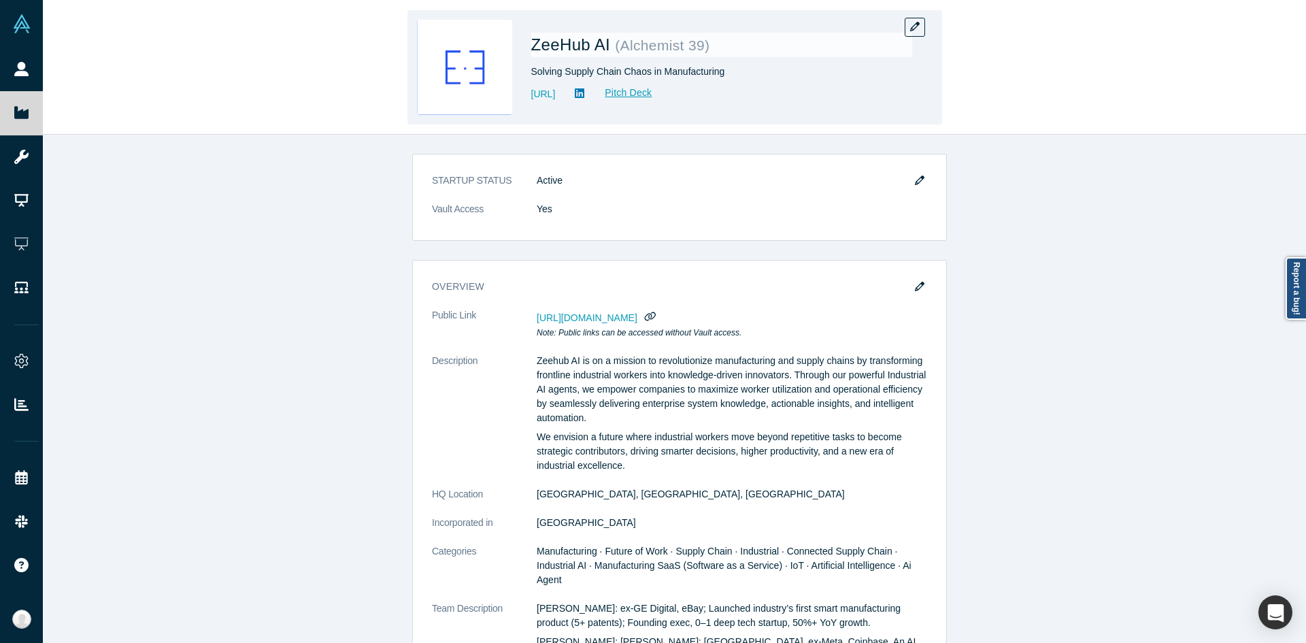
drag, startPoint x: 913, startPoint y: 28, endPoint x: 1070, endPoint y: 308, distance: 321.5
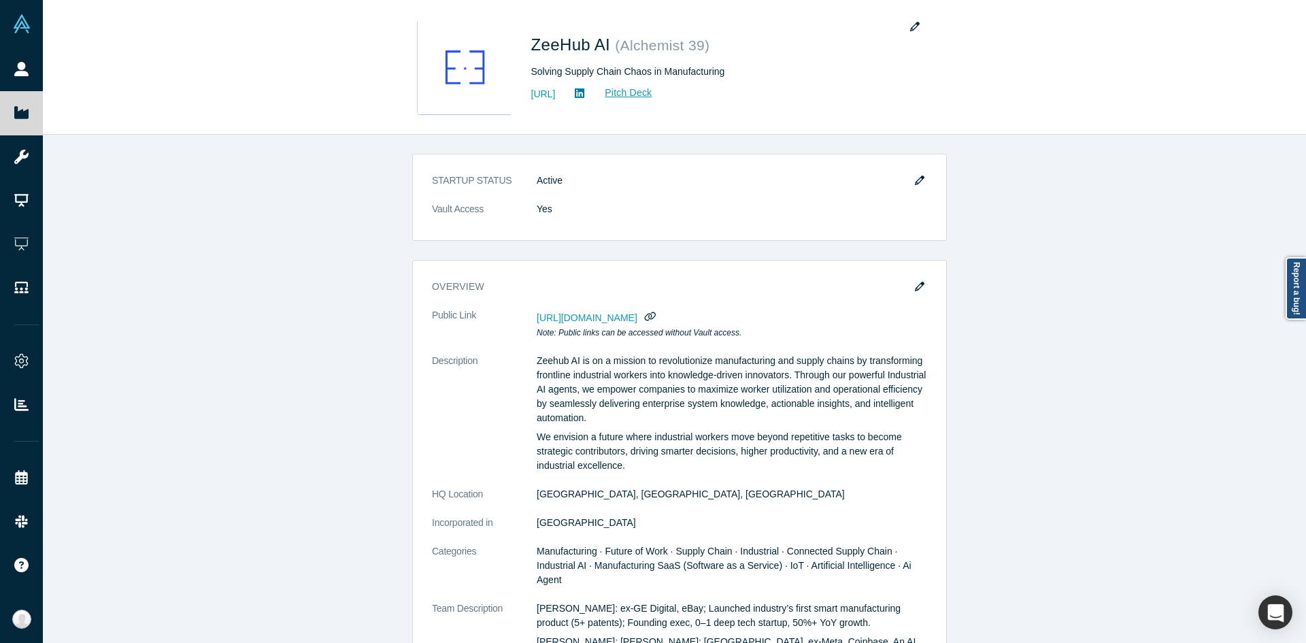
click at [975, 126] on div "ZeeHub AI ( Alchemist 39 ) Solving Supply Chain Chaos in Manufacturing [URL] Pi…" at bounding box center [674, 68] width 1263 height 134
click at [1070, 310] on div "STARTUP STATUS Active Vault Access Yes overview Public Link [URL][DOMAIN_NAME] …" at bounding box center [679, 394] width 1273 height 518
click at [1110, 392] on div "STARTUP STATUS Active Vault Access Yes overview Public Link [URL][DOMAIN_NAME] …" at bounding box center [679, 394] width 1273 height 518
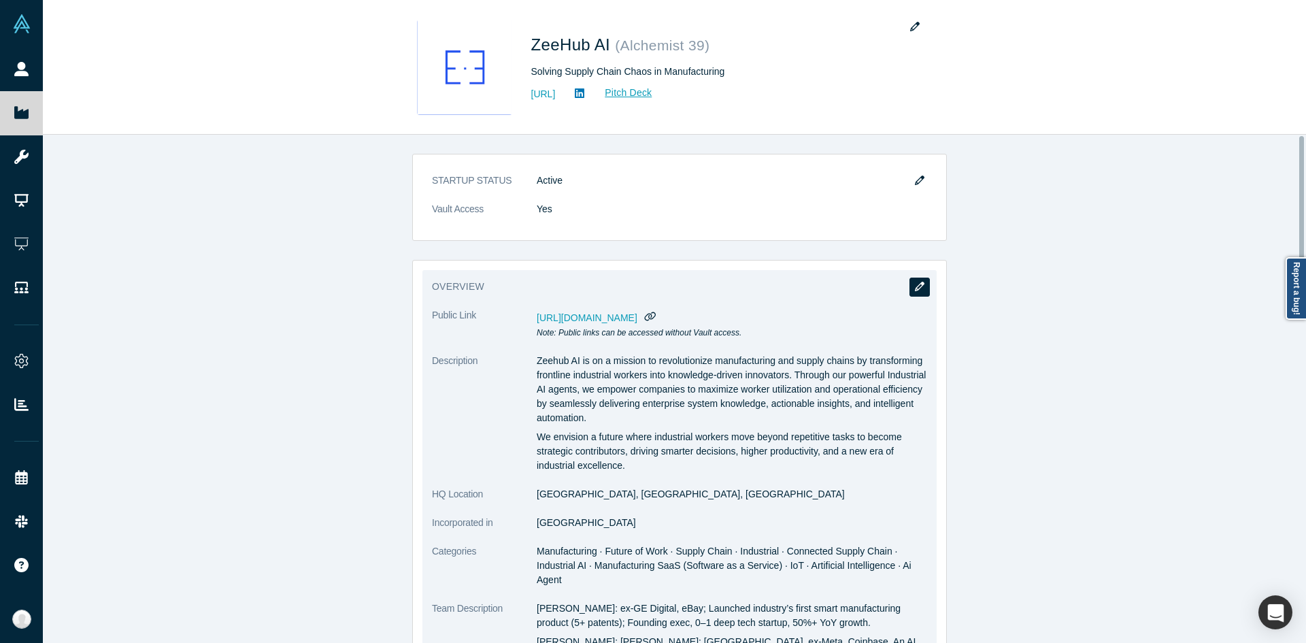
click at [909, 285] on button "button" at bounding box center [919, 286] width 20 height 19
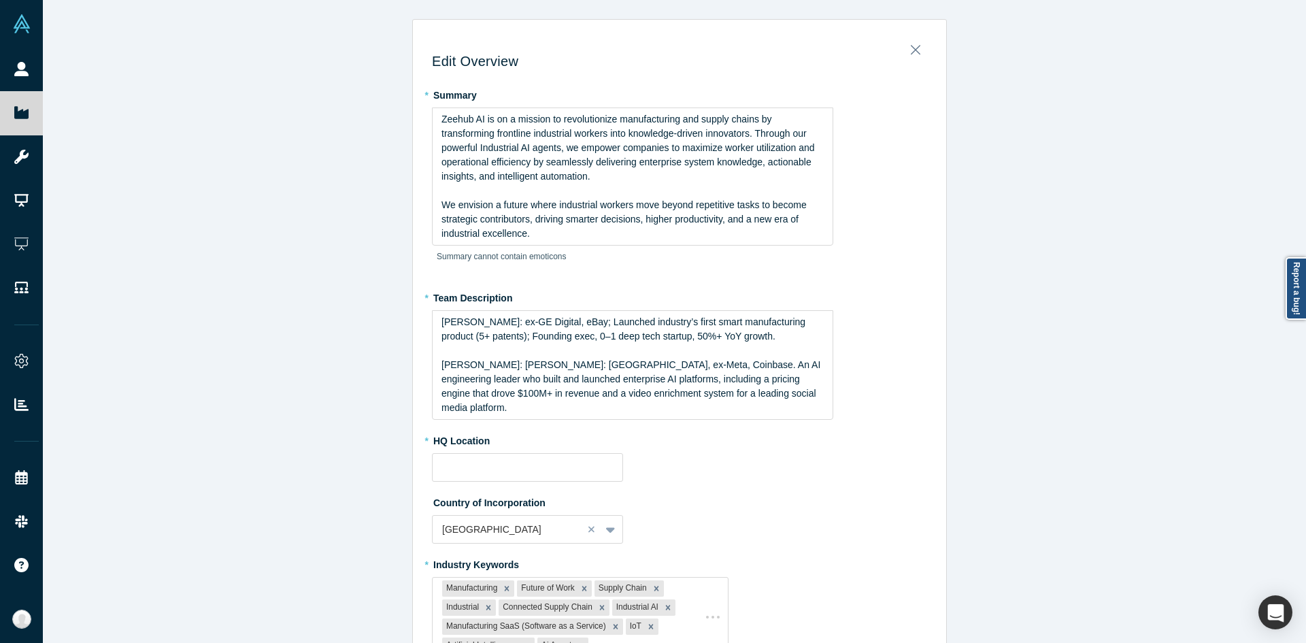
type input "[GEOGRAPHIC_DATA], [GEOGRAPHIC_DATA], [GEOGRAPHIC_DATA]"
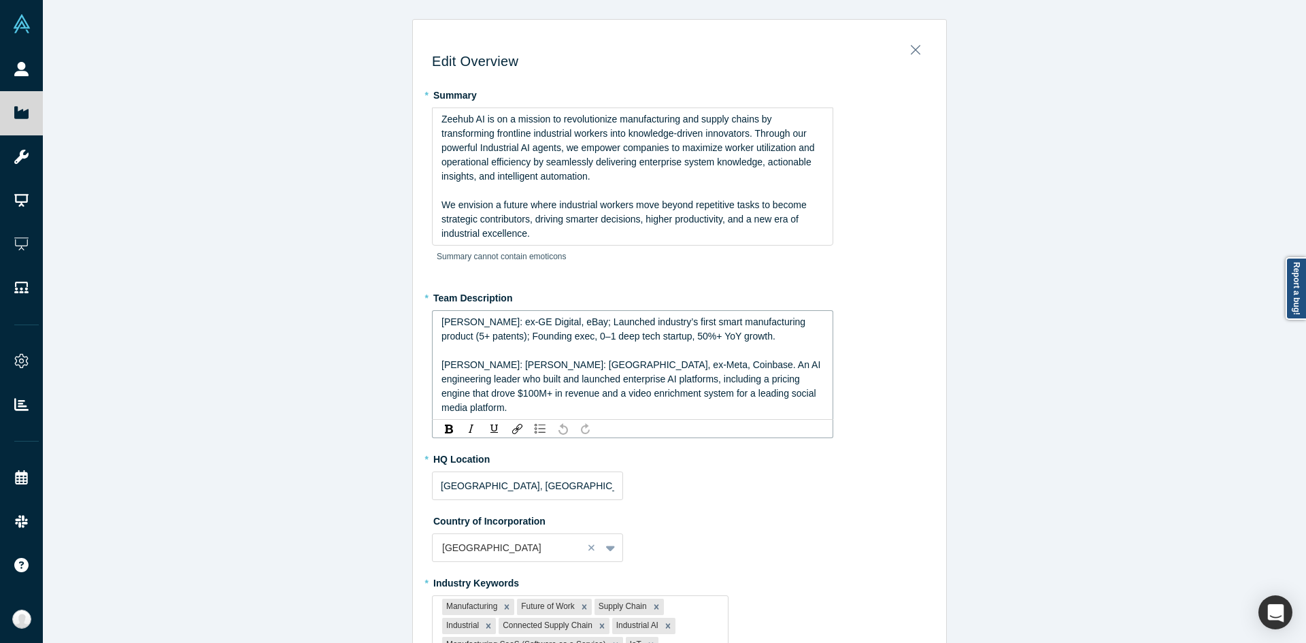
click at [662, 351] on div "rdw-editor" at bounding box center [632, 350] width 383 height 14
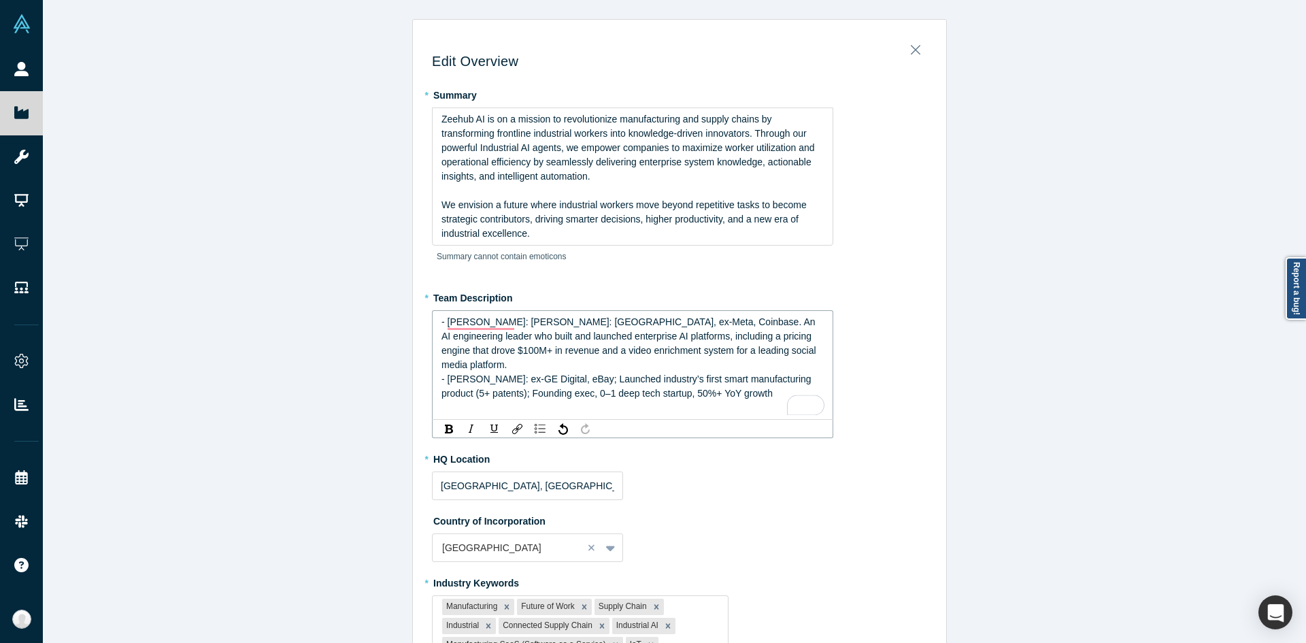
click at [574, 359] on div "- [PERSON_NAME]: [PERSON_NAME]: [GEOGRAPHIC_DATA], ex-Meta, Coinbase. An AI eng…" at bounding box center [632, 343] width 383 height 57
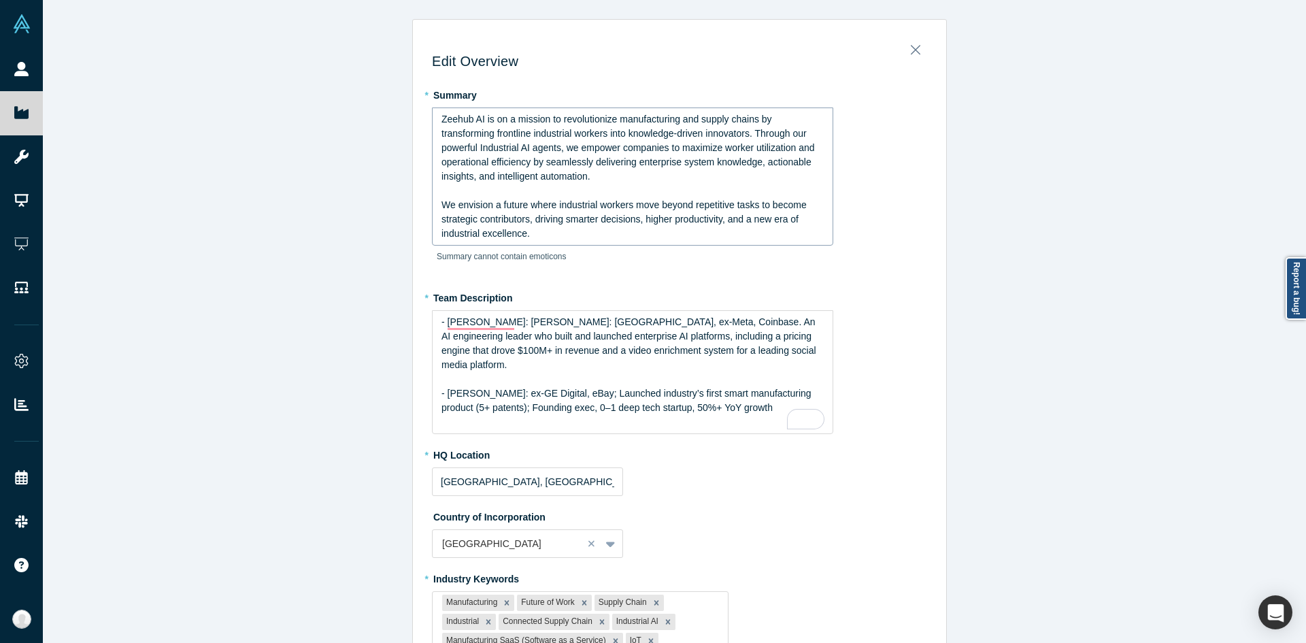
click at [692, 131] on span "Zeehub AI is on a mission to revolutionize manufacturing and supply chains by t…" at bounding box center [628, 148] width 375 height 68
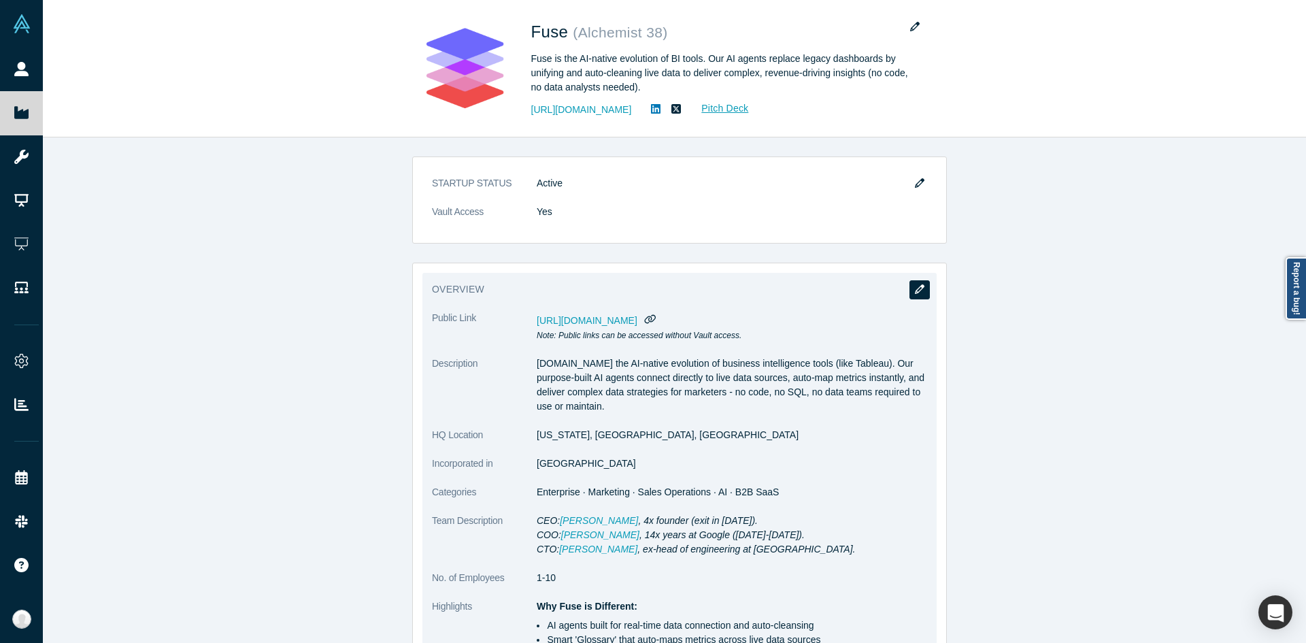
click at [923, 290] on button "button" at bounding box center [919, 289] width 20 height 19
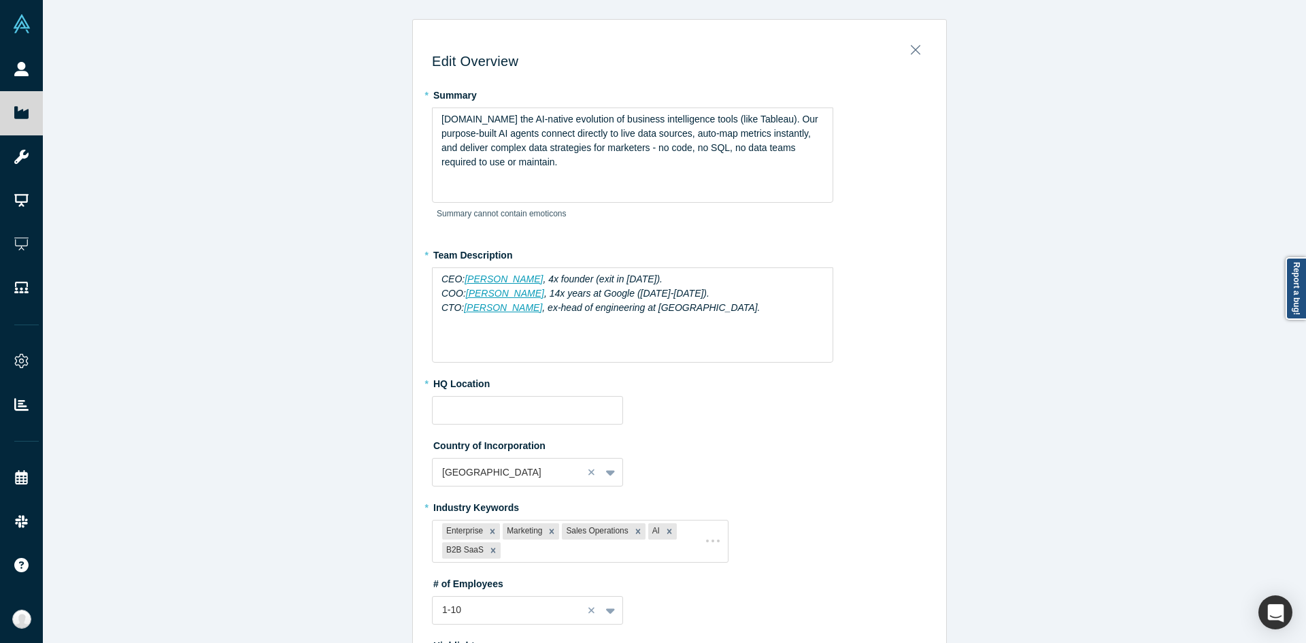
type input "[US_STATE], [GEOGRAPHIC_DATA], [GEOGRAPHIC_DATA]"
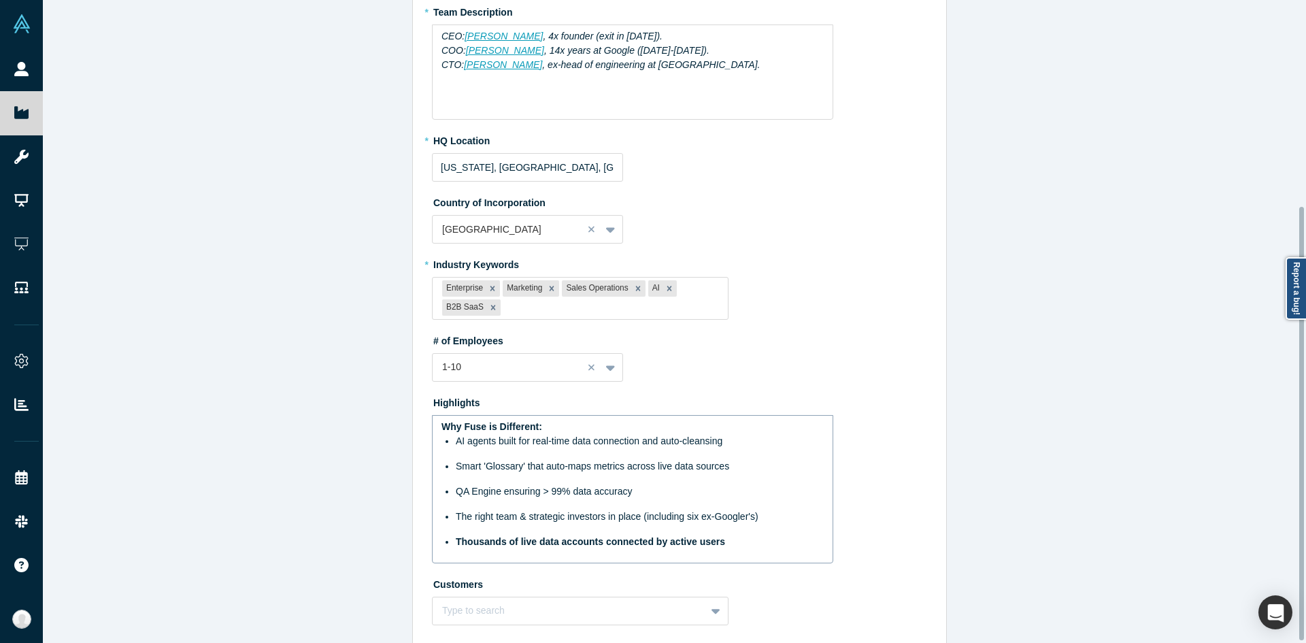
scroll to position [307, 0]
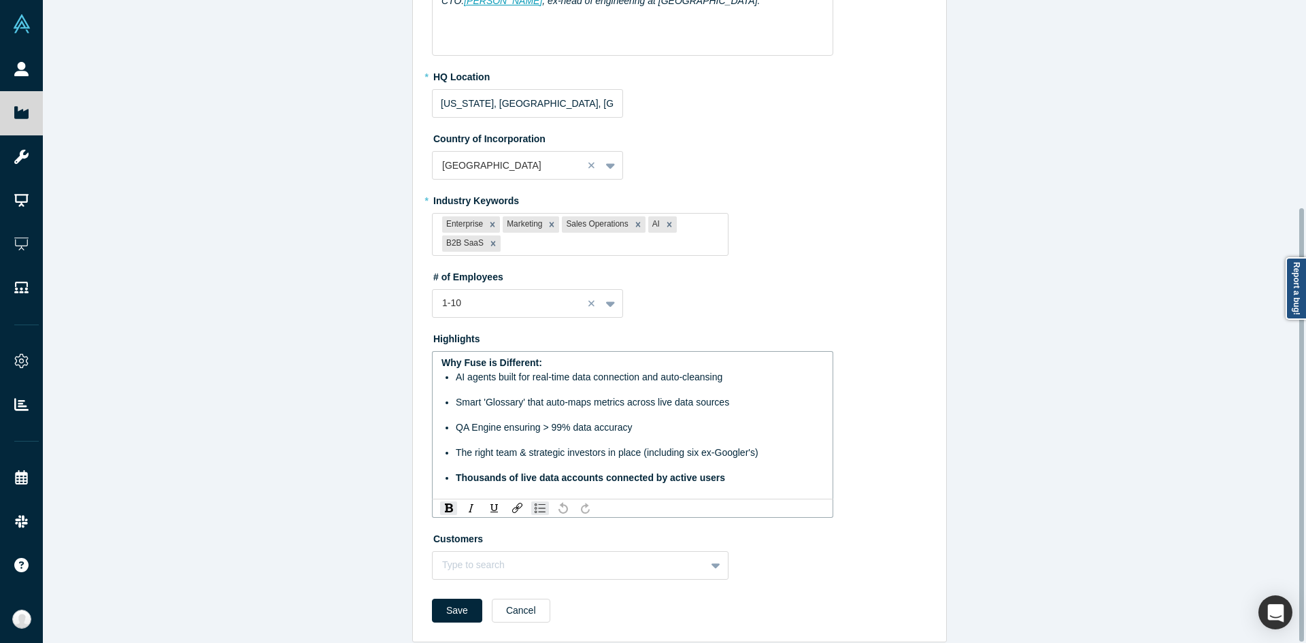
click at [549, 451] on span "The right team & strategic investors in place (including six ex-Googler's)" at bounding box center [607, 452] width 303 height 11
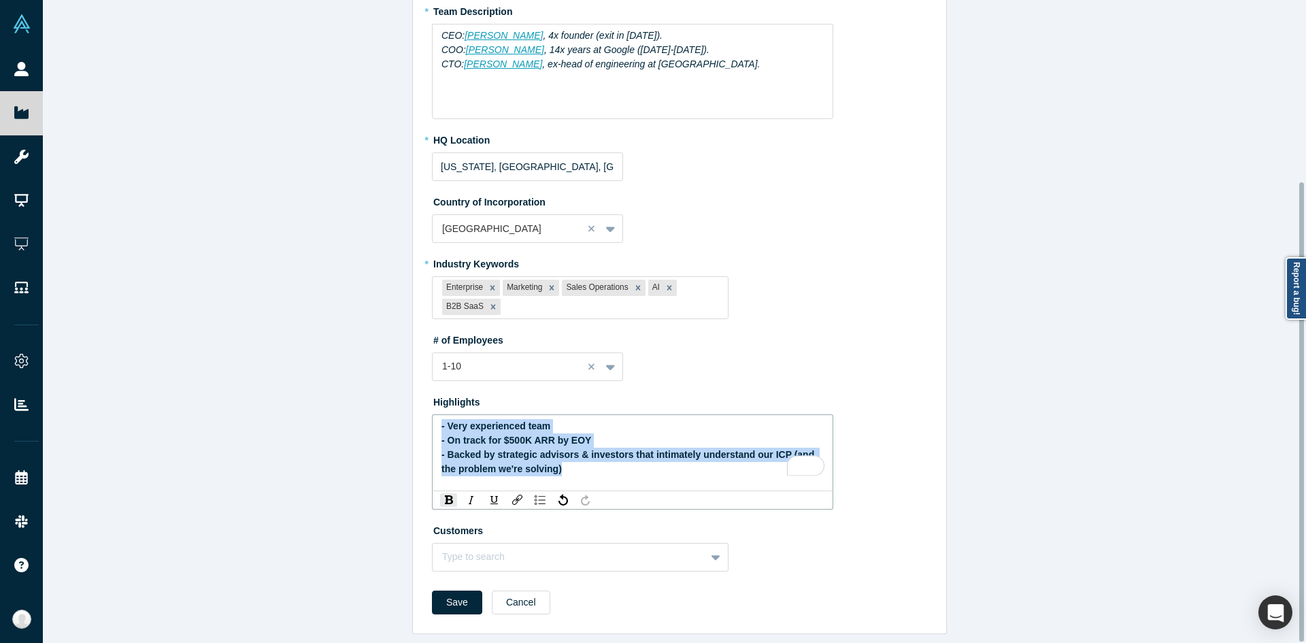
drag, startPoint x: 566, startPoint y: 453, endPoint x: 394, endPoint y: 405, distance: 178.7
click at [394, 405] on div "Edit Overview * Summary [DOMAIN_NAME] the AI-native evolution of business intel…" at bounding box center [679, 326] width 1273 height 653
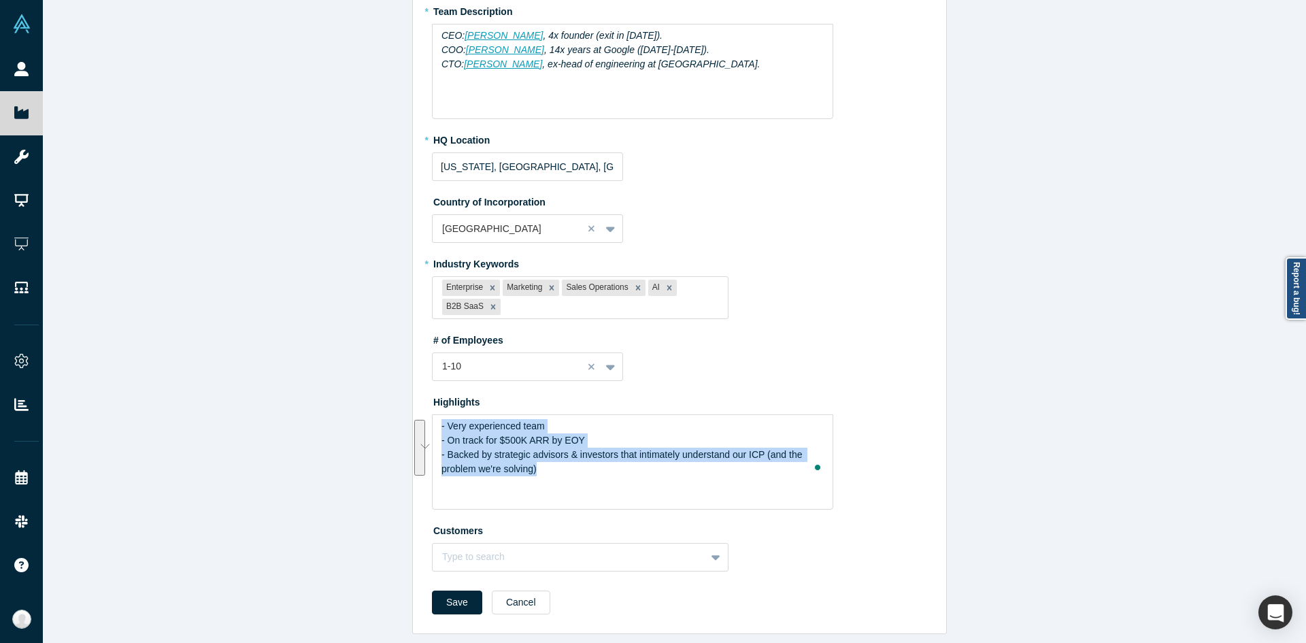
click at [1025, 279] on div "Edit Overview * Summary [DOMAIN_NAME] the AI-native evolution of business intel…" at bounding box center [679, 326] width 1273 height 653
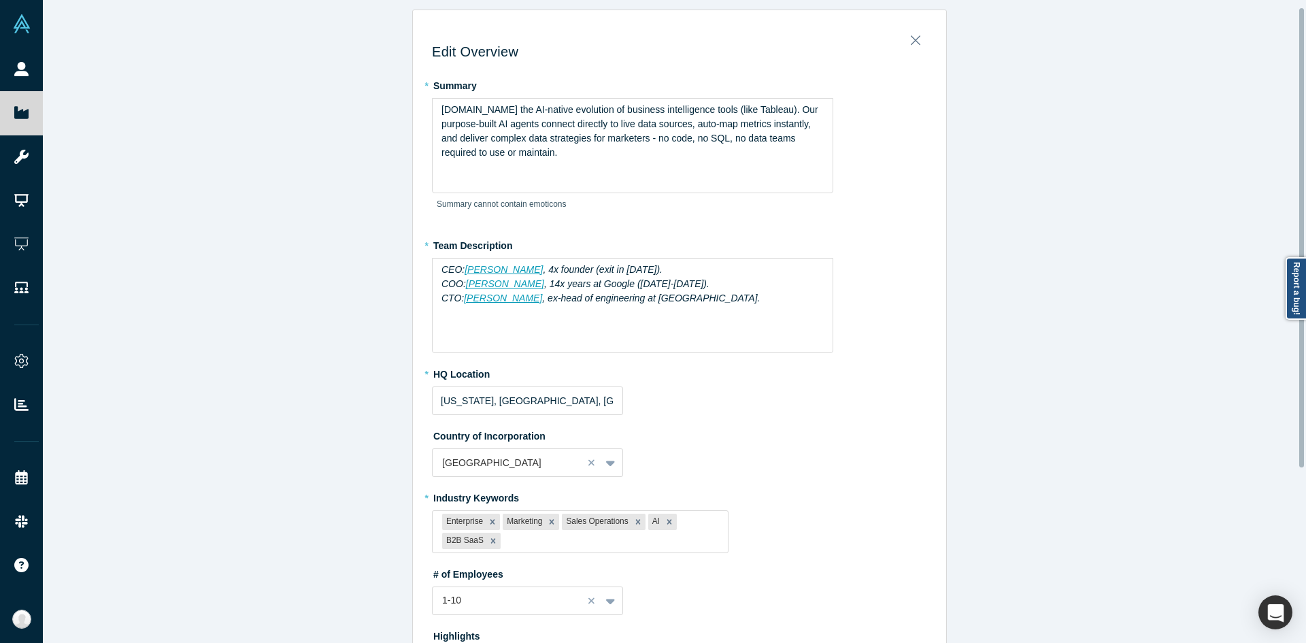
scroll to position [0, 0]
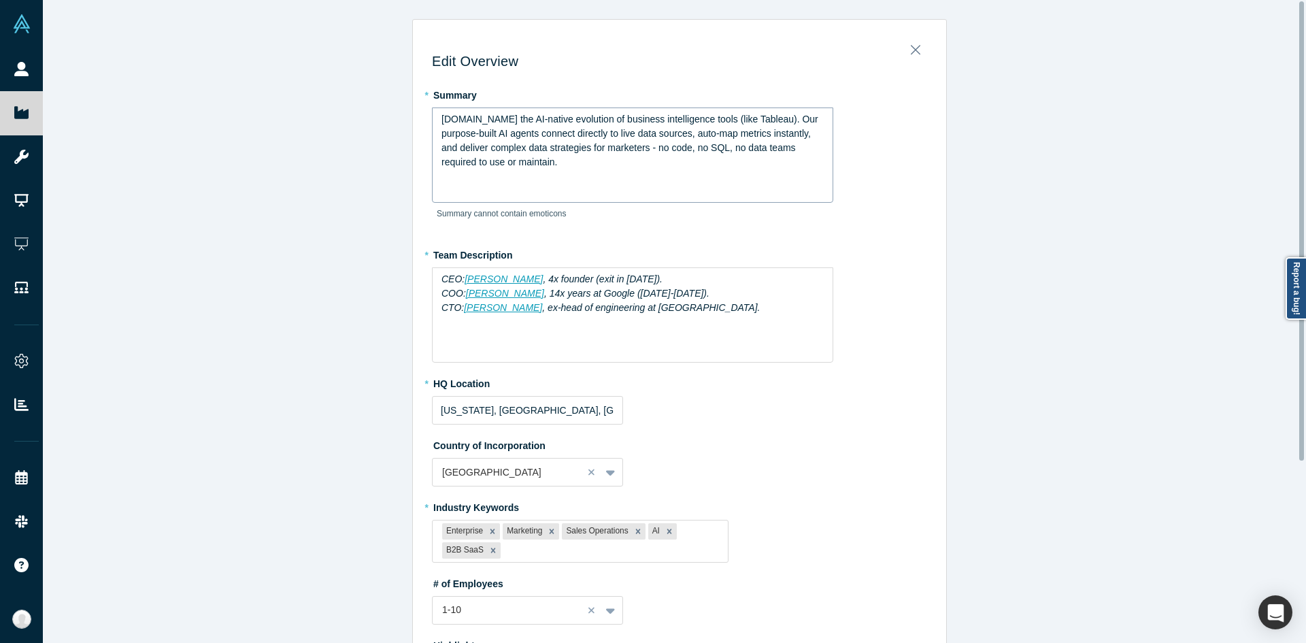
click at [614, 166] on div "[DOMAIN_NAME] the AI-native evolution of business intelligence tools (like Tabl…" at bounding box center [632, 140] width 383 height 57
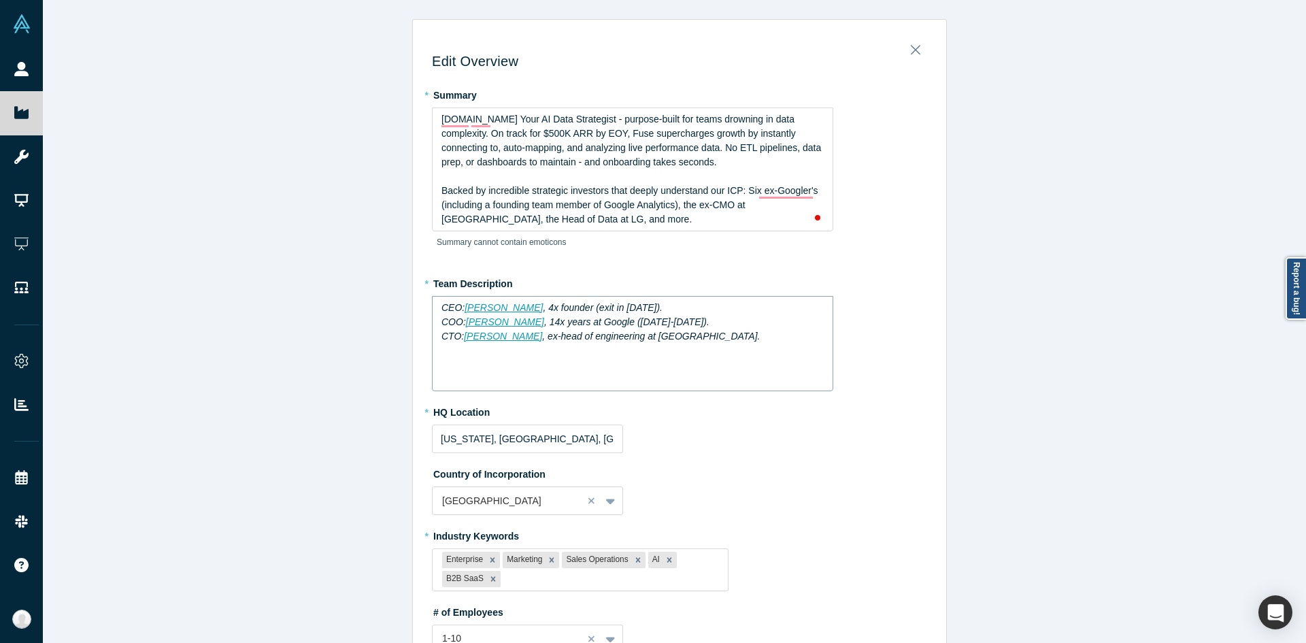
click at [756, 318] on div "CEO: [PERSON_NAME] , 4x founder (exit in [DATE]). COO: [PERSON_NAME] , 14x year…" at bounding box center [632, 343] width 401 height 95
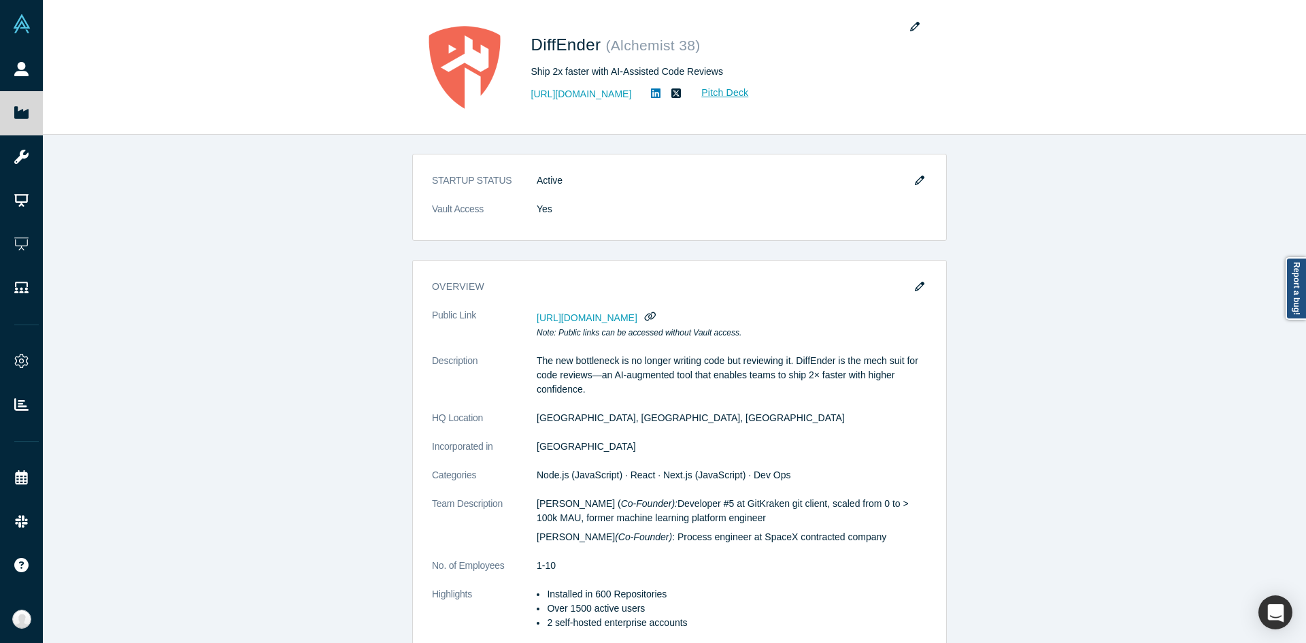
click at [1042, 329] on div "STARTUP STATUS Active Vault Access Yes overview Public Link [URL][DOMAIN_NAME] …" at bounding box center [679, 394] width 1273 height 518
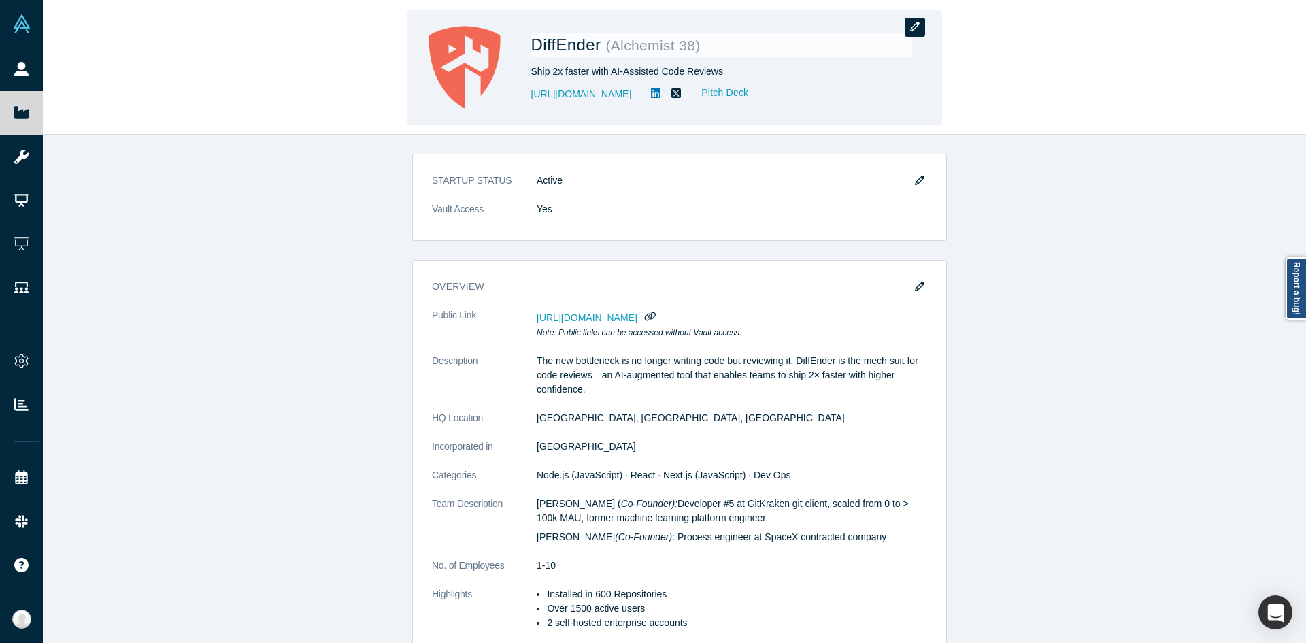
click at [921, 31] on button "button" at bounding box center [914, 27] width 20 height 19
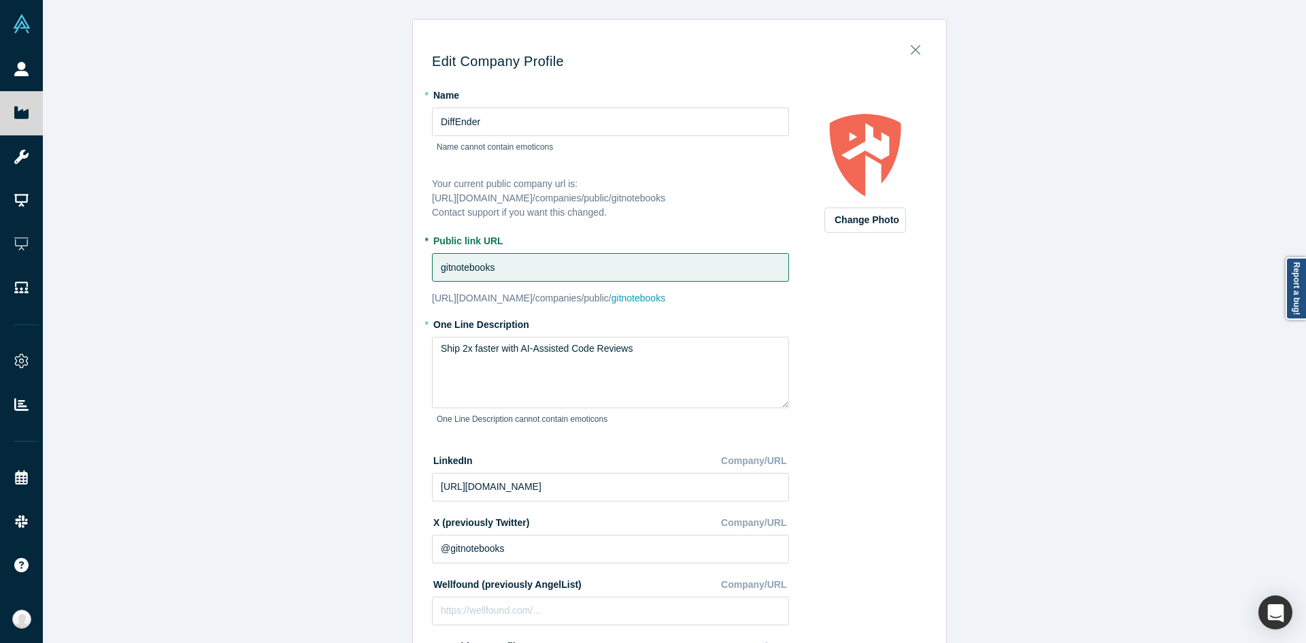
click at [1029, 298] on div "Edit Company Profile * Name DiffEnder Name cannot contain emoticons Your curren…" at bounding box center [679, 326] width 1273 height 653
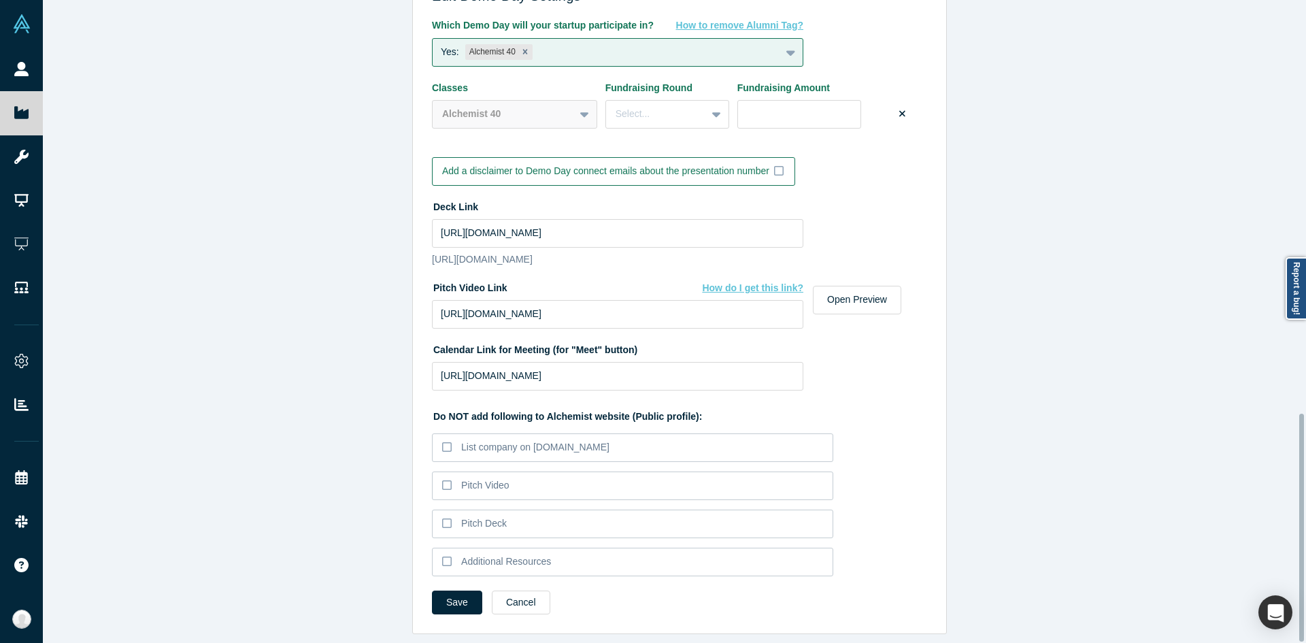
scroll to position [1166, 0]
click at [521, 594] on button "Cancel" at bounding box center [521, 602] width 58 height 24
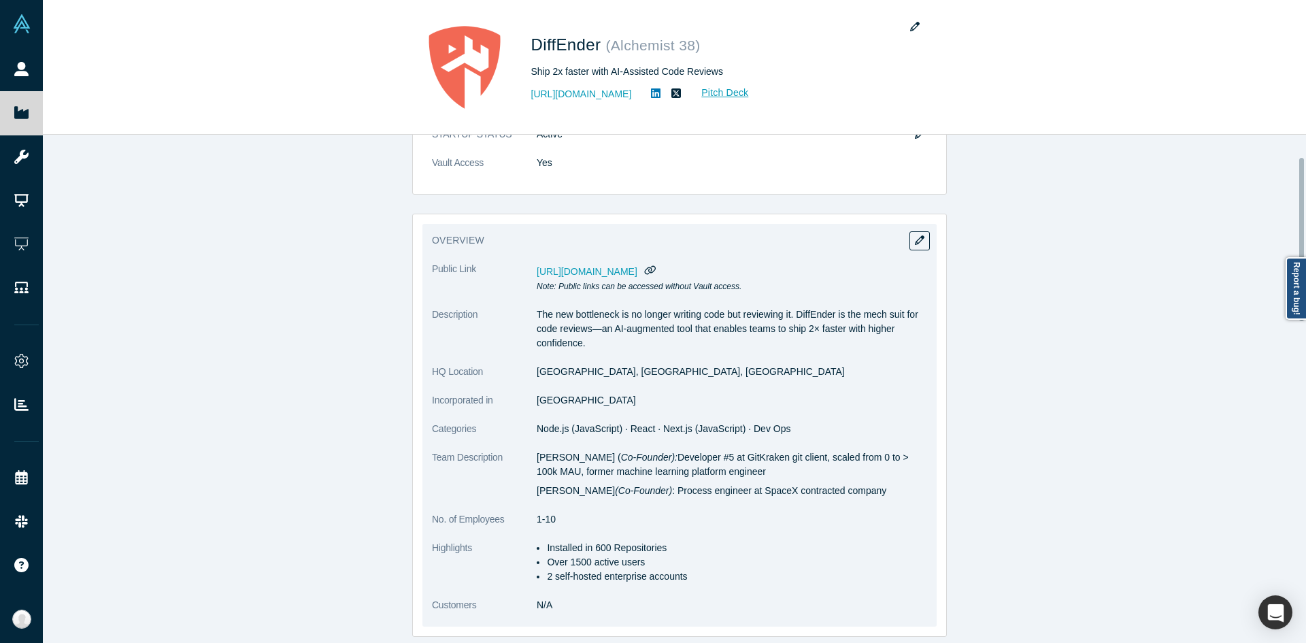
scroll to position [68, 0]
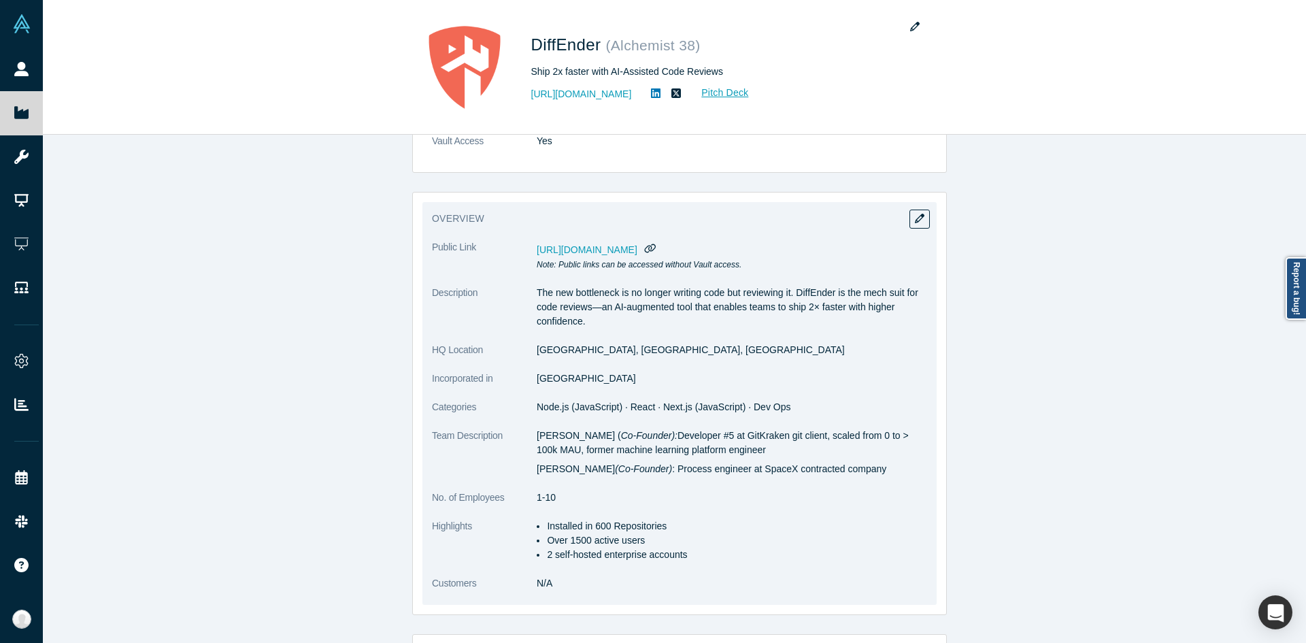
click at [900, 213] on h3 "overview" at bounding box center [670, 218] width 476 height 14
click at [898, 220] on h3 "overview" at bounding box center [670, 218] width 476 height 14
click at [915, 221] on icon "button" at bounding box center [920, 219] width 10 height 10
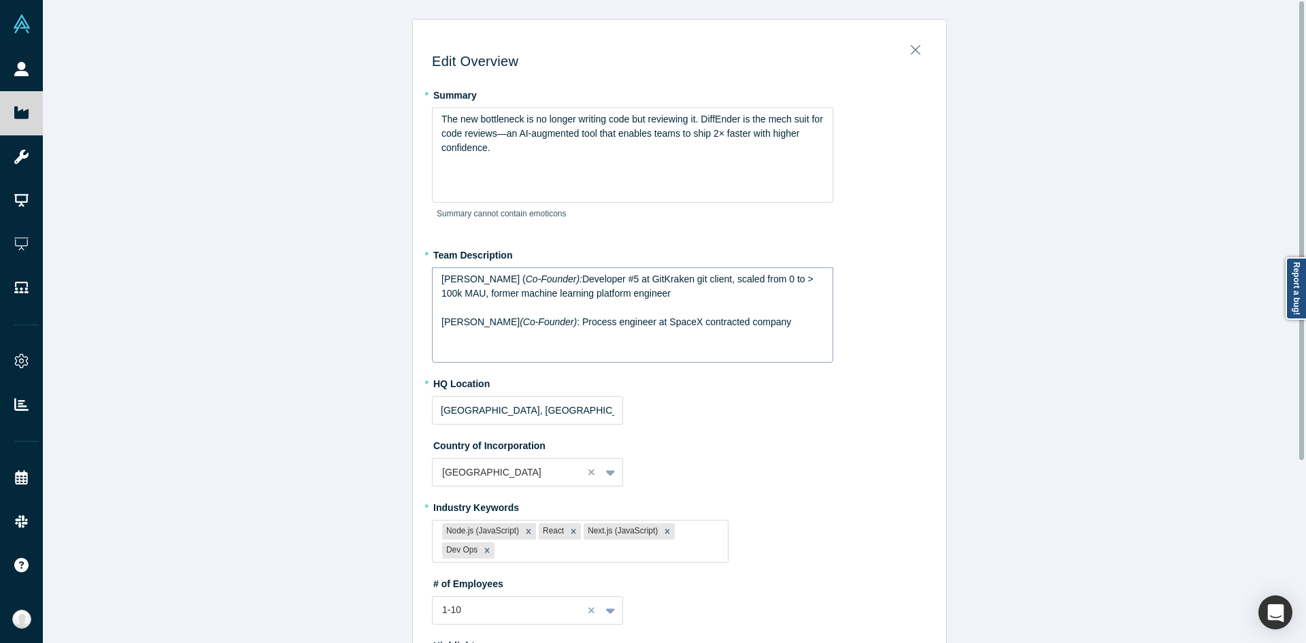
click at [636, 330] on div "[PERSON_NAME] ( Co-Founder): Developer #5 at GitKraken git client, scaled from …" at bounding box center [632, 314] width 401 height 95
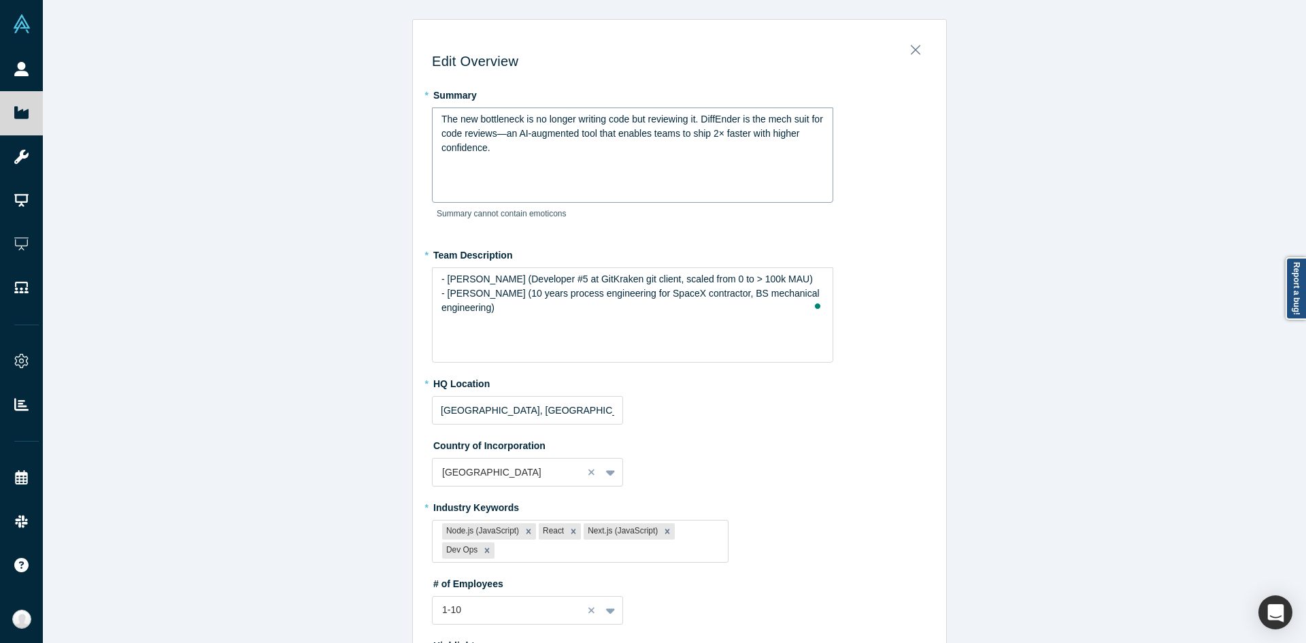
click at [662, 150] on div "The new bottleneck is no longer writing code but reviewing it. DiffEnder is the…" at bounding box center [632, 133] width 383 height 43
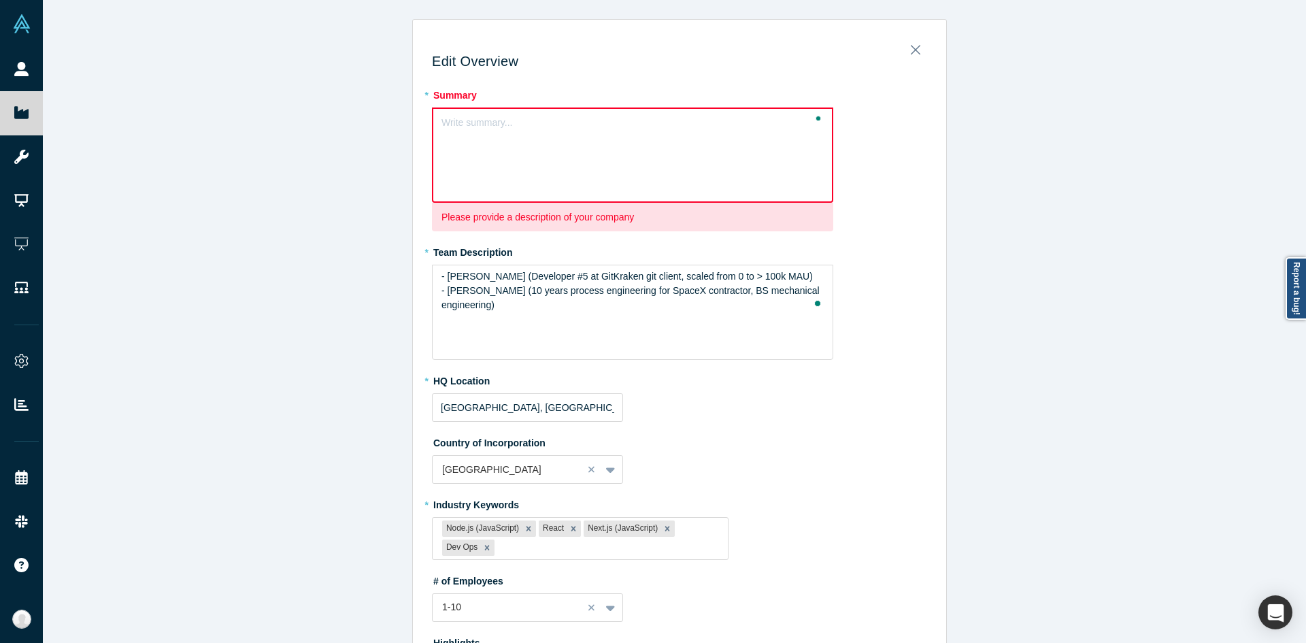
click at [701, 140] on div "Write summary..." at bounding box center [632, 154] width 401 height 95
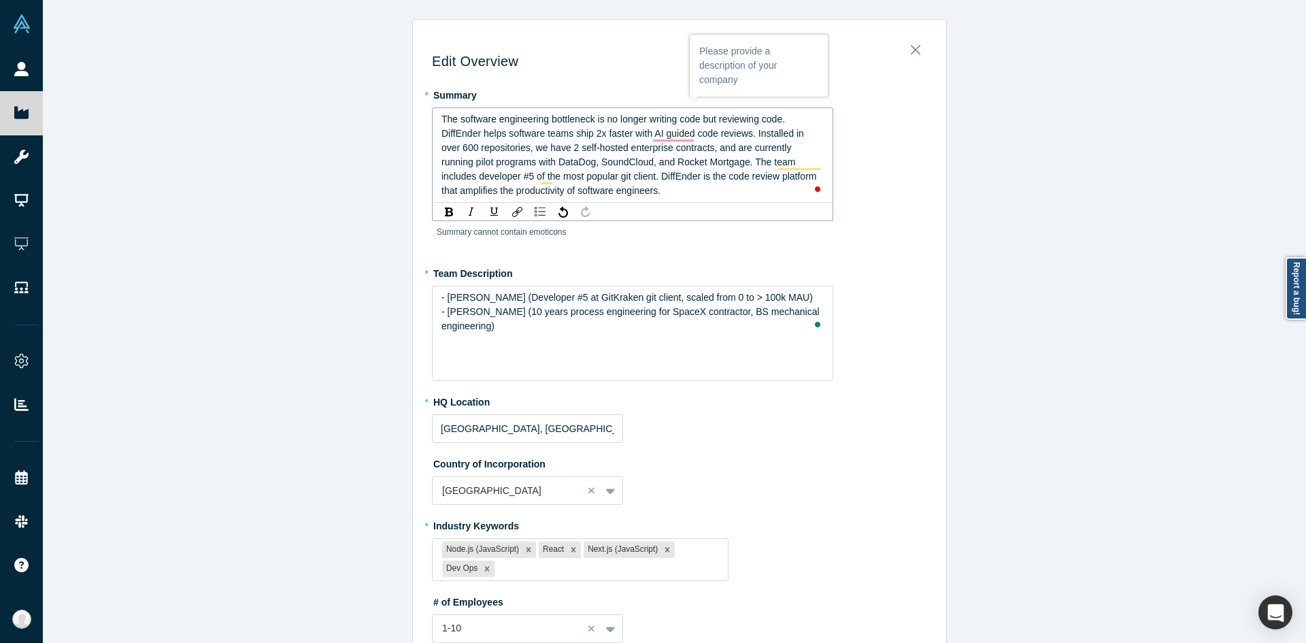
scroll to position [68, 0]
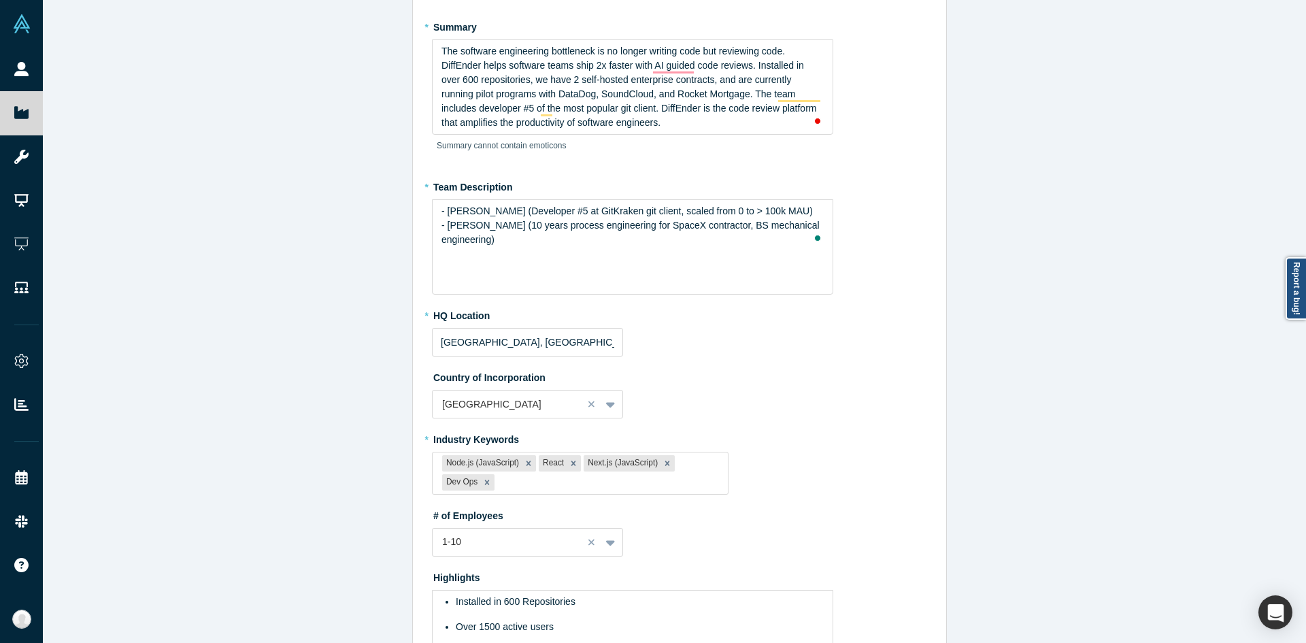
click at [1043, 455] on div "Edit Overview * Summary The software engineering bottleneck is no longer writin…" at bounding box center [679, 326] width 1273 height 653
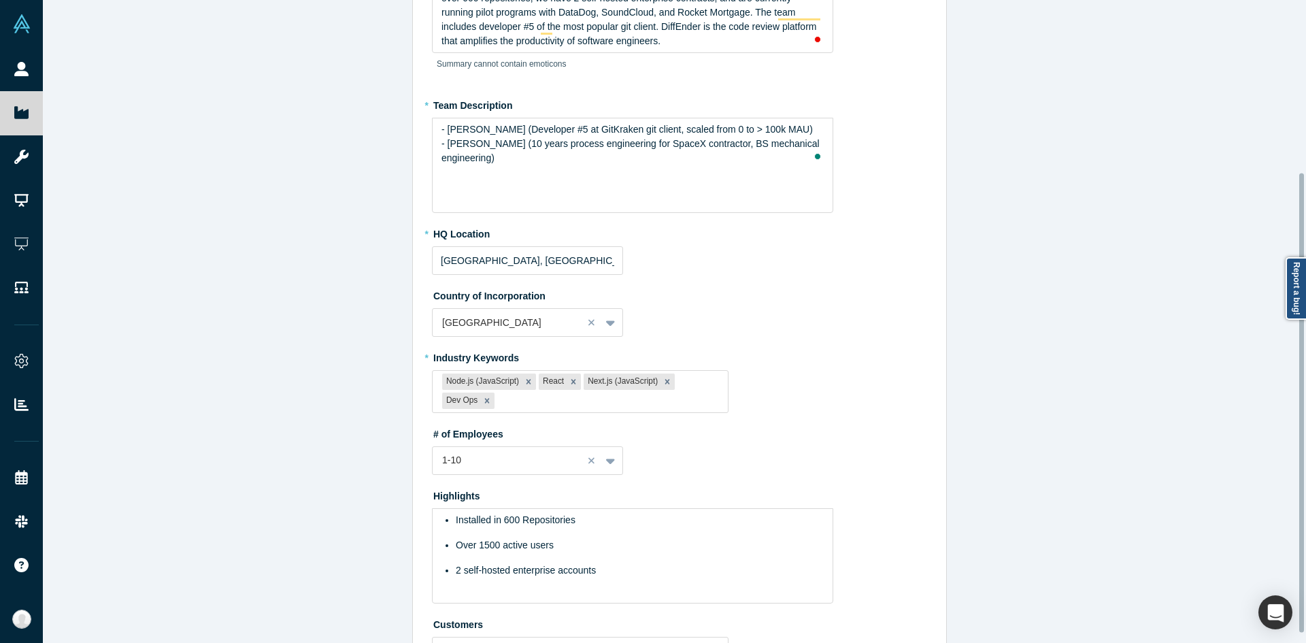
scroll to position [254, 0]
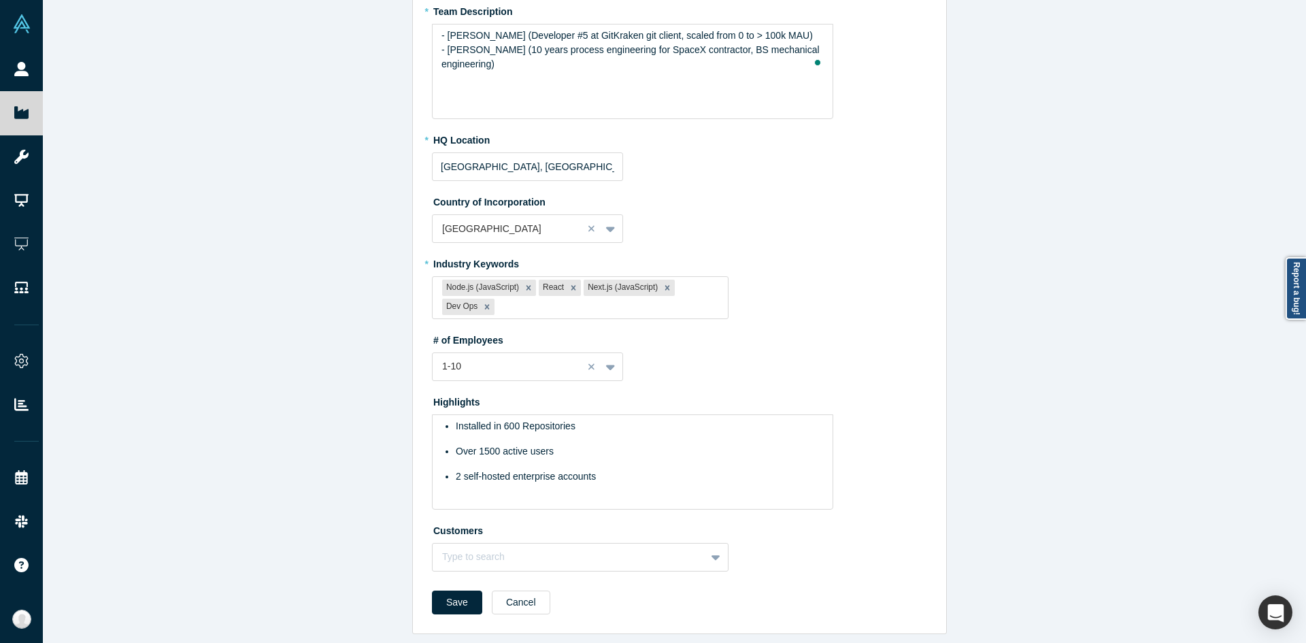
click at [892, 390] on label "Highlights" at bounding box center [679, 399] width 495 height 19
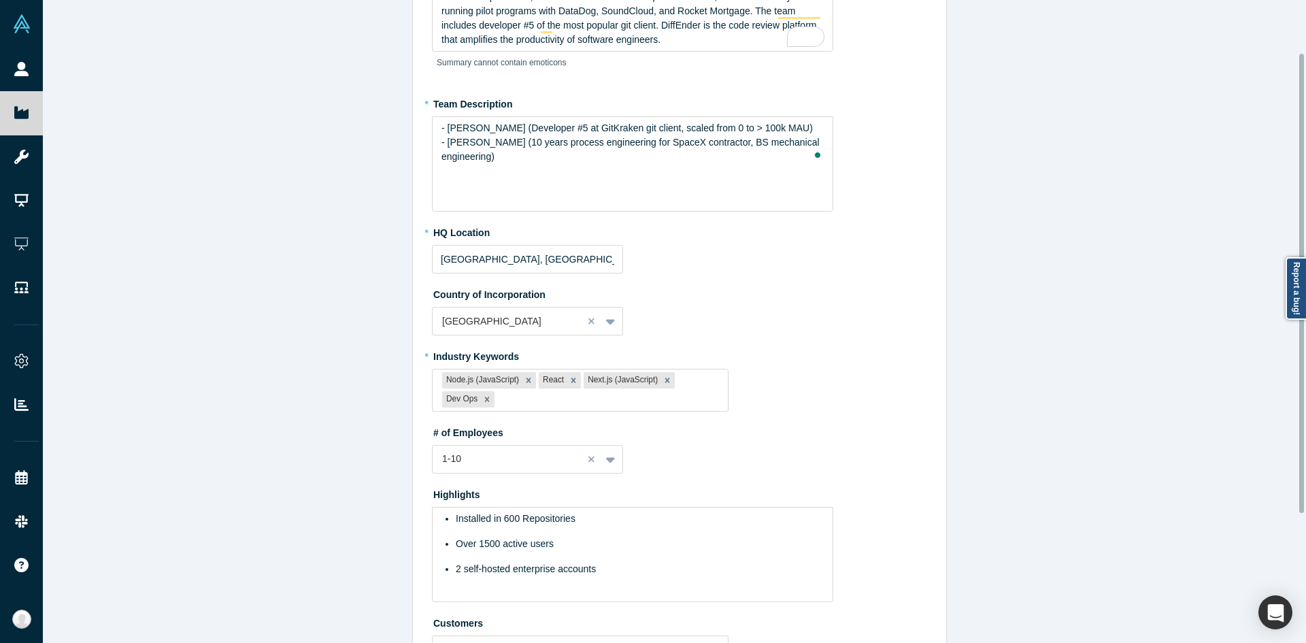
scroll to position [0, 0]
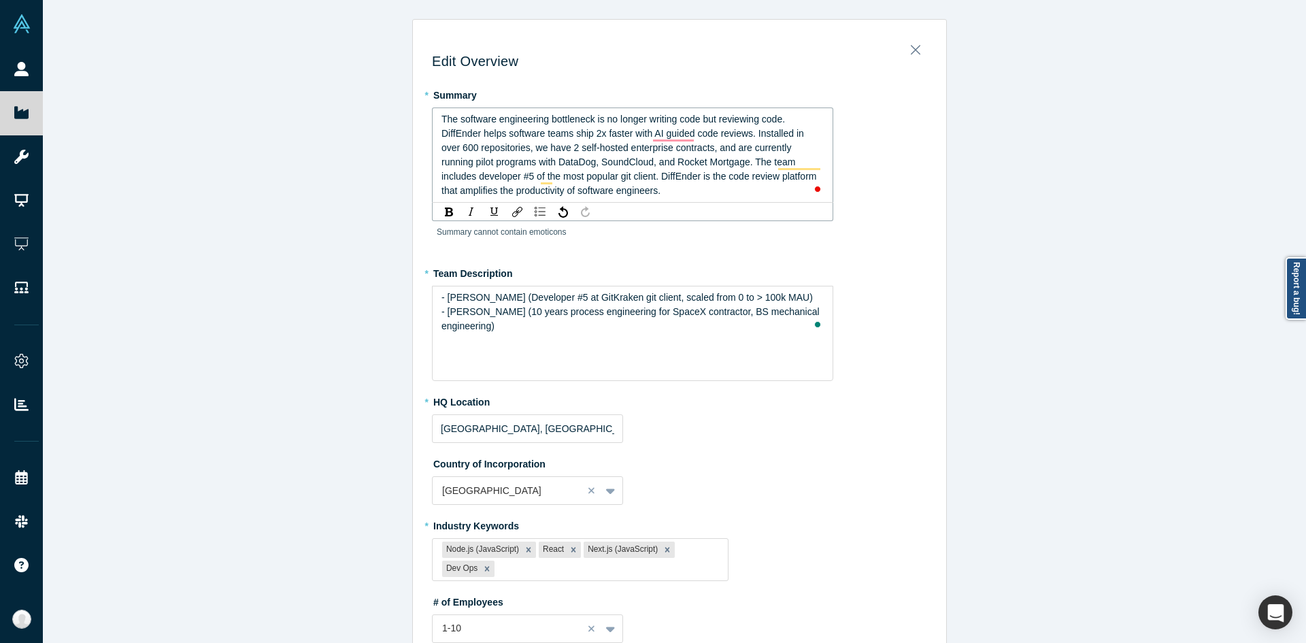
click at [664, 180] on span "The software engineering bottleneck is no longer writing code but reviewing cod…" at bounding box center [629, 155] width 377 height 82
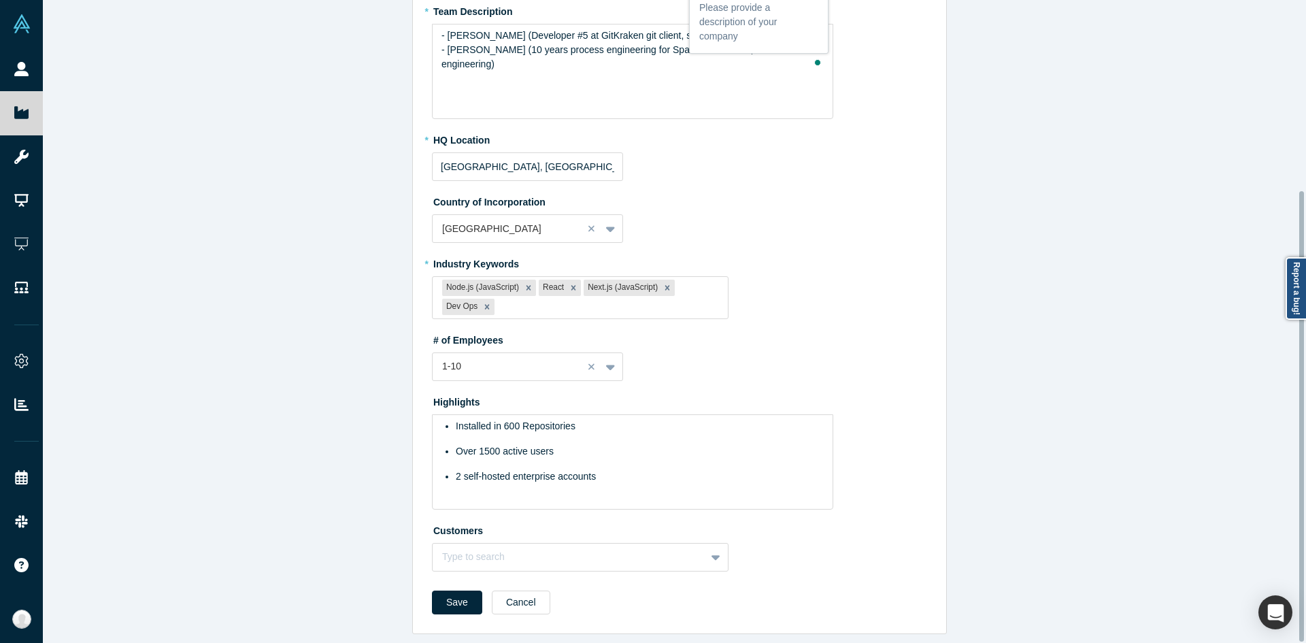
click at [439, 572] on form "* Summary The software engineering bottleneck is no longer writing code but rev…" at bounding box center [679, 223] width 495 height 802
click at [442, 579] on form "* Summary The software engineering bottleneck is no longer writing code but rev…" at bounding box center [679, 231] width 495 height 783
click at [445, 590] on button "Save" at bounding box center [457, 602] width 50 height 24
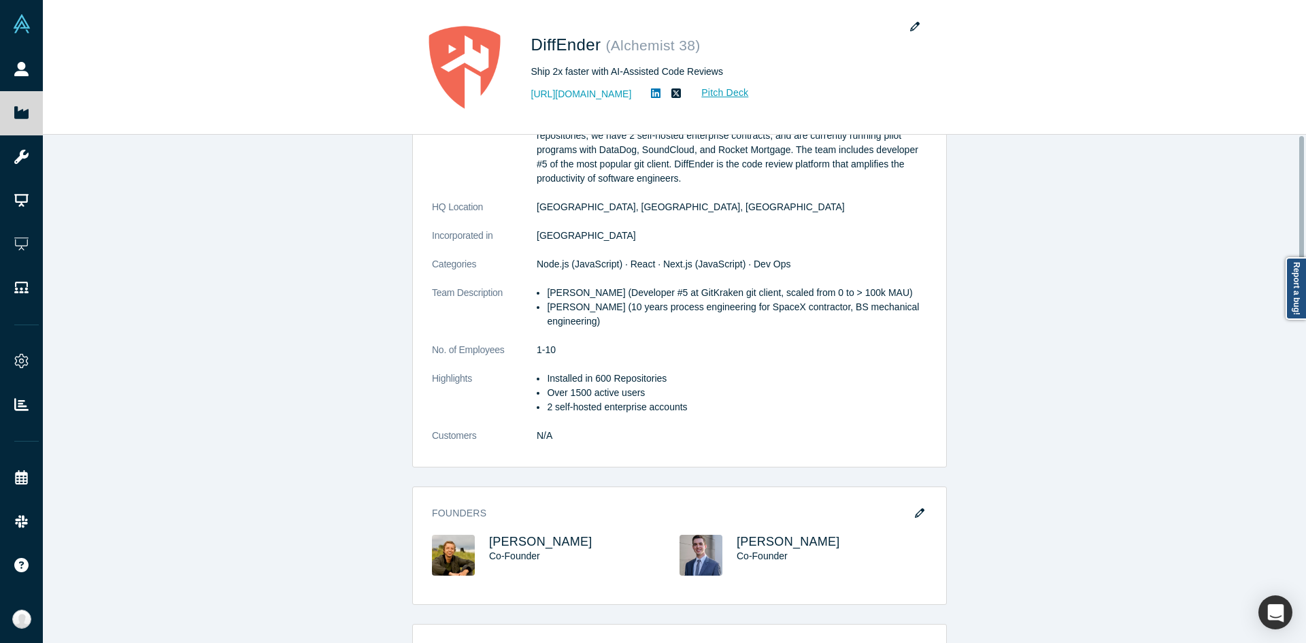
scroll to position [0, 0]
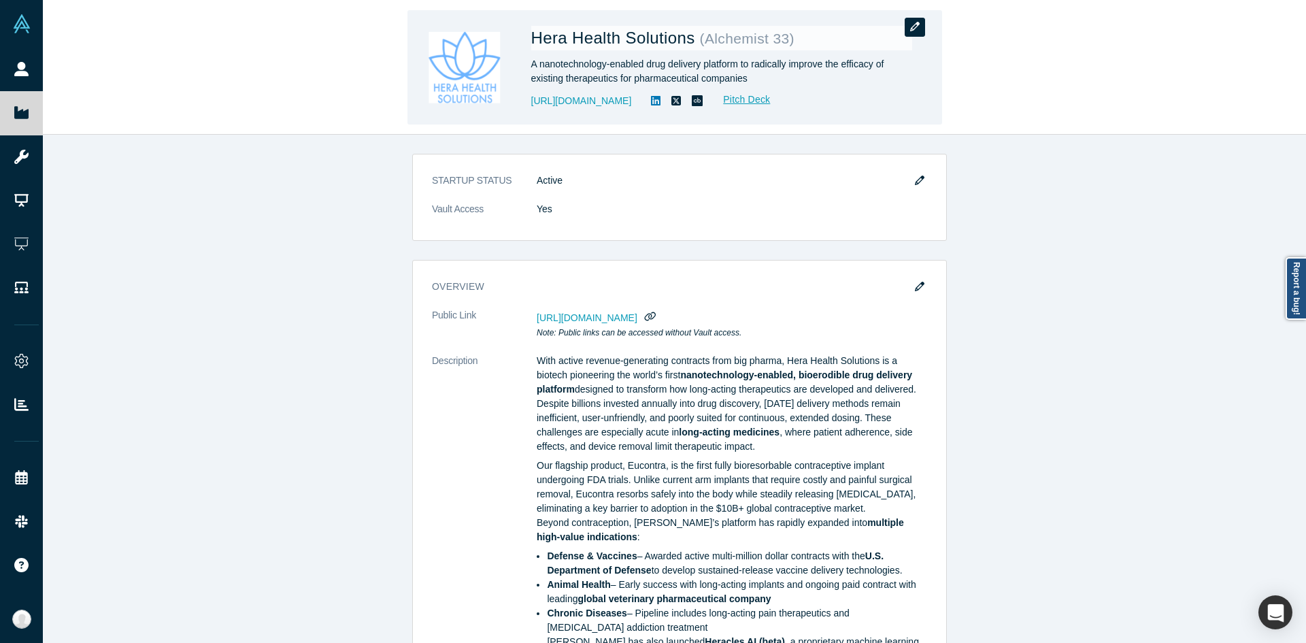
click at [914, 33] on button "button" at bounding box center [914, 27] width 20 height 19
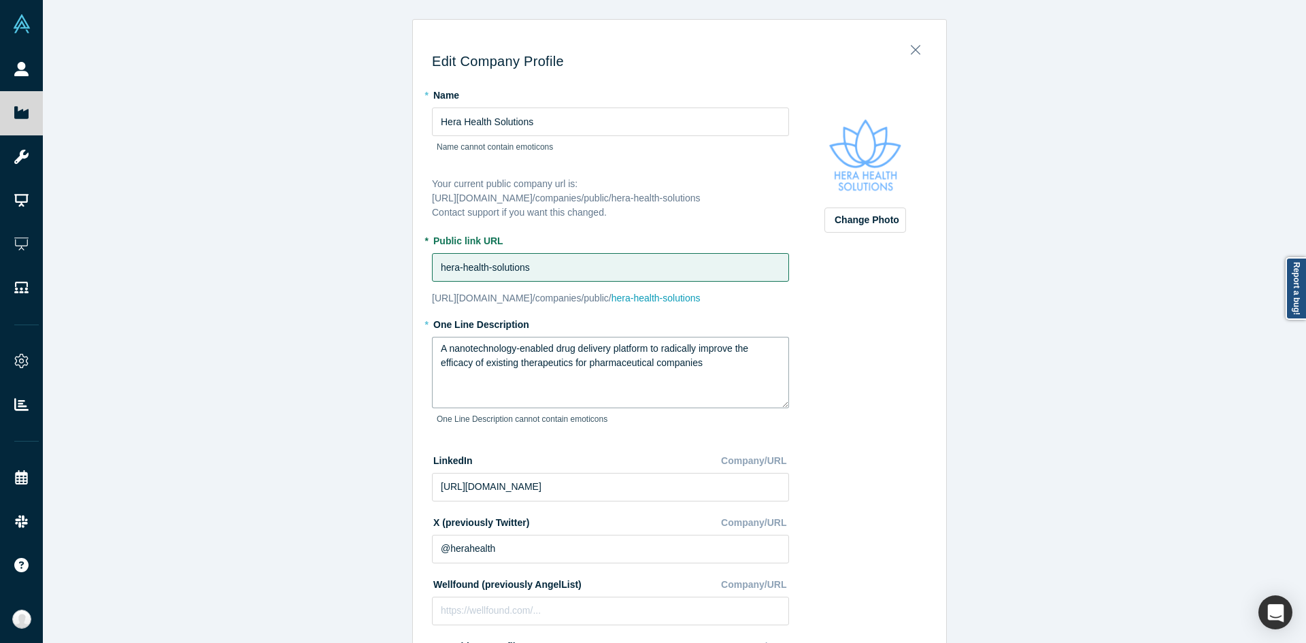
click at [553, 354] on textarea "A nanotechnology-enabled drug delivery platform to radically improve the effica…" at bounding box center [610, 372] width 357 height 71
paste textarea "Nanotech Platform Unlocking Multi-Billion Pharmaceutical Market"
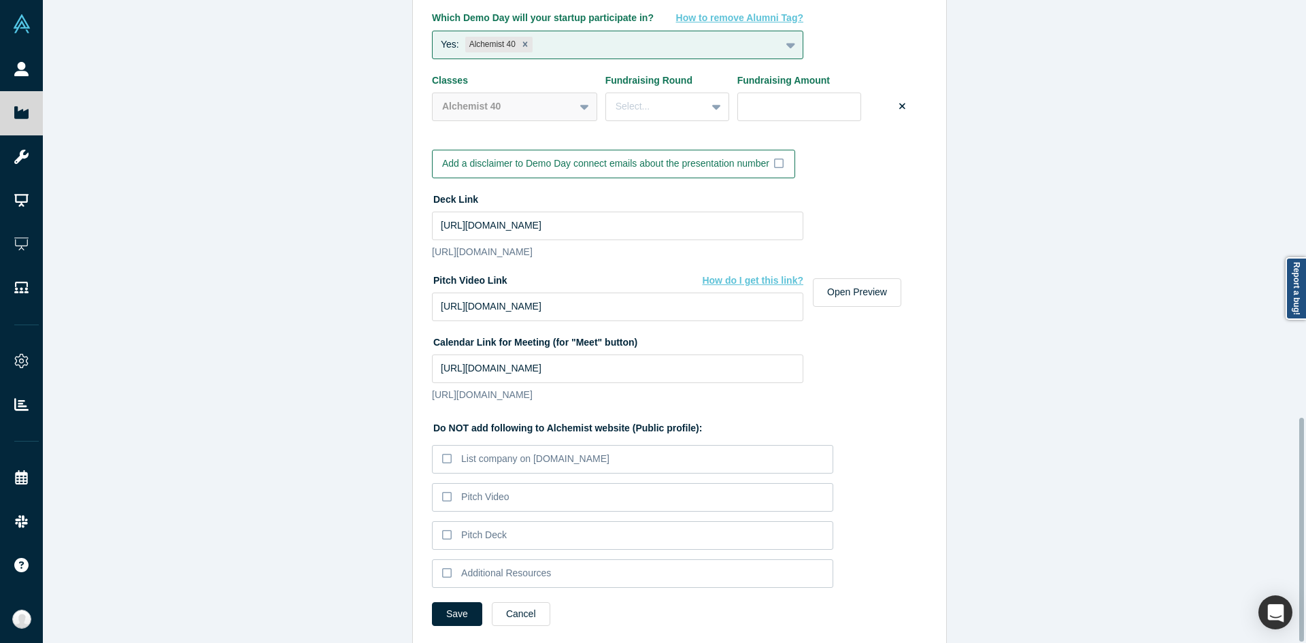
scroll to position [1200, 0]
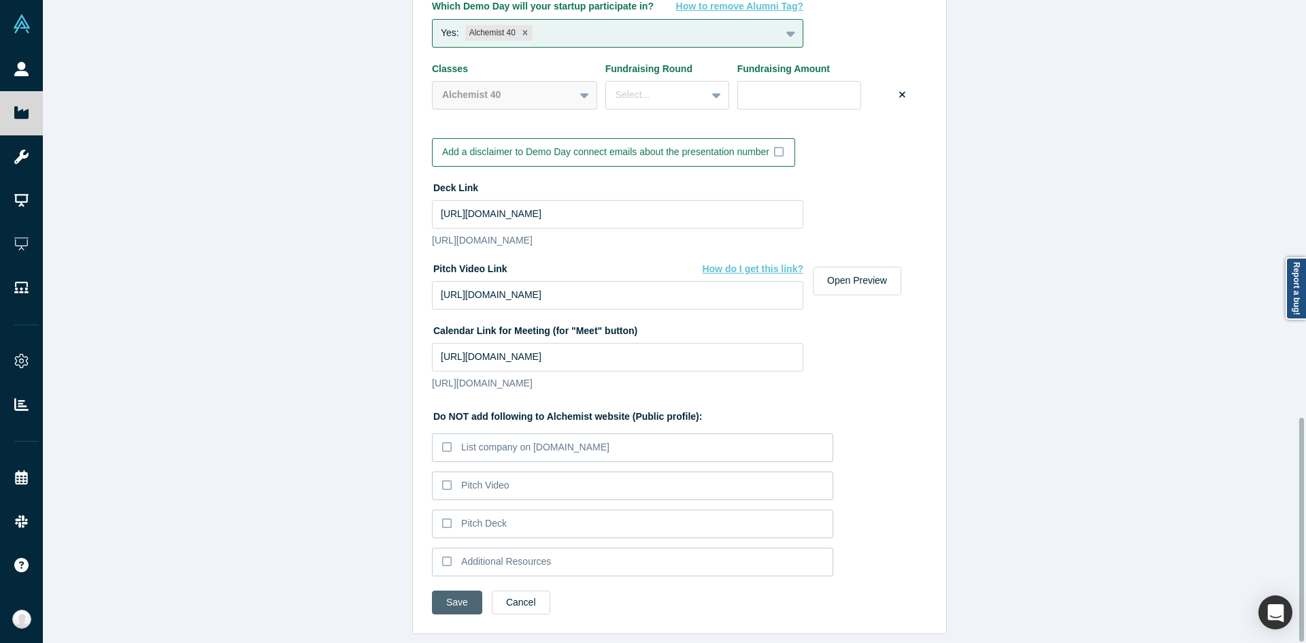
type textarea "Nanotech Platform Unlocking Multi-Billion Pharmaceutical Markets"
click at [464, 591] on button "Save" at bounding box center [457, 602] width 50 height 24
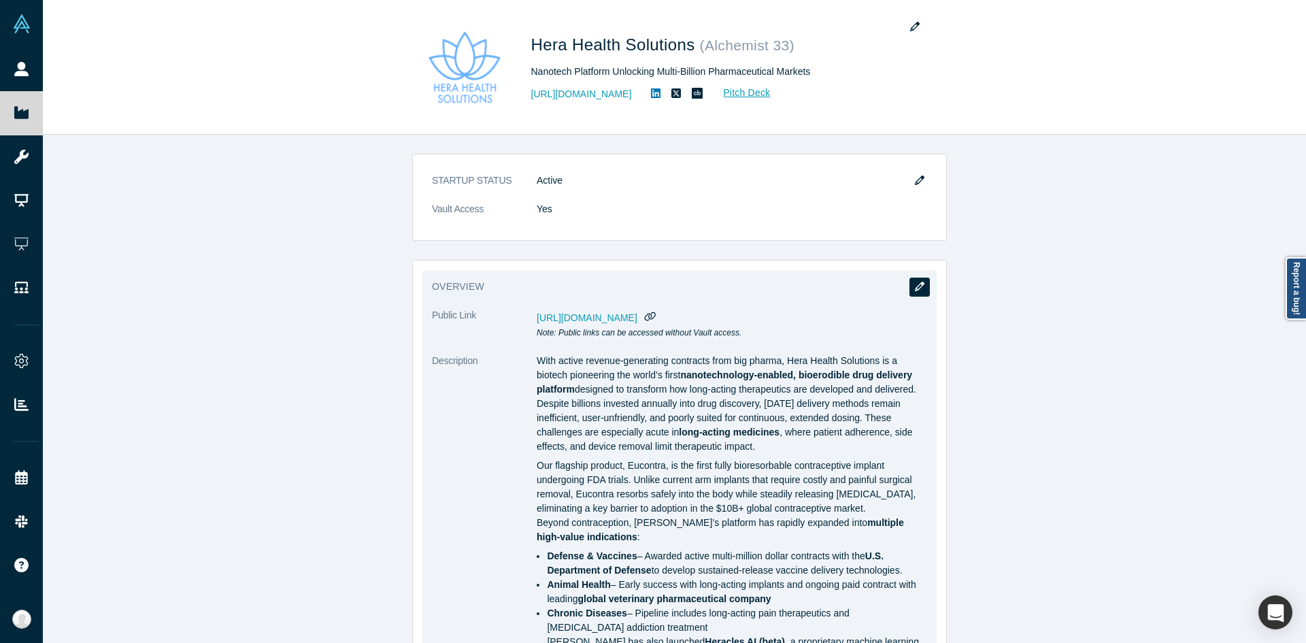
click at [909, 279] on button "button" at bounding box center [919, 286] width 20 height 19
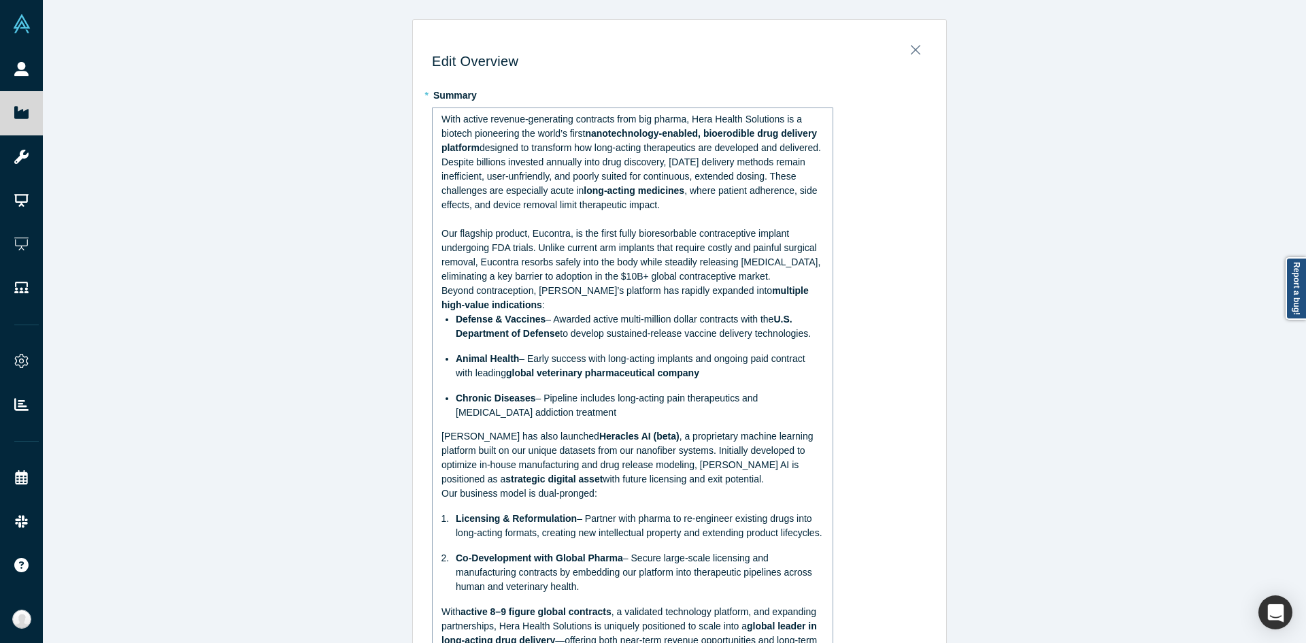
type input "[GEOGRAPHIC_DATA], [GEOGRAPHIC_DATA], [GEOGRAPHIC_DATA]"
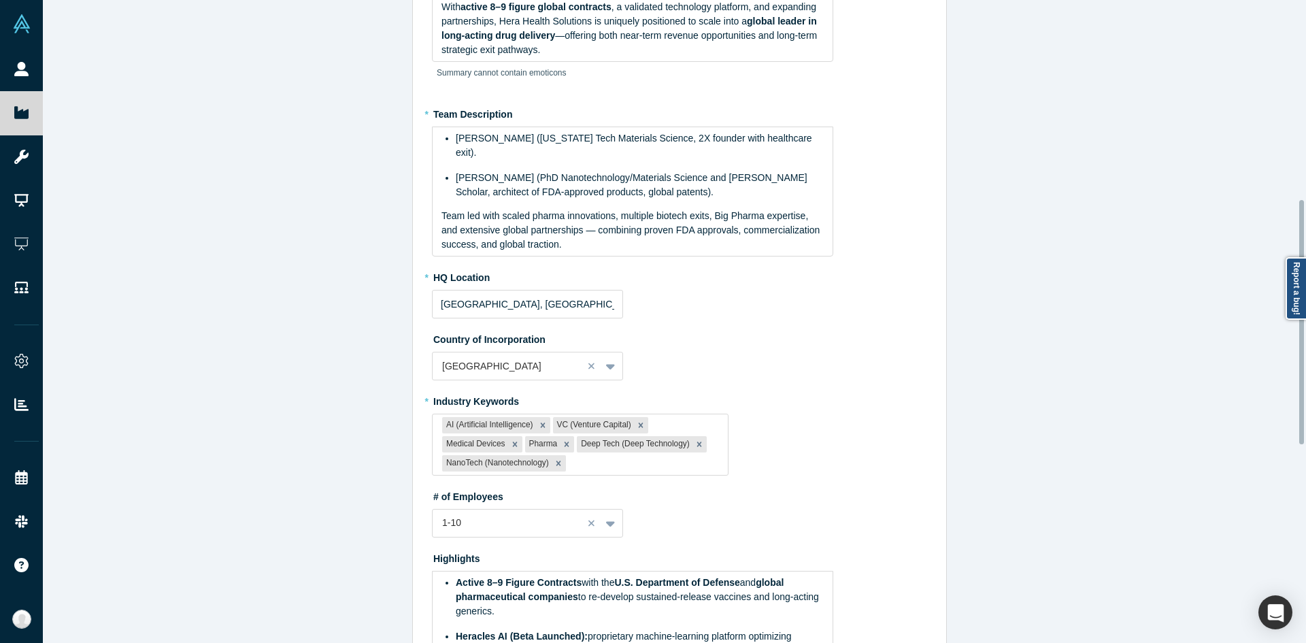
scroll to position [612, 0]
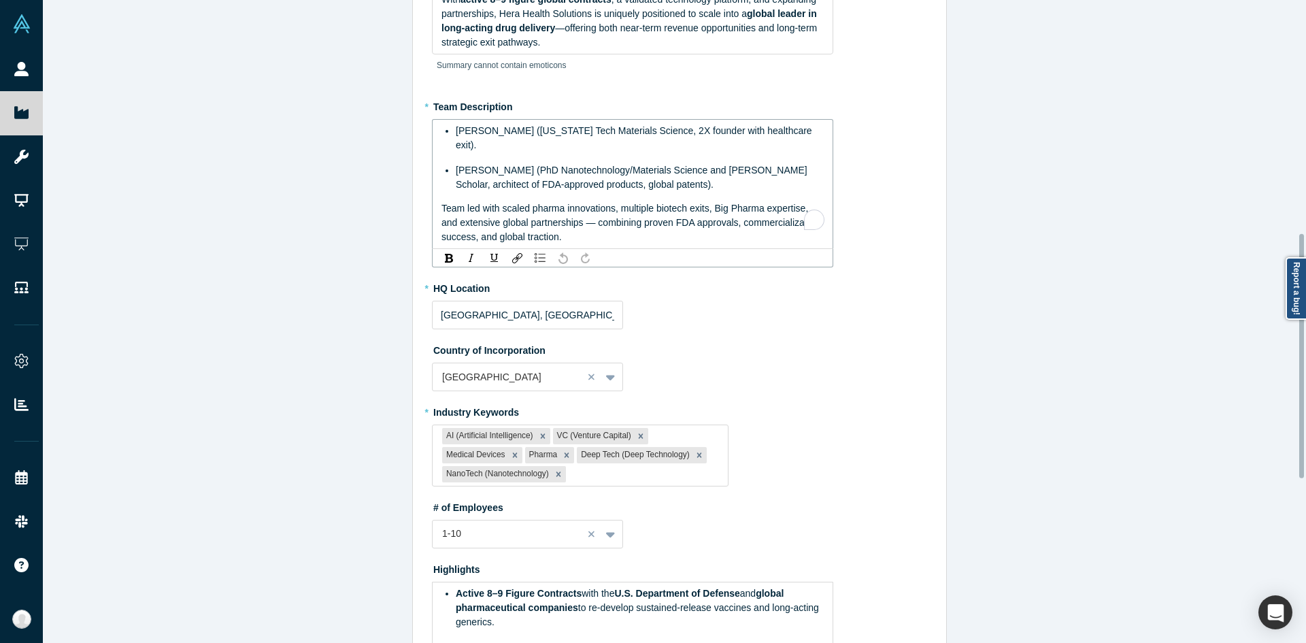
click at [530, 230] on div "Team led with scaled pharma innovations, multiple biotech exits, Big Pharma exp…" at bounding box center [632, 222] width 383 height 43
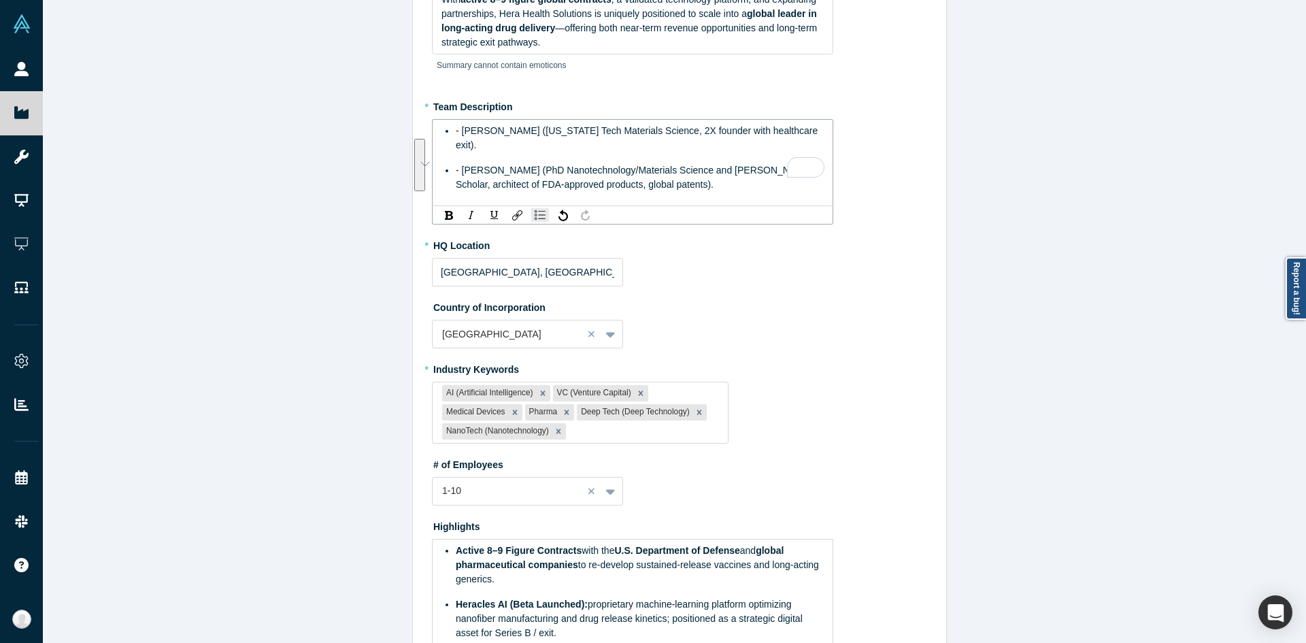
click at [324, 137] on div "Edit Overview * Summary With active revenue-generating contracts from big pharm…" at bounding box center [679, 326] width 1273 height 653
click at [539, 224] on div "rdw-toolbar" at bounding box center [632, 214] width 401 height 19
click at [534, 219] on img "rdw-list-control" at bounding box center [539, 215] width 11 height 10
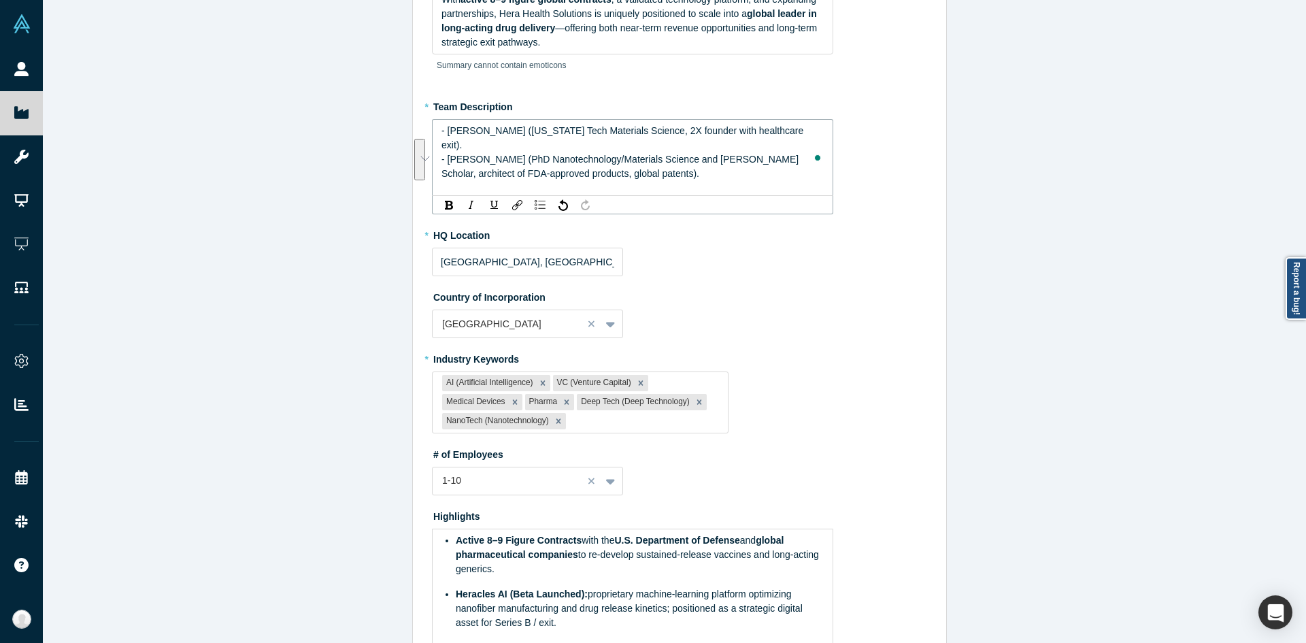
click at [737, 276] on div "* HQ Location [GEOGRAPHIC_DATA], [GEOGRAPHIC_DATA], [GEOGRAPHIC_DATA]" at bounding box center [679, 250] width 495 height 52
click at [813, 145] on div "- [PERSON_NAME] ([US_STATE] Tech Materials Science, 2X founder with healthcare …" at bounding box center [632, 138] width 383 height 29
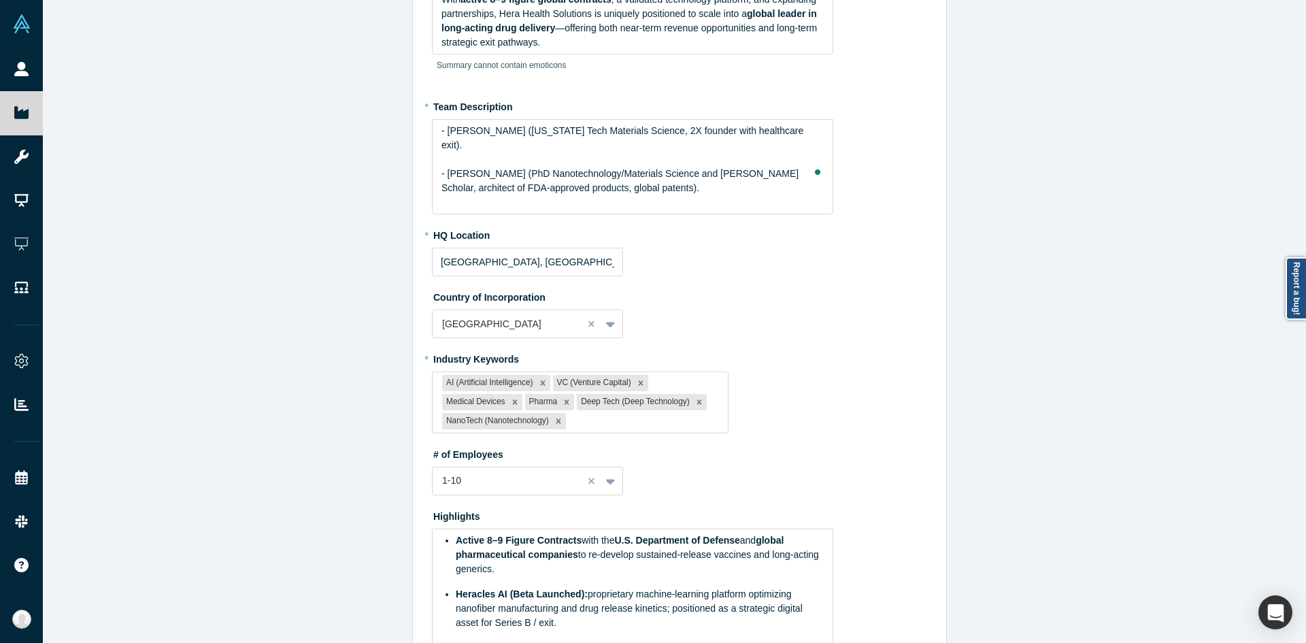
click at [1184, 281] on div "Edit Overview * Summary With active revenue-generating contracts from big pharm…" at bounding box center [679, 326] width 1273 height 653
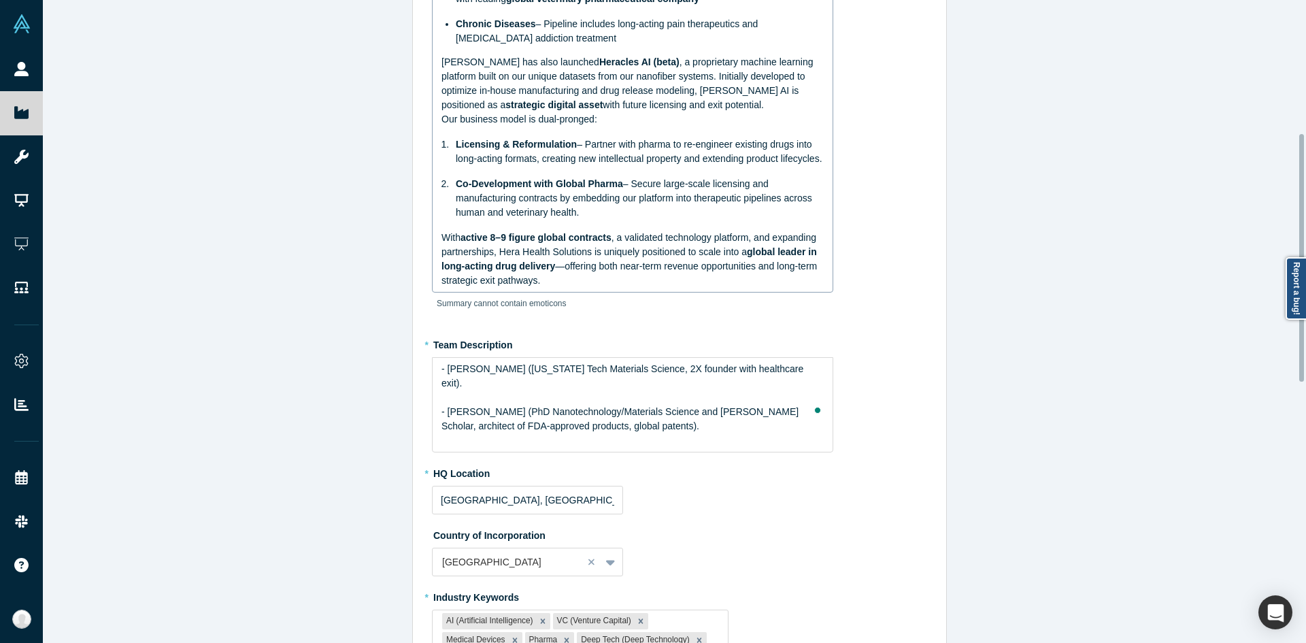
scroll to position [340, 0]
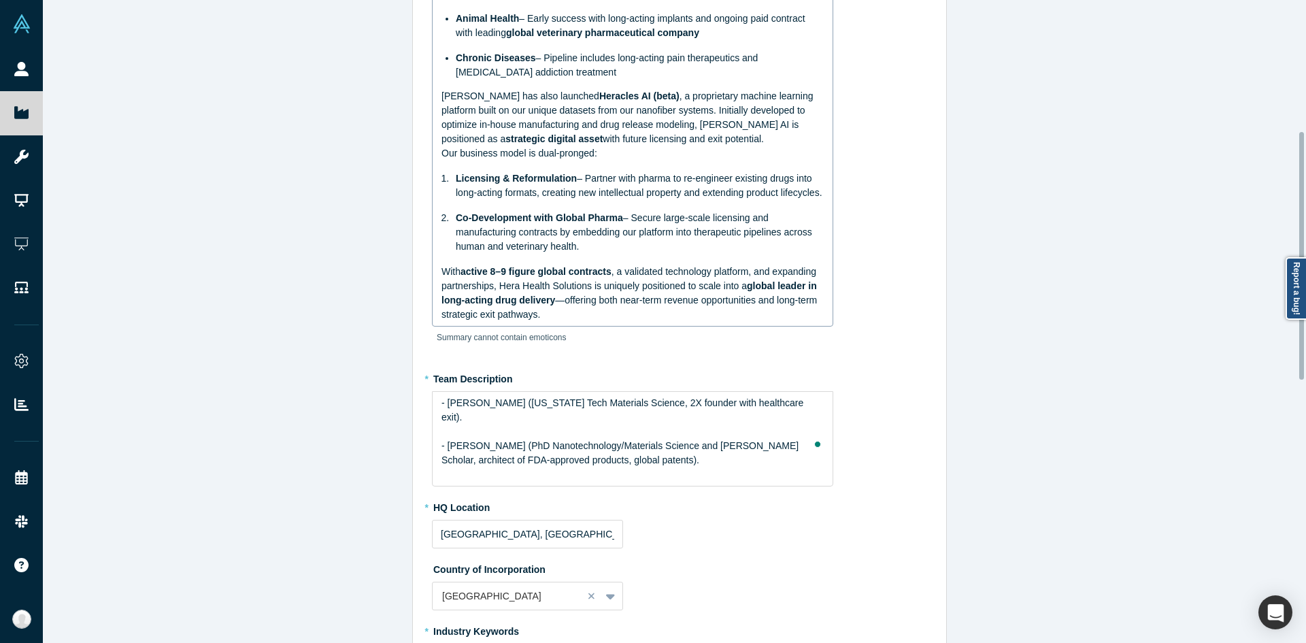
click at [660, 288] on span ", a validated technology platform, and expanding partnerships, Hera Health Solu…" at bounding box center [629, 278] width 377 height 25
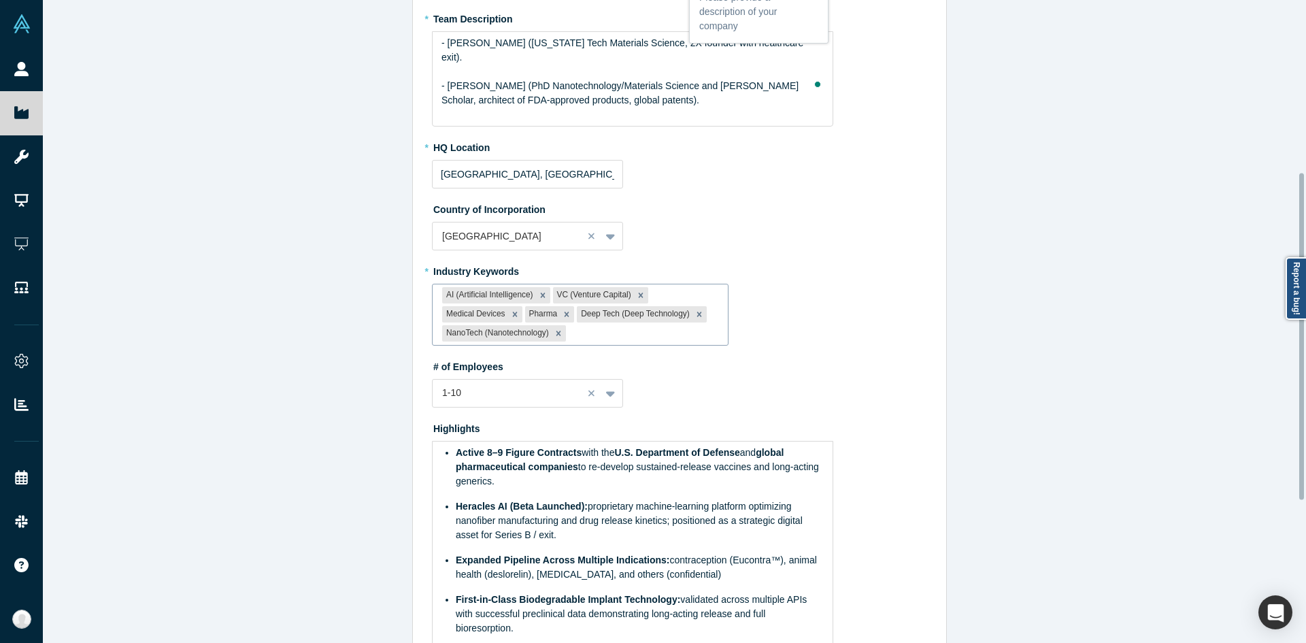
scroll to position [148, 0]
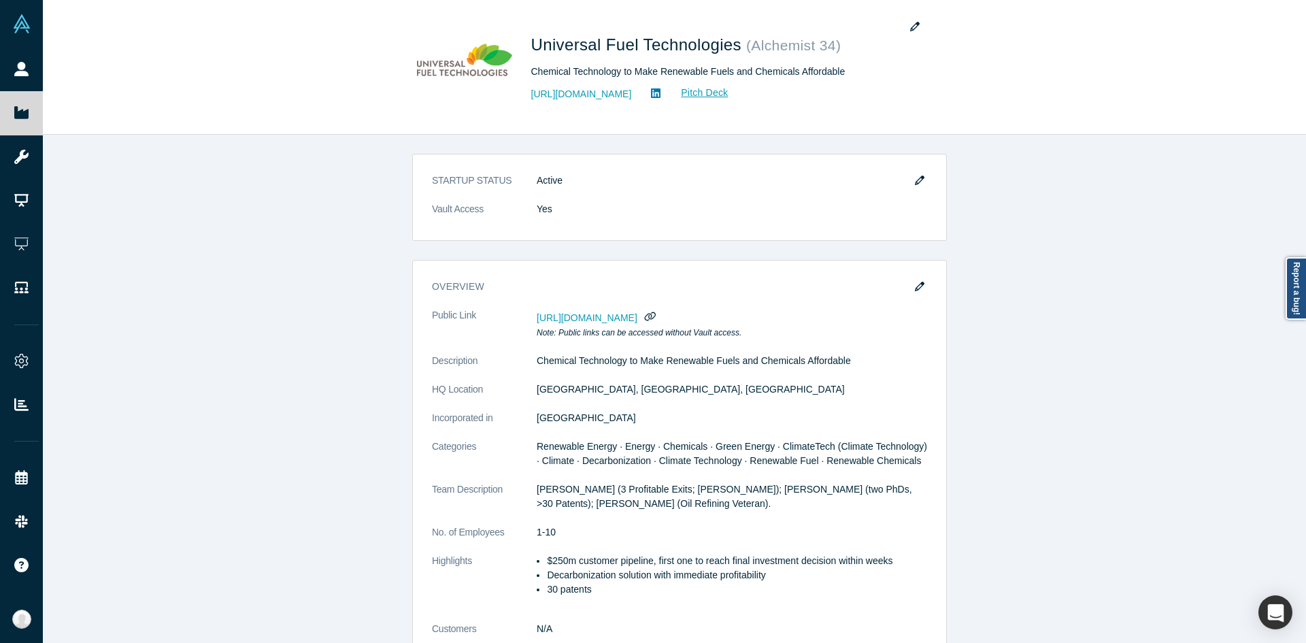
click at [1146, 245] on div "STARTUP STATUS Active Vault Access Yes overview Public Link [URL][DOMAIN_NAME] …" at bounding box center [679, 394] width 1273 height 518
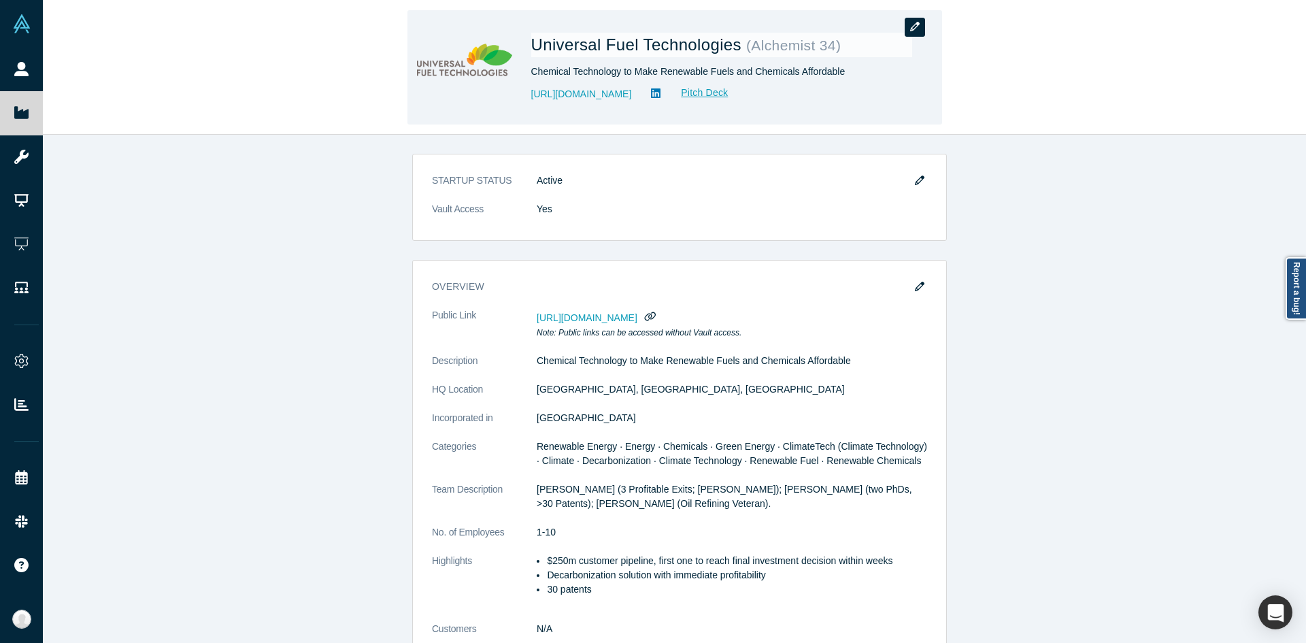
click at [917, 29] on icon "button" at bounding box center [915, 27] width 10 height 10
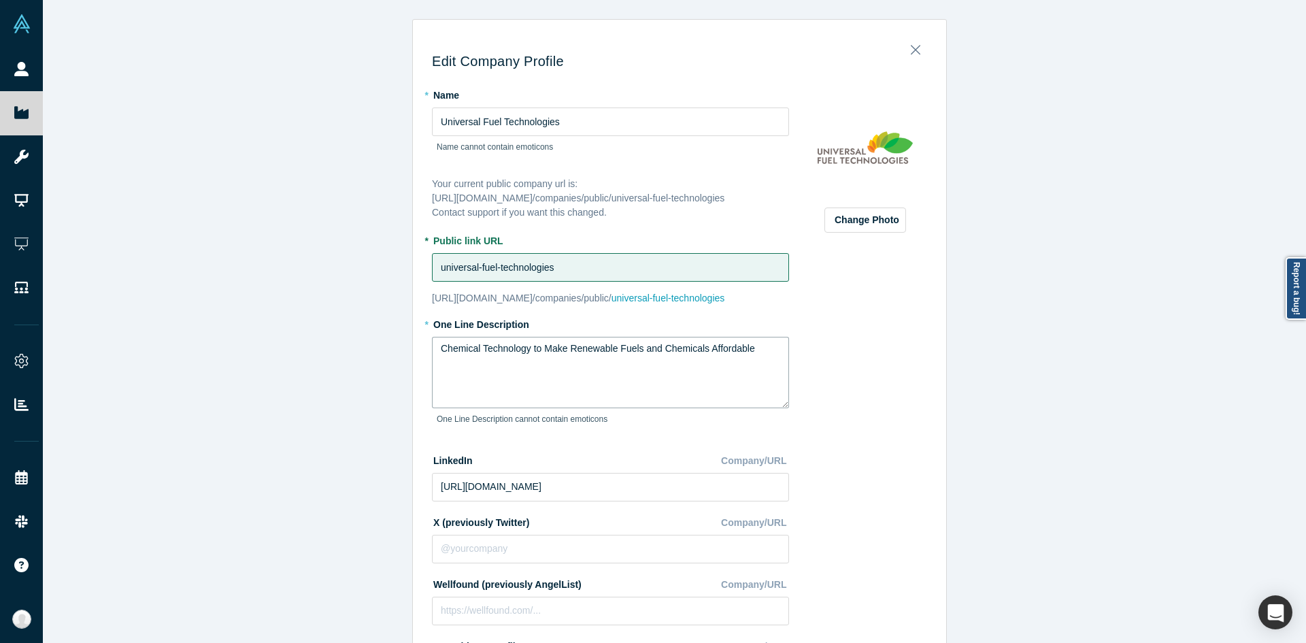
click at [539, 369] on textarea "Chemical Technology to Make Renewable Fuels and Chemicals Affordable" at bounding box center [610, 372] width 357 height 71
paste textarea "technology platform to make renewable fuels and chemicals"
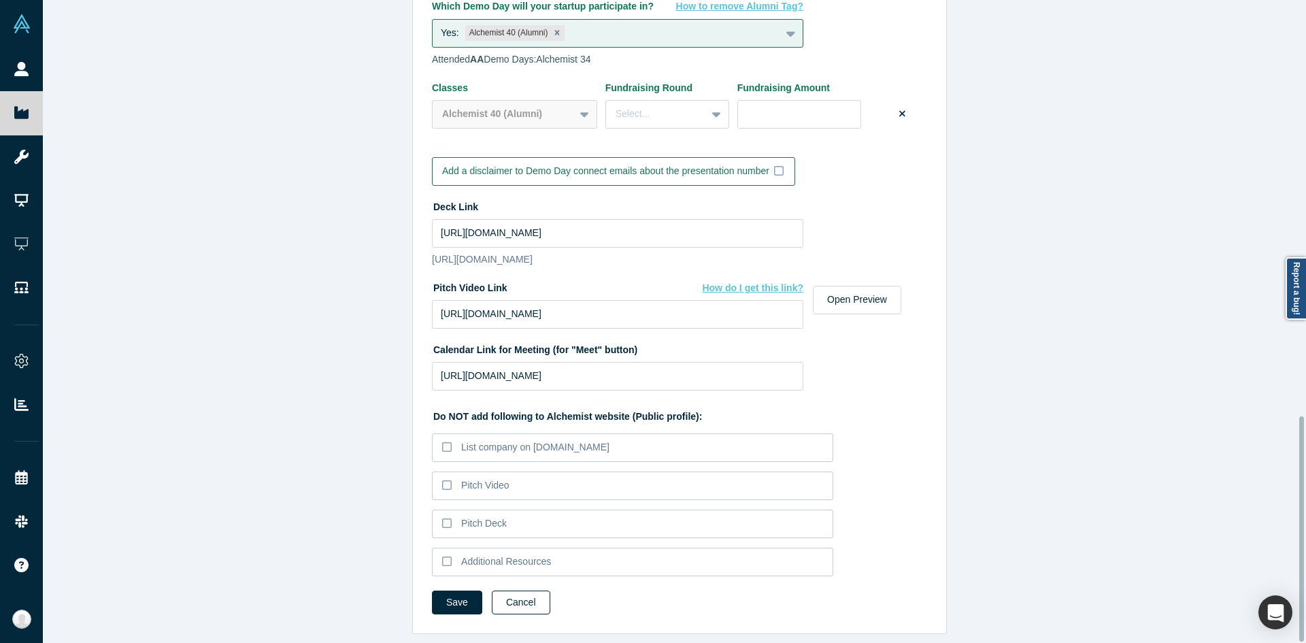
scroll to position [1185, 0]
type textarea "Chemical technology platform to make renewable fuels and chemicals"
click at [462, 592] on button "Save" at bounding box center [457, 602] width 50 height 24
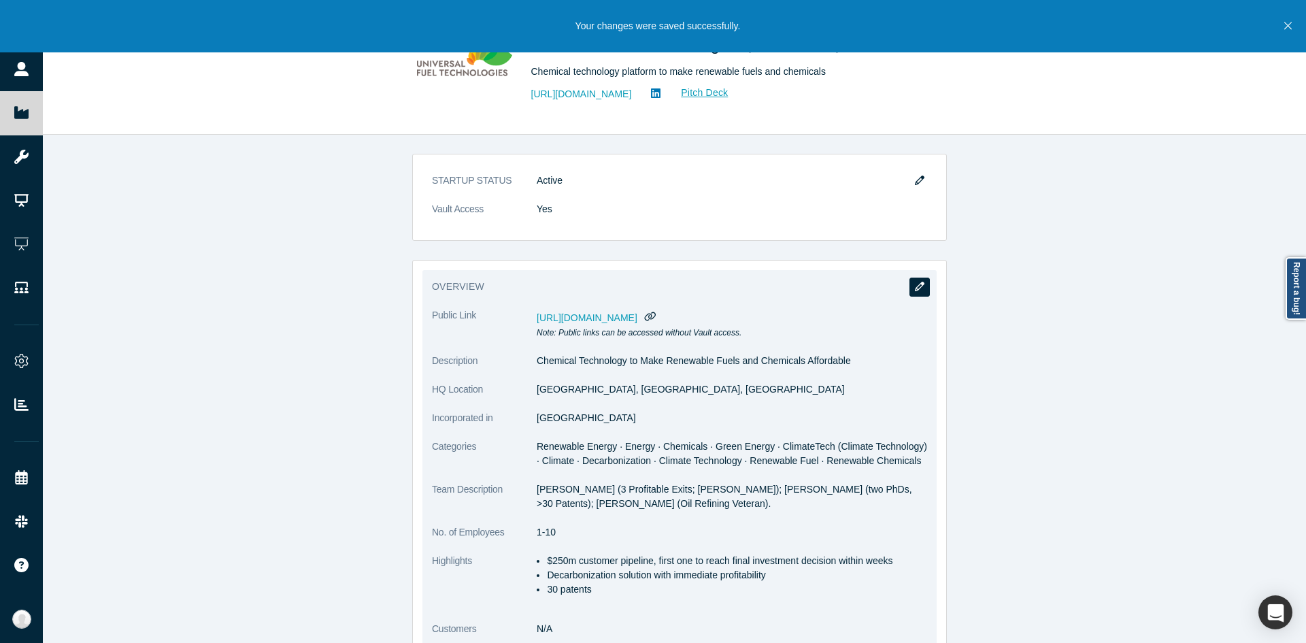
click at [915, 288] on icon "button" at bounding box center [920, 287] width 10 height 10
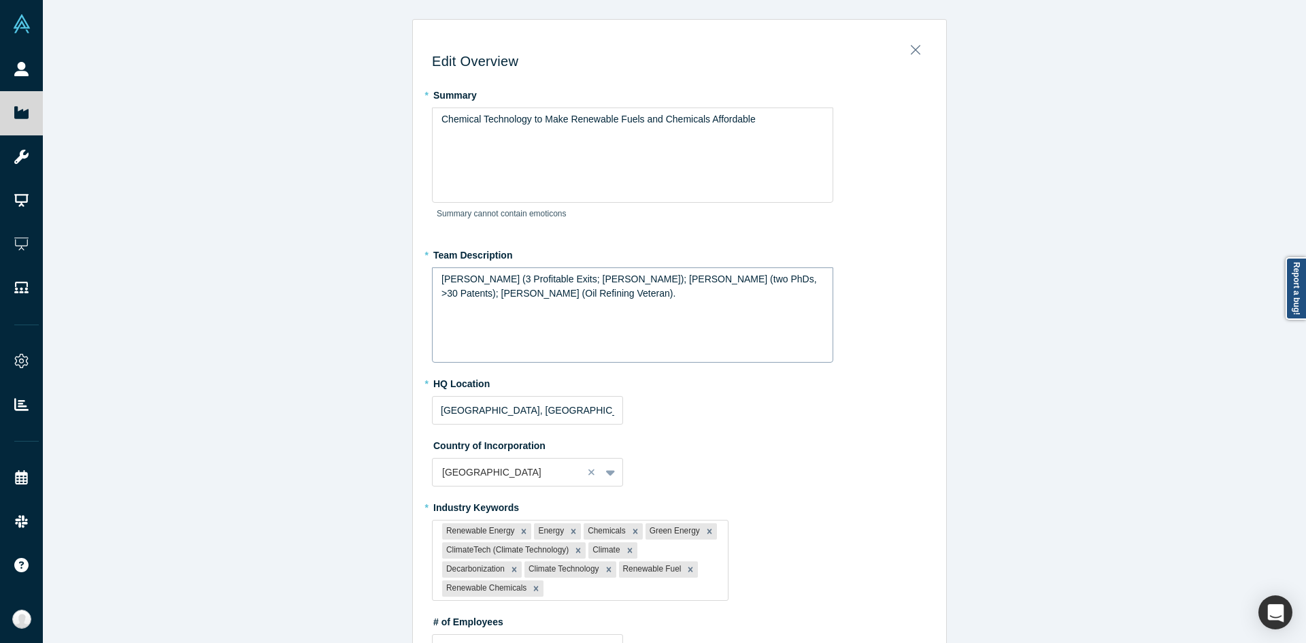
click at [640, 302] on div "[PERSON_NAME] (3 Profitable Exits; [PERSON_NAME]); [PERSON_NAME] (two PhDs, >30…" at bounding box center [632, 314] width 401 height 95
click at [640, 316] on div "[PERSON_NAME] (3 Profitable Exits; ex-McKinsey); [PERSON_NAME] (two PhDs, >30 P…" at bounding box center [632, 305] width 401 height 77
click at [635, 327] on div "[PERSON_NAME] (3 Profitable Exits; ex-McKinsey); [PERSON_NAME] (two PhDs, >30 P…" at bounding box center [632, 305] width 401 height 77
click at [502, 166] on div "Chemical Technology to Make Renewable Fuels and Chemicals Affordable" at bounding box center [632, 154] width 401 height 95
click at [664, 166] on div "Chemical Technology to Make Renewable Fuels and Chemicals Affordable" at bounding box center [632, 154] width 401 height 95
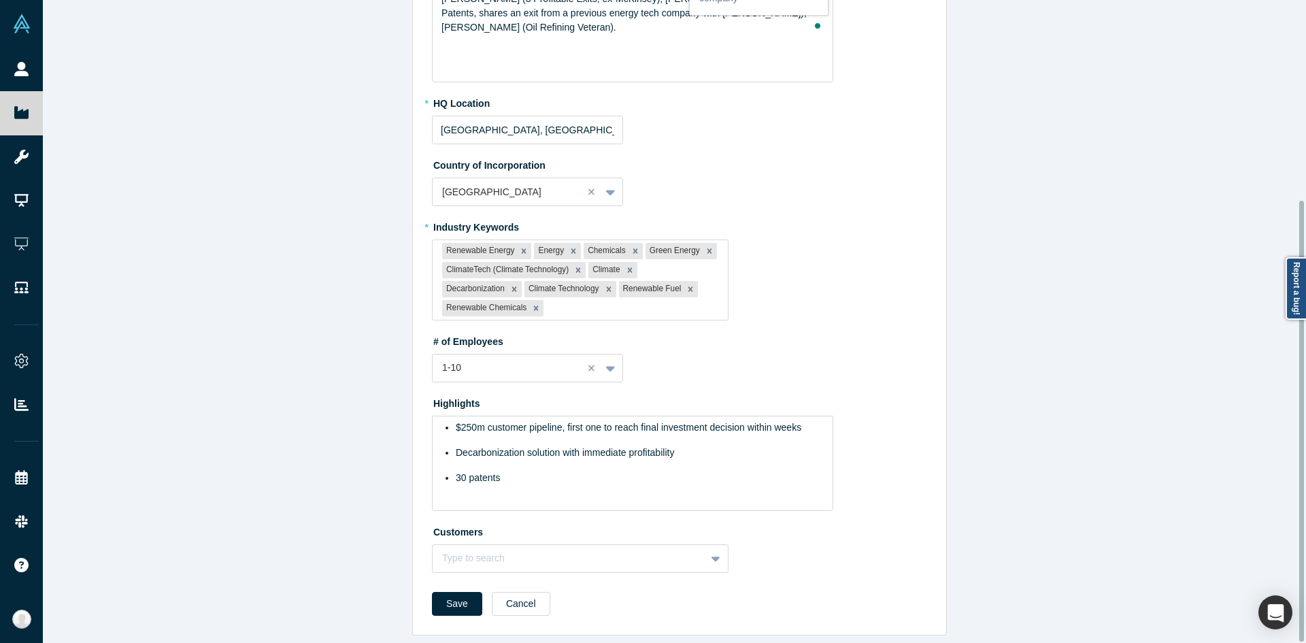
scroll to position [292, 0]
click at [696, 425] on ul "$250m customer pipeline, first one to reach final investment decision within we…" at bounding box center [632, 451] width 383 height 65
click at [704, 456] on ul "$250m customer pipeline, first one to reach final investment decision within we…" at bounding box center [632, 451] width 383 height 65
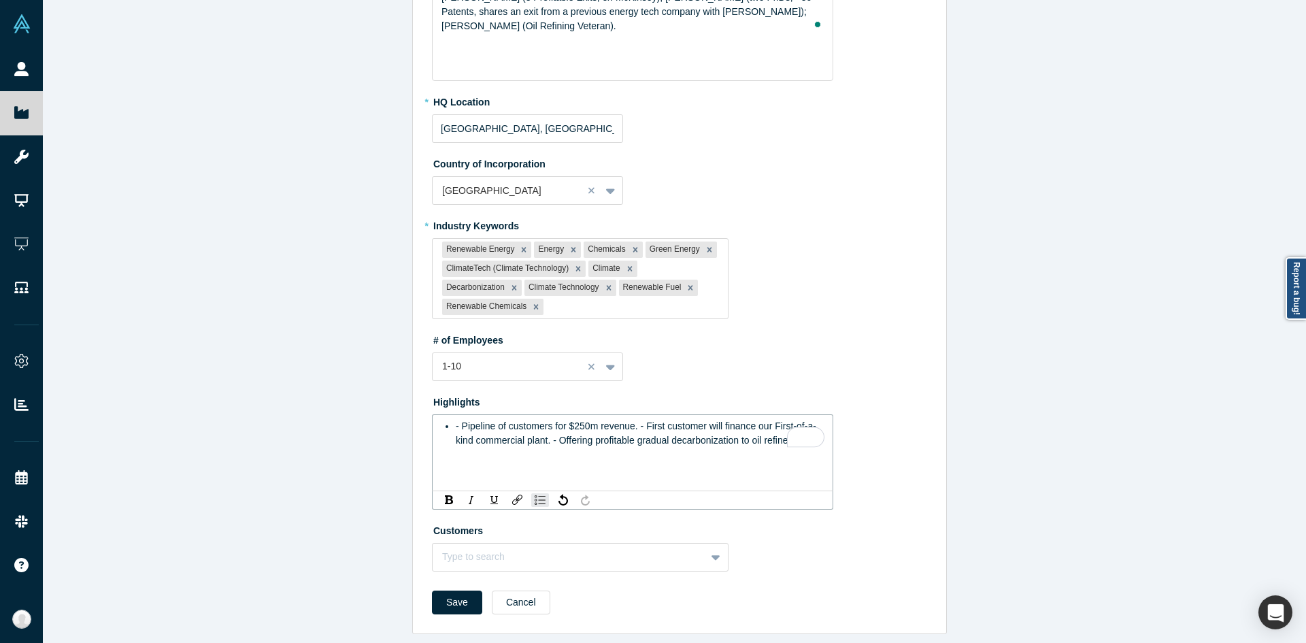
click at [636, 420] on span "- Pipeline of customers for $250m revenue. - First customer will finance our Fi…" at bounding box center [636, 432] width 360 height 25
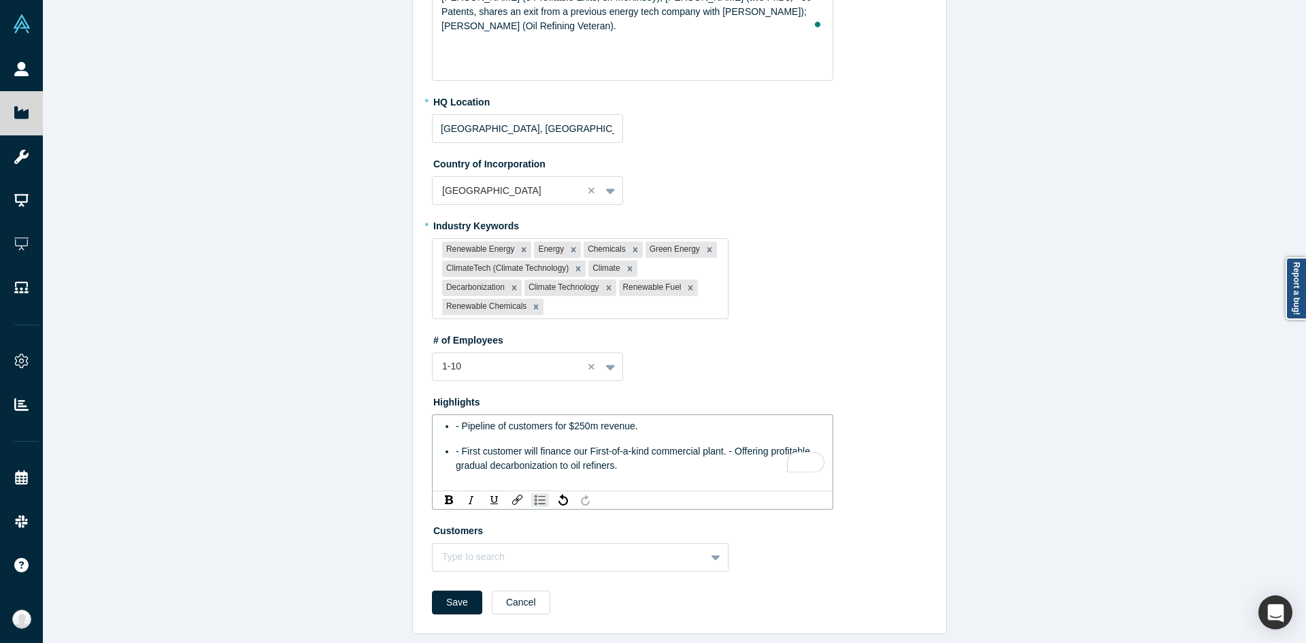
click at [726, 445] on span "- First customer will finance our First-of-a-kind commercial plant. - Offering …" at bounding box center [634, 457] width 357 height 25
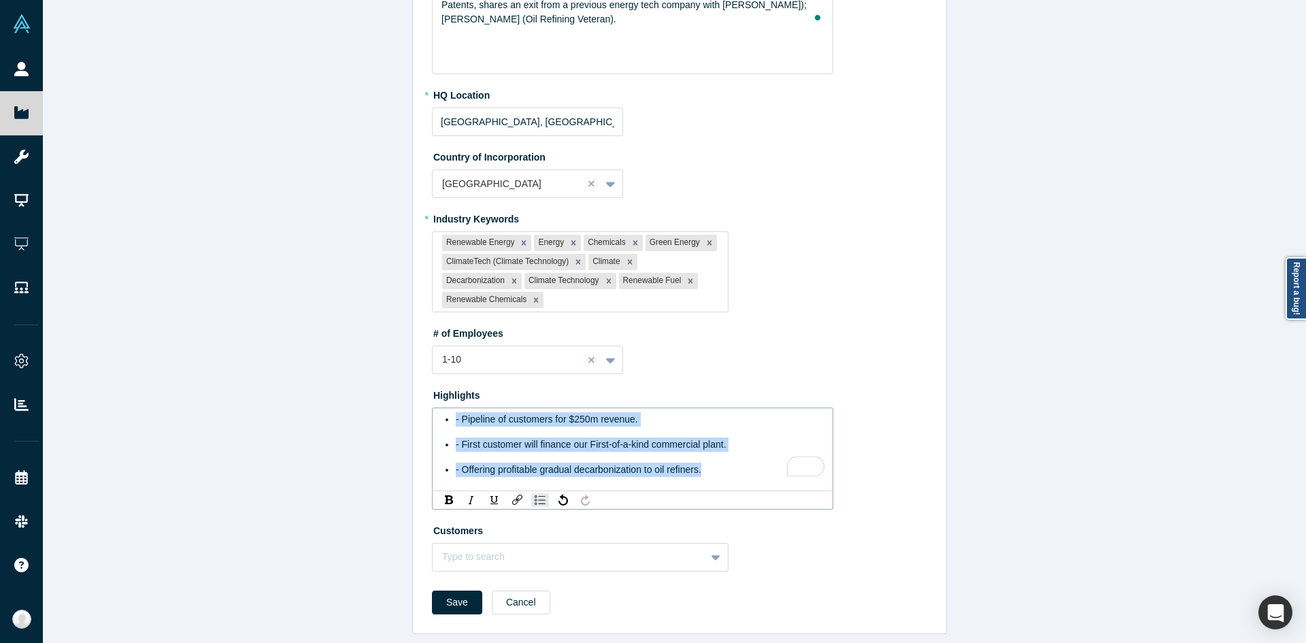
drag, startPoint x: 704, startPoint y: 470, endPoint x: 389, endPoint y: 380, distance: 327.4
click at [389, 380] on div "Edit Overview * Summary UFT ([DOMAIN_NAME]) is a chemical technology licensor. …" at bounding box center [679, 326] width 1273 height 653
click at [531, 502] on div "rdw-list-control" at bounding box center [540, 500] width 18 height 14
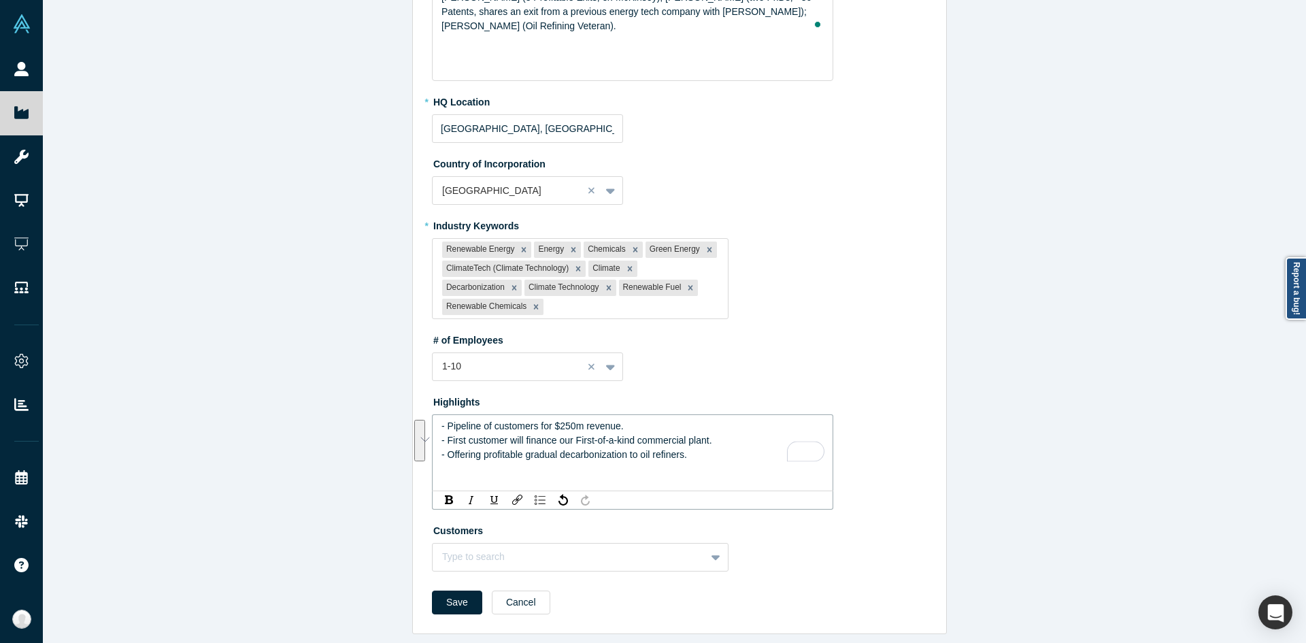
click at [341, 449] on div "Edit Overview * Summary UFT ([DOMAIN_NAME]) is a chemical technology licensor. …" at bounding box center [679, 326] width 1273 height 653
click at [462, 598] on button "Save" at bounding box center [457, 602] width 50 height 24
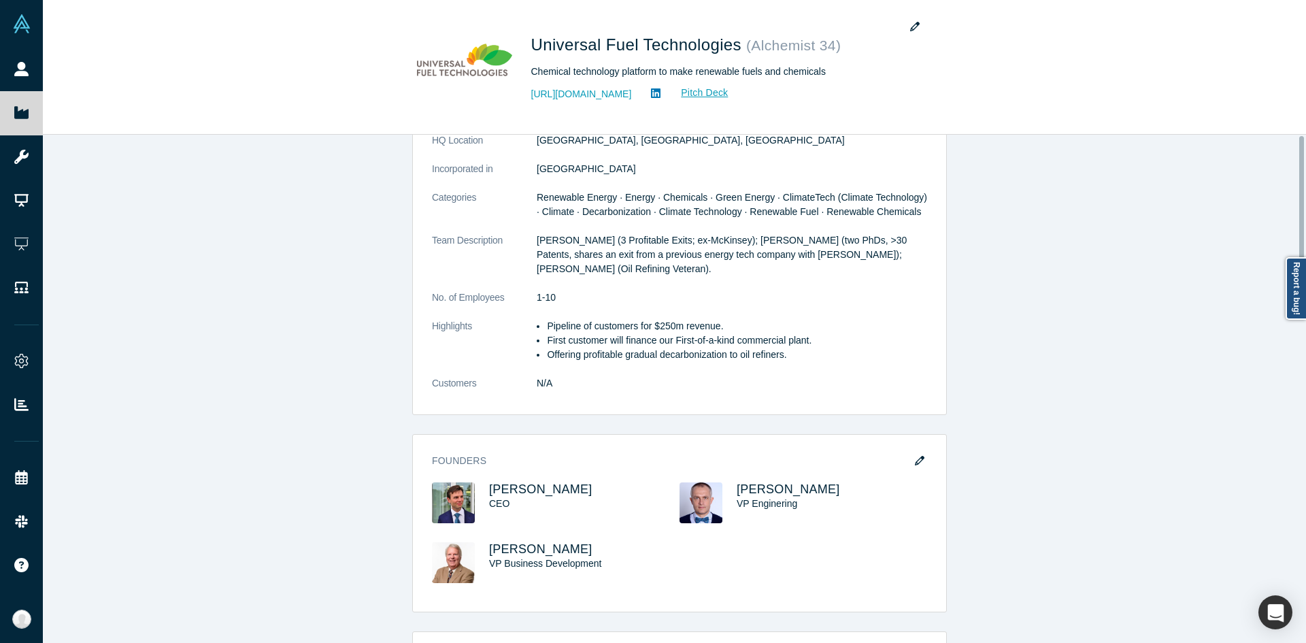
scroll to position [0, 0]
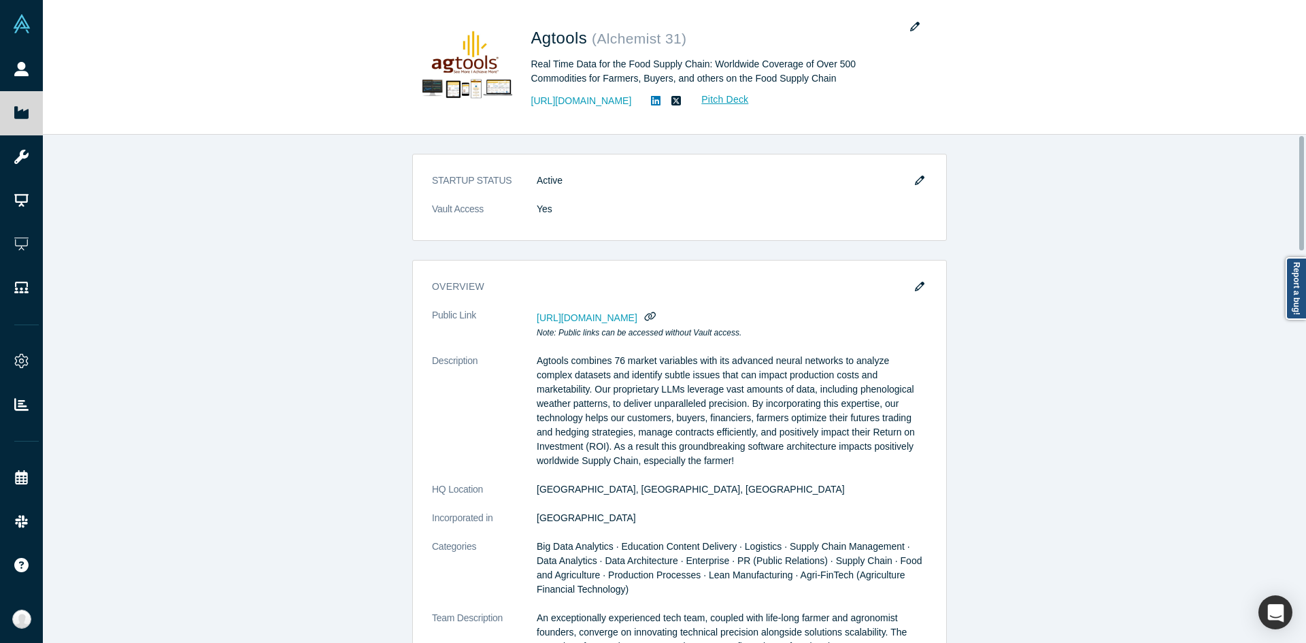
click at [1140, 241] on div "STARTUP STATUS Active Vault Access Yes overview Public Link [URL][DOMAIN_NAME] …" at bounding box center [679, 394] width 1273 height 518
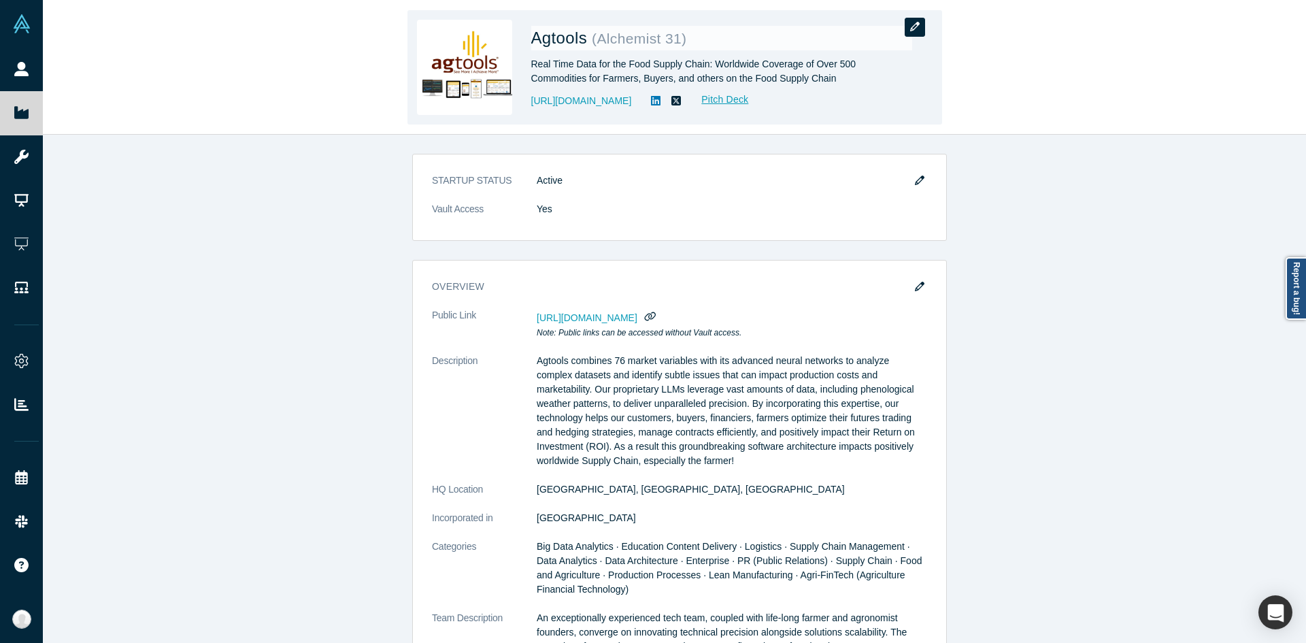
click at [923, 28] on button "button" at bounding box center [914, 27] width 20 height 19
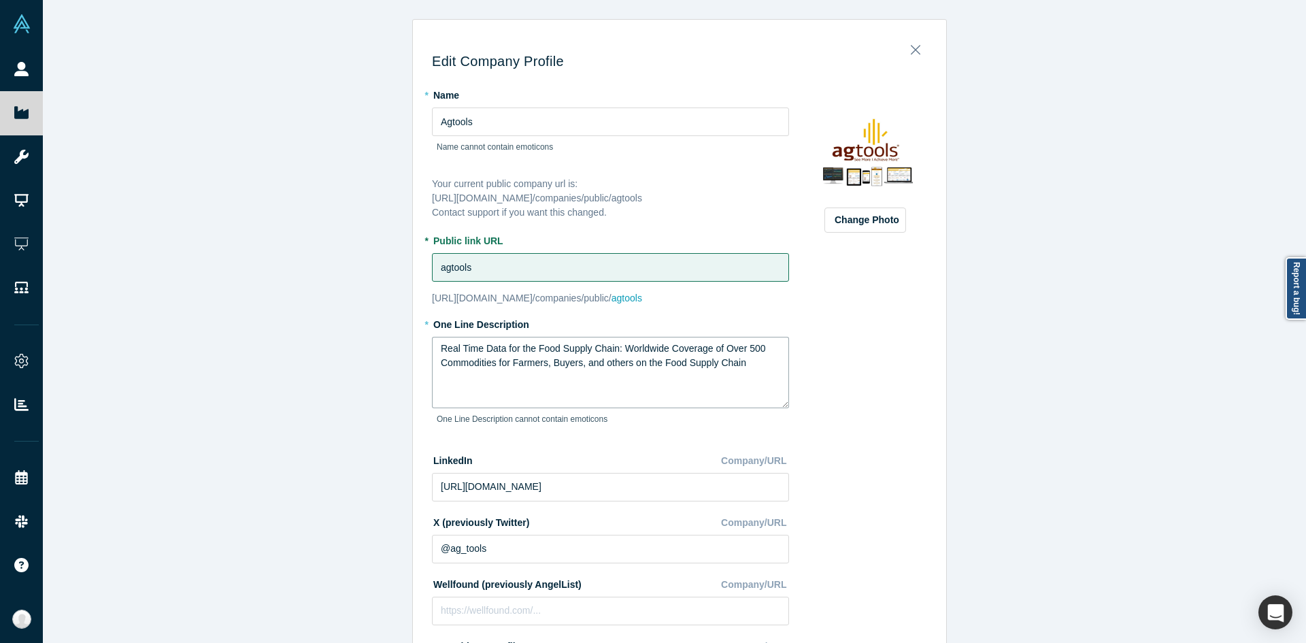
click at [541, 369] on textarea "Real Time Data for the Food Supply Chain: Worldwide Coverage of Over 500 Commod…" at bounding box center [610, 372] width 357 height 71
paste textarea "Worldwide Real Time Food & Agriculture Data"
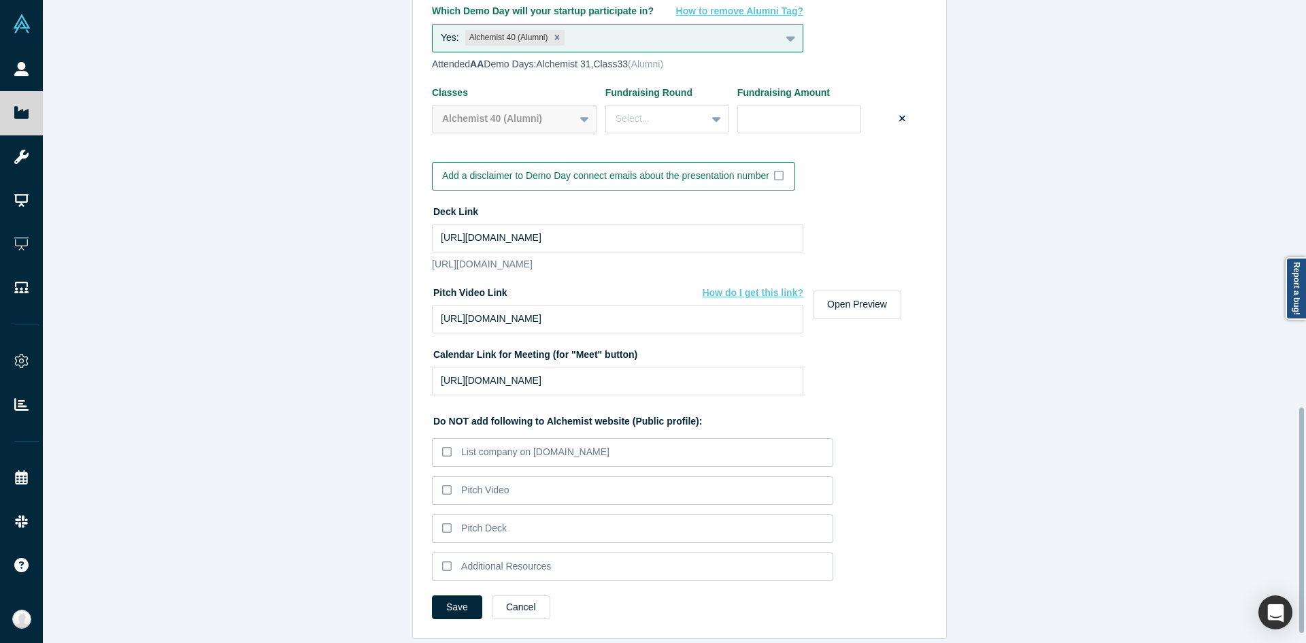
scroll to position [1185, 0]
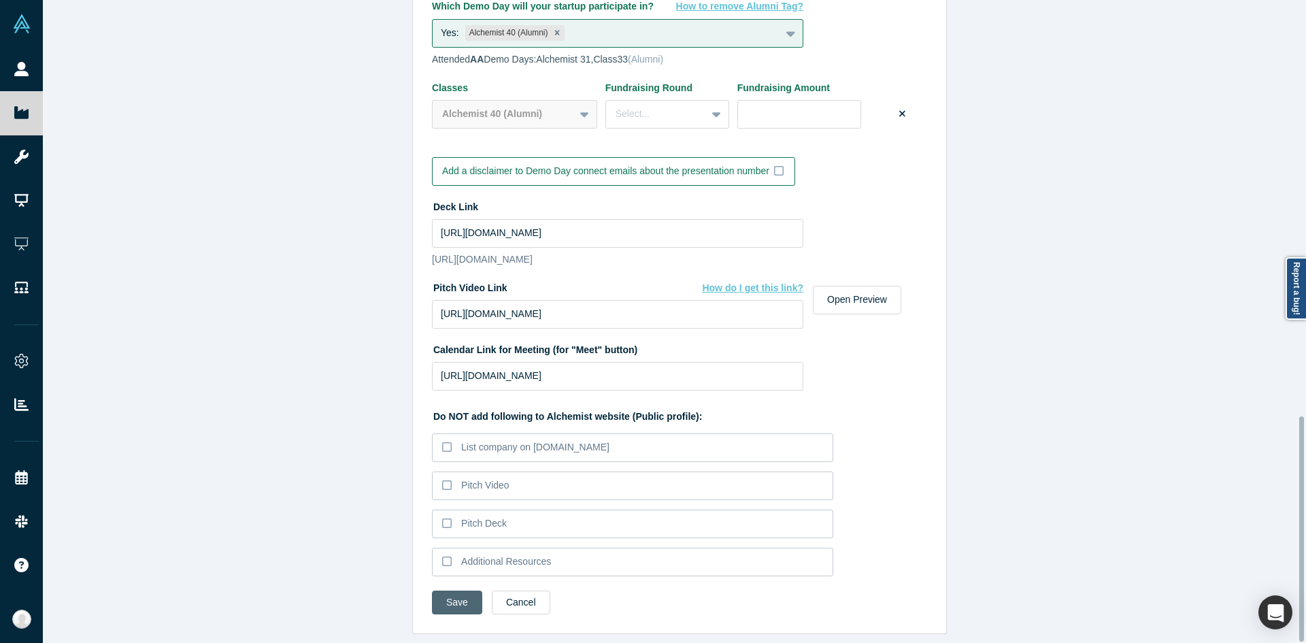
type textarea "Worldwide Real Time Food & Agriculture Data"
click at [470, 594] on button "Save" at bounding box center [457, 602] width 50 height 24
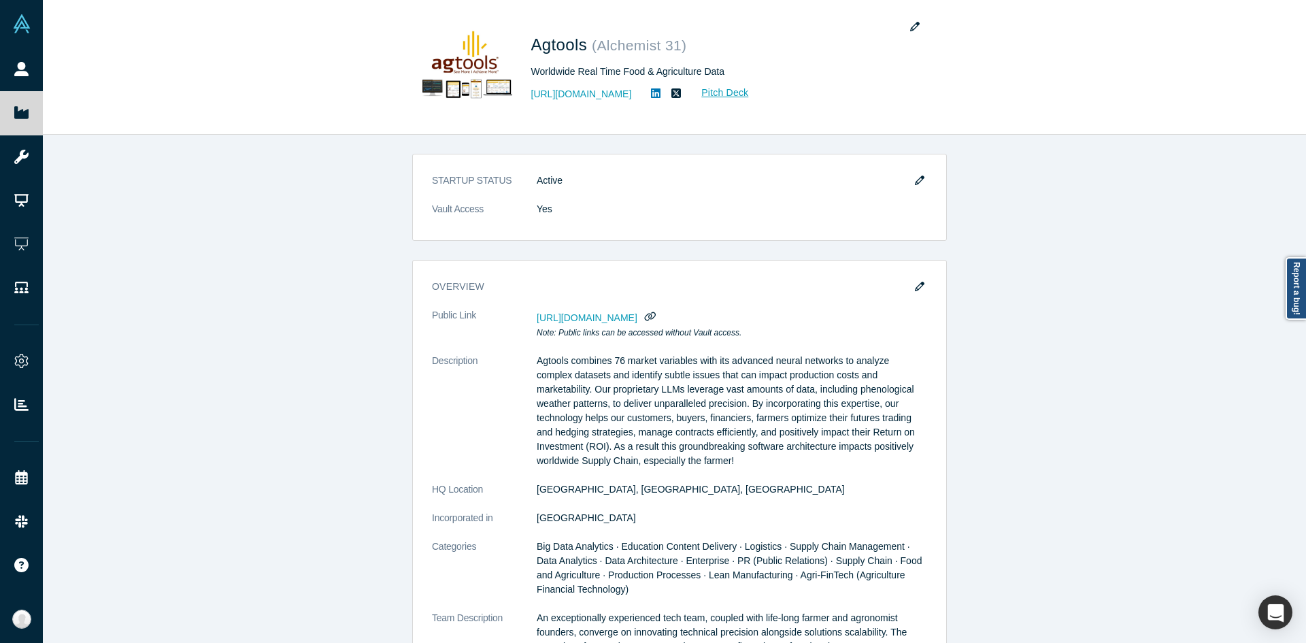
drag, startPoint x: 906, startPoint y: 29, endPoint x: 974, endPoint y: 213, distance: 195.6
click at [957, 204] on div "Agtools ( Alchemist 31 ) Worldwide Real Time Food & Agriculture Data [URL][DOMA…" at bounding box center [674, 321] width 1263 height 643
click at [981, 214] on div "STARTUP STATUS Active Vault Access Yes overview Public Link [URL][DOMAIN_NAME] …" at bounding box center [679, 394] width 1273 height 518
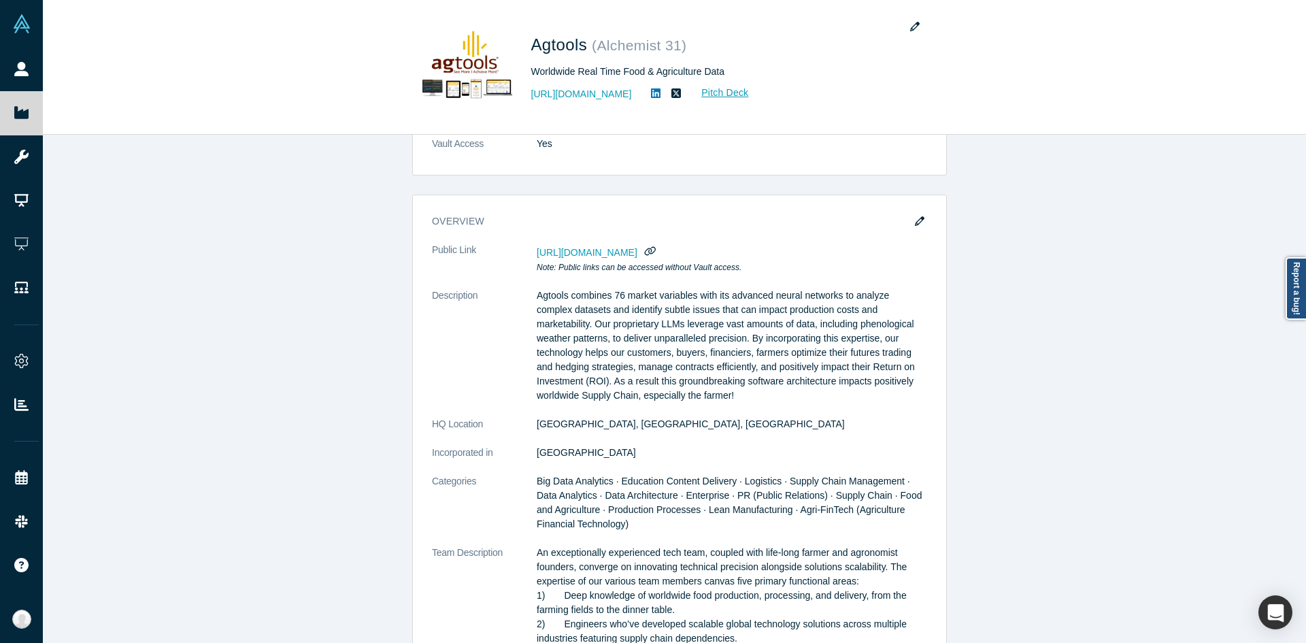
scroll to position [136, 0]
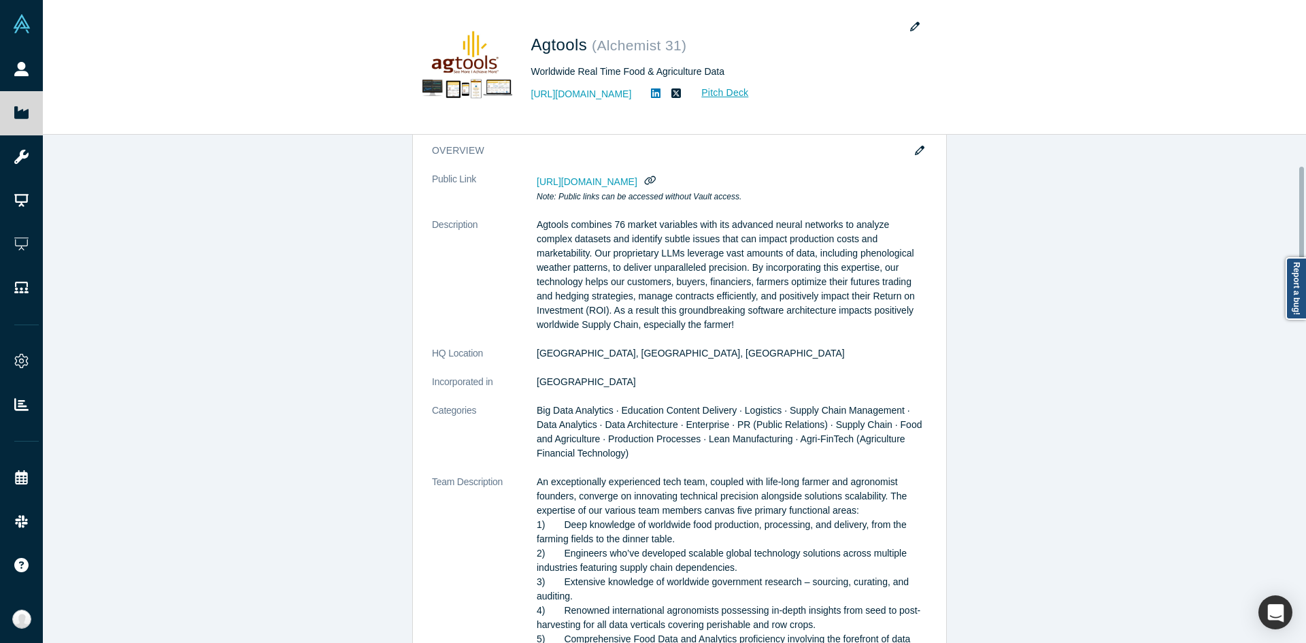
drag, startPoint x: 916, startPoint y: 152, endPoint x: 1295, endPoint y: 305, distance: 409.1
click at [915, 152] on icon "button" at bounding box center [920, 151] width 10 height 10
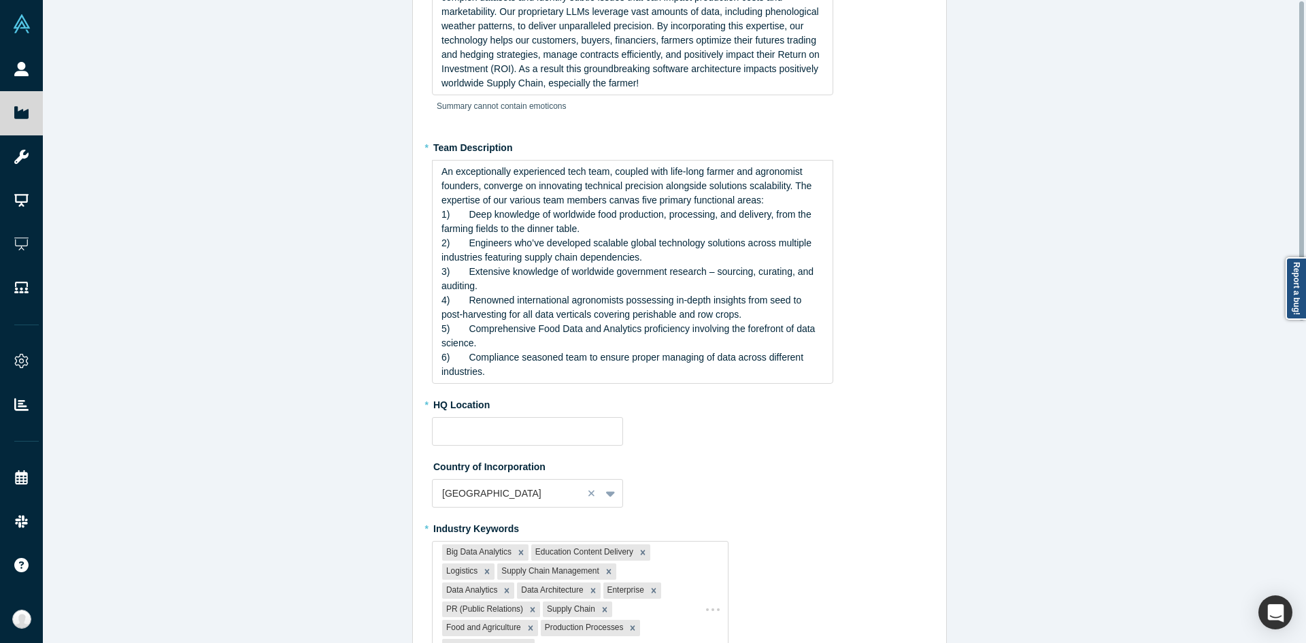
type input "[GEOGRAPHIC_DATA], [GEOGRAPHIC_DATA], [GEOGRAPHIC_DATA]"
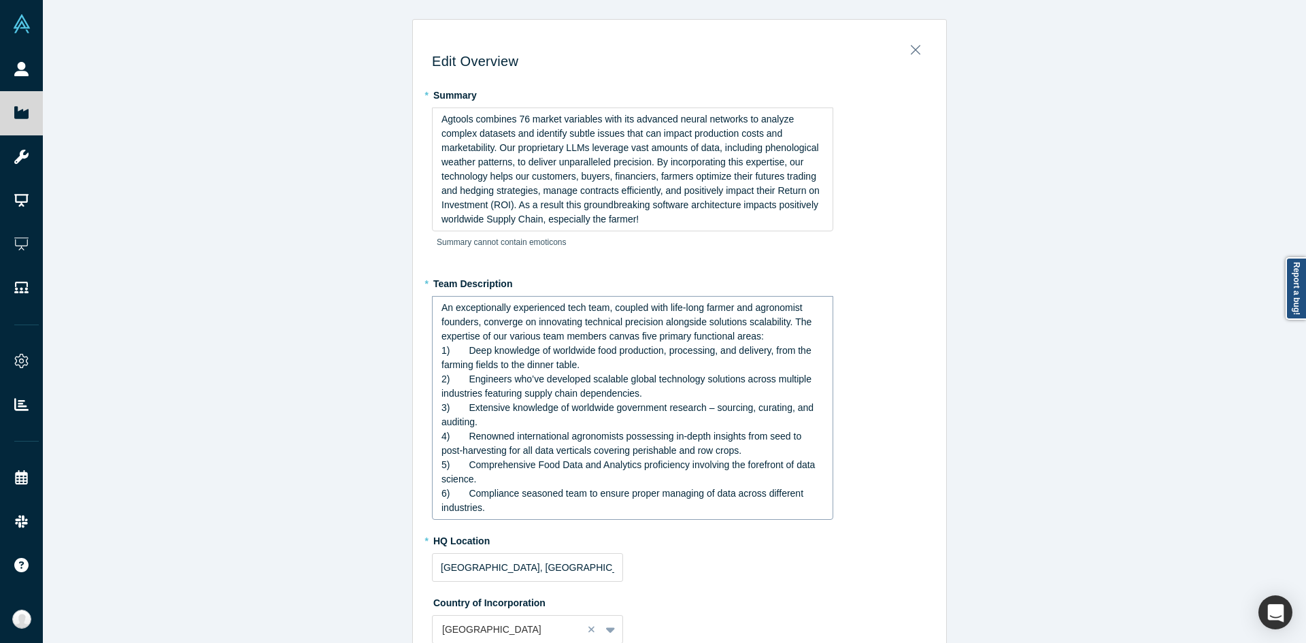
click at [678, 422] on div "3)  Extensive knowledge of worldwide government research – sourcing, curating, …" at bounding box center [632, 415] width 383 height 29
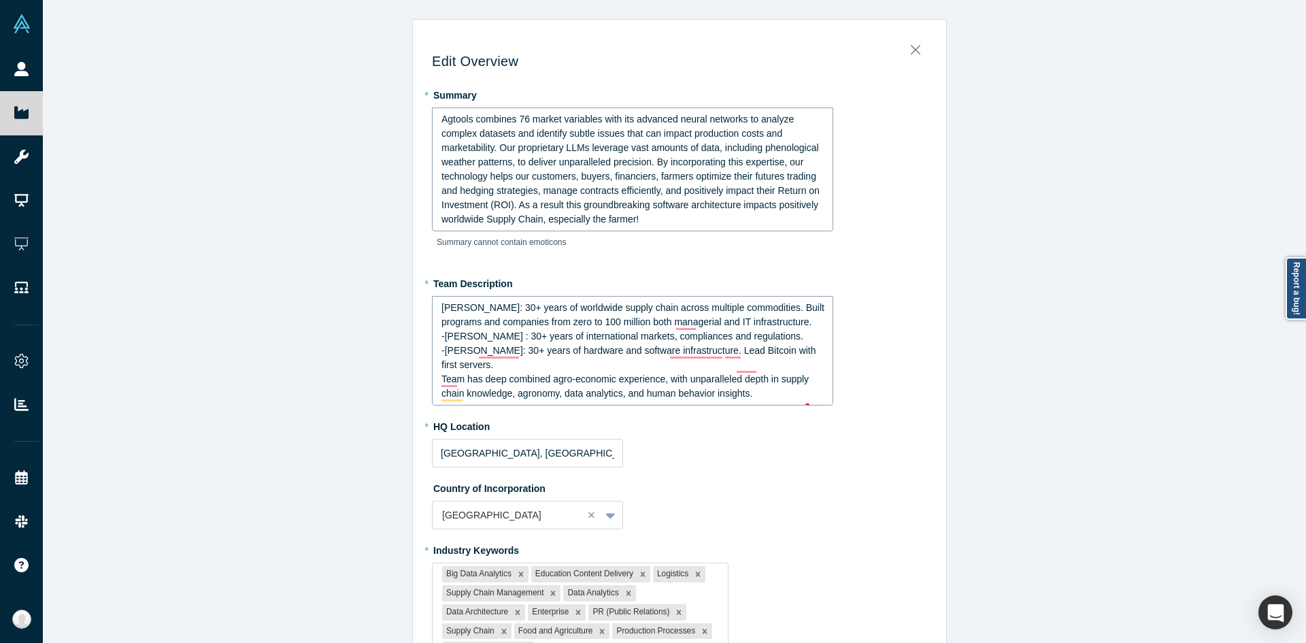
click at [566, 120] on span "Agtools combines 76 market variables with its advanced neural networks to analy…" at bounding box center [631, 169] width 381 height 111
click at [332, 444] on div "Edit Overview * Summary Agtools combines 76 market variables with its advanced …" at bounding box center [679, 326] width 1273 height 653
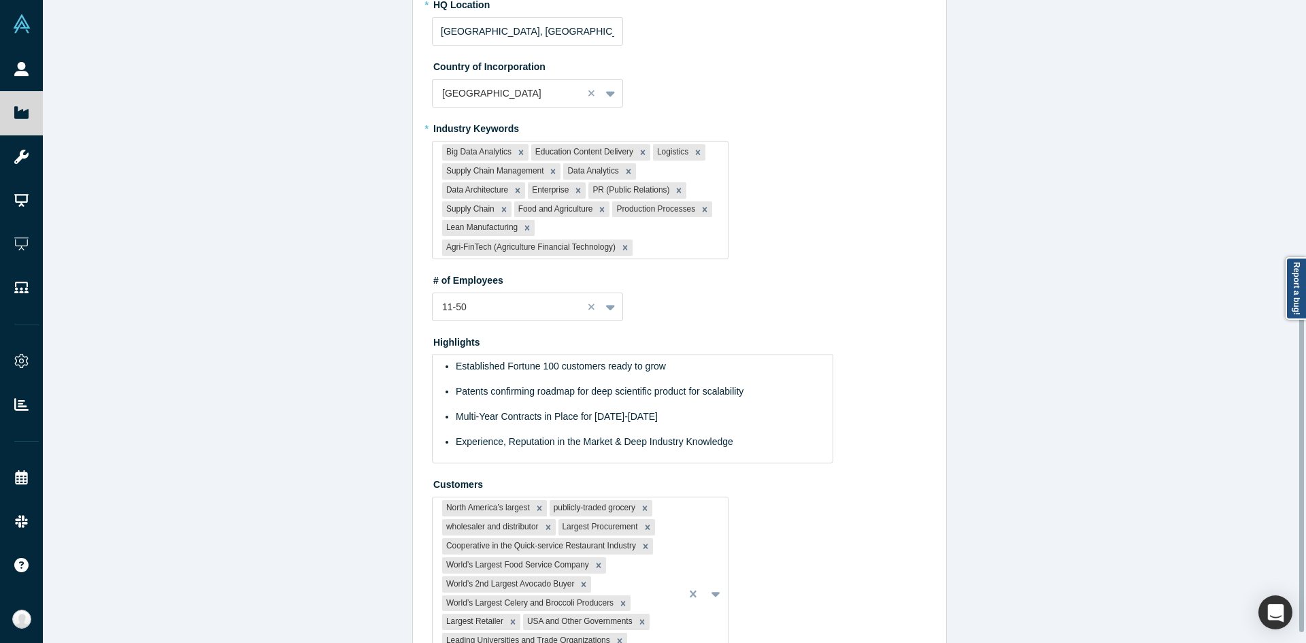
scroll to position [547, 0]
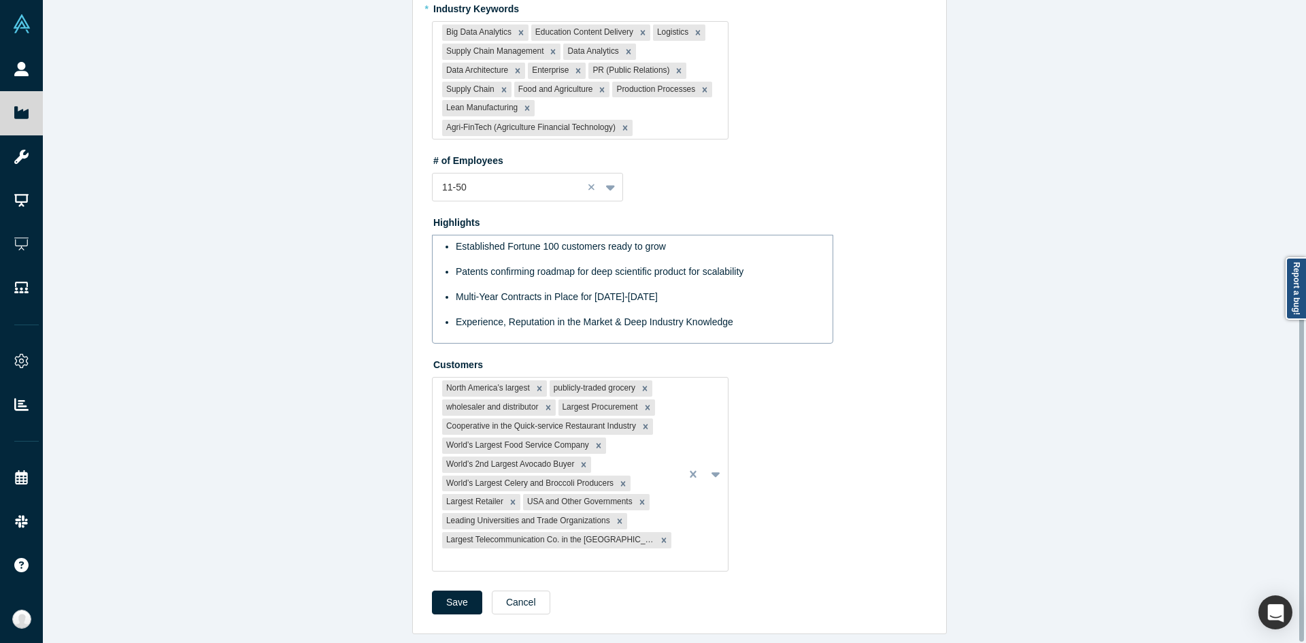
click at [507, 343] on div "Established Fortune 100 customers ready to grow Patents confirming roadmap for …" at bounding box center [632, 289] width 401 height 109
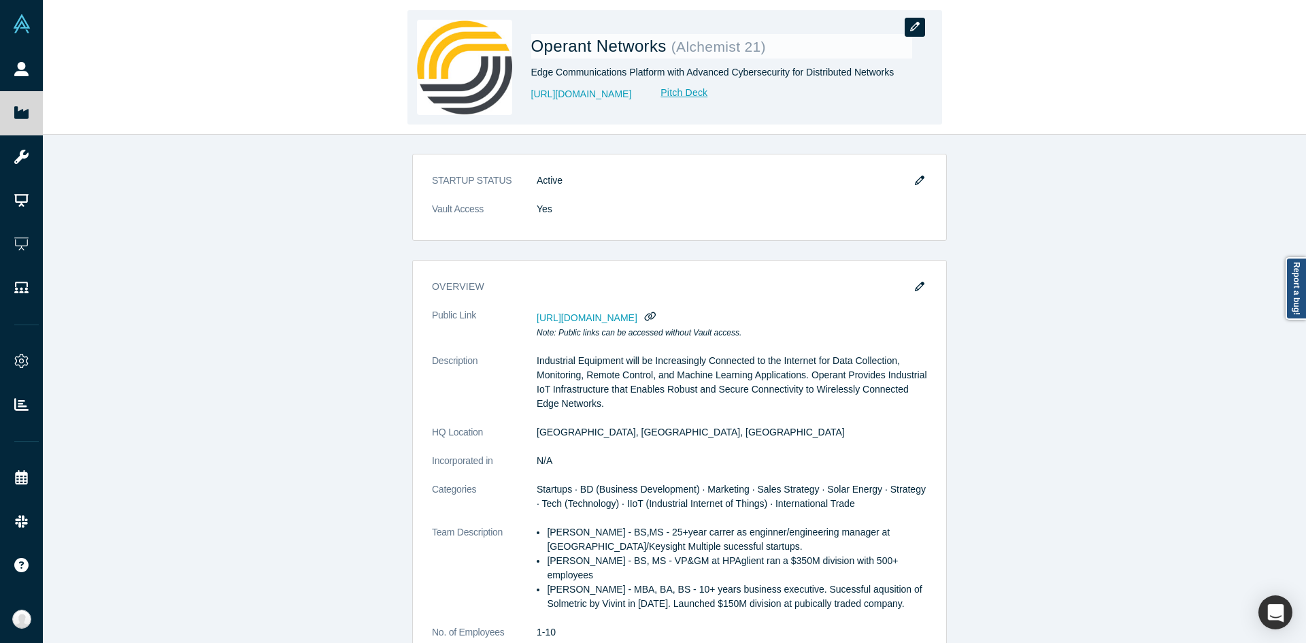
click at [910, 18] on button "button" at bounding box center [914, 27] width 20 height 19
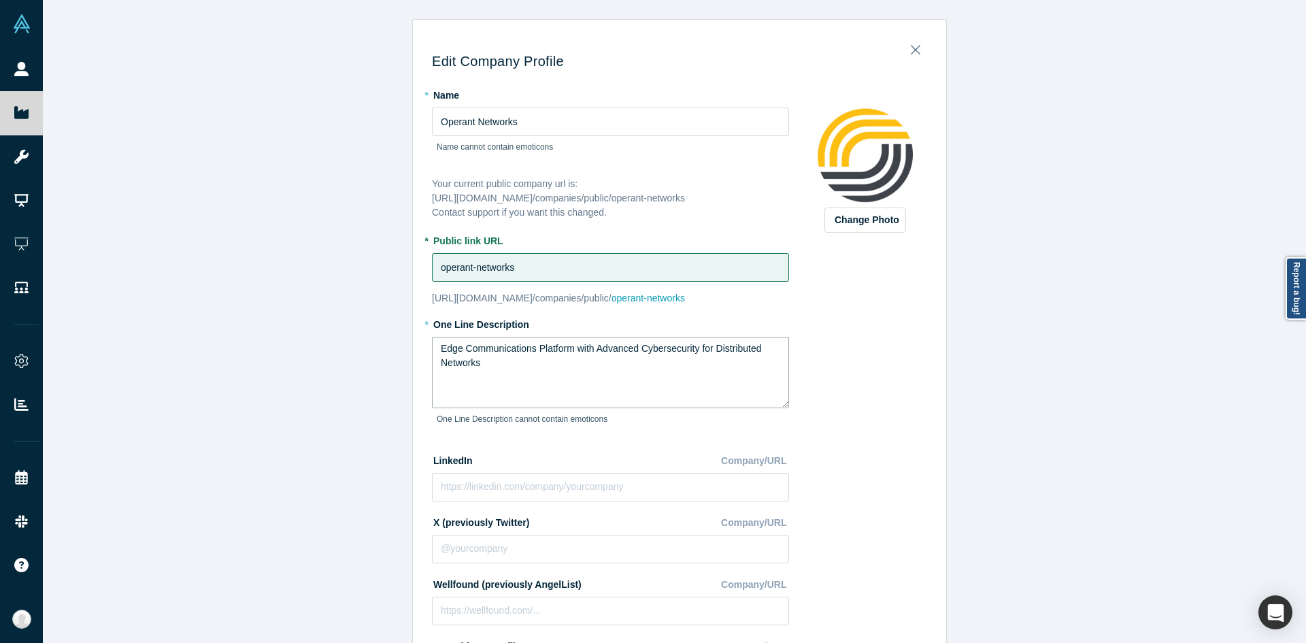
click at [524, 364] on textarea "Edge Communications Platform with Advanced Cybersecurity for Distributed Networ…" at bounding box center [610, 372] width 357 height 71
paste textarea "nterprise AI security and data privacy"
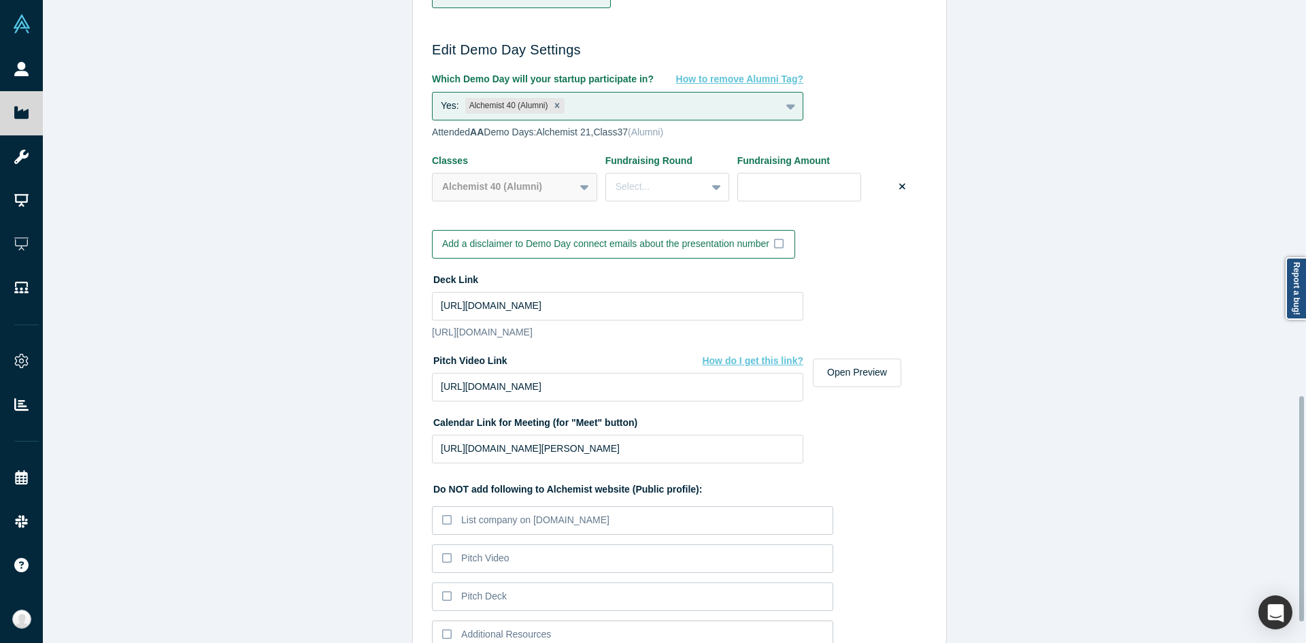
scroll to position [1185, 0]
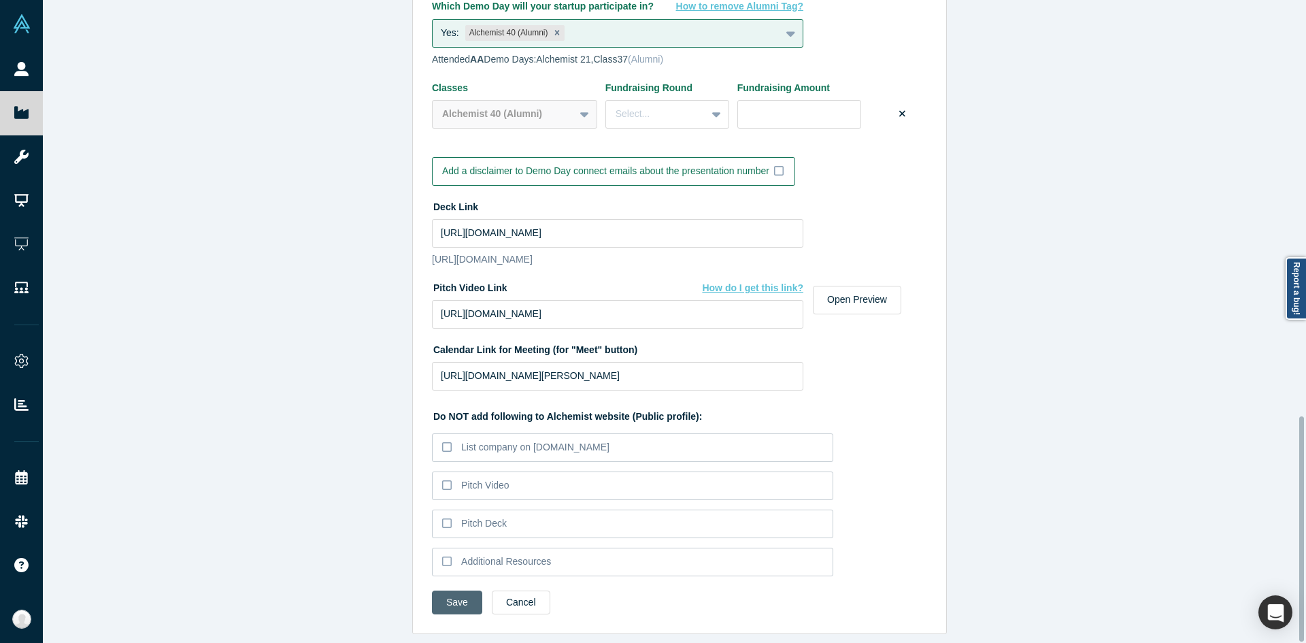
type textarea "Enterprise AI security and data privacy"
click at [466, 591] on button "Save" at bounding box center [457, 602] width 50 height 24
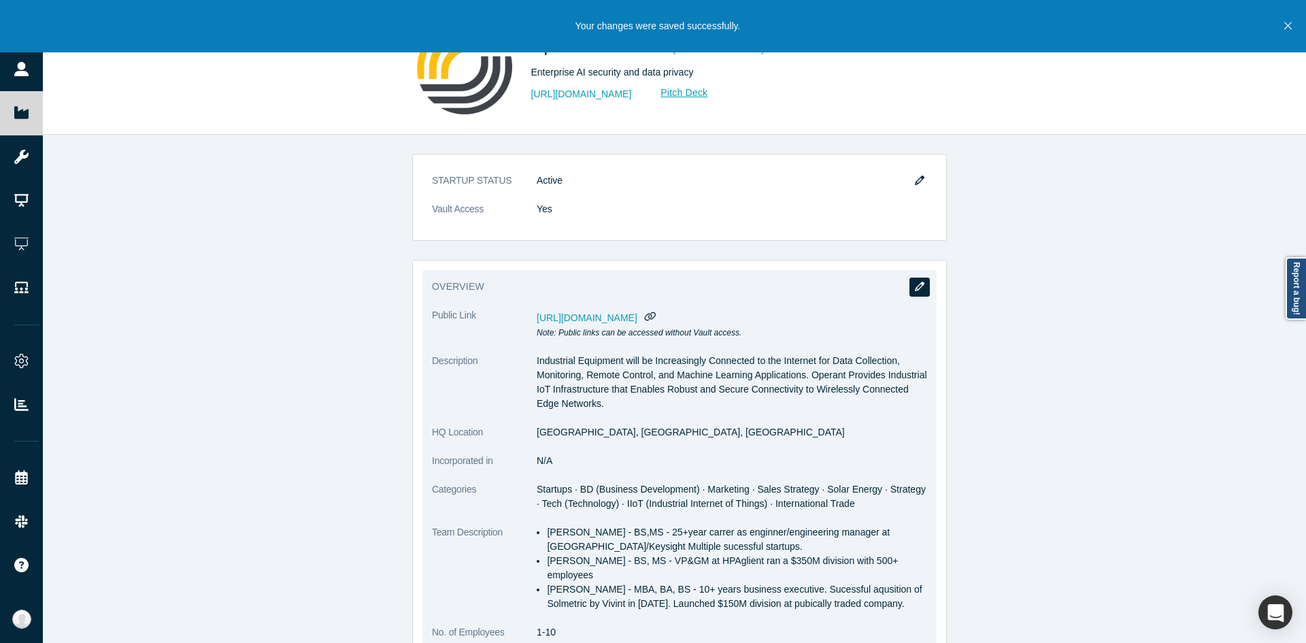
click at [909, 279] on button "button" at bounding box center [919, 286] width 20 height 19
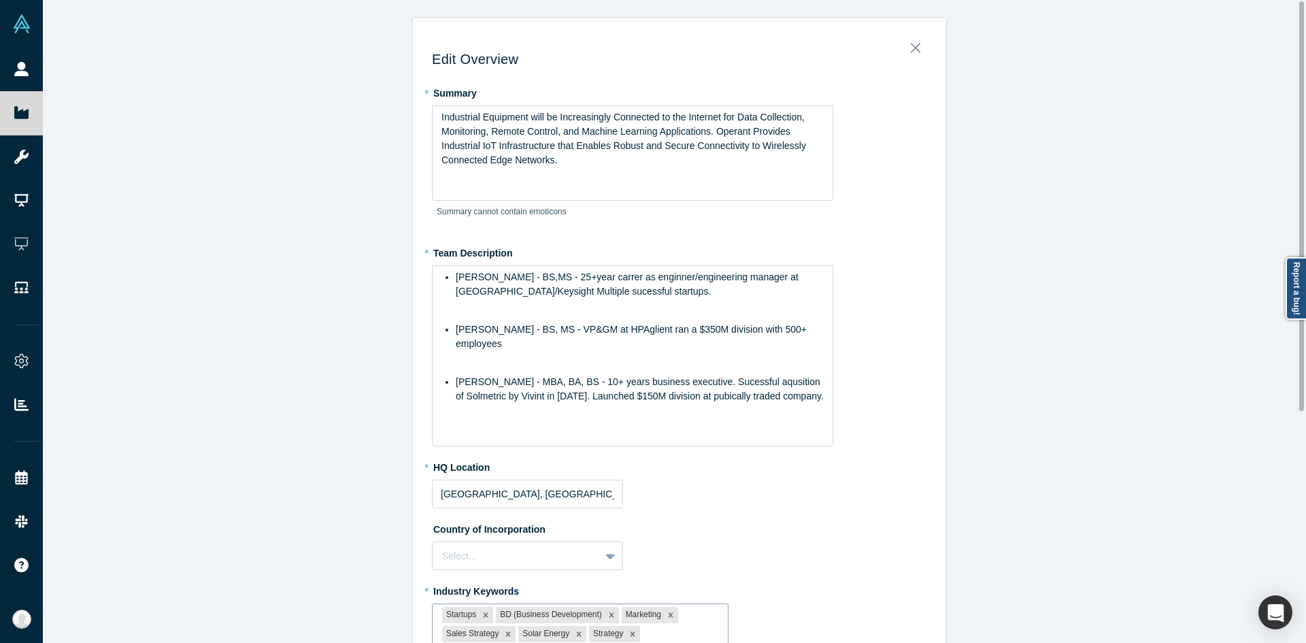
scroll to position [0, 0]
click at [491, 392] on div "[PERSON_NAME] - BS,MS - 25+year carrer as enginner/engineering manager at [GEOG…" at bounding box center [632, 357] width 383 height 171
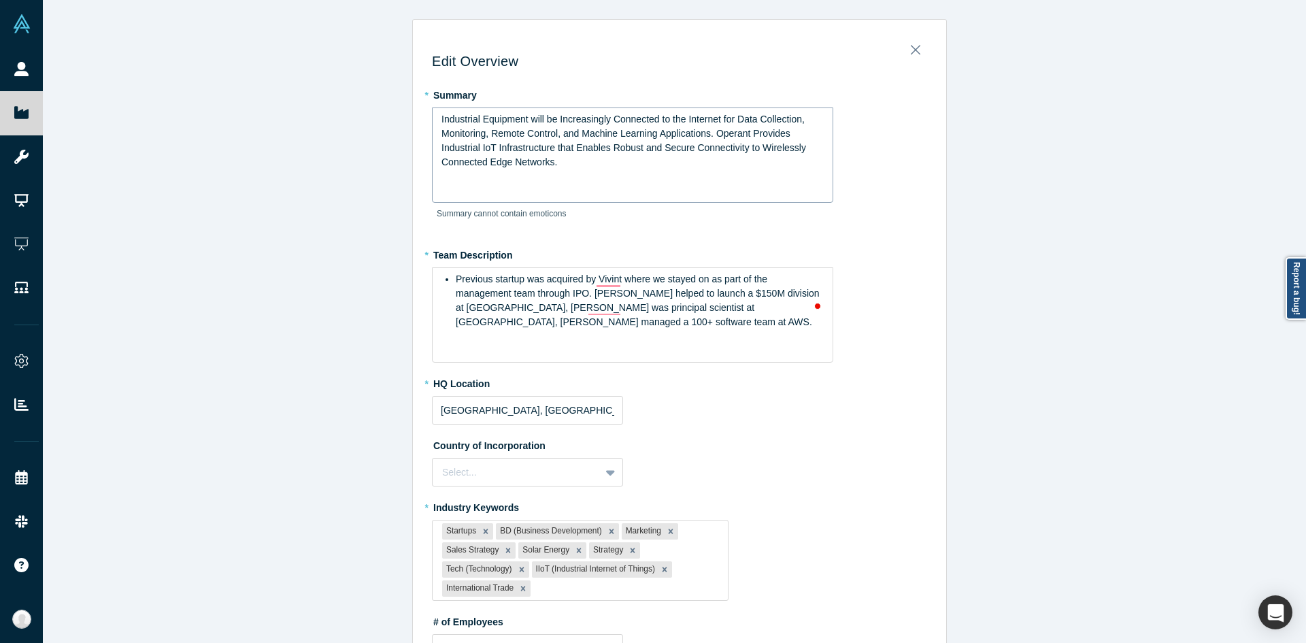
click at [736, 122] on span "Industrial Equipment will be Increasingly Connected to the Internet for Data Co…" at bounding box center [624, 141] width 367 height 54
click at [682, 148] on span "Operant Networks is pioneering the data-centric AI Trust Fabric that enables en…" at bounding box center [632, 141] width 383 height 54
click at [959, 447] on div "Edit Overview * Summary Operant Networks is pioneering the data-centric AI Trus…" at bounding box center [679, 326] width 1273 height 653
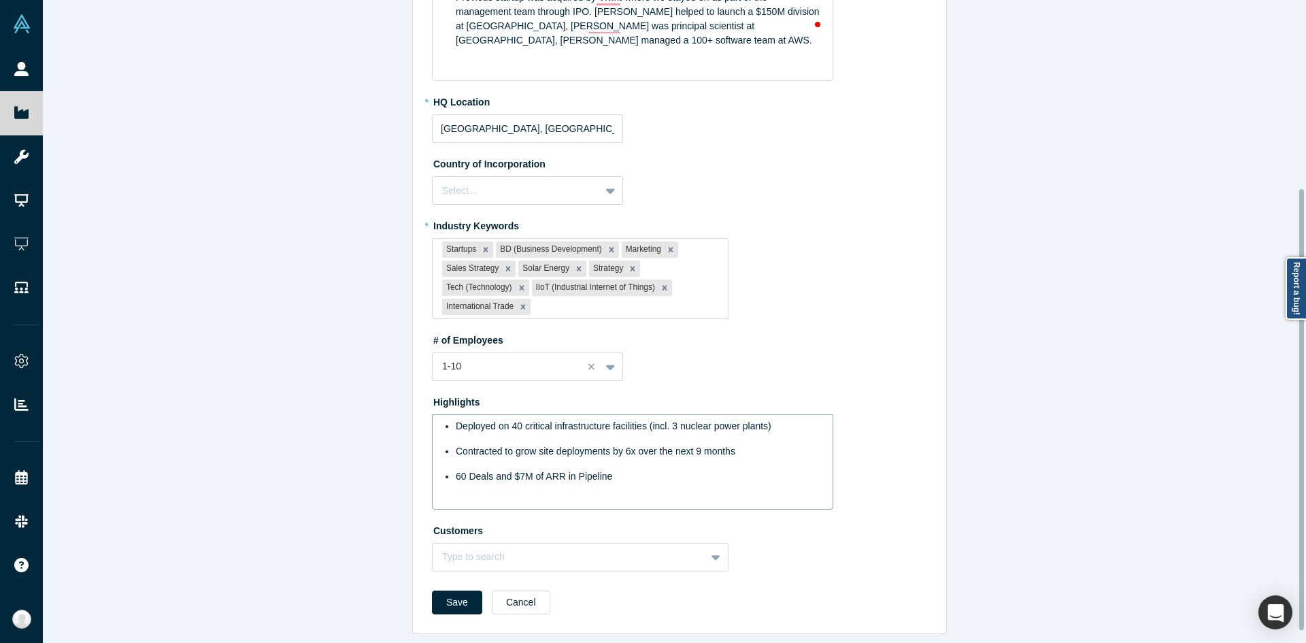
scroll to position [292, 0]
click at [661, 452] on ul "Deployed on 40 critical infrastructure facilities (incl. 3 nuclear power plants…" at bounding box center [632, 451] width 383 height 65
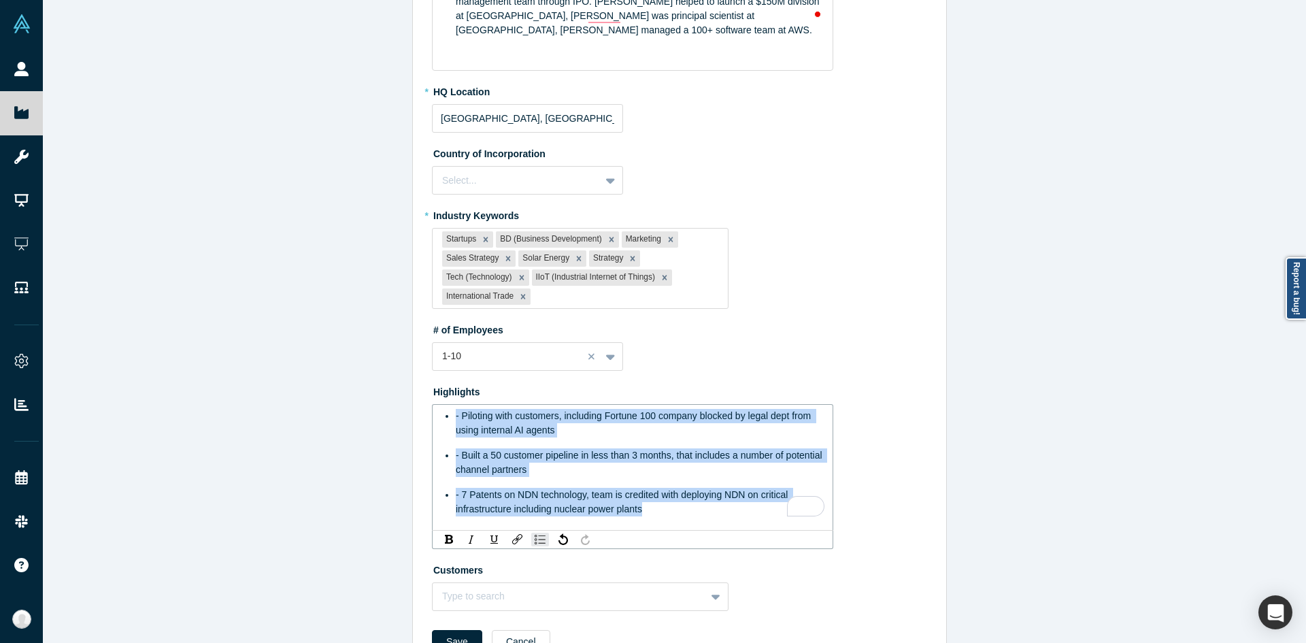
drag, startPoint x: 673, startPoint y: 509, endPoint x: 390, endPoint y: 415, distance: 297.4
click at [390, 412] on div "Edit Overview * Summary Operant Networks is pioneering the data-centric AI Trus…" at bounding box center [679, 326] width 1273 height 653
click at [534, 543] on img "rdw-list-control" at bounding box center [539, 539] width 11 height 10
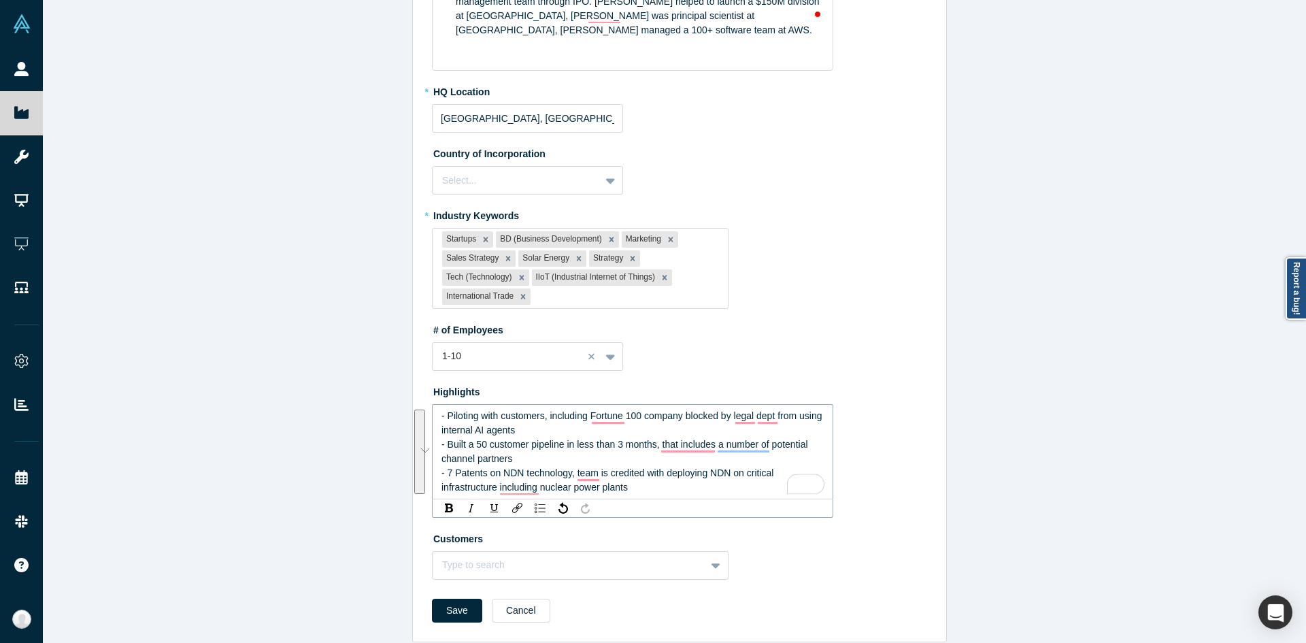
click at [342, 456] on div "Edit Overview * Summary Operant Networks is pioneering the data-centric AI Trus…" at bounding box center [679, 326] width 1273 height 653
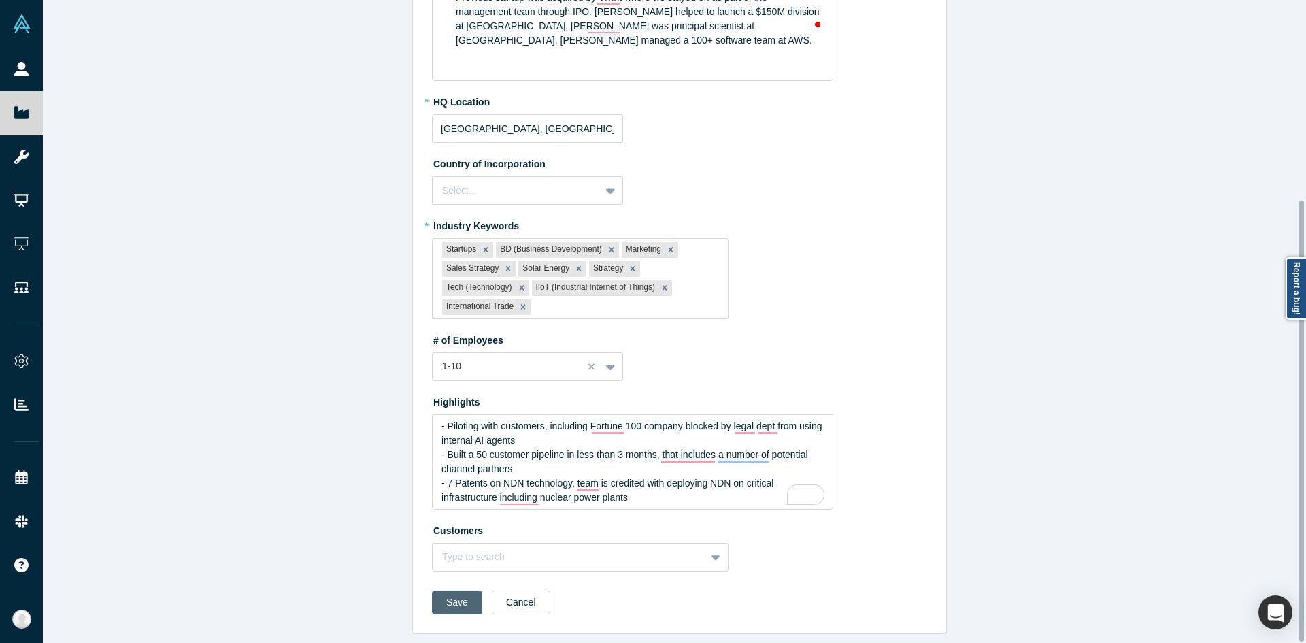
click at [445, 602] on button "Save" at bounding box center [457, 602] width 50 height 24
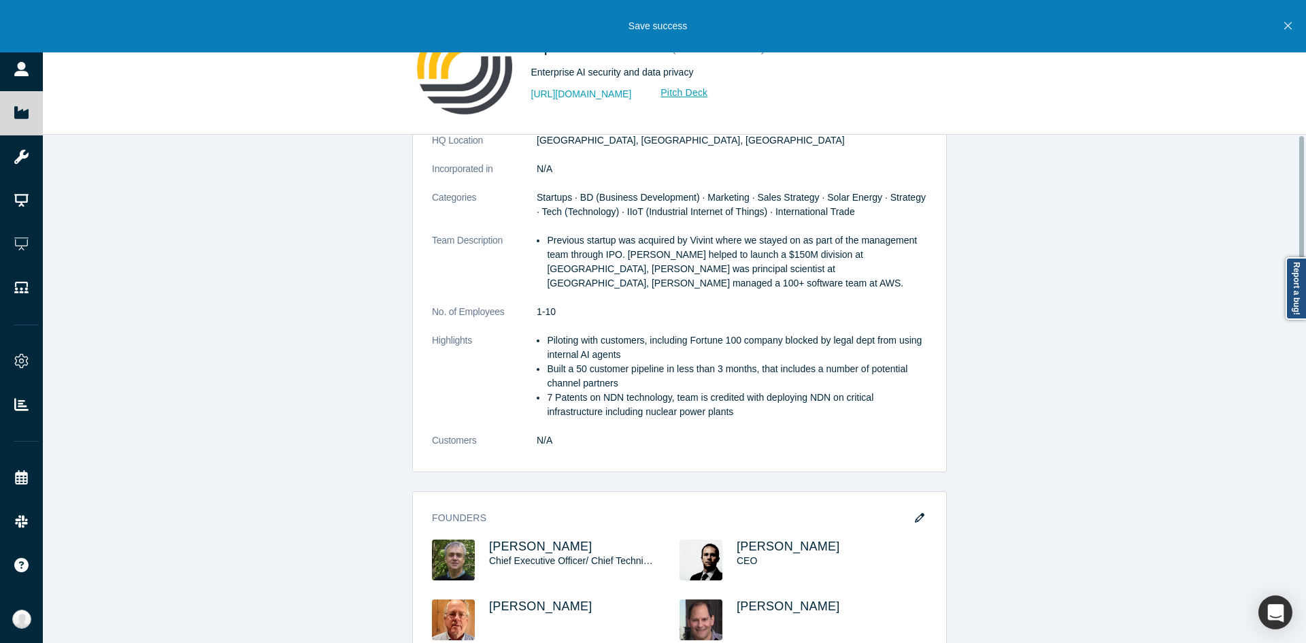
scroll to position [0, 0]
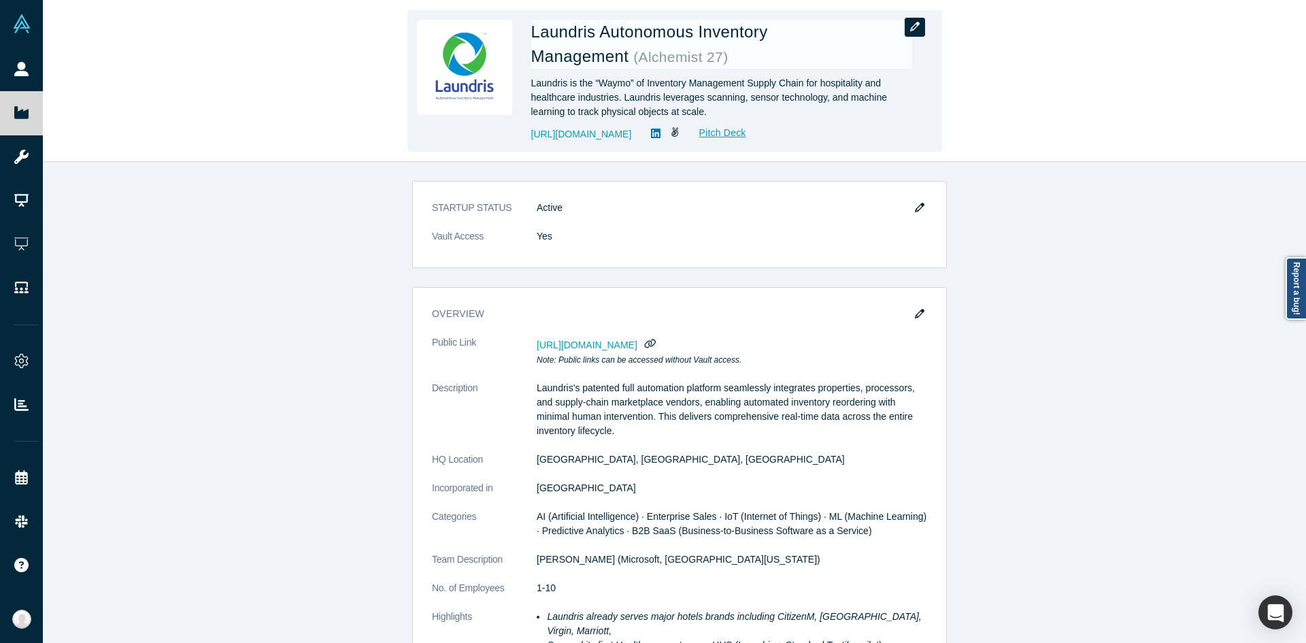
click at [906, 31] on button "button" at bounding box center [914, 27] width 20 height 19
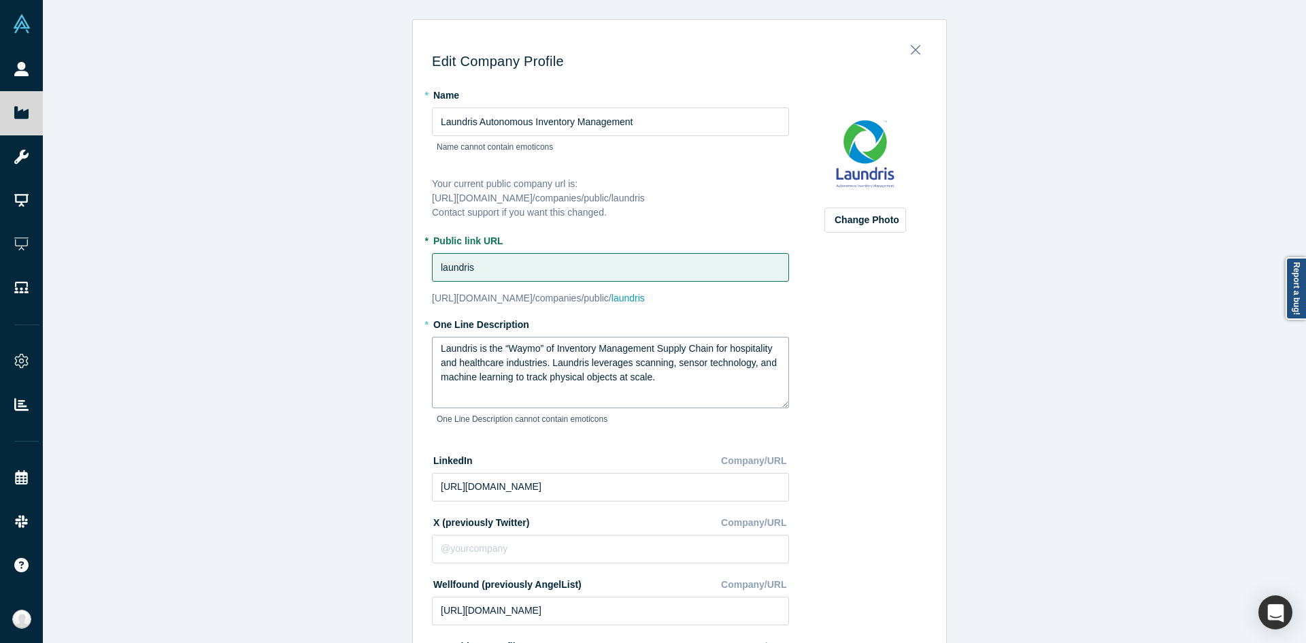
click at [625, 352] on textarea "Laundris is the “Waymo” of Inventory Management Supply Chain for hospitality an…" at bounding box center [610, 372] width 357 height 71
paste textarea "AI + Supply Chain for Hospitality and Healthcare Industries"
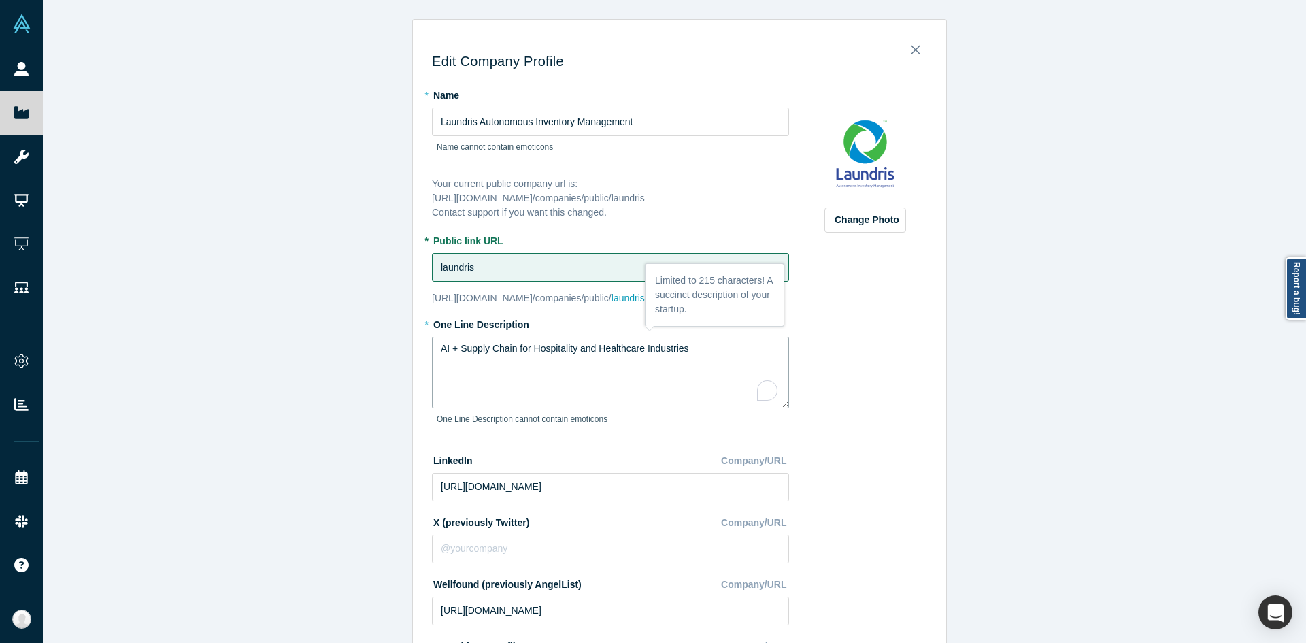
type textarea "AI + Supply Chain for Hospitality and Healthcare Industries"
click at [319, 394] on div "Edit Company Profile * Name Laundris Autonomous Inventory Management Name canno…" at bounding box center [679, 326] width 1273 height 653
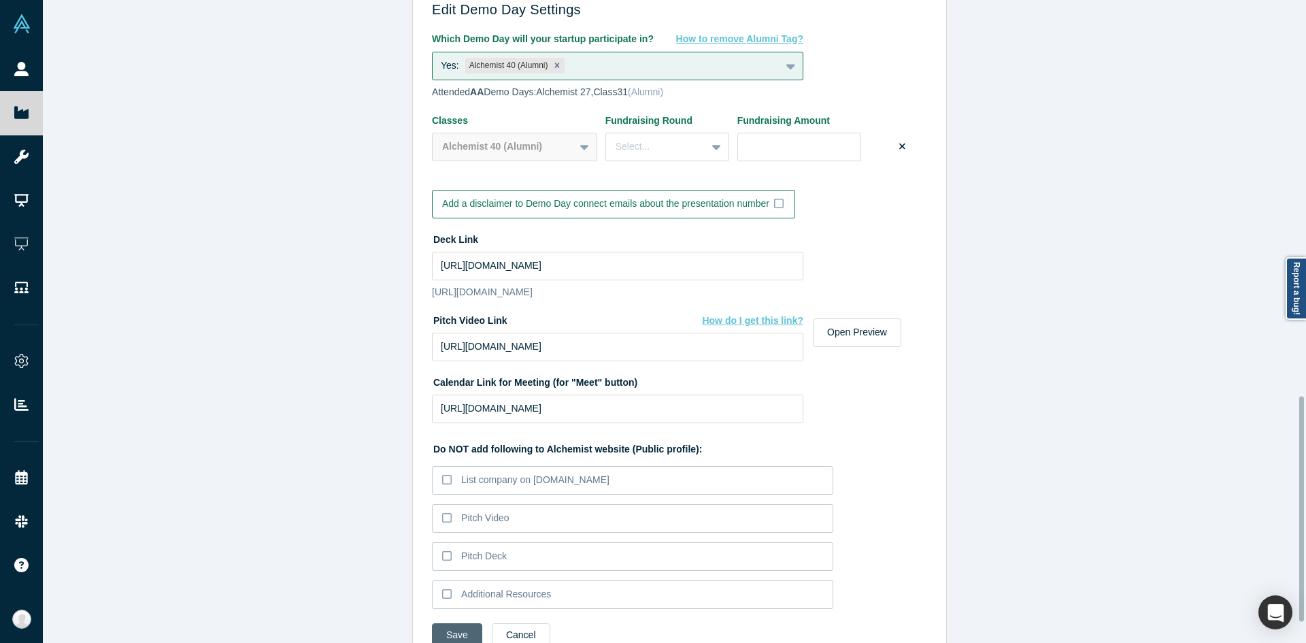
scroll to position [1185, 0]
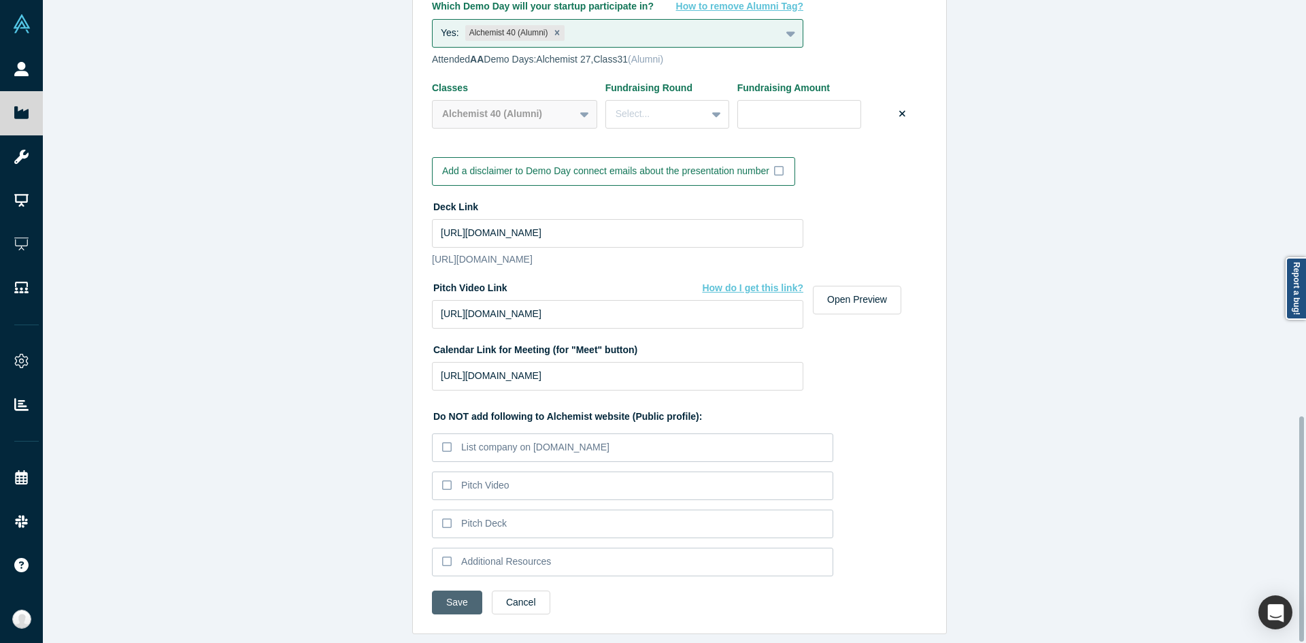
click at [461, 590] on button "Save" at bounding box center [457, 602] width 50 height 24
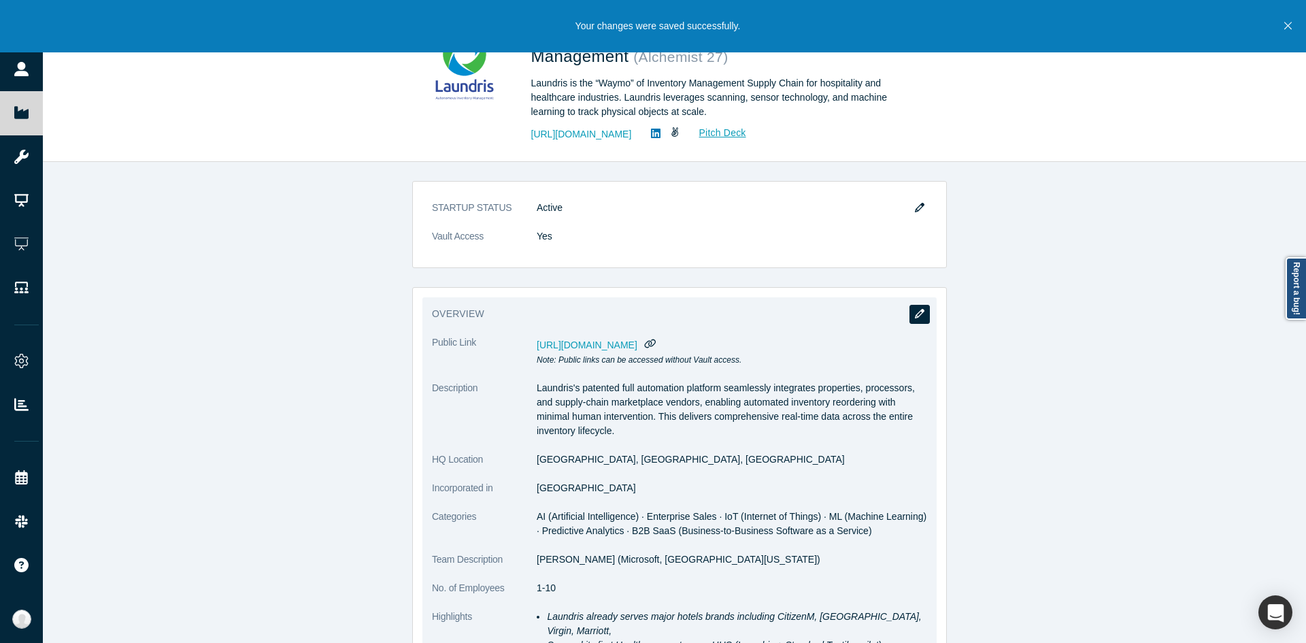
click at [909, 318] on button "button" at bounding box center [919, 314] width 20 height 19
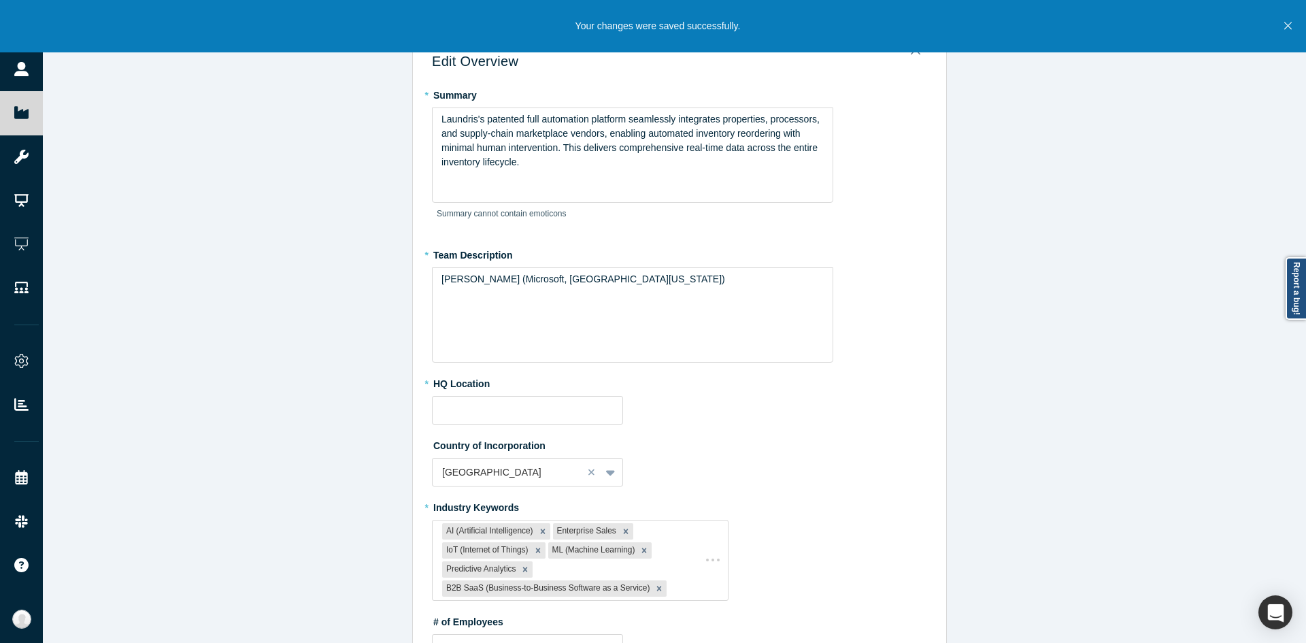
type input "[GEOGRAPHIC_DATA], [GEOGRAPHIC_DATA], [GEOGRAPHIC_DATA]"
click at [700, 401] on div "* HQ Location [GEOGRAPHIC_DATA], [GEOGRAPHIC_DATA], [GEOGRAPHIC_DATA]" at bounding box center [679, 398] width 495 height 52
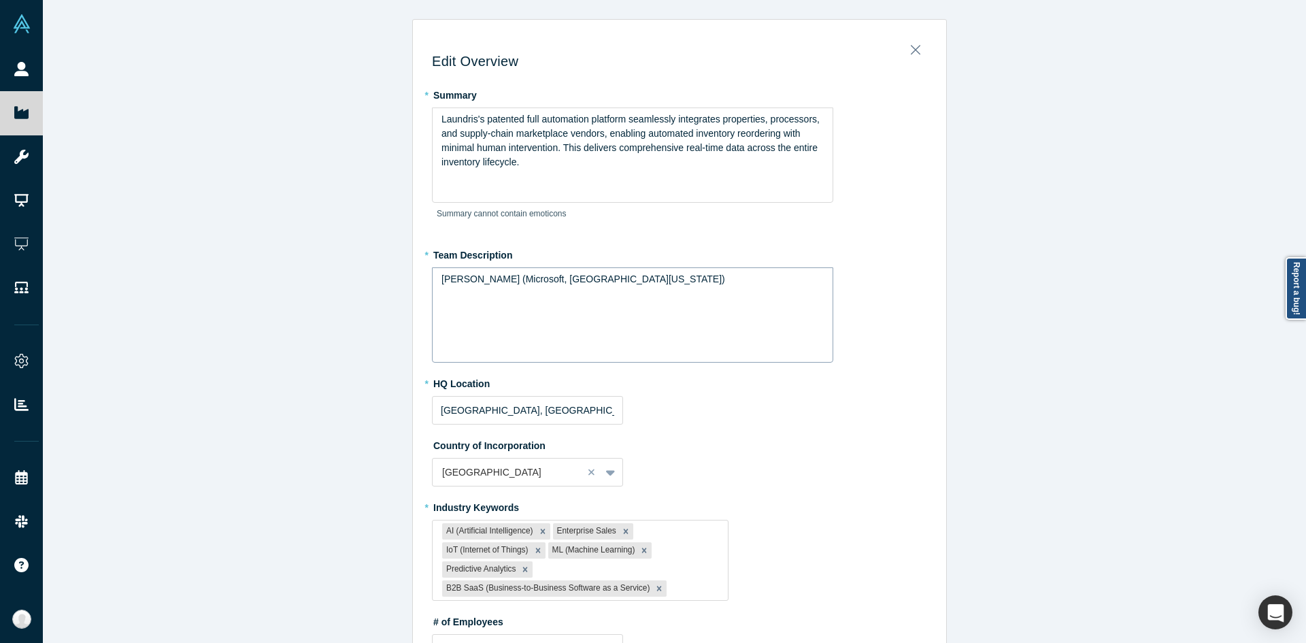
click at [717, 290] on div "[PERSON_NAME] (Microsoft, [GEOGRAPHIC_DATA][US_STATE])" at bounding box center [632, 314] width 401 height 95
paste div "rdw-editor"
click at [444, 292] on span "2)[PERSON_NAME] - Supply Chain Executive, 2 Exits with Blue Yonder ($7.1B) and …" at bounding box center [620, 300] width 358 height 25
click at [446, 281] on span "1)[PERSON_NAME] —former Microsoft, IBM, American Business Awards, Patents [PERS…" at bounding box center [876, 292] width 871 height 39
click at [601, 135] on span "Laundris's patented full automation platform seamlessly integrates properties, …" at bounding box center [631, 141] width 381 height 54
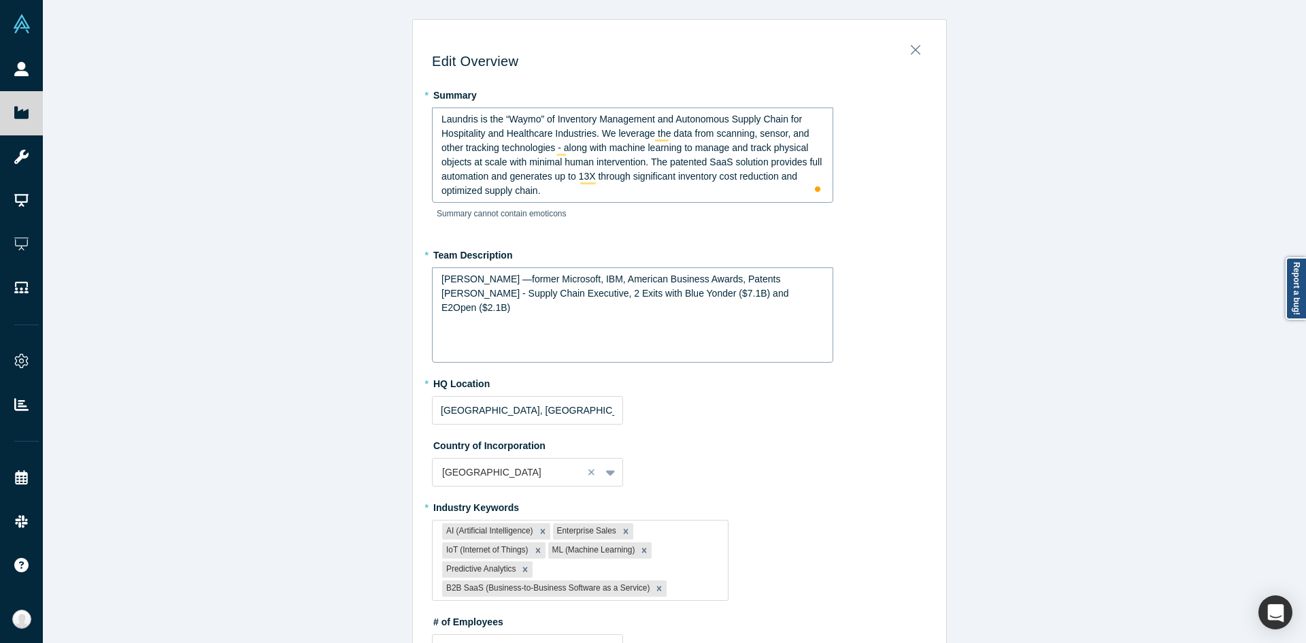
click at [760, 435] on fieldset "* Summary Laundris is the “Waymo” of Inventory Management and Autonomous Supply…" at bounding box center [679, 508] width 495 height 849
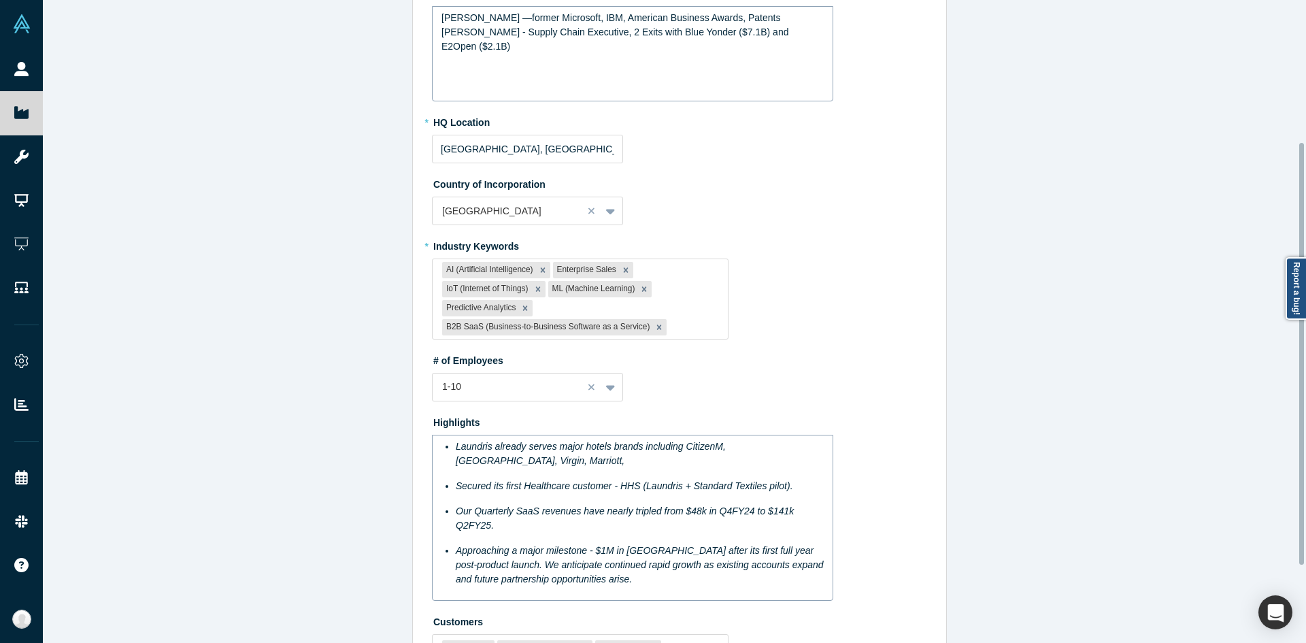
scroll to position [334, 0]
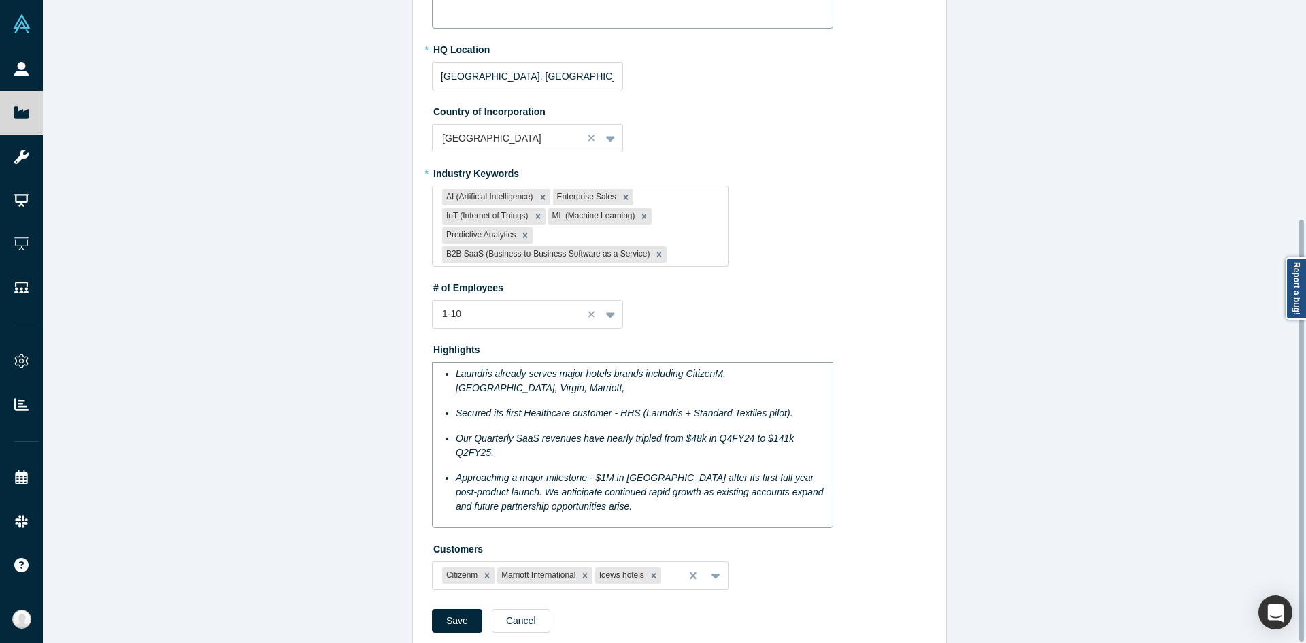
click at [669, 472] on span "Approaching a major milestone - $1M in [GEOGRAPHIC_DATA] after its first full y…" at bounding box center [641, 491] width 371 height 39
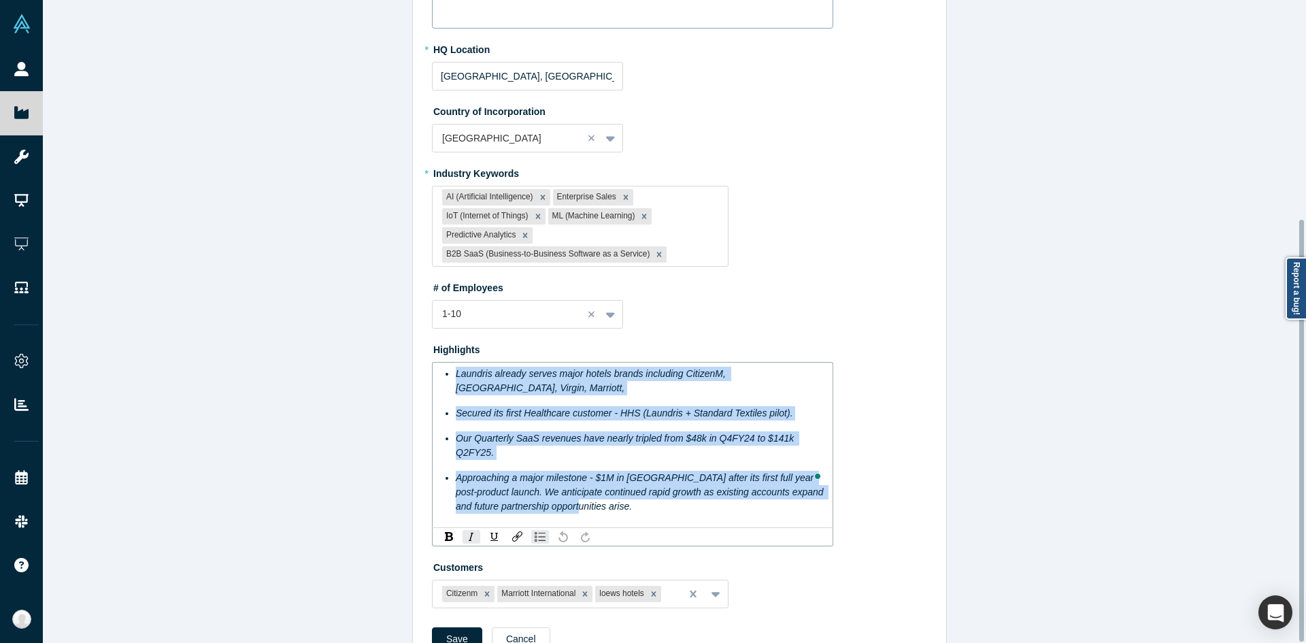
paste div "To enrich screen reader interactions, please activate Accessibility in Grammarl…"
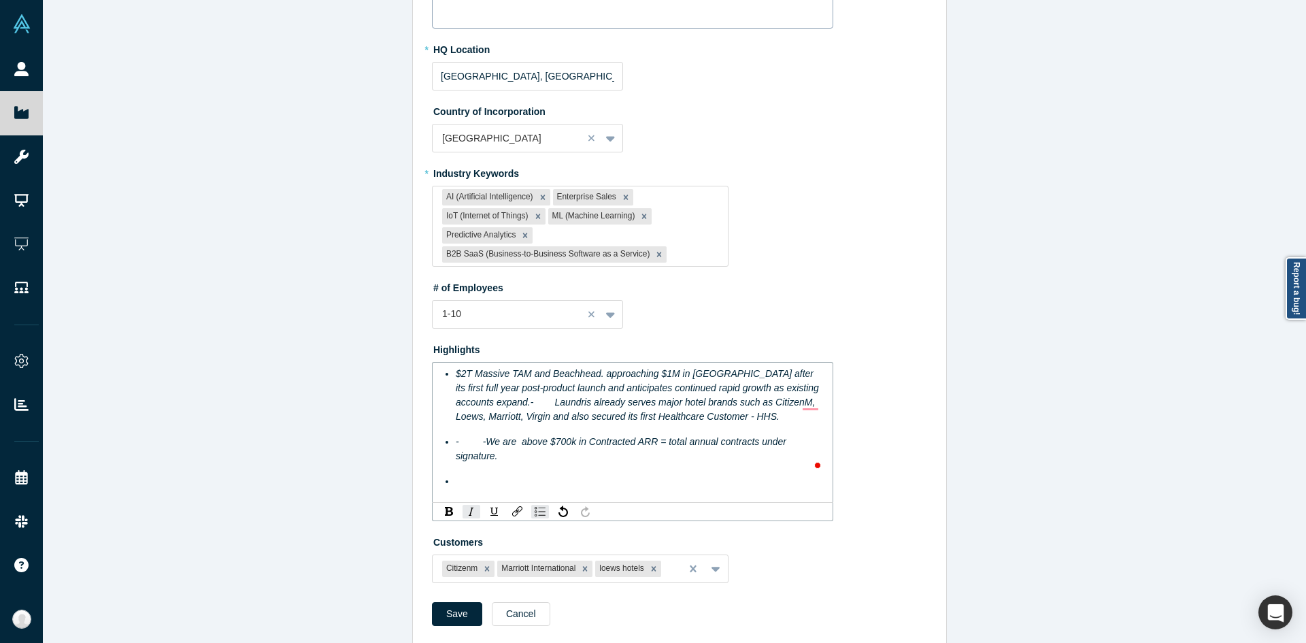
click at [482, 442] on span "- -We are above $700k in Contracted ARR = total annual contracts under signatur…" at bounding box center [622, 448] width 333 height 25
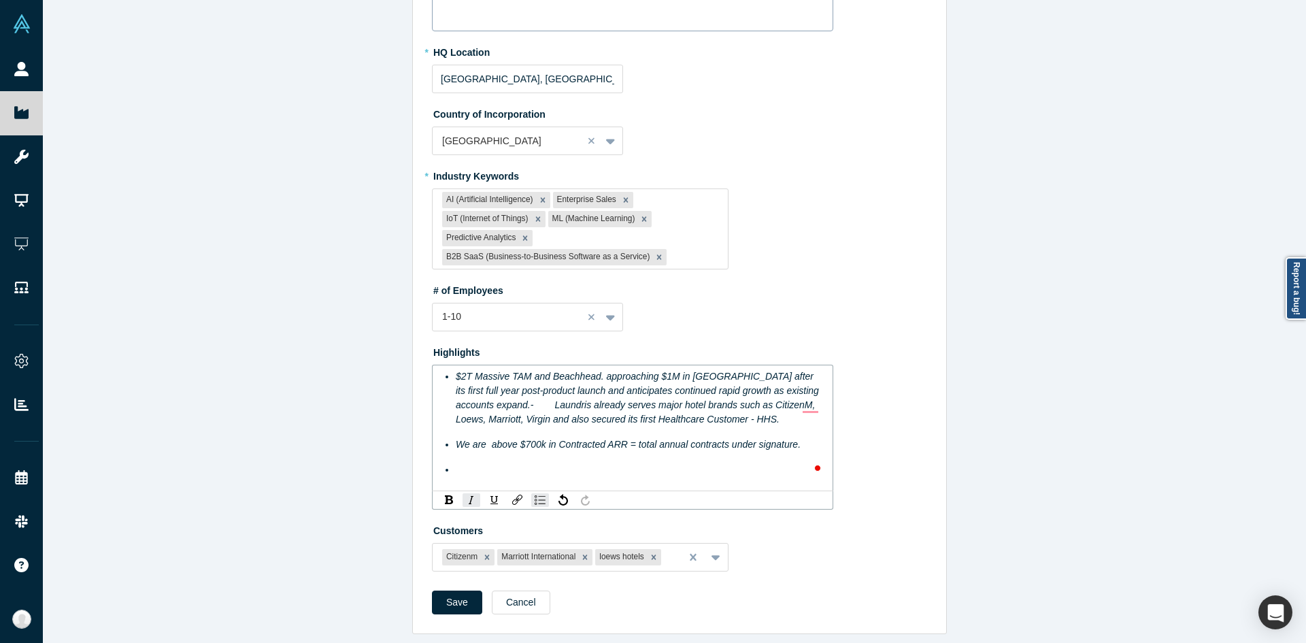
click at [466, 467] on div "To enrich screen reader interactions, please activate Accessibility in Grammarl…" at bounding box center [640, 469] width 369 height 14
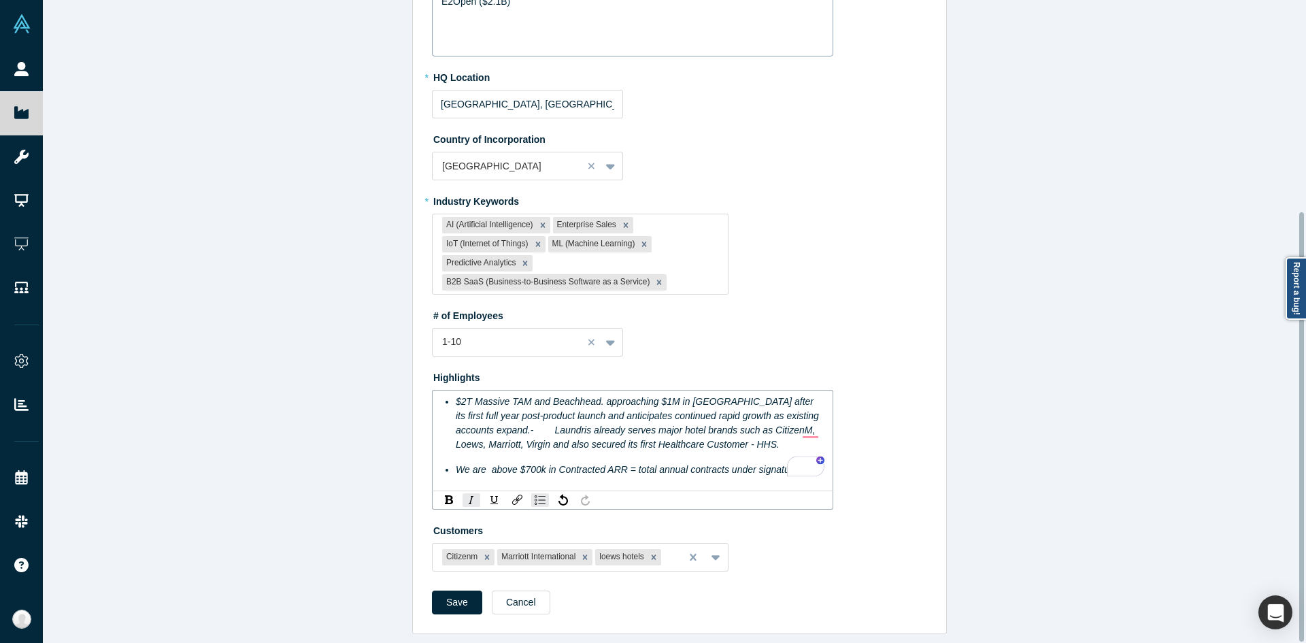
click at [453, 381] on div "Highlights $2T Massive TAM and Beachhead. approaching $1M in [GEOGRAPHIC_DATA] …" at bounding box center [679, 437] width 495 height 143
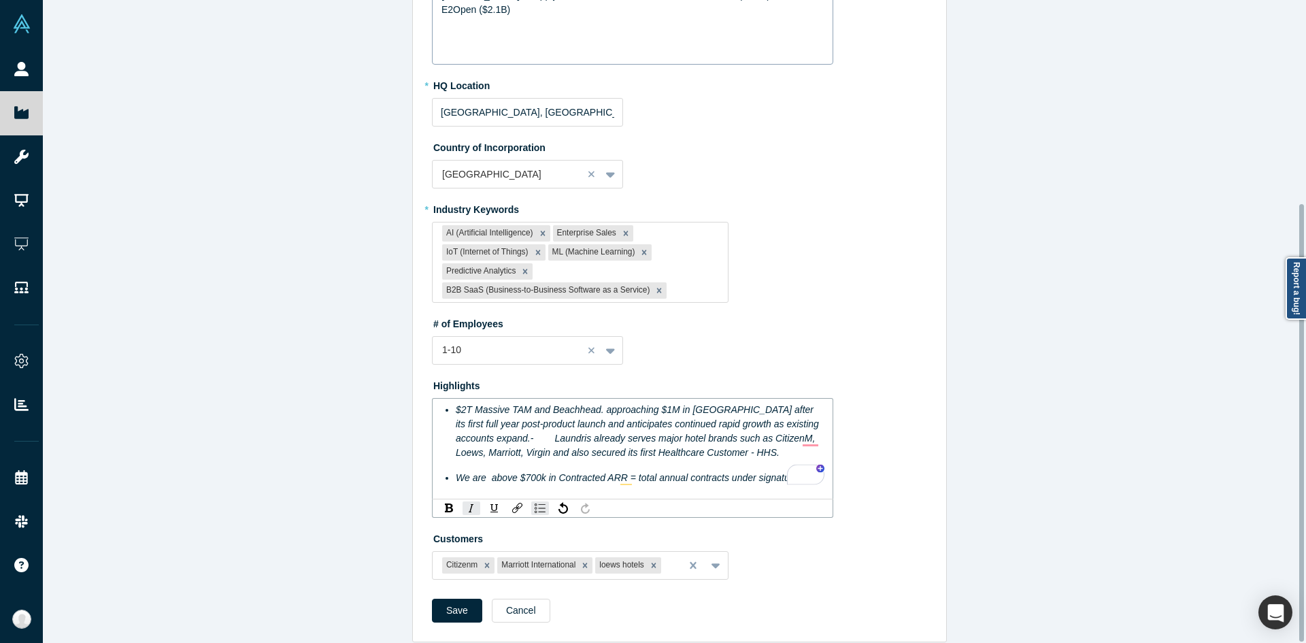
click at [602, 463] on ul "$2T Massive TAM and Beachhead. approaching $1M in [GEOGRAPHIC_DATA] after its f…" at bounding box center [632, 444] width 383 height 82
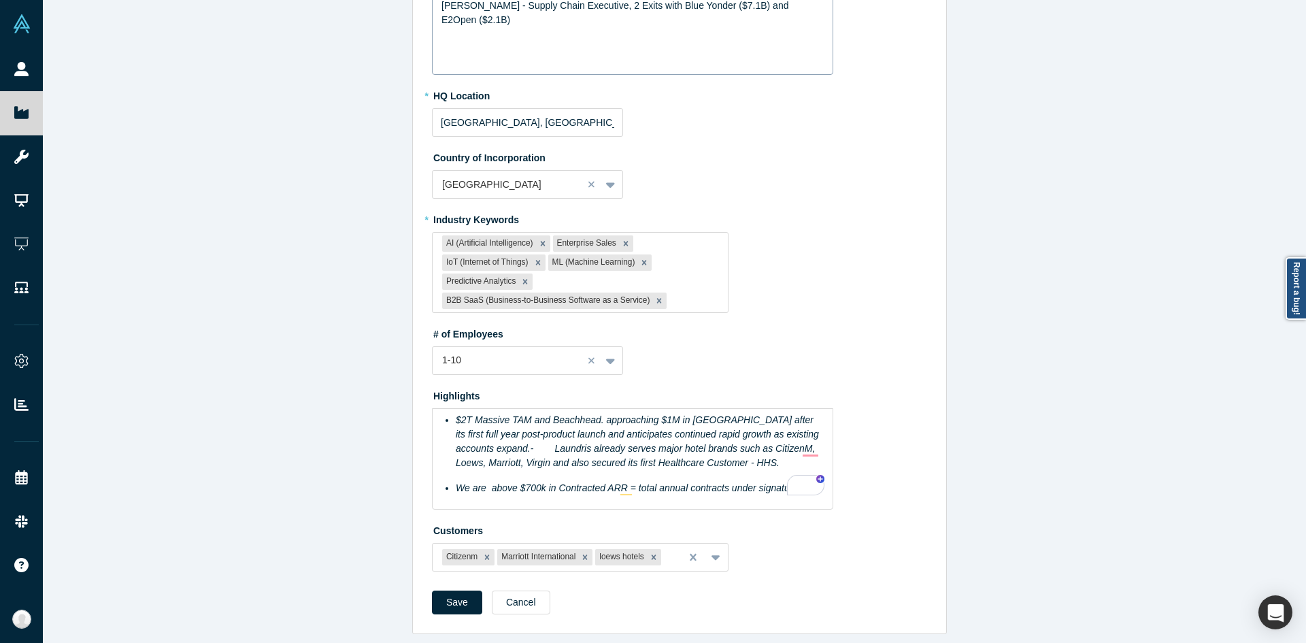
click at [763, 545] on div "Customers Citizenm Marriott International loews hotels To pick up a draggable i…" at bounding box center [679, 545] width 495 height 52
drag, startPoint x: 437, startPoint y: 597, endPoint x: 688, endPoint y: 569, distance: 251.8
click at [437, 597] on button "Save" at bounding box center [457, 602] width 50 height 24
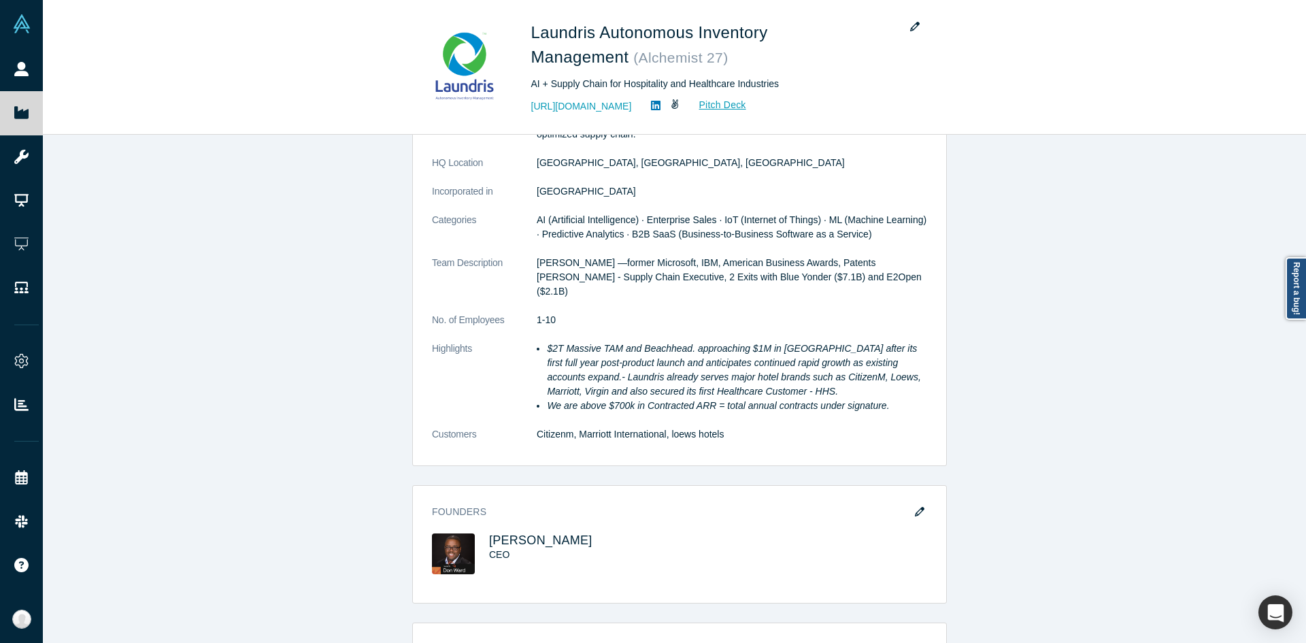
scroll to position [0, 0]
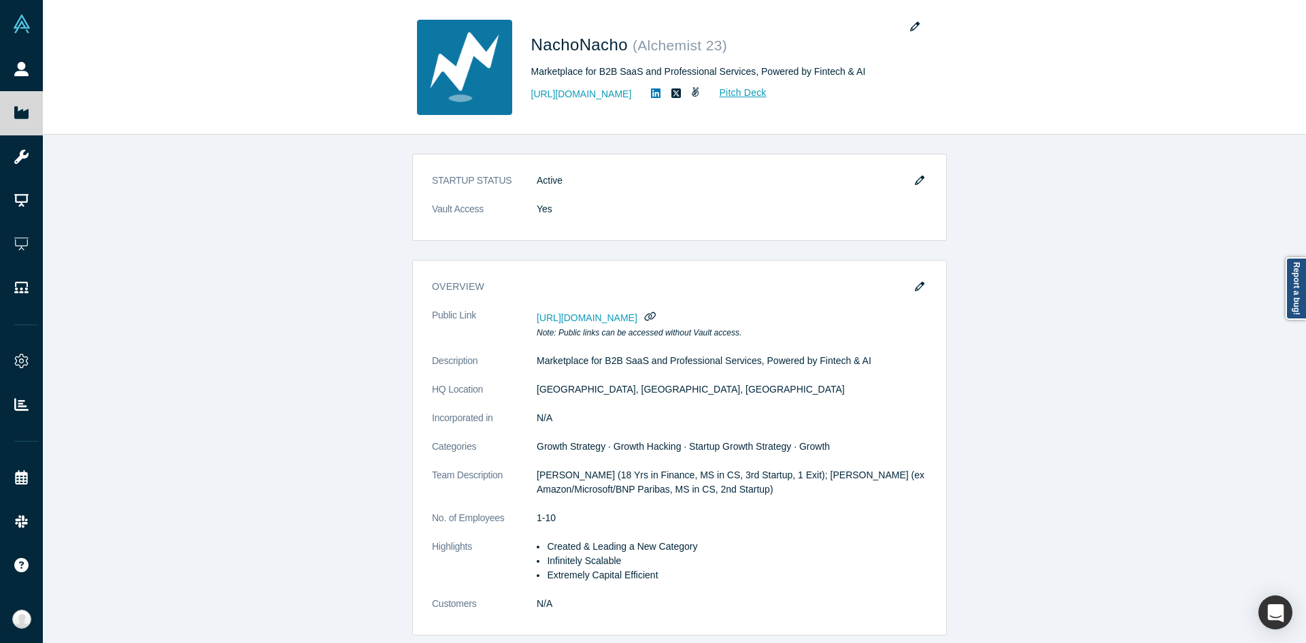
click at [326, 403] on div "STARTUP STATUS Active Vault Access Yes overview Public Link [URL][DOMAIN_NAME] …" at bounding box center [679, 394] width 1273 height 518
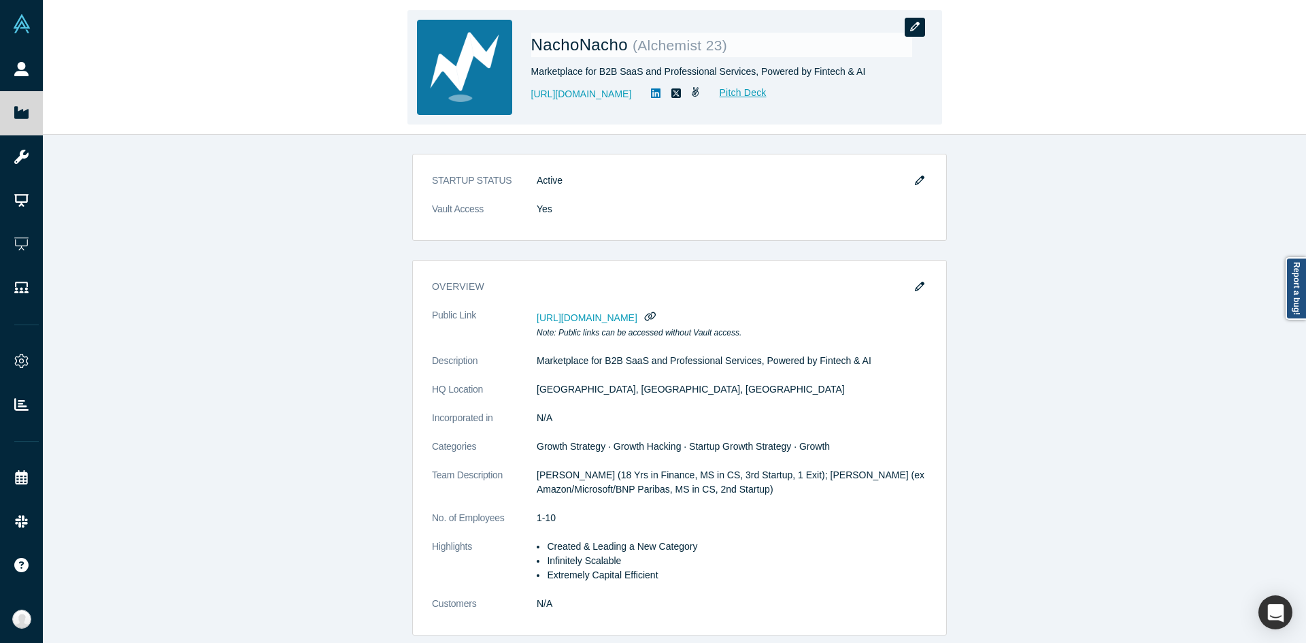
click at [913, 32] on button "button" at bounding box center [914, 27] width 20 height 19
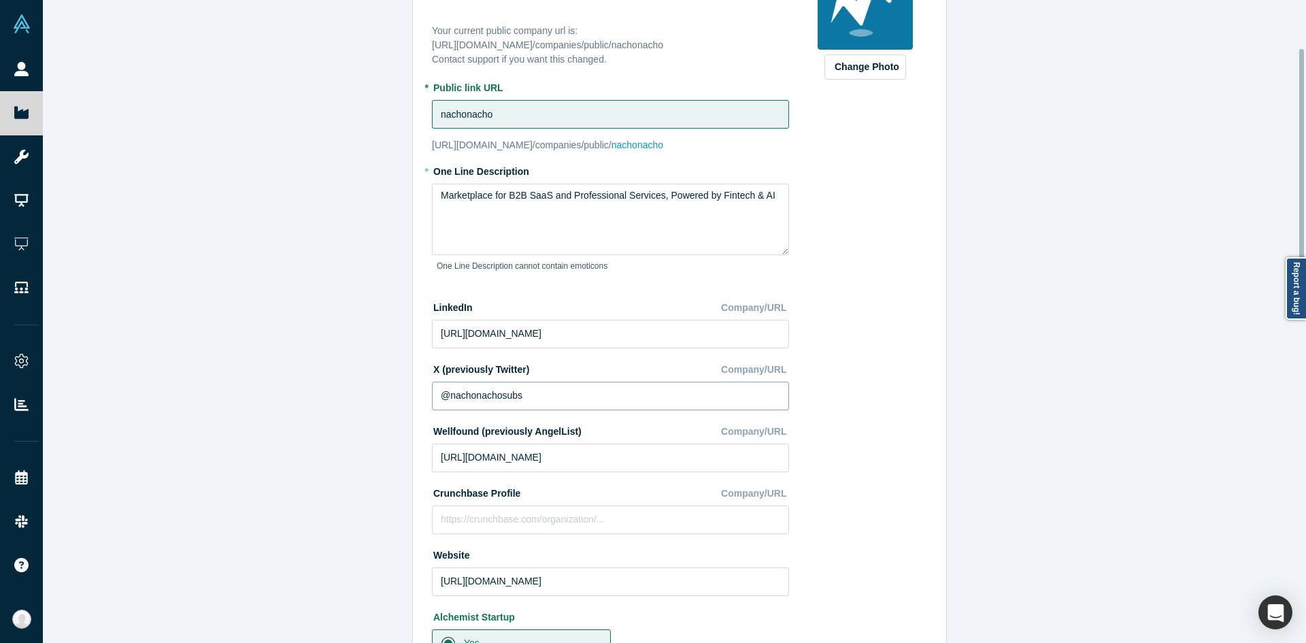
scroll to position [136, 0]
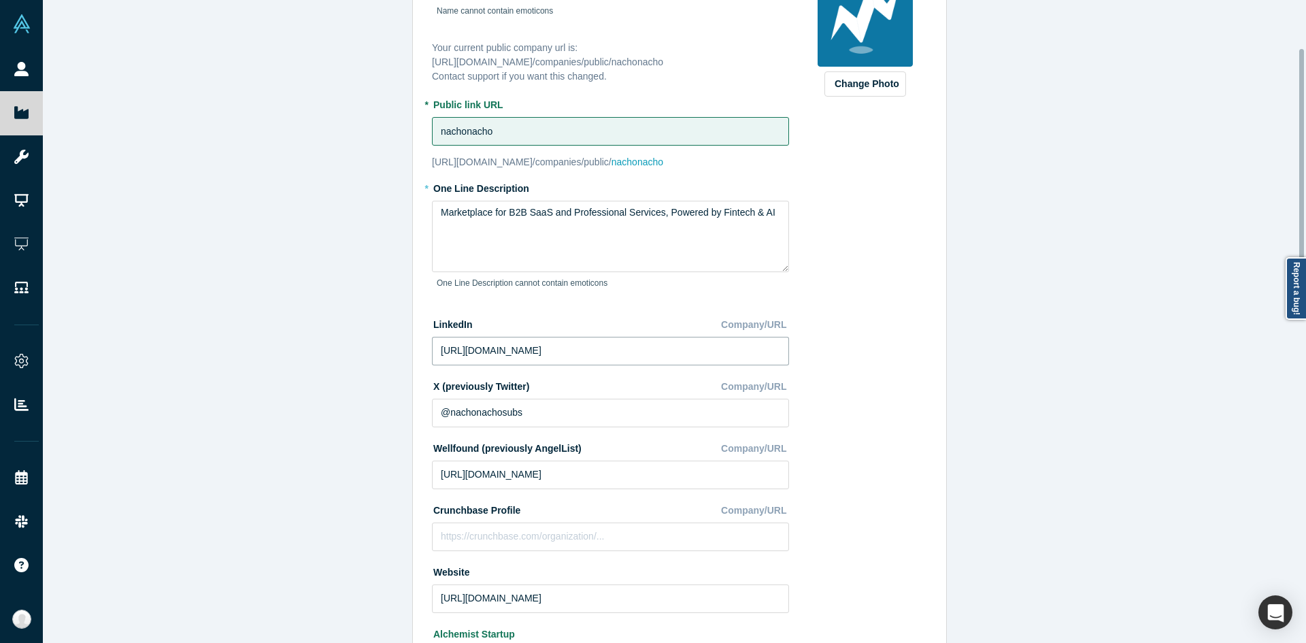
click at [577, 345] on input "[URL][DOMAIN_NAME]" at bounding box center [610, 351] width 357 height 29
click at [571, 233] on textarea "Marketplace for B2B SaaS and Professional Services, Powered by Fintech & AI" at bounding box center [610, 236] width 357 height 71
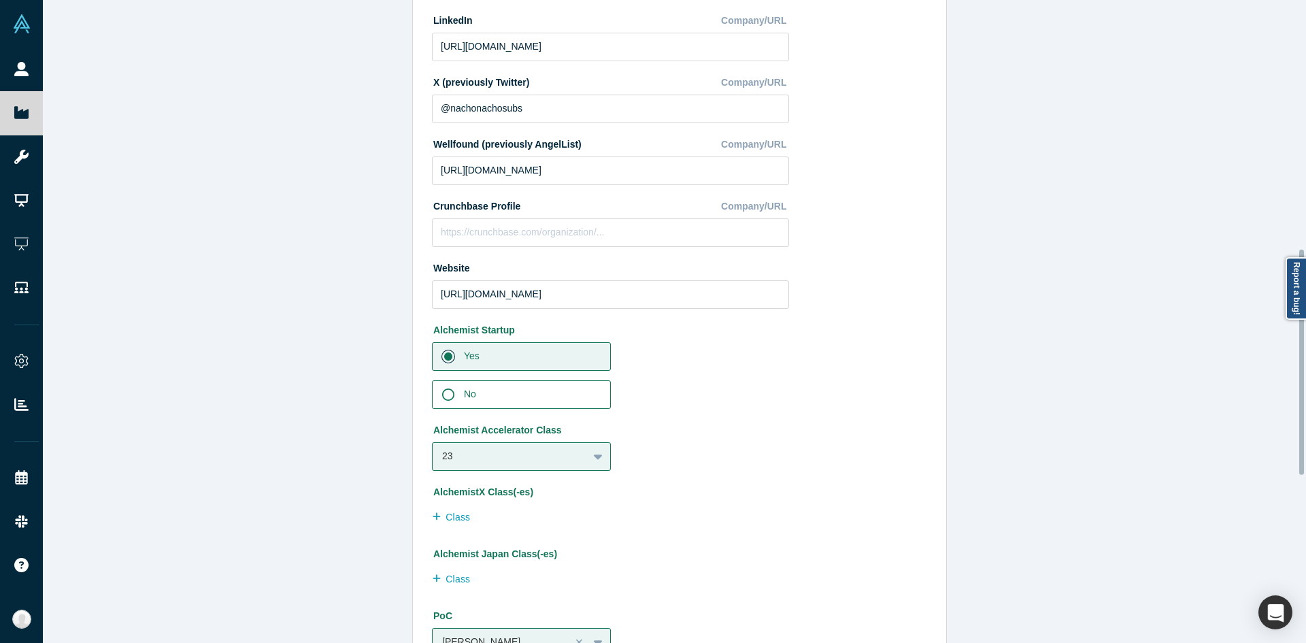
scroll to position [437, 0]
click at [184, 340] on div "Edit Company Profile * Name [PERSON_NAME] Name cannot contain emoticons Your cu…" at bounding box center [679, 326] width 1273 height 653
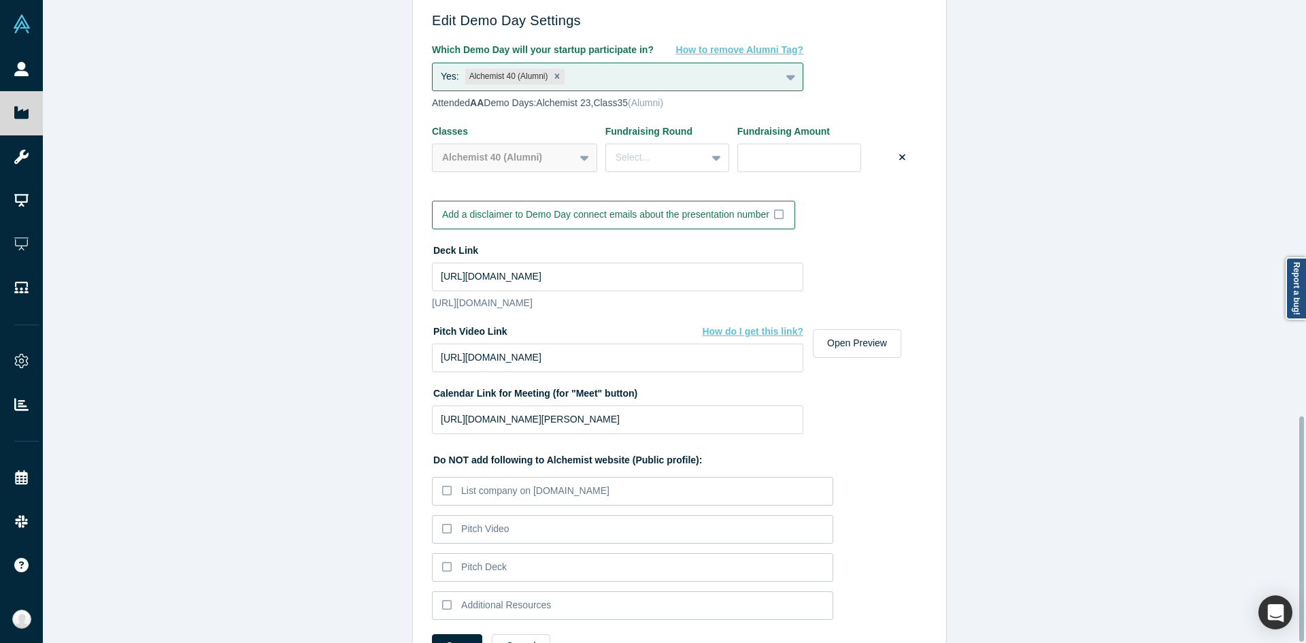
scroll to position [1185, 0]
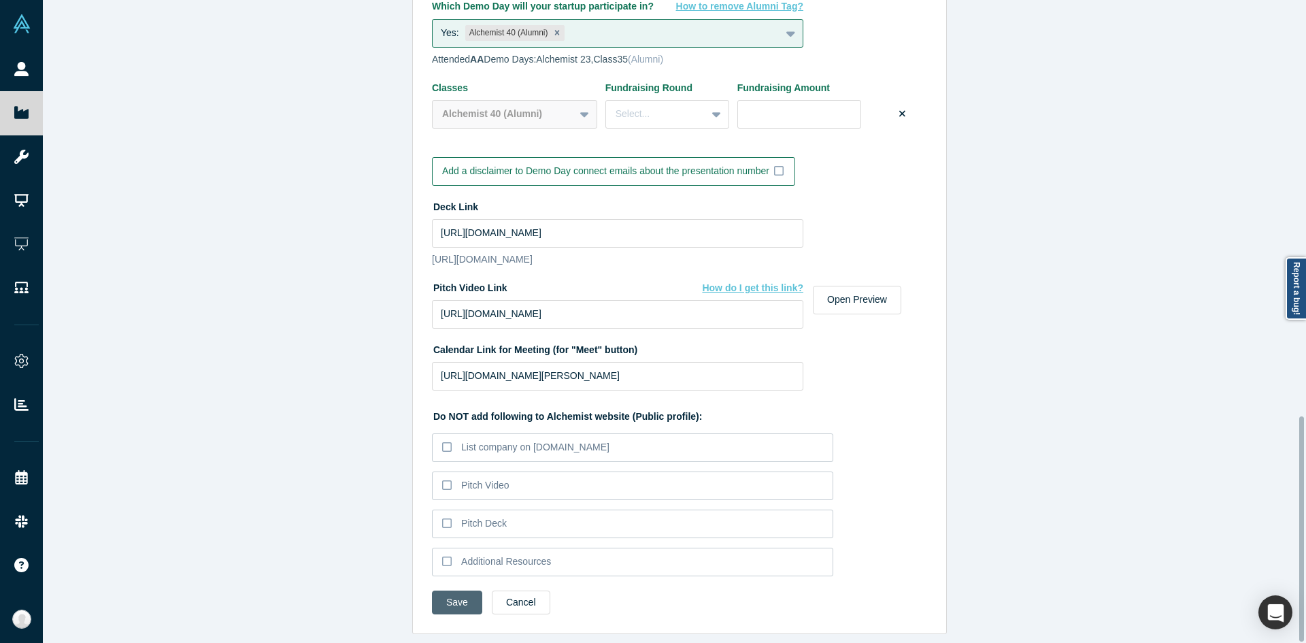
click at [454, 590] on button "Save" at bounding box center [457, 602] width 50 height 24
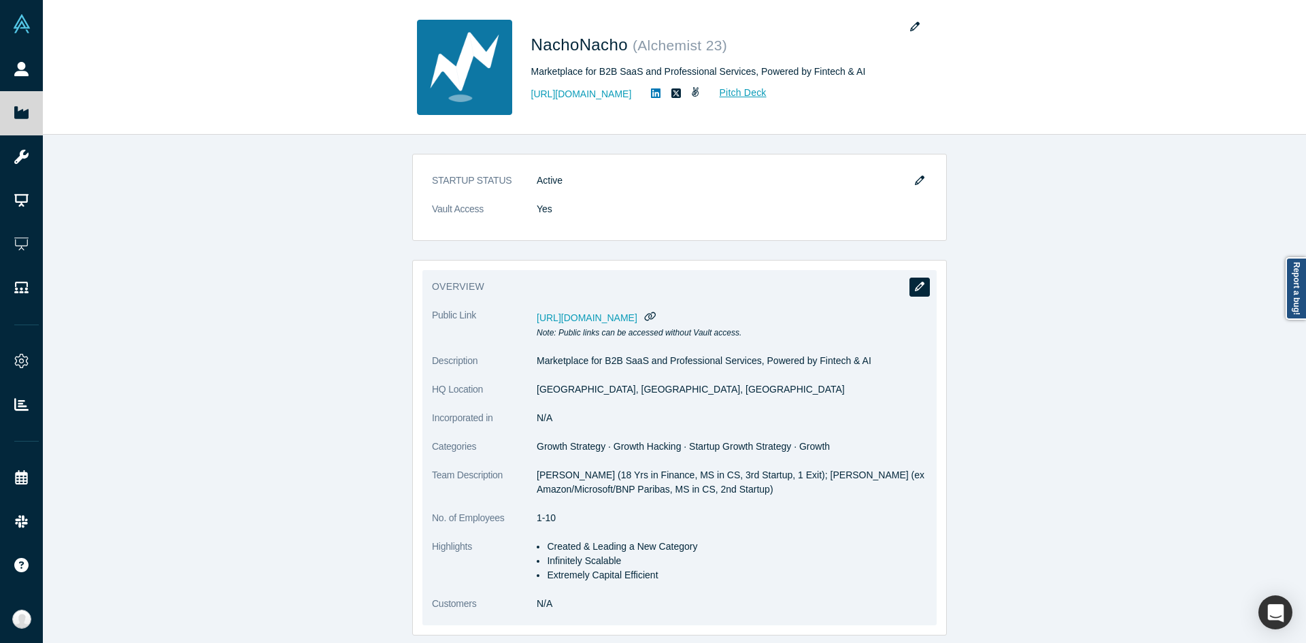
click at [912, 279] on button "button" at bounding box center [919, 286] width 20 height 19
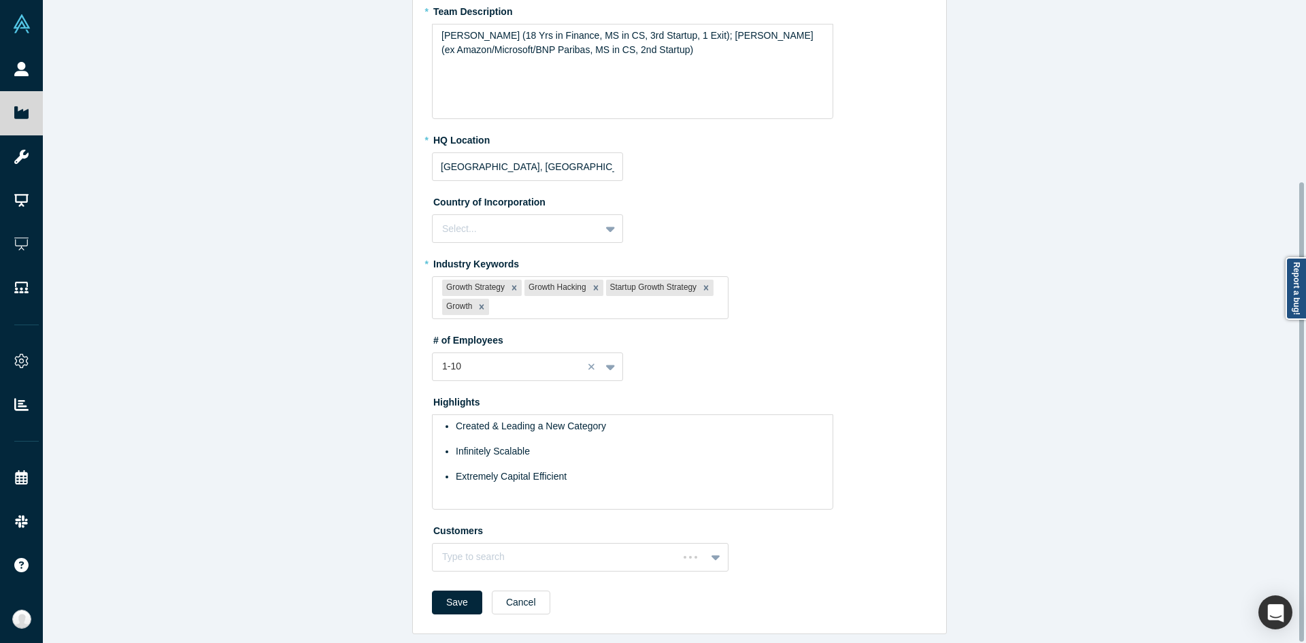
scroll to position [118, 0]
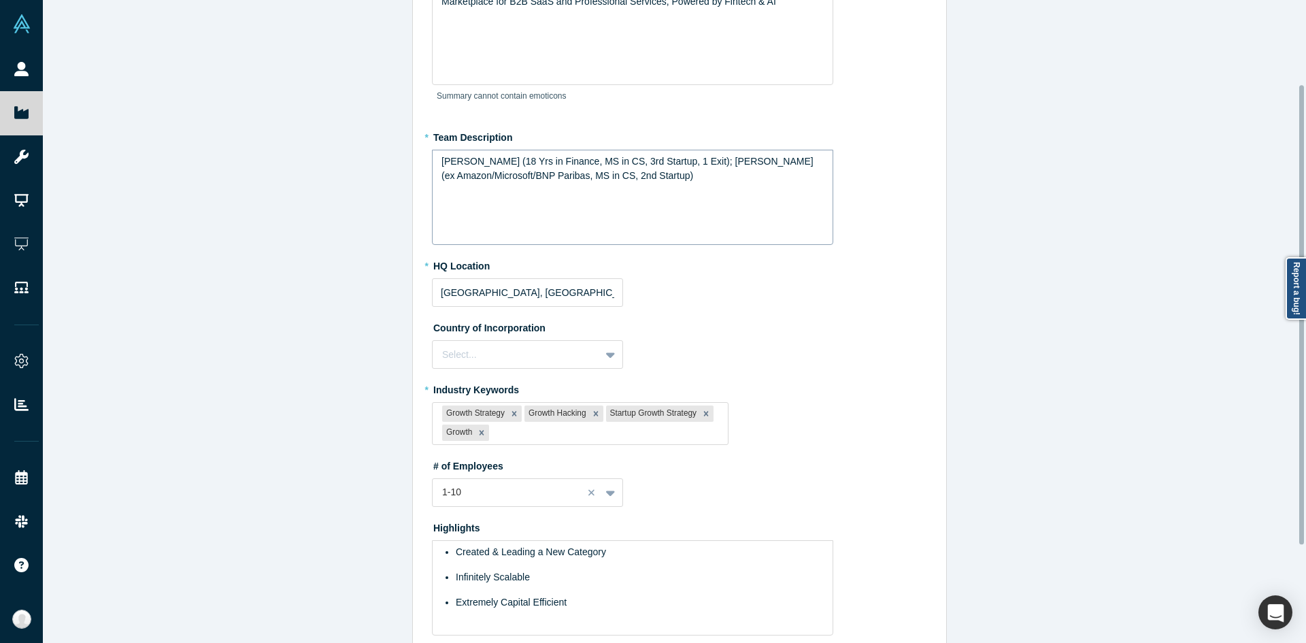
click at [690, 188] on div "[PERSON_NAME] (18 Yrs in Finance, MS in CS, 3rd Startup, 1 Exit); [PERSON_NAME]…" at bounding box center [632, 197] width 401 height 95
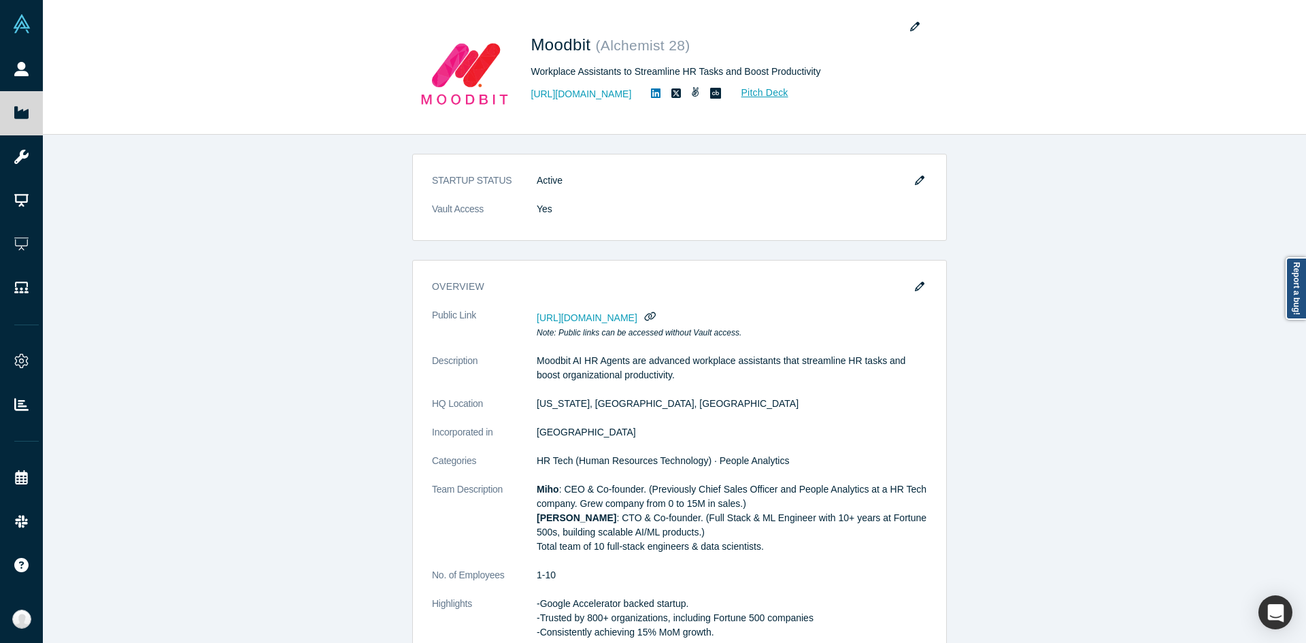
click at [1187, 408] on div "STARTUP STATUS Active Vault Access Yes overview Public Link [URL][DOMAIN_NAME] …" at bounding box center [679, 394] width 1273 height 518
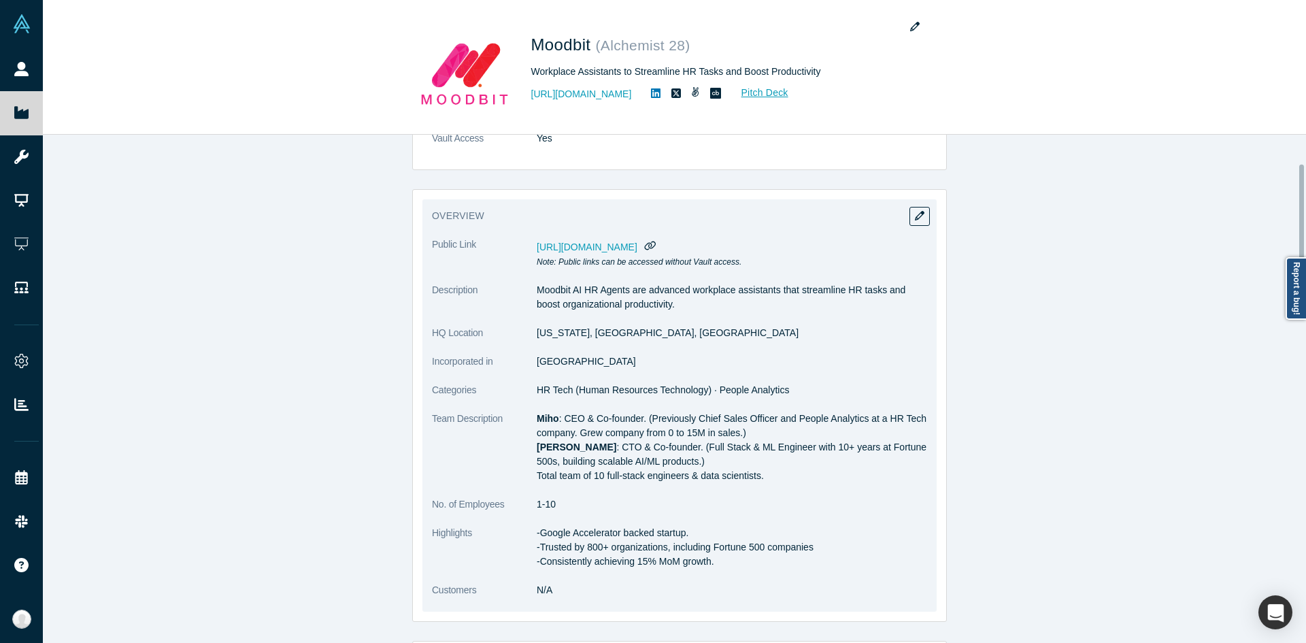
scroll to position [68, 0]
click at [922, 219] on button "button" at bounding box center [919, 218] width 20 height 19
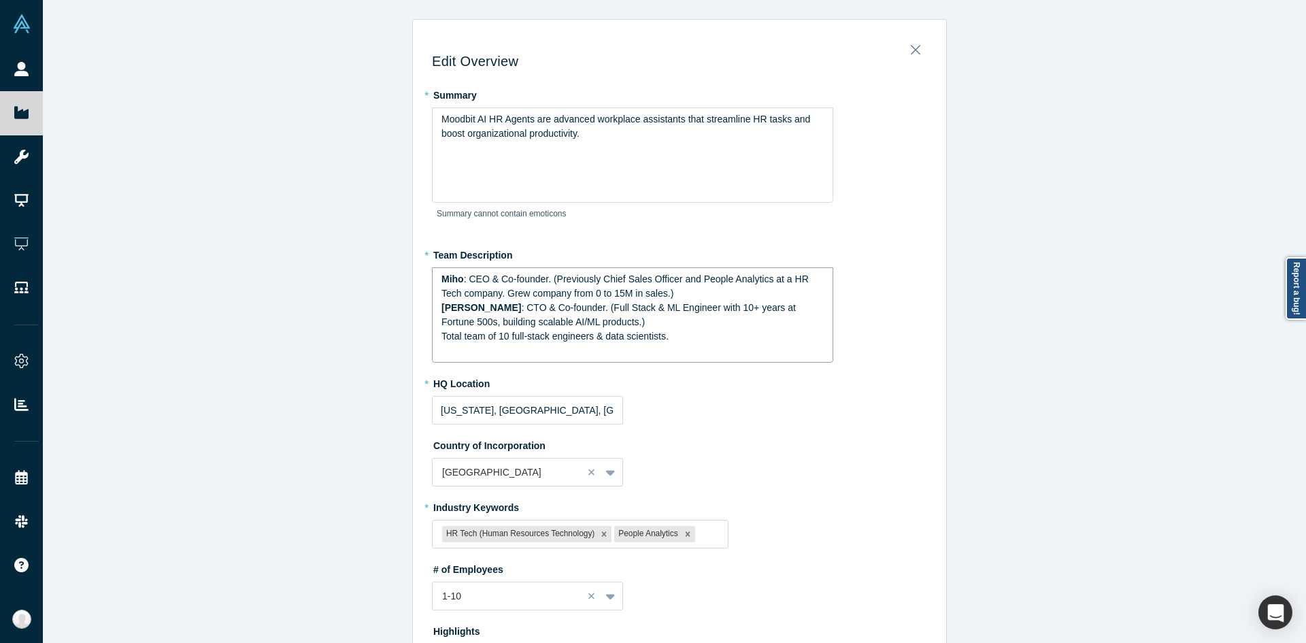
click at [648, 329] on div "Total team of 10 full-stack engineers & data scientists." at bounding box center [632, 336] width 383 height 14
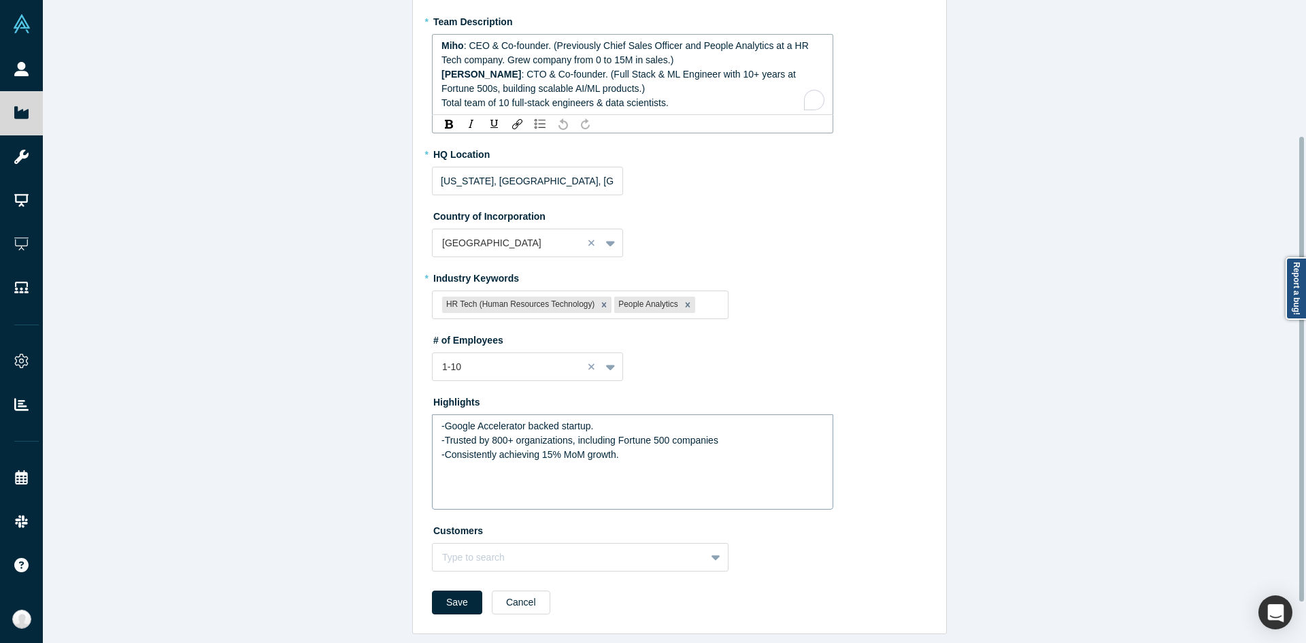
scroll to position [243, 0]
click at [596, 433] on div "-Trusted by 800+ organizations, including Fortune 500 companies" at bounding box center [632, 440] width 383 height 14
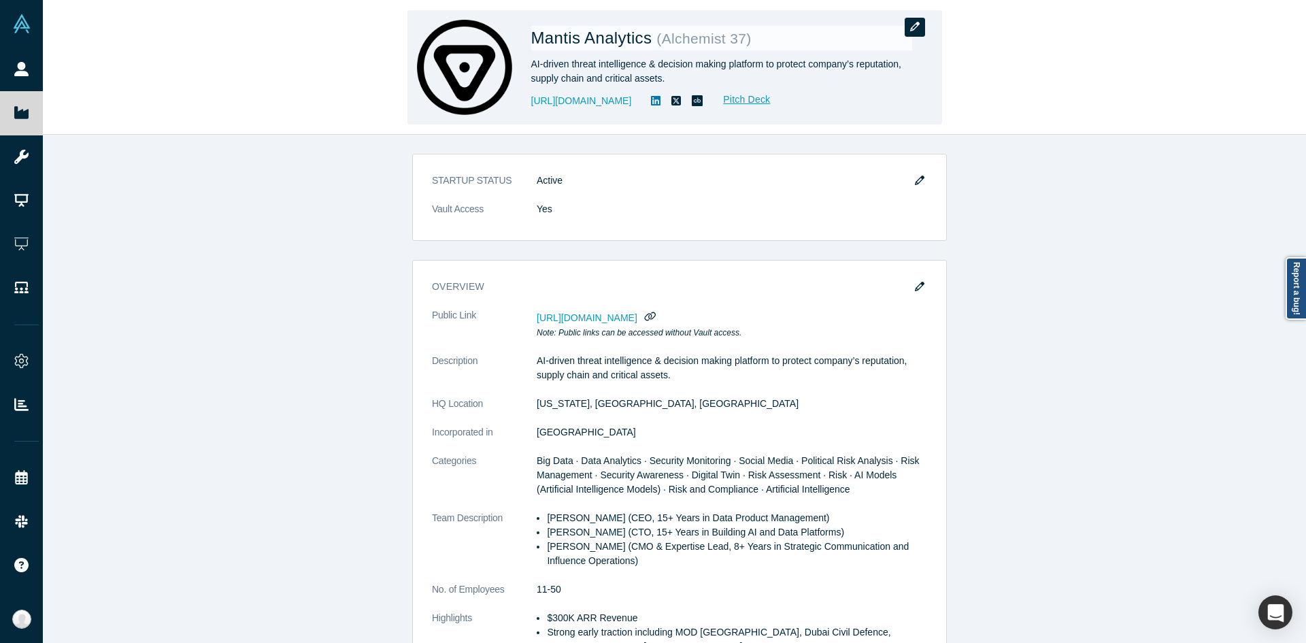
click at [915, 31] on icon "button" at bounding box center [915, 27] width 10 height 10
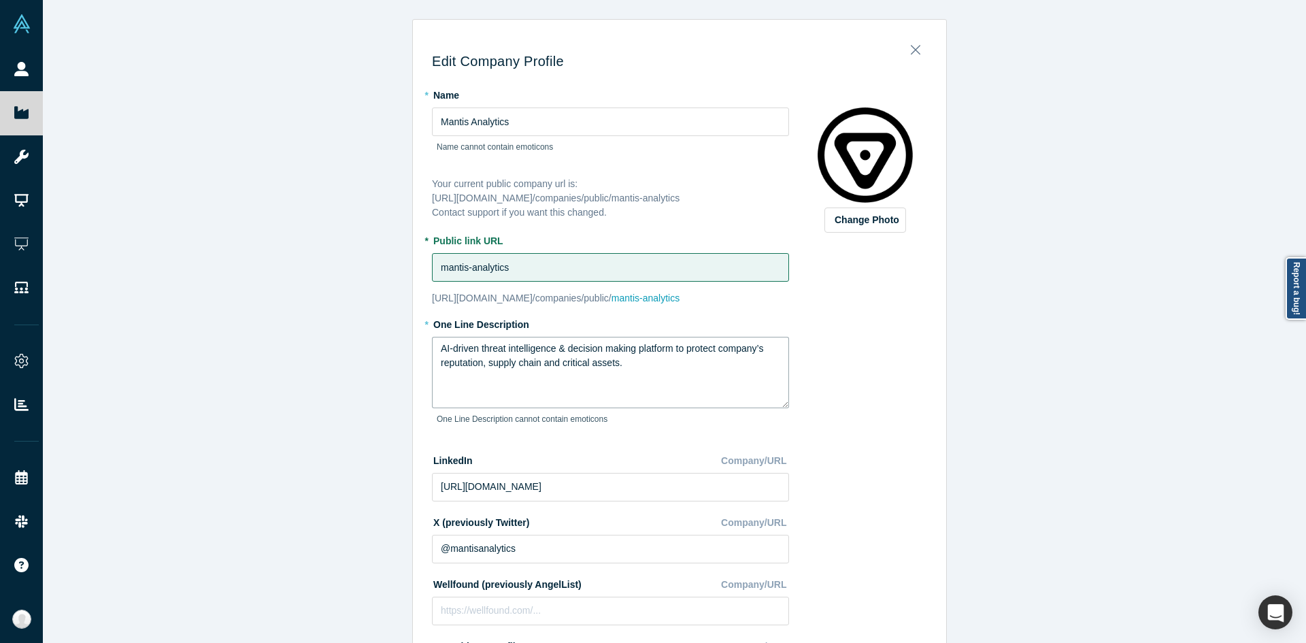
click at [513, 375] on textarea "AI-driven threat intelligence & decision making platform to protect company’s r…" at bounding box center [610, 372] width 357 height 71
paste textarea "powered simulation platform for Supply Chain resilience"
type textarea "AI-powered simulation platform for Supply Chain resilience"
click at [312, 374] on div "Edit Company Profile * Name Mantis Analytics Name cannot contain emoticons Your…" at bounding box center [679, 326] width 1273 height 653
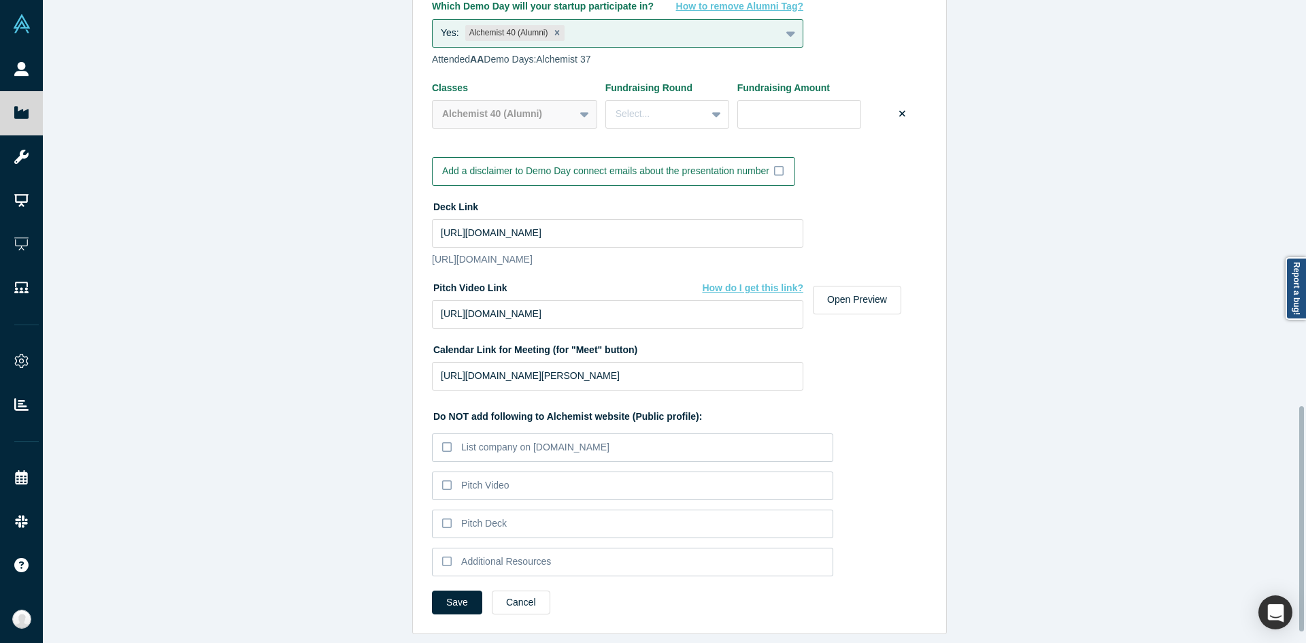
scroll to position [1185, 0]
click at [462, 590] on button "Save" at bounding box center [457, 602] width 50 height 24
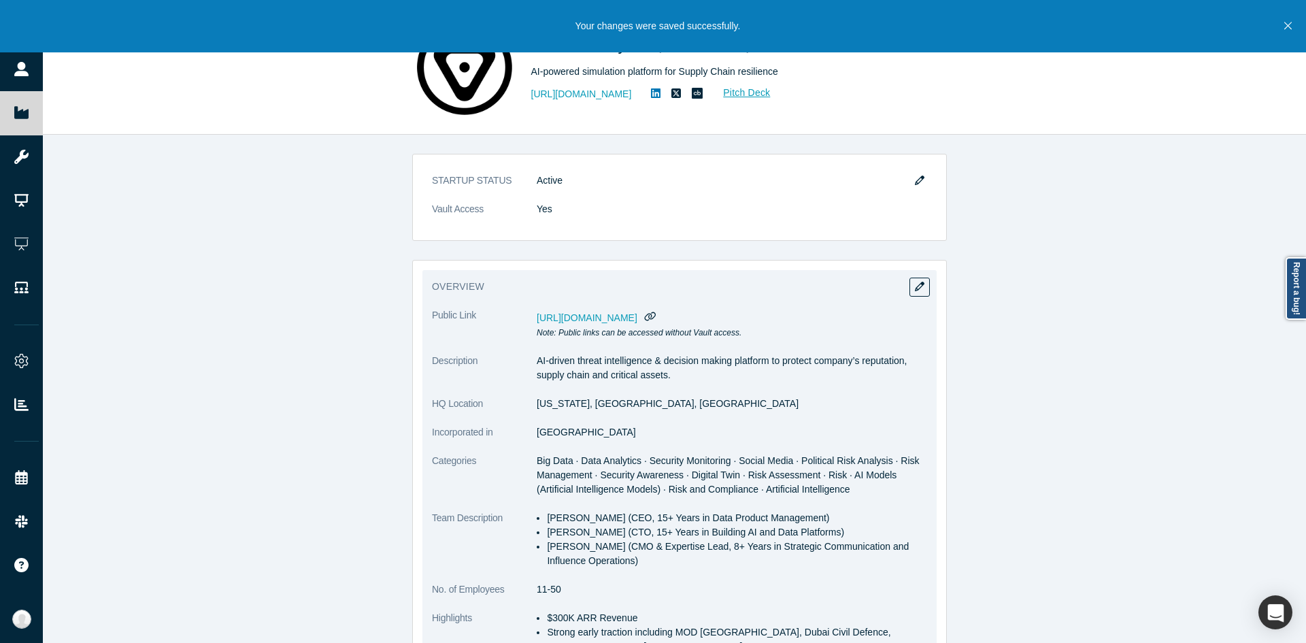
click at [909, 273] on div "overview Public Link https://vault.alchemistaccelerator.com/companies/public/ma…" at bounding box center [679, 490] width 514 height 441
click at [909, 282] on button "button" at bounding box center [919, 286] width 20 height 19
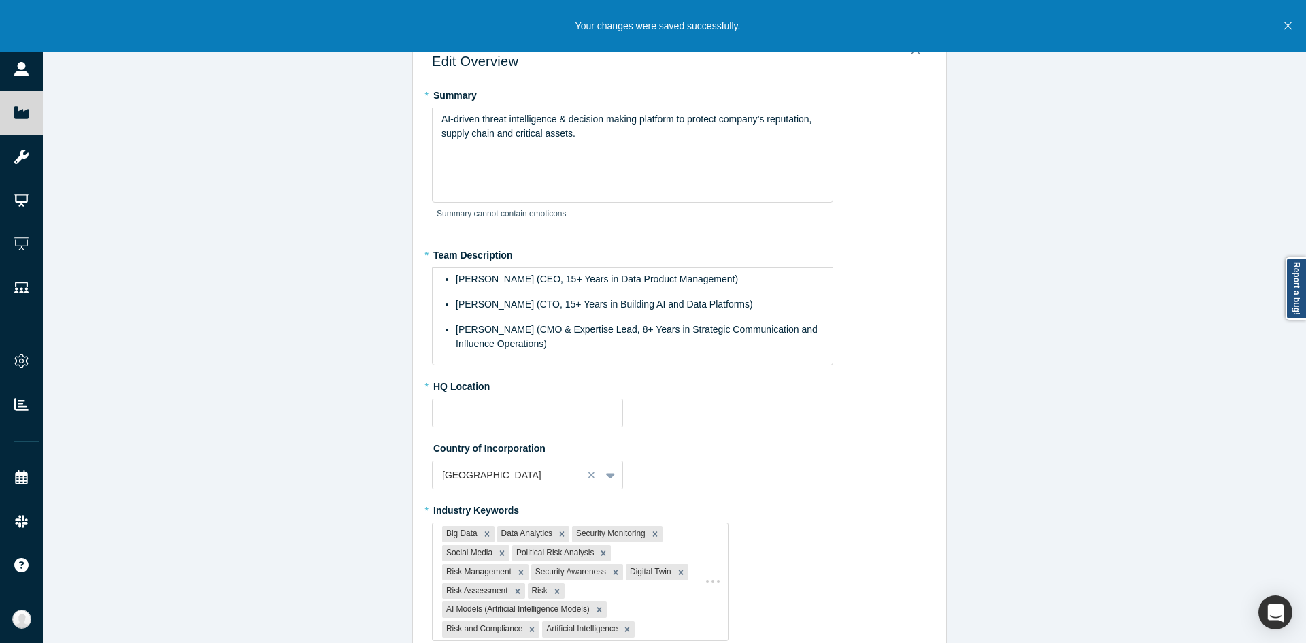
type input "Washington, DC, USA"
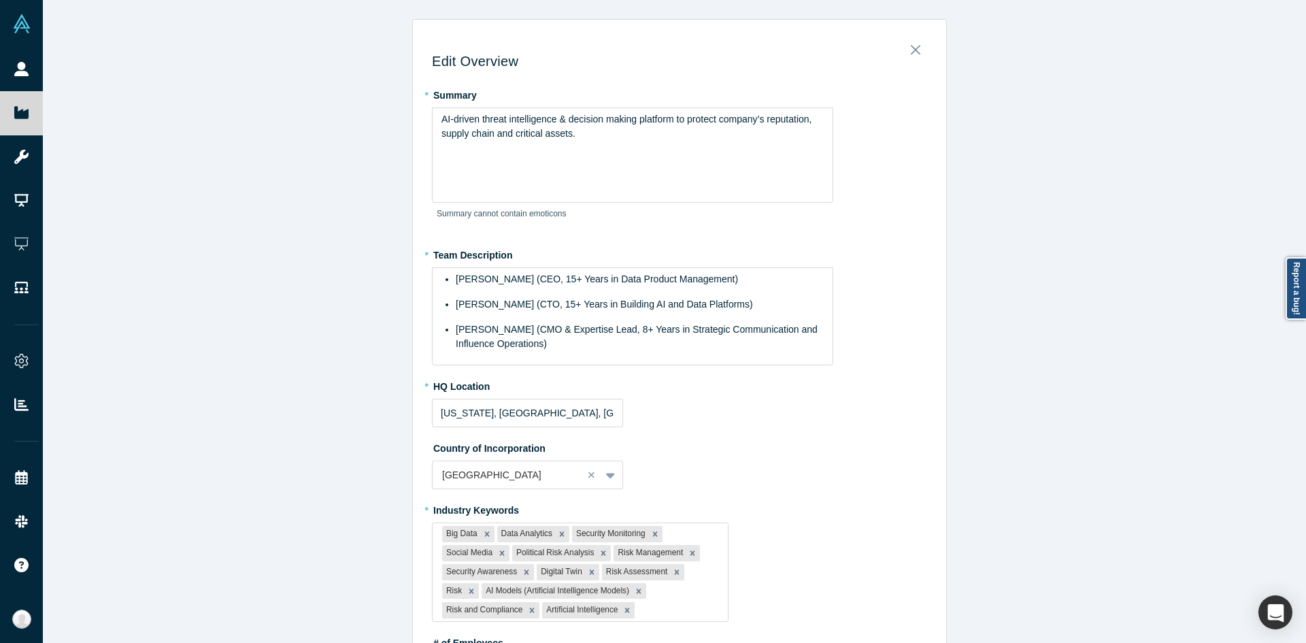
click at [1117, 343] on div "Edit Overview * Summary AI-driven threat intelligence & decision making platfor…" at bounding box center [679, 326] width 1273 height 653
click at [682, 320] on ul "Maksym Tereshchenko (CEO, 15+ Years in Data Product Management) Ostap Vykhopen …" at bounding box center [632, 311] width 383 height 79
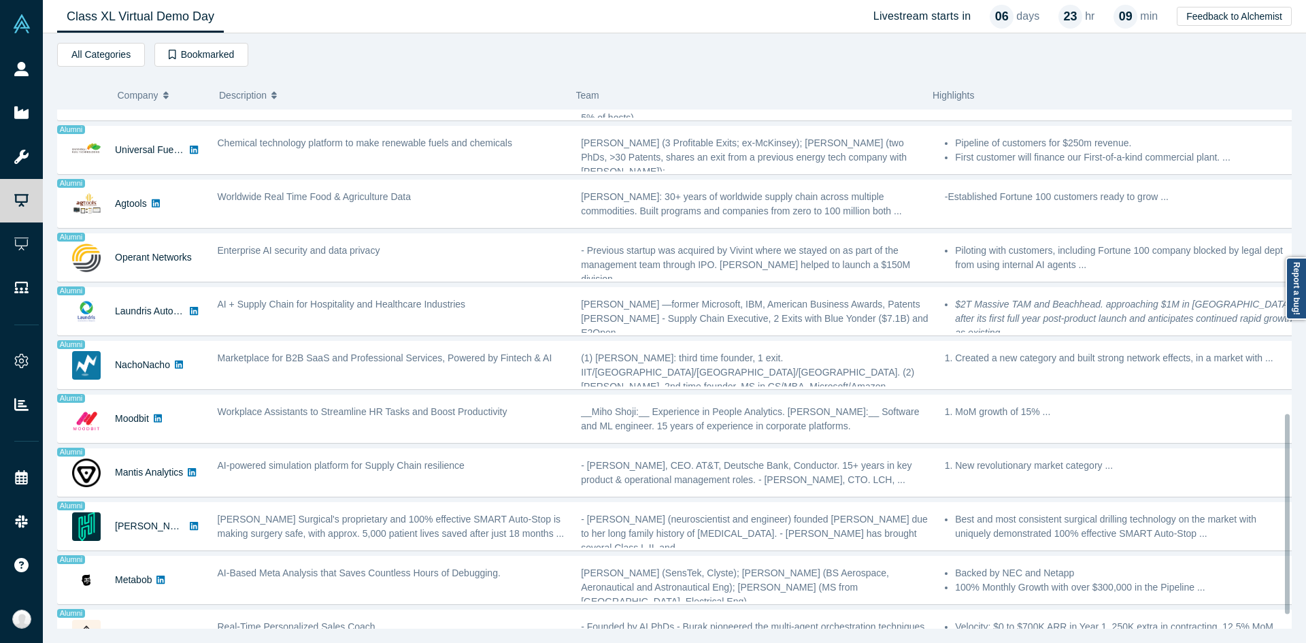
scroll to position [824, 0]
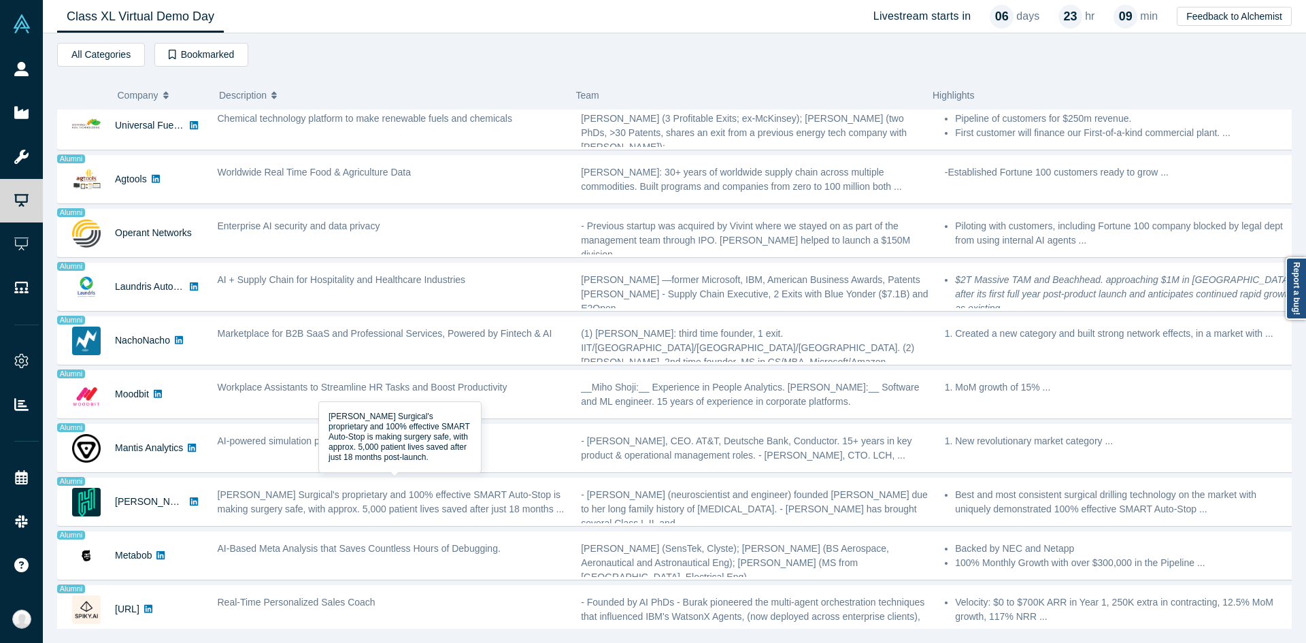
drag, startPoint x: 445, startPoint y: 483, endPoint x: 547, endPoint y: 381, distance: 144.7
click at [445, 489] on span "[PERSON_NAME] Surgical's proprietary and 100% effective SMART Auto-Stop is maki…" at bounding box center [391, 501] width 347 height 25
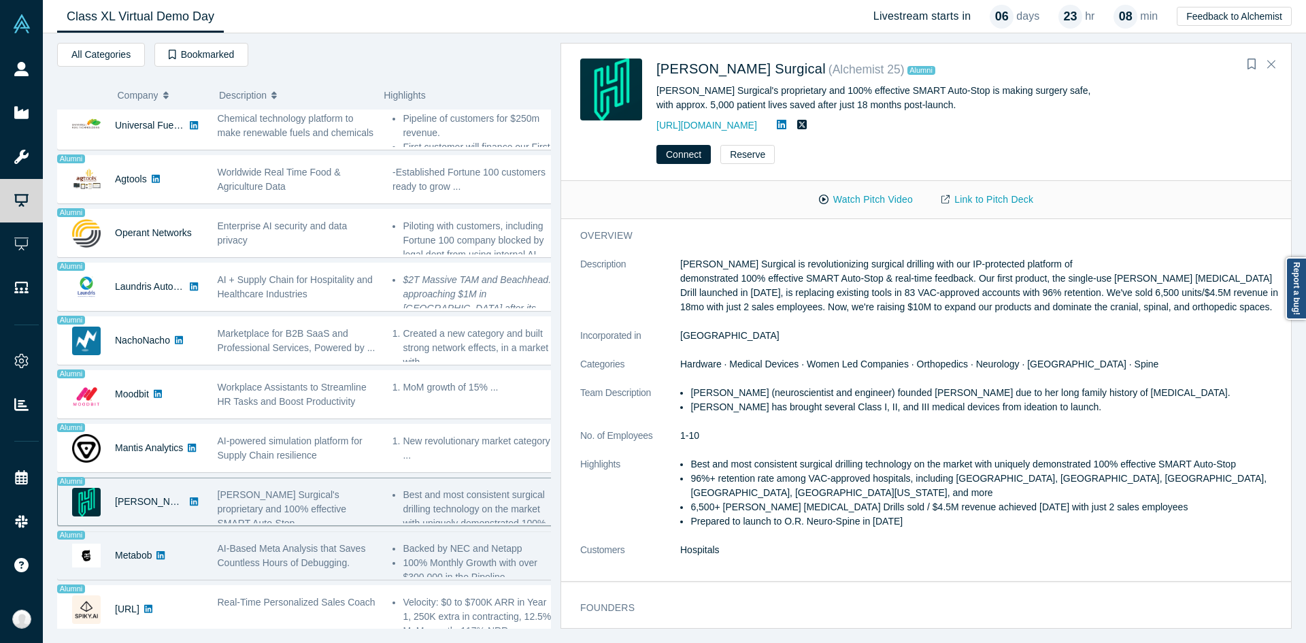
click at [220, 541] on div "AI-Based Meta Analysis that Saves Countless Hours of Debugging." at bounding box center [298, 555] width 161 height 29
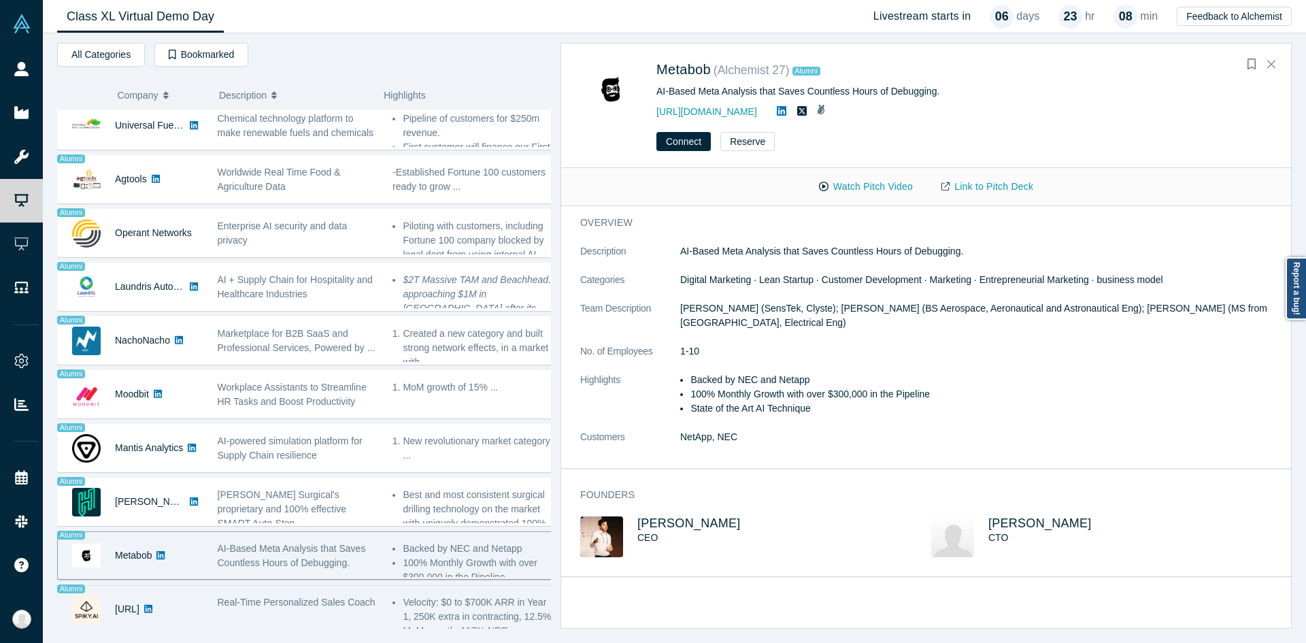
click at [370, 600] on div "Real-Time Personalized Sales Coach" at bounding box center [297, 609] width 175 height 43
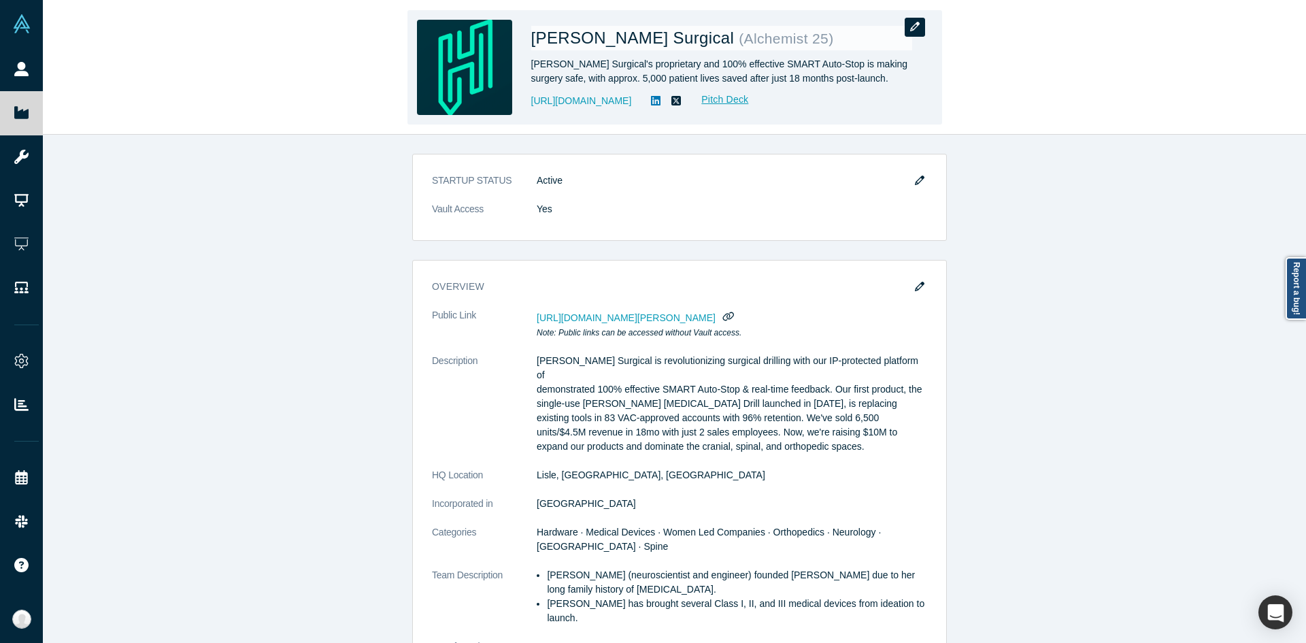
click at [921, 27] on button "button" at bounding box center [914, 27] width 20 height 19
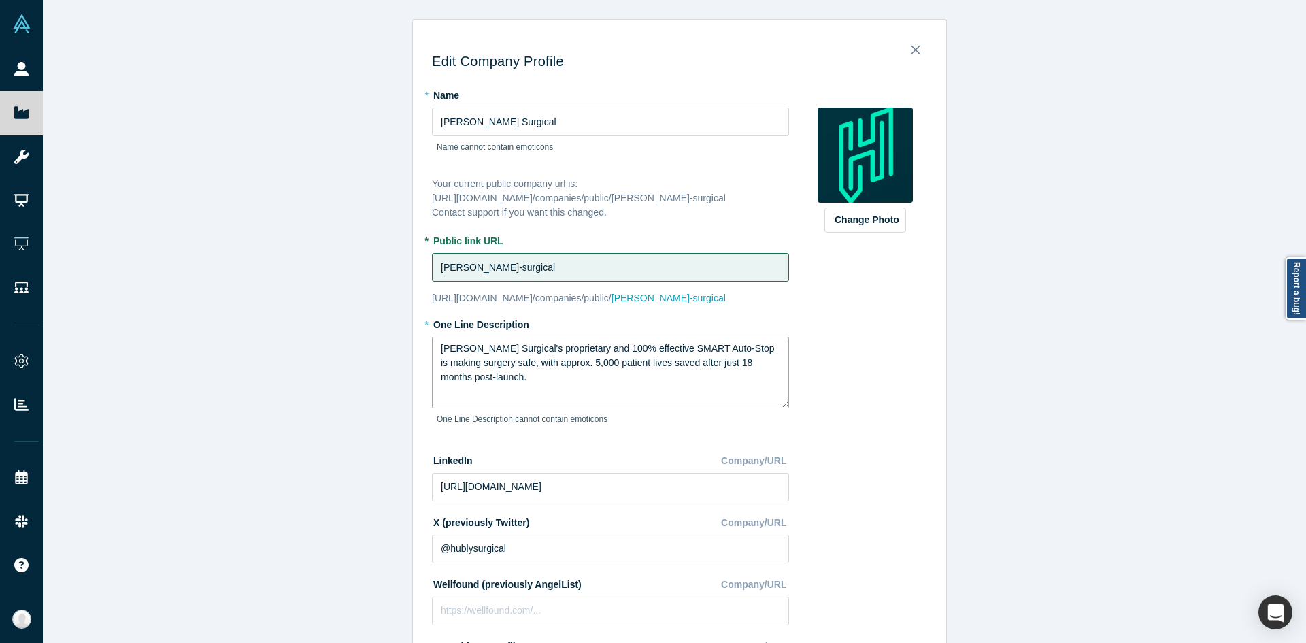
click at [594, 365] on textarea "[PERSON_NAME] Surgical's proprietary and 100% effective SMART Auto-Stop is maki…" at bounding box center [610, 372] width 357 height 71
paste textarea "Revolutionizing surgery with uniquely 100% effective SMART Auto-Stop"
type textarea "Revolutionizing surgery with uniquely 100% effective SMART Auto-Stop."
click at [314, 396] on div "Edit Company Profile * Name [PERSON_NAME] Surgical Name cannot contain emoticon…" at bounding box center [679, 326] width 1273 height 653
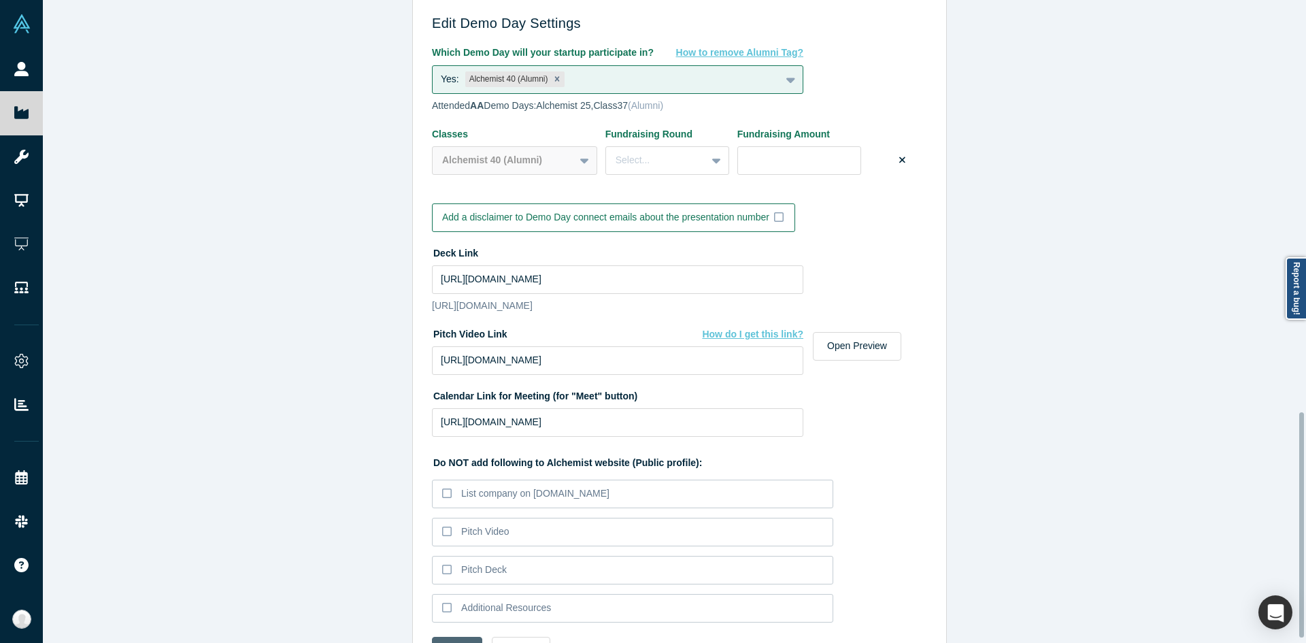
scroll to position [1185, 0]
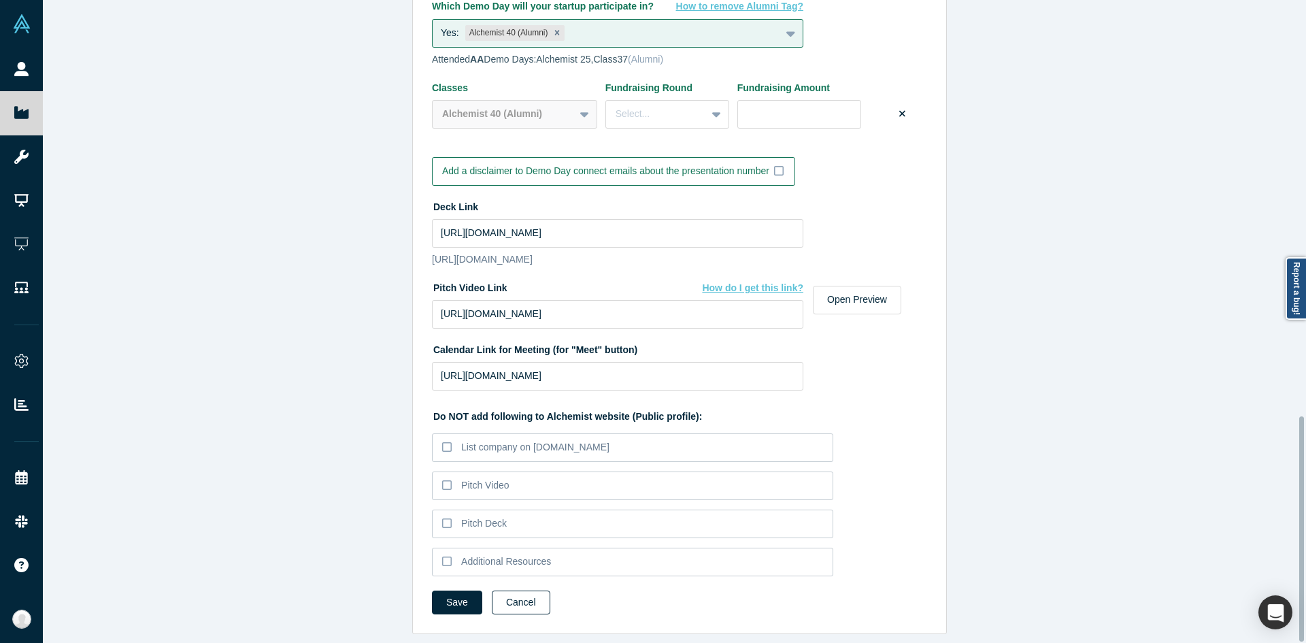
click at [462, 590] on button "Save" at bounding box center [457, 602] width 50 height 24
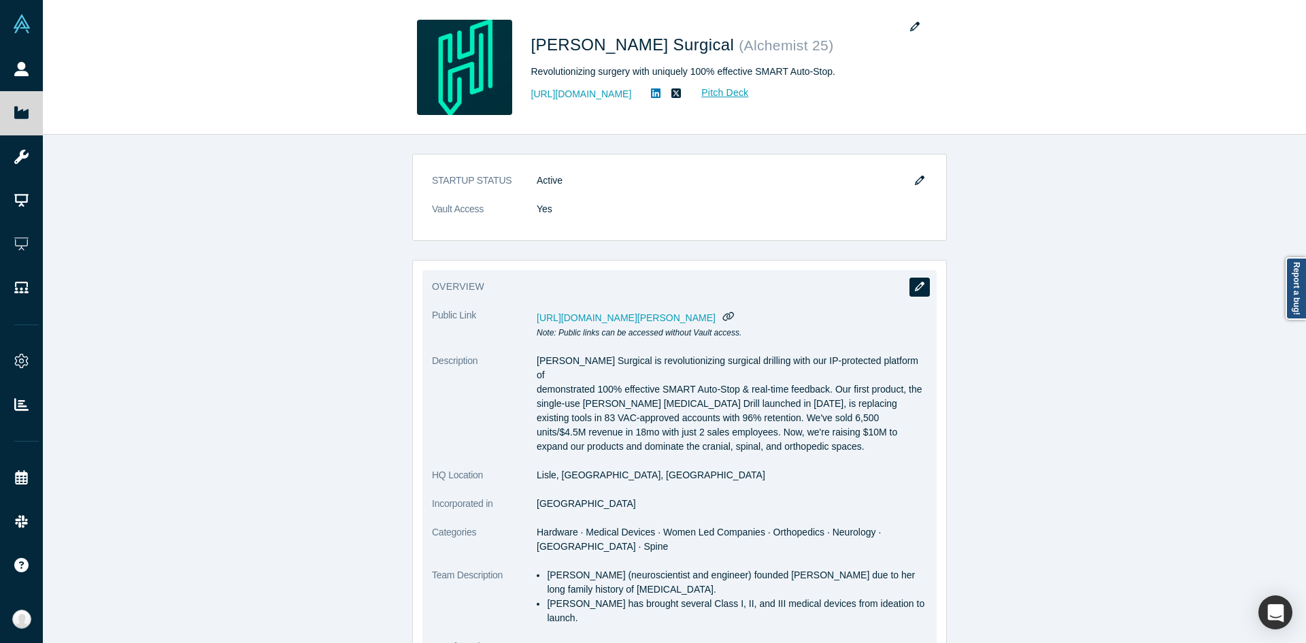
click at [923, 288] on button "button" at bounding box center [919, 286] width 20 height 19
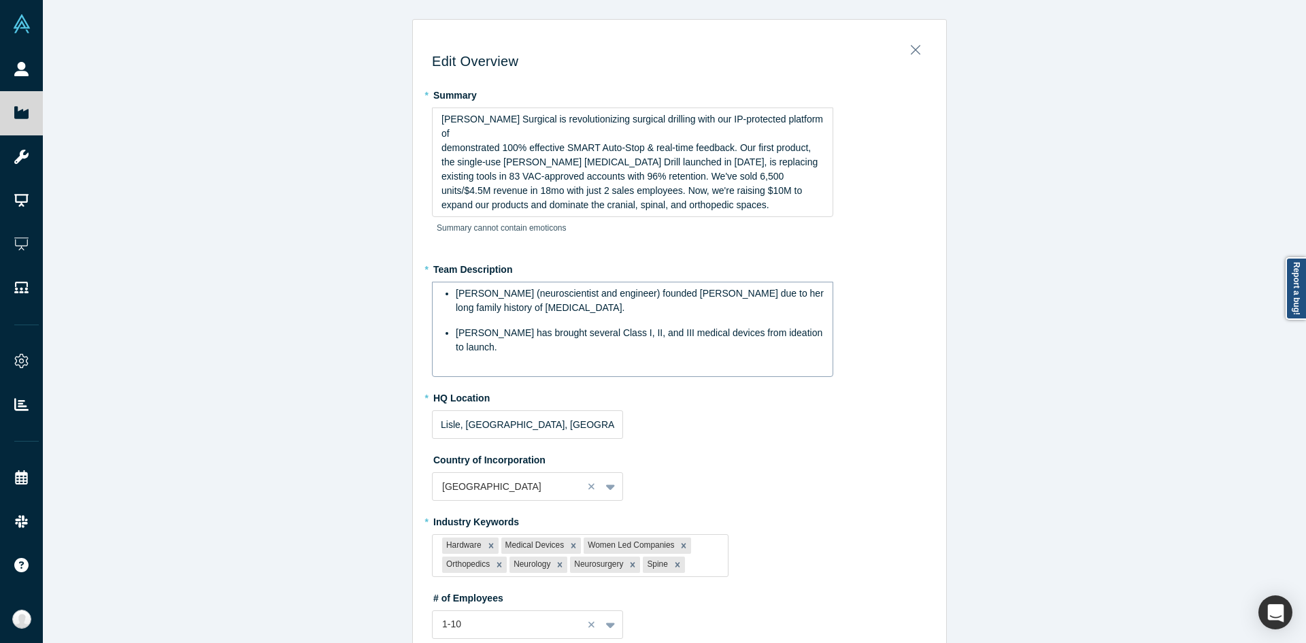
click at [617, 288] on div "[PERSON_NAME] (neuroscientist and engineer) founded [PERSON_NAME] due to her lo…" at bounding box center [640, 300] width 369 height 29
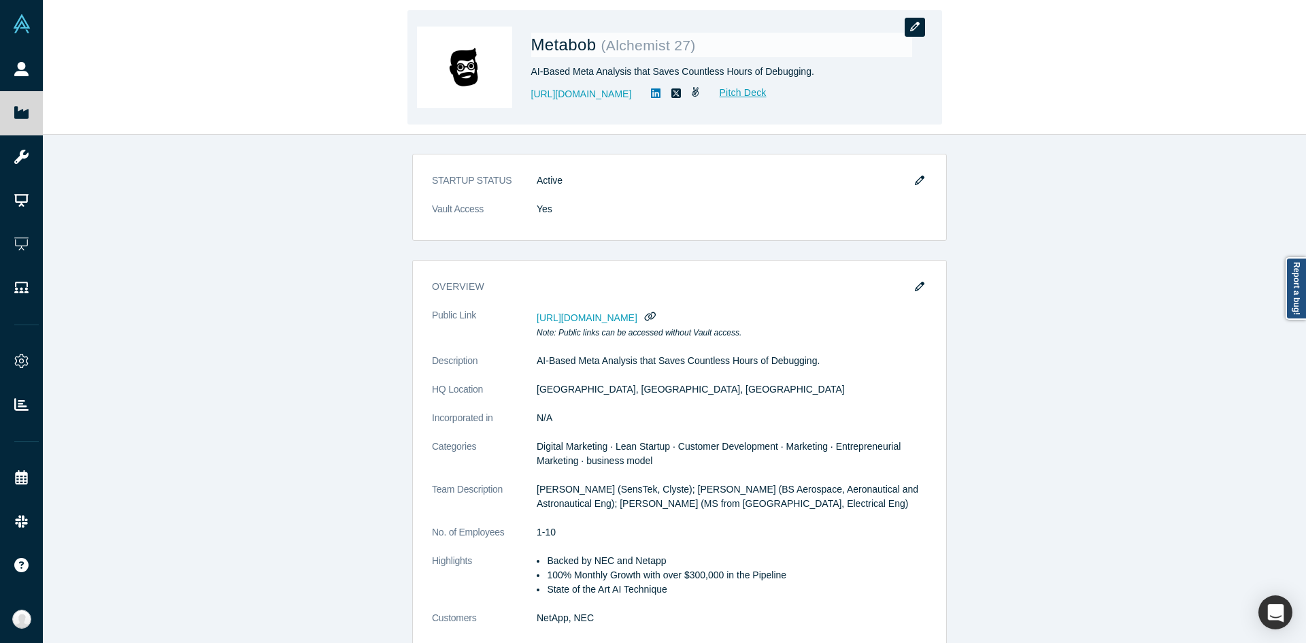
click at [912, 29] on icon "button" at bounding box center [915, 27] width 10 height 10
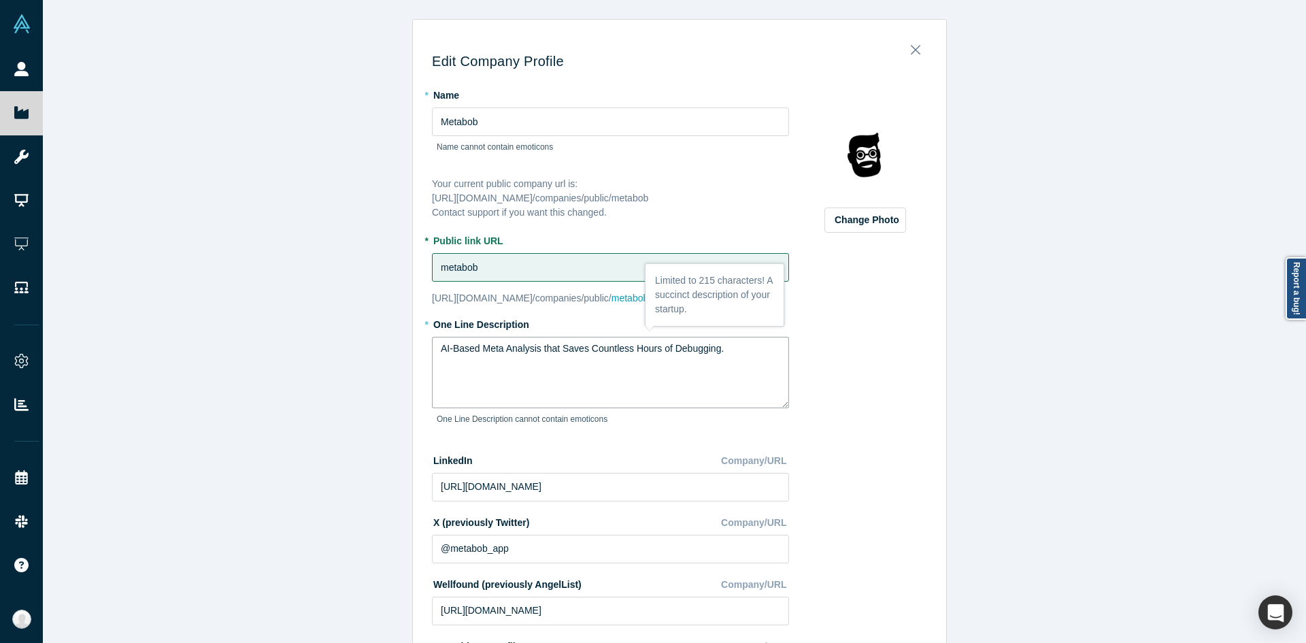
click at [534, 368] on textarea "AI-Based Meta Analysis that Saves Countless Hours of Debugging." at bounding box center [610, 372] width 357 height 71
paste textarea "powered code intelligence tool"
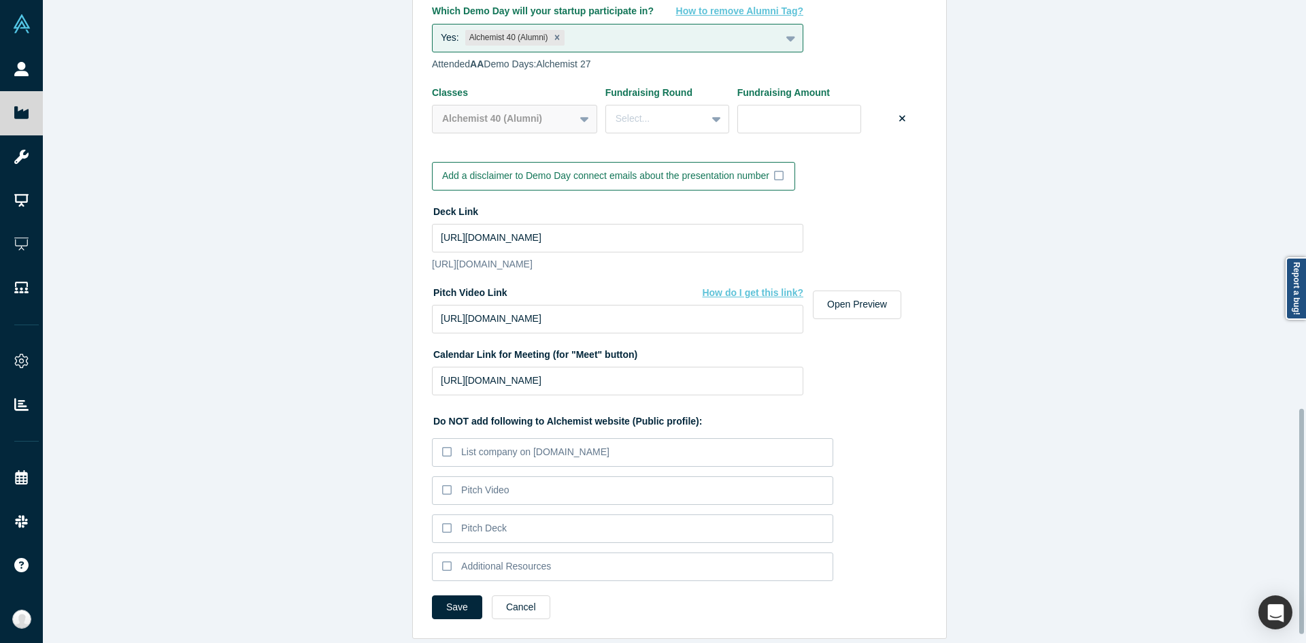
scroll to position [1185, 0]
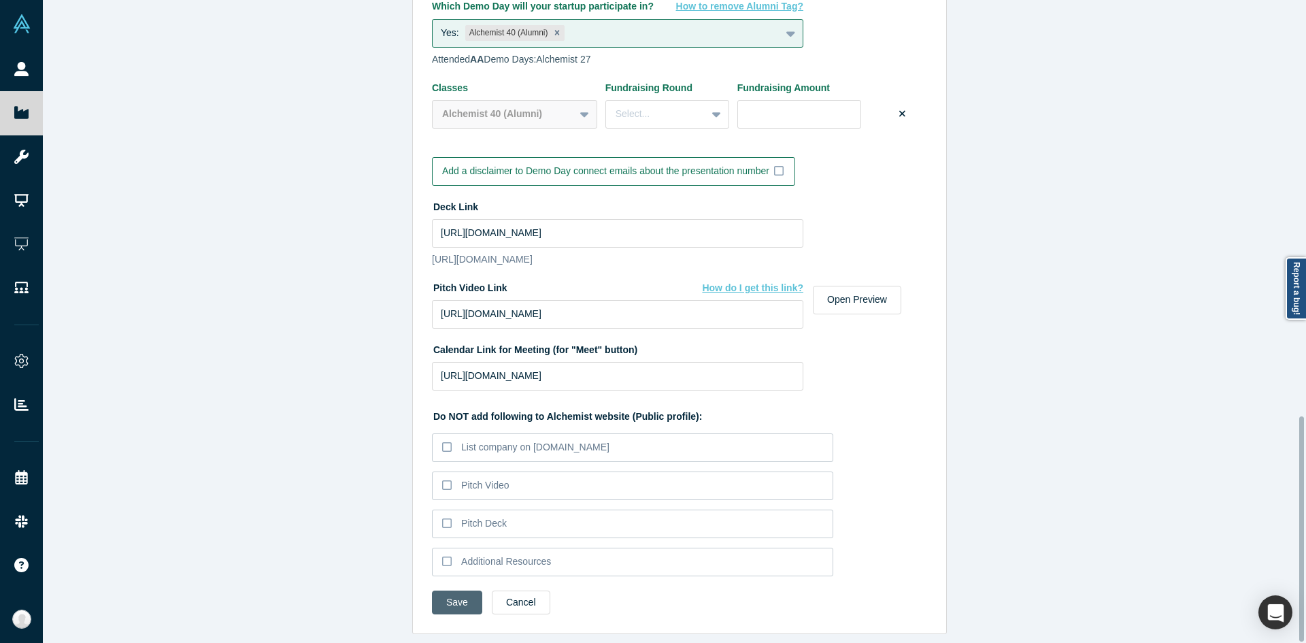
type textarea "AI-powered code intelligence tool"
click at [466, 593] on button "Save" at bounding box center [457, 602] width 50 height 24
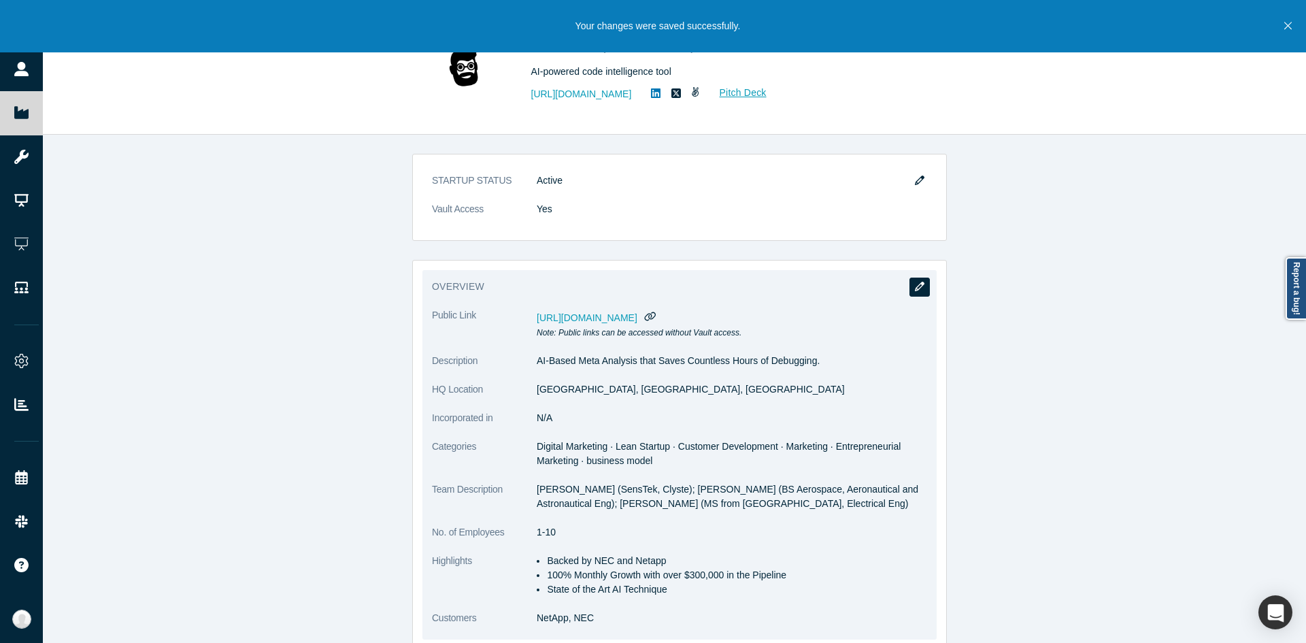
click at [915, 286] on icon "button" at bounding box center [920, 287] width 10 height 10
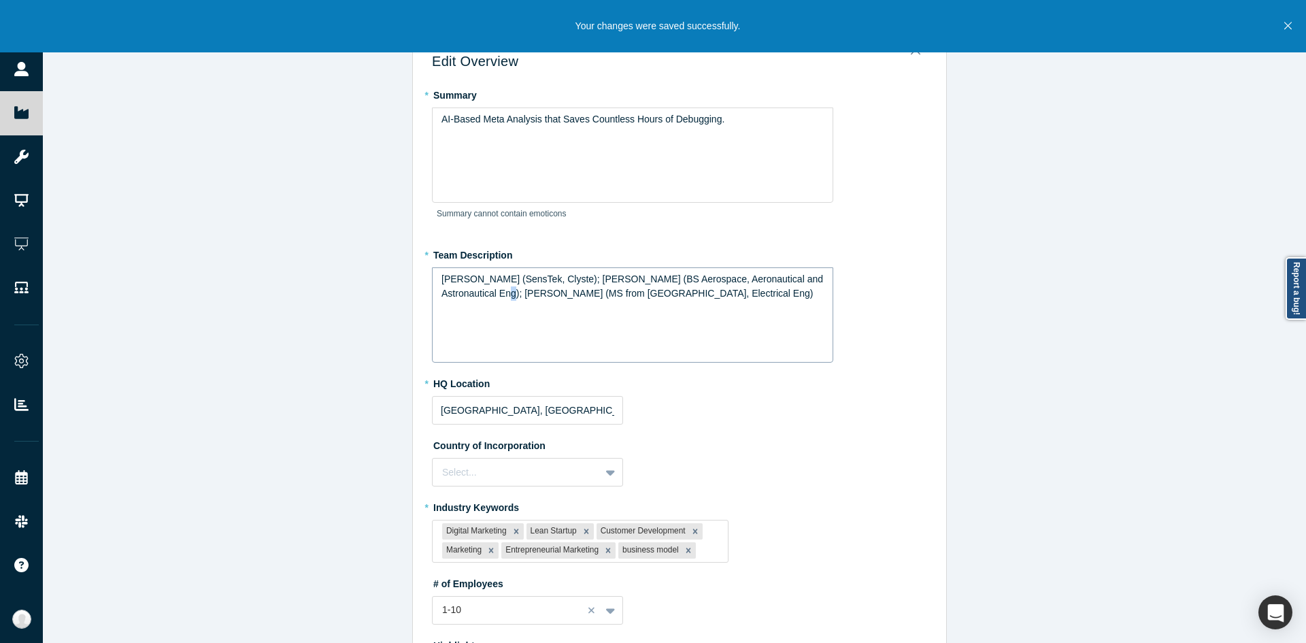
click at [487, 296] on span "[PERSON_NAME] (SensTek, Clyste); [PERSON_NAME] (BS Aerospace, Aeronautical and …" at bounding box center [633, 285] width 384 height 25
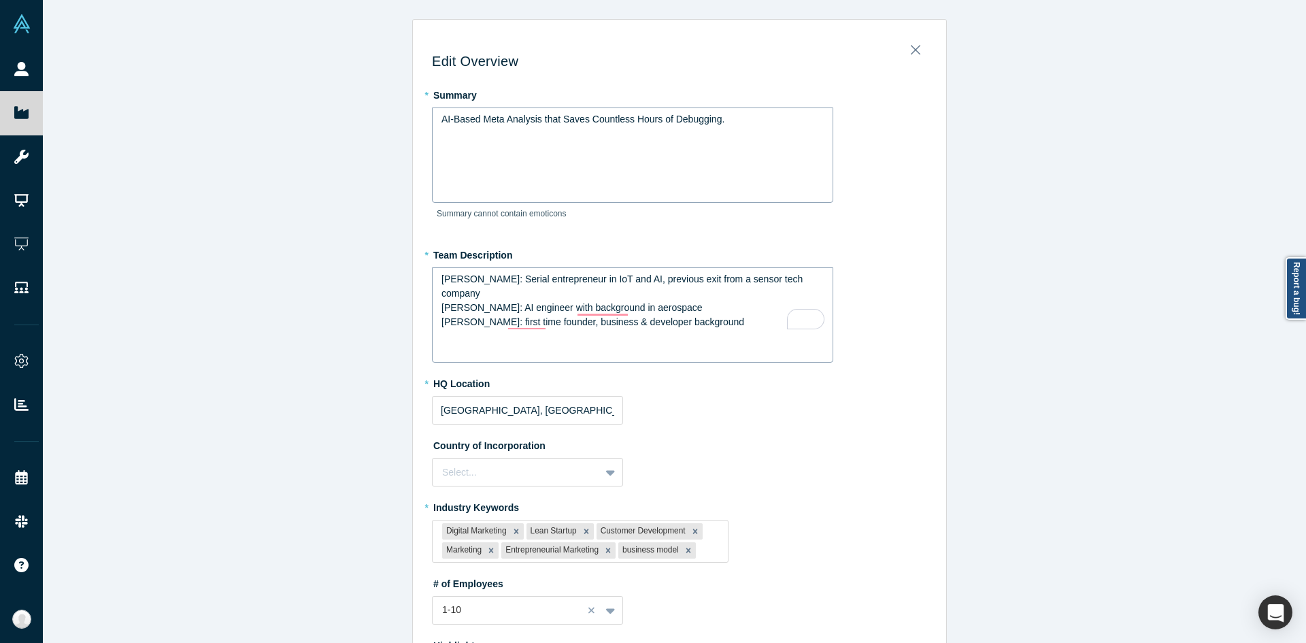
click at [702, 131] on div "AI-Based Meta Analysis that Saves Countless Hours of Debugging." at bounding box center [632, 154] width 401 height 95
click at [772, 150] on div "AI-Based Meta Analysis that Saves Countless Hours of Debugging." at bounding box center [632, 154] width 401 height 95
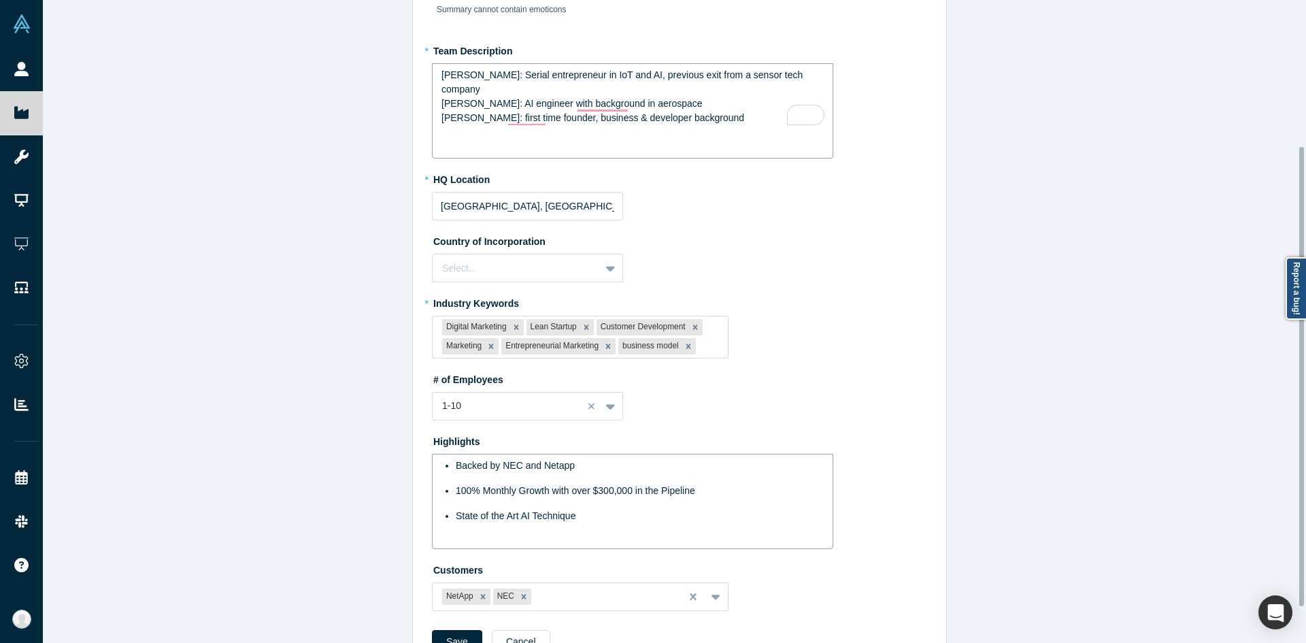
scroll to position [0, 0]
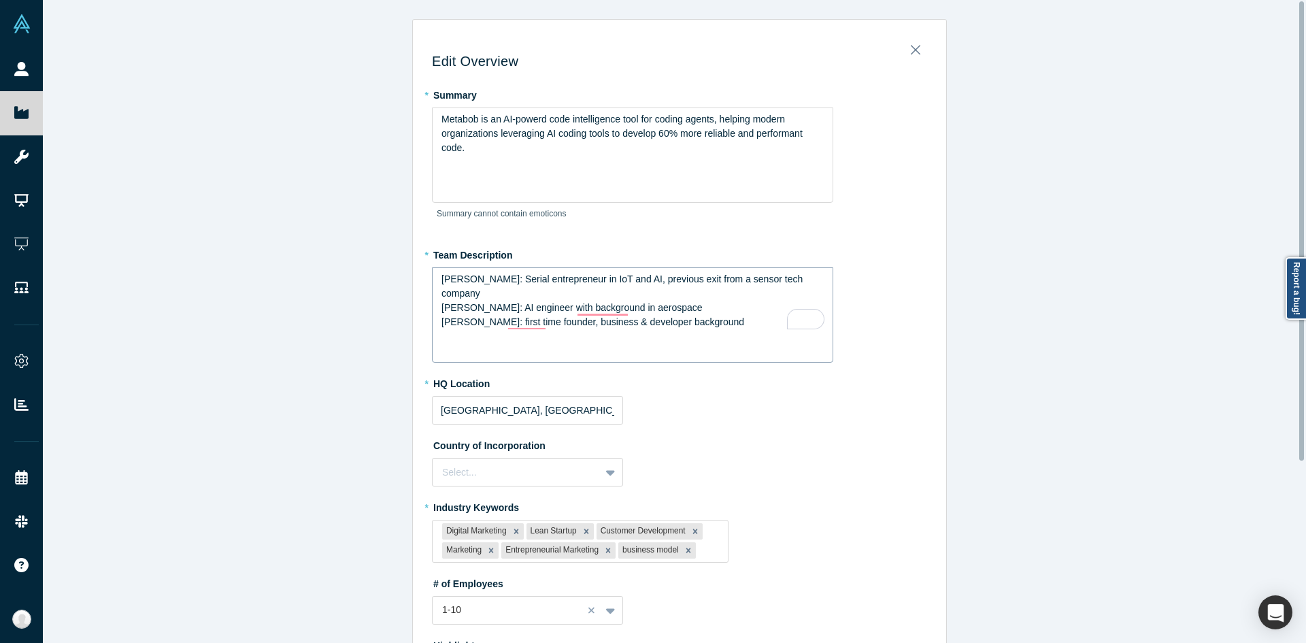
click at [222, 373] on div "Edit Overview * Summary Metabob is an AI-powerd code intelligence tool for codi…" at bounding box center [679, 326] width 1273 height 653
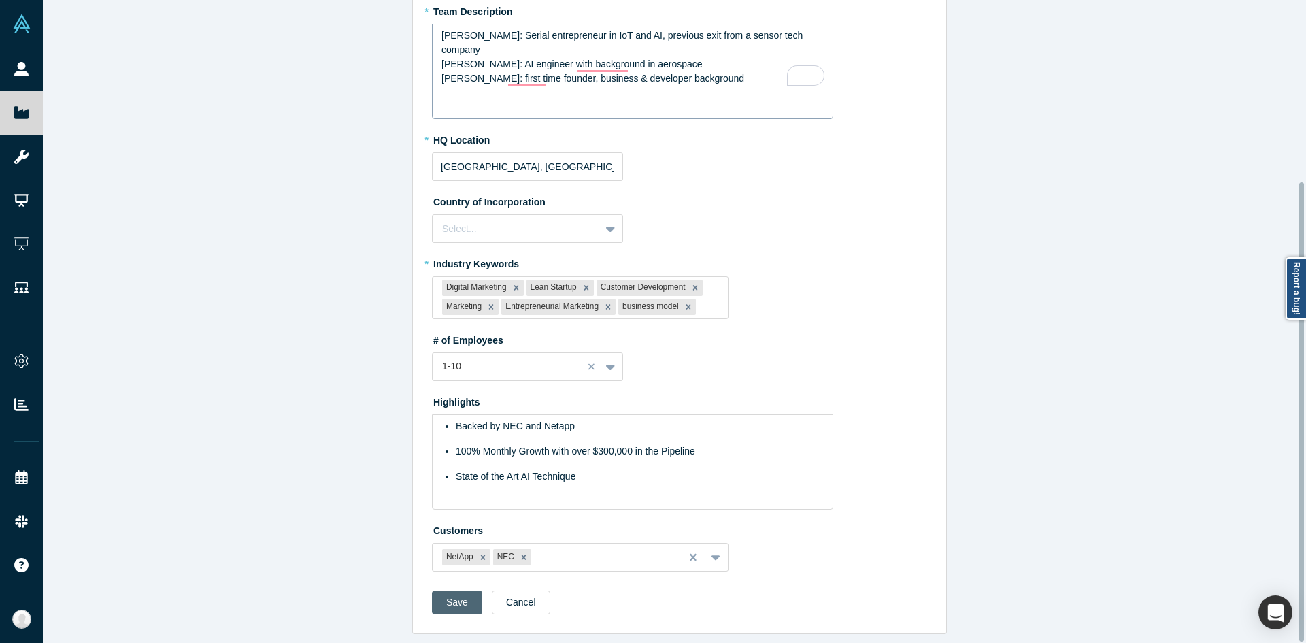
click at [447, 592] on button "Save" at bounding box center [457, 602] width 50 height 24
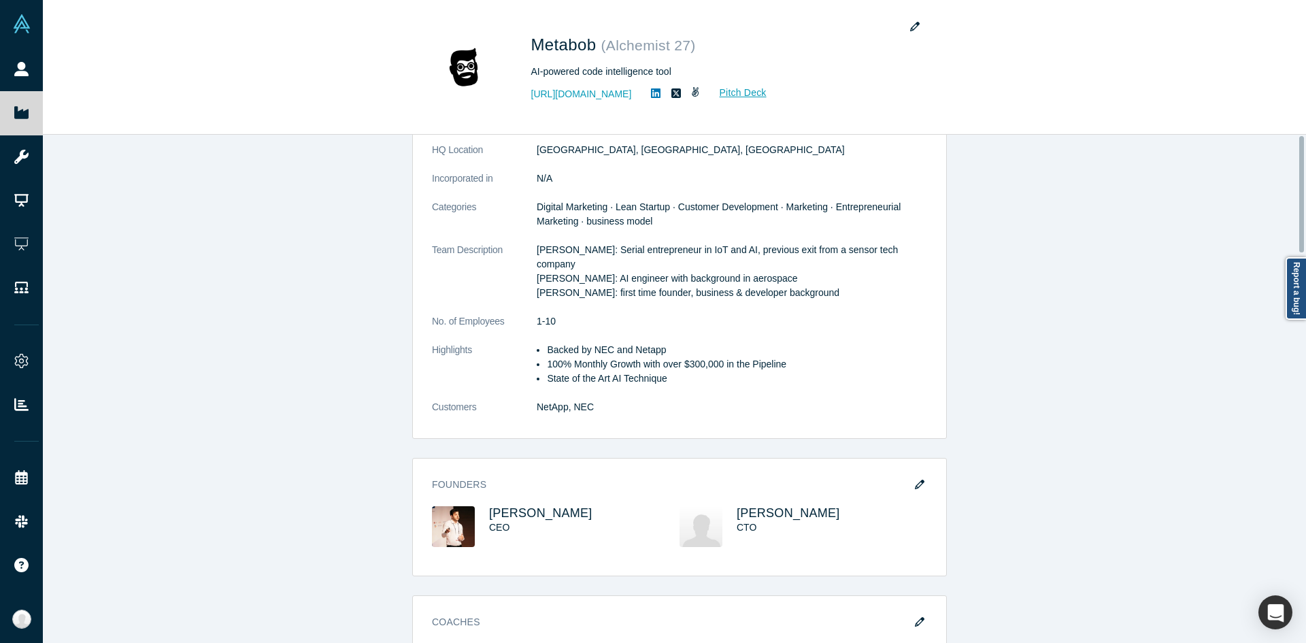
scroll to position [0, 0]
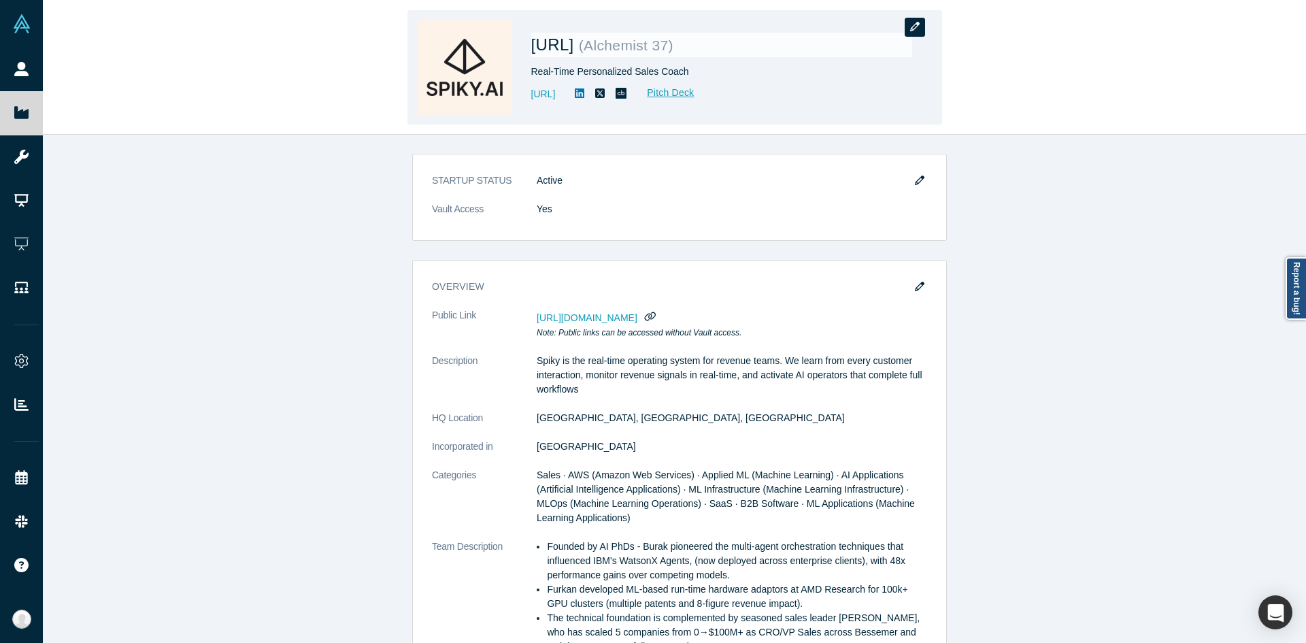
click at [919, 26] on button "button" at bounding box center [914, 27] width 20 height 19
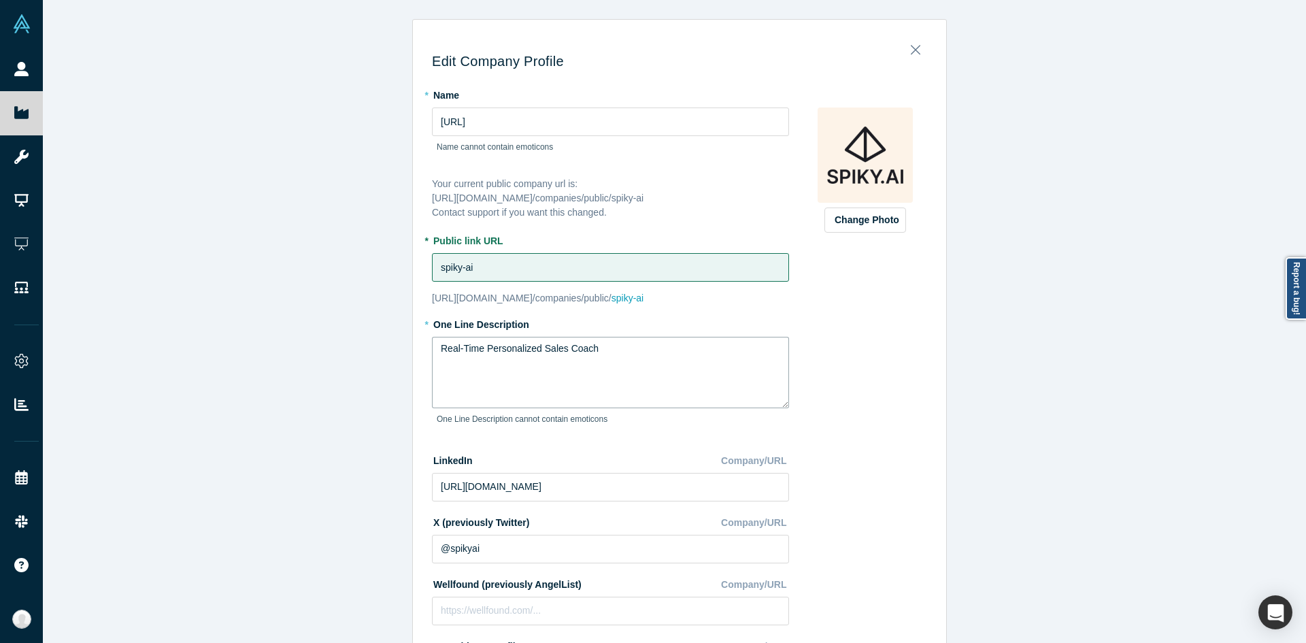
click at [686, 393] on textarea "Real-Time Personalized Sales Coach" at bounding box center [610, 372] width 357 height 71
paste textarea "The Real-time Operating System for Revenue Teams"
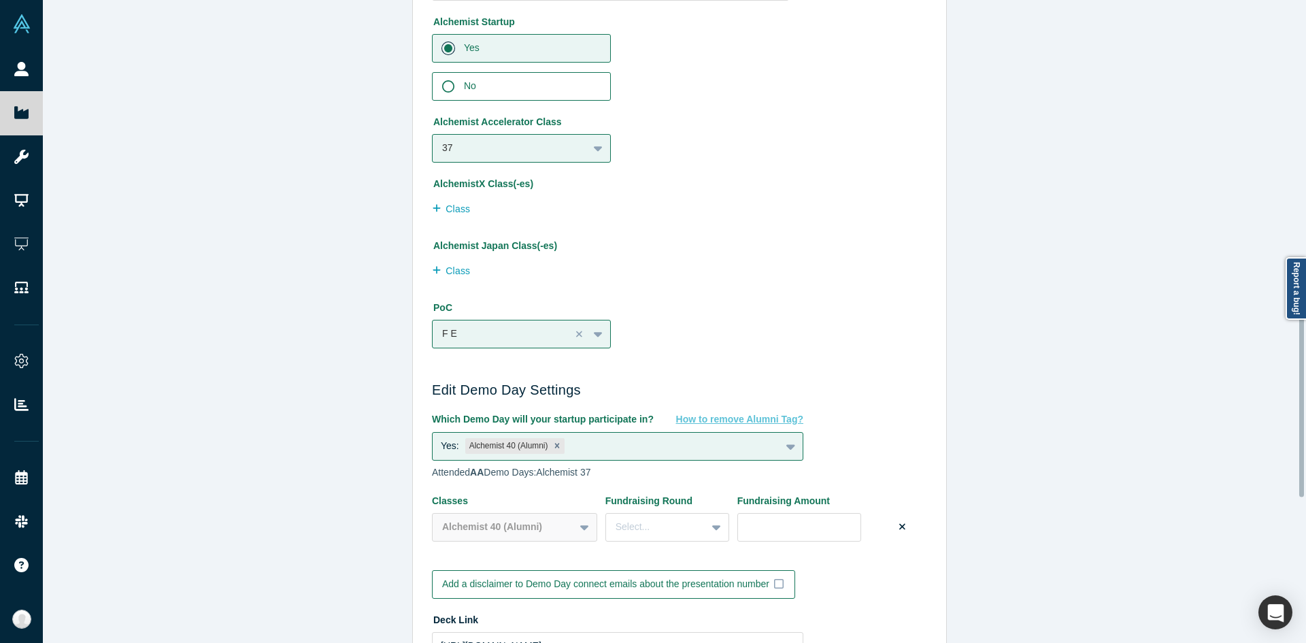
scroll to position [1185, 0]
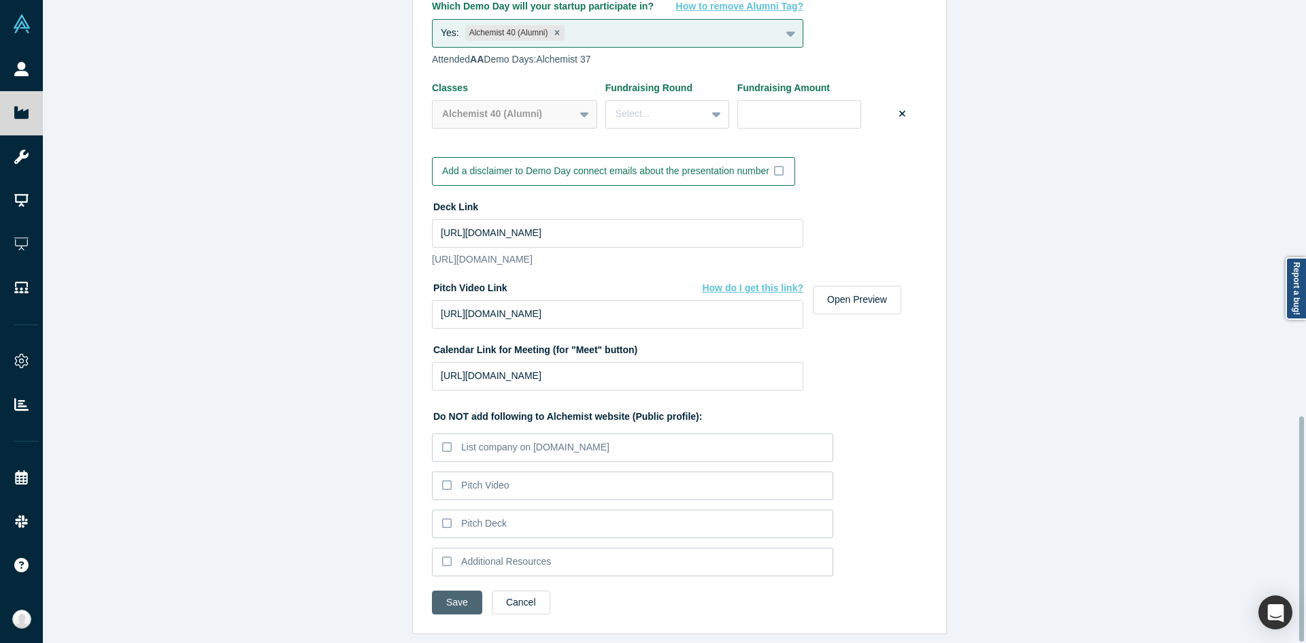
type textarea "The Real-time Operating System for Revenue Teams"
click at [459, 590] on button "Save" at bounding box center [457, 602] width 50 height 24
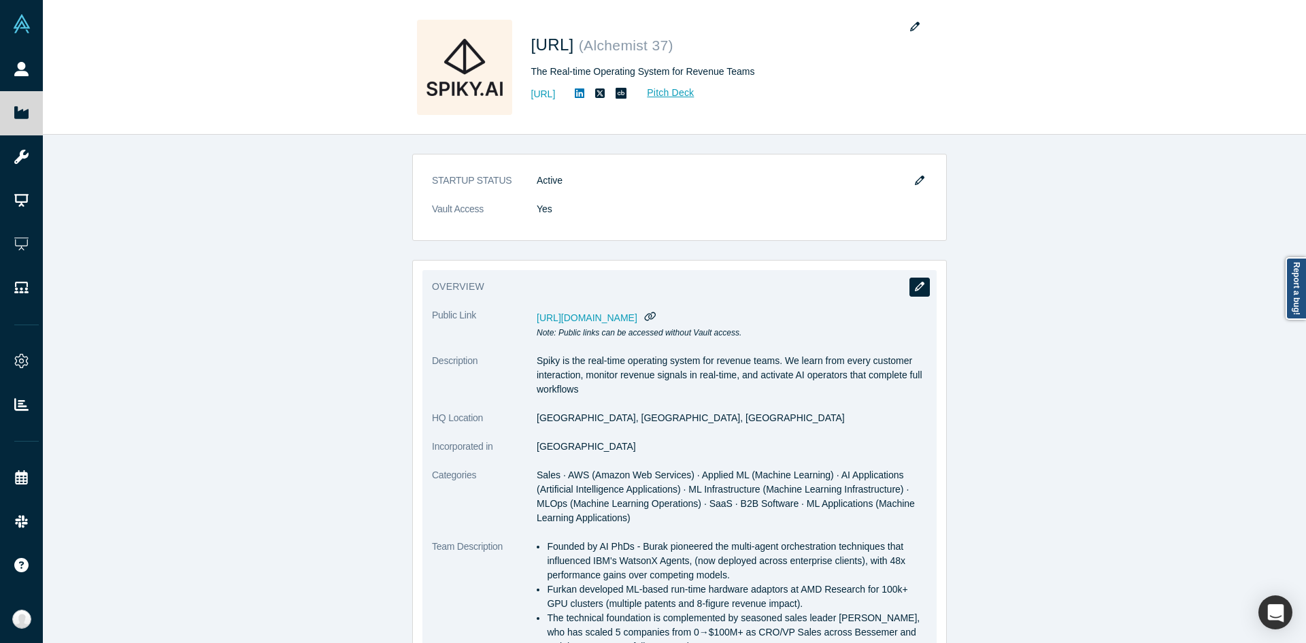
click at [915, 291] on icon "button" at bounding box center [920, 287] width 10 height 10
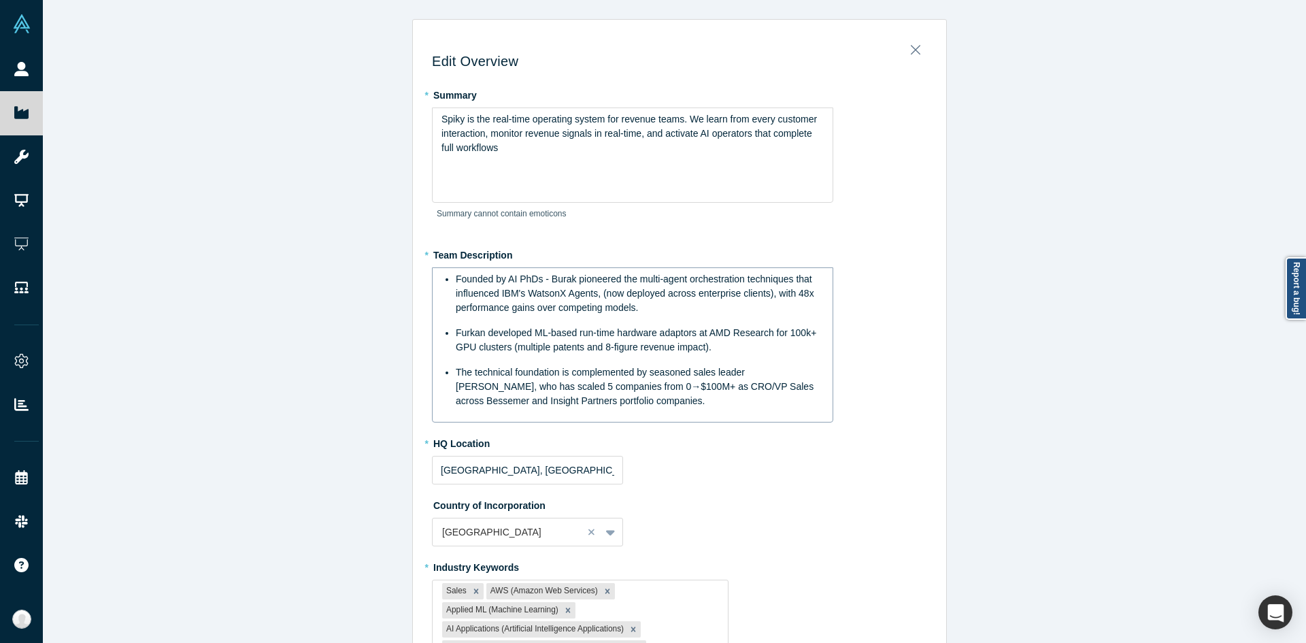
click at [649, 384] on span "The technical foundation is complemented by seasoned sales leader [PERSON_NAME]…" at bounding box center [636, 386] width 360 height 39
click at [633, 167] on div "Spiky is the real-time operating system for revenue teams. We learn from every …" at bounding box center [632, 154] width 401 height 95
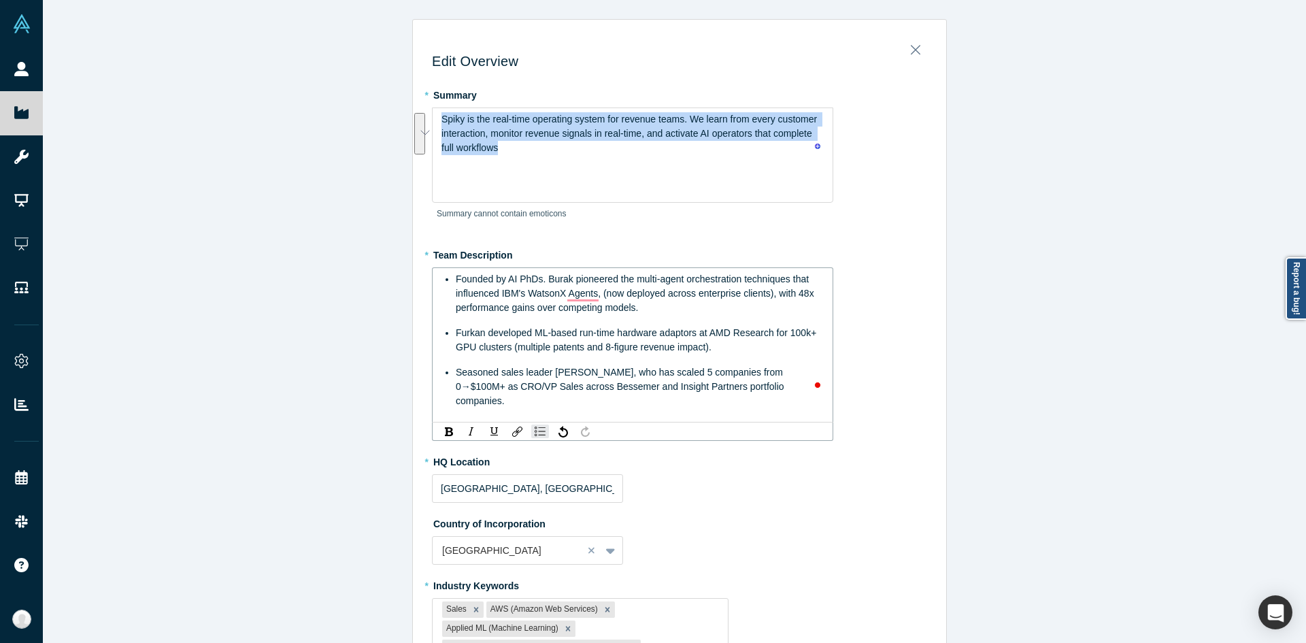
click at [642, 369] on span "Seasoned sales leader [PERSON_NAME], who has scaled 5 companies from 0→$100M+ a…" at bounding box center [621, 386] width 330 height 39
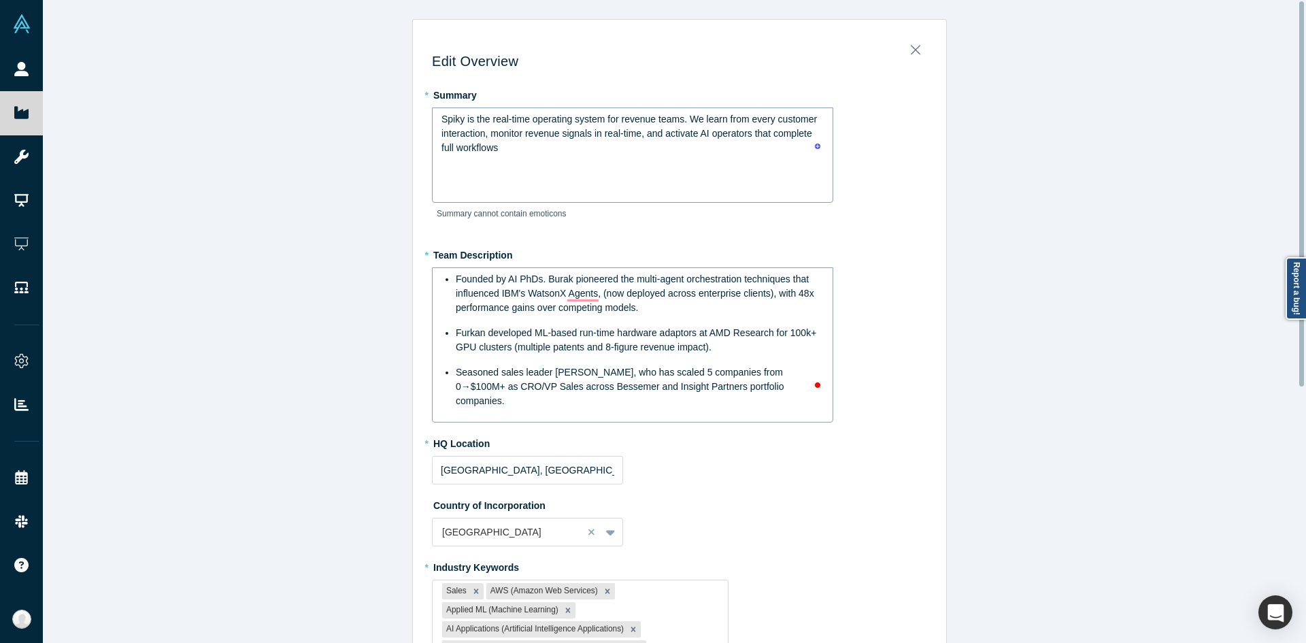
click at [579, 161] on div "Spiky is the real-time operating system for revenue teams. We learn from every …" at bounding box center [632, 154] width 401 height 95
click at [686, 135] on span "Spiky is the real-time operating system for revenue teams. We learn from every …" at bounding box center [630, 133] width 378 height 39
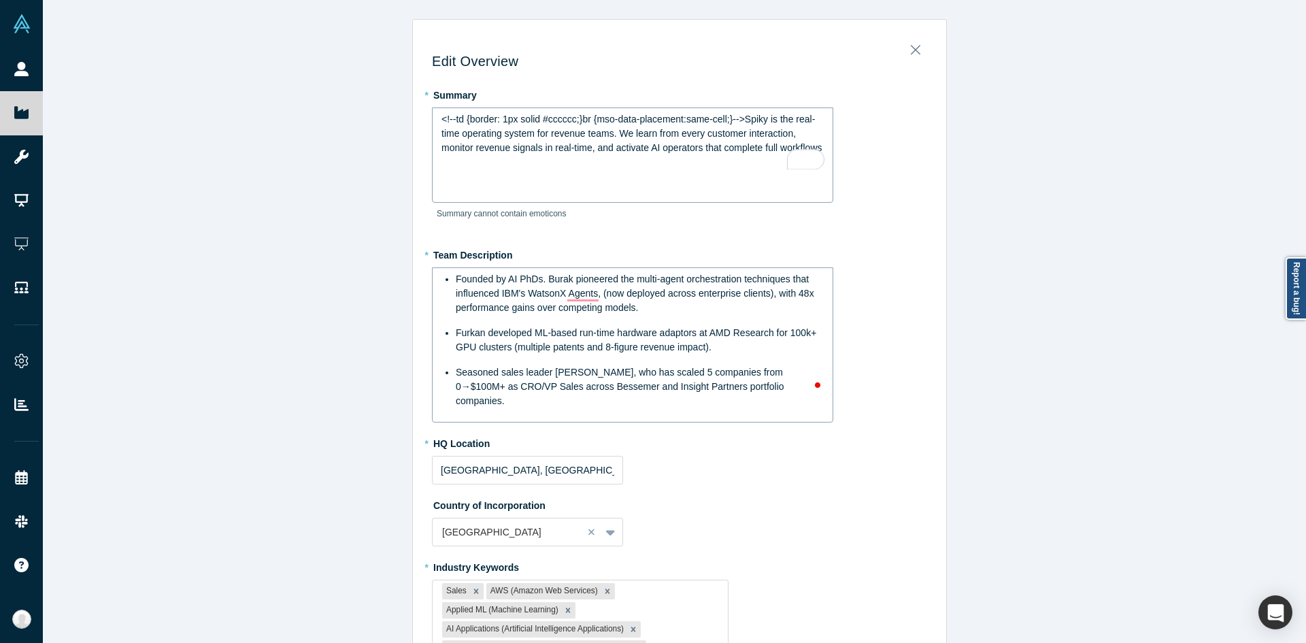
click at [634, 171] on div "<!--td {border: 1px solid #cccccc;}br {mso-data-placement:same-cell;}-->Spiky i…" at bounding box center [632, 154] width 401 height 95
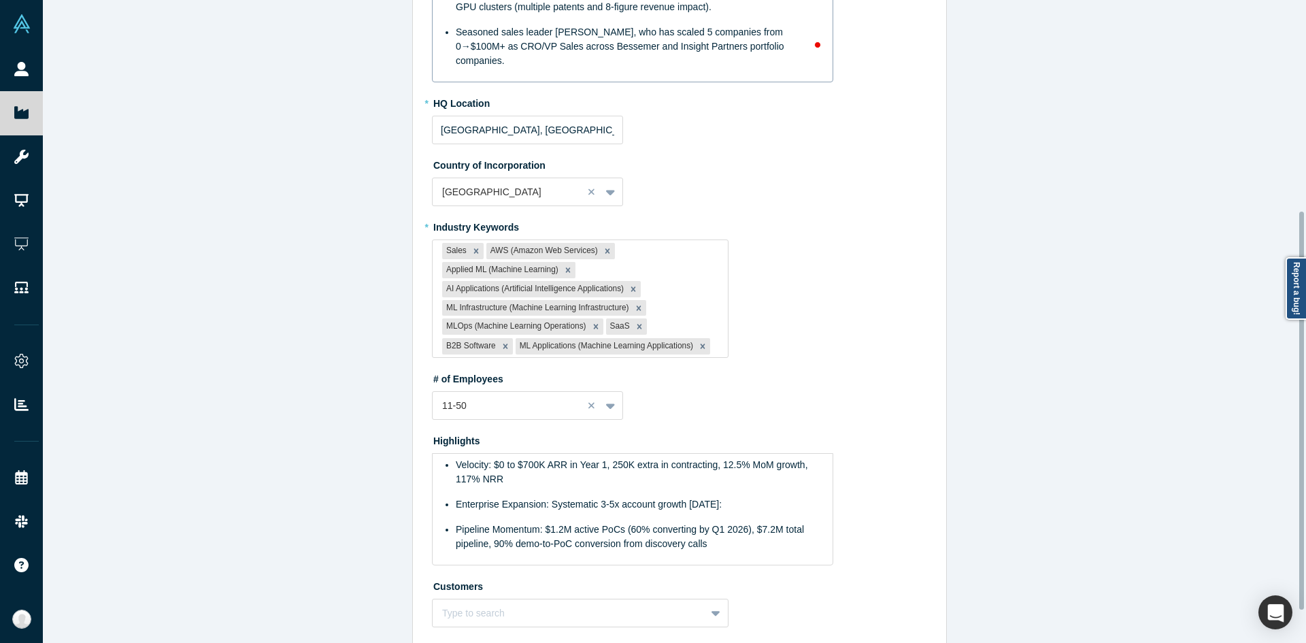
scroll to position [392, 0]
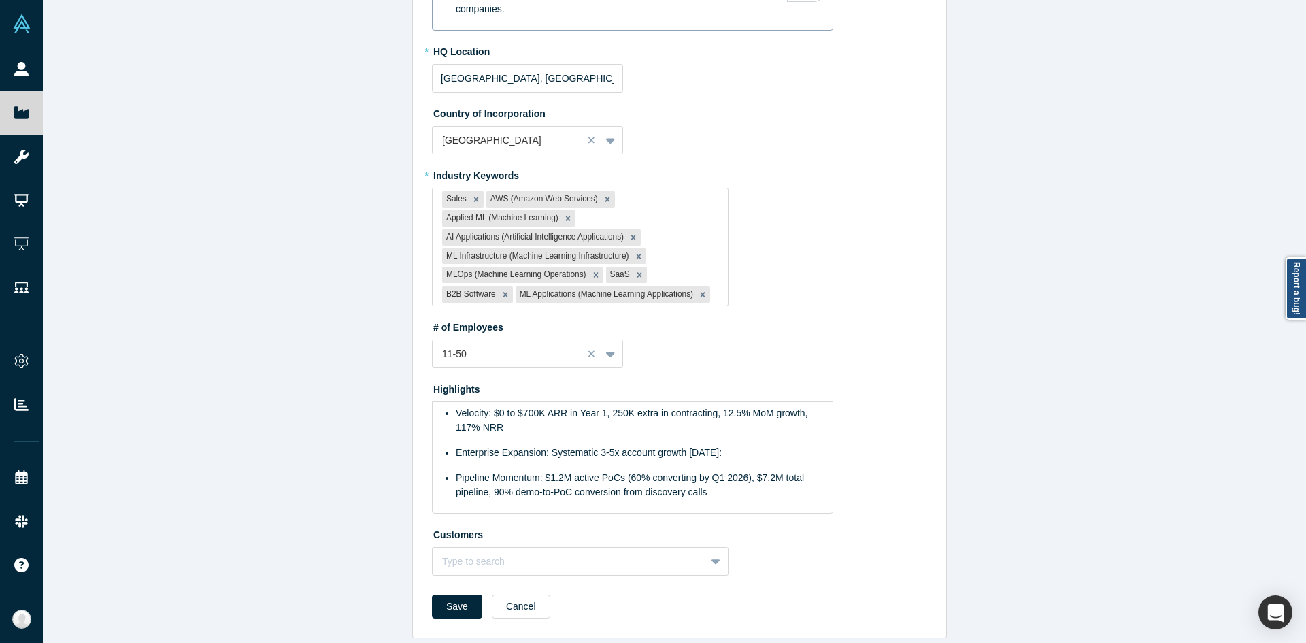
click at [396, 403] on div "Edit Overview * Summary Spiky is the real-time operating system for revenue tea…" at bounding box center [679, 326] width 1273 height 653
click at [628, 475] on span "Pipeline Momentum: $1.2M active PoCs (60% converting by Q1 2026), $7.2M total p…" at bounding box center [631, 484] width 351 height 25
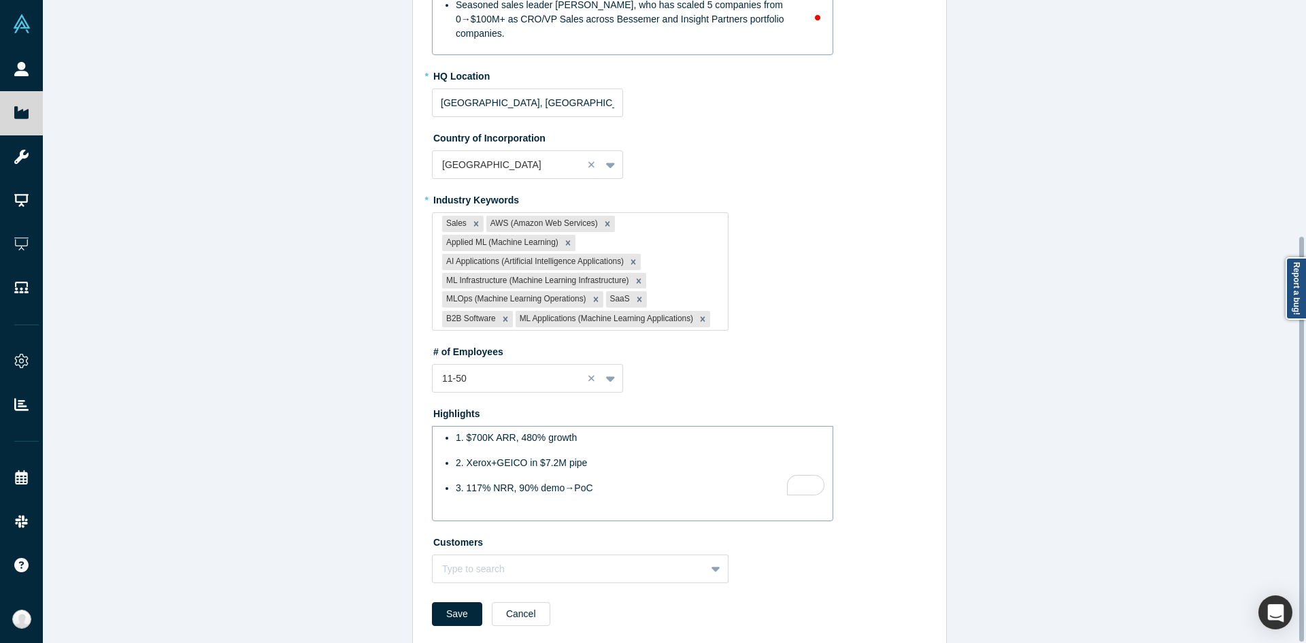
scroll to position [375, 0]
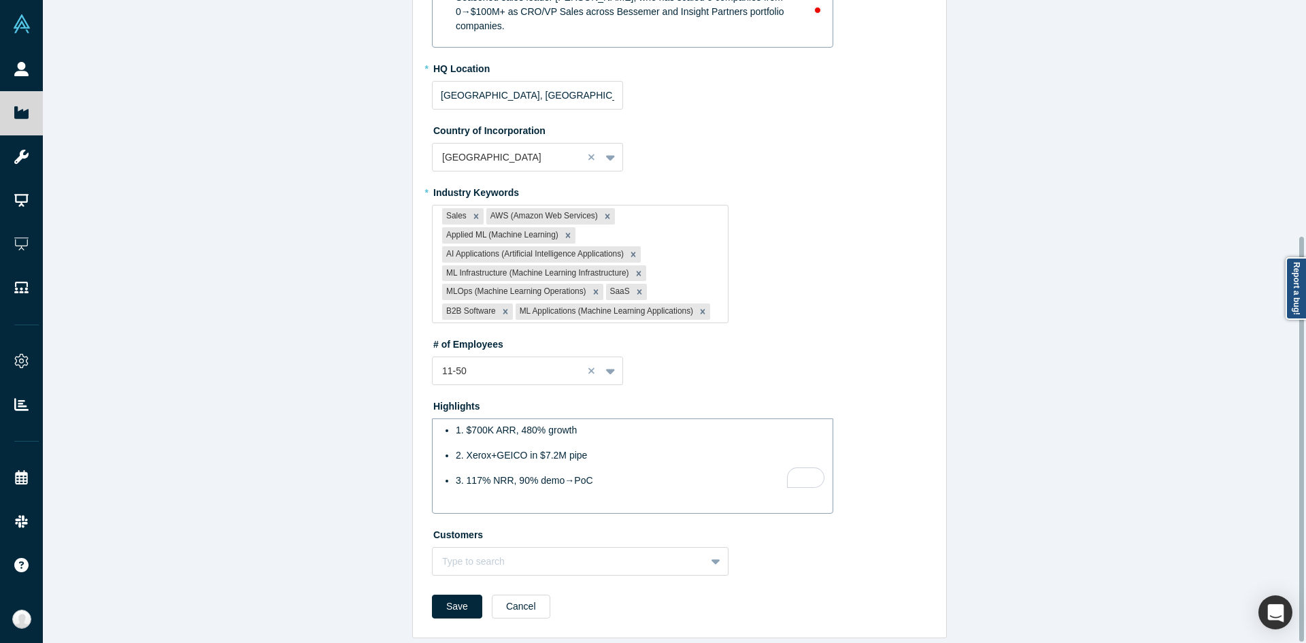
click at [474, 581] on form "* Summary Spiky is the real-time operating system for revenue teams. We learn f…" at bounding box center [679, 168] width 495 height 919
click at [466, 594] on button "Save" at bounding box center [457, 606] width 50 height 24
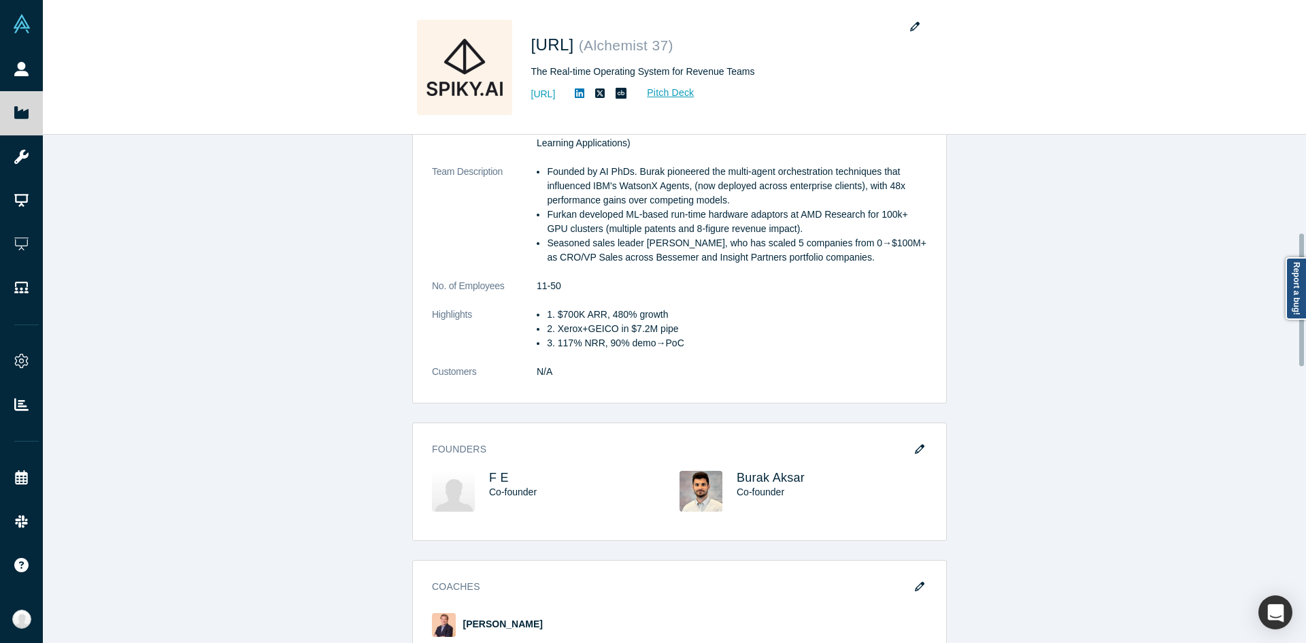
scroll to position [0, 0]
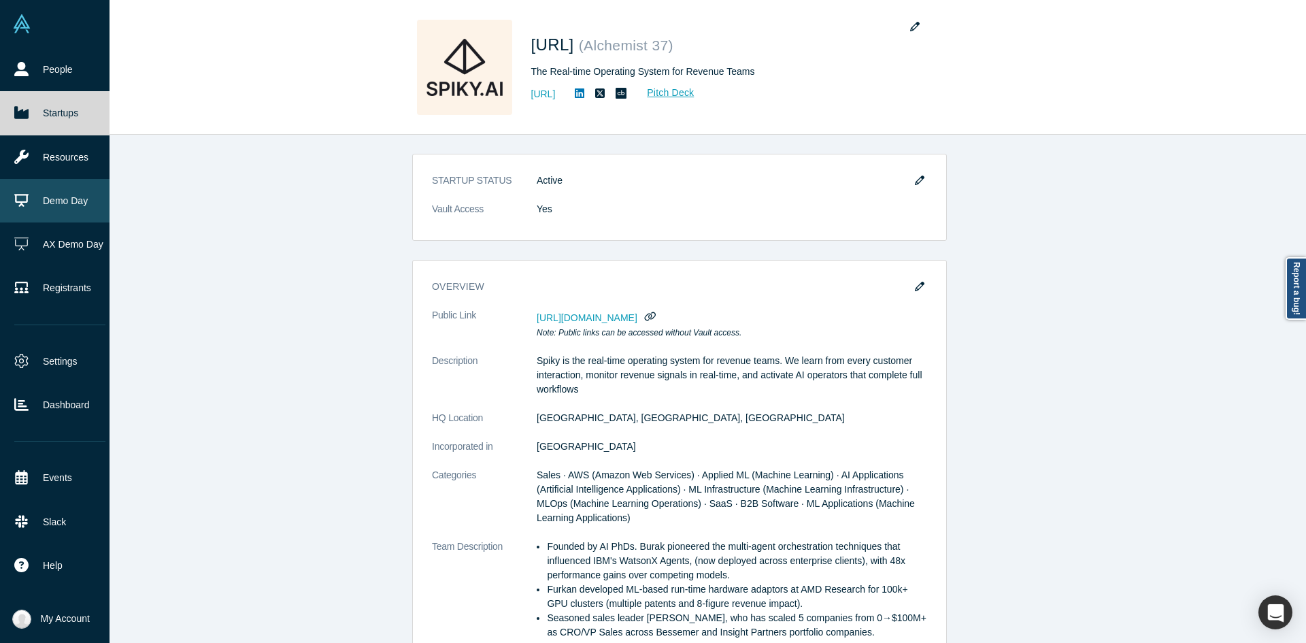
click at [61, 202] on link "Demo Day" at bounding box center [60, 201] width 120 height 44
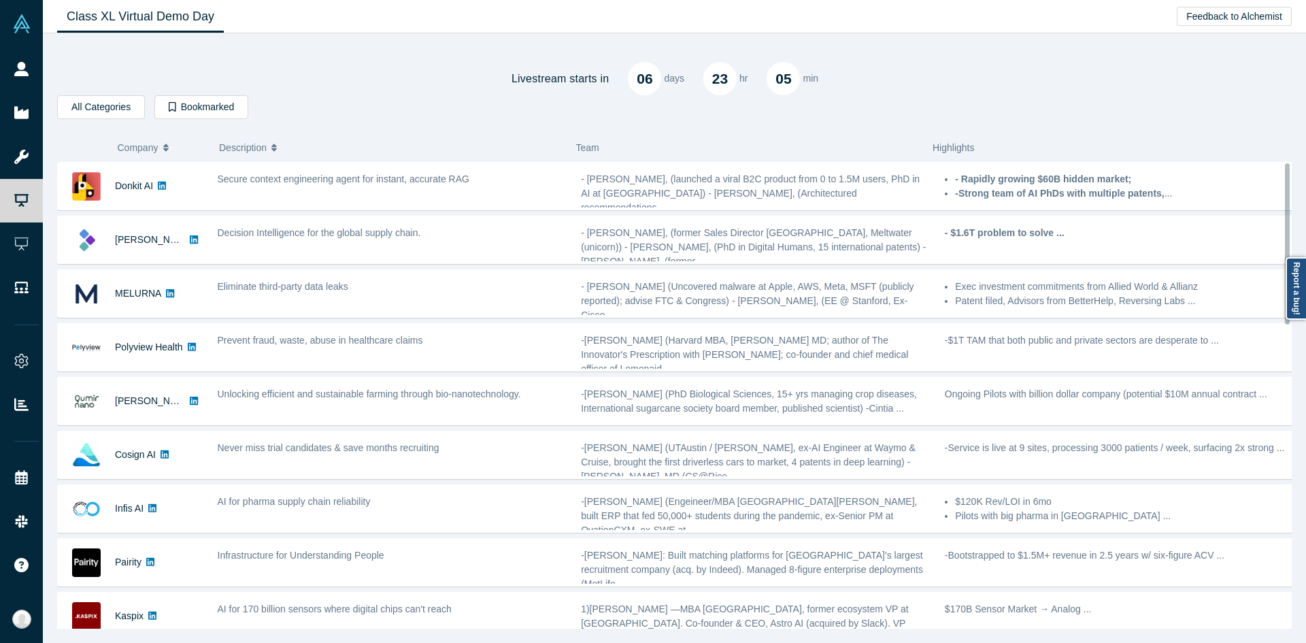
click at [485, 132] on div "Livestream starts [DATE] 23 hr 05 min All Categories AI Artificial Intelligence…" at bounding box center [674, 335] width 1234 height 585
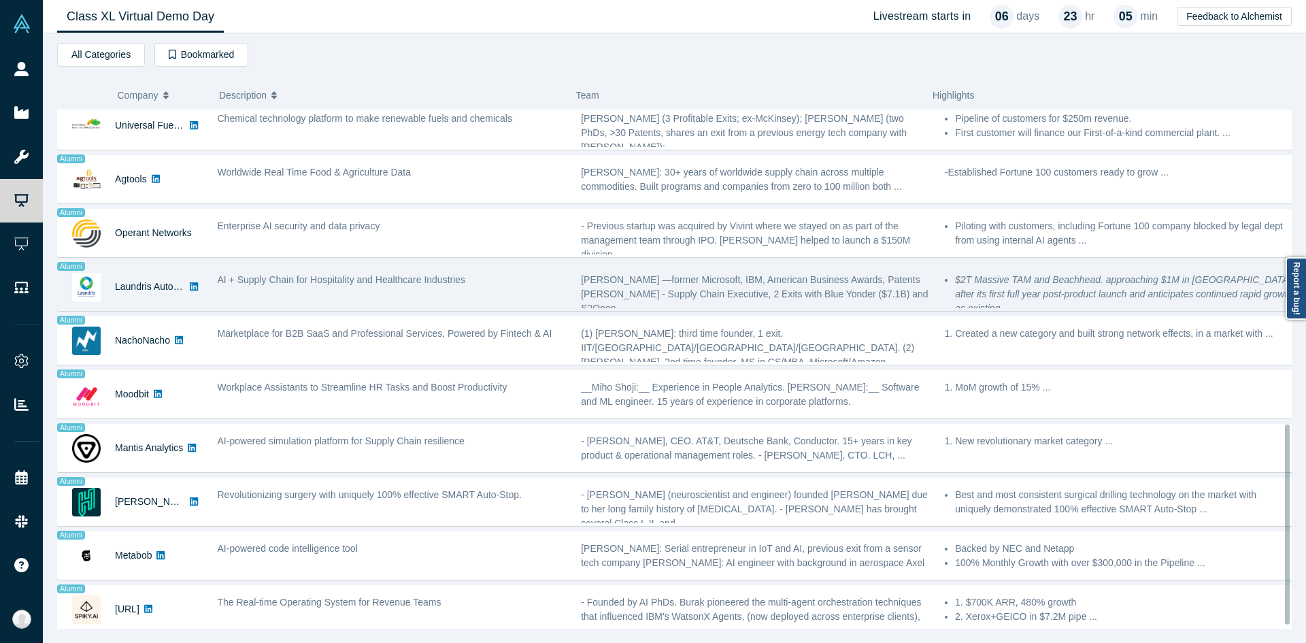
scroll to position [824, 0]
